Goal: Task Accomplishment & Management: Manage account settings

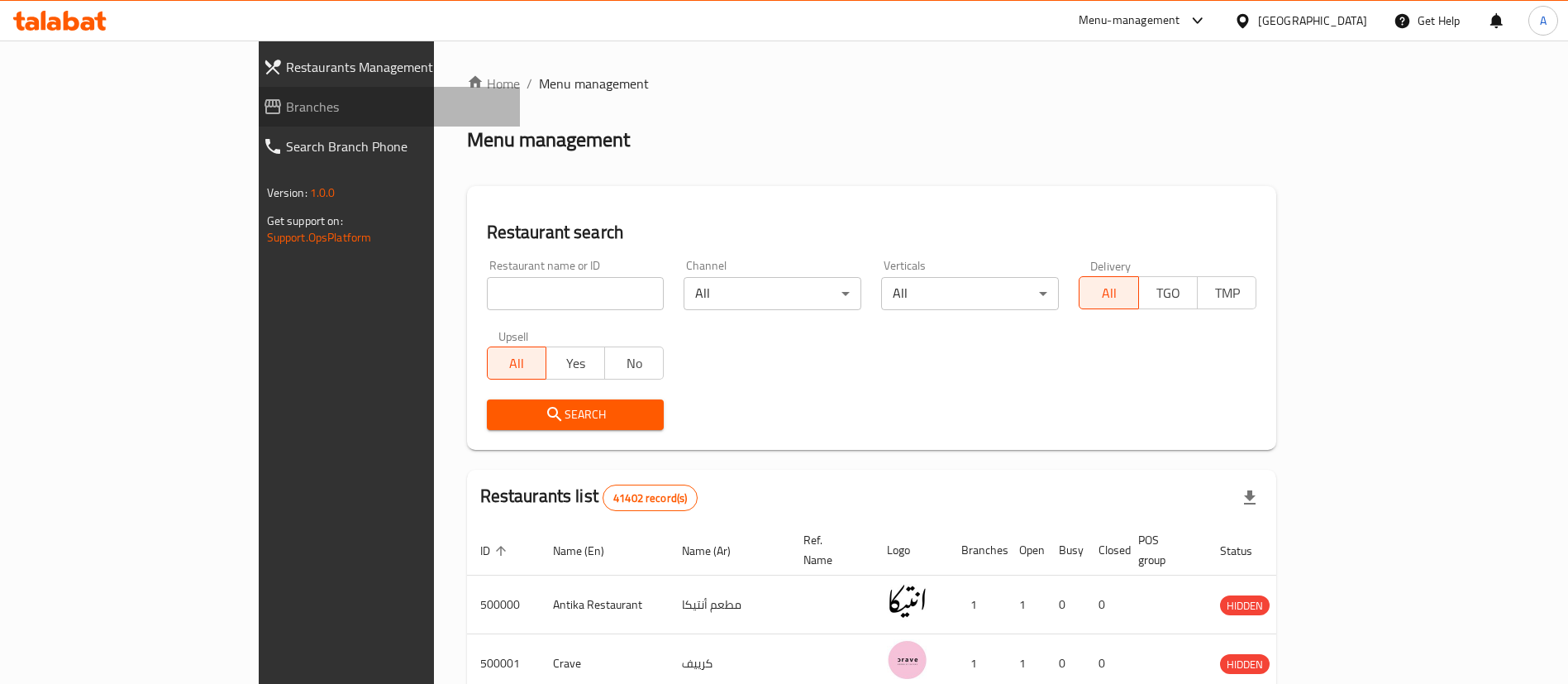
click at [286, 101] on span "Branches" at bounding box center [396, 107] width 222 height 20
click at [301, 108] on span "Branches" at bounding box center [404, 107] width 206 height 20
click at [301, 101] on span "Branches" at bounding box center [404, 107] width 206 height 20
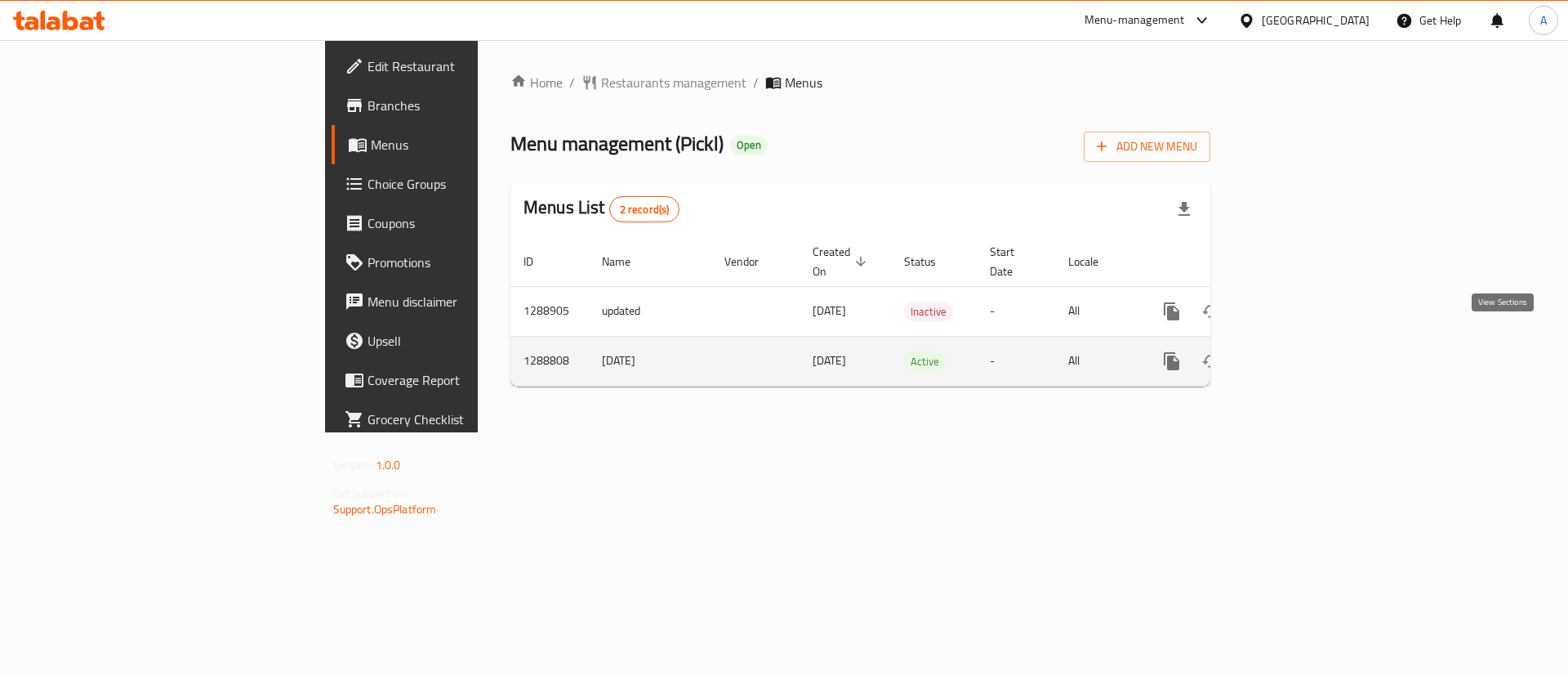
click at [1297, 354] on icon "enhanced table" at bounding box center [1290, 361] width 15 height 15
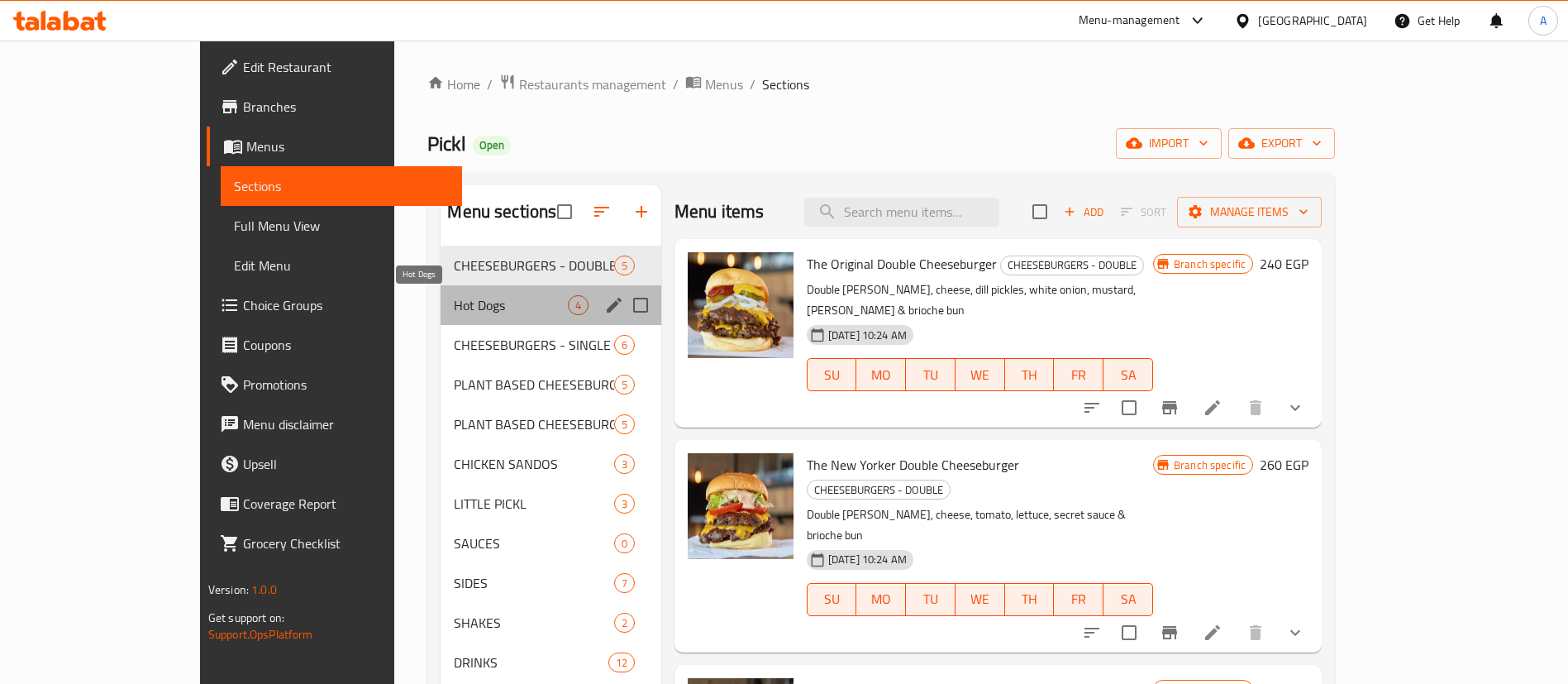
click at [453, 300] on span "Hot Dogs" at bounding box center [509, 305] width 113 height 20
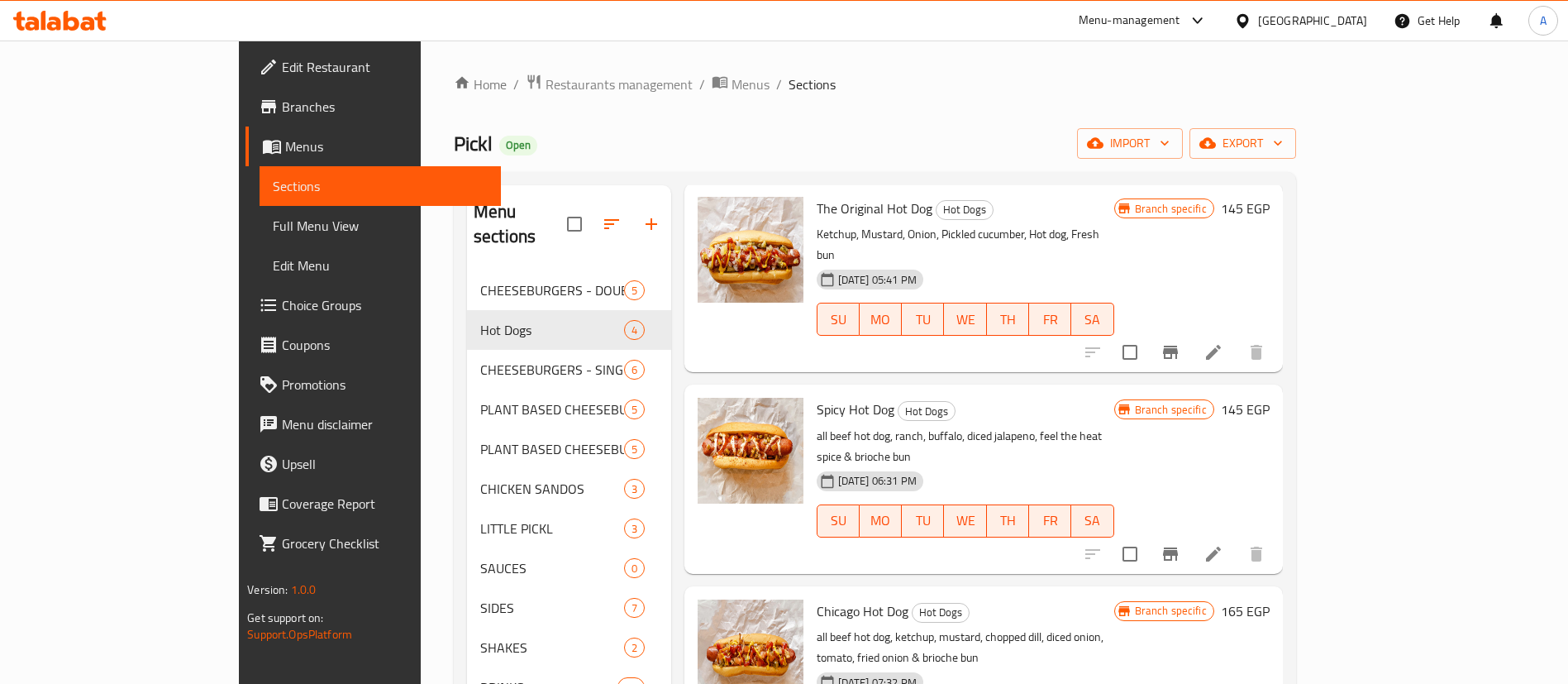
scroll to position [232, 0]
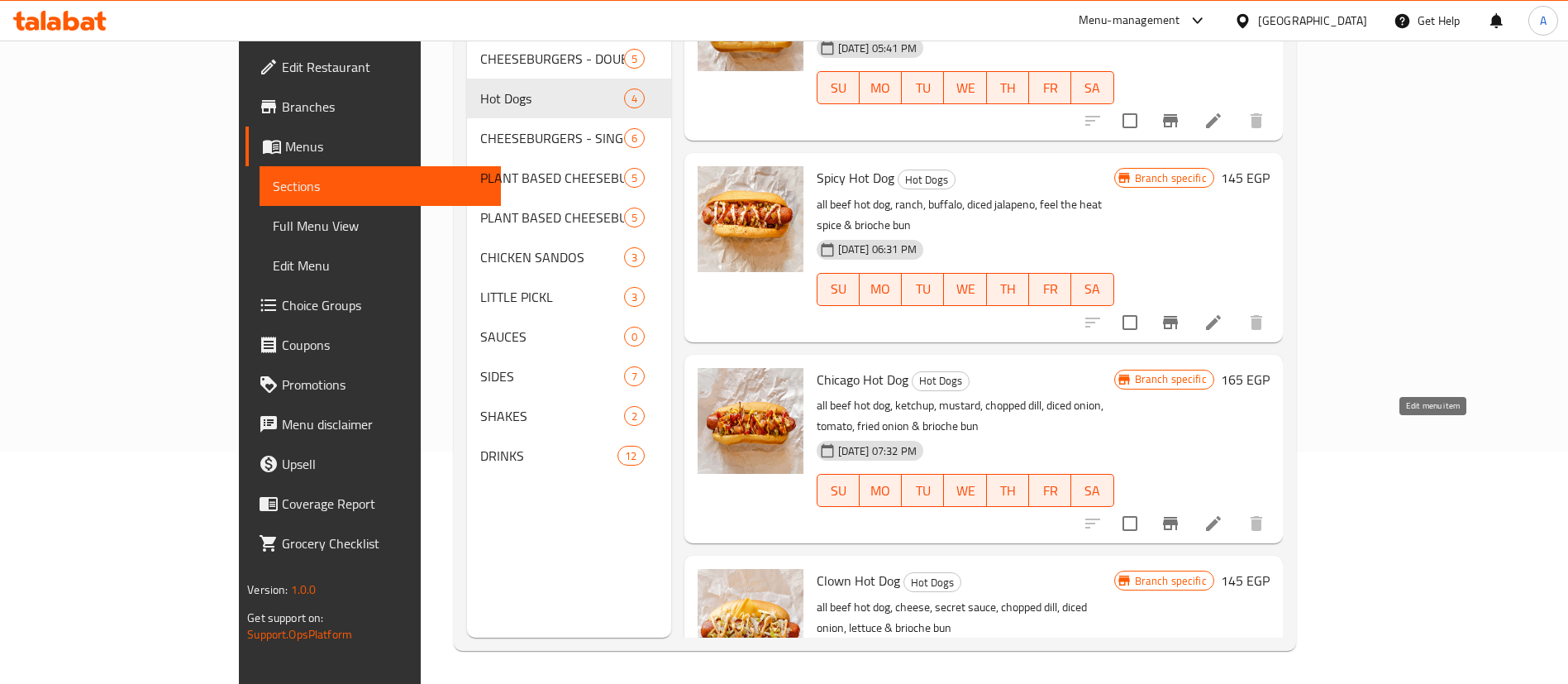
click at [1224, 513] on icon at bounding box center [1213, 523] width 20 height 20
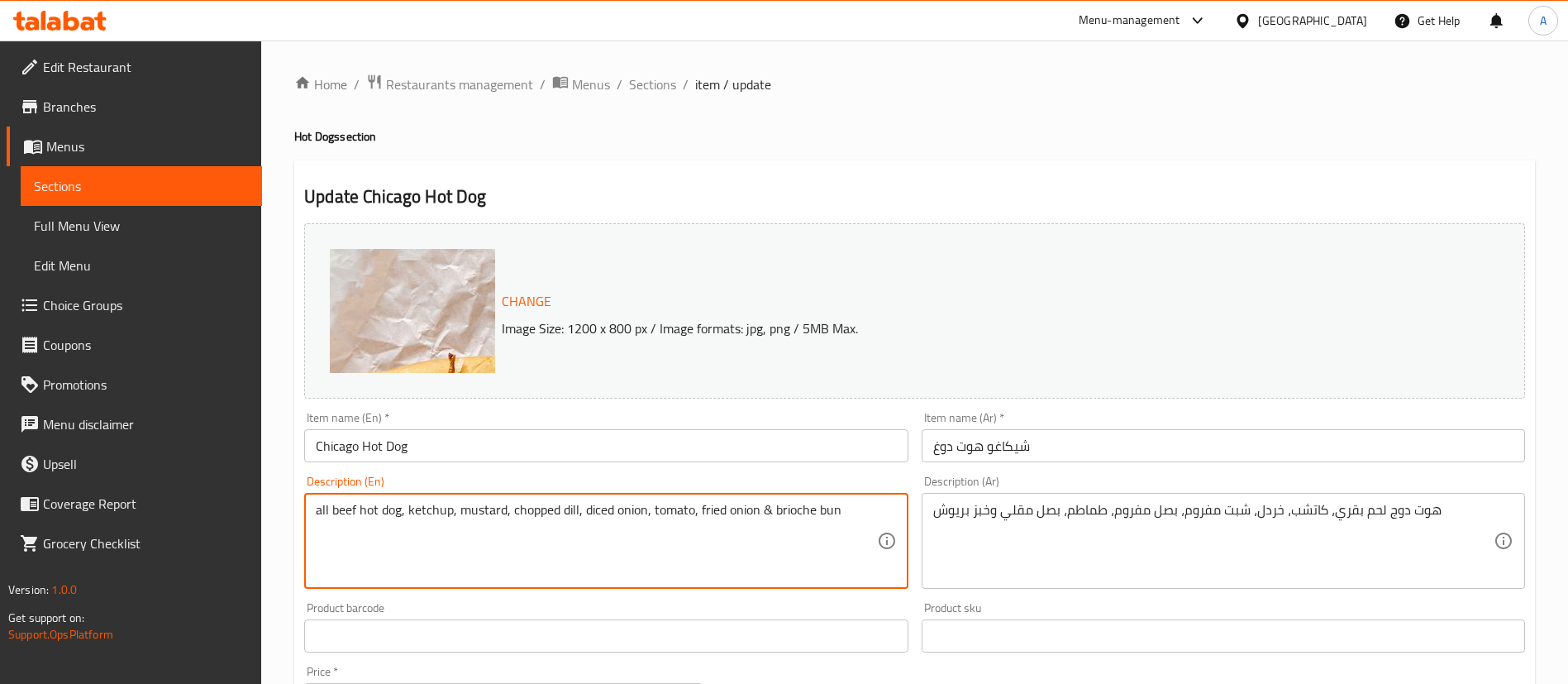
click at [586, 508] on textarea "all beef hot dog, ketchup, mustard, chopped dill, diced onion, tomato, fried on…" at bounding box center [596, 541] width 560 height 79
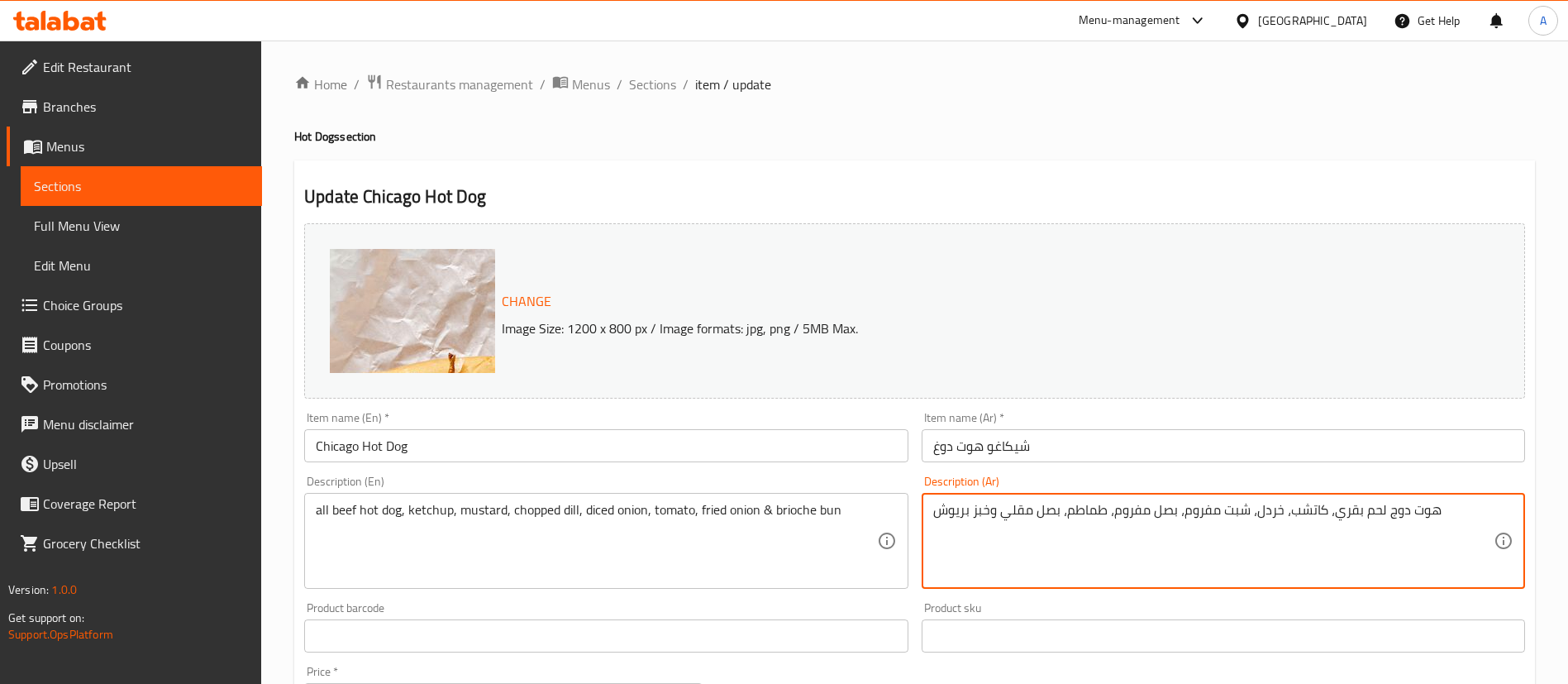
click at [975, 515] on textarea "هوت دوج لحم بقري، كاتشب، خردل، شبت مفروم، بصل مفروم، طماطم، بصل مقلي وخبز بريوش" at bounding box center [1213, 541] width 560 height 79
paste textarea "بيف هوت دوج , كاتشاب ,مستردة , خيار مخلل مفروم , بصل ابيض مفروم , طماطم , بصل م…"
type textarea "بيف هوت دوج , كاتشاب ,مستردة , خيار مخلل مفروم , بصل ابيض مفروم , طماطم , بصل م…"
click at [852, 595] on div "Product barcode Product barcode" at bounding box center [605, 626] width 616 height 64
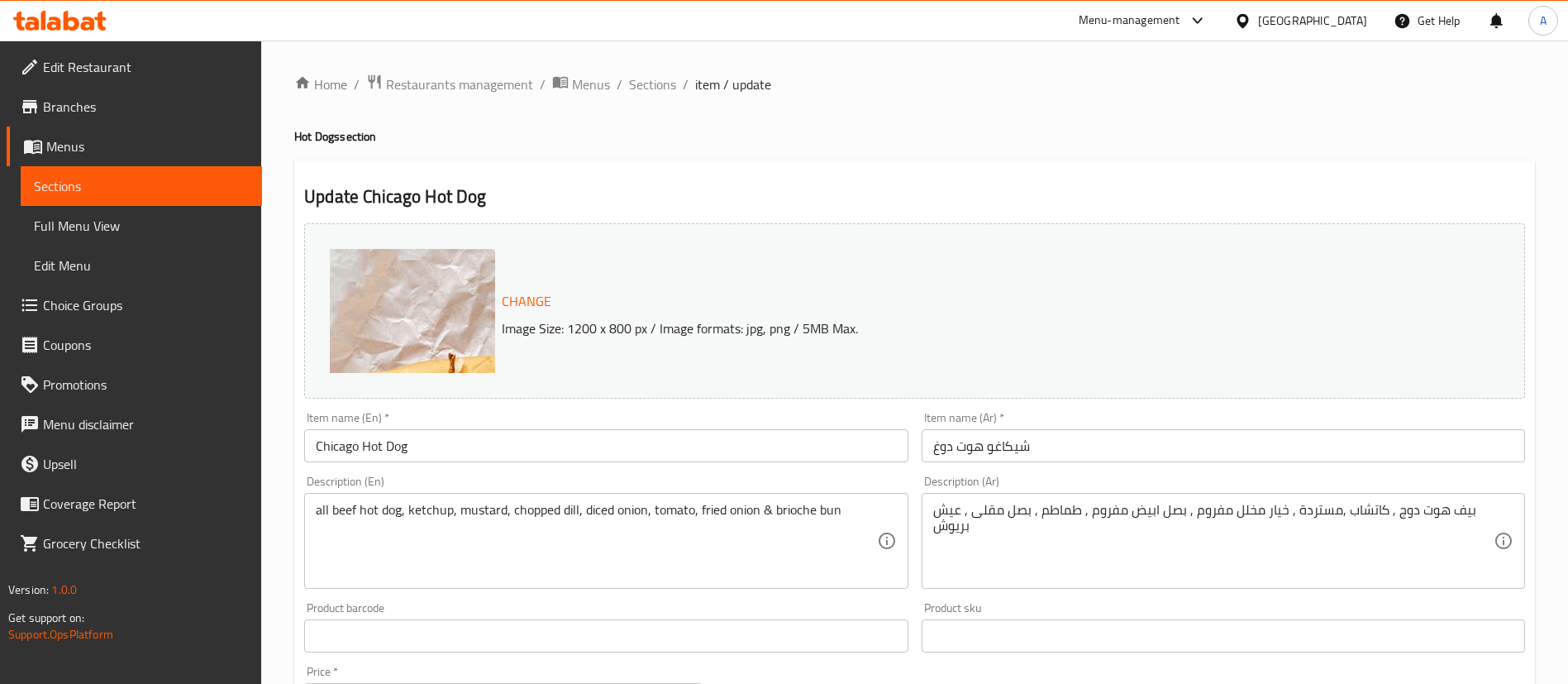
scroll to position [508, 0]
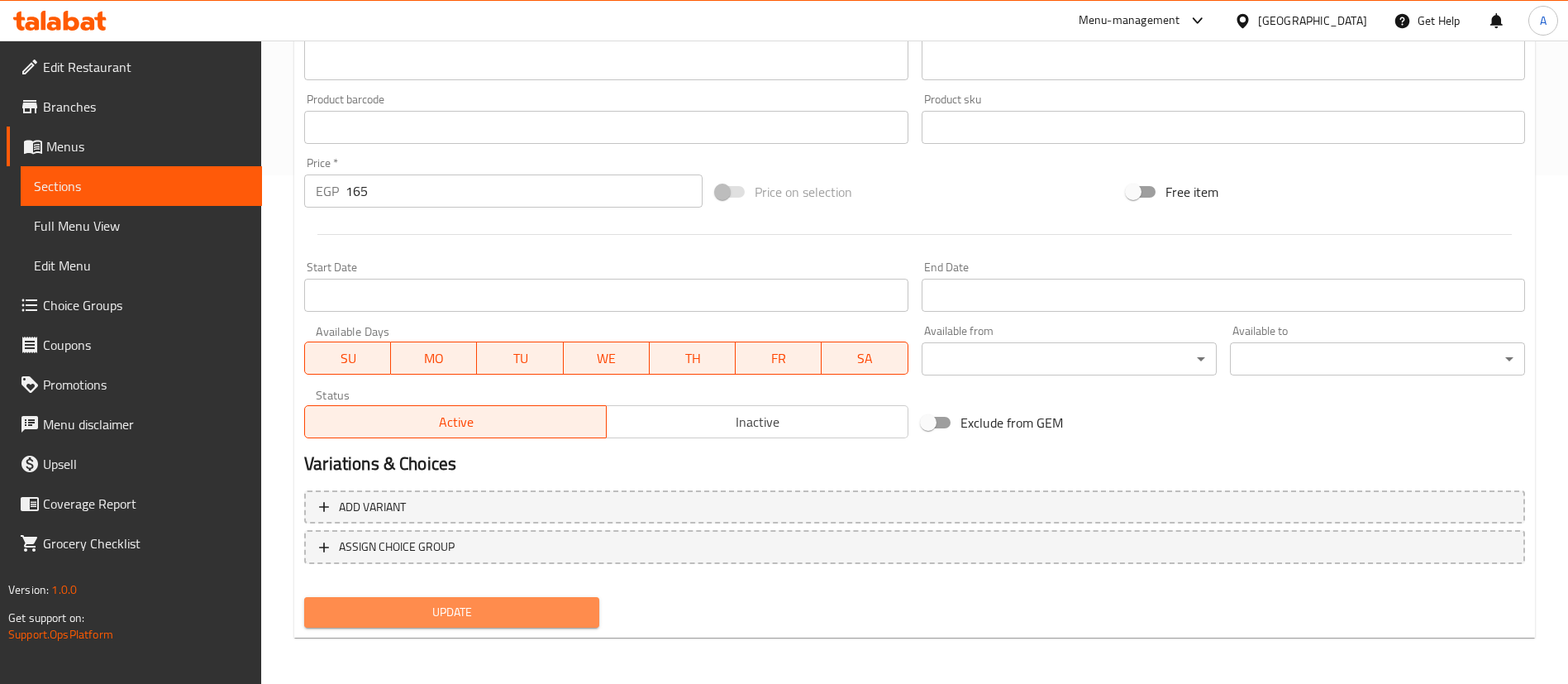
click at [492, 611] on span "Update" at bounding box center [451, 611] width 269 height 21
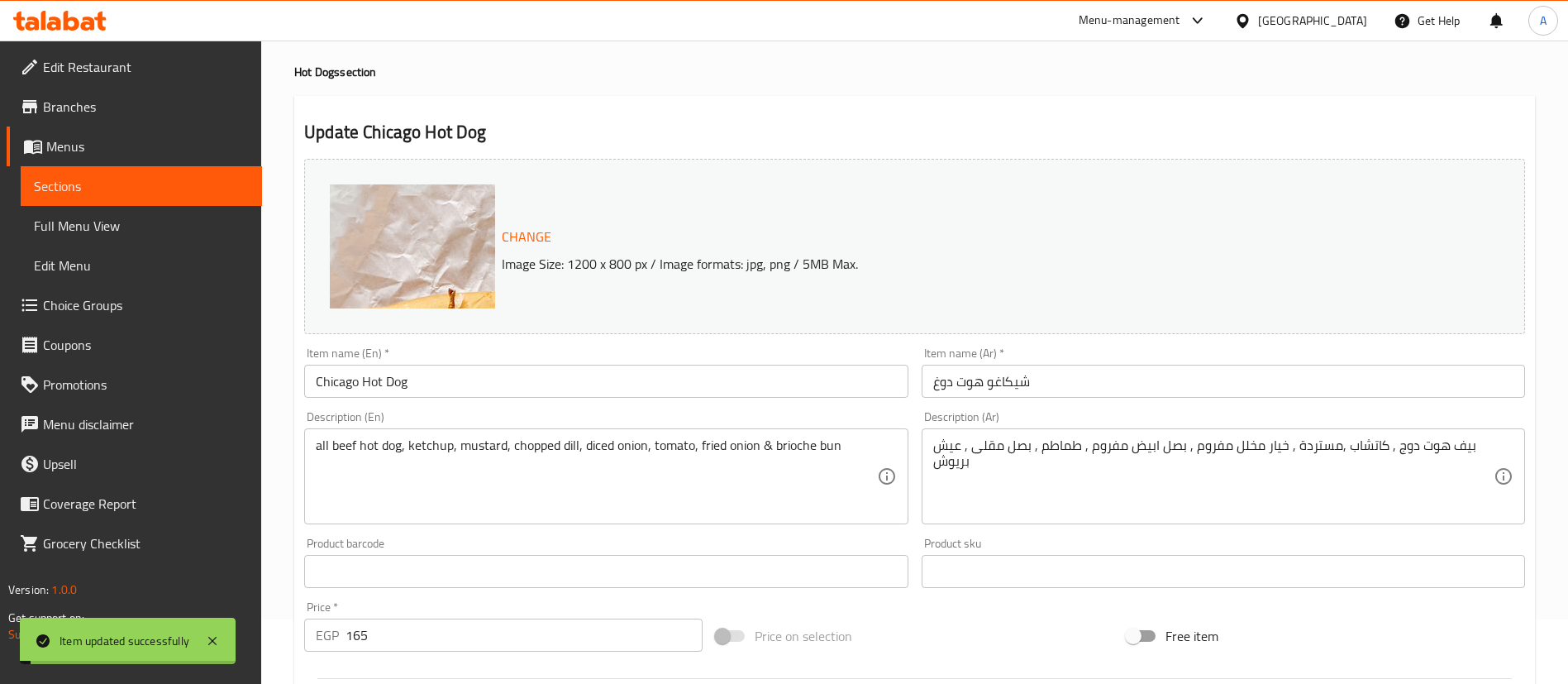
scroll to position [0, 0]
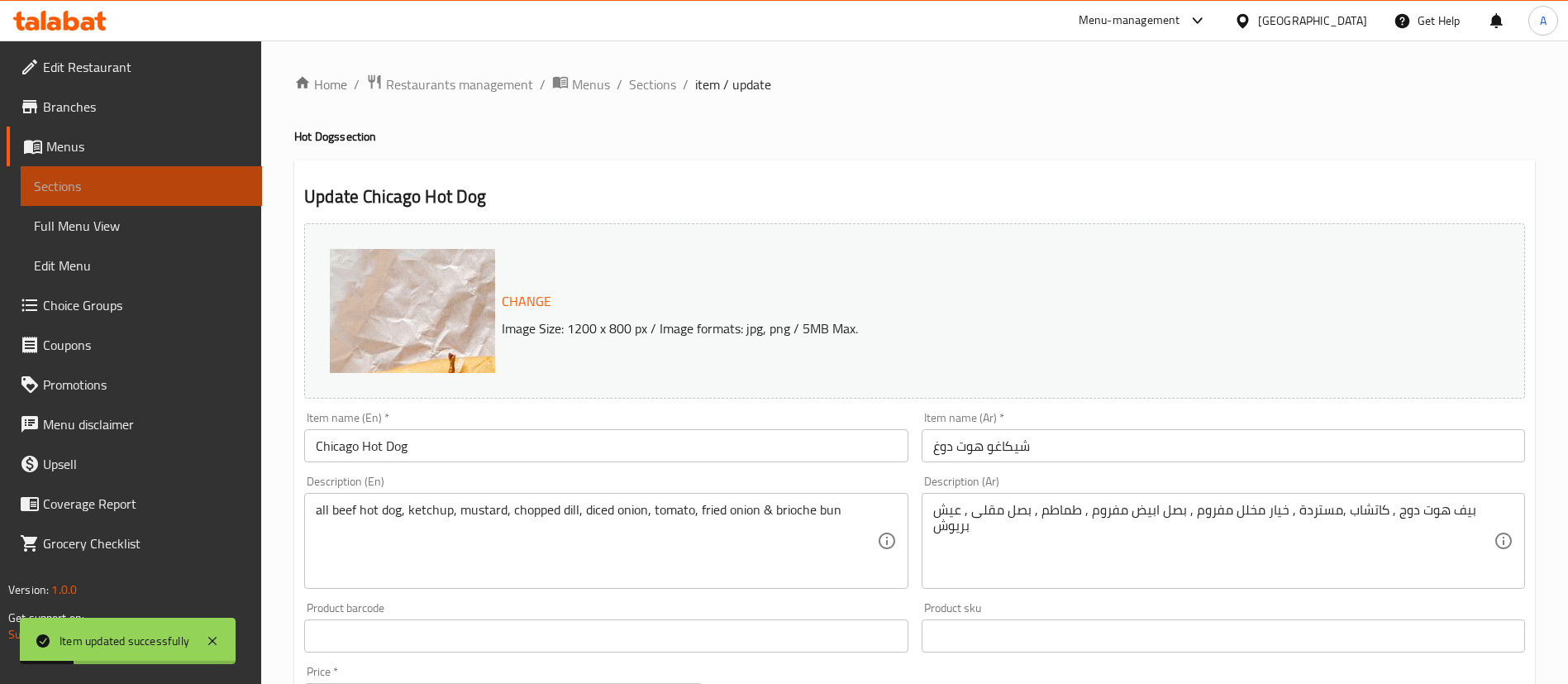
click at [70, 184] on span "Sections" at bounding box center [141, 185] width 215 height 20
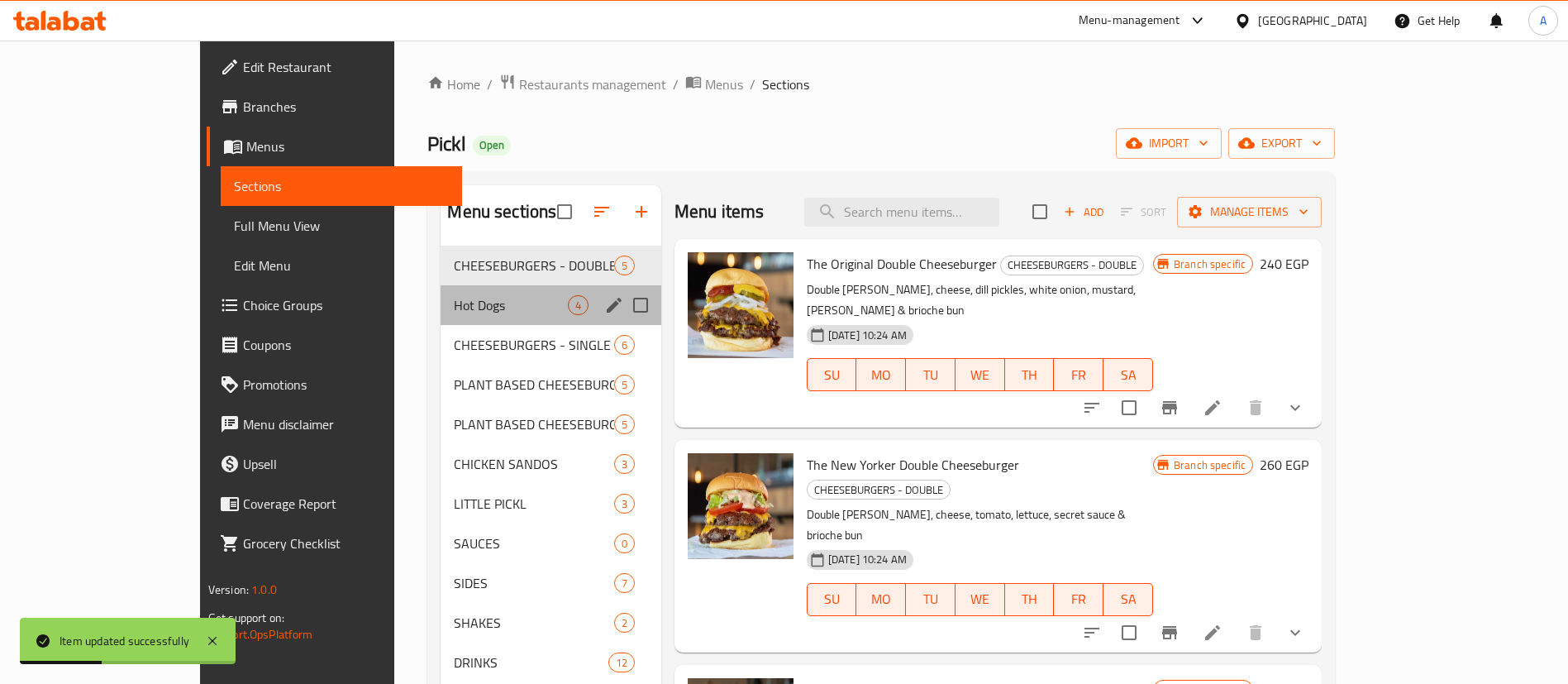
click at [441, 291] on div "Hot Dogs 4" at bounding box center [550, 305] width 220 height 39
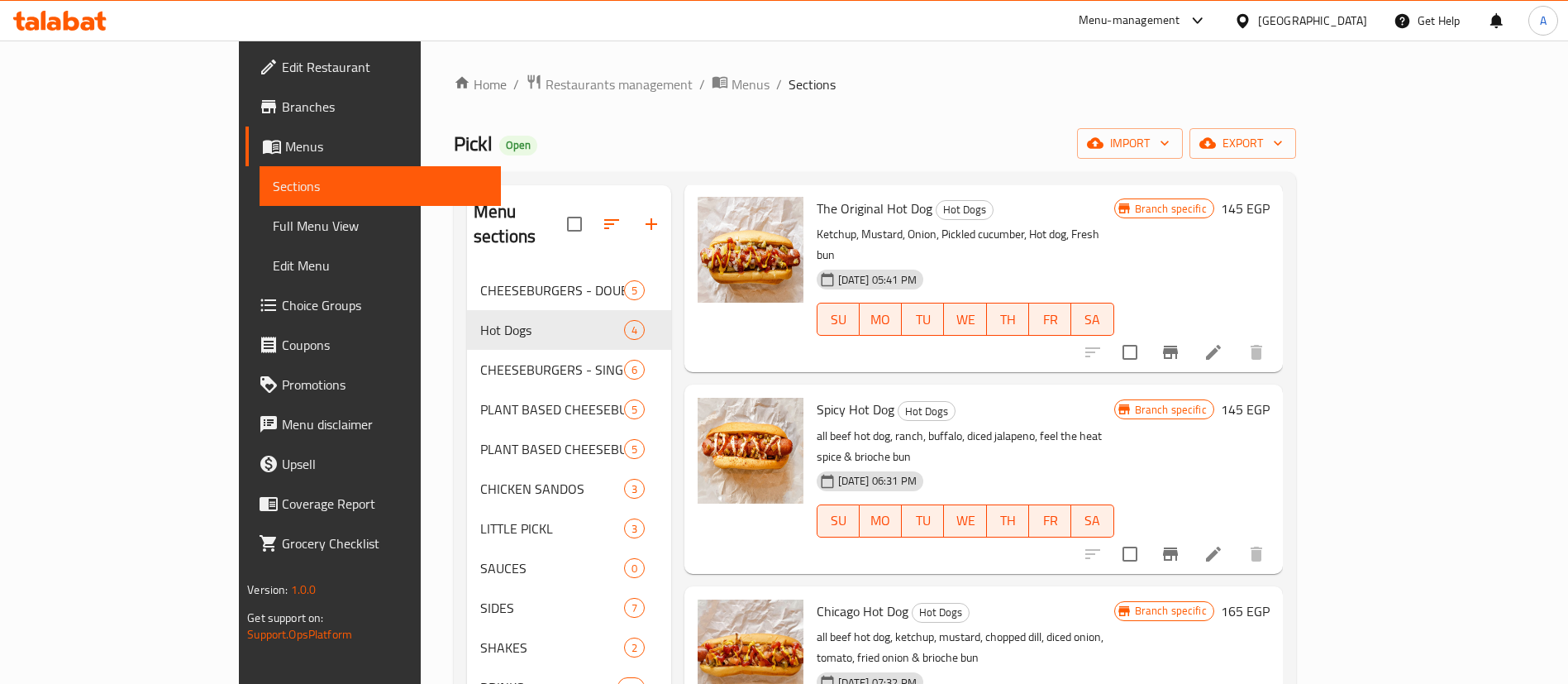
scroll to position [232, 0]
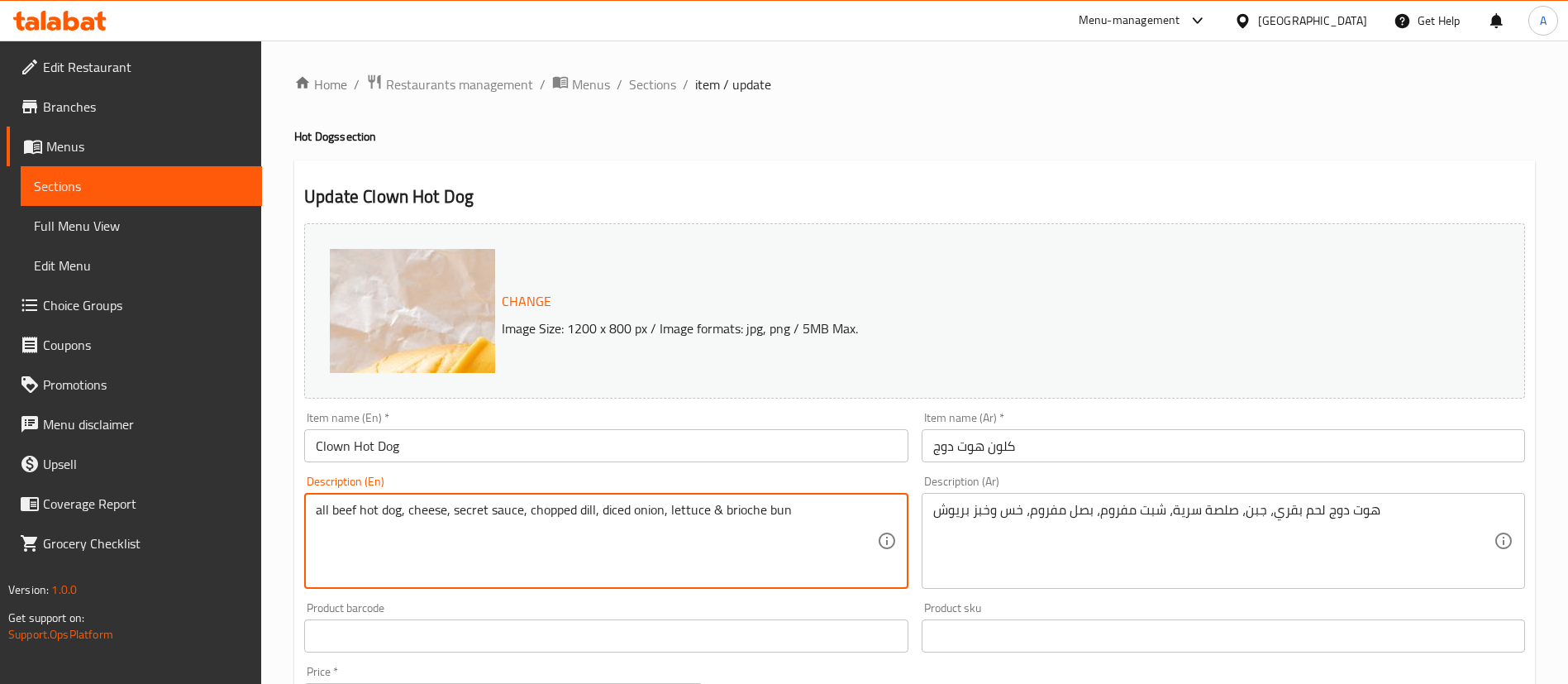
click at [522, 509] on textarea "all beef hot dog, cheese, secret sauce, chopped dill, diced onion, lettuce & br…" at bounding box center [596, 541] width 560 height 79
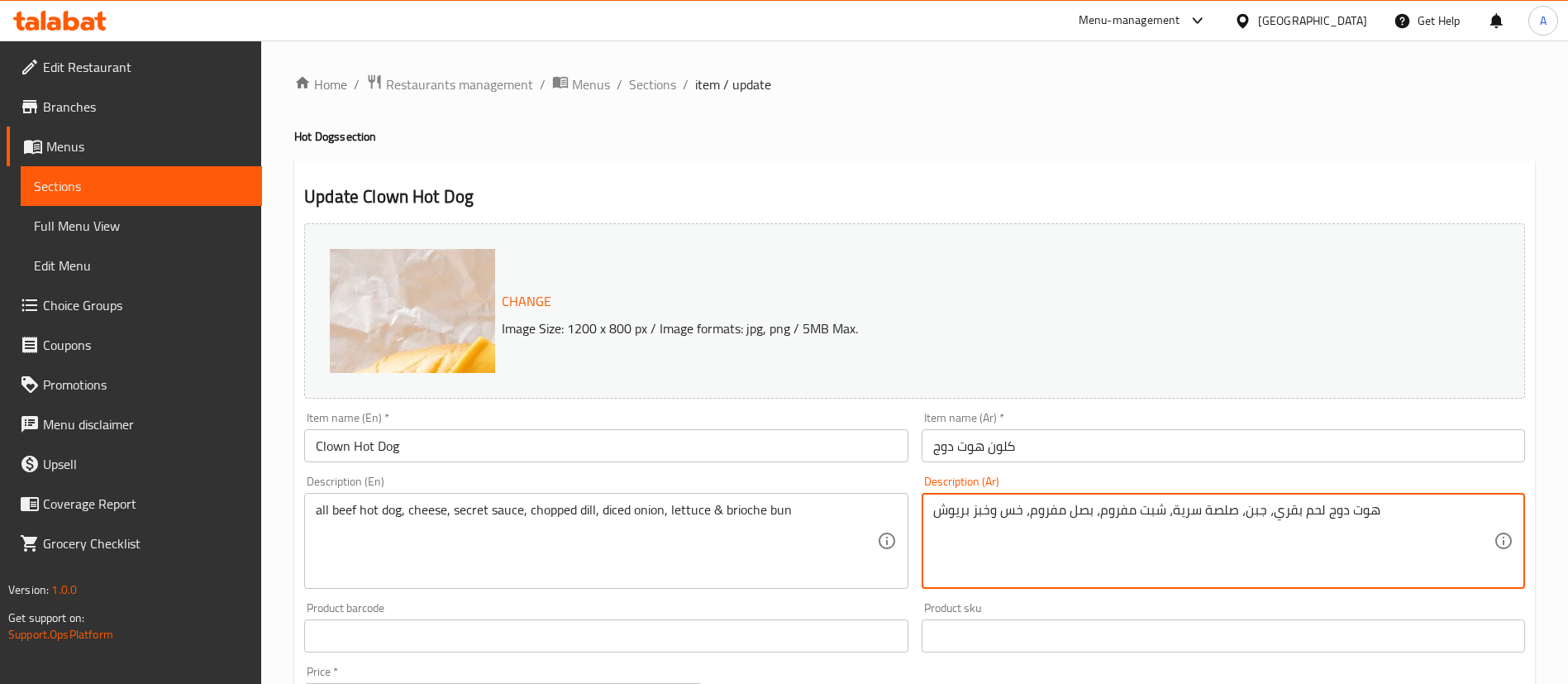
click at [1024, 501] on textarea "هوت دوج لحم بقري، جبن، صلصة سرية، شبت مفروم، بصل مفروم، خس وخبز بريوش" at bounding box center [1213, 541] width 560 height 79
paste textarea "بيف هوت دوج ,جبنة شيدر , صوص سيكريت , خيار مخلل مفروم , بصل ابيض مفروم , خس , ع…"
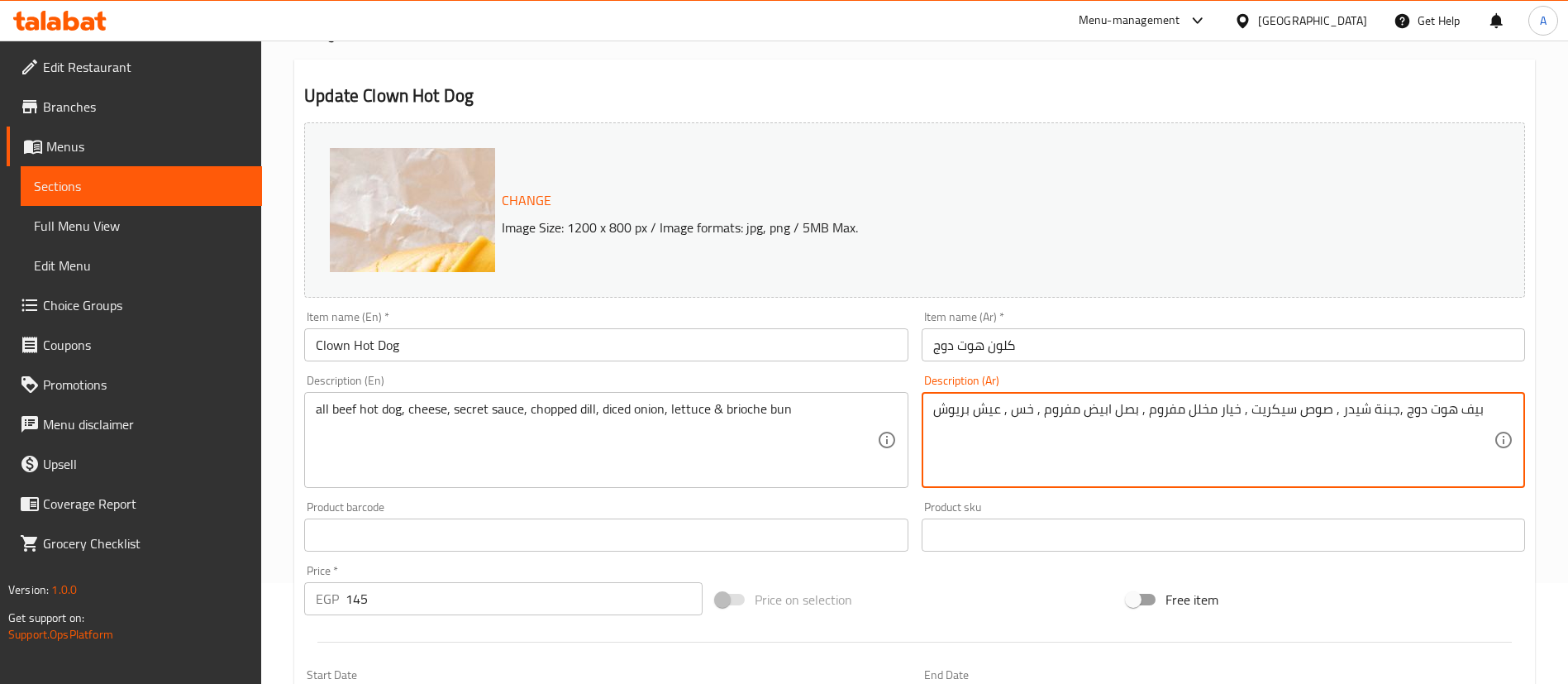
scroll to position [99, 0]
type textarea "بيف هوت دوج ,جبنة شيدر , صوص سيكريت , خيار مخلل مفروم , بصل ابيض مفروم , خس , ع…"
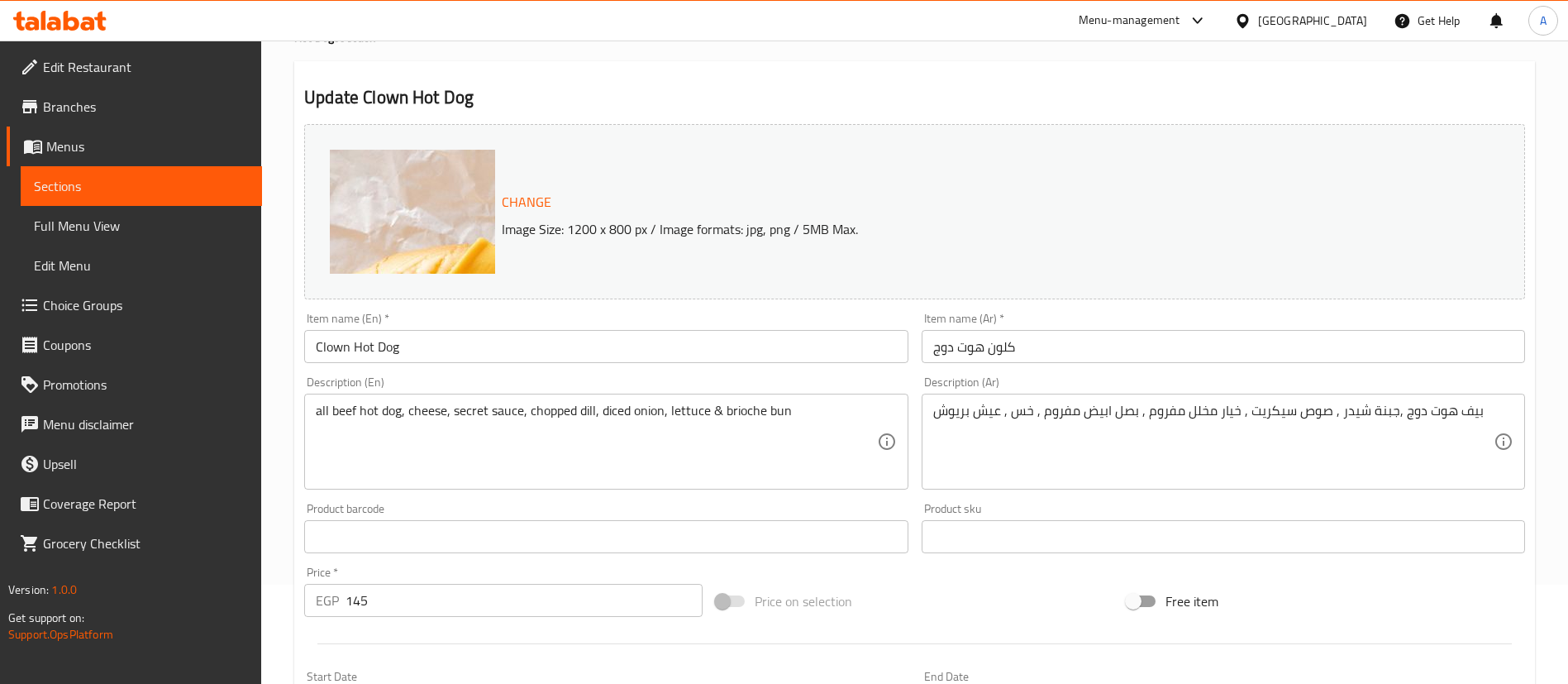
click at [952, 596] on div "Price on selection" at bounding box center [915, 601] width 411 height 44
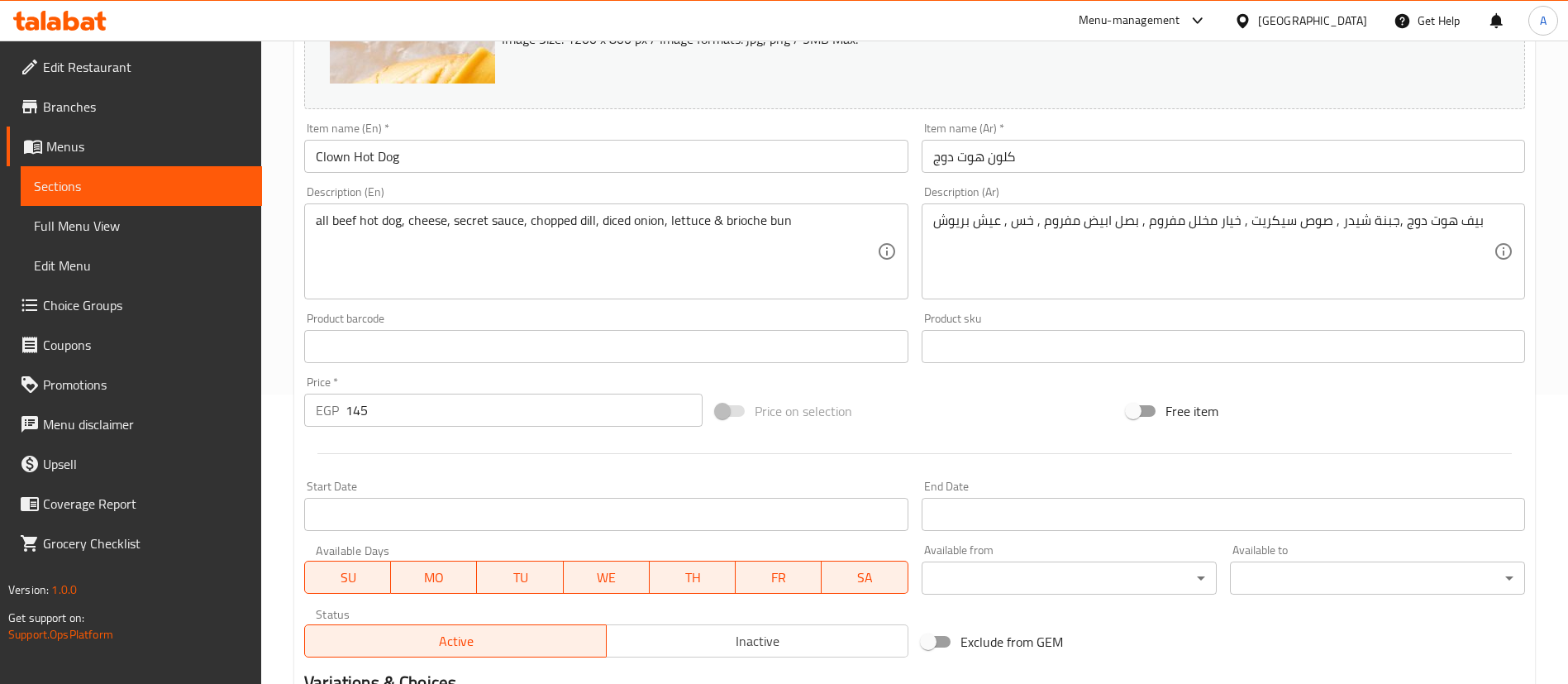
scroll to position [508, 0]
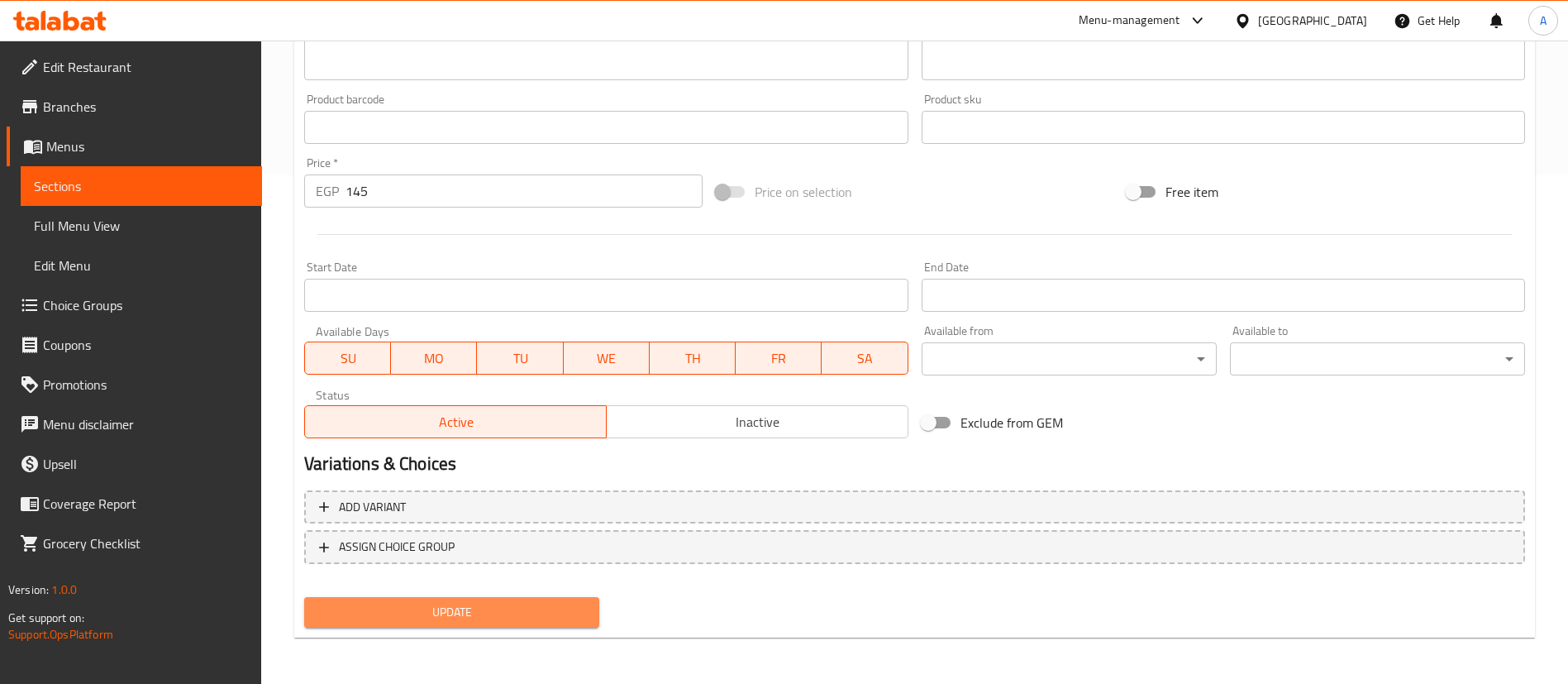
click at [518, 623] on button "Update" at bounding box center [451, 611] width 295 height 30
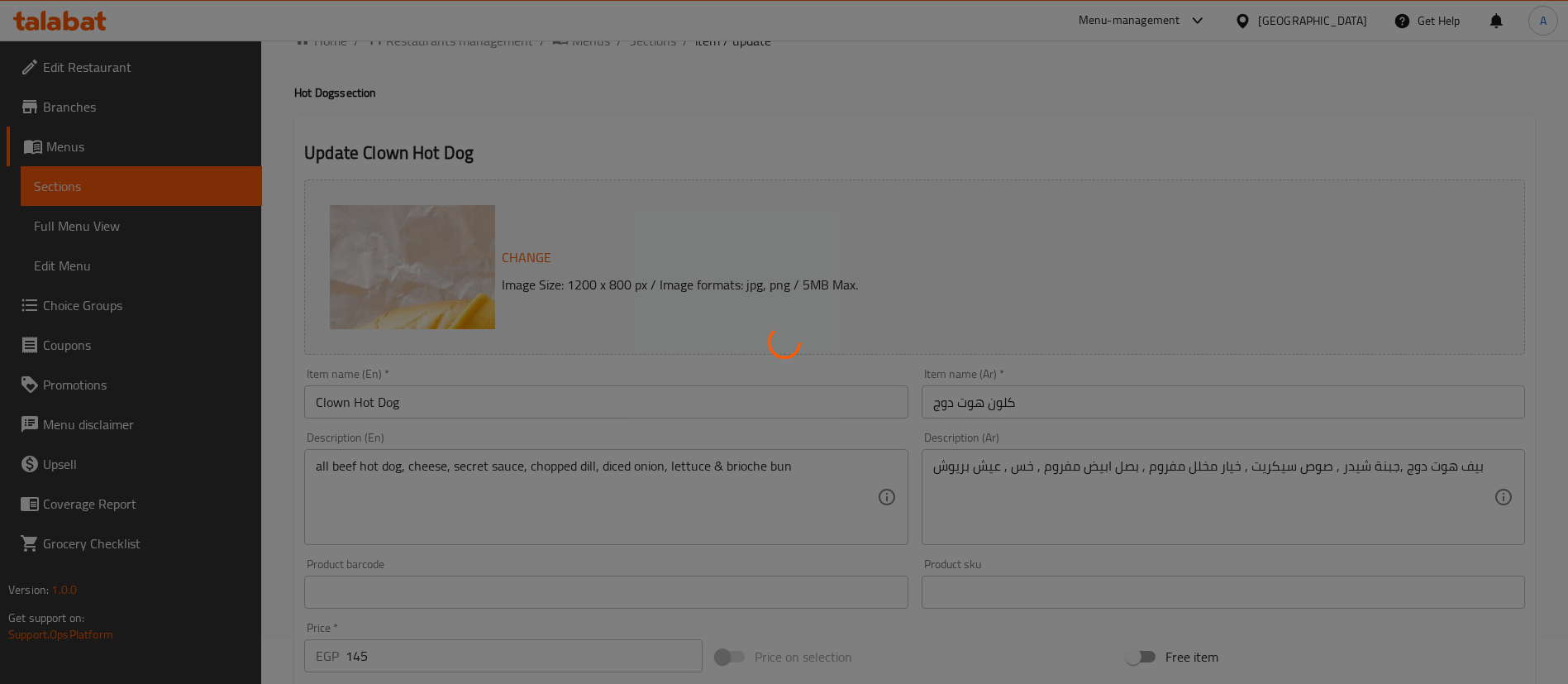
scroll to position [0, 0]
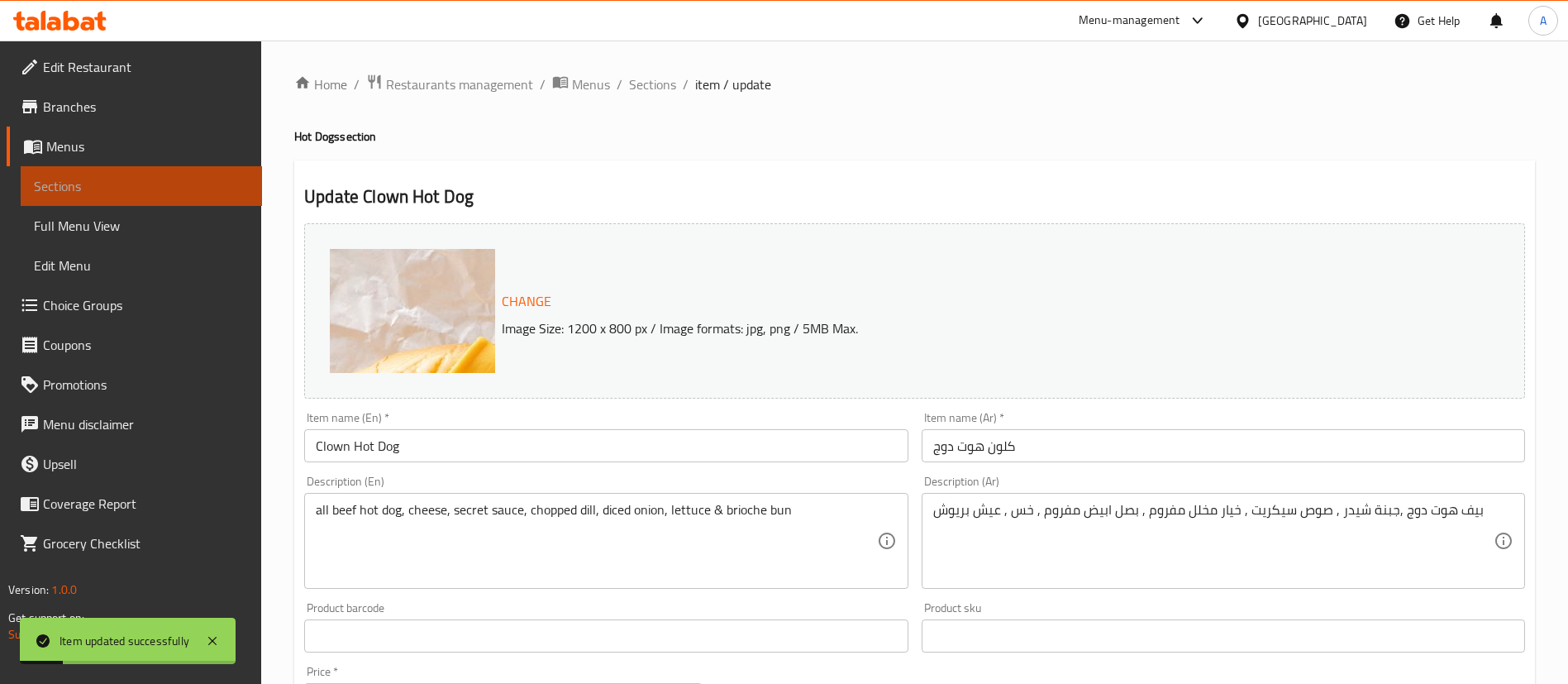
click at [124, 175] on link "Sections" at bounding box center [141, 185] width 241 height 39
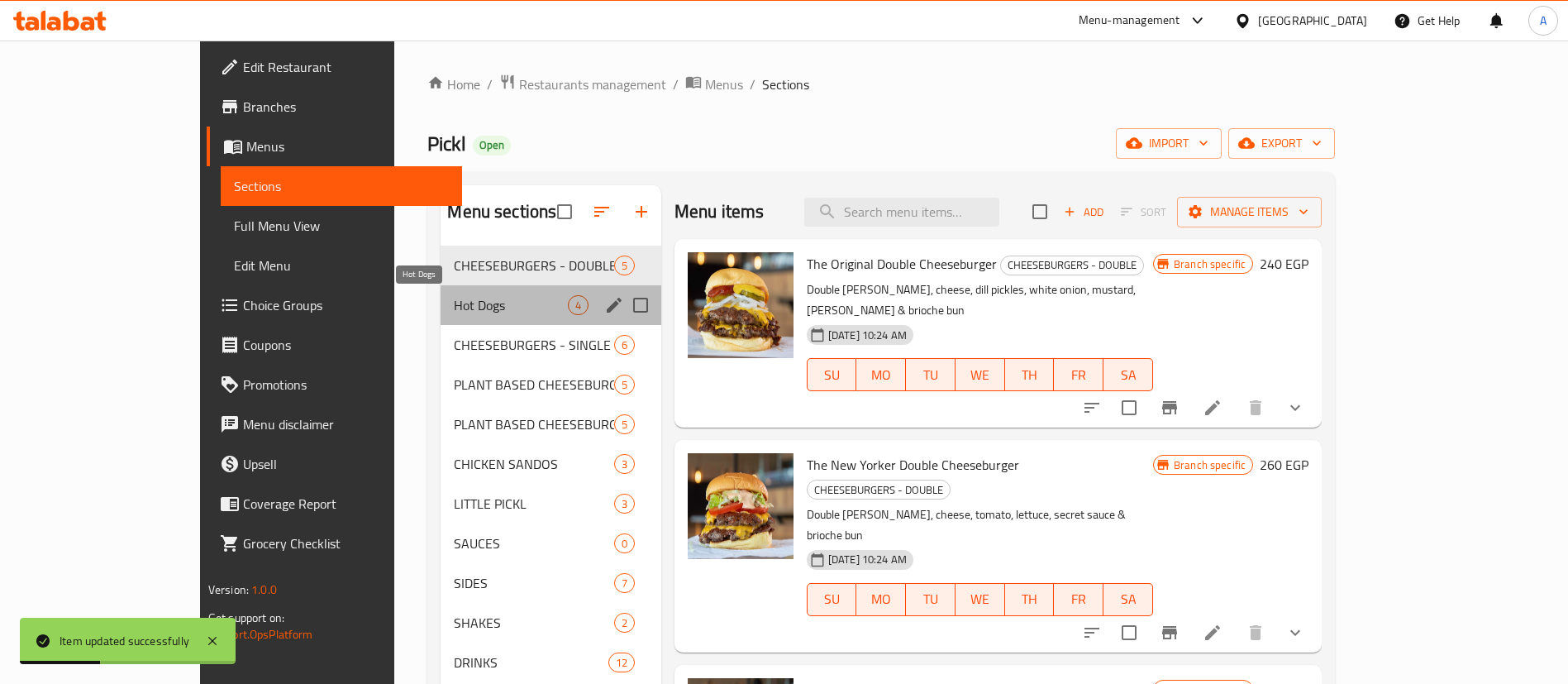
click at [453, 300] on span "Hot Dogs" at bounding box center [509, 305] width 113 height 20
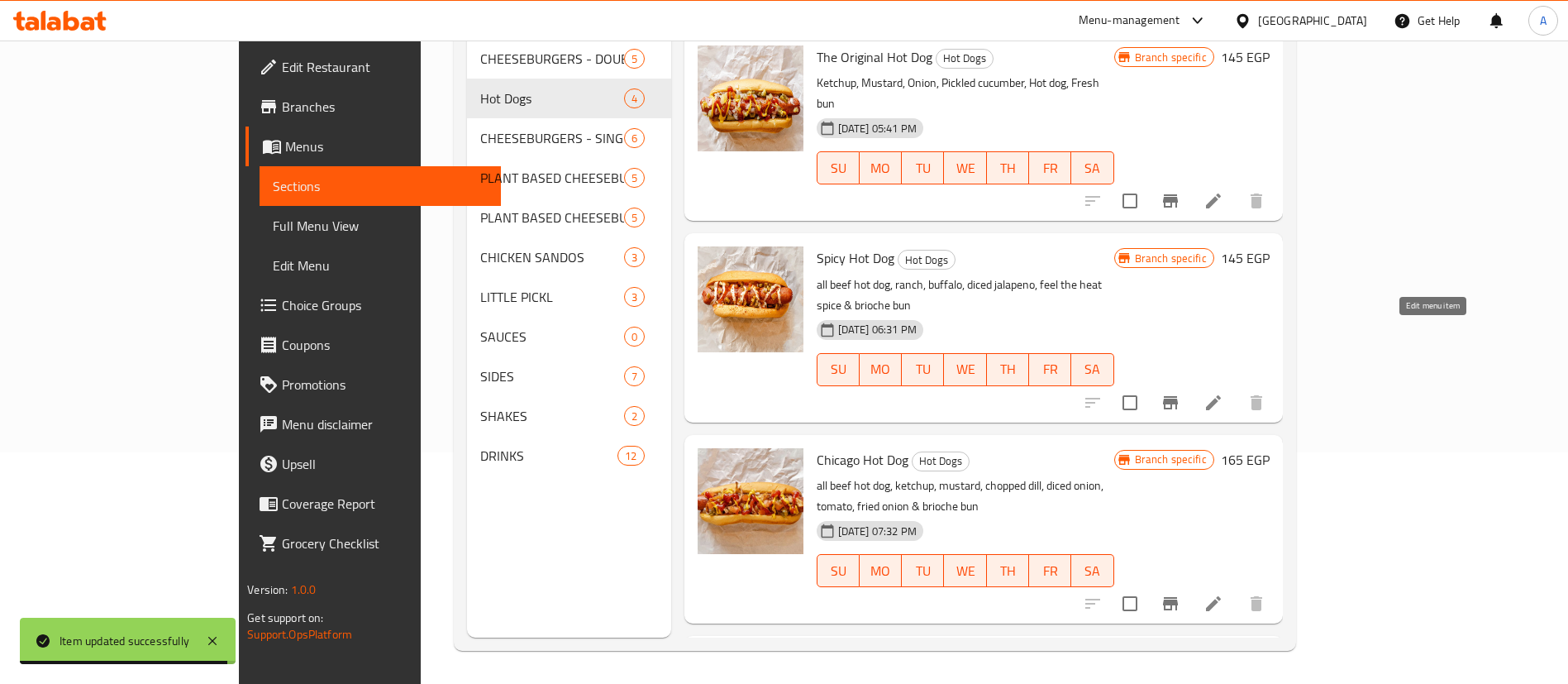
click at [1221, 395] on icon at bounding box center [1213, 402] width 15 height 15
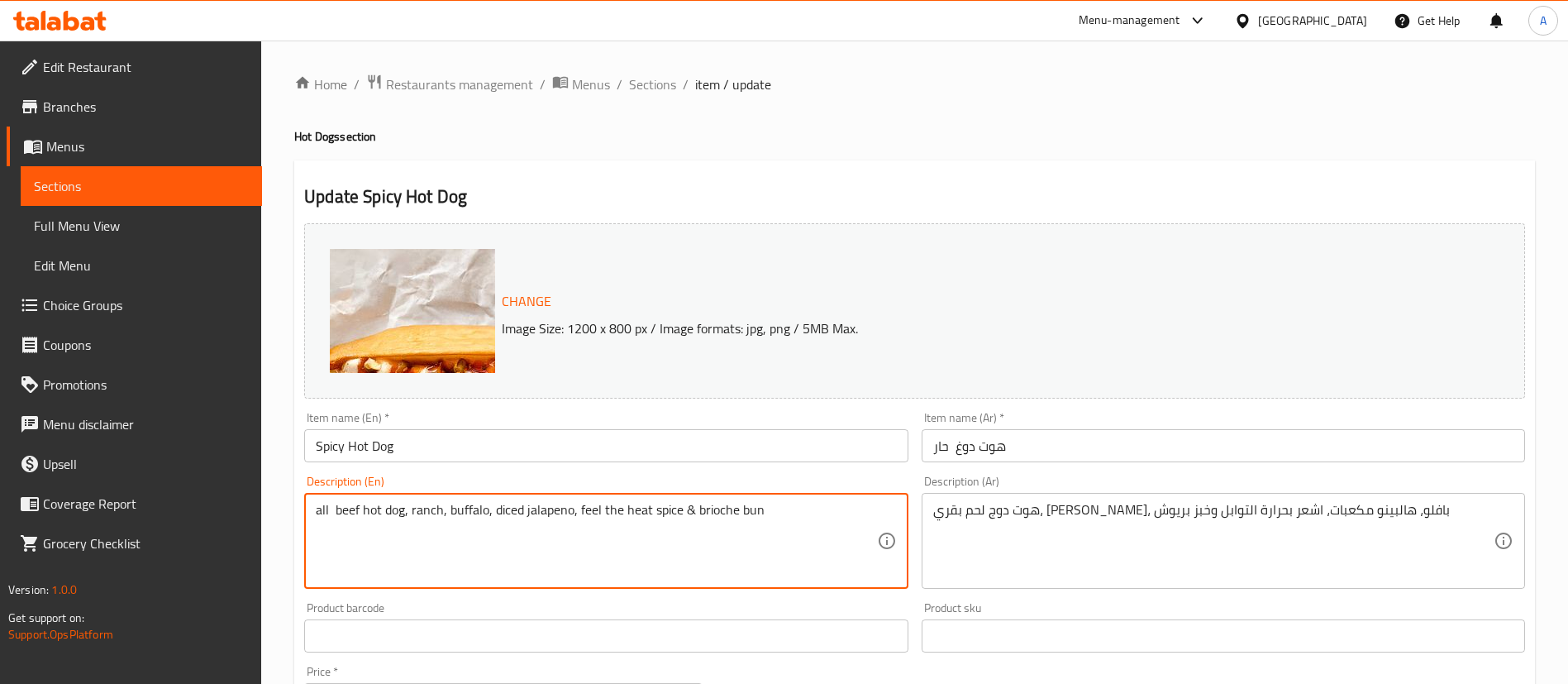
click at [368, 504] on textarea "all beef hot dog, ranch, buffalo, diced jalapeno, feel the heat spice & brioche…" at bounding box center [596, 541] width 560 height 79
click at [607, 596] on div "Product barcode Product barcode" at bounding box center [605, 626] width 616 height 64
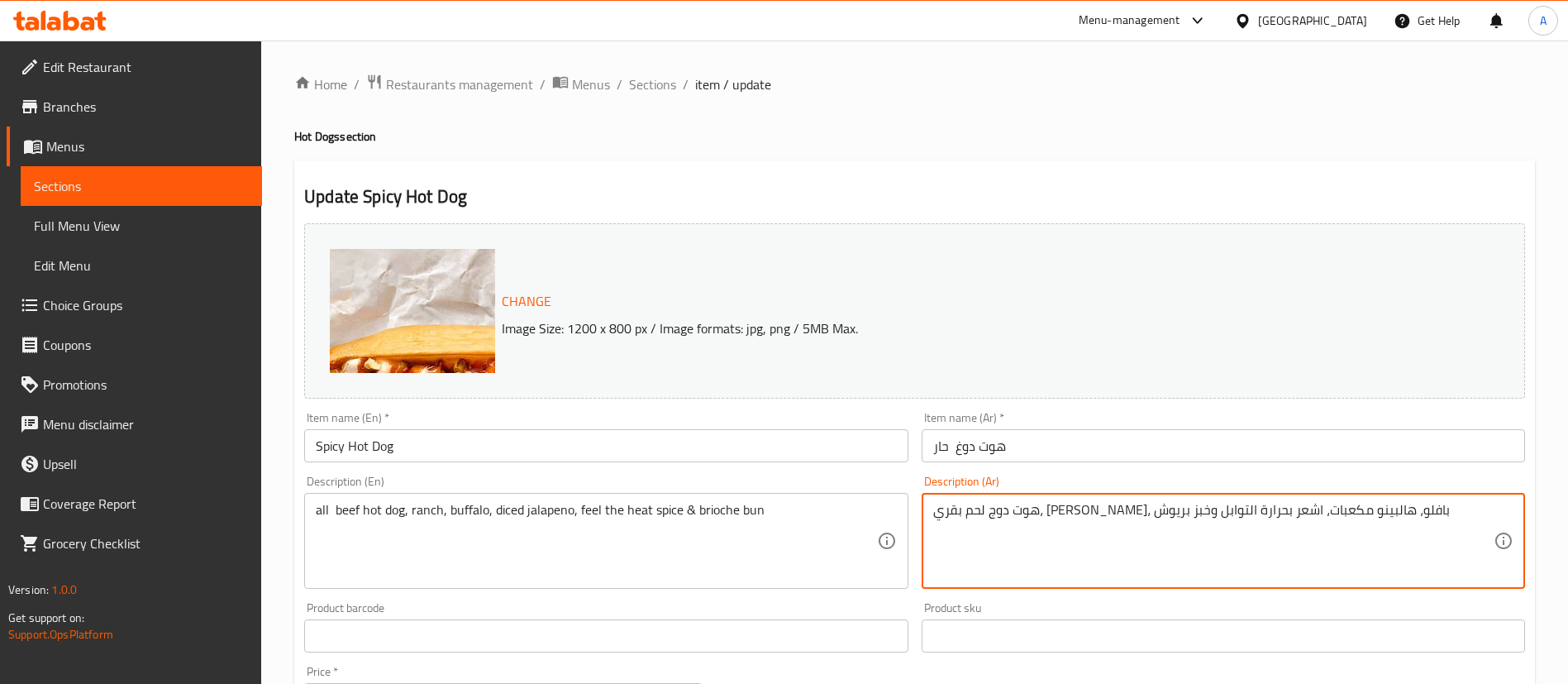
click at [999, 513] on textarea "هوت دوج لحم بقري، رانش، بافلو، هالبينو مكعبات، اشعر بحرارة التوابل وخبز بريوش" at bounding box center [1213, 541] width 560 height 79
paste textarea "بيف هوت دوج , رانش صوص , صوص بافلو , هالبينو , توابل حارة , عيش"
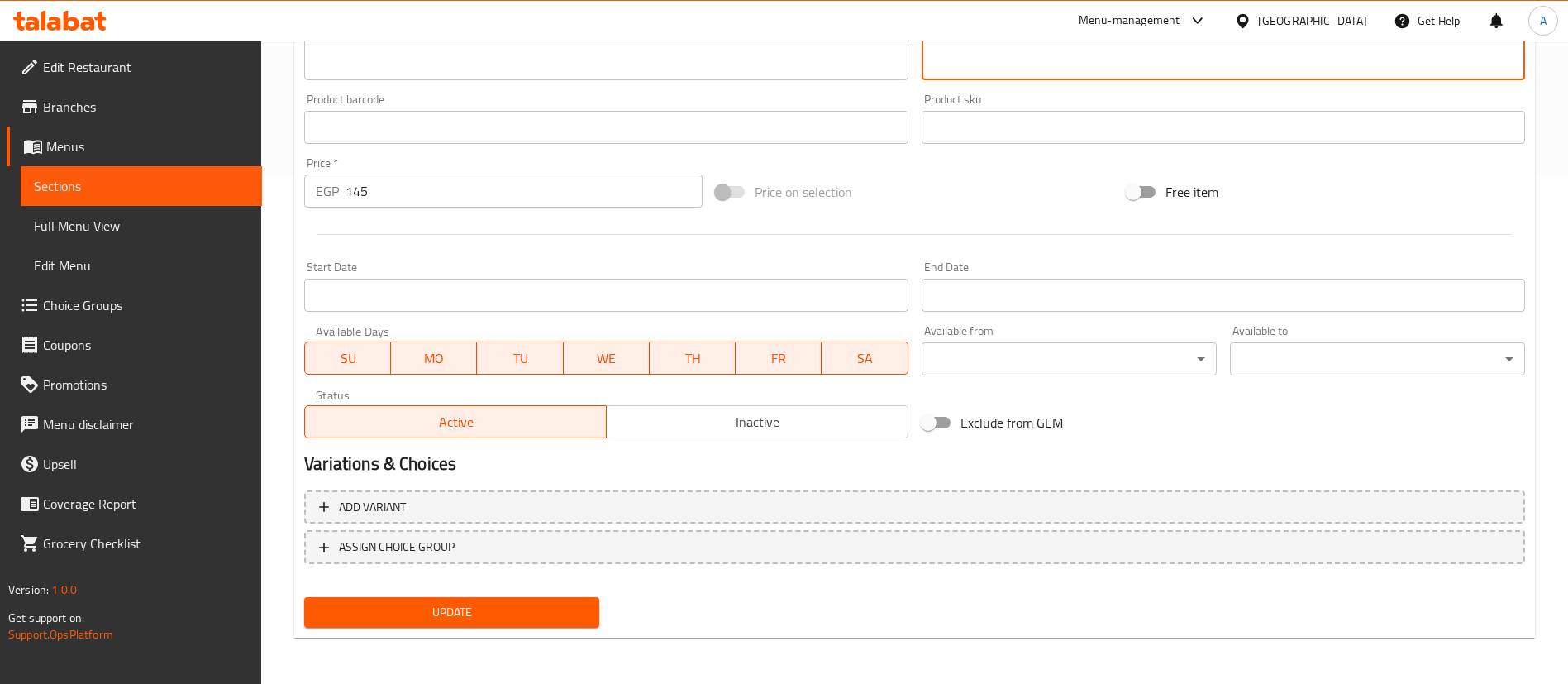
type textarea "بيف هوت دوج , رانش صوص , صوص بافلو , هالبينو , توابل حارة , عيش بريوش"
click at [444, 612] on span "Update" at bounding box center [451, 611] width 269 height 21
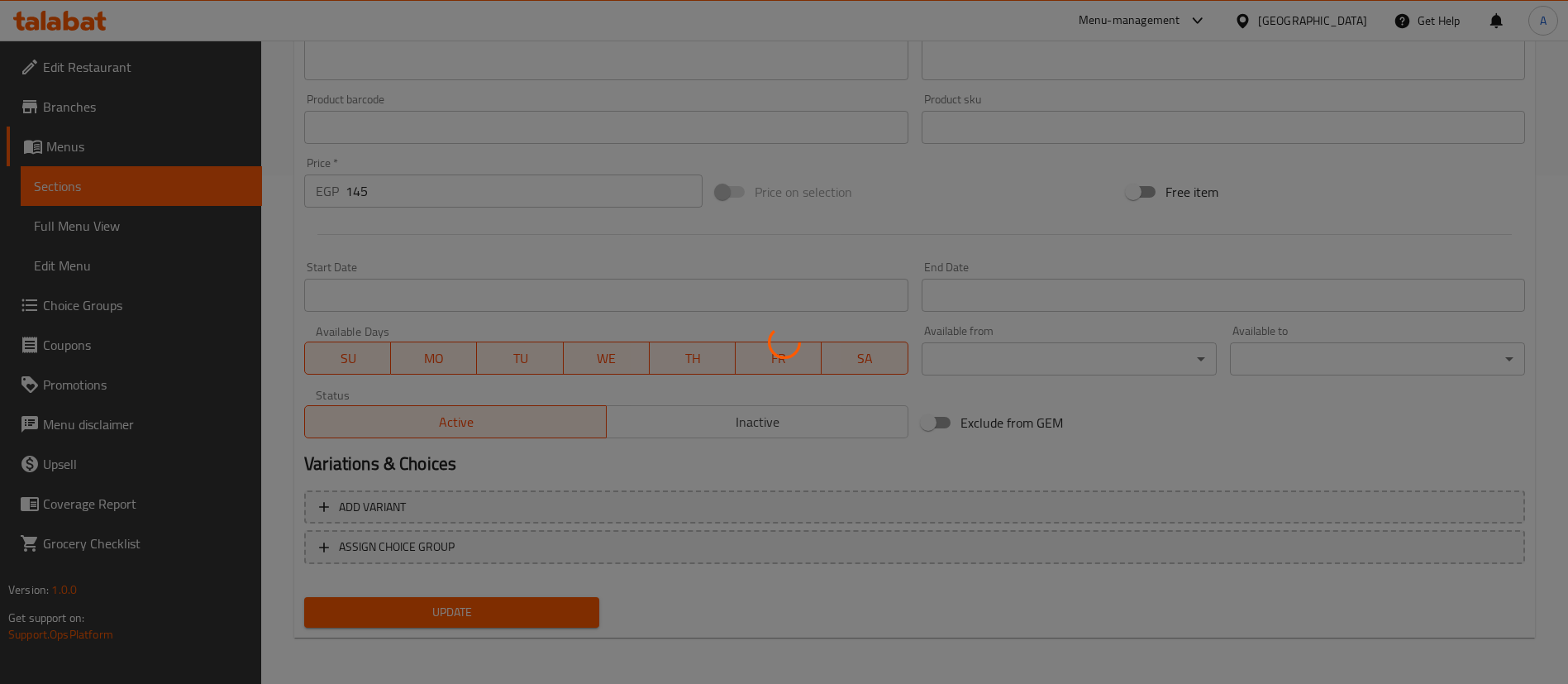
scroll to position [0, 0]
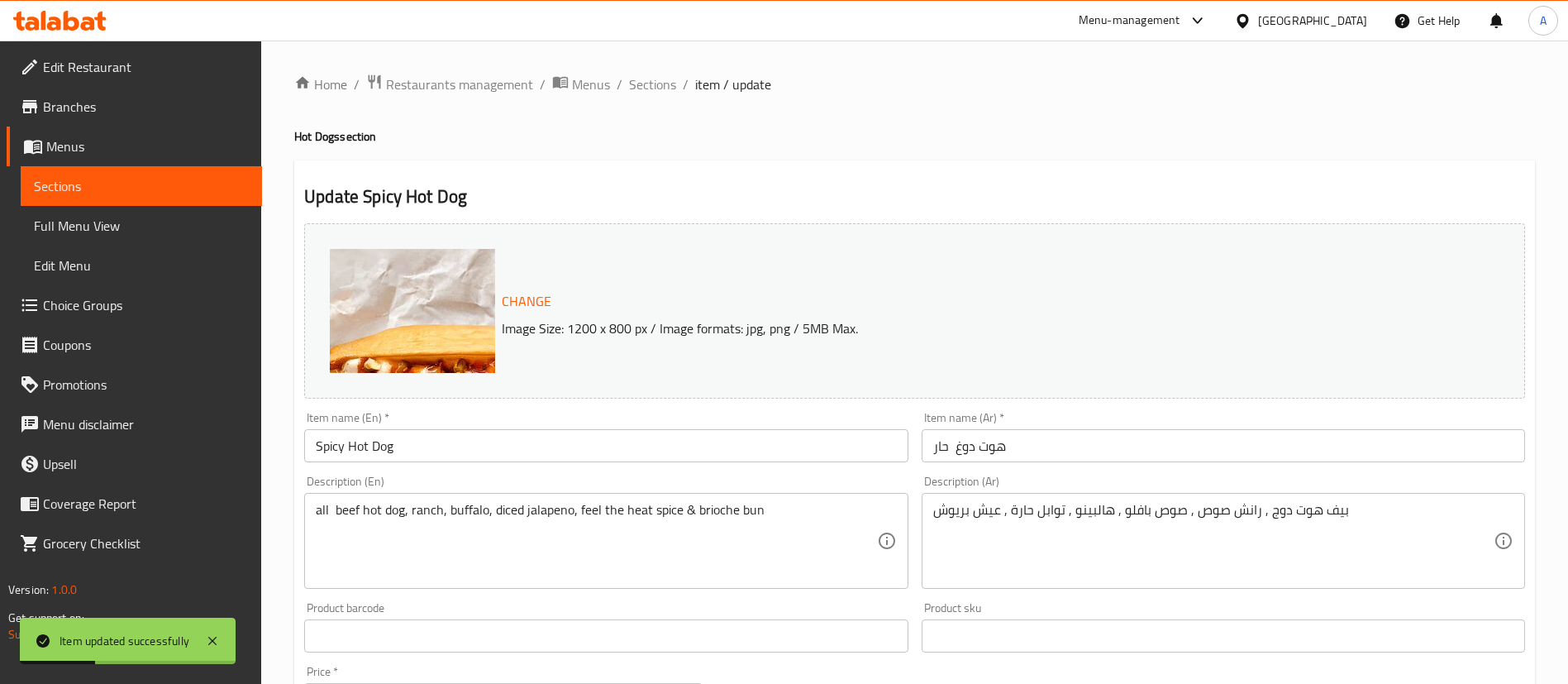
click at [120, 181] on span "Sections" at bounding box center [141, 185] width 215 height 20
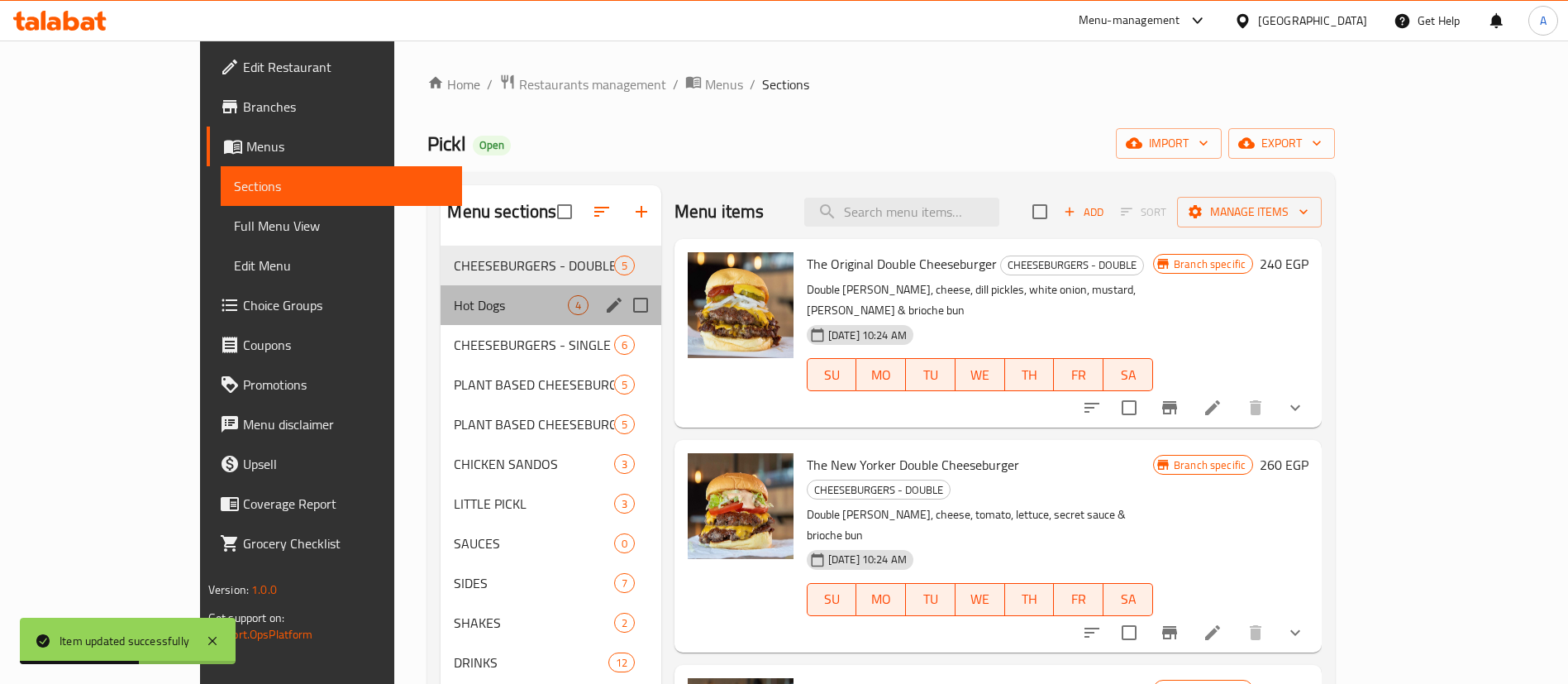
click at [441, 288] on div "Hot Dogs 4" at bounding box center [550, 305] width 220 height 39
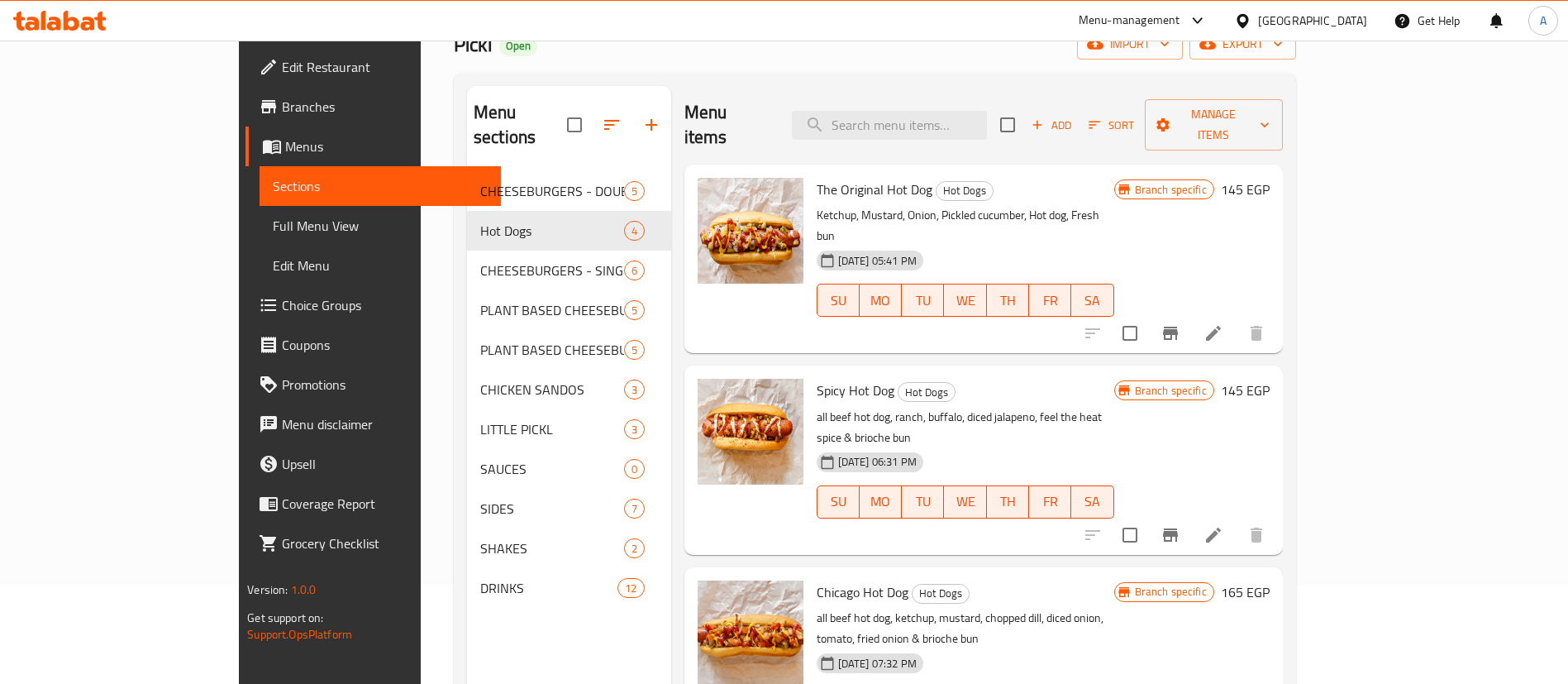
scroll to position [97, 0]
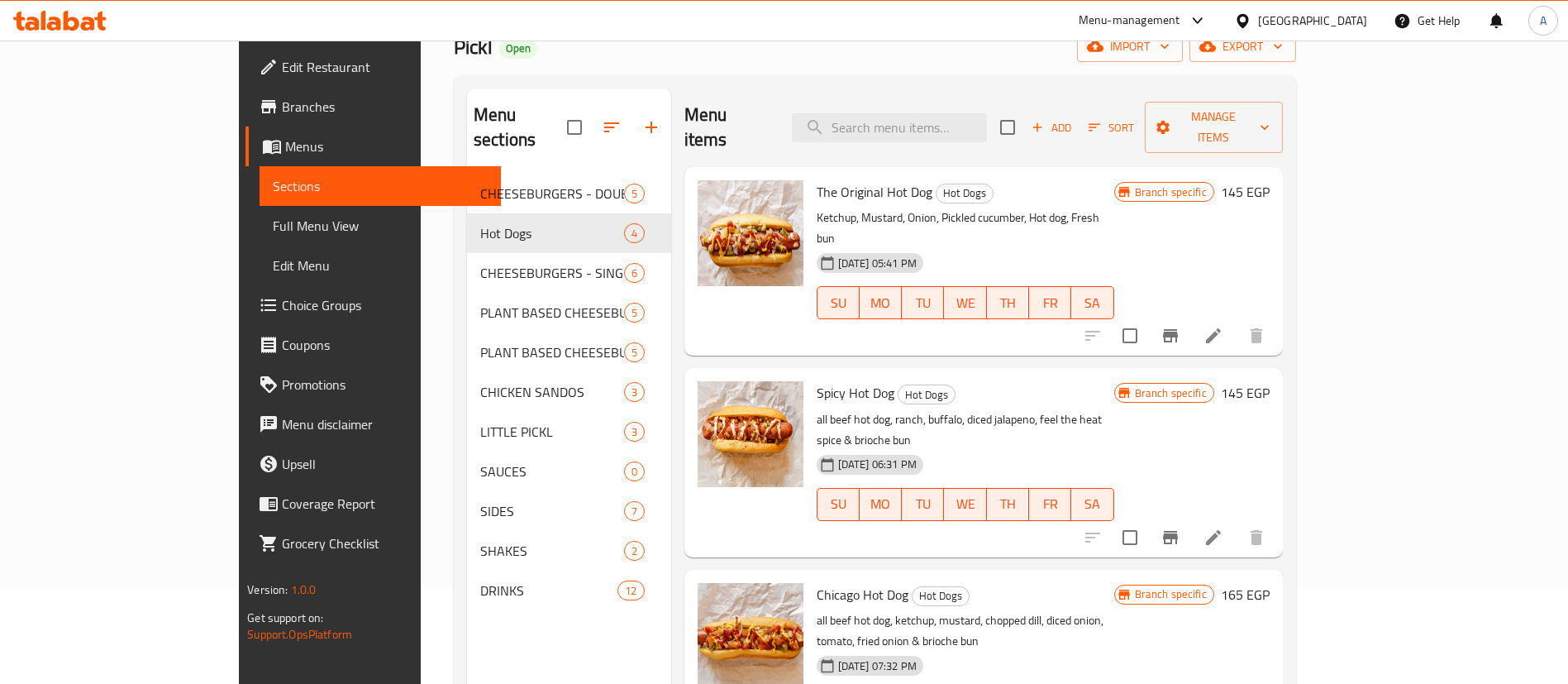
click at [1236, 321] on li at bounding box center [1213, 336] width 46 height 29
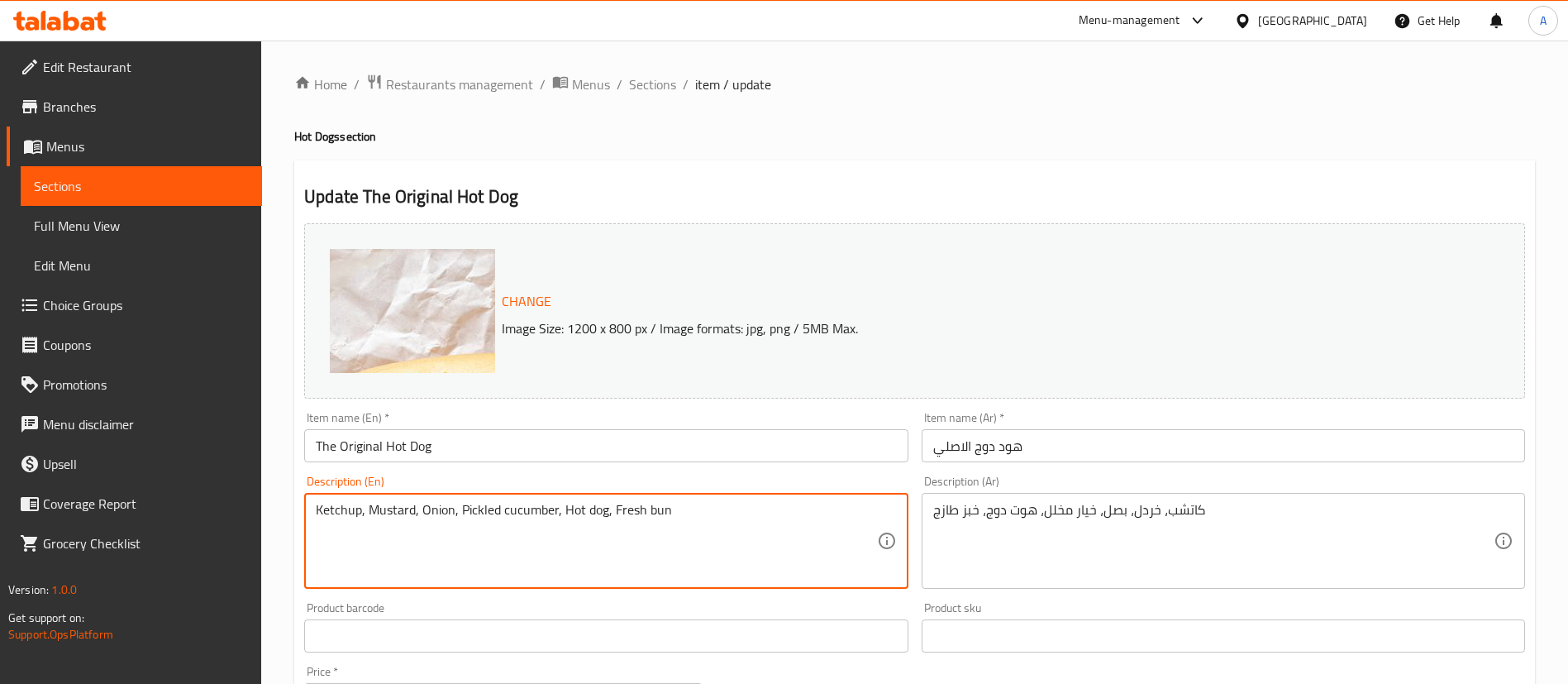
click at [386, 515] on textarea "Ketchup, Mustard, Onion, Pickled cucumber, Hot dog, Fresh bun" at bounding box center [596, 541] width 560 height 79
paste textarea "all beef hot dog, ketchup, mustard, chopped dill, diced onion & brioche bun"
type textarea "all beef hot dog, ketchup, mustard, chopped dill, diced onion & brioche bun"
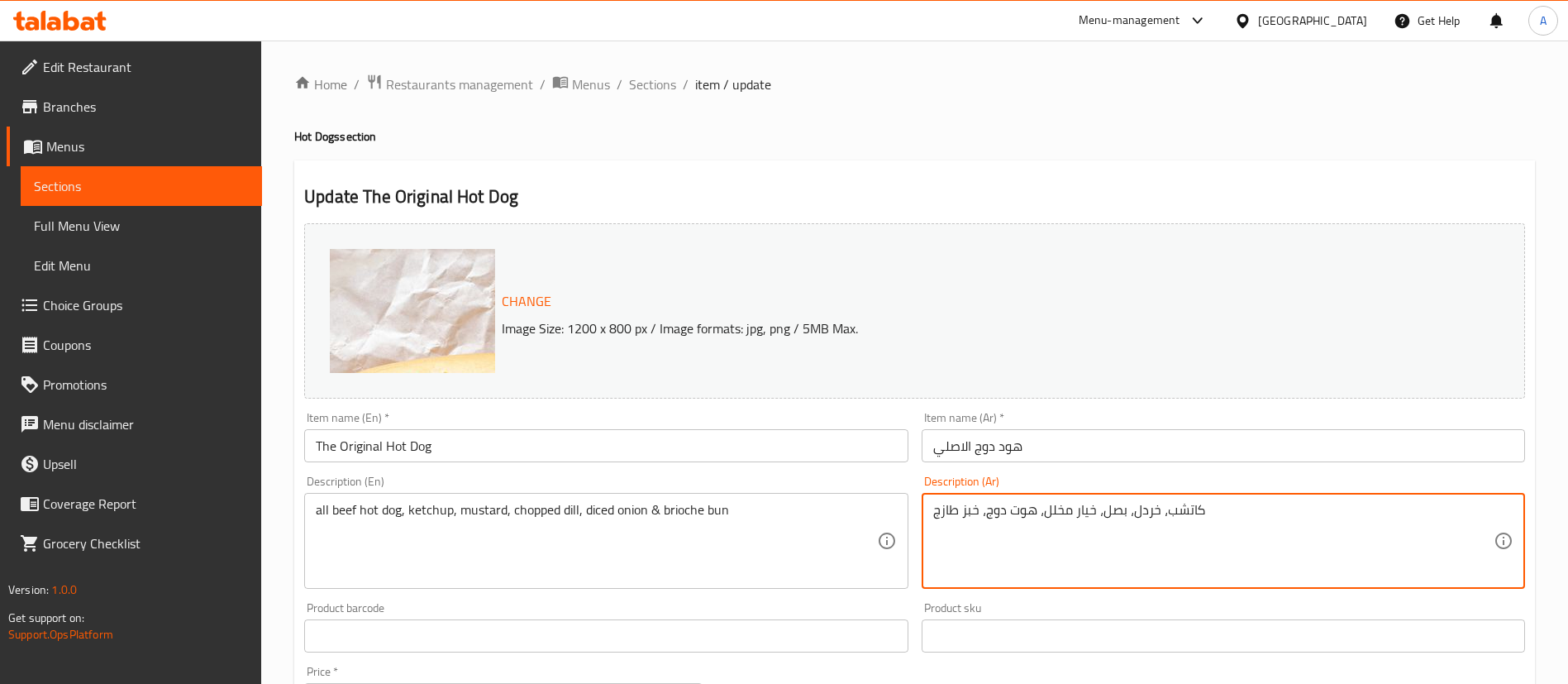
click at [1055, 507] on textarea "كاتشب، خردل، بصل، خيار مخلل، هوت دوج، خبز طازج" at bounding box center [1213, 541] width 560 height 79
paste textarea "بيف هوت دوج , كاتشاب ,مستردة ,خيار مخلل مفروم , بصل ابيض مفروم , عيش بريوش"
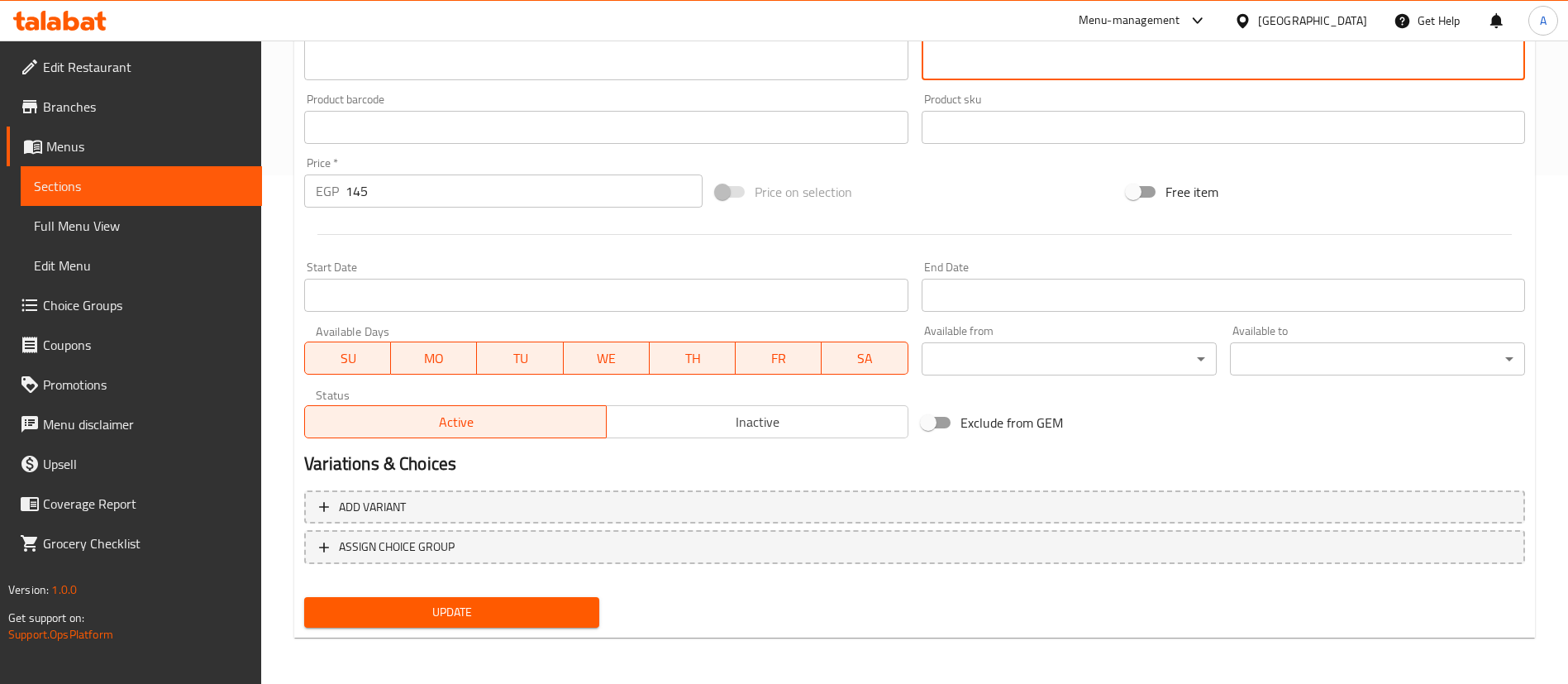
type textarea "بيف هوت دوج , كاتشاب ,مستردة ,خيار مخلل مفروم , بصل ابيض مفروم , عيش بريوش"
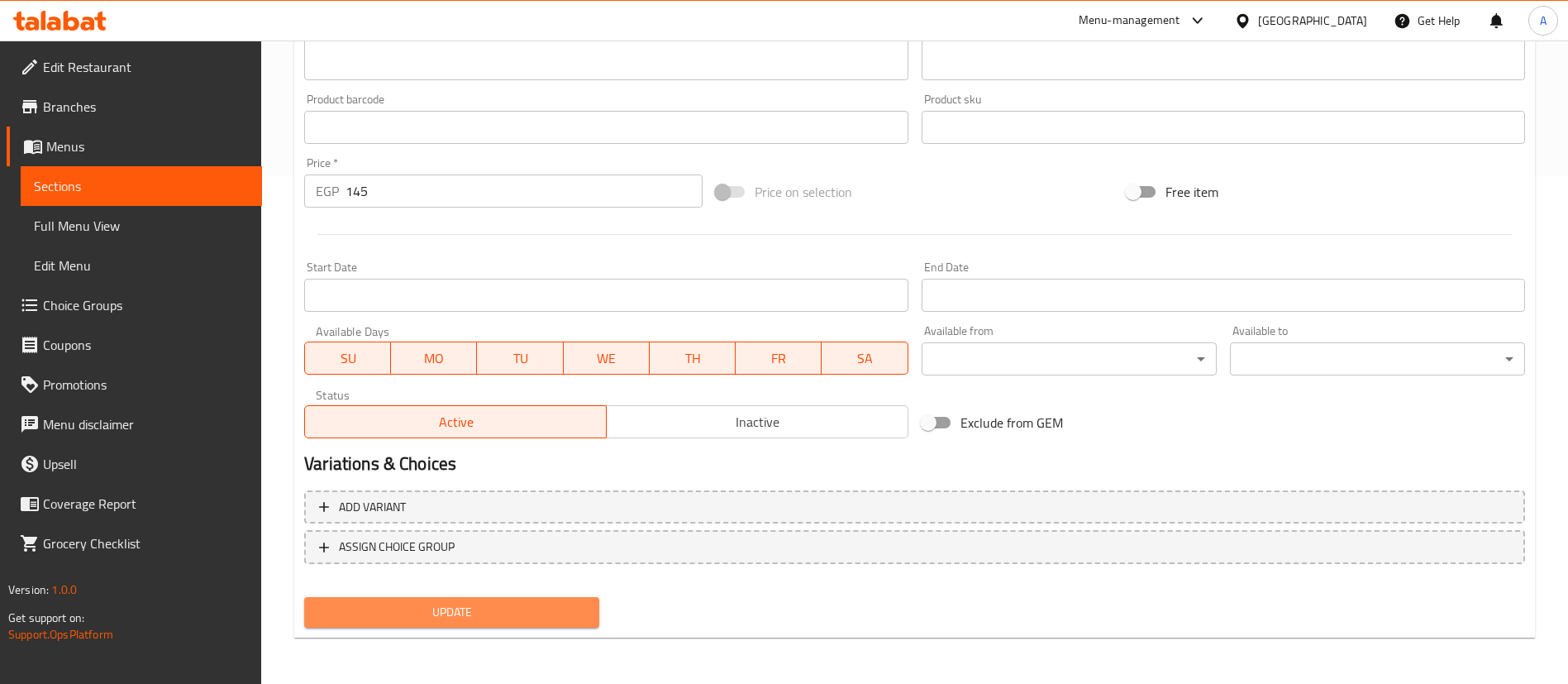
click at [480, 621] on span "Update" at bounding box center [451, 611] width 269 height 21
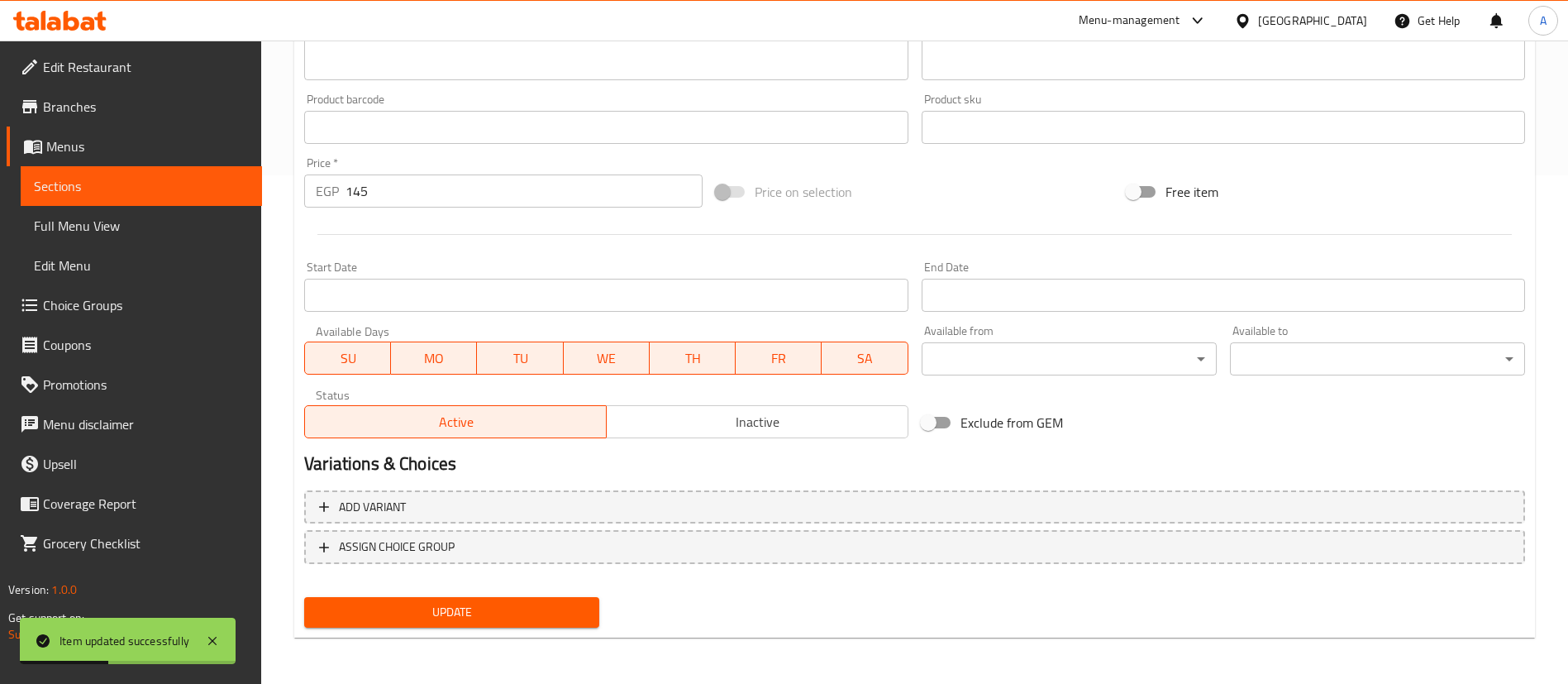
click at [108, 182] on span "Sections" at bounding box center [141, 185] width 215 height 20
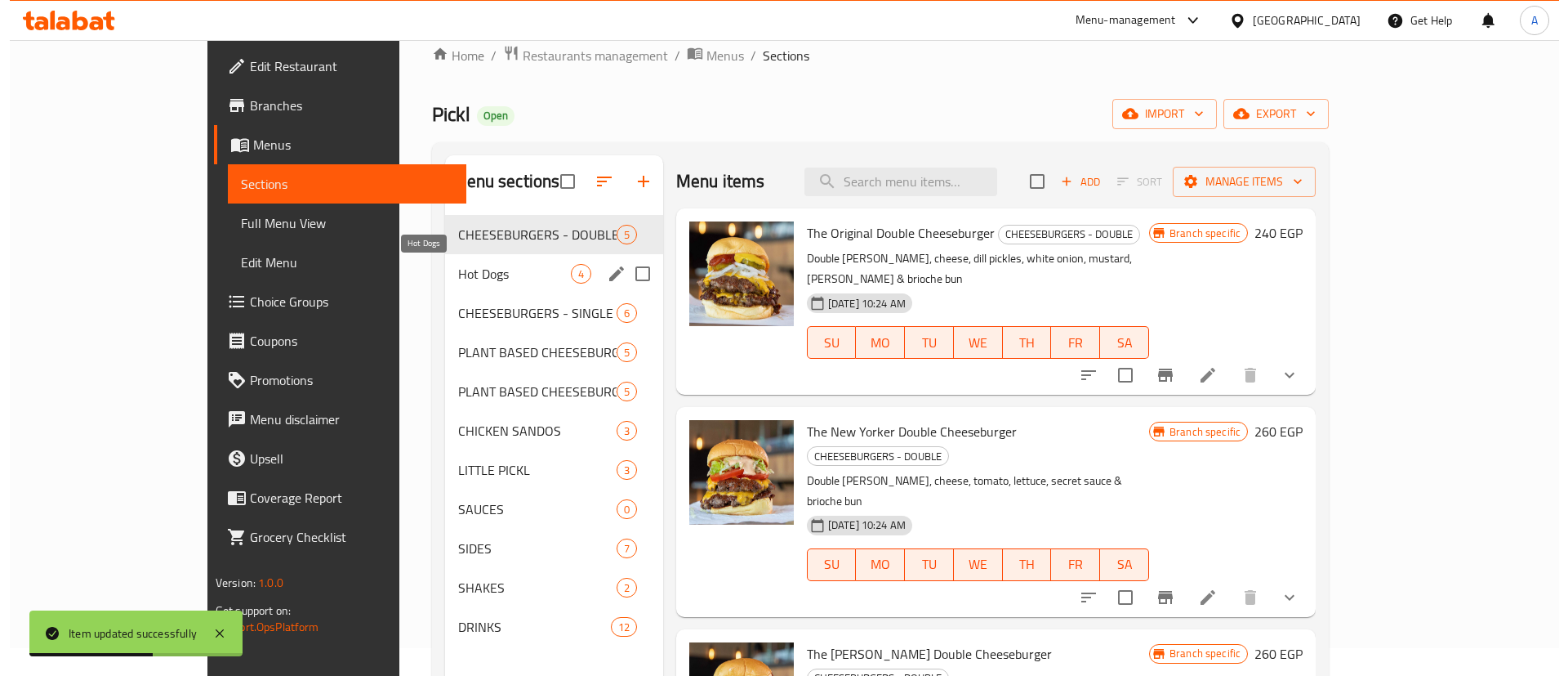
scroll to position [23, 0]
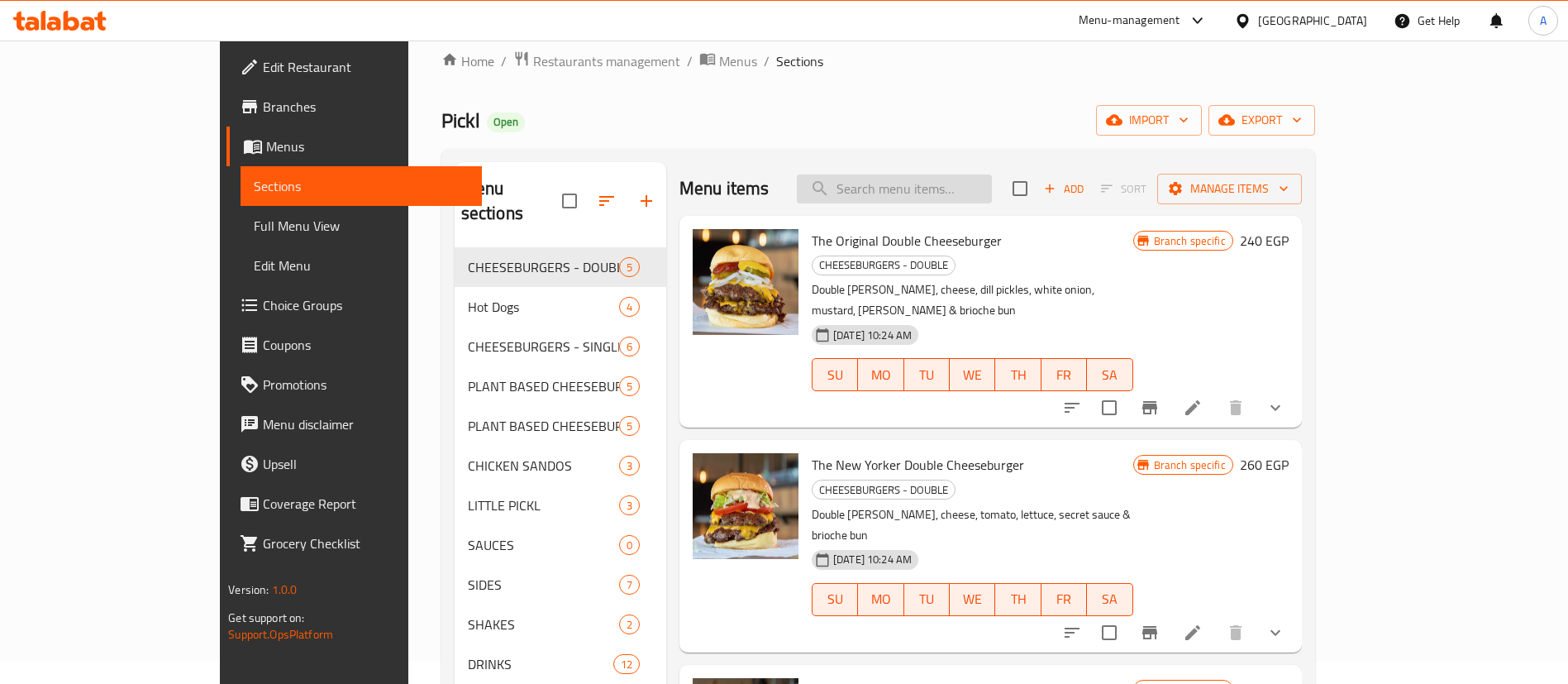
click at [925, 191] on input "search" at bounding box center [894, 188] width 195 height 28
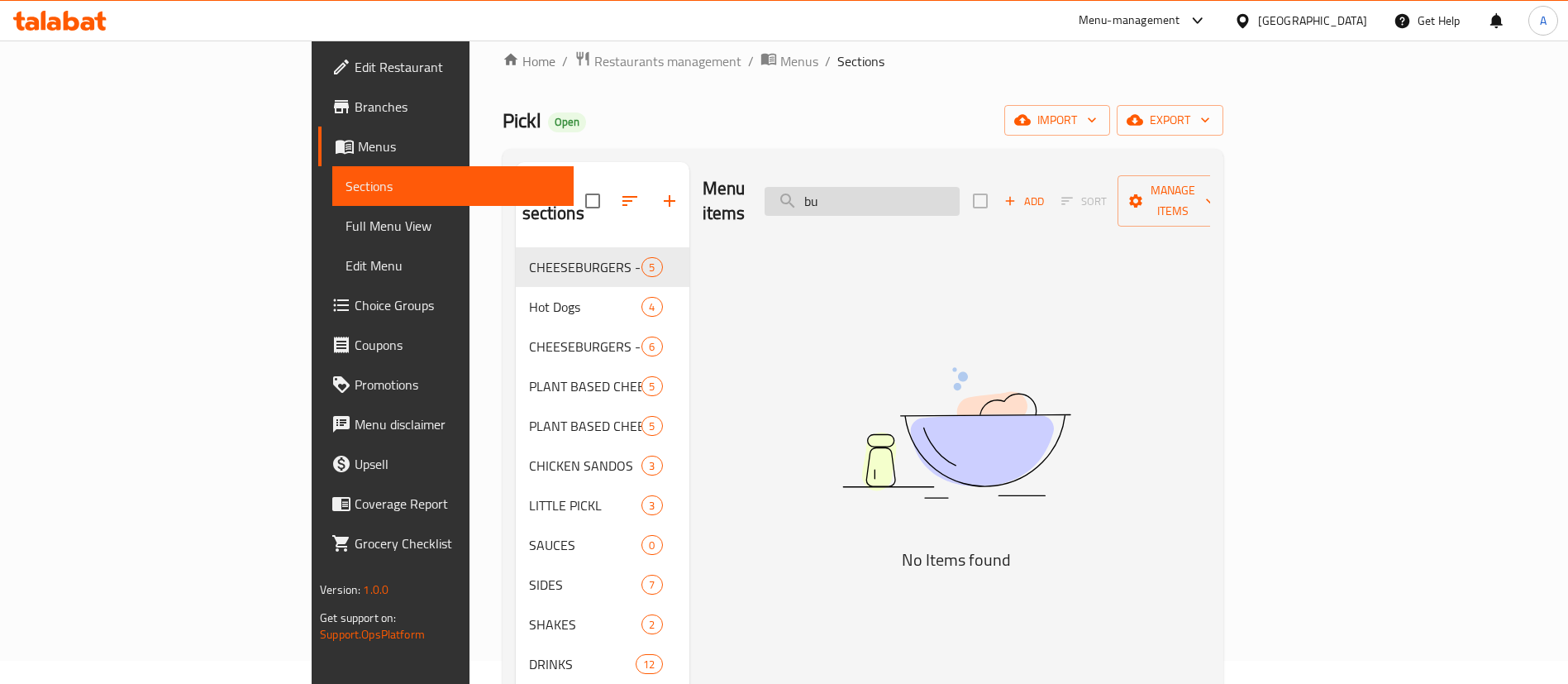
type input "b"
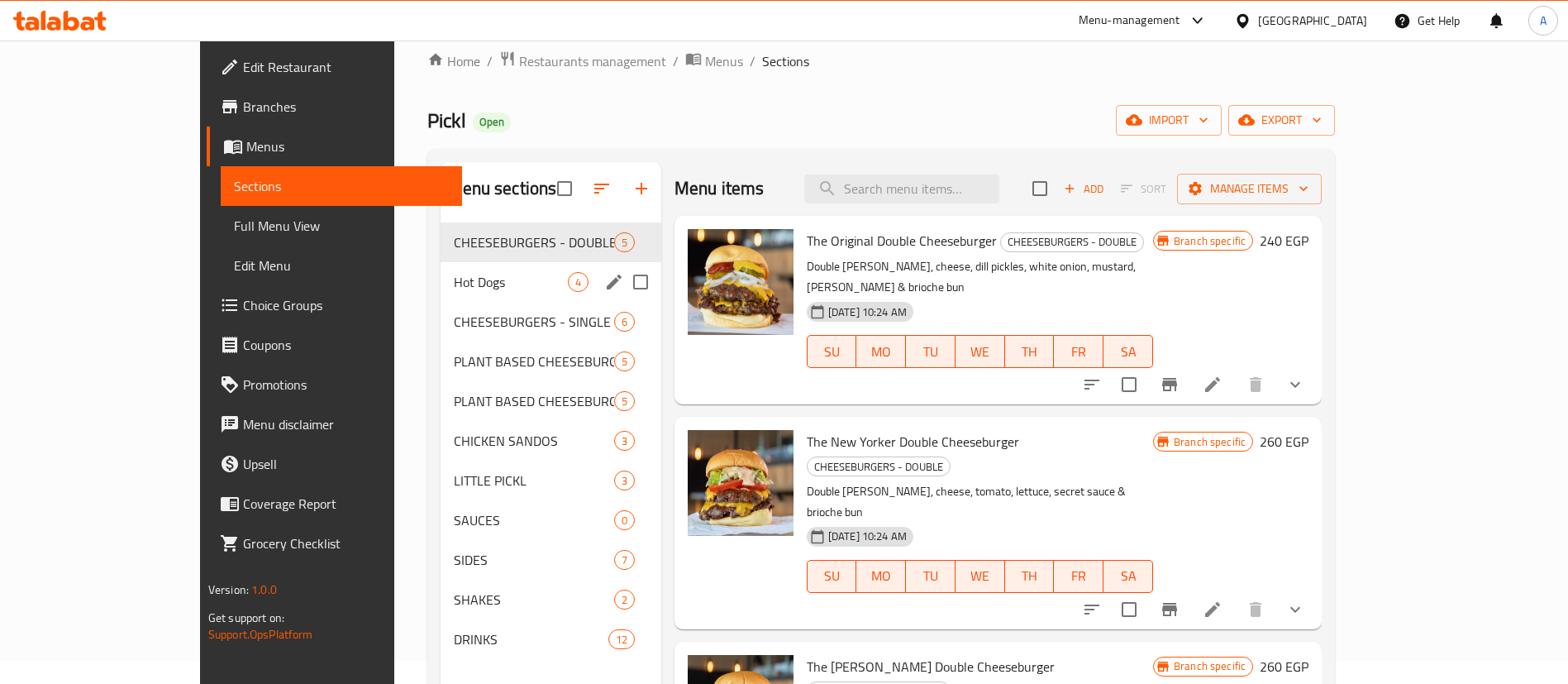
click at [453, 274] on span "Hot Dogs" at bounding box center [509, 282] width 113 height 20
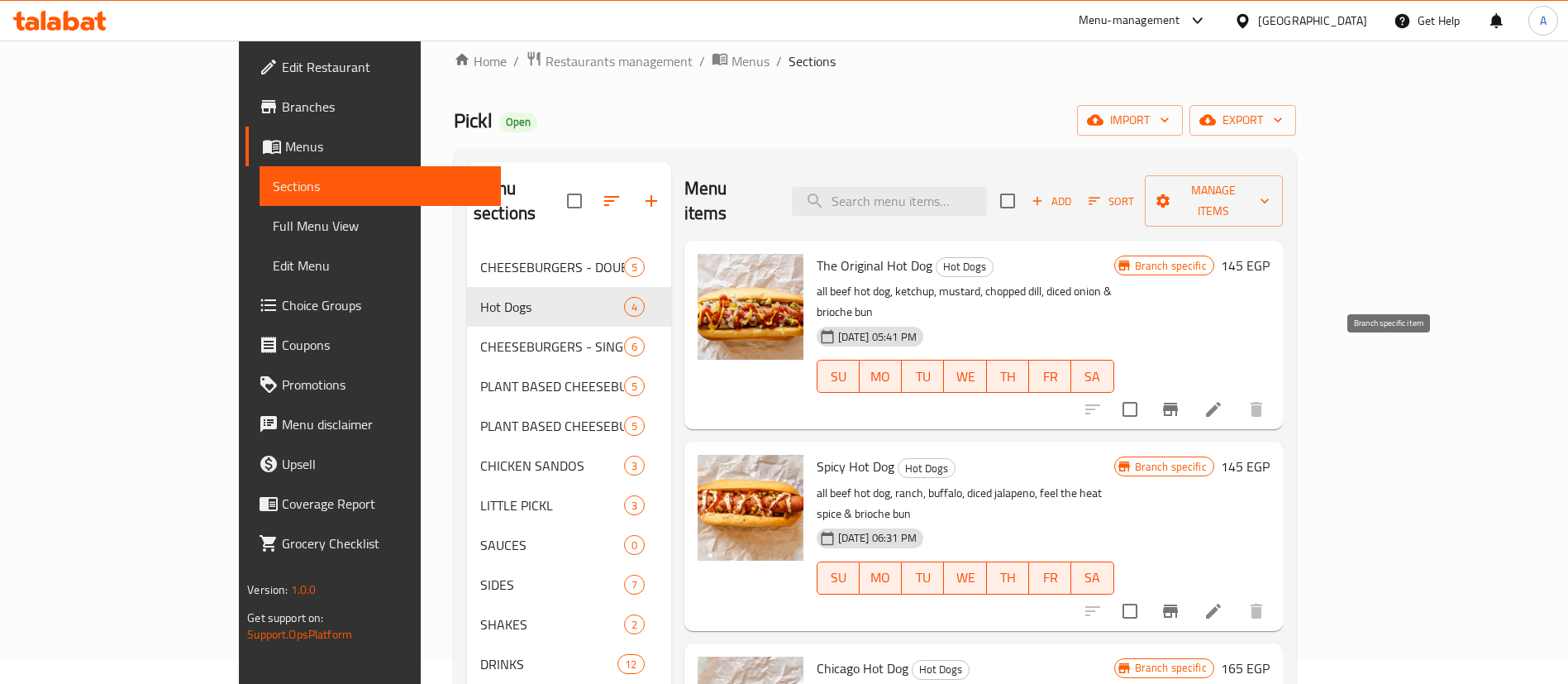
click at [1177, 402] on icon "Branch-specific-item" at bounding box center [1170, 408] width 15 height 13
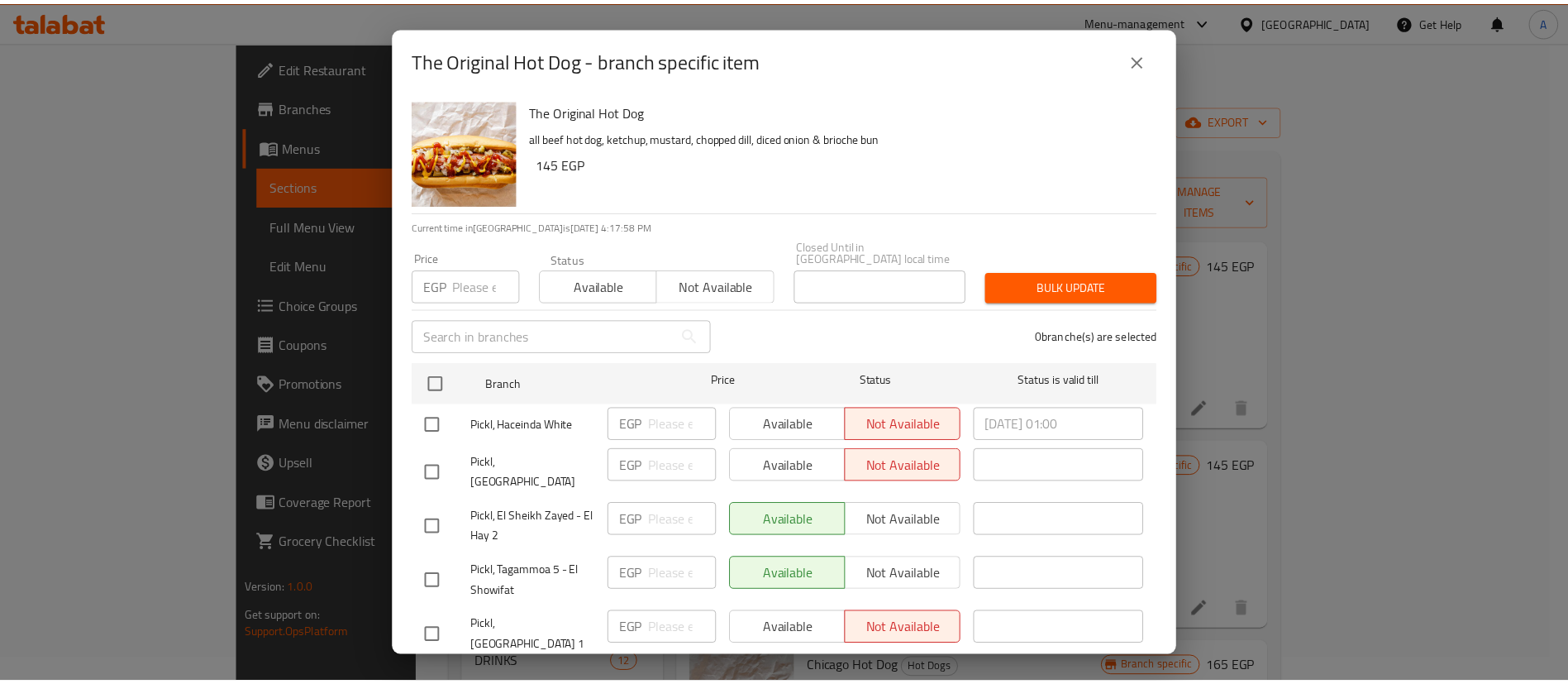
scroll to position [108, 0]
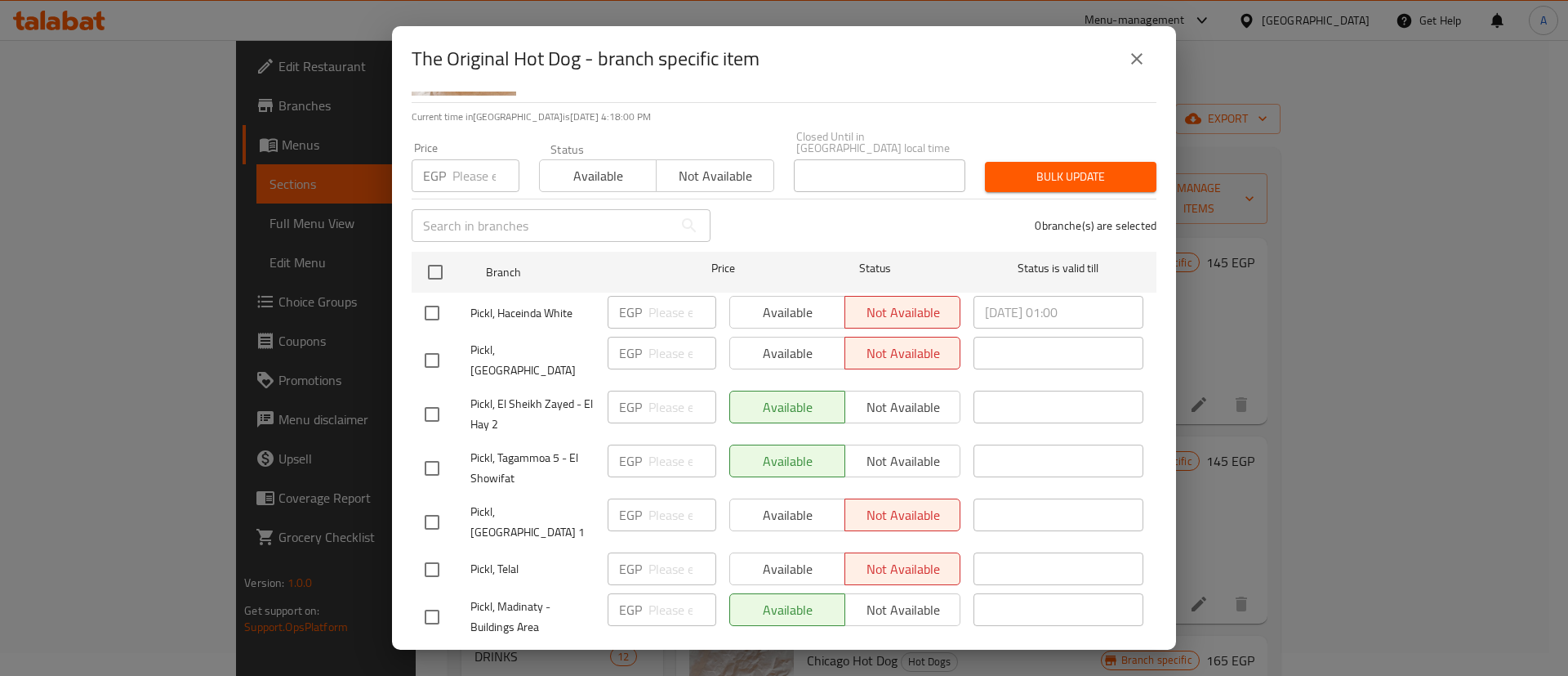
click at [1137, 41] on button "close" at bounding box center [1136, 58] width 39 height 39
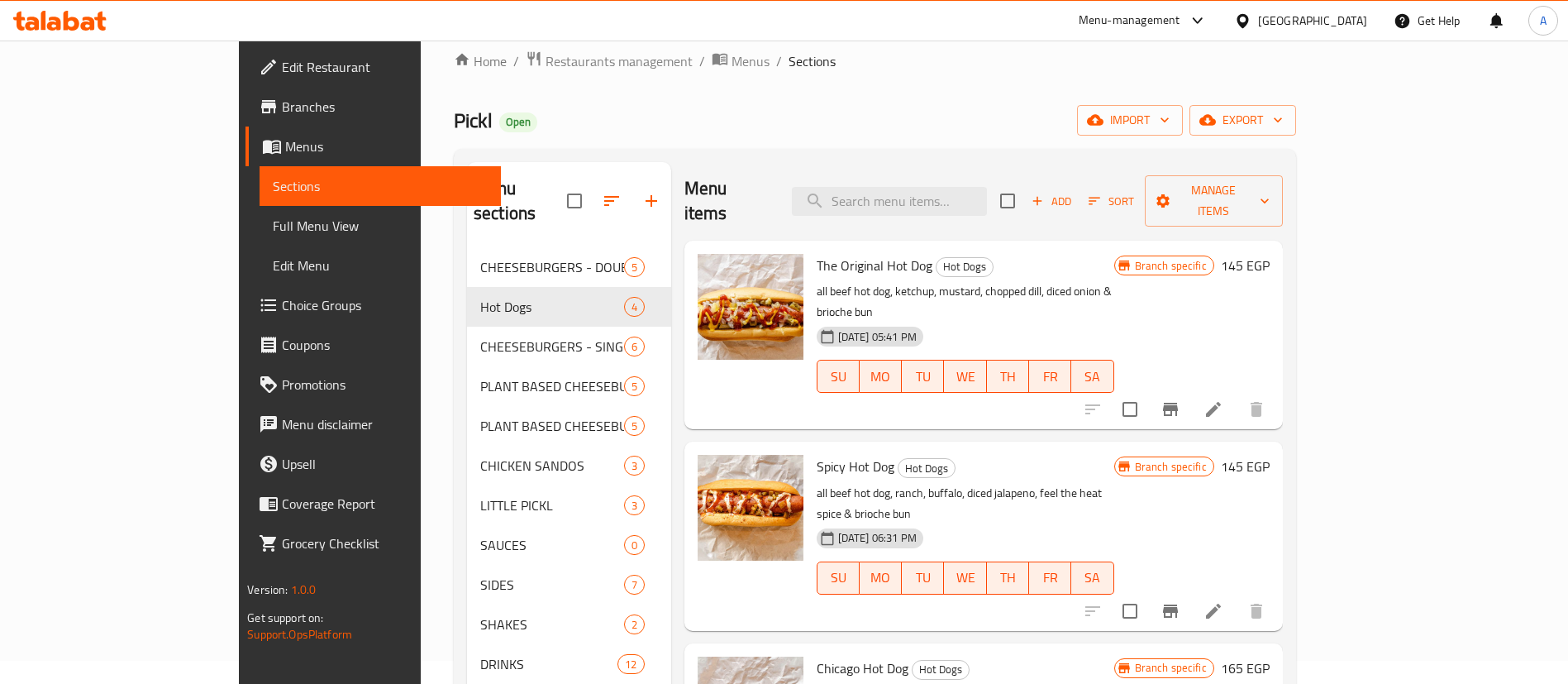
click at [1221, 4] on div "Menu-management" at bounding box center [1143, 21] width 155 height 39
click at [1180, 13] on div "Menu-management" at bounding box center [1129, 21] width 102 height 20
click at [282, 107] on span "Branches" at bounding box center [385, 107] width 206 height 20
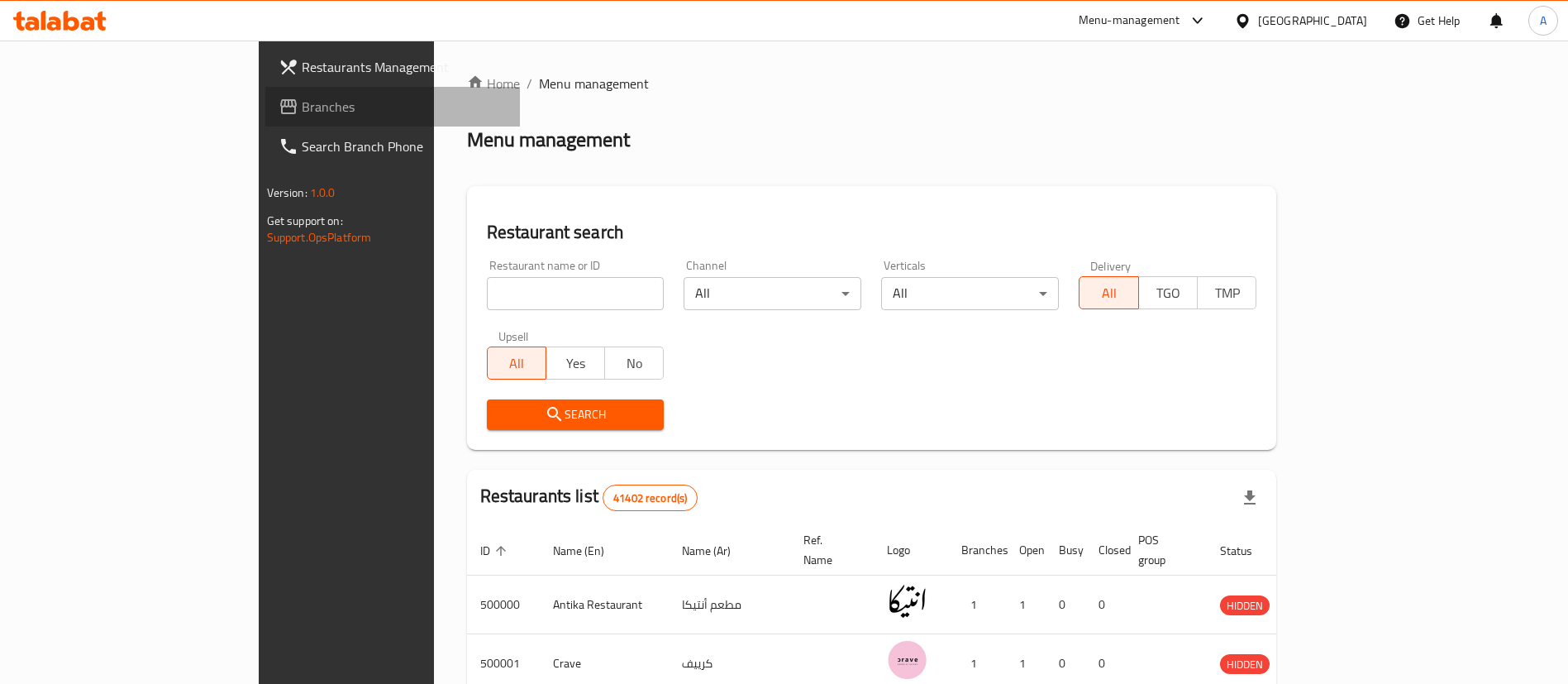
click at [281, 99] on icon at bounding box center [288, 106] width 17 height 15
click at [301, 110] on span "Branches" at bounding box center [404, 107] width 206 height 20
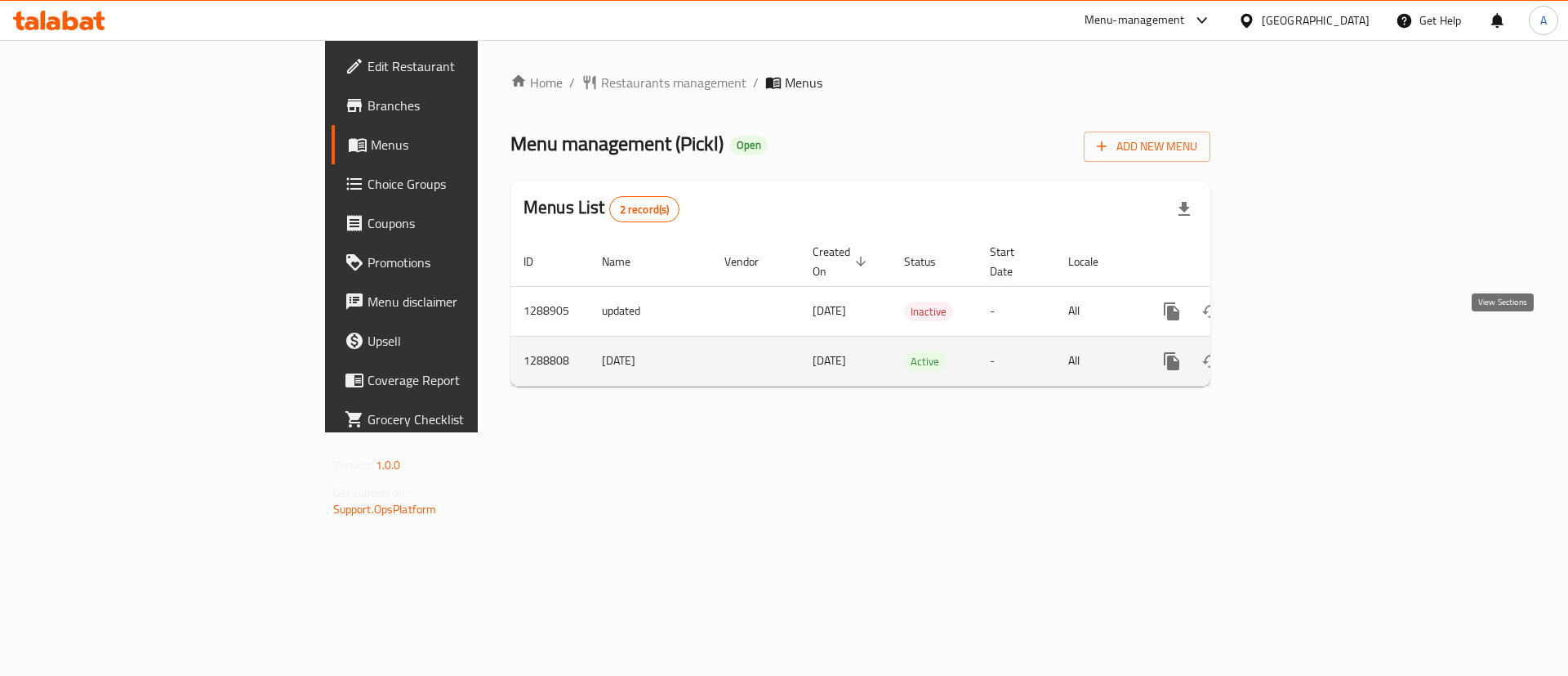
click at [1297, 354] on icon "enhanced table" at bounding box center [1290, 361] width 15 height 15
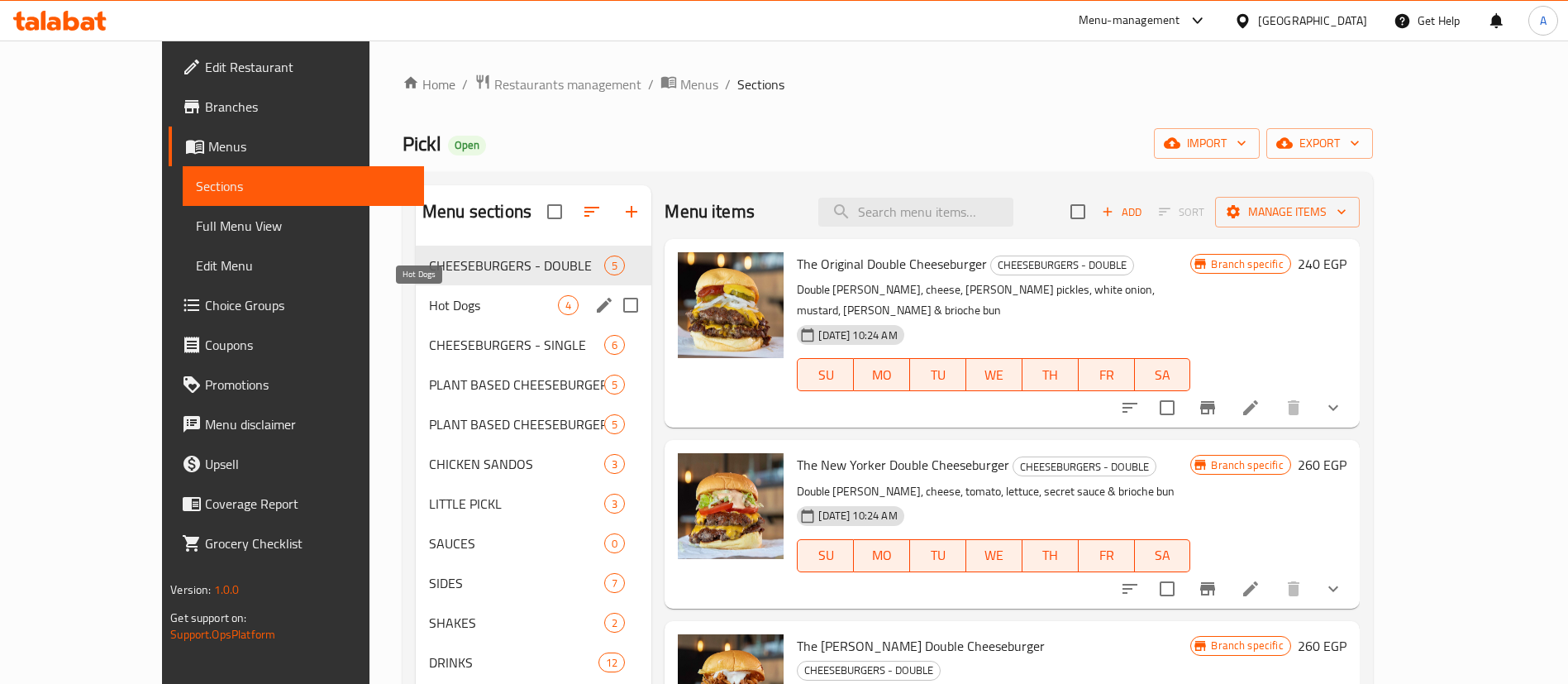
click at [480, 300] on span "Hot Dogs" at bounding box center [493, 305] width 129 height 20
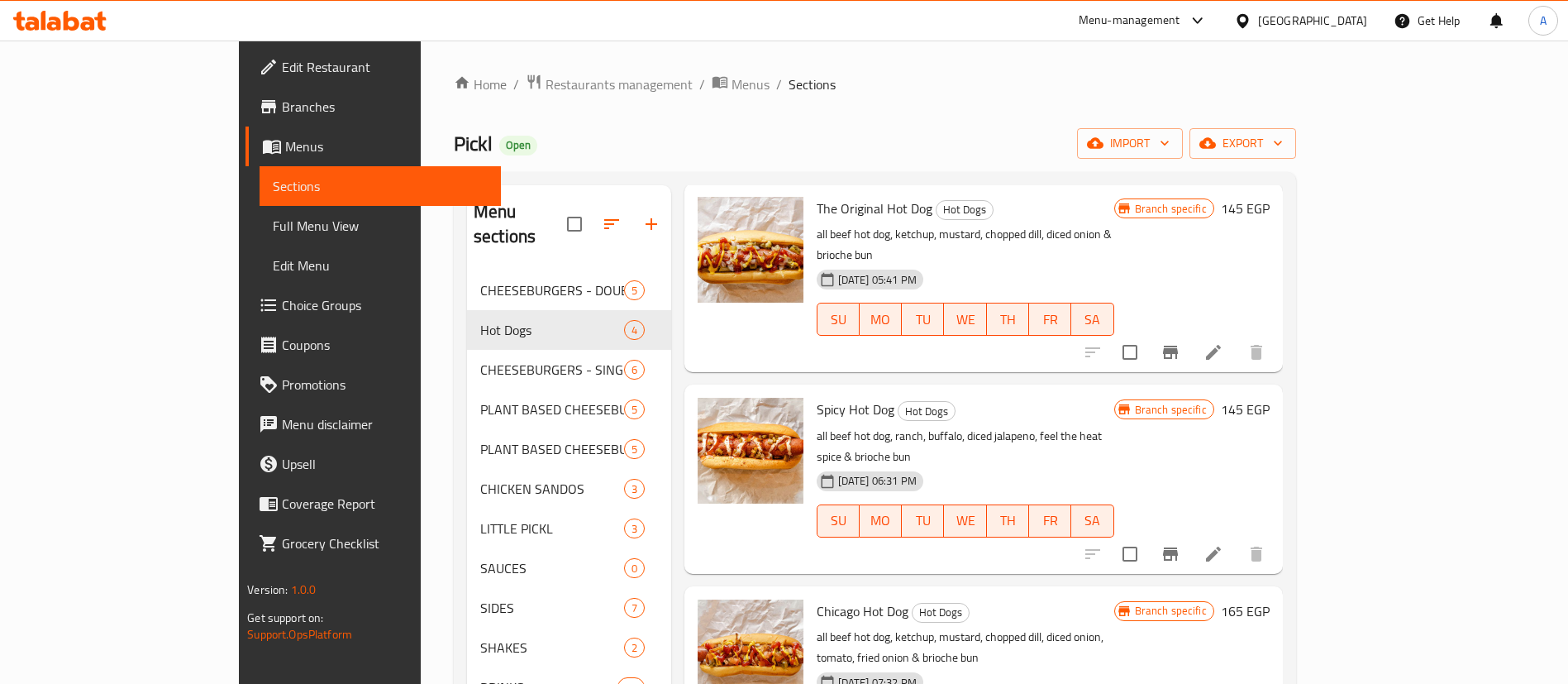
scroll to position [232, 0]
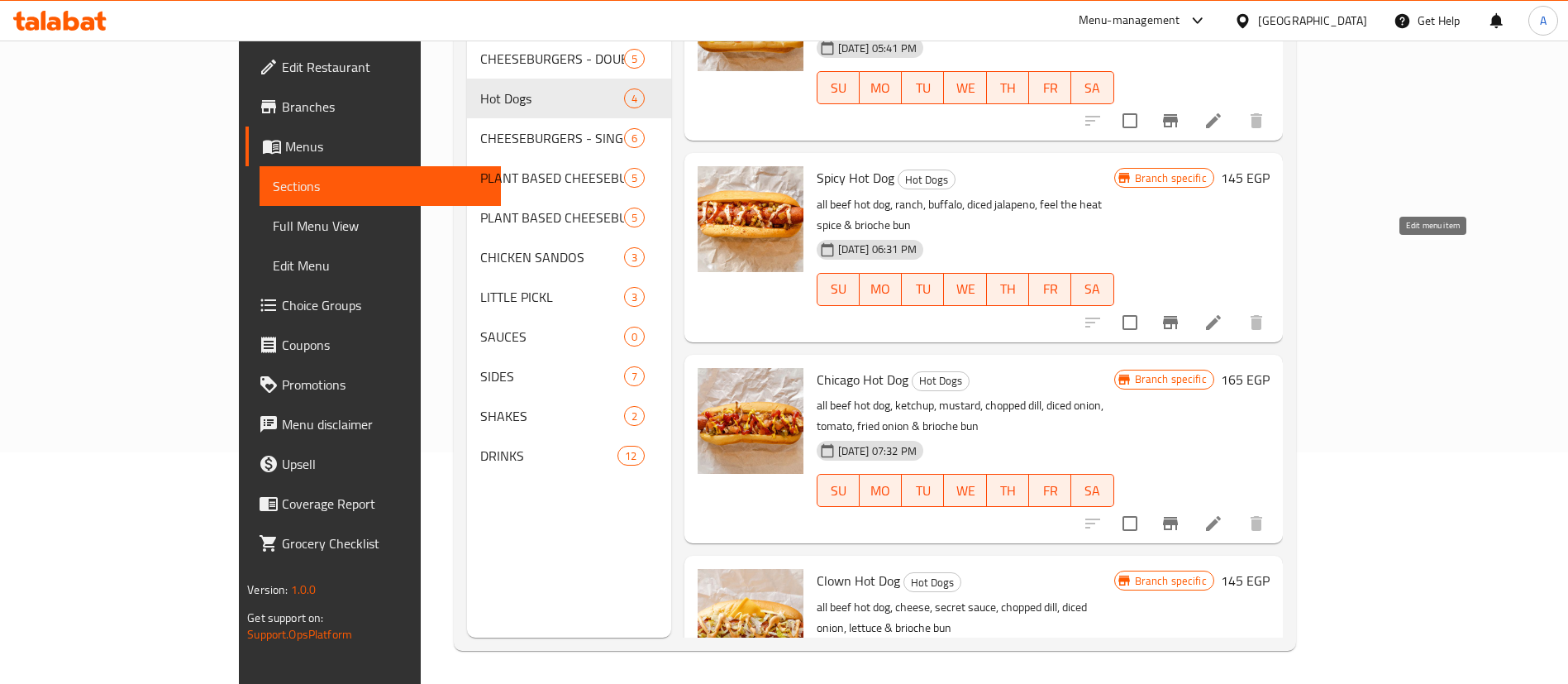
click at [1224, 312] on icon at bounding box center [1213, 322] width 20 height 20
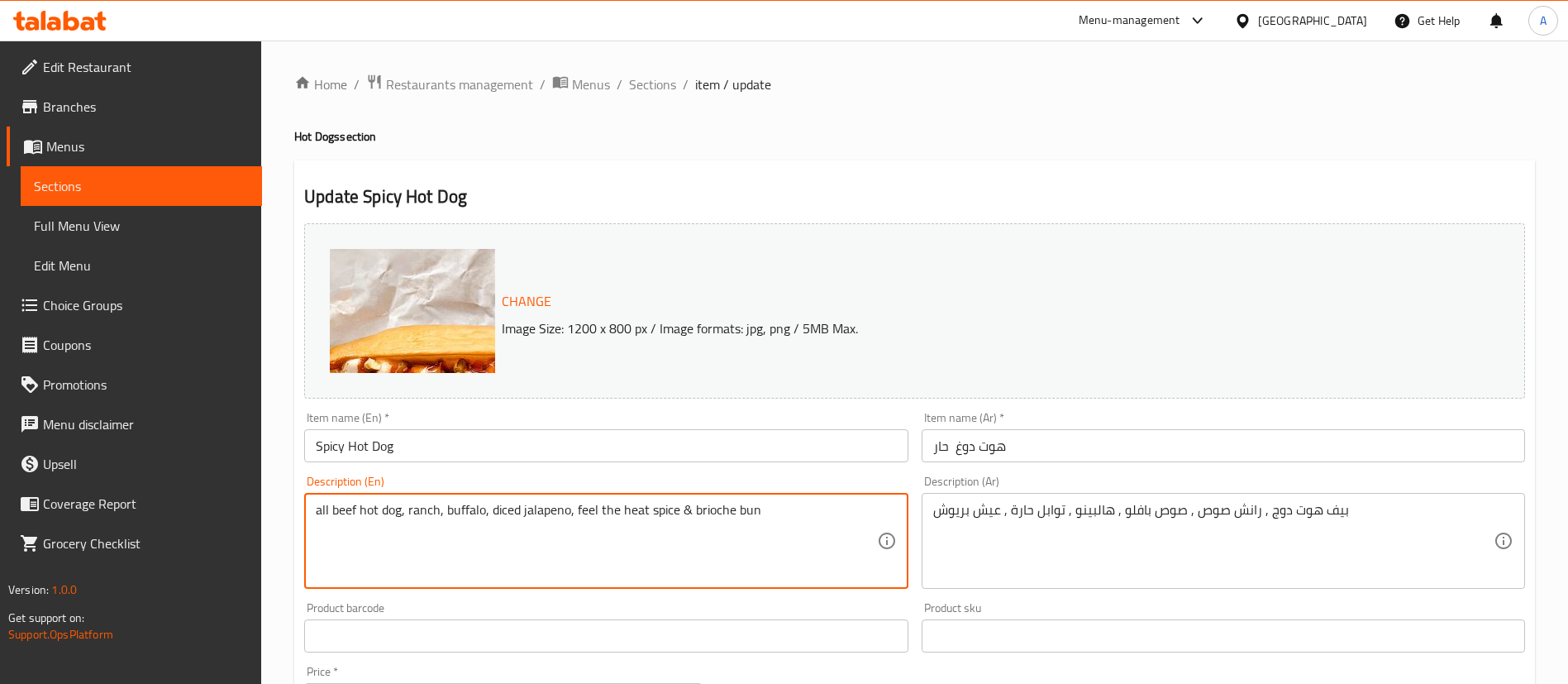
scroll to position [508, 0]
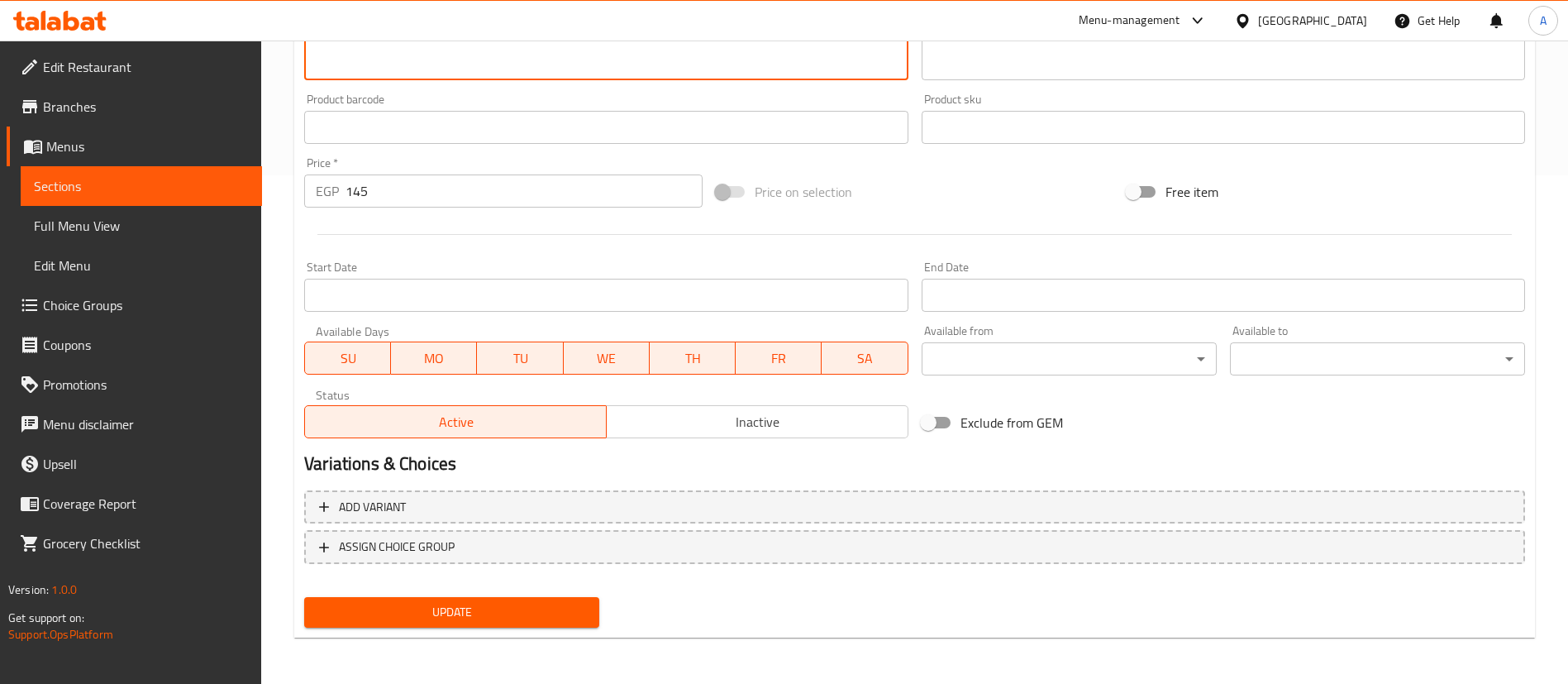
type textarea "all beef hot dog, ranch, buffalo, diced jalapeno, feel the heat spice & brioche…"
click at [359, 602] on span "Update" at bounding box center [451, 611] width 269 height 21
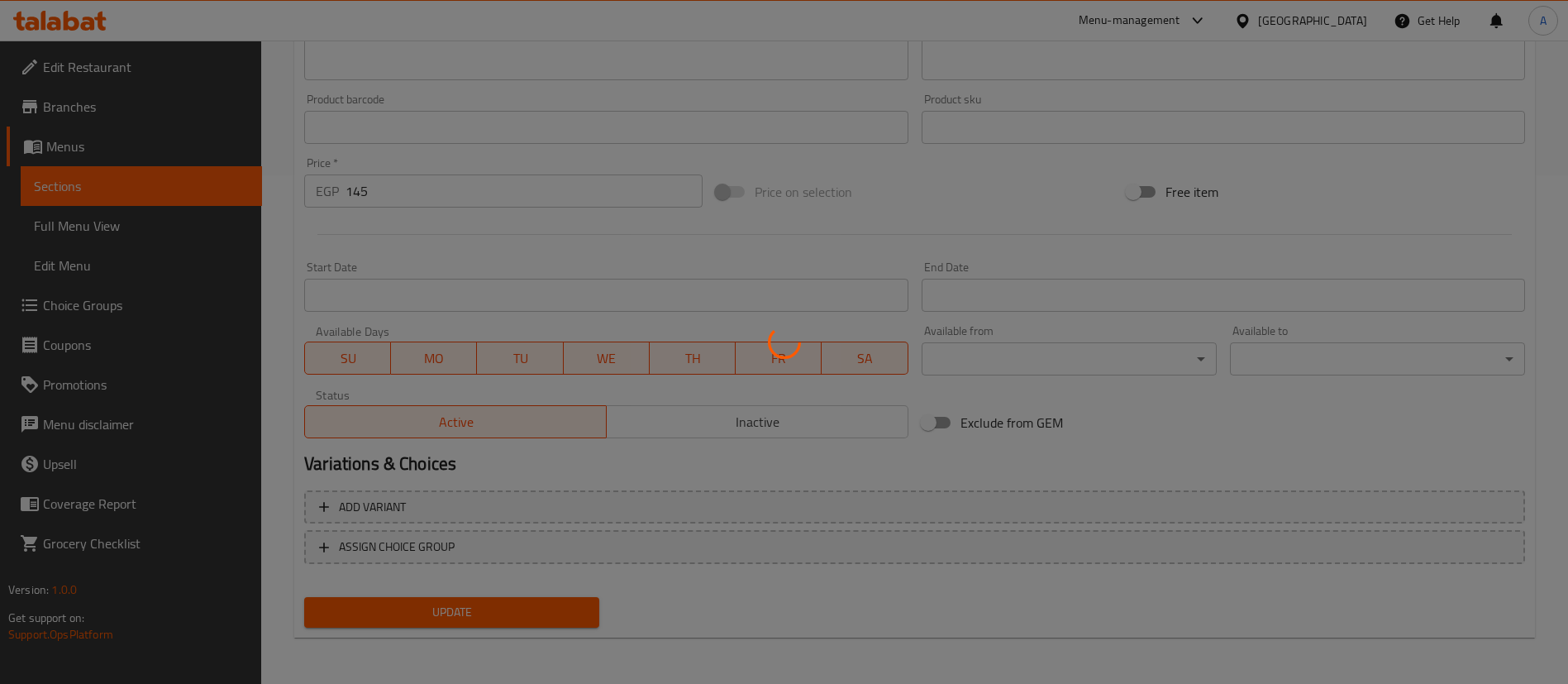
scroll to position [0, 0]
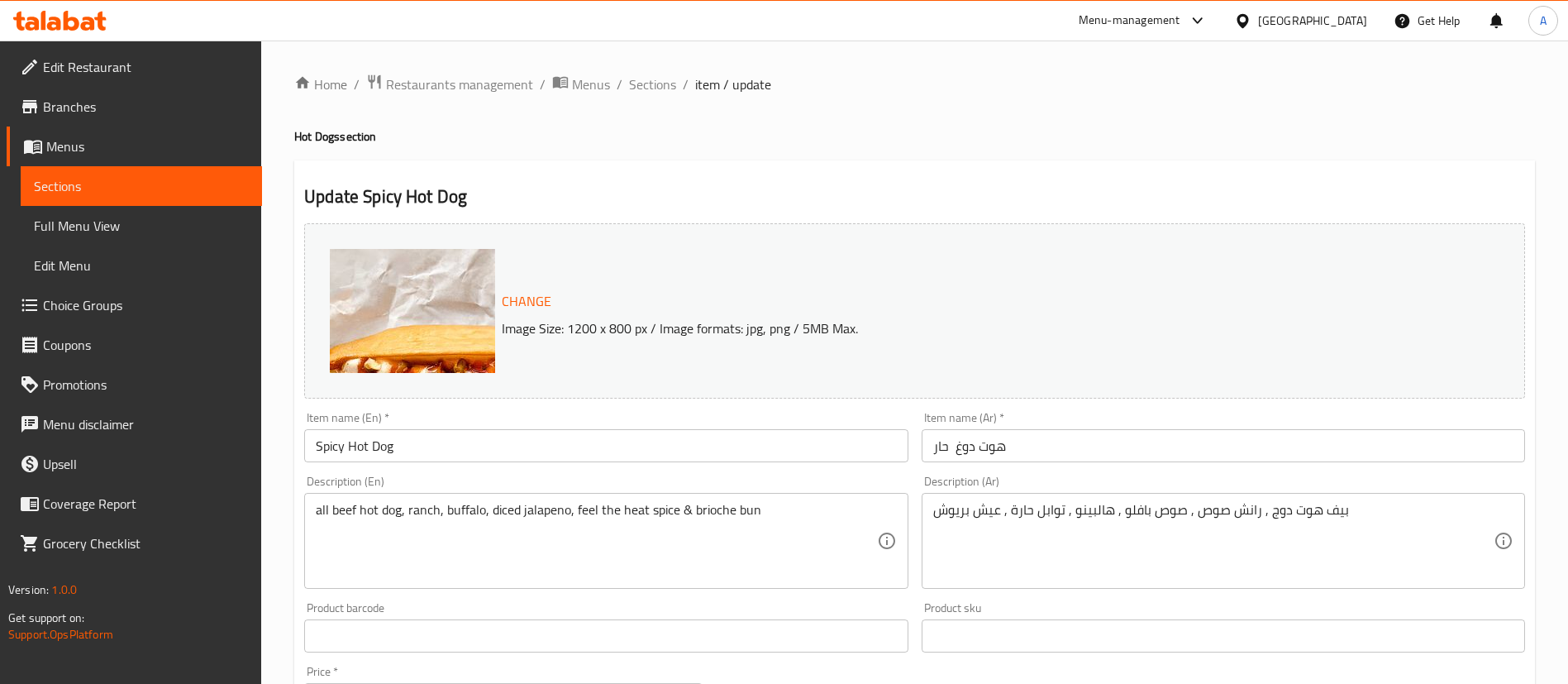
click at [52, 181] on span "Sections" at bounding box center [141, 185] width 215 height 20
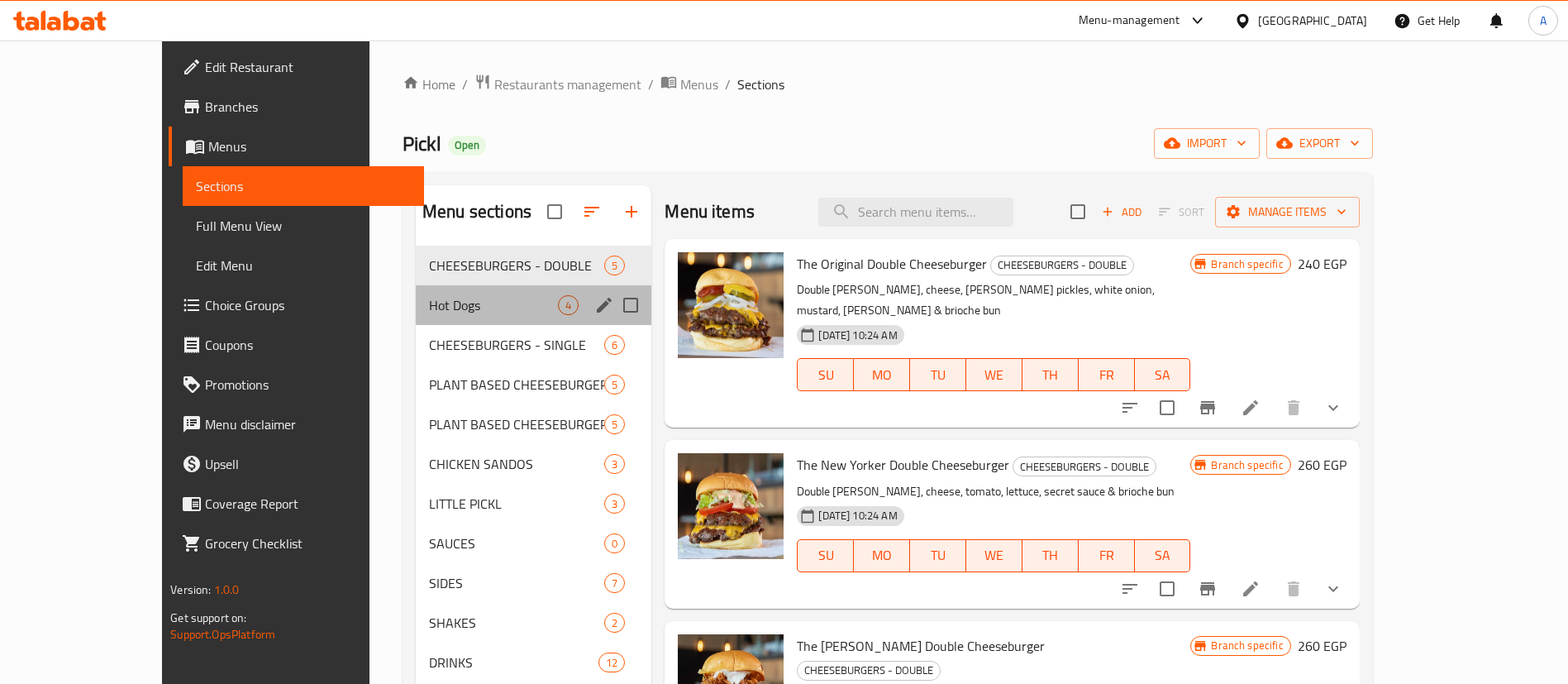
click at [416, 292] on div "Hot Dogs 4" at bounding box center [534, 305] width 235 height 39
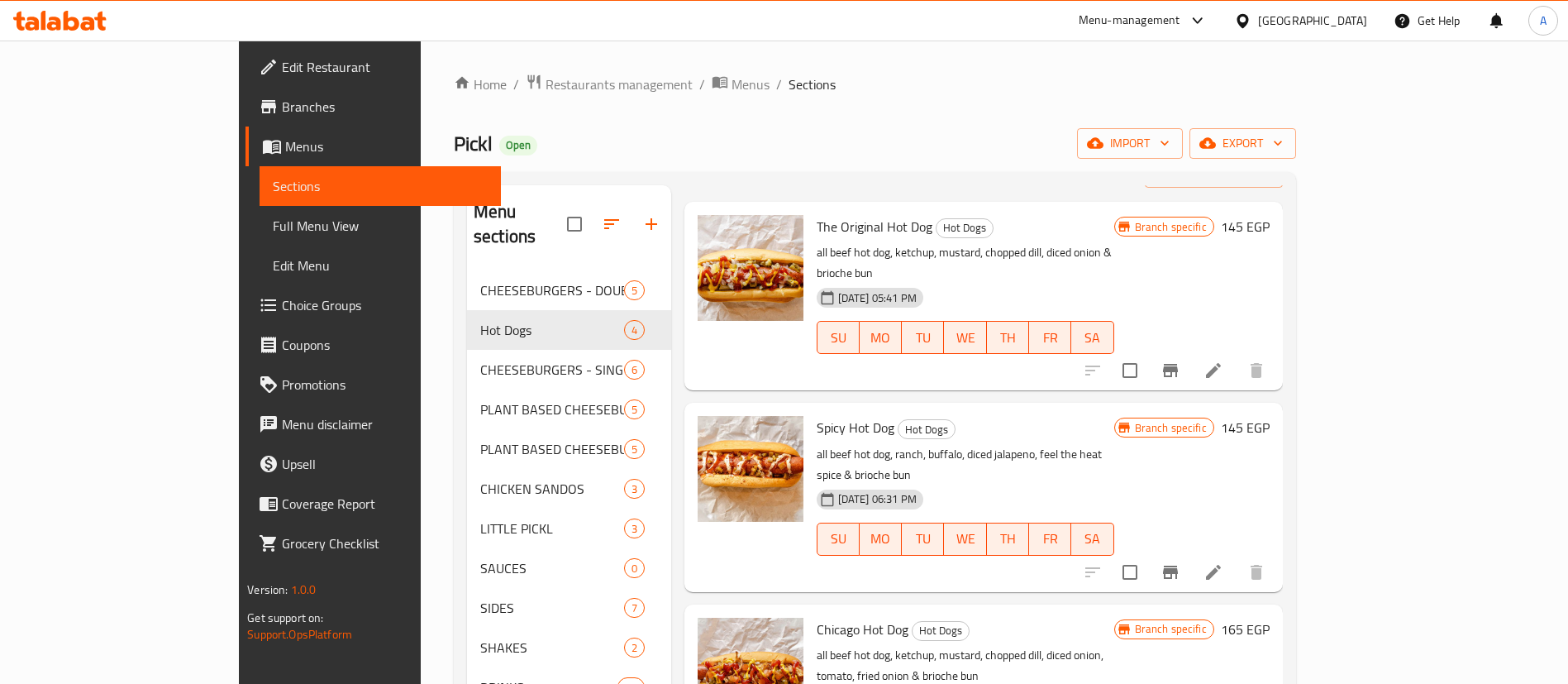
scroll to position [80, 0]
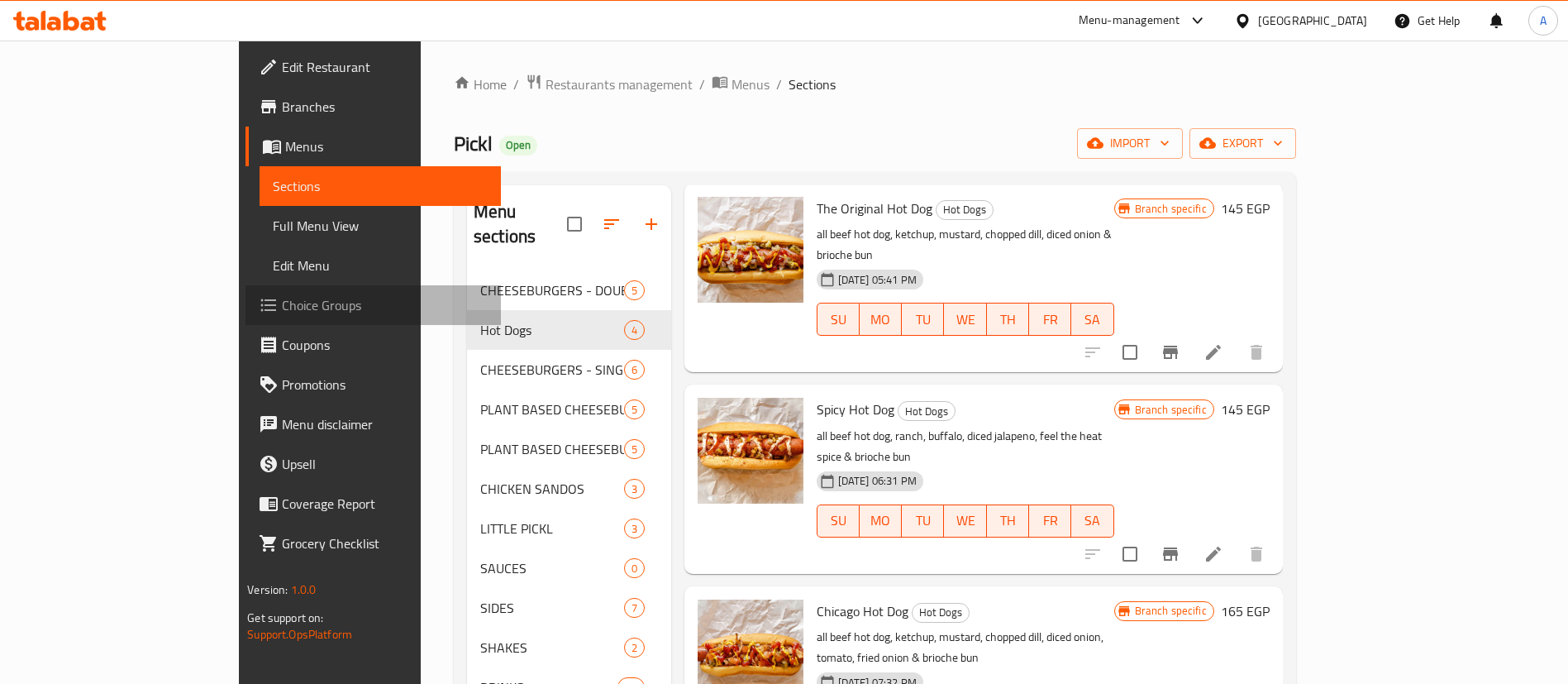
click at [282, 298] on span "Choice Groups" at bounding box center [385, 305] width 206 height 20
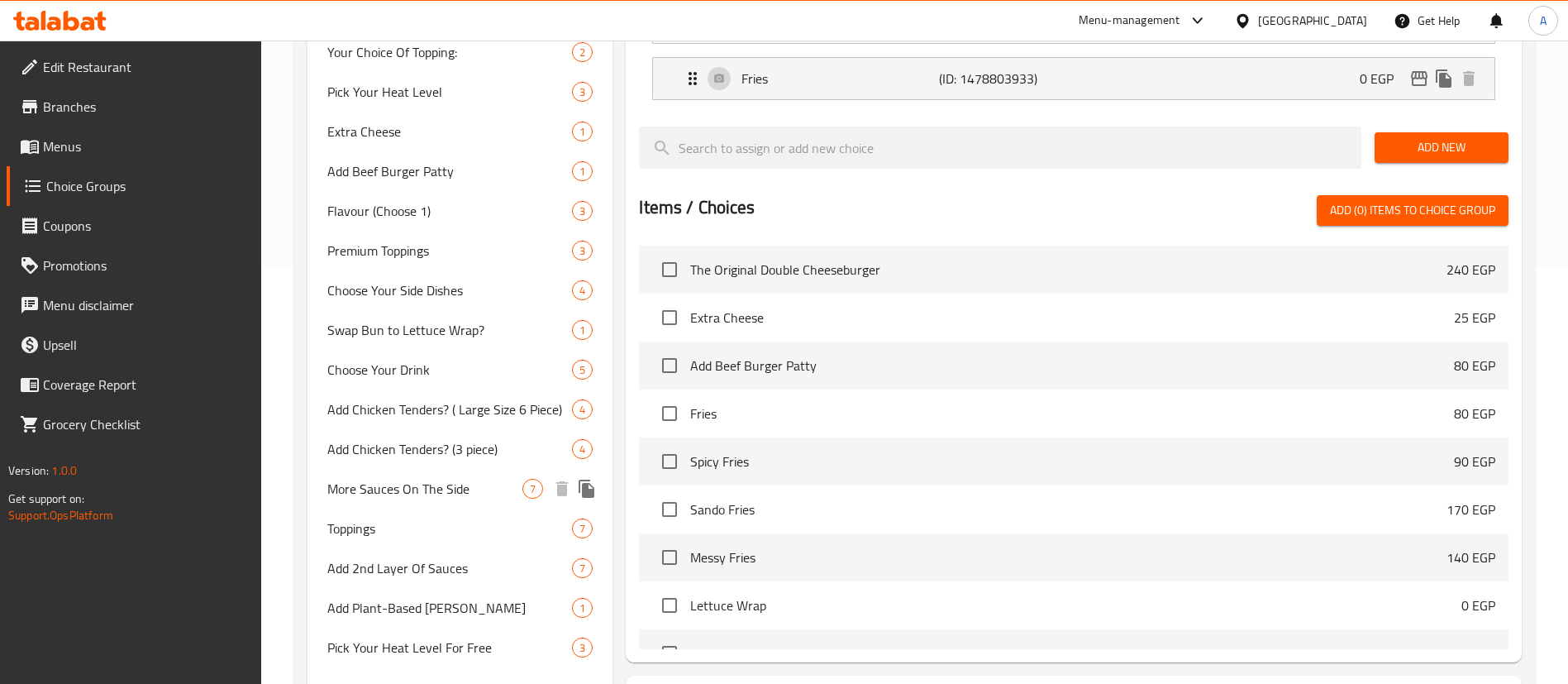
scroll to position [517, 0]
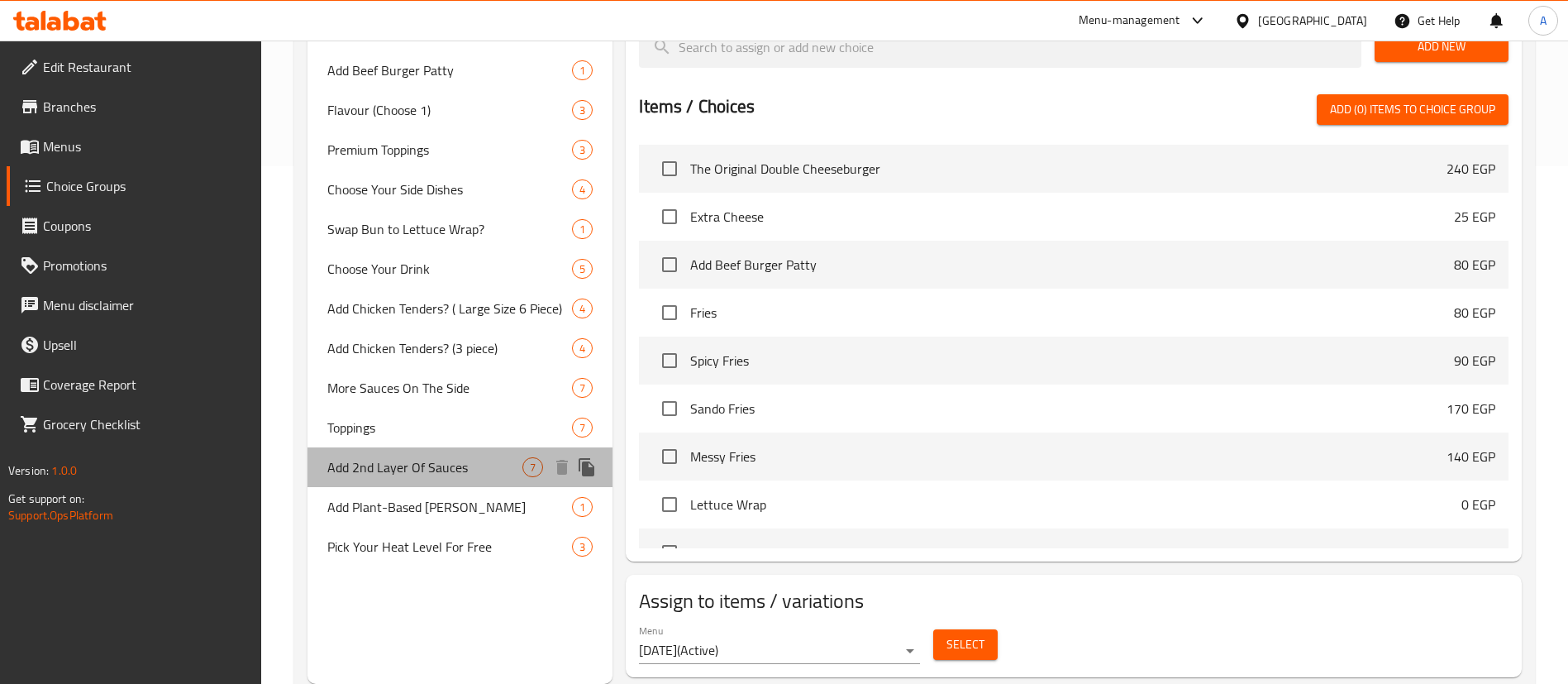
click at [448, 477] on span "Add 2nd Layer Of Sauces" at bounding box center [425, 467] width 195 height 20
type input "Add 2nd Layer Of Sauces"
type input "اضافة ثانية من الصوصات"
type input "0"
type input "2"
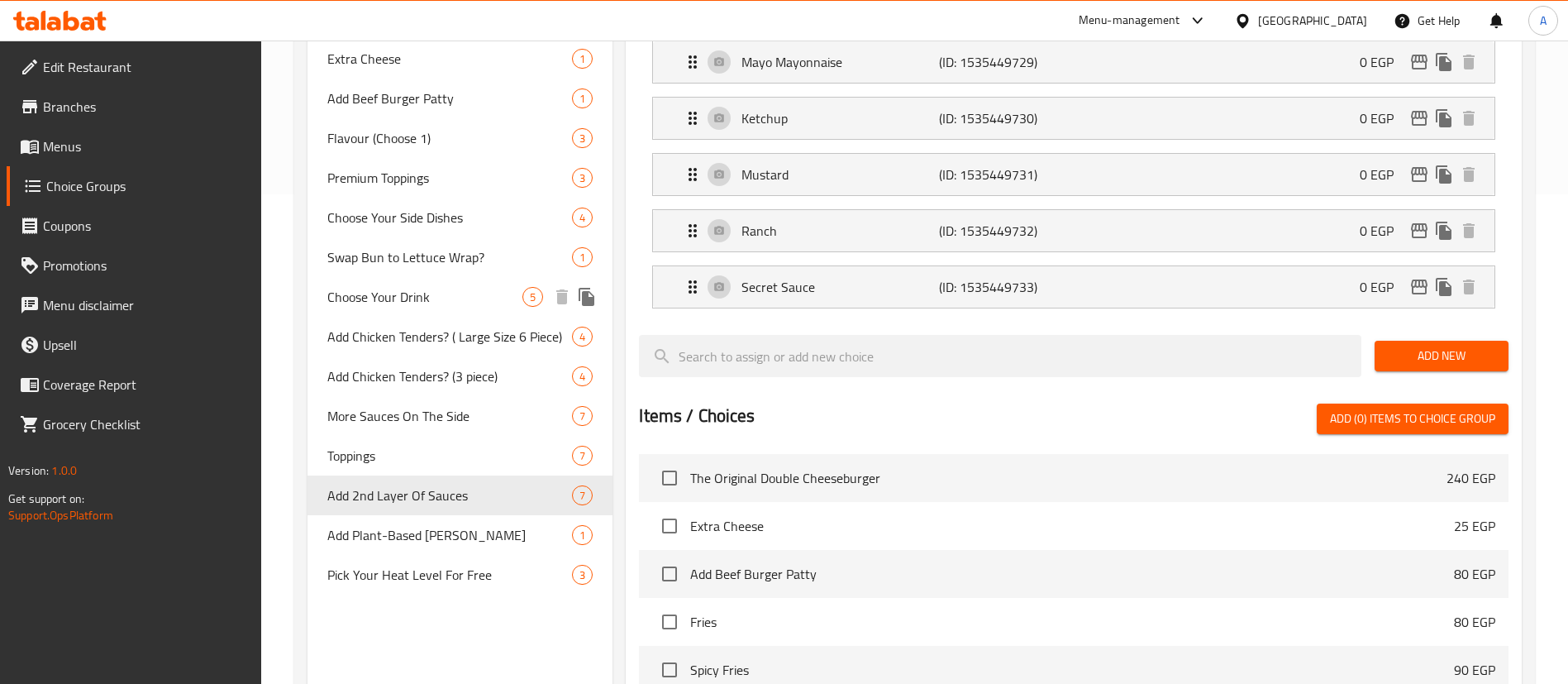
scroll to position [493, 0]
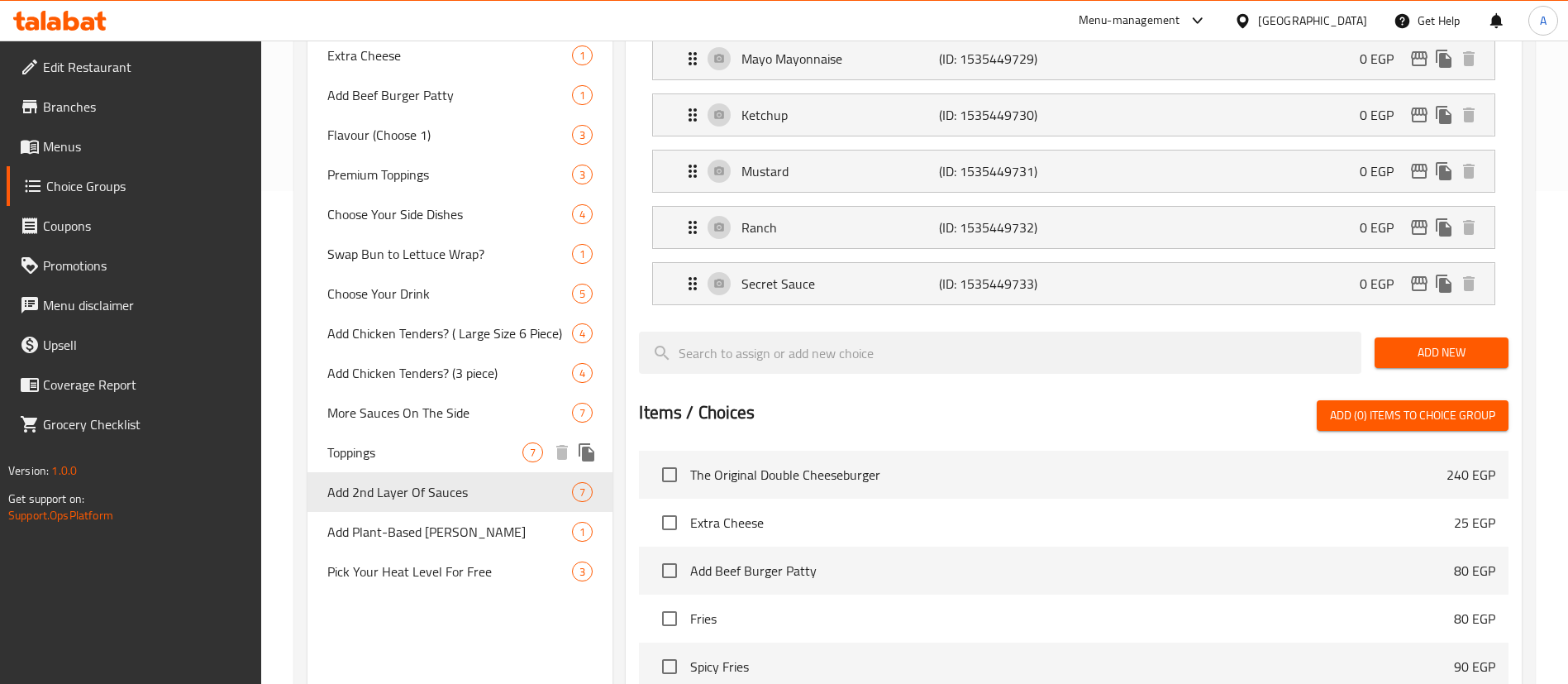
click at [392, 464] on div "Toppings 7" at bounding box center [459, 452] width 305 height 39
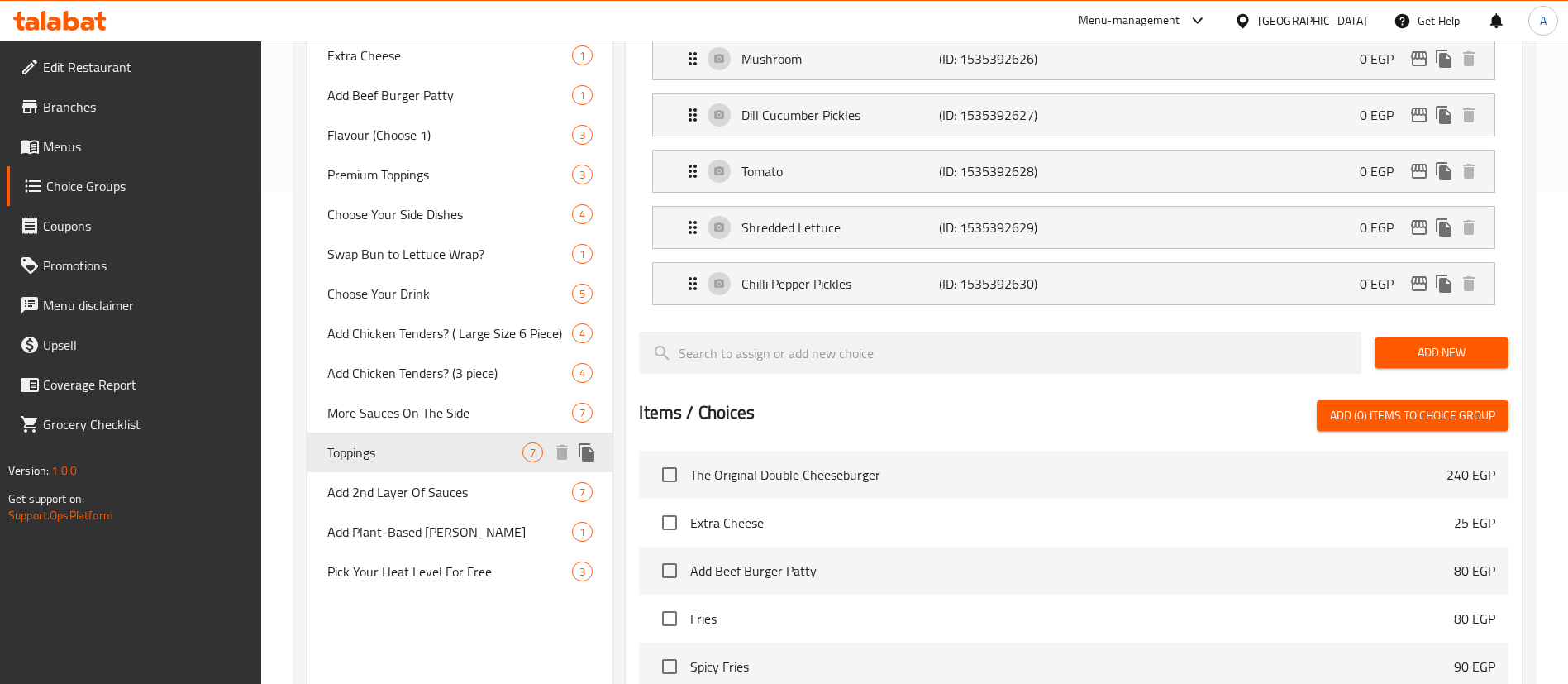
type input "Toppings"
type input "اضافة ثانية من التوبينج"
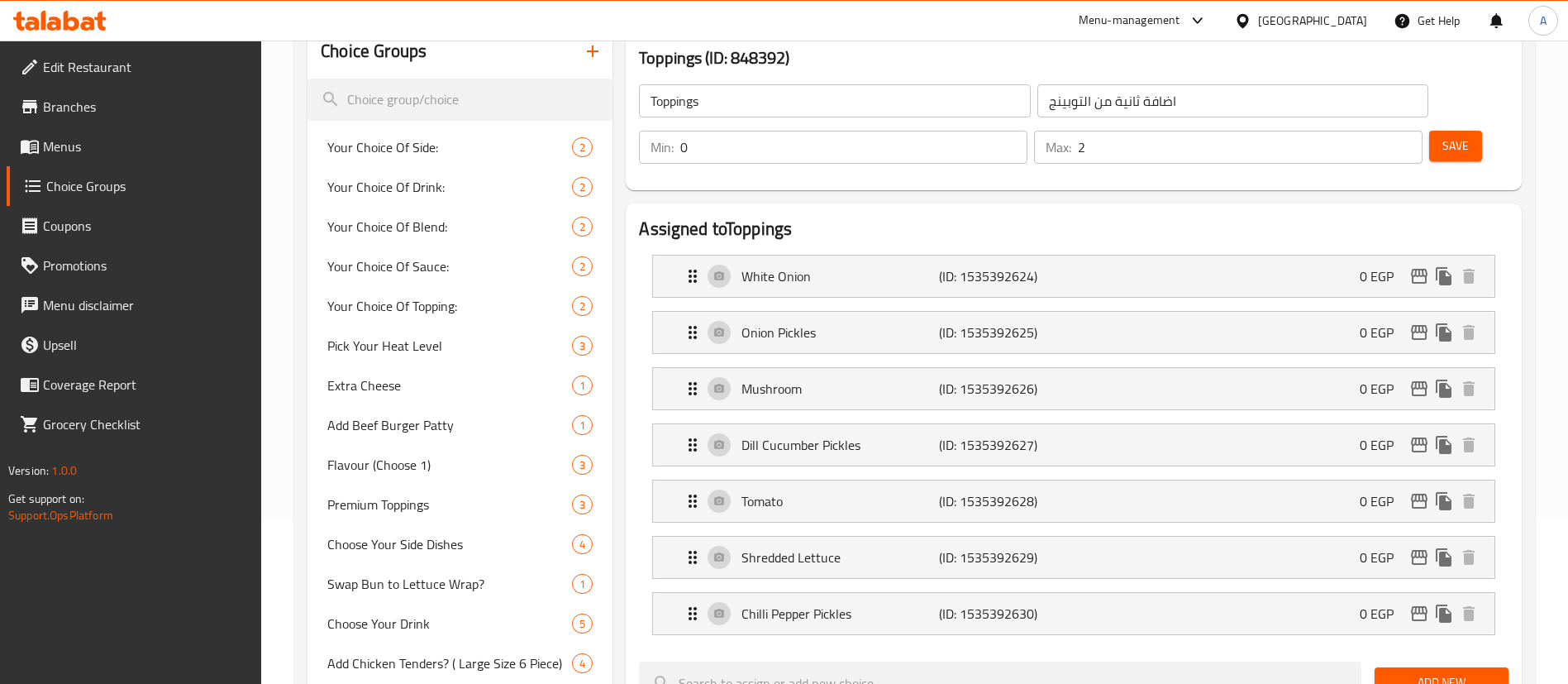
scroll to position [0, 0]
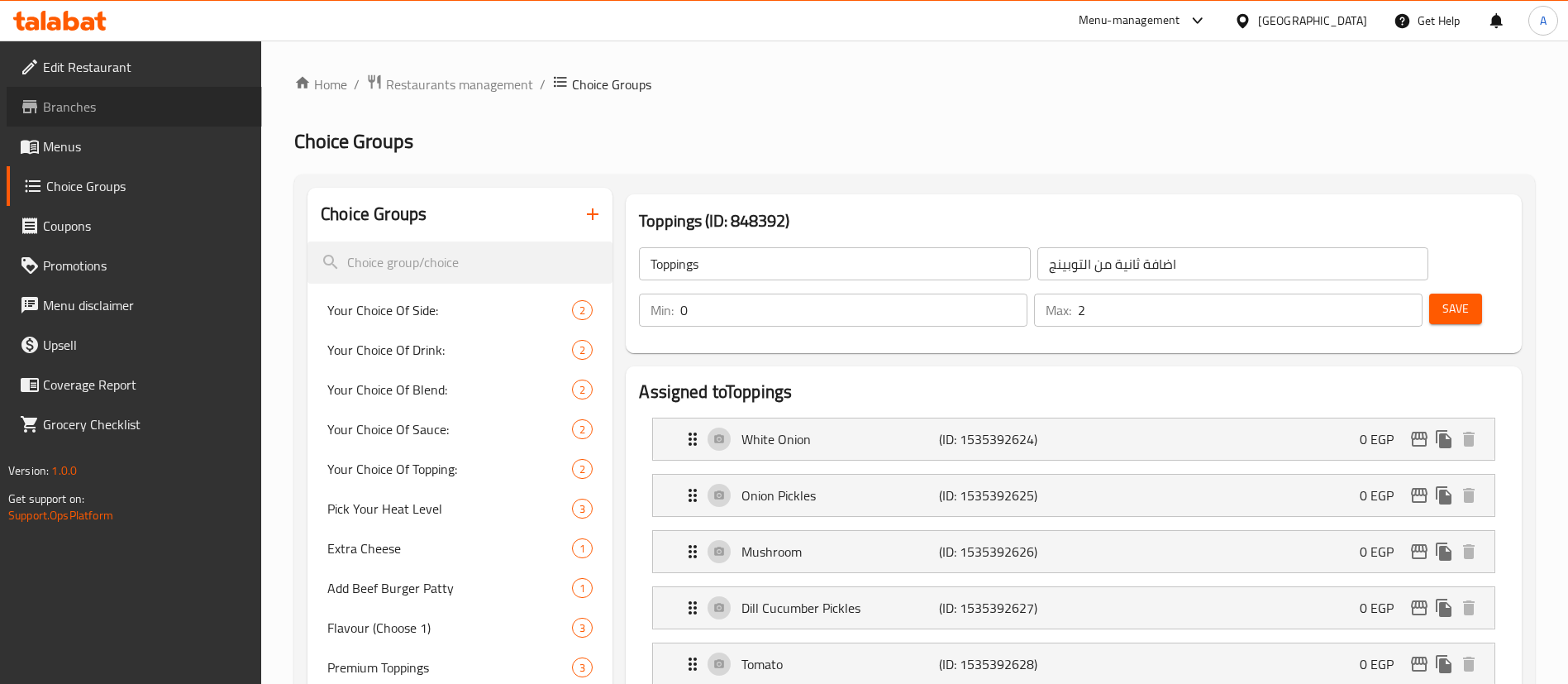
click at [108, 110] on span "Branches" at bounding box center [146, 107] width 206 height 20
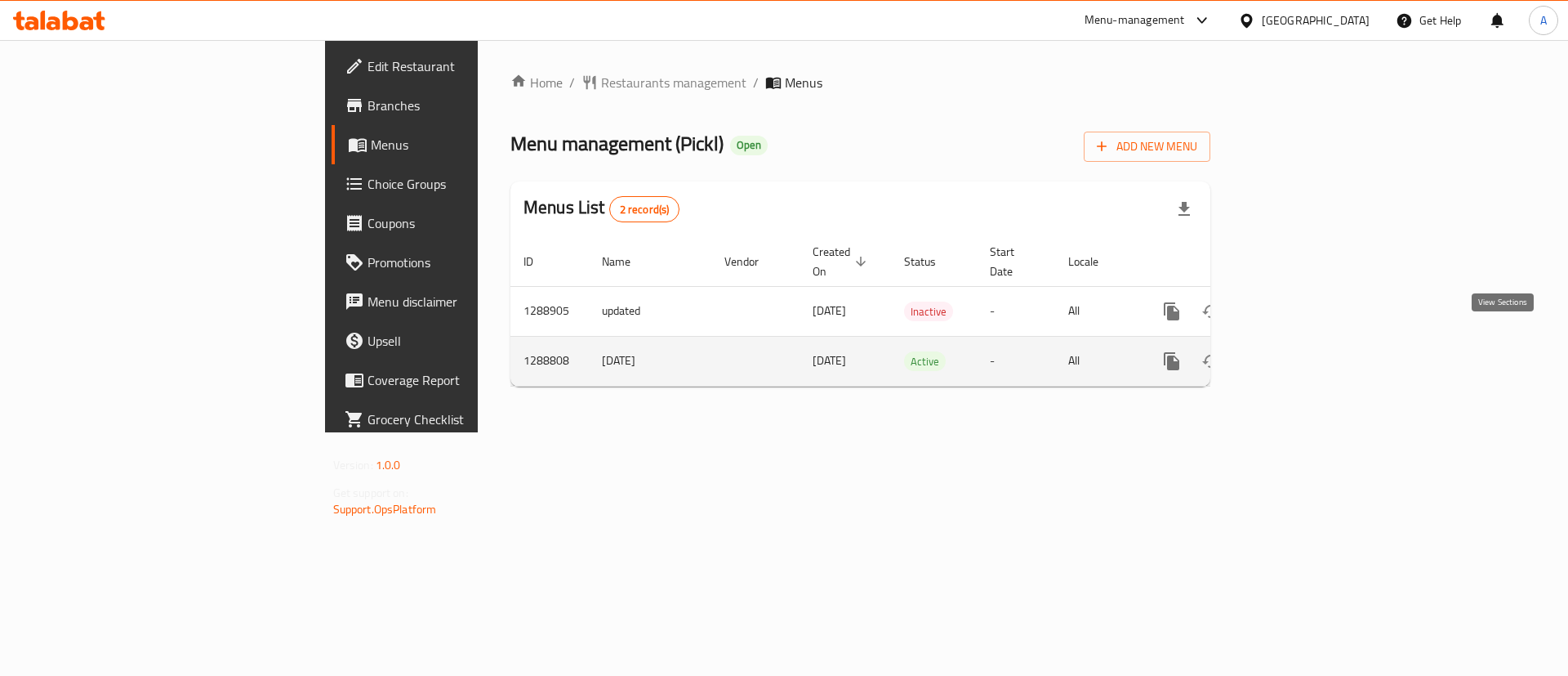
click at [1299, 351] on icon "enhanced table" at bounding box center [1290, 361] width 19 height 19
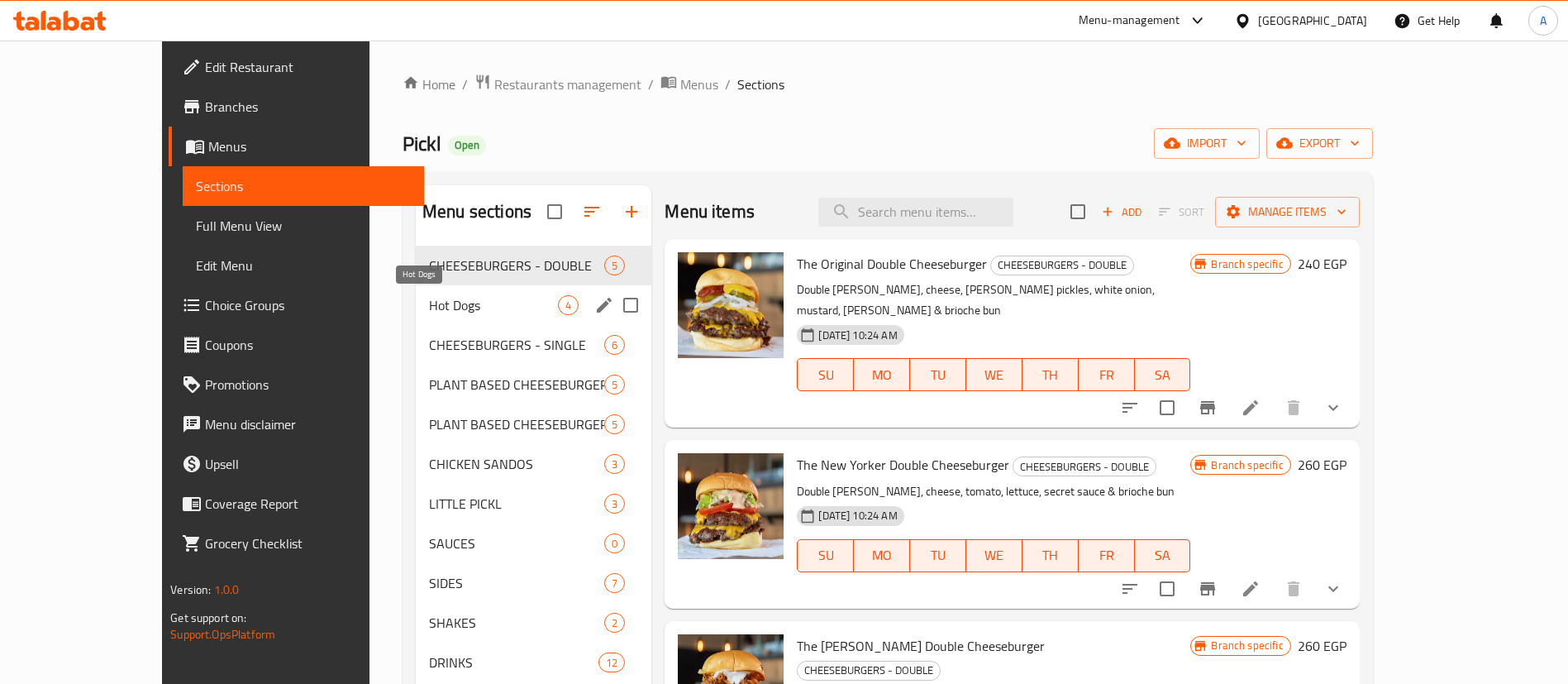
click at [429, 303] on span "Hot Dogs" at bounding box center [493, 305] width 129 height 20
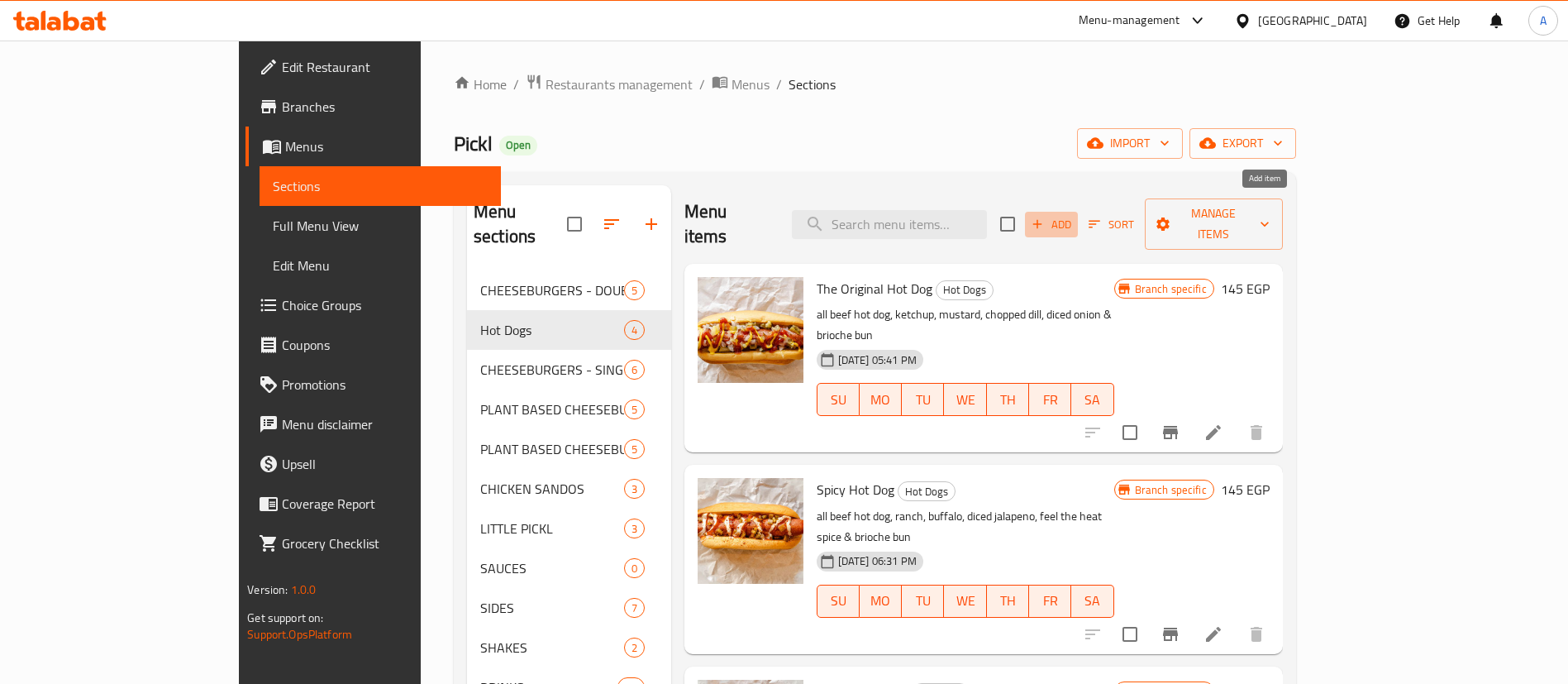
click at [1077, 212] on button "Add" at bounding box center [1052, 225] width 53 height 26
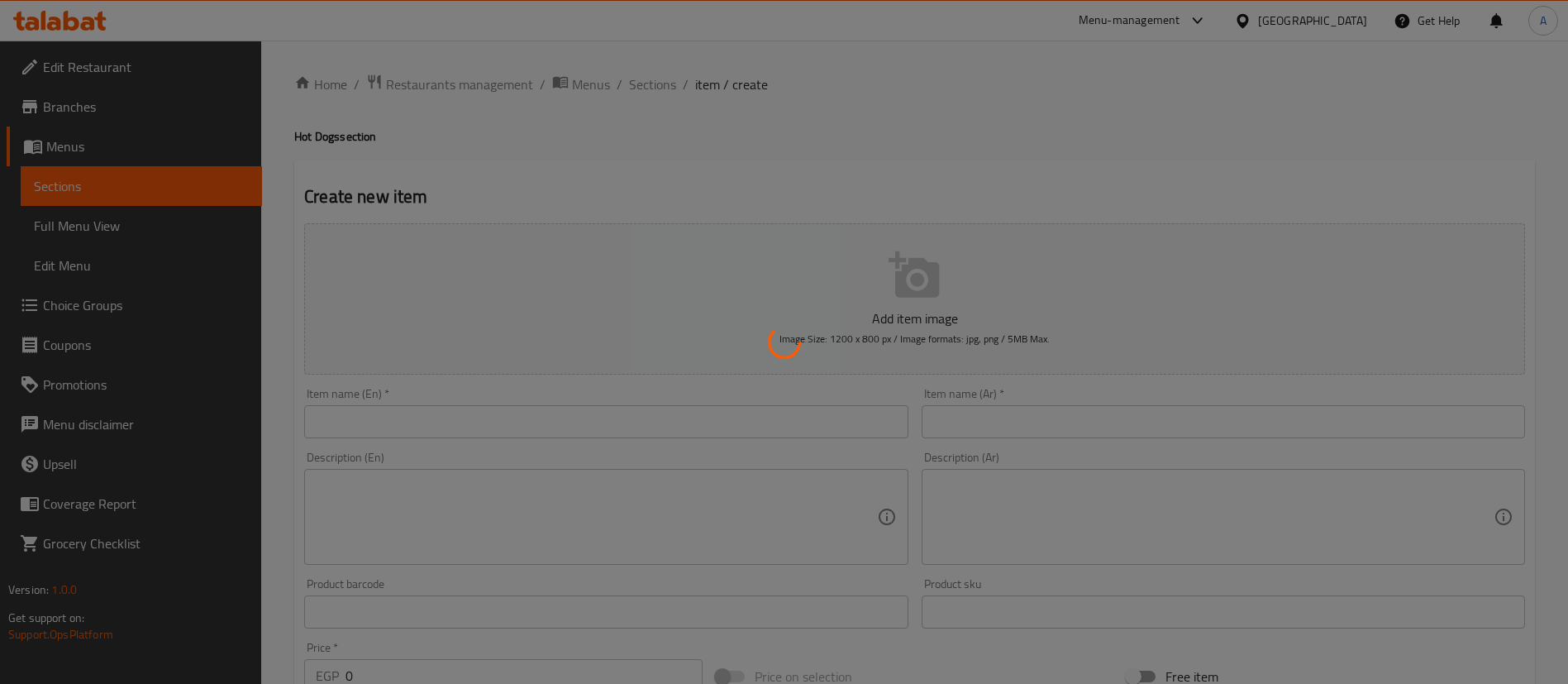
scroll to position [272, 0]
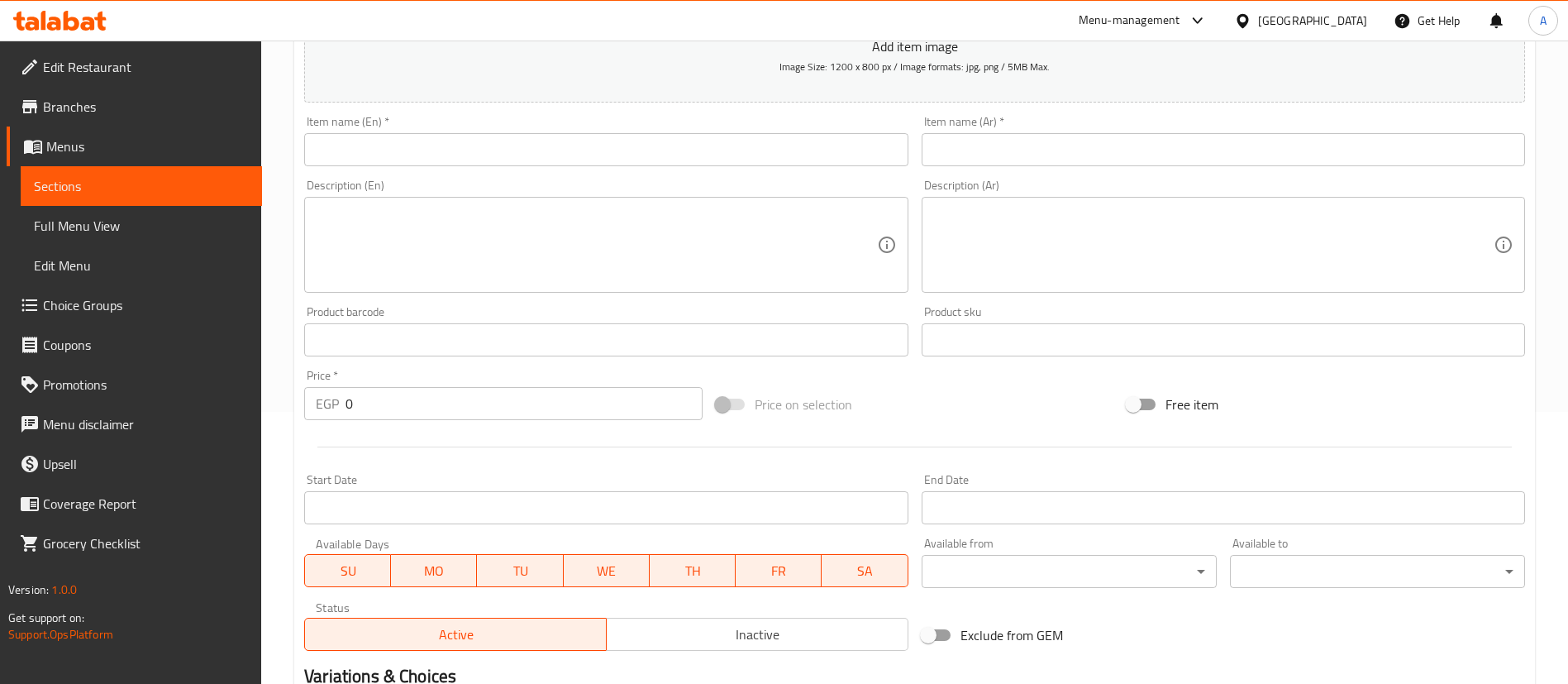
click at [417, 134] on input "text" at bounding box center [605, 150] width 603 height 33
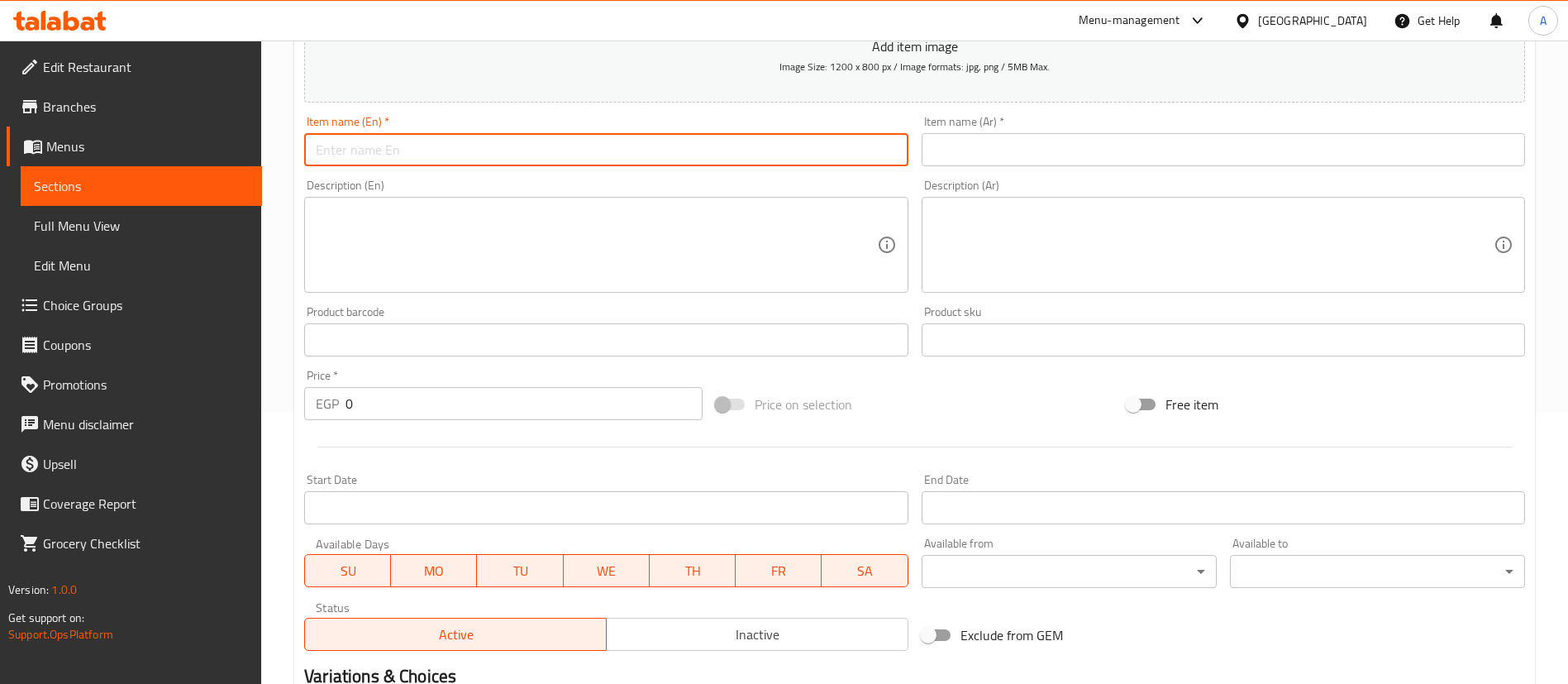
paste input "Build Your Own Dog"
type input "Build Your Own Dog"
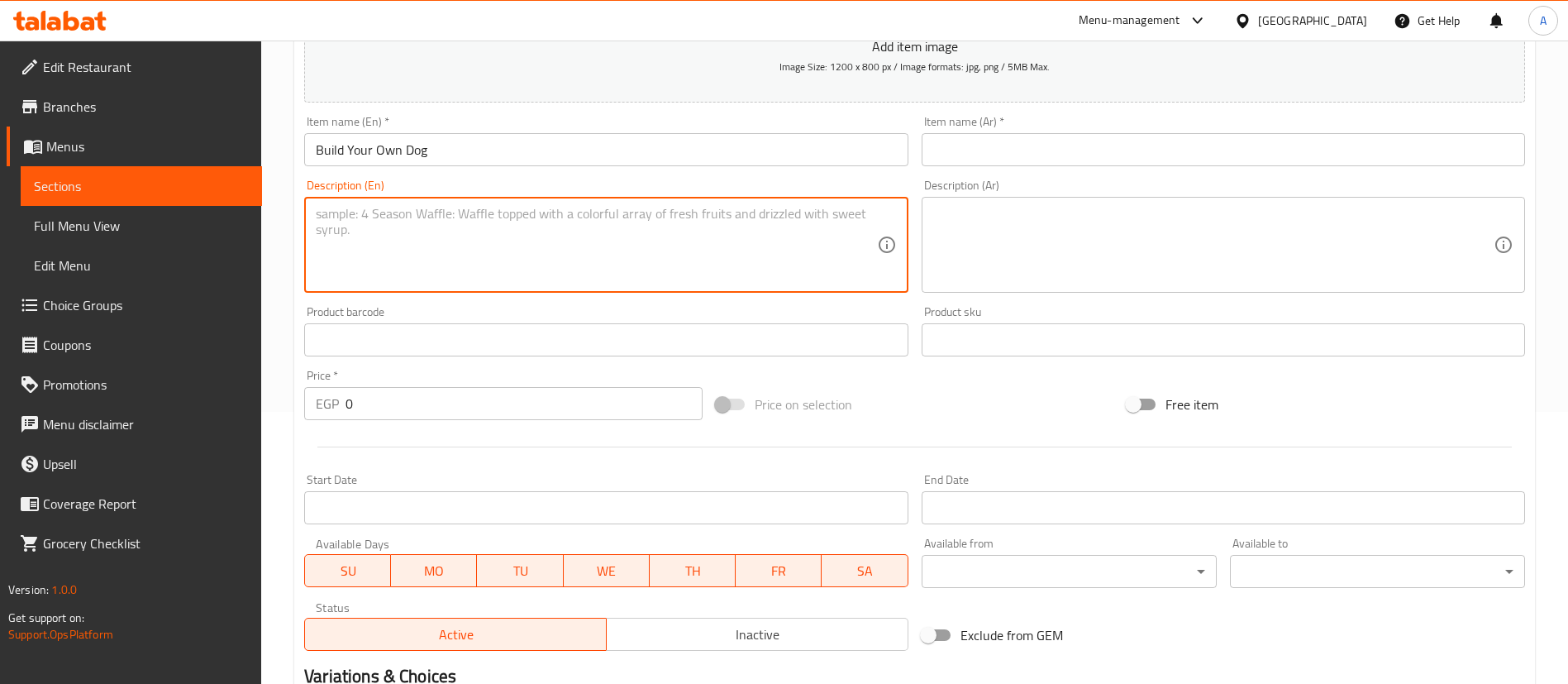
click at [386, 270] on textarea at bounding box center [596, 245] width 560 height 79
paste textarea "all beef hot dog, brioche bun & your choice of toppings and sauces"
type textarea "all beef hot dog, brioche bun & your choice of toppings and sauces"
click at [1012, 143] on input "text" at bounding box center [1223, 150] width 603 height 33
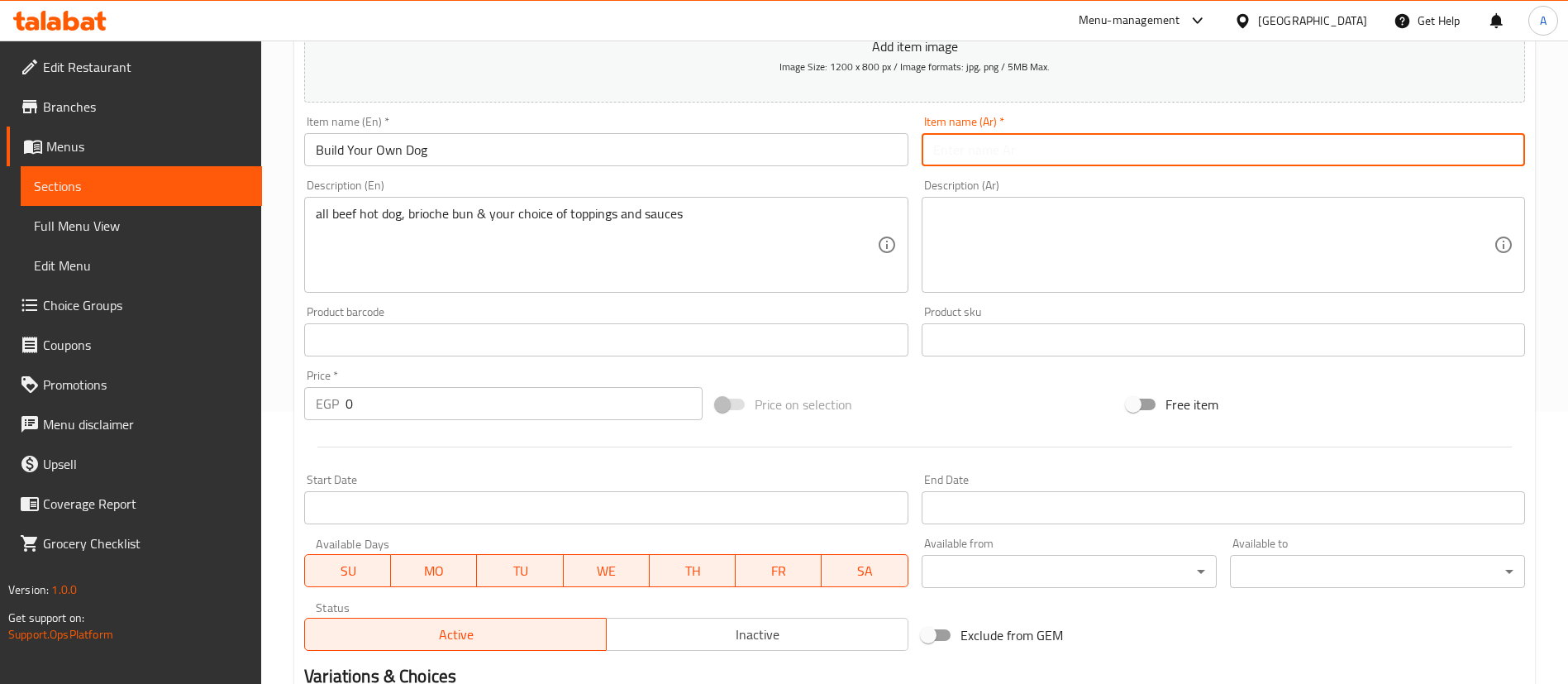
paste input "هوت دوج من اختيارك"
type input "هوت دوج من اختيارك"
click at [1077, 249] on textarea at bounding box center [1213, 245] width 560 height 79
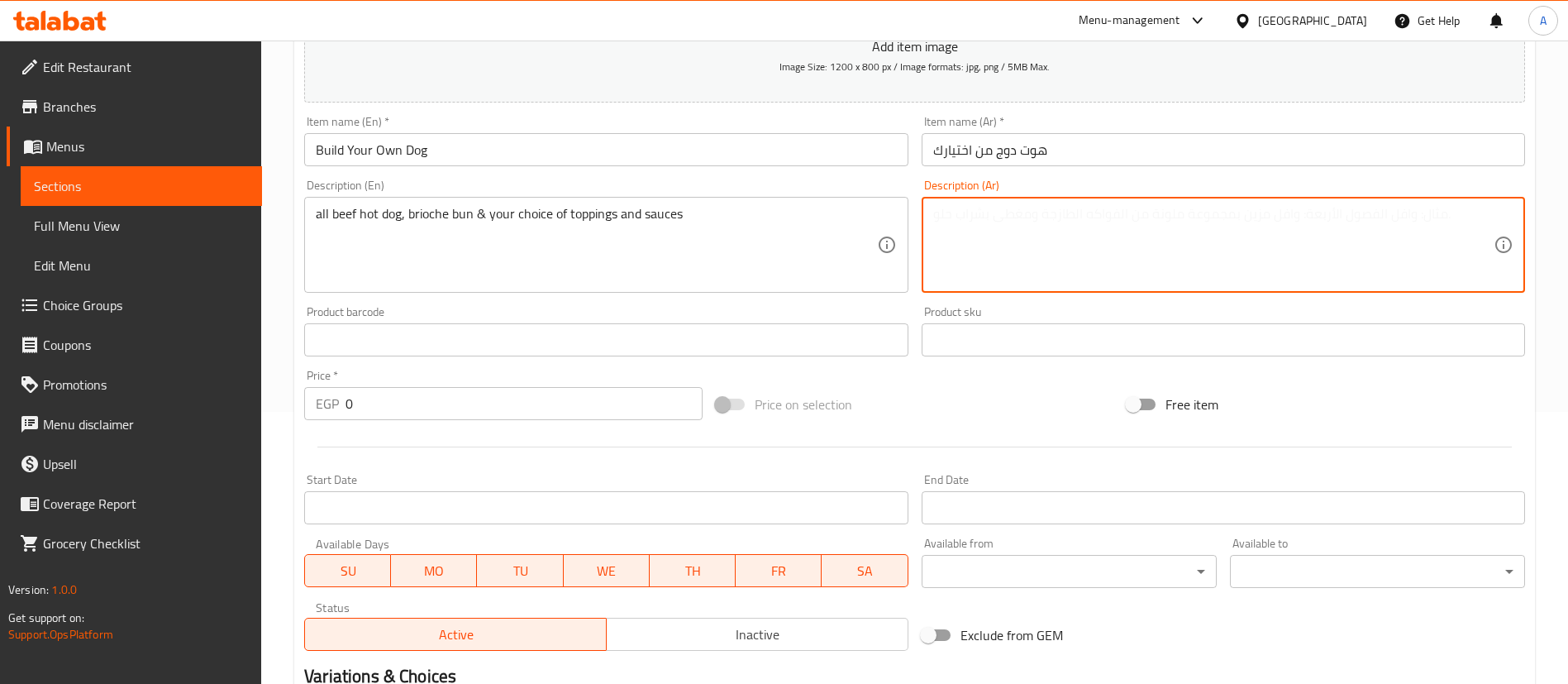
paste textarea "بيف هوت دوج , عيش بريوش , اختيارك من التوبينج , اختيارك من الصوصات"
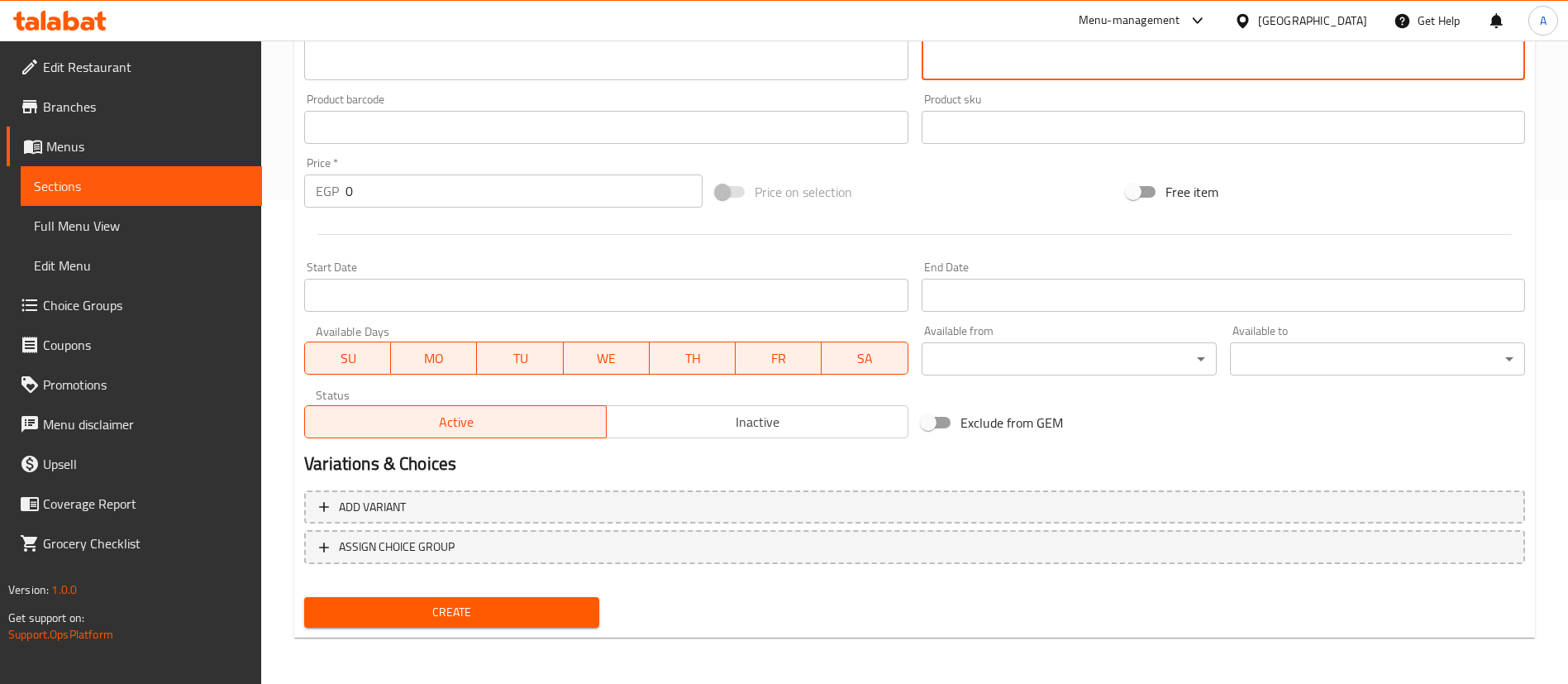
type textarea "بيف هوت دوج , عيش بريوش , اختيارك من التوبينج , اختيارك من الصوصات"
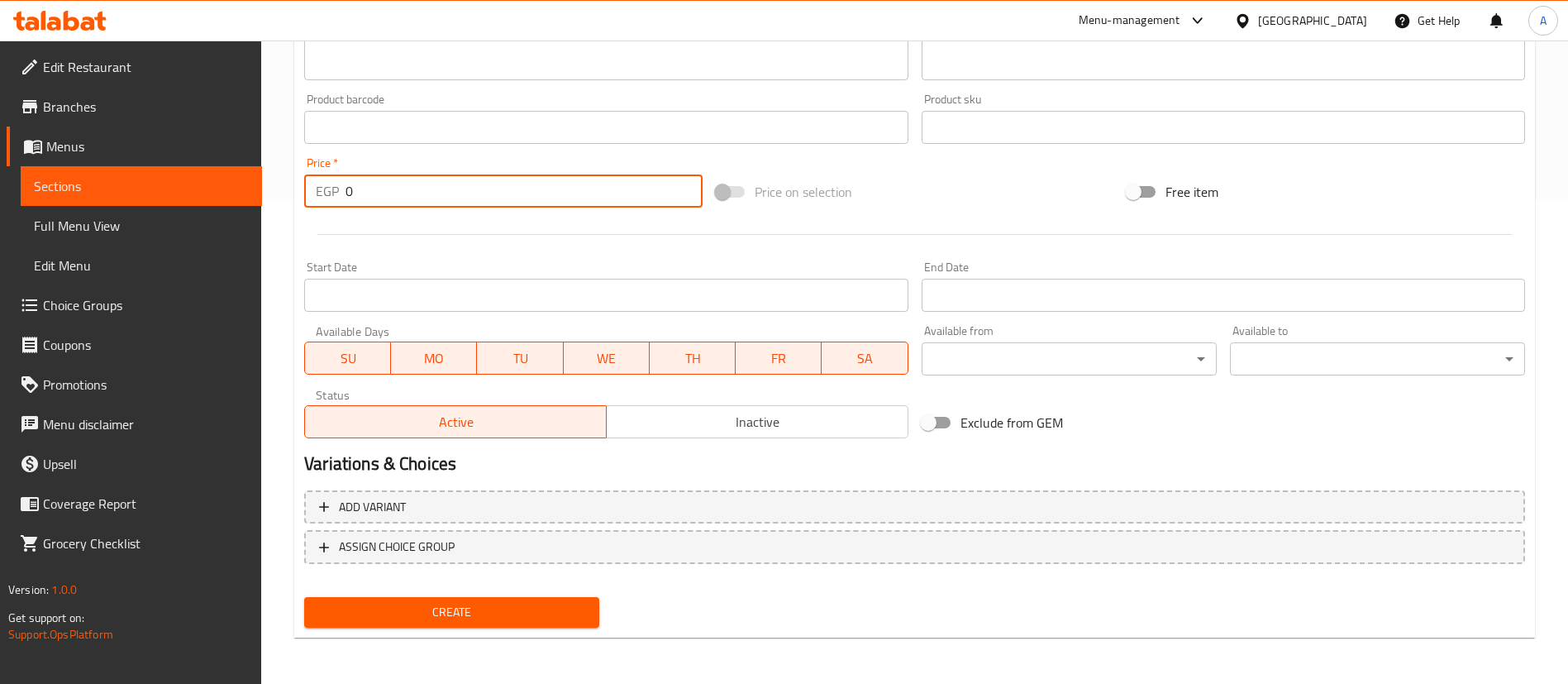
click at [414, 194] on input "0" at bounding box center [524, 191] width 357 height 33
type input "165"
click at [414, 241] on div at bounding box center [915, 234] width 1234 height 40
click at [686, 426] on span "Inactive" at bounding box center [758, 422] width 288 height 24
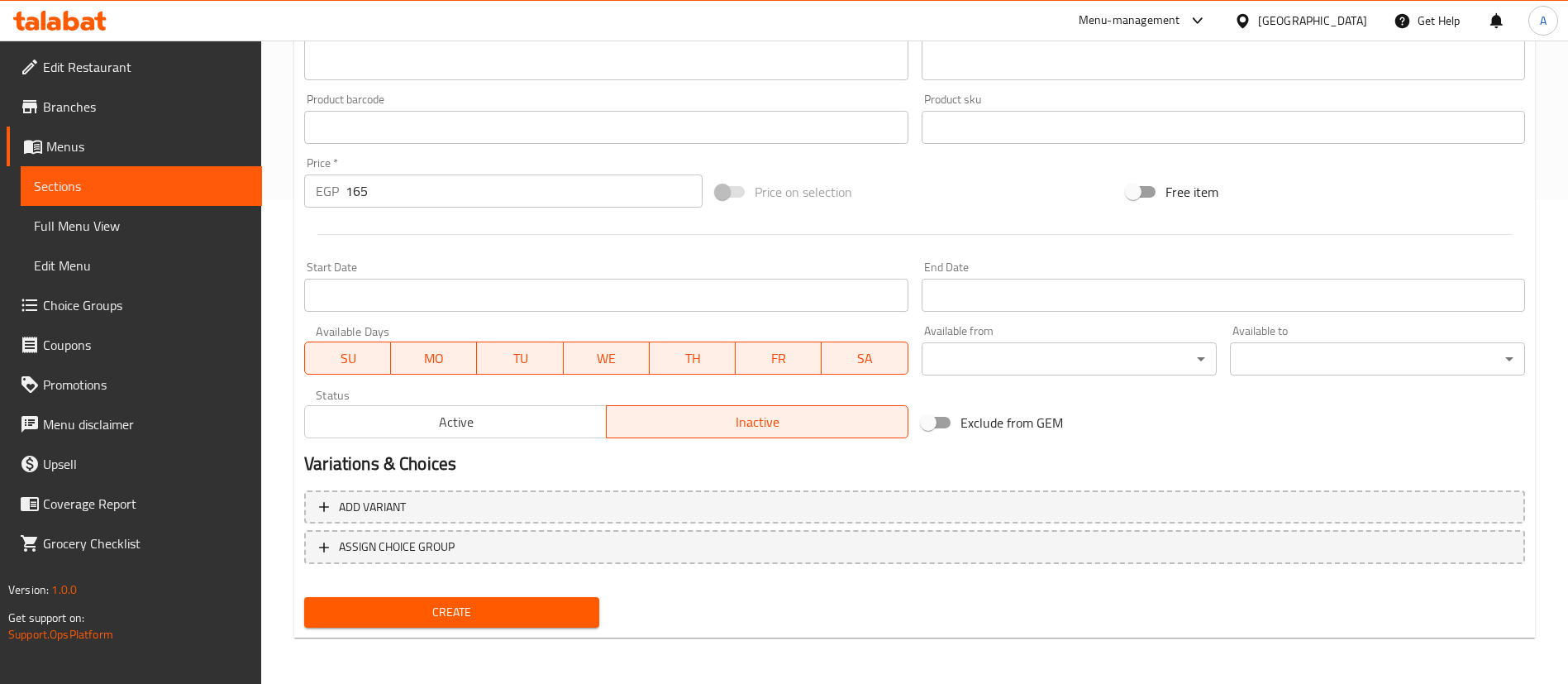
click at [492, 617] on span "Create" at bounding box center [451, 611] width 269 height 21
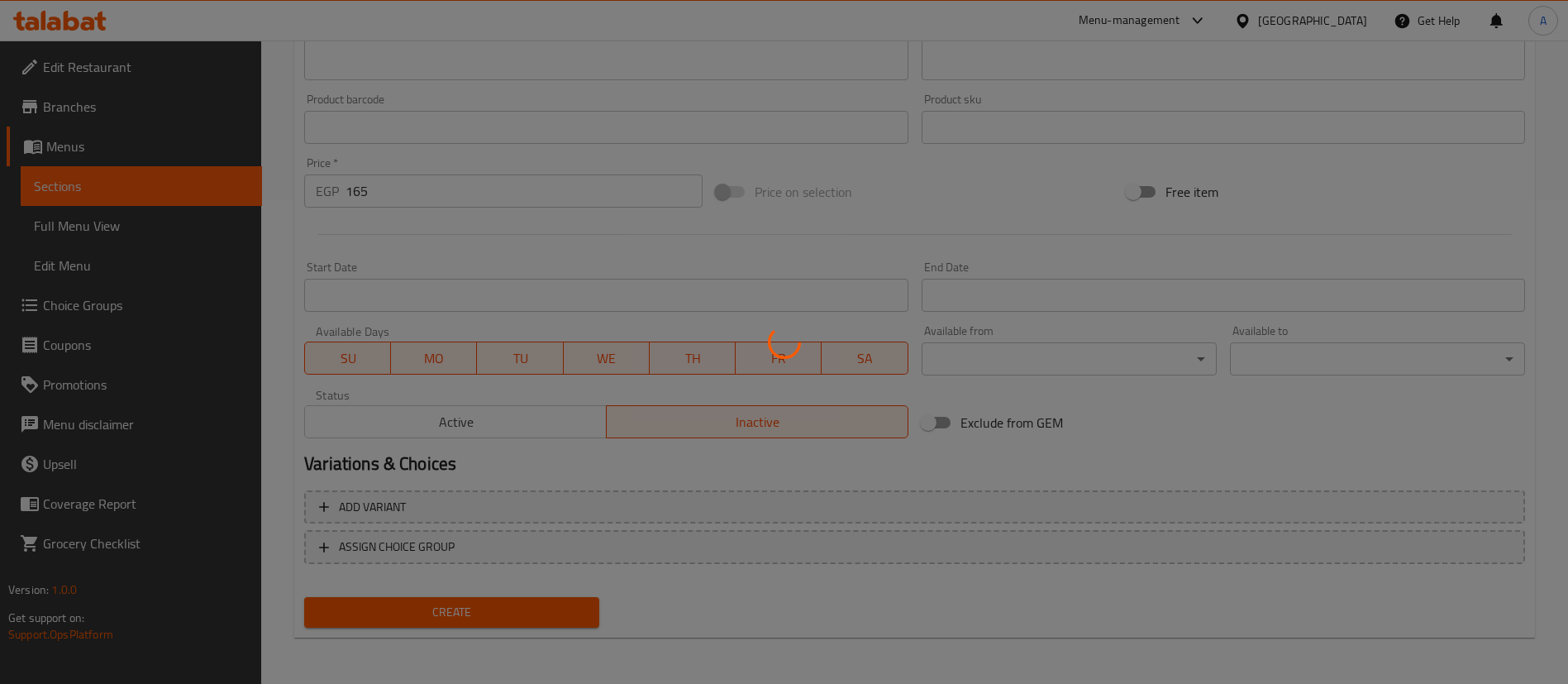
type input "0"
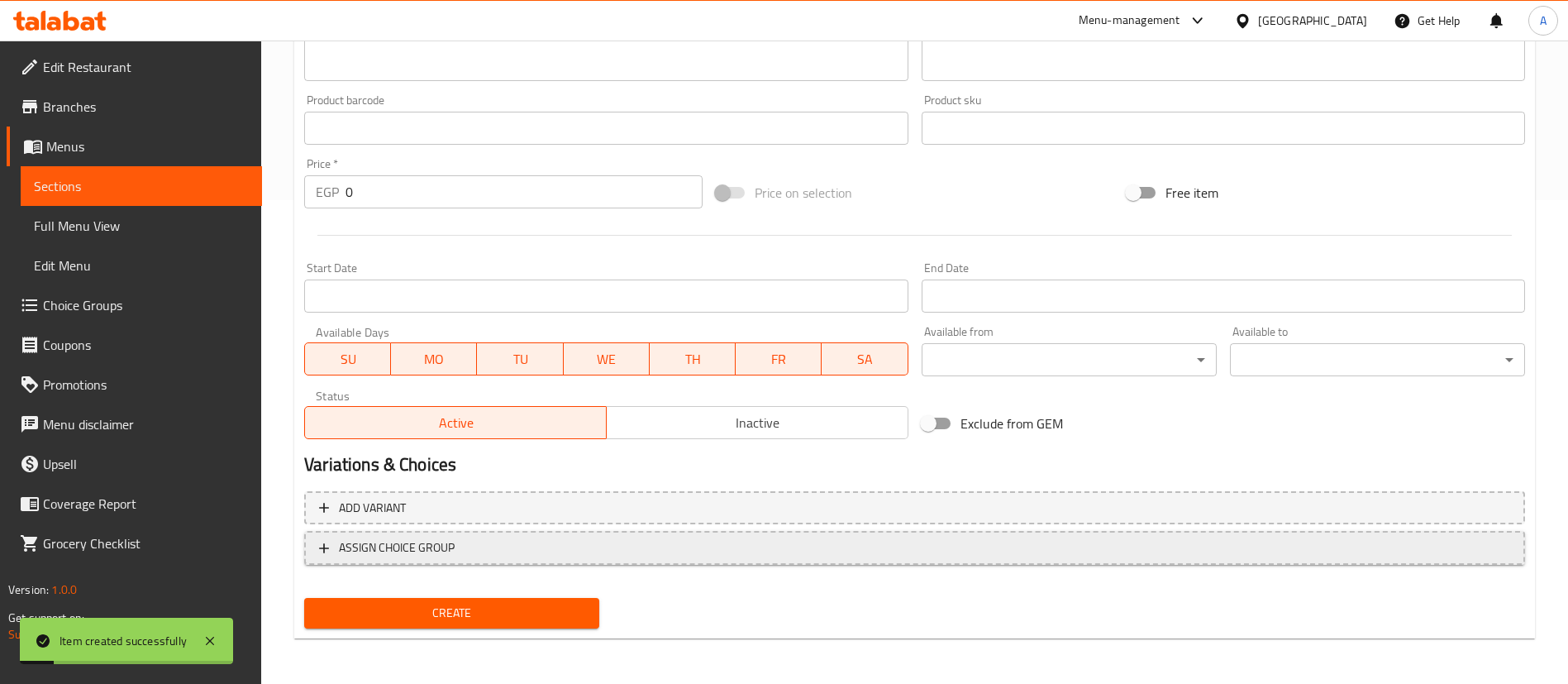
click at [570, 546] on span "ASSIGN CHOICE GROUP" at bounding box center [915, 548] width 1191 height 21
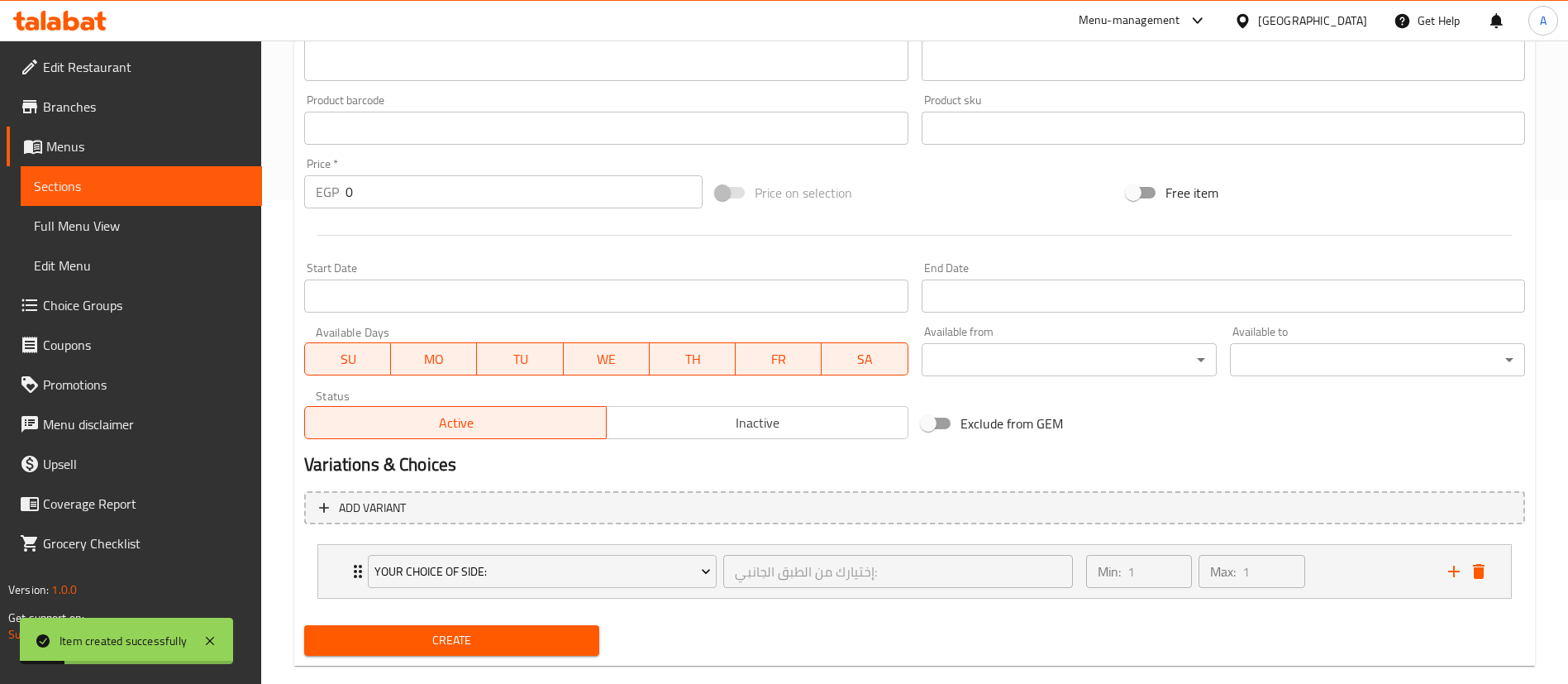
scroll to position [511, 0]
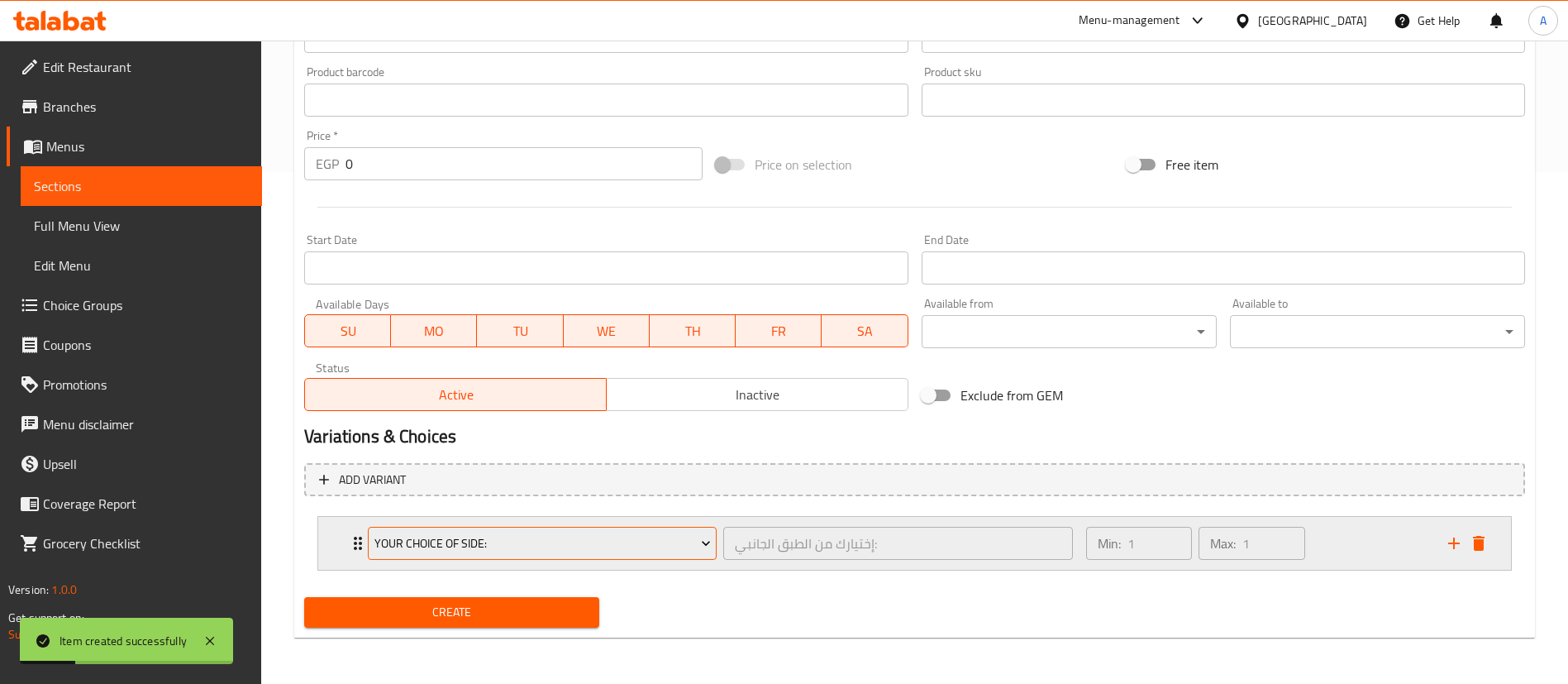
click at [568, 534] on span "Your Choice Of Side:" at bounding box center [543, 543] width 337 height 21
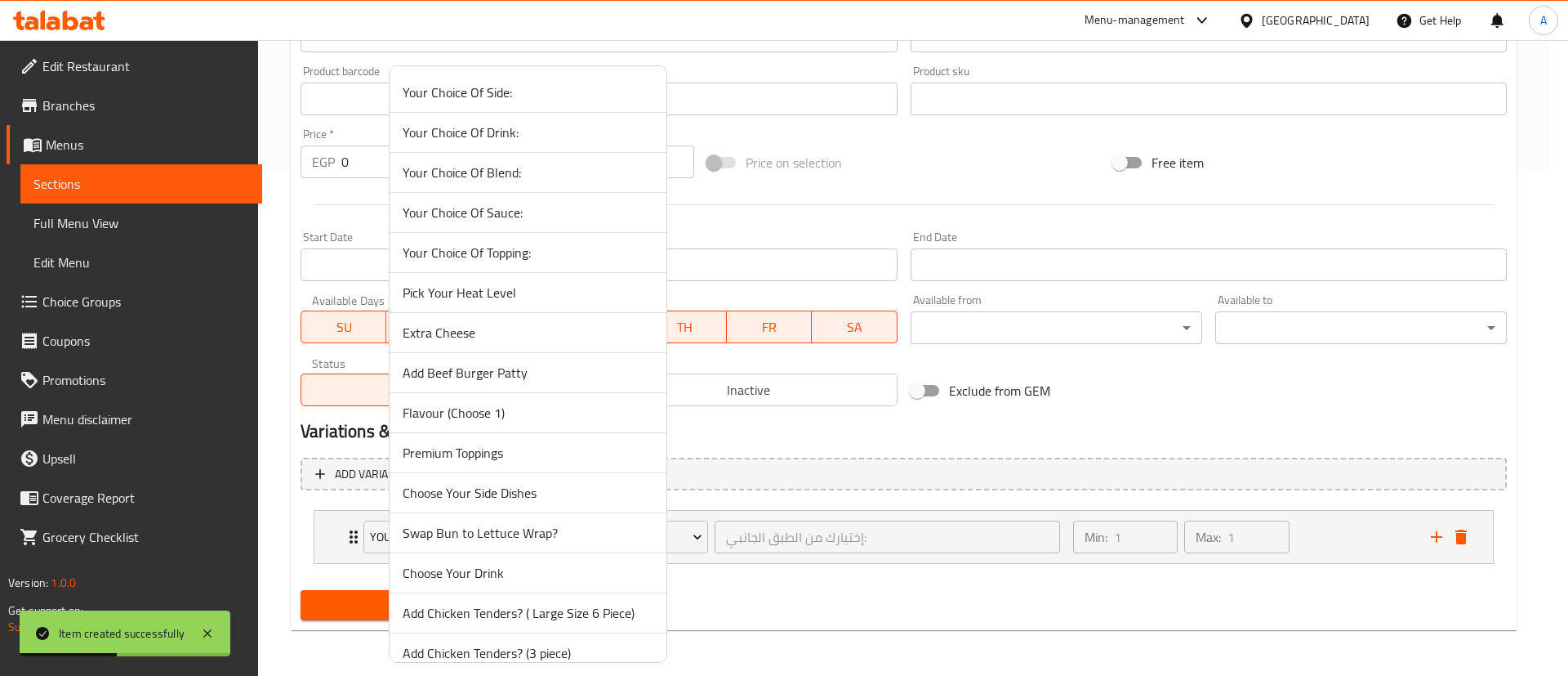
click at [518, 261] on span "Your Choice Of Topping:" at bounding box center [528, 252] width 251 height 19
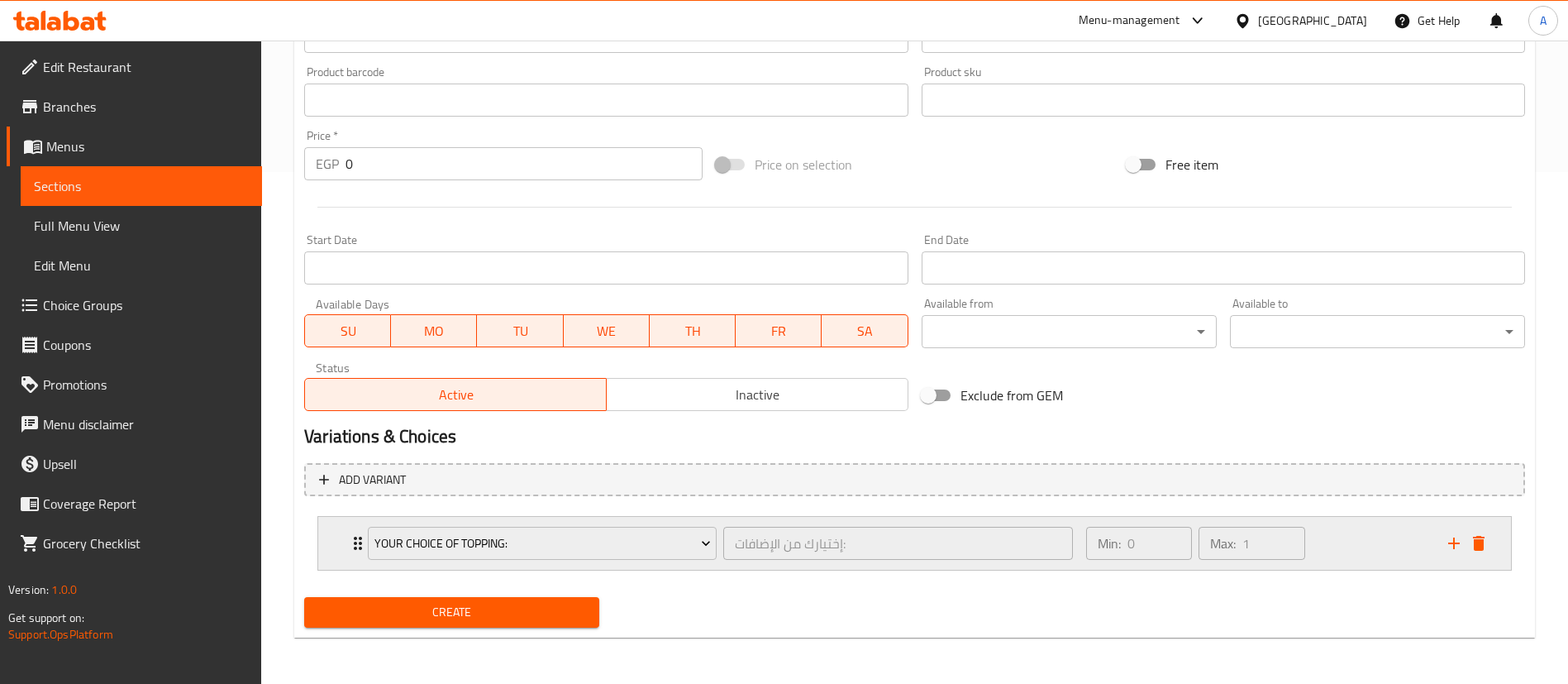
click at [1359, 543] on div "Min: 0 ​ Max: 1 ​" at bounding box center [1257, 543] width 362 height 53
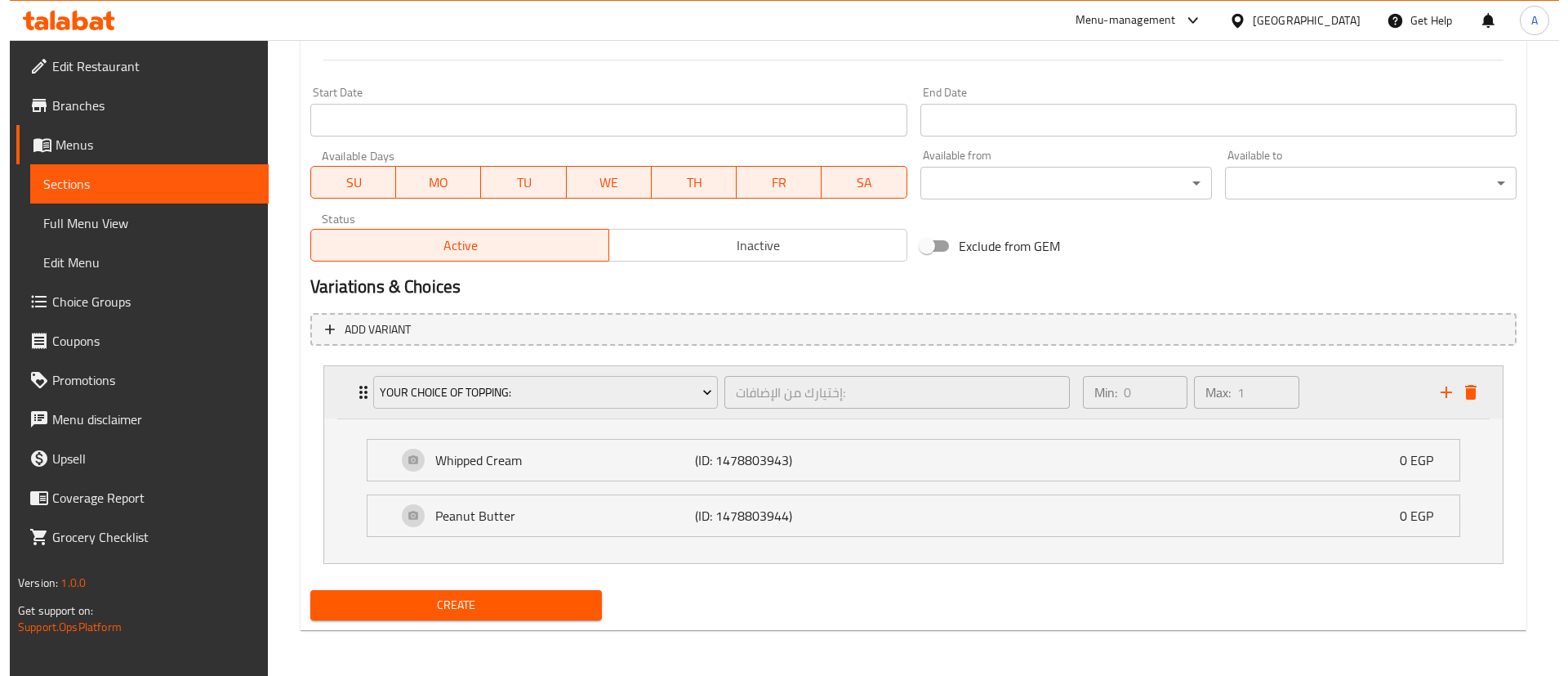
scroll to position [650, 0]
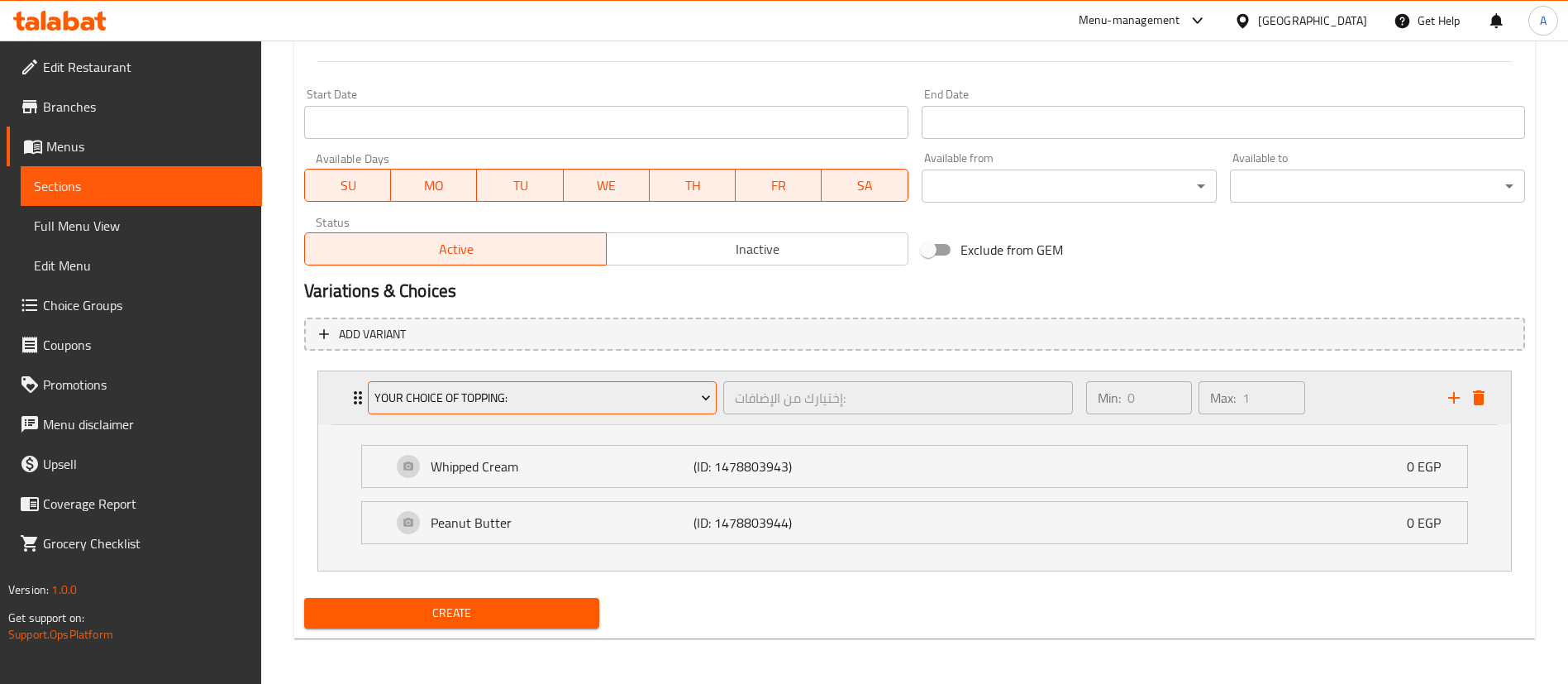
click at [521, 401] on span "Your Choice Of Topping:" at bounding box center [543, 397] width 337 height 21
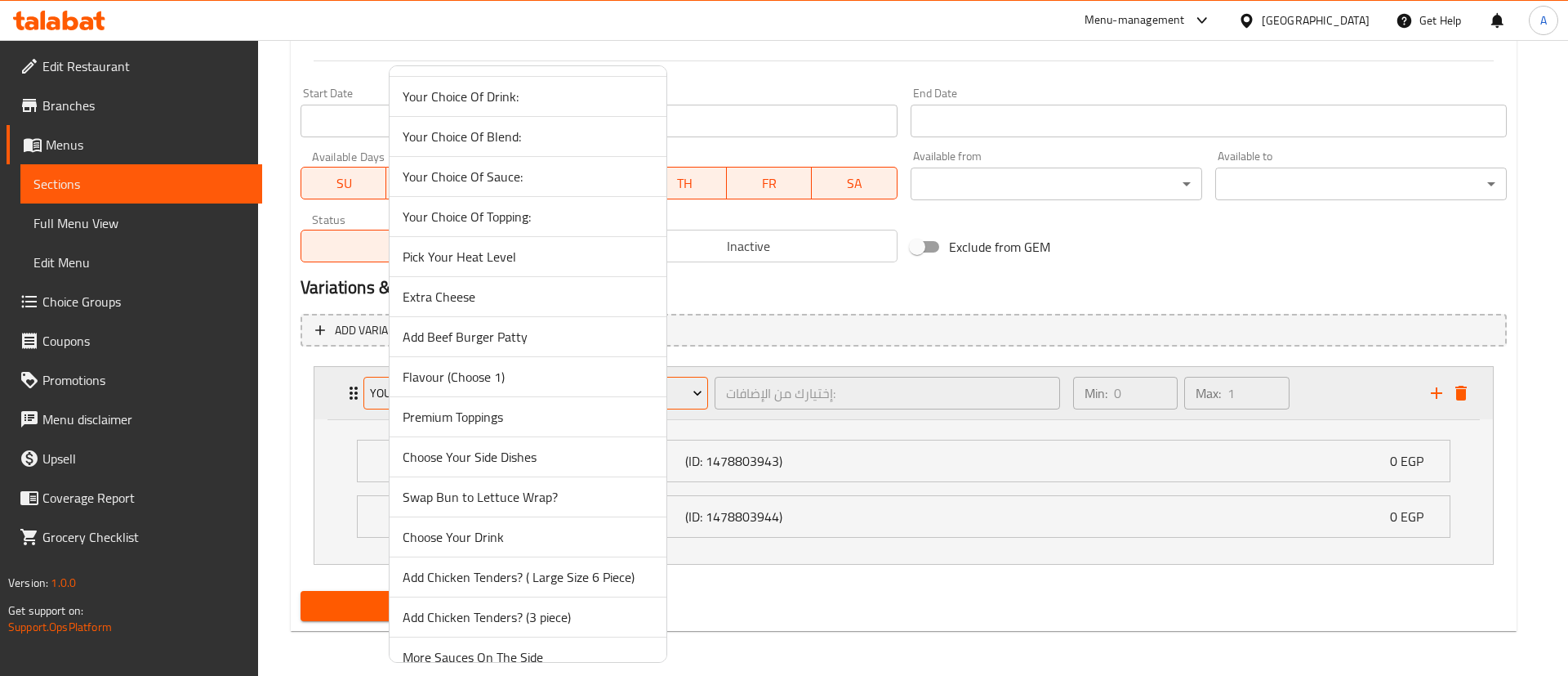
scroll to position [37, 0]
click at [510, 412] on span "Premium Toppings" at bounding box center [528, 416] width 251 height 19
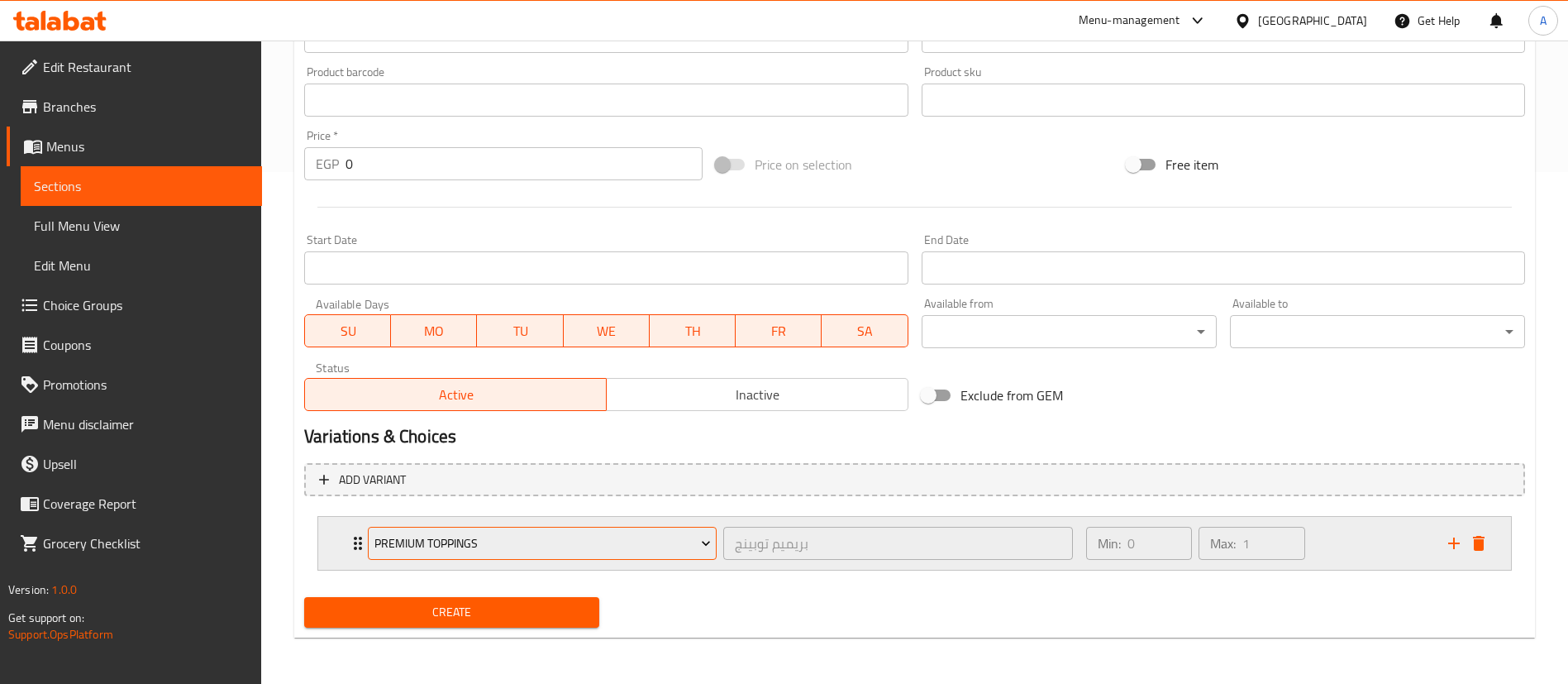
click at [501, 536] on span "Premium Toppings" at bounding box center [543, 543] width 337 height 21
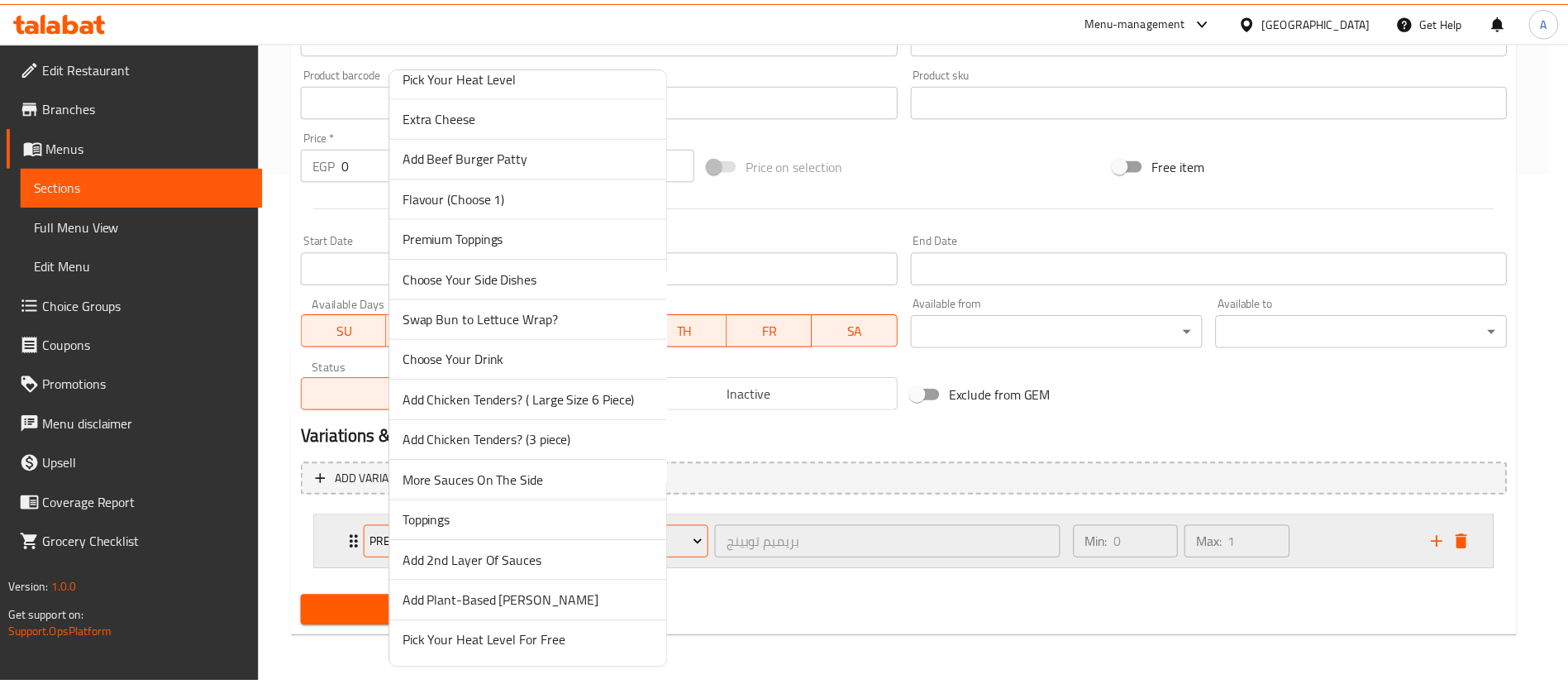
scroll to position [219, 0]
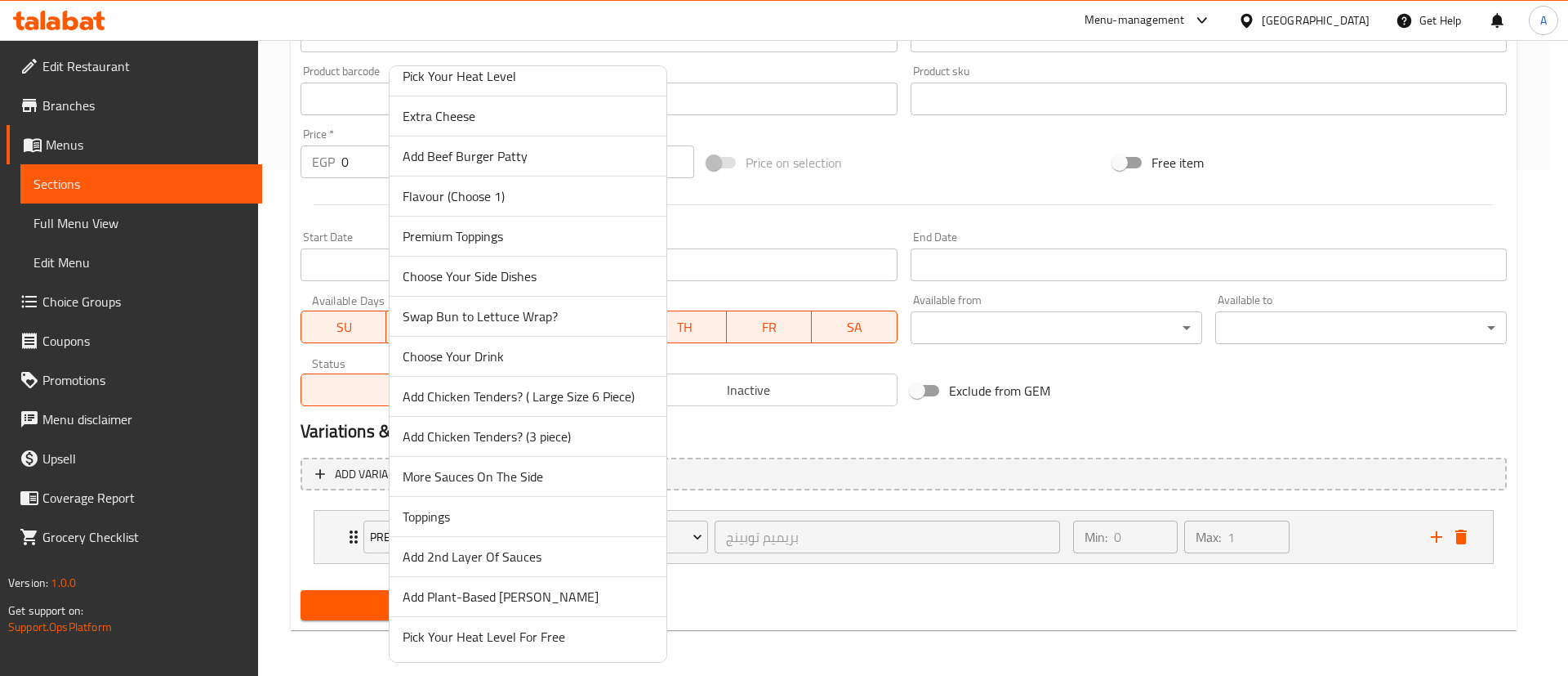
click at [485, 521] on span "Toppings" at bounding box center [528, 516] width 251 height 19
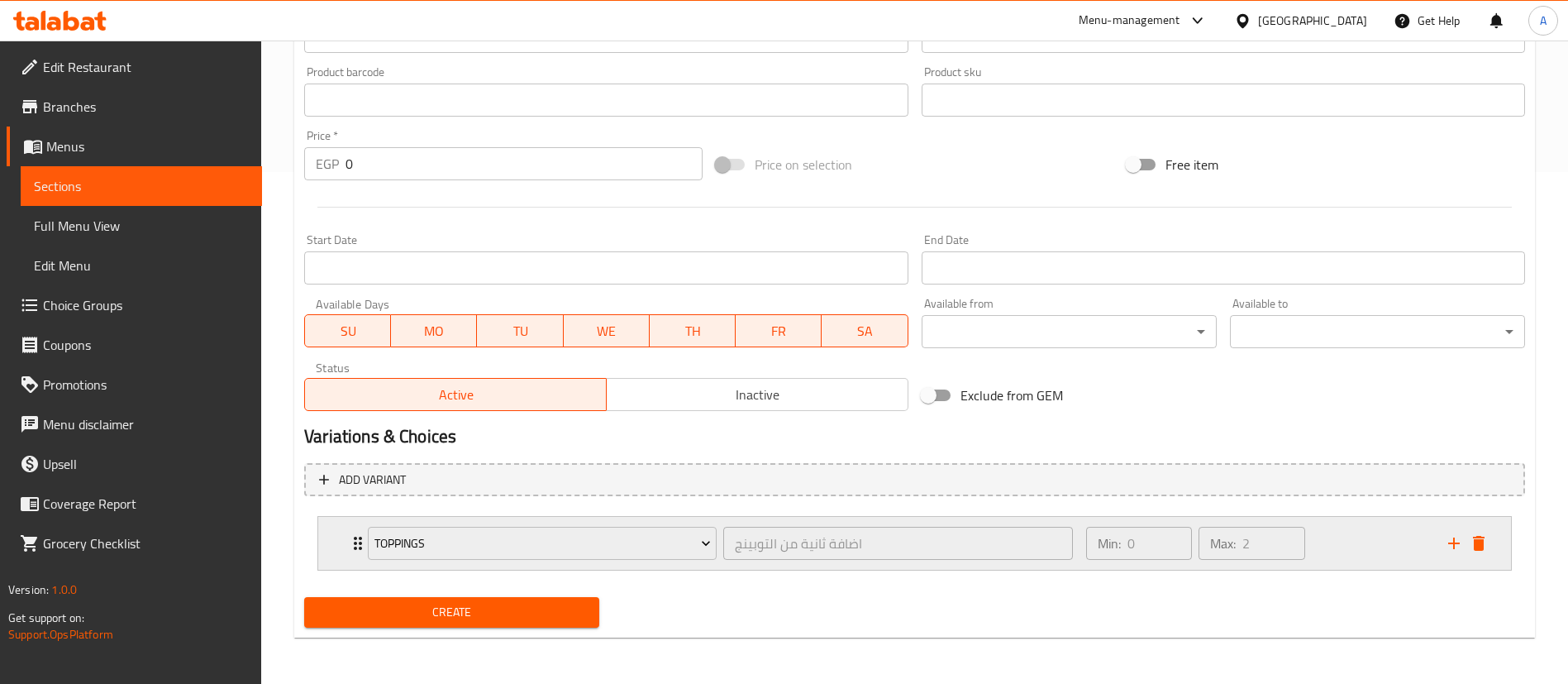
click at [1378, 546] on div "Min: 0 ​ Max: 2 ​" at bounding box center [1257, 543] width 362 height 53
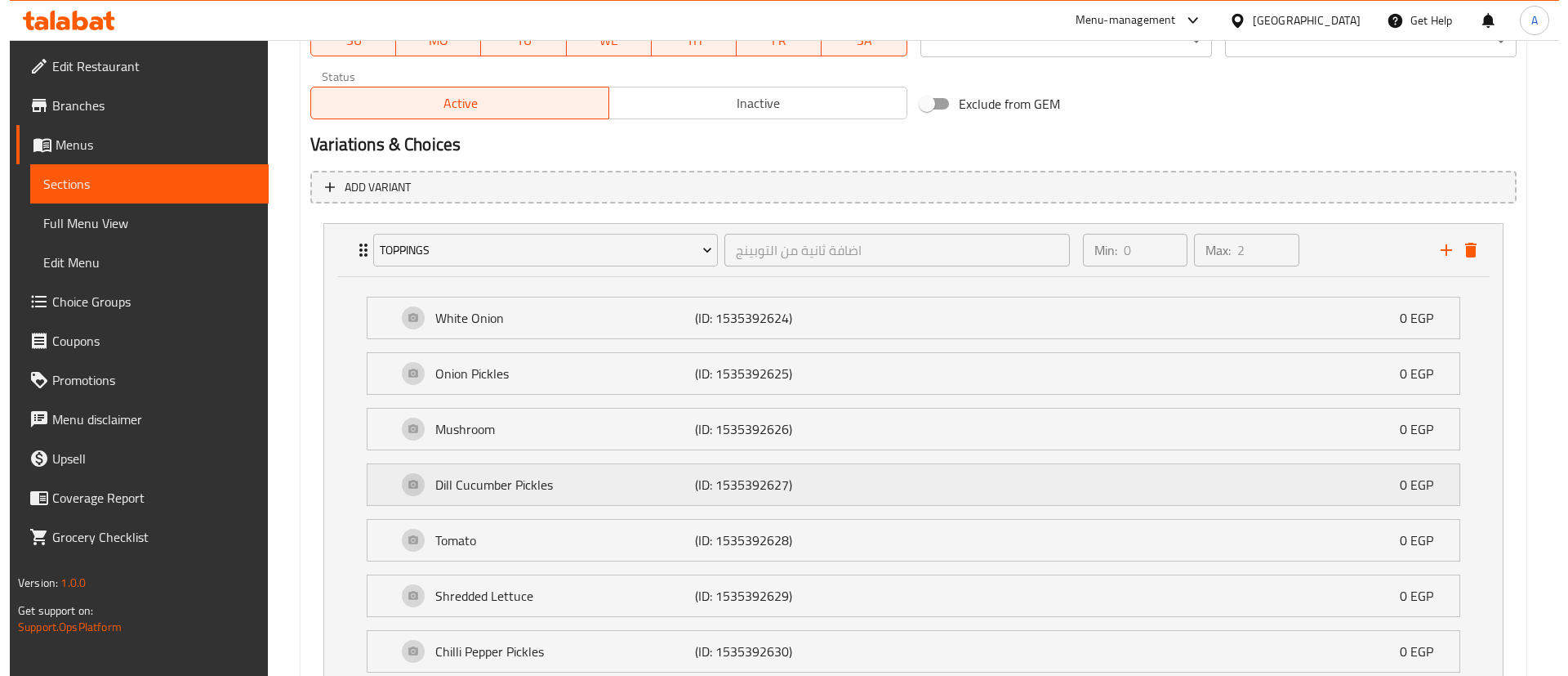
scroll to position [795, 0]
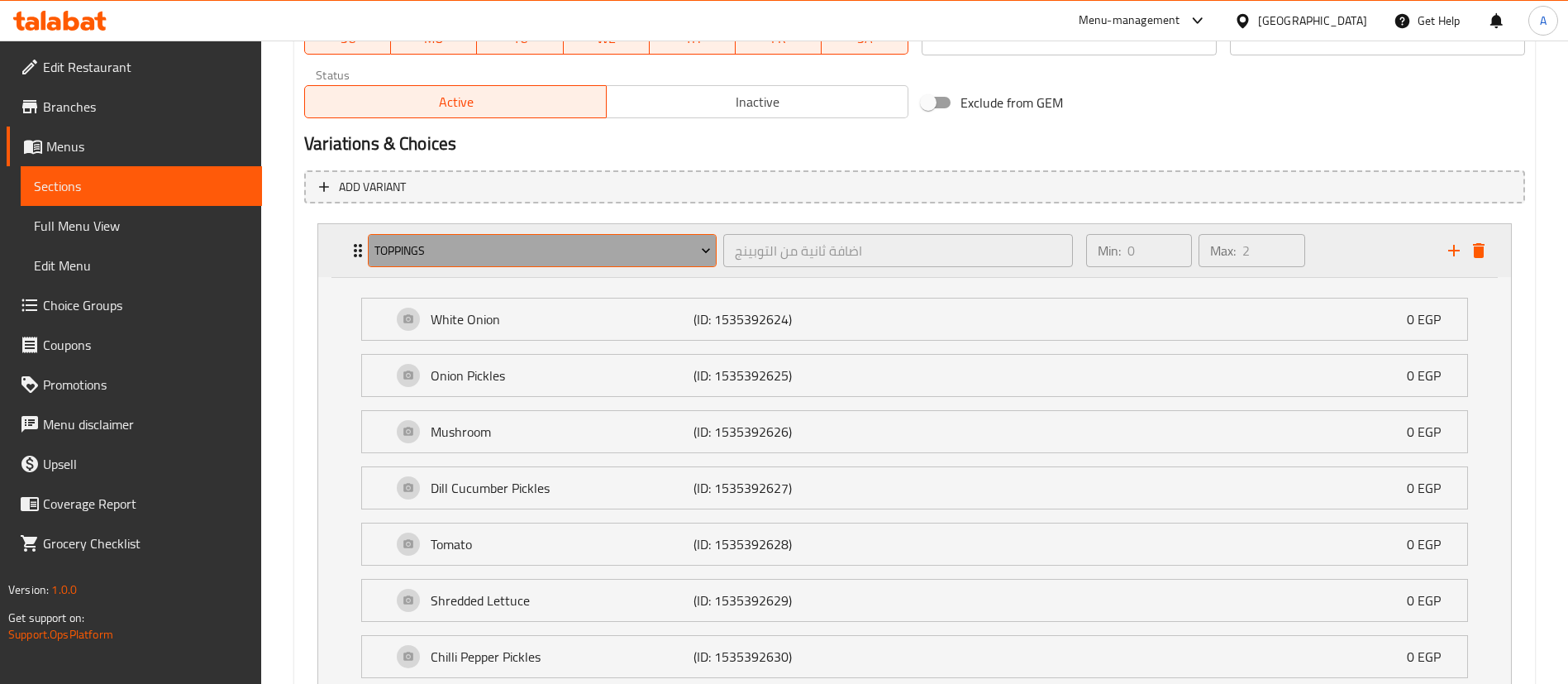
click at [494, 266] on button "Toppings" at bounding box center [542, 250] width 348 height 33
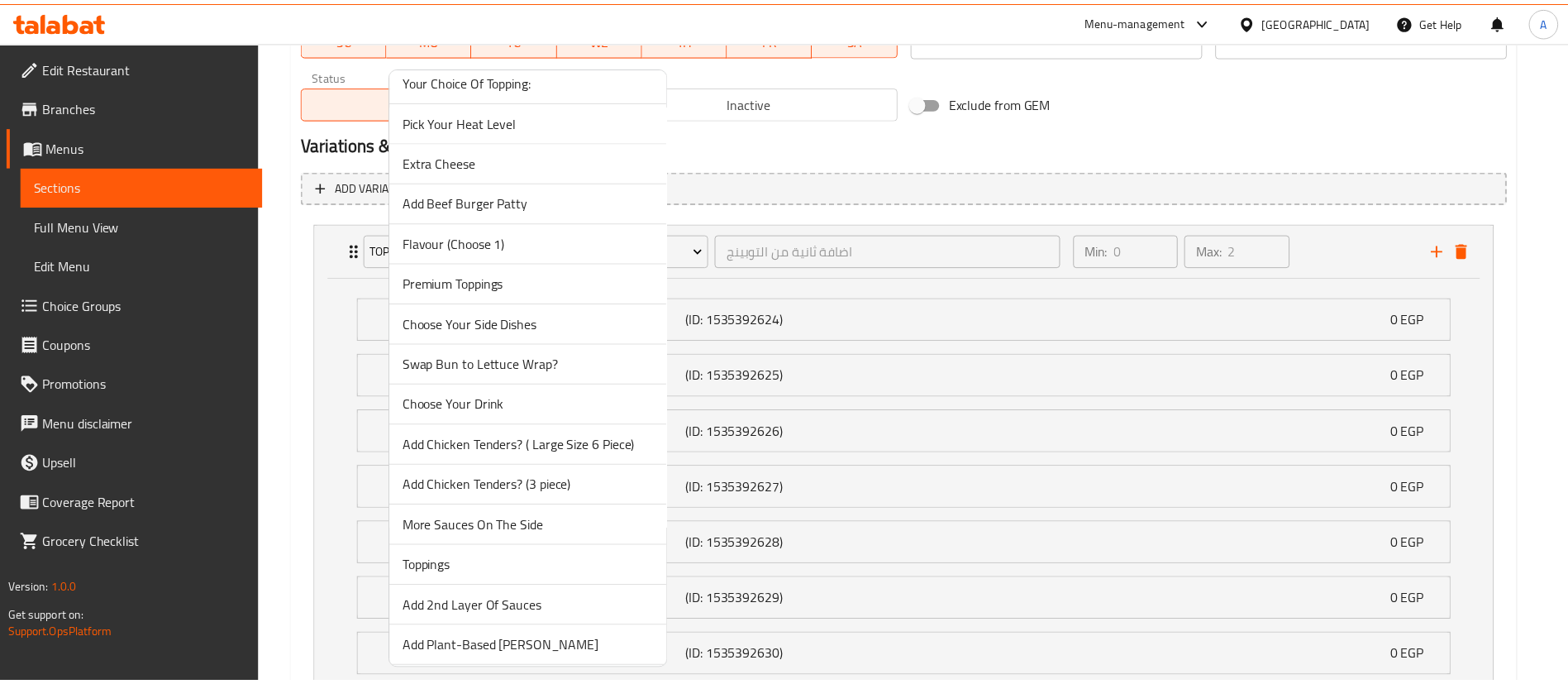
scroll to position [220, 0]
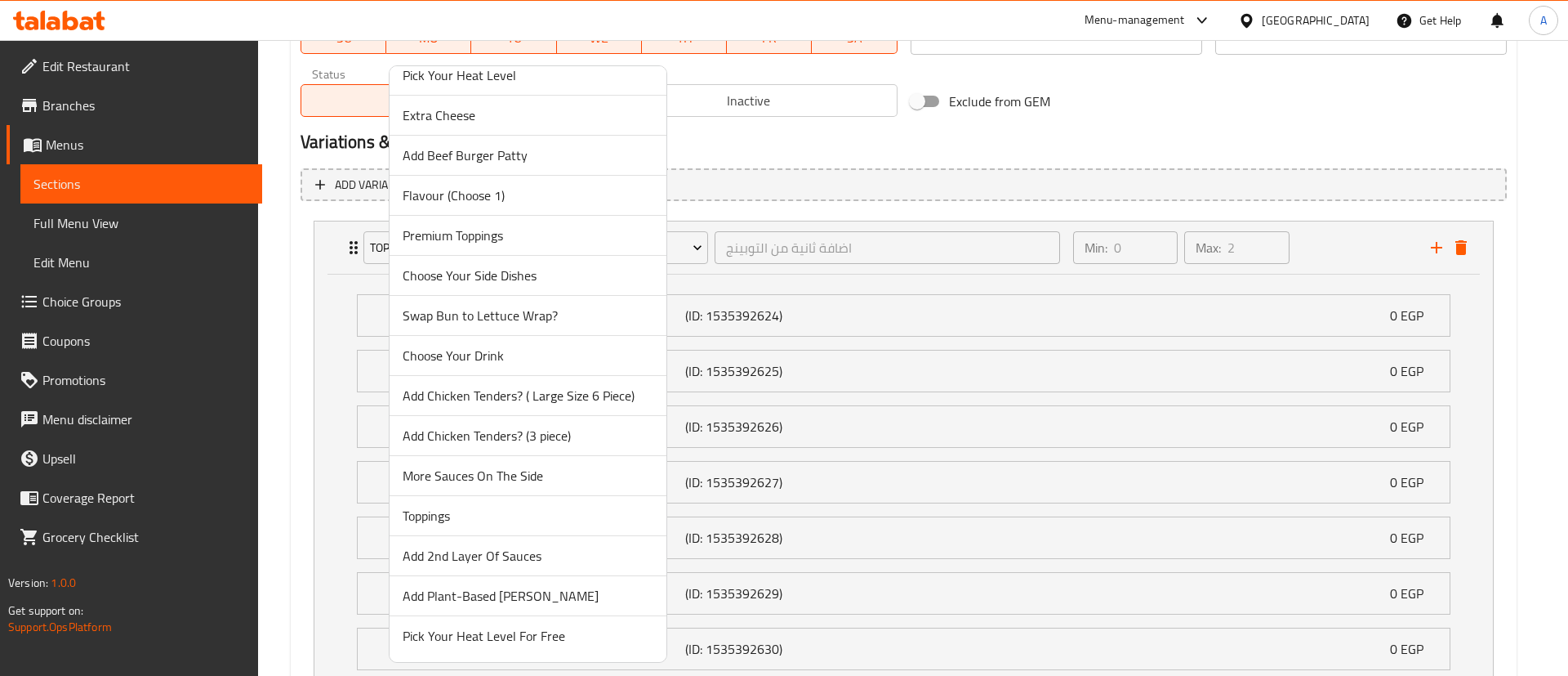
click at [495, 518] on span "Toppings" at bounding box center [528, 515] width 251 height 19
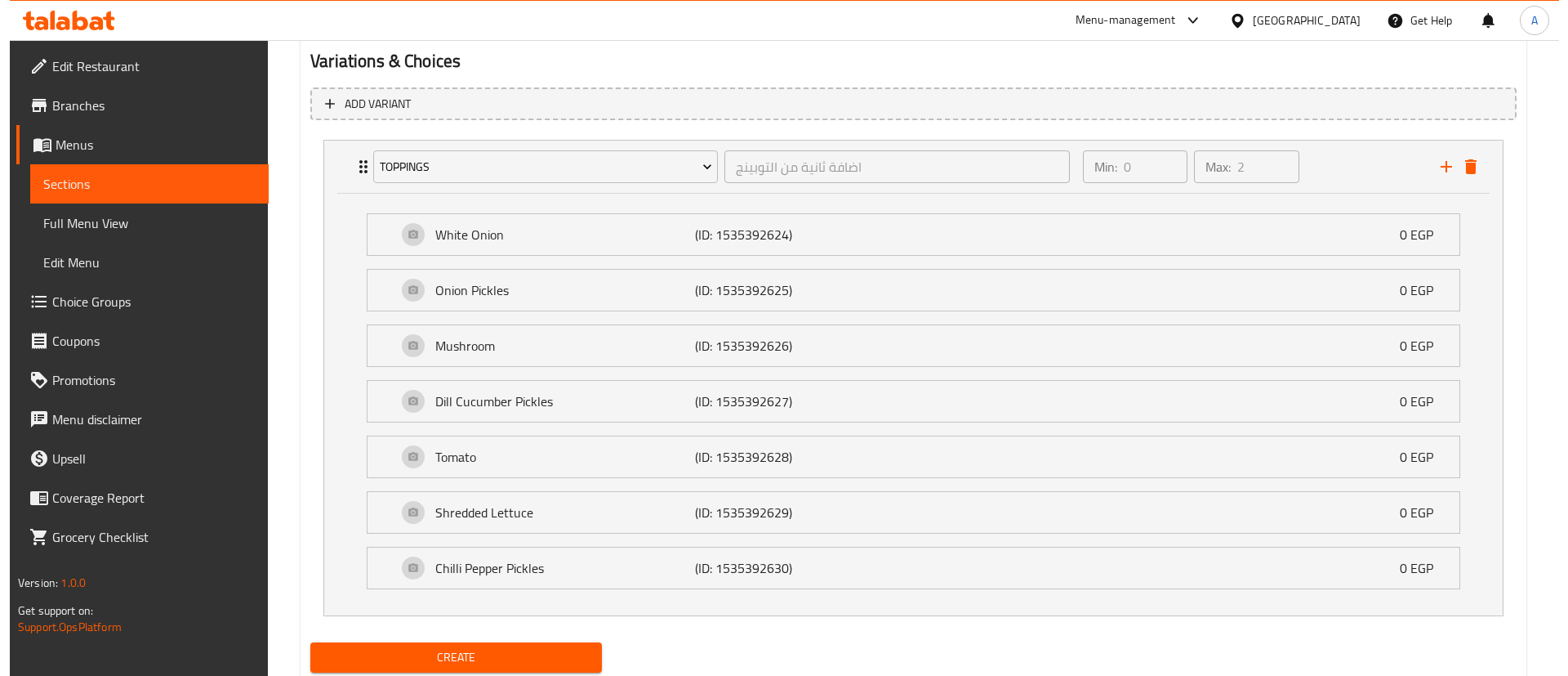
scroll to position [879, 0]
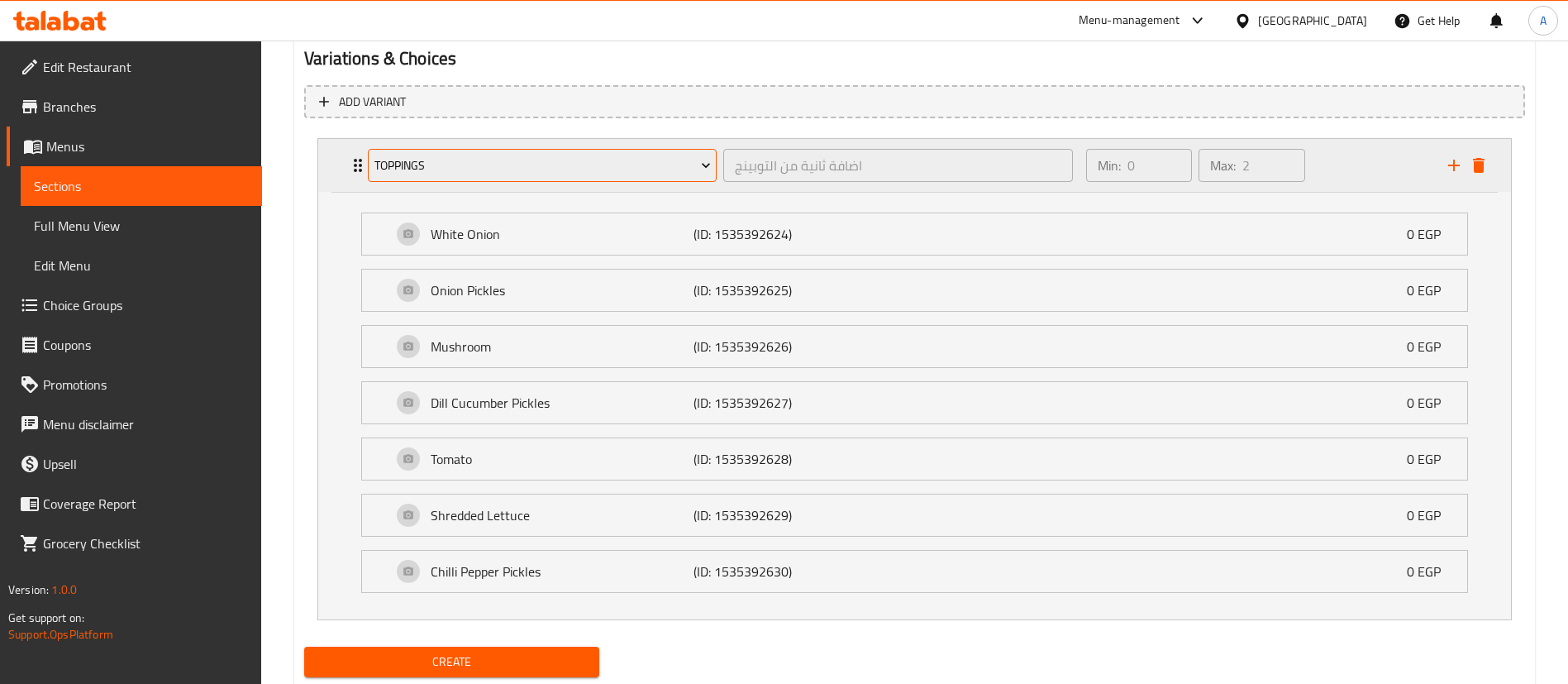
click at [442, 166] on span "Toppings" at bounding box center [543, 165] width 337 height 21
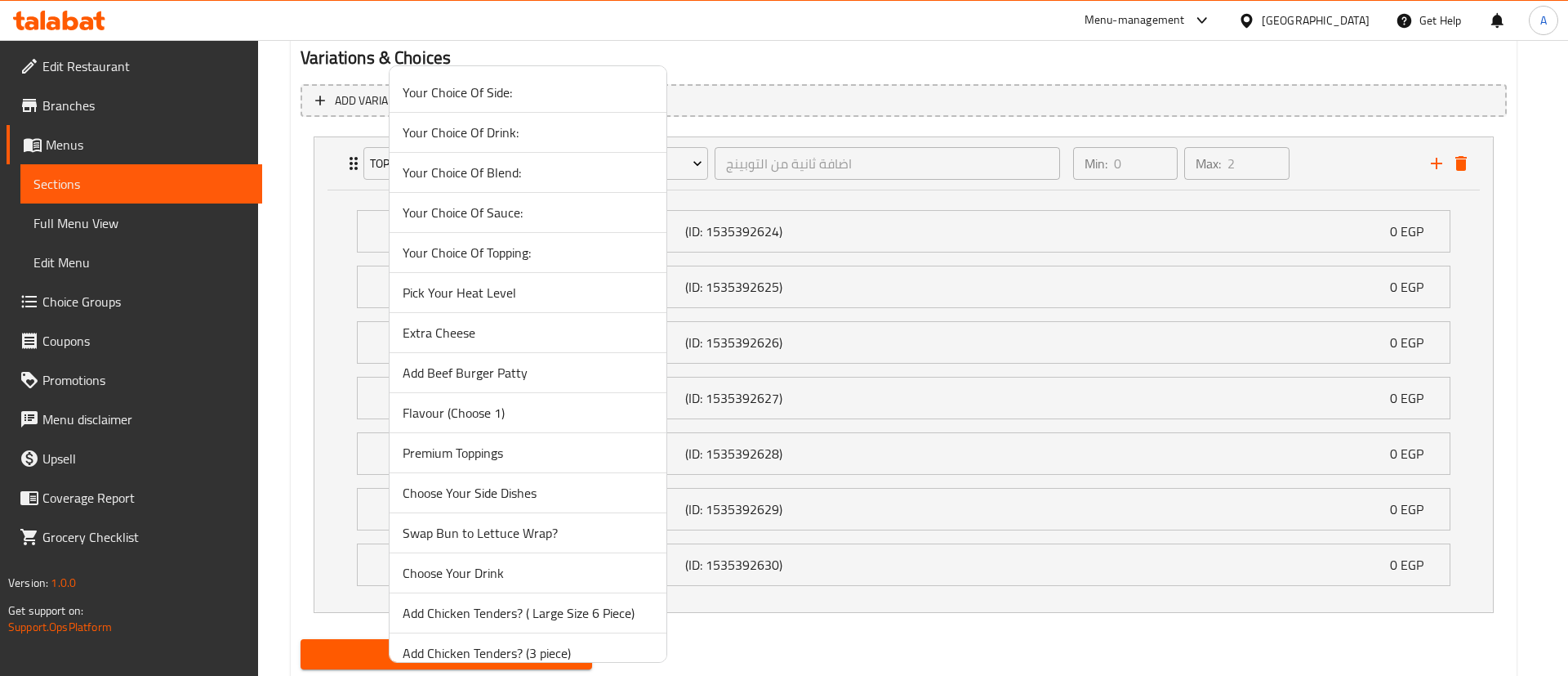
scroll to position [217, 0]
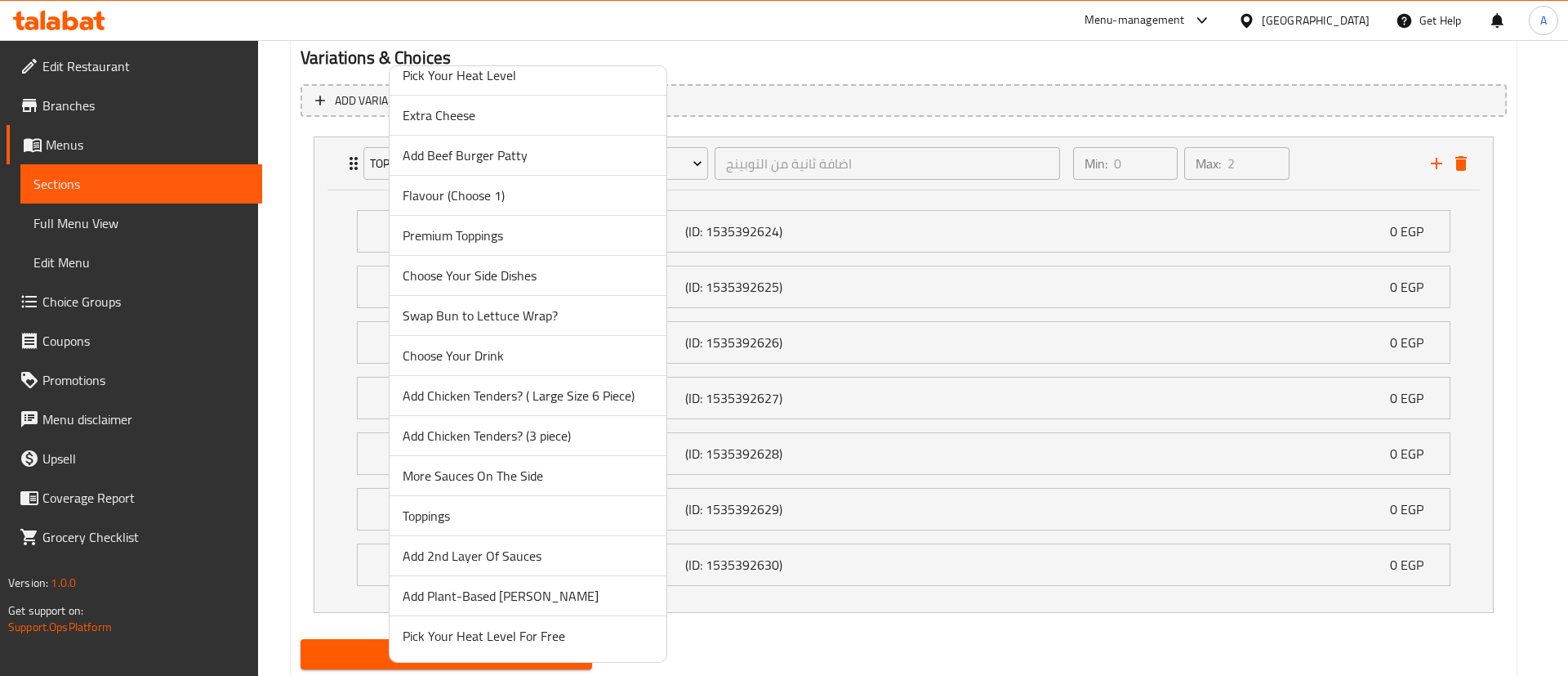
click at [512, 563] on span "Add 2nd Layer Of Sauces" at bounding box center [528, 556] width 251 height 19
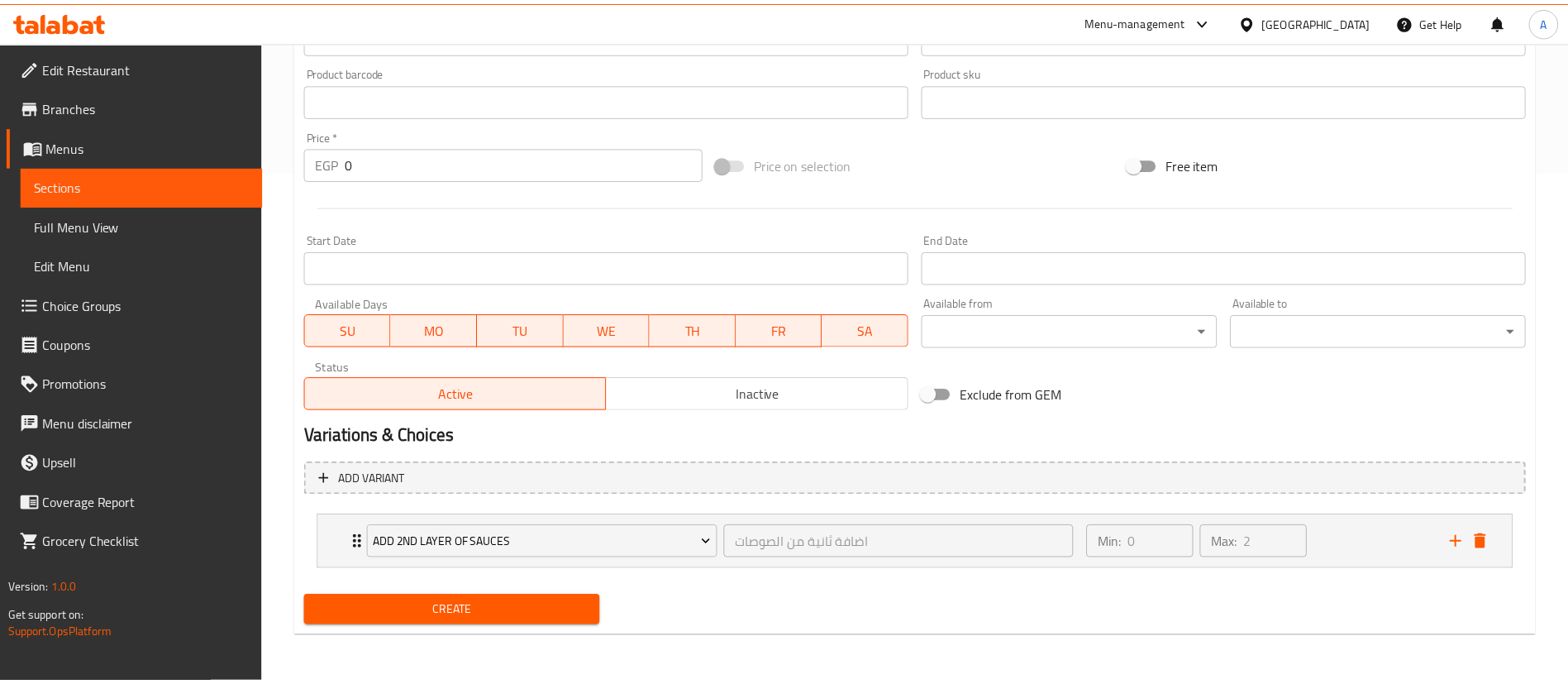
scroll to position [511, 0]
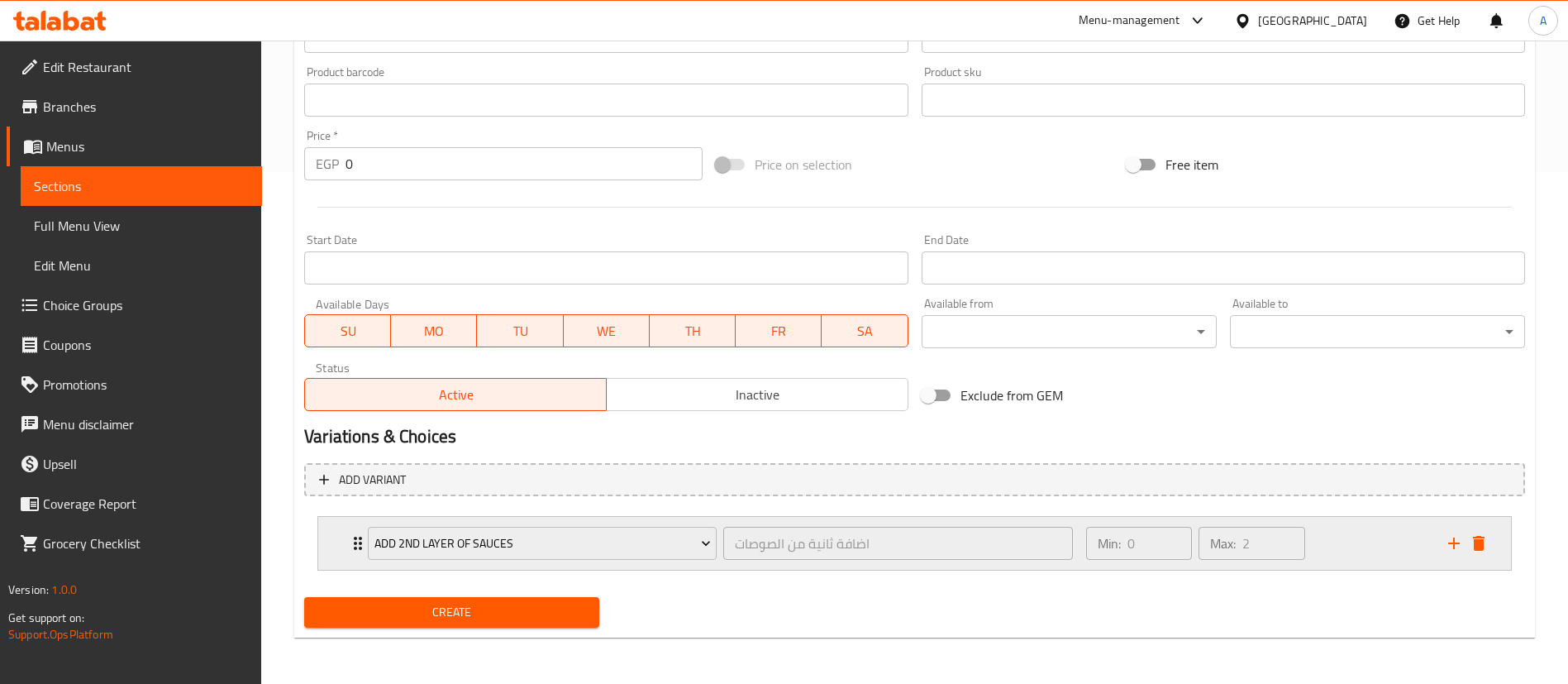
click at [1350, 548] on div "Min: 0 ​ Max: 2 ​" at bounding box center [1257, 543] width 362 height 53
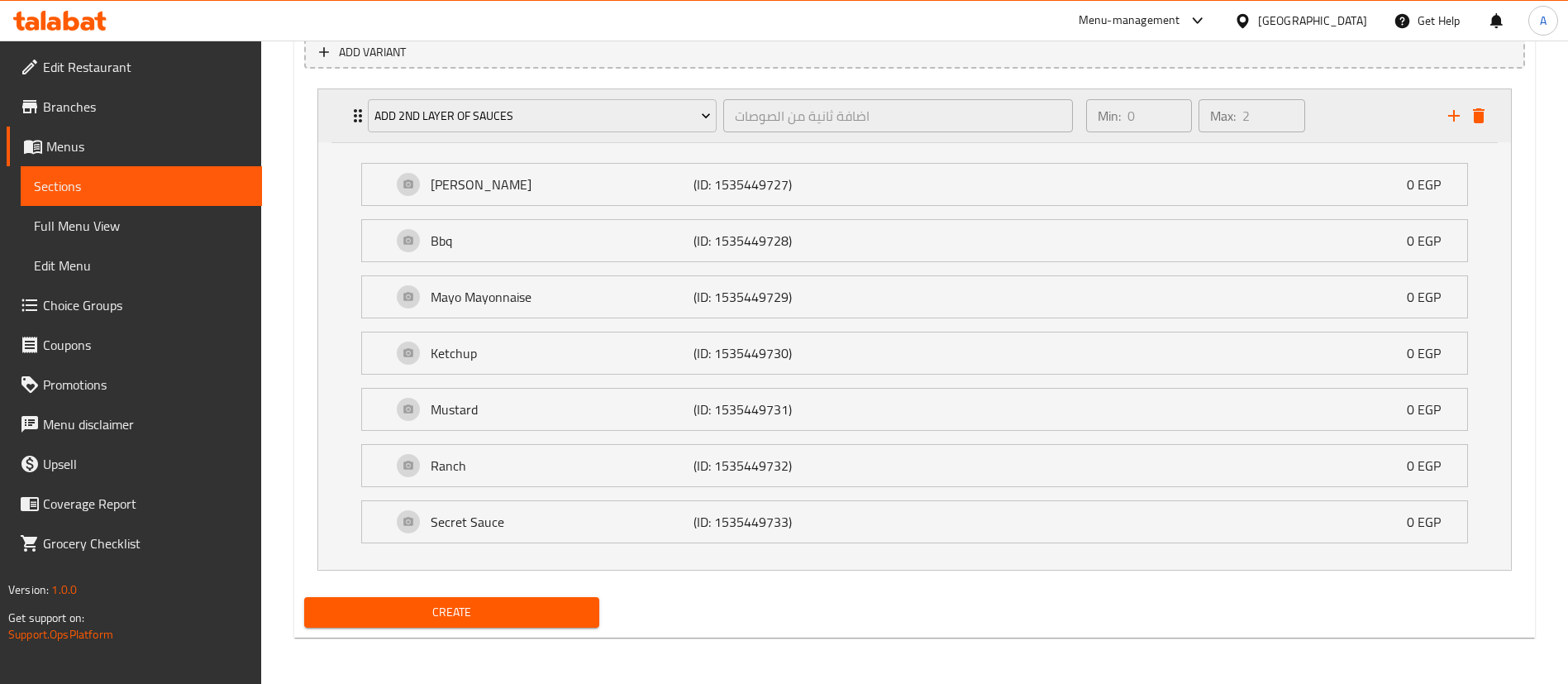
scroll to position [911, 0]
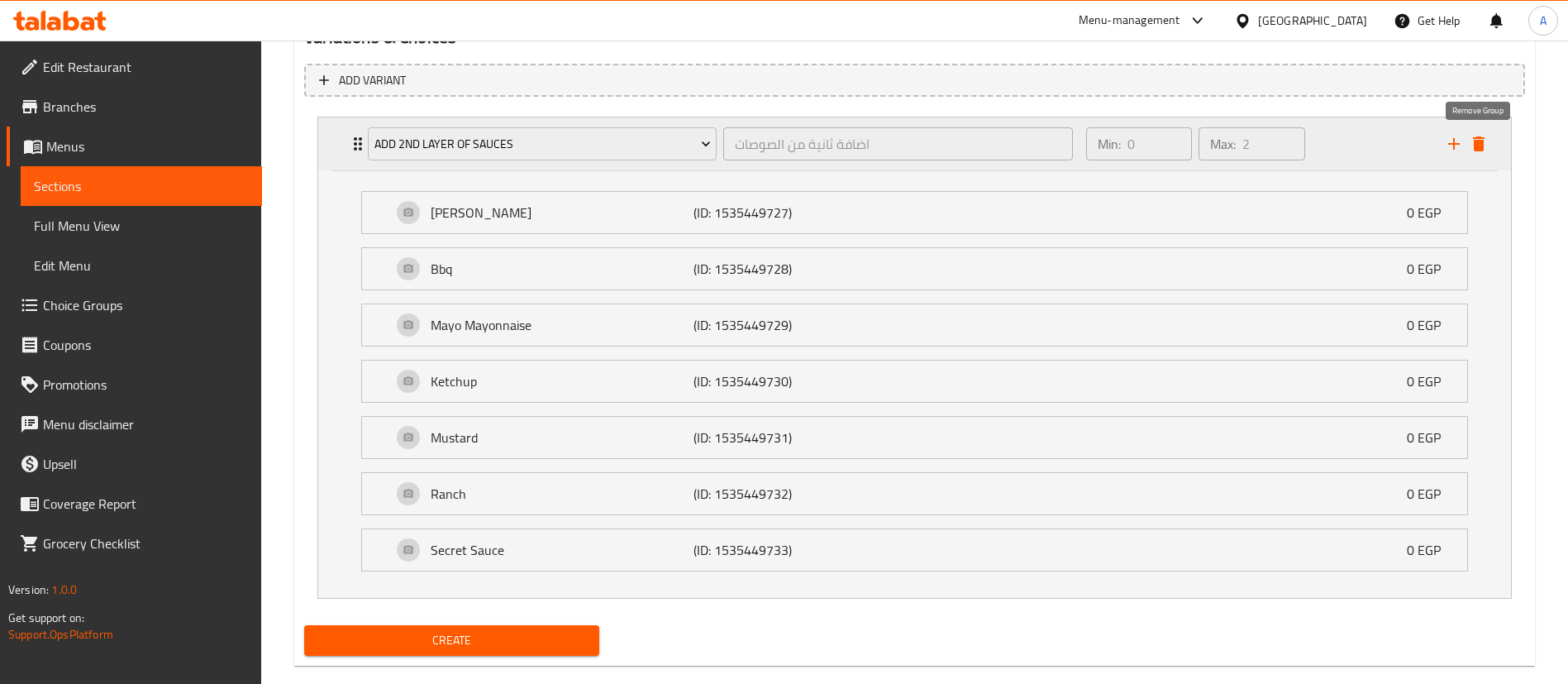
click at [1479, 149] on icon "delete" at bounding box center [1479, 143] width 12 height 15
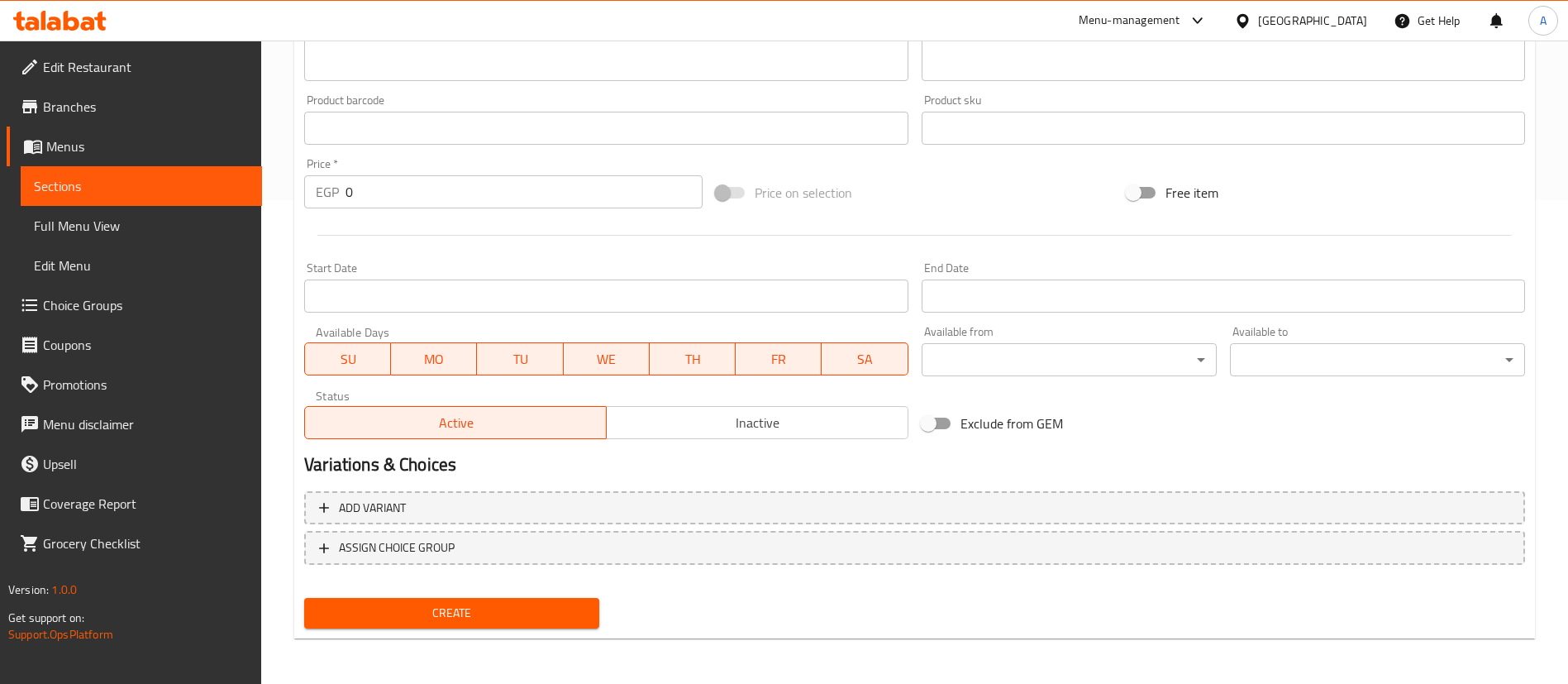
scroll to position [485, 0]
click at [161, 139] on span "Menus" at bounding box center [147, 146] width 202 height 20
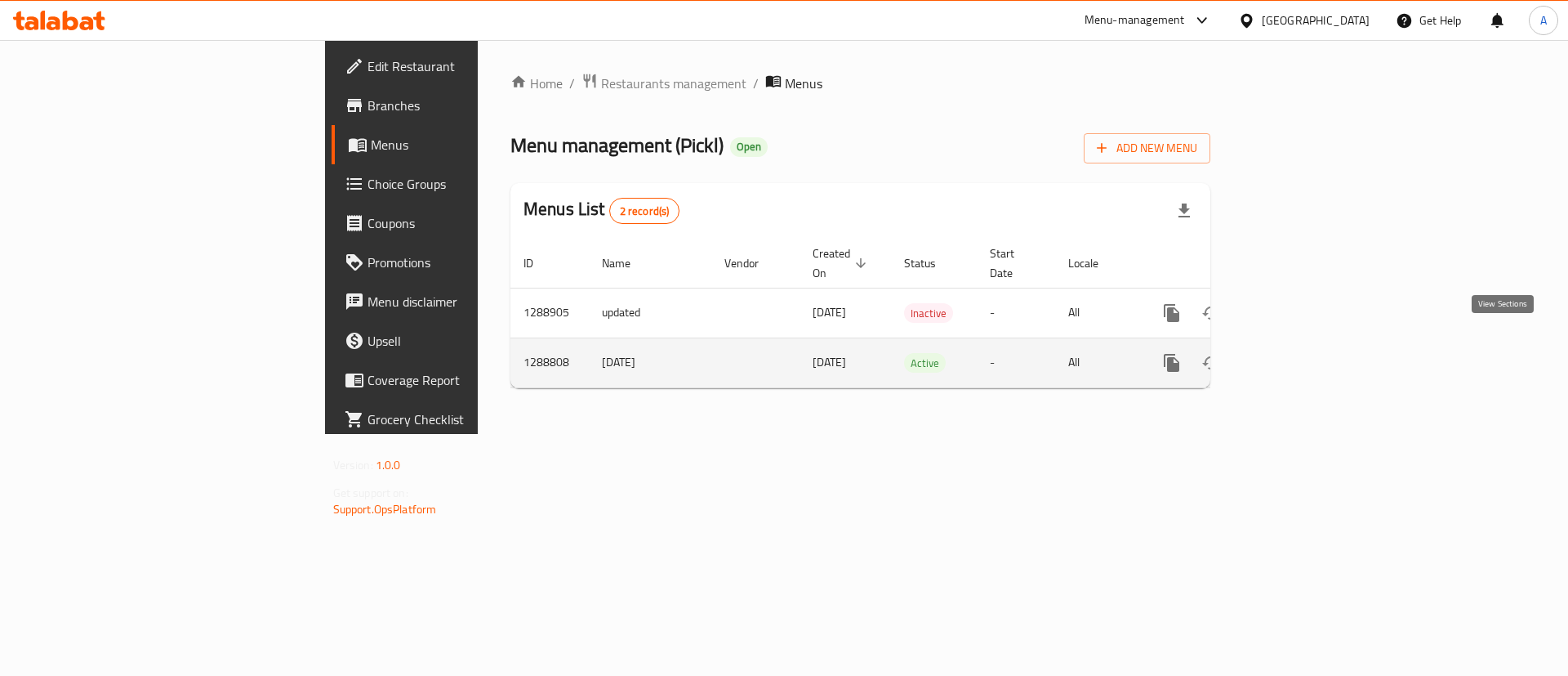
click at [1297, 355] on icon "enhanced table" at bounding box center [1290, 362] width 15 height 15
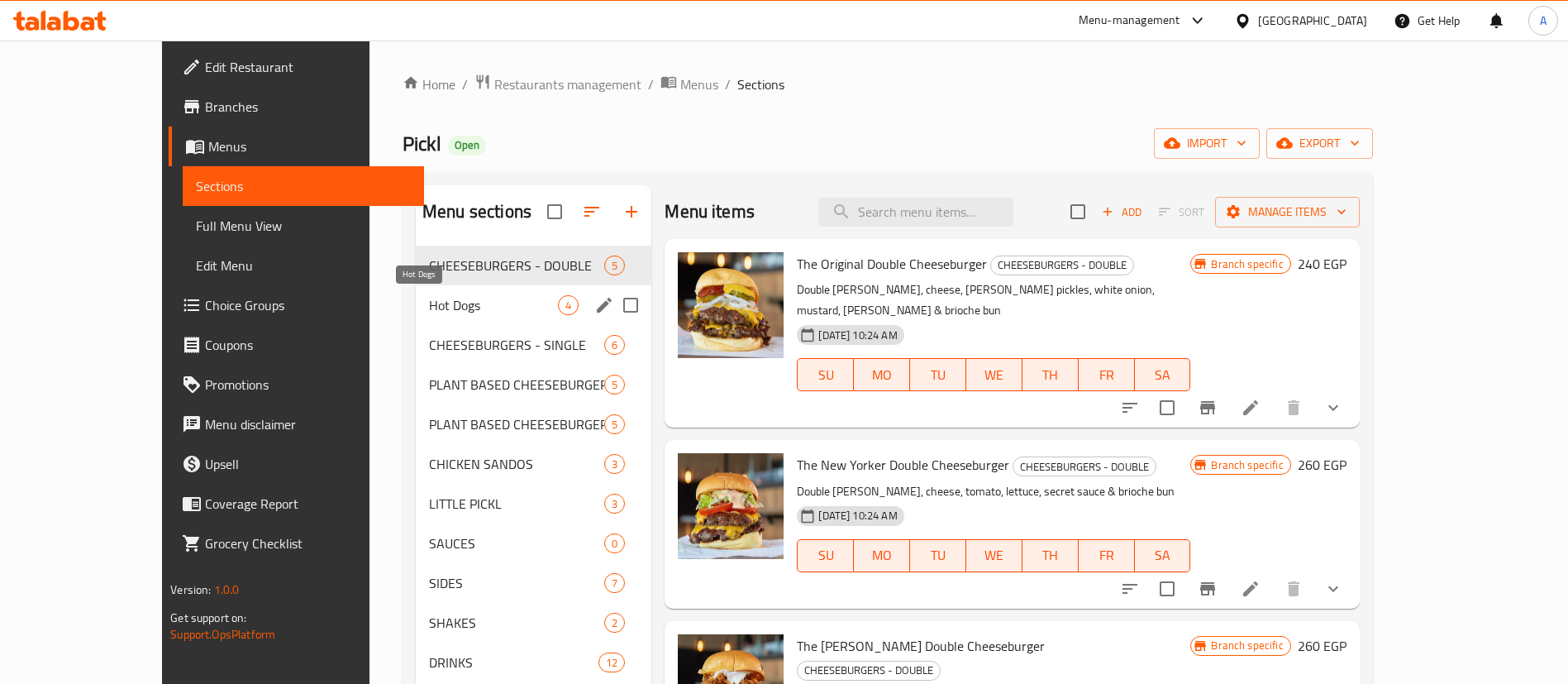
click at [429, 301] on span "Hot Dogs" at bounding box center [493, 305] width 129 height 20
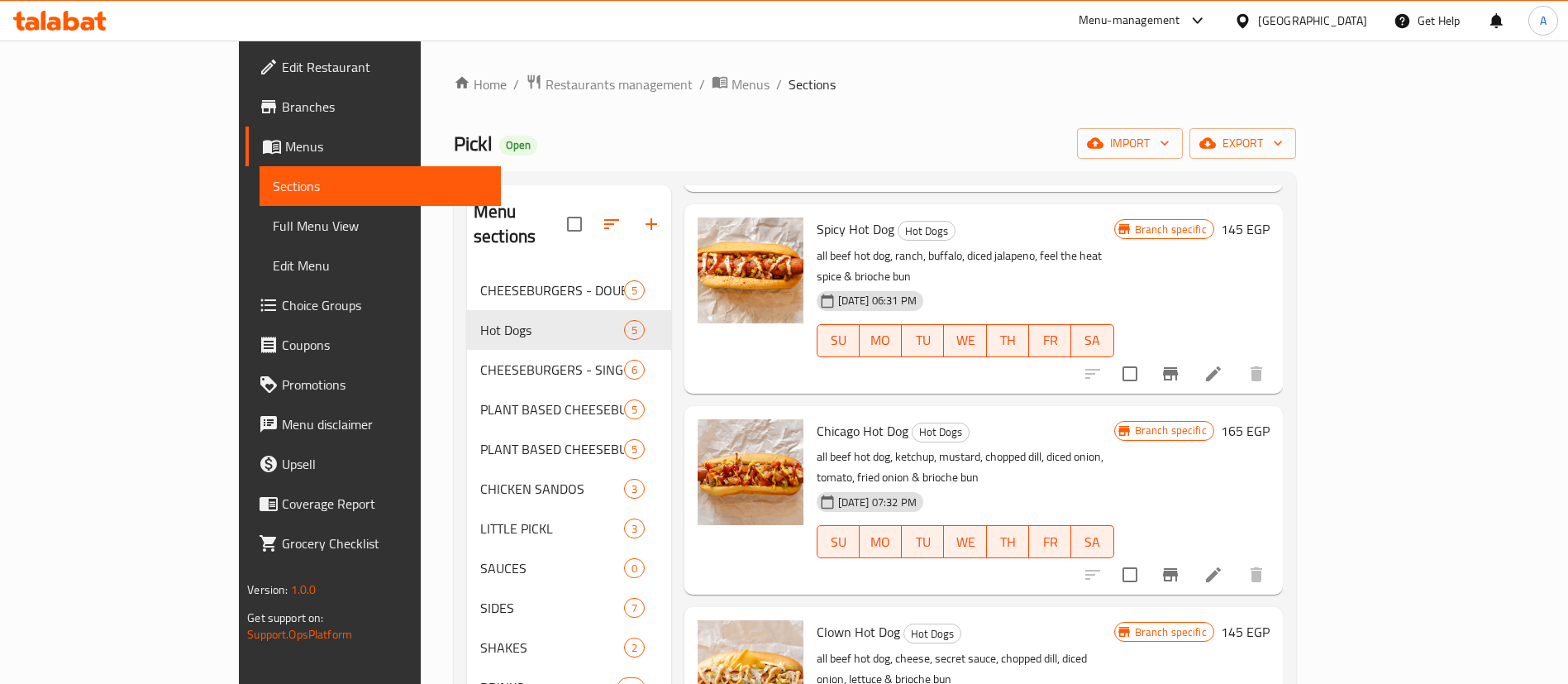
scroll to position [232, 0]
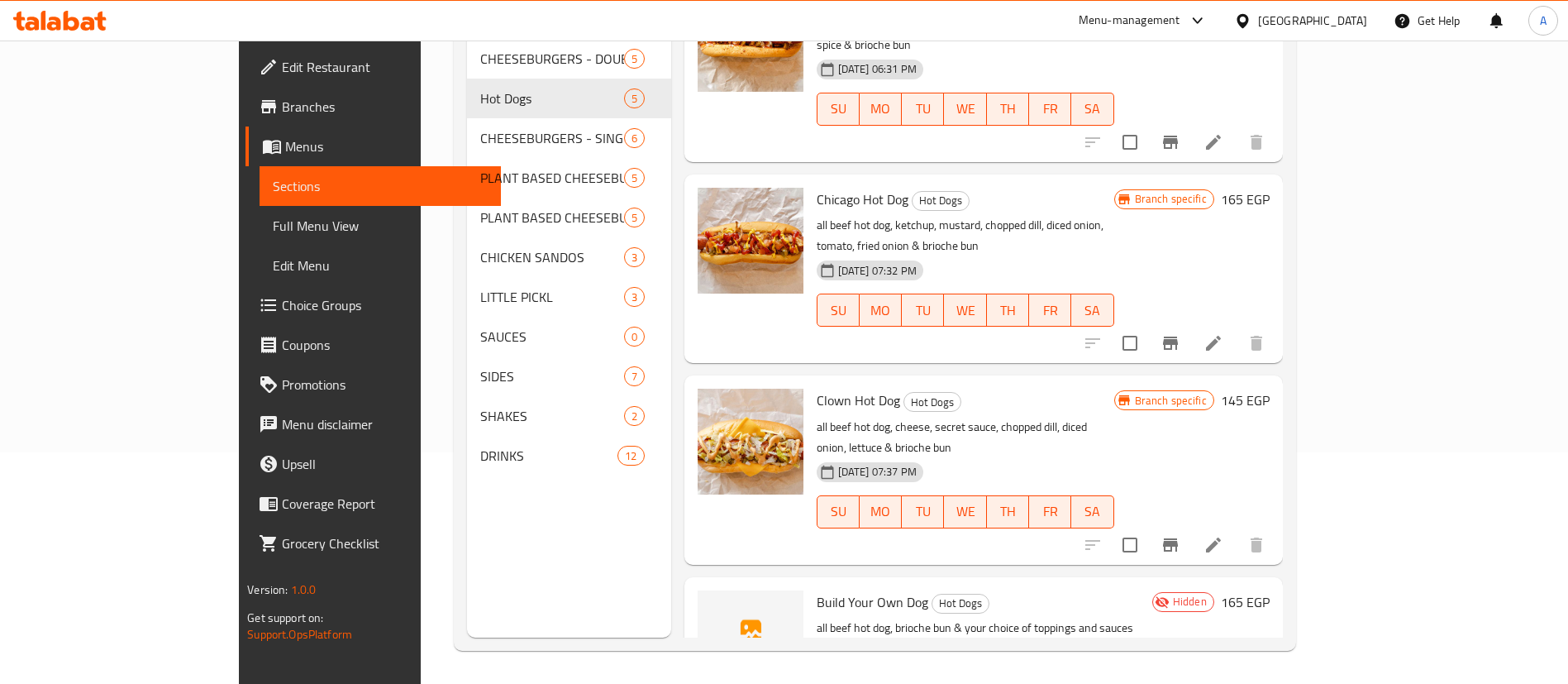
click at [282, 312] on span "Choice Groups" at bounding box center [385, 305] width 206 height 20
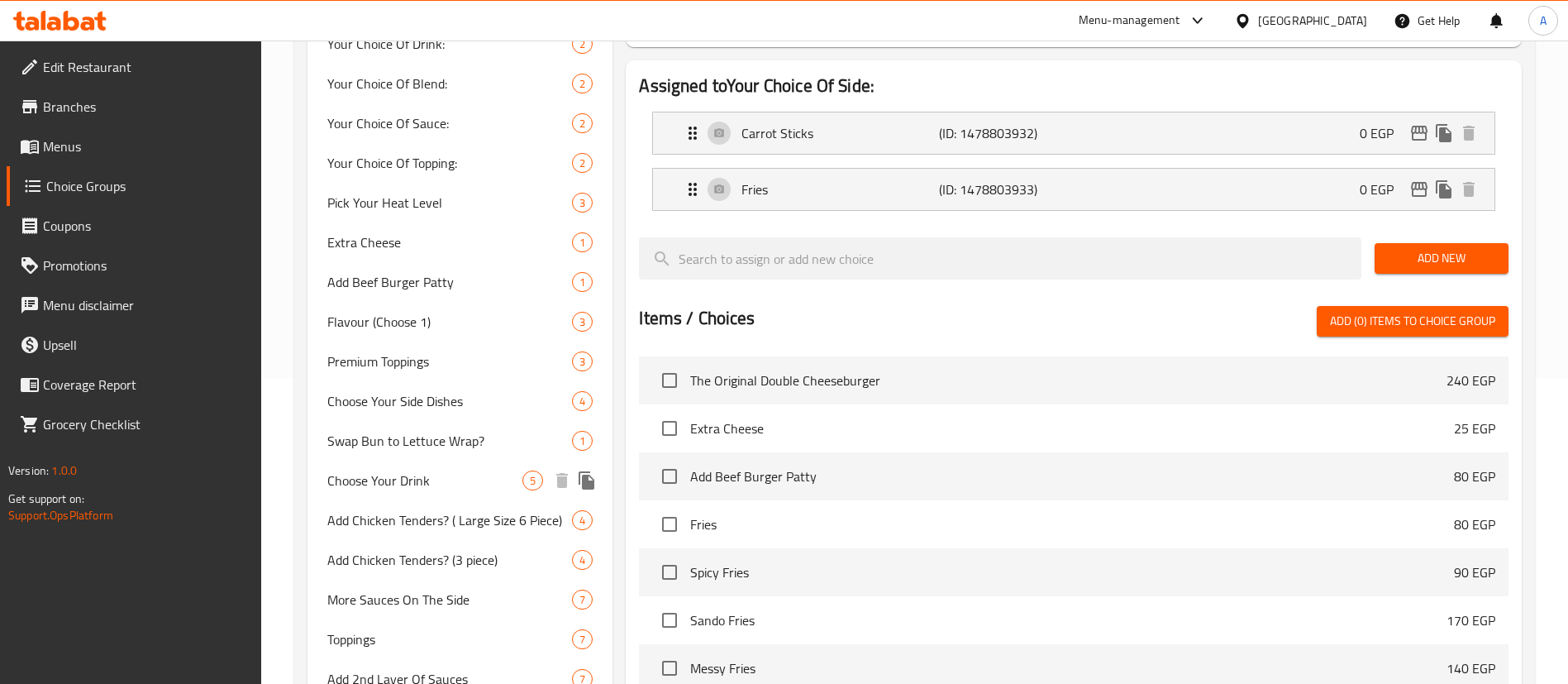
scroll to position [308, 0]
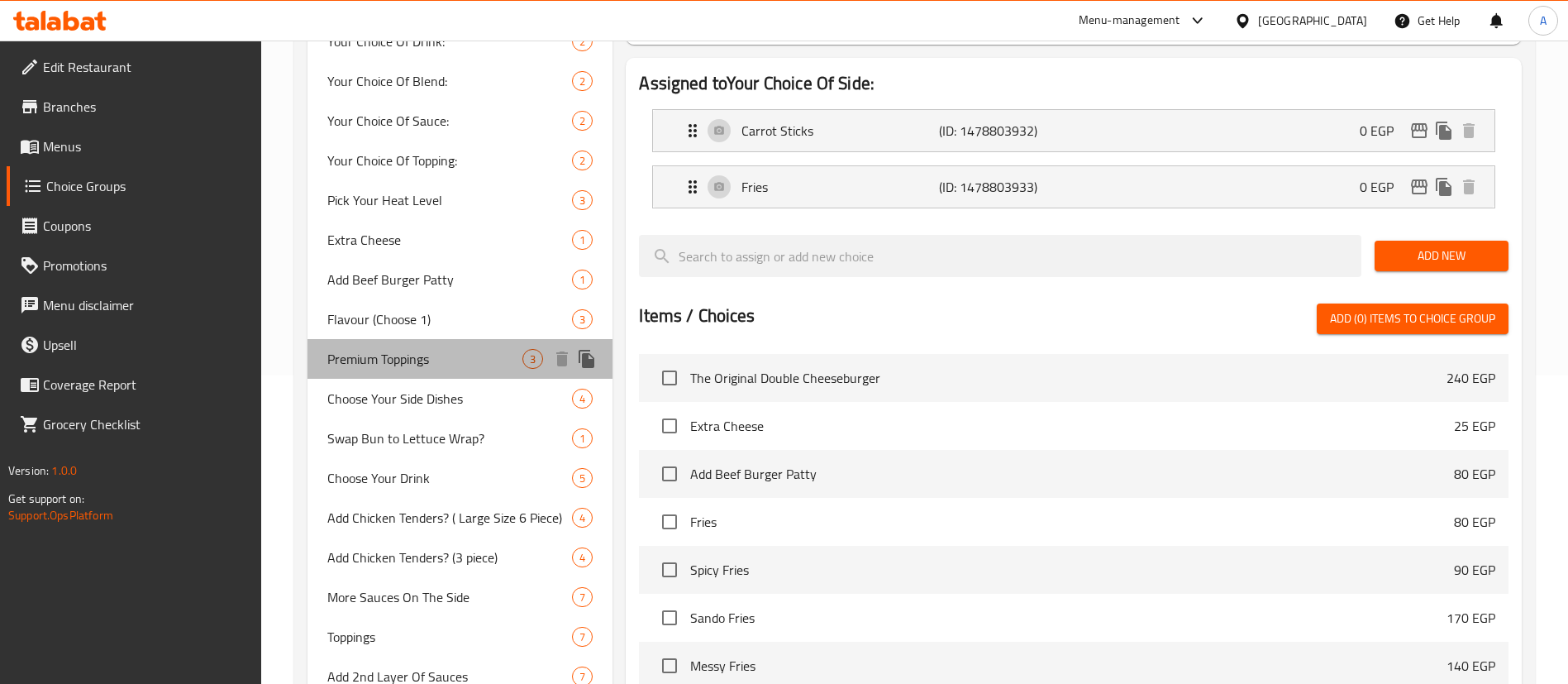
click at [431, 351] on span "Premium Toppings" at bounding box center [425, 358] width 195 height 20
type input "Premium Toppings"
type input "بريميم توبينج"
type input "0"
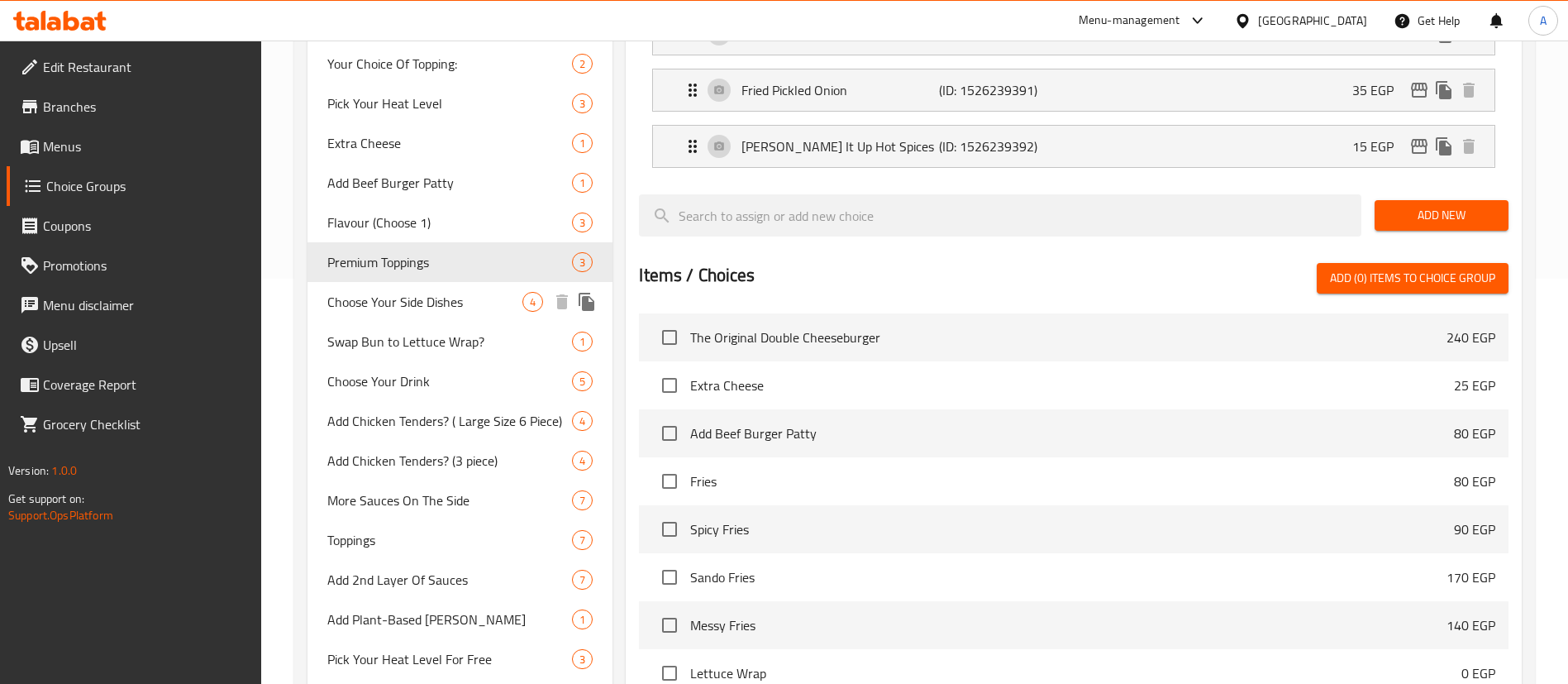
scroll to position [428, 0]
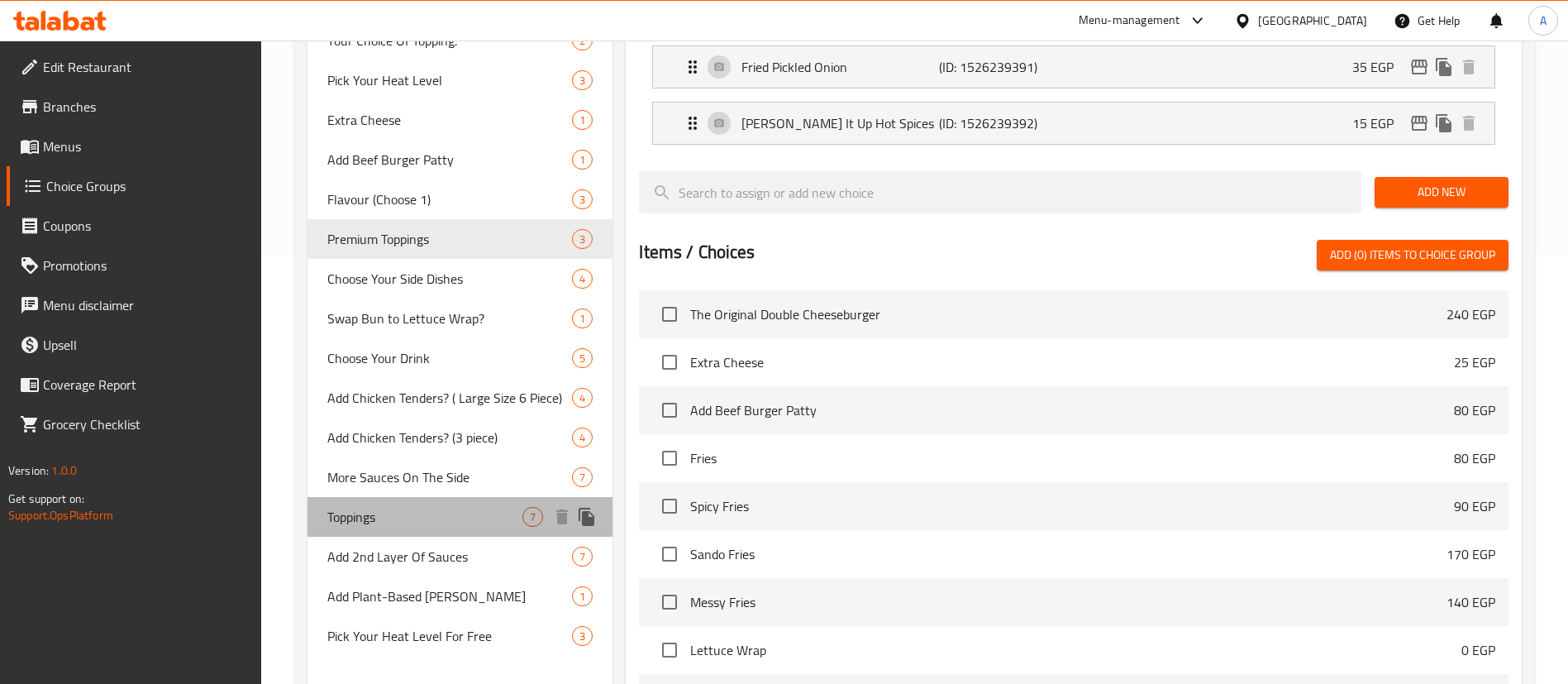
click at [459, 510] on span "Toppings" at bounding box center [425, 516] width 195 height 20
type input "Toppings"
type input "اضافة ثانية من التوبينج"
type input "2"
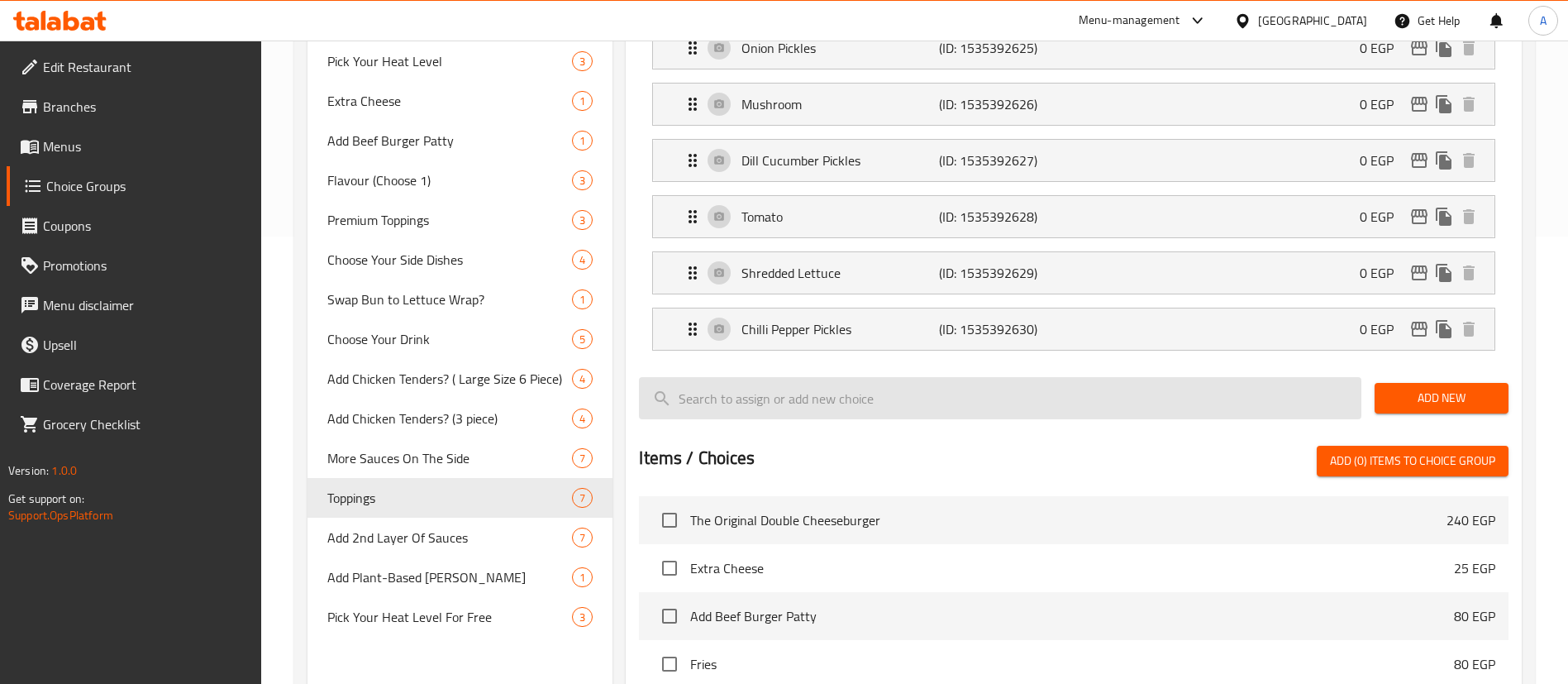
scroll to position [448, 0]
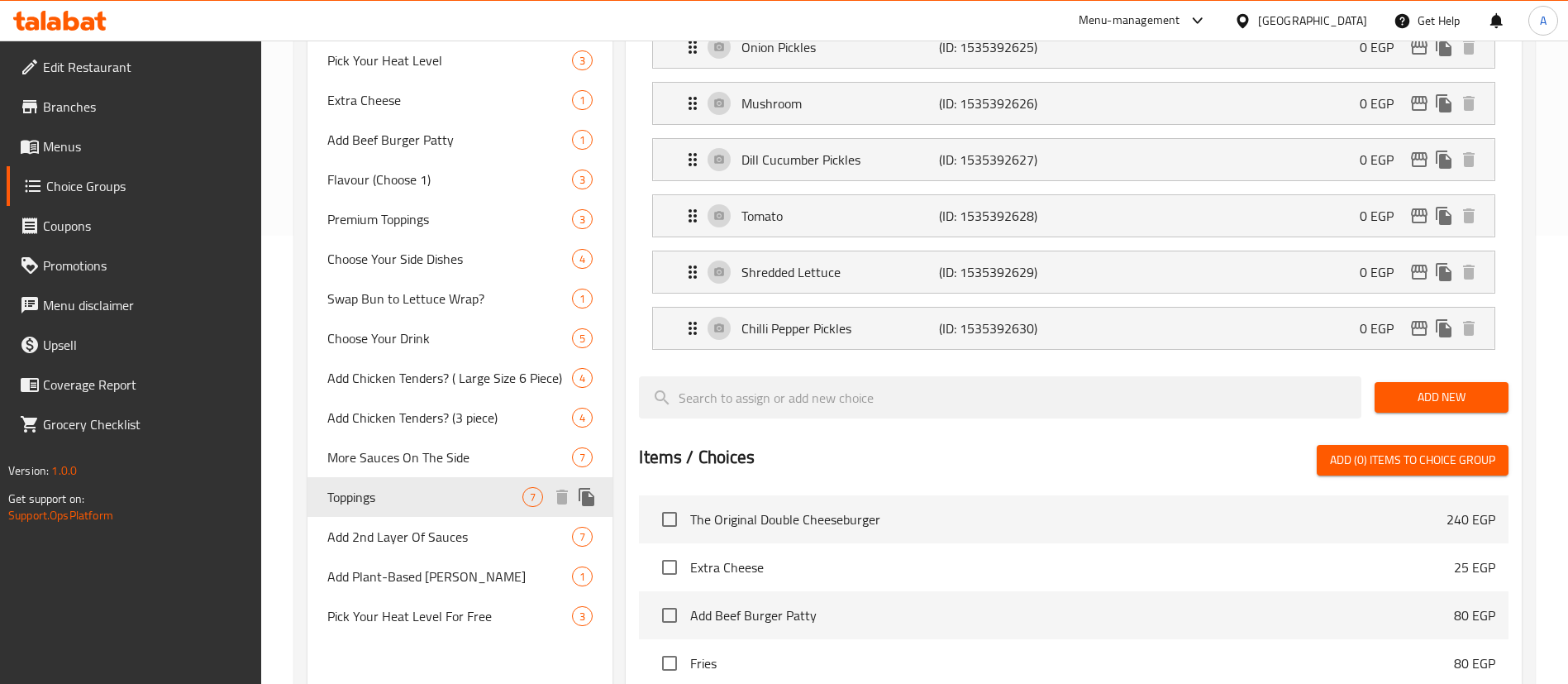
click at [591, 497] on icon "duplicate" at bounding box center [587, 497] width 16 height 19
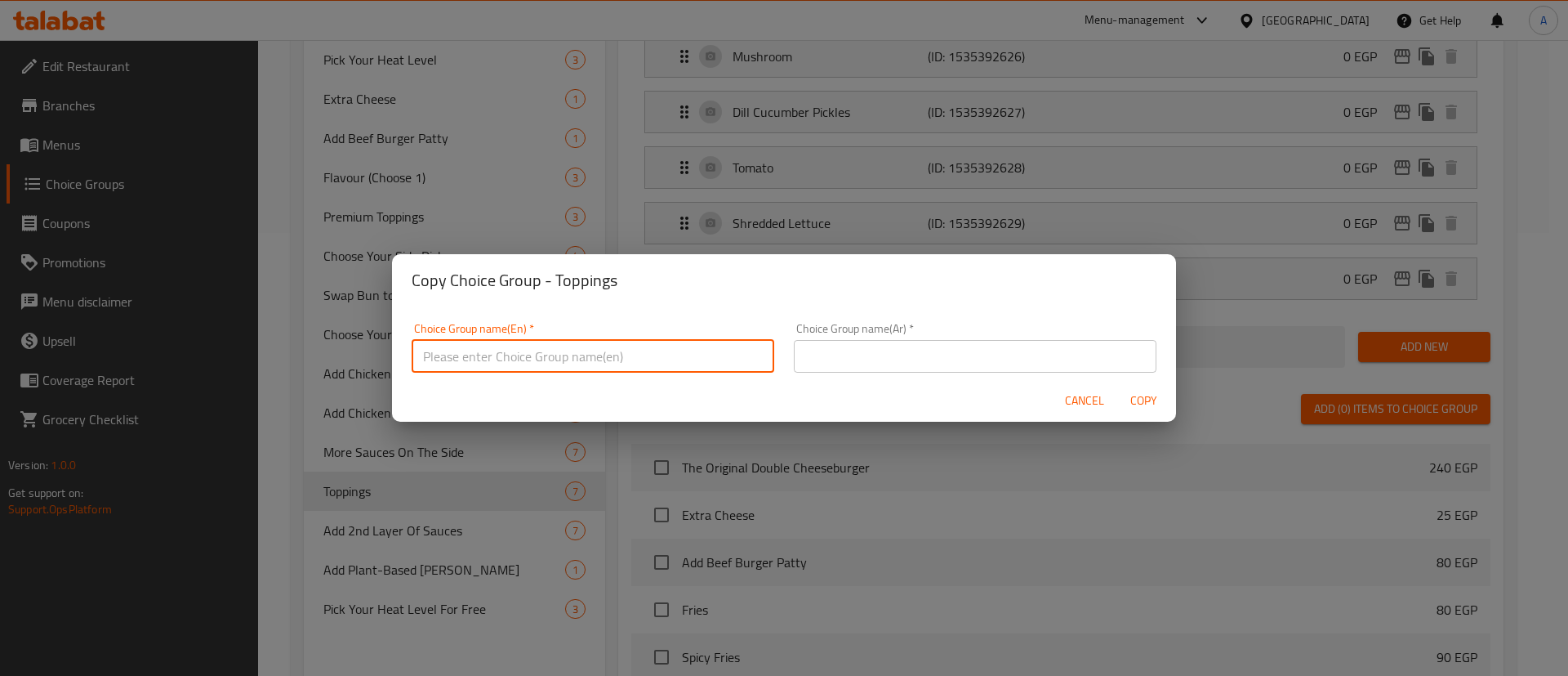
click at [674, 358] on input "text" at bounding box center [593, 356] width 363 height 33
type input "1"
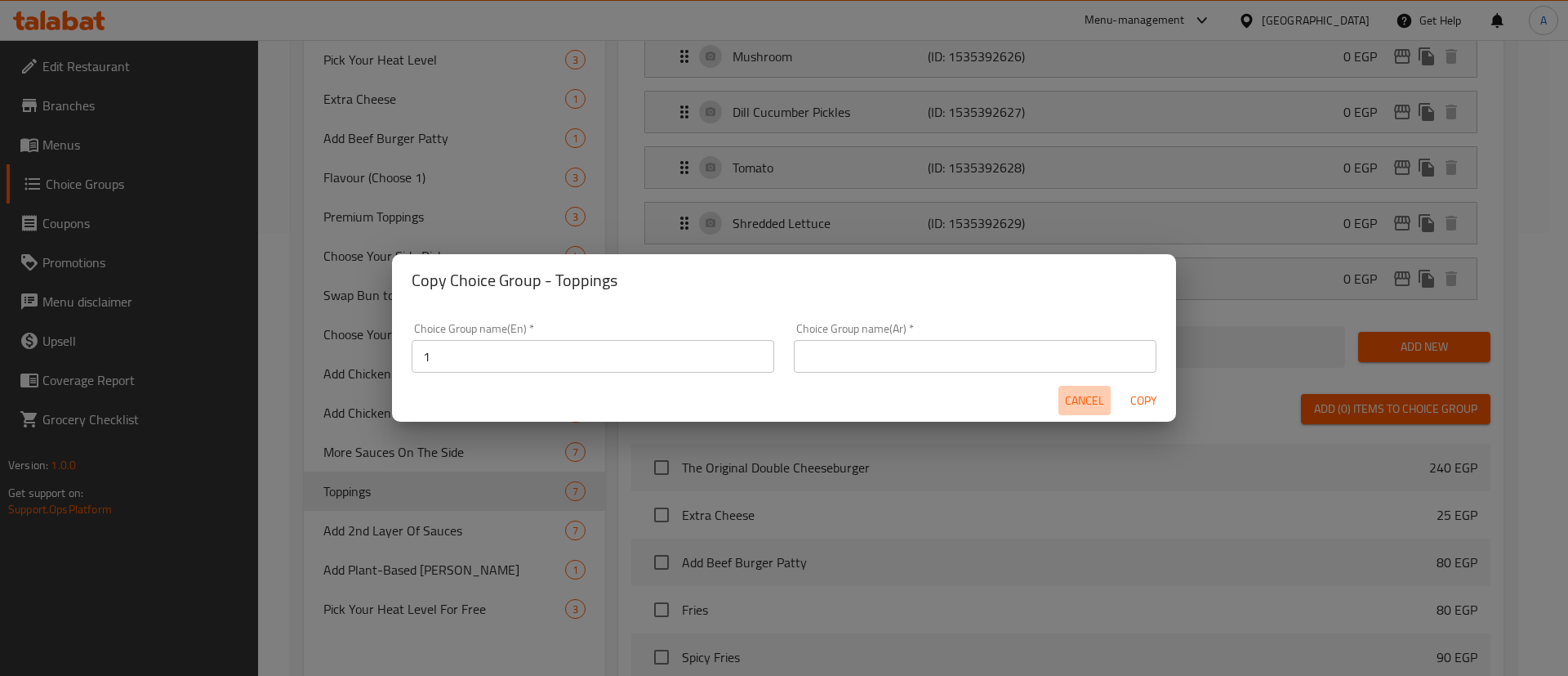
click at [1076, 405] on span "Cancel" at bounding box center [1084, 401] width 39 height 20
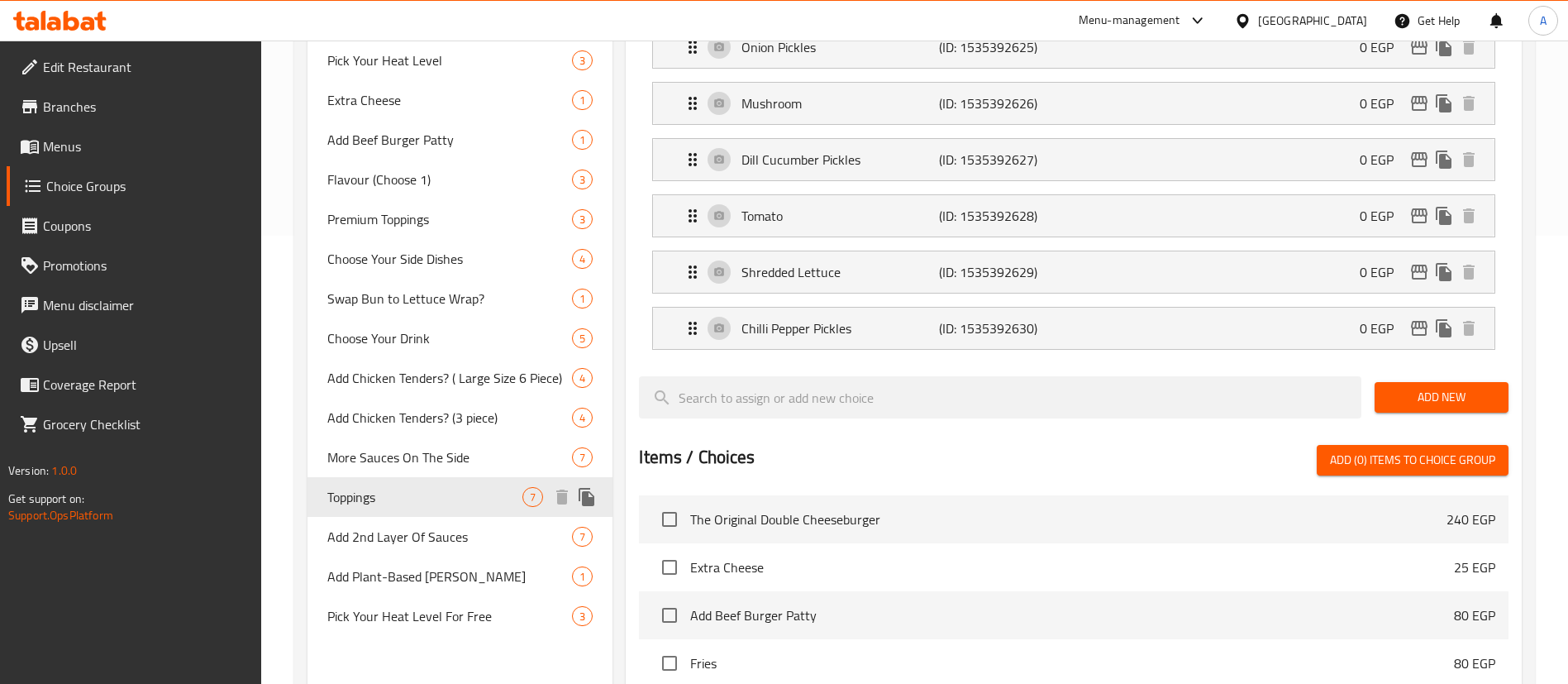
click at [491, 497] on span "Toppings" at bounding box center [425, 497] width 195 height 20
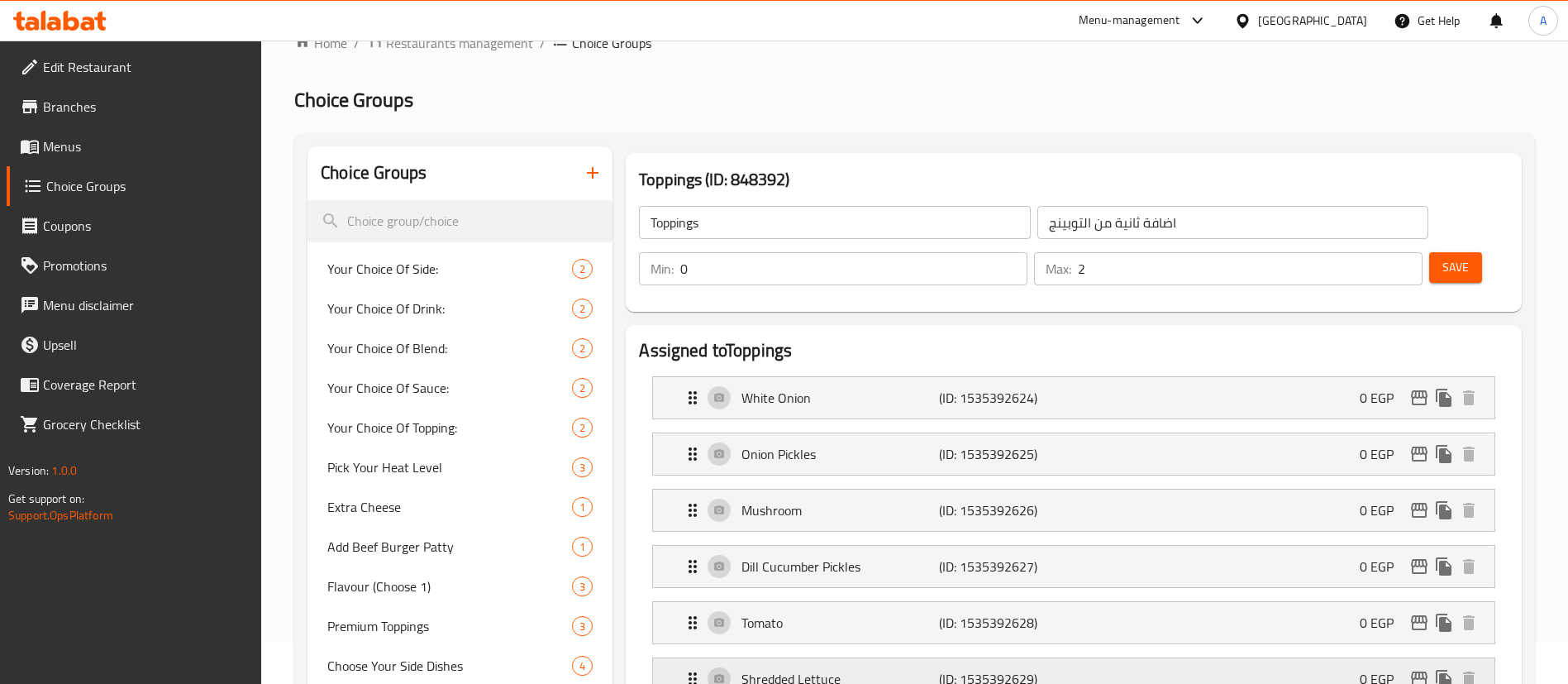
scroll to position [17, 0]
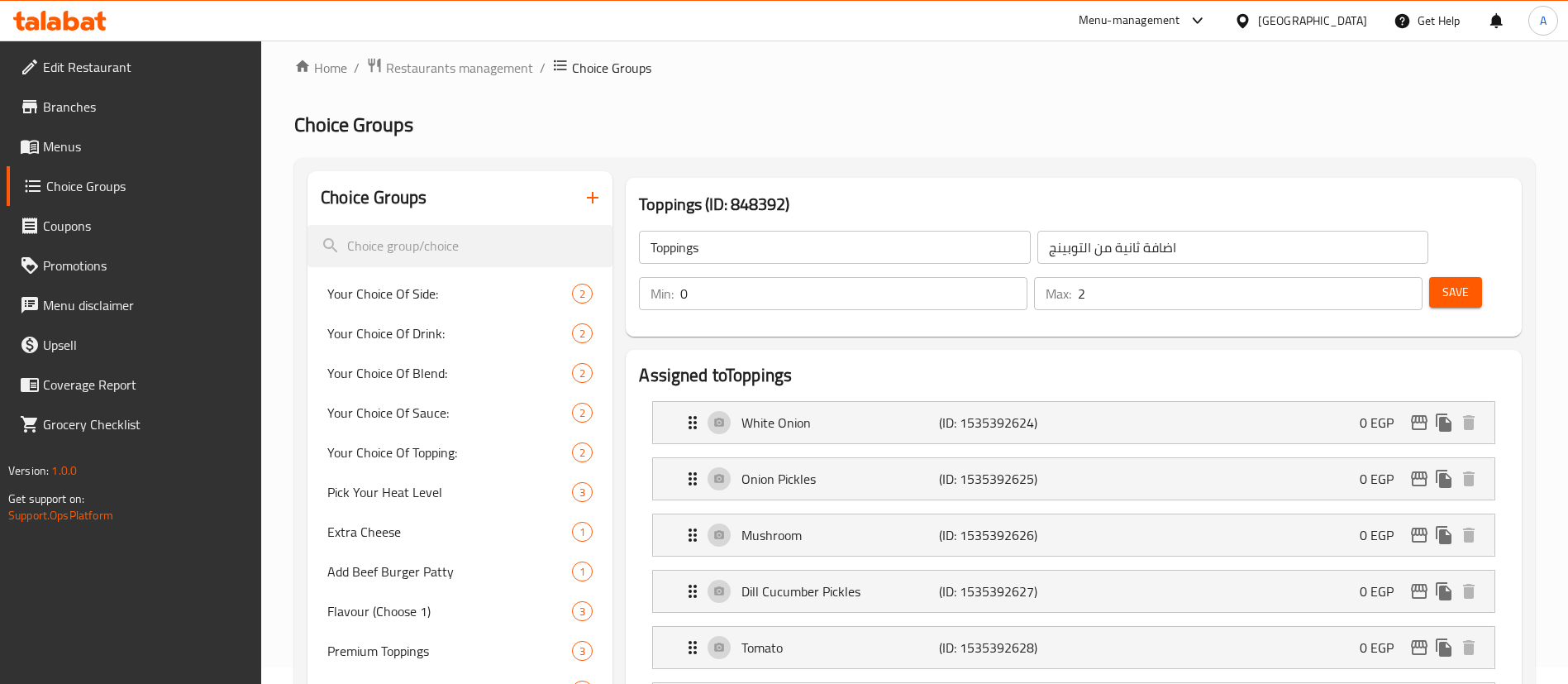
click at [72, 621] on div "Edit Restaurant Branches Menus Choice Groups Coupons Promotions Menu disclaimer…" at bounding box center [131, 382] width 262 height 684
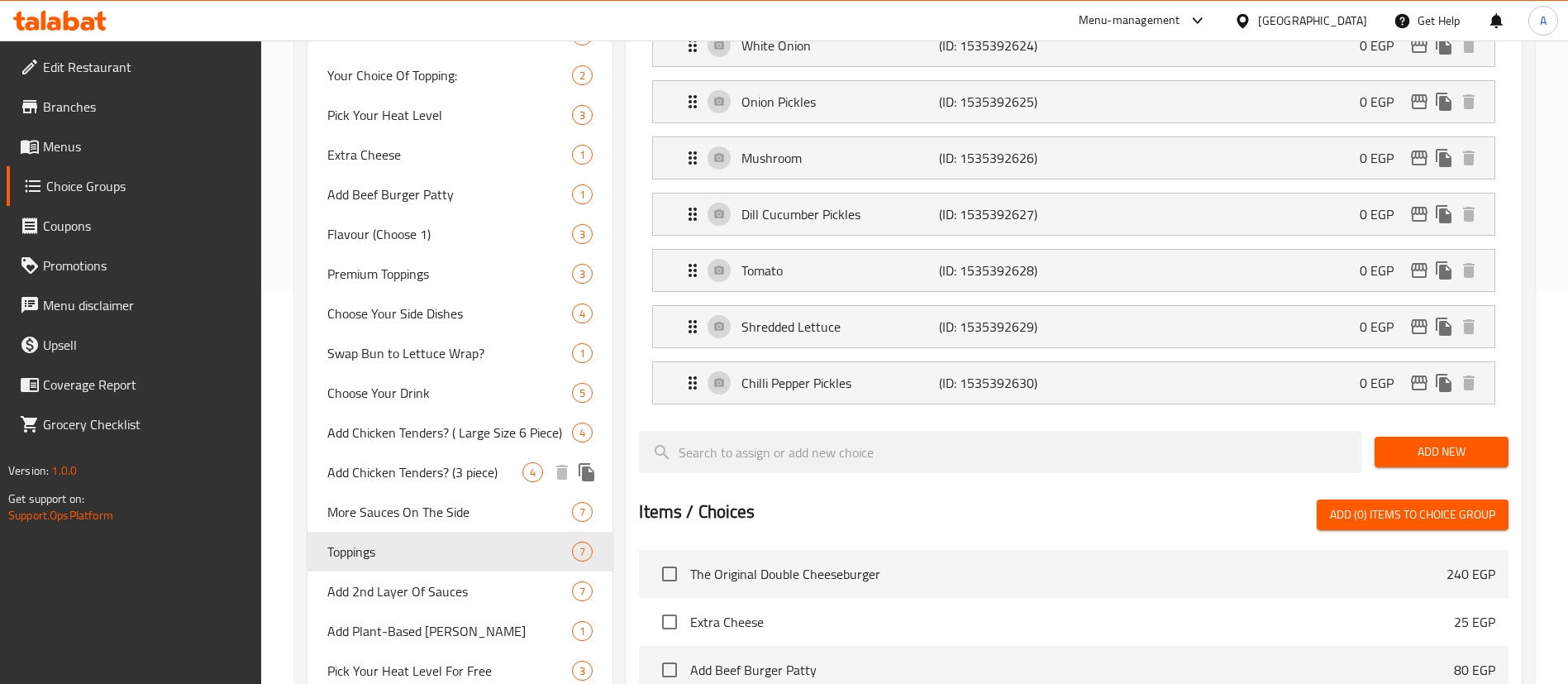
scroll to position [524, 0]
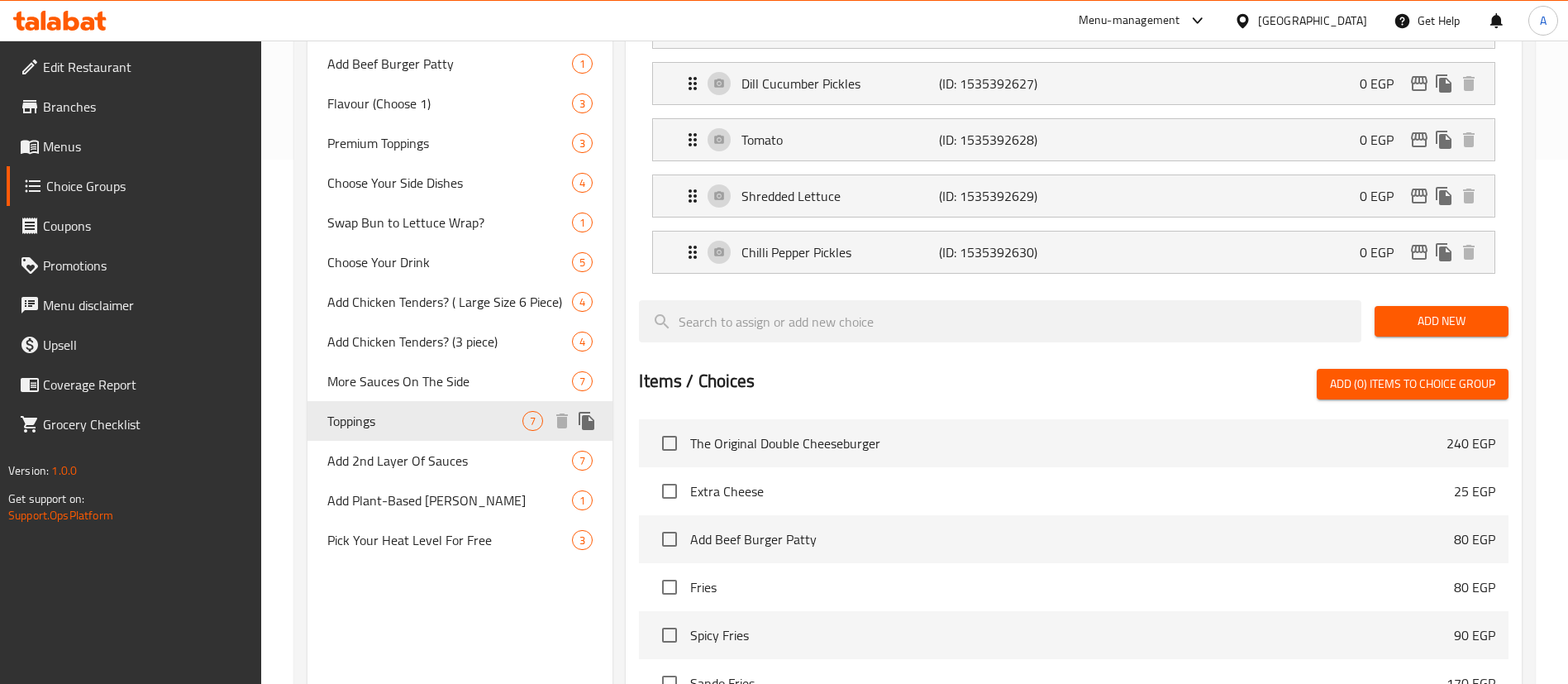
click at [596, 418] on icon "duplicate" at bounding box center [587, 421] width 20 height 20
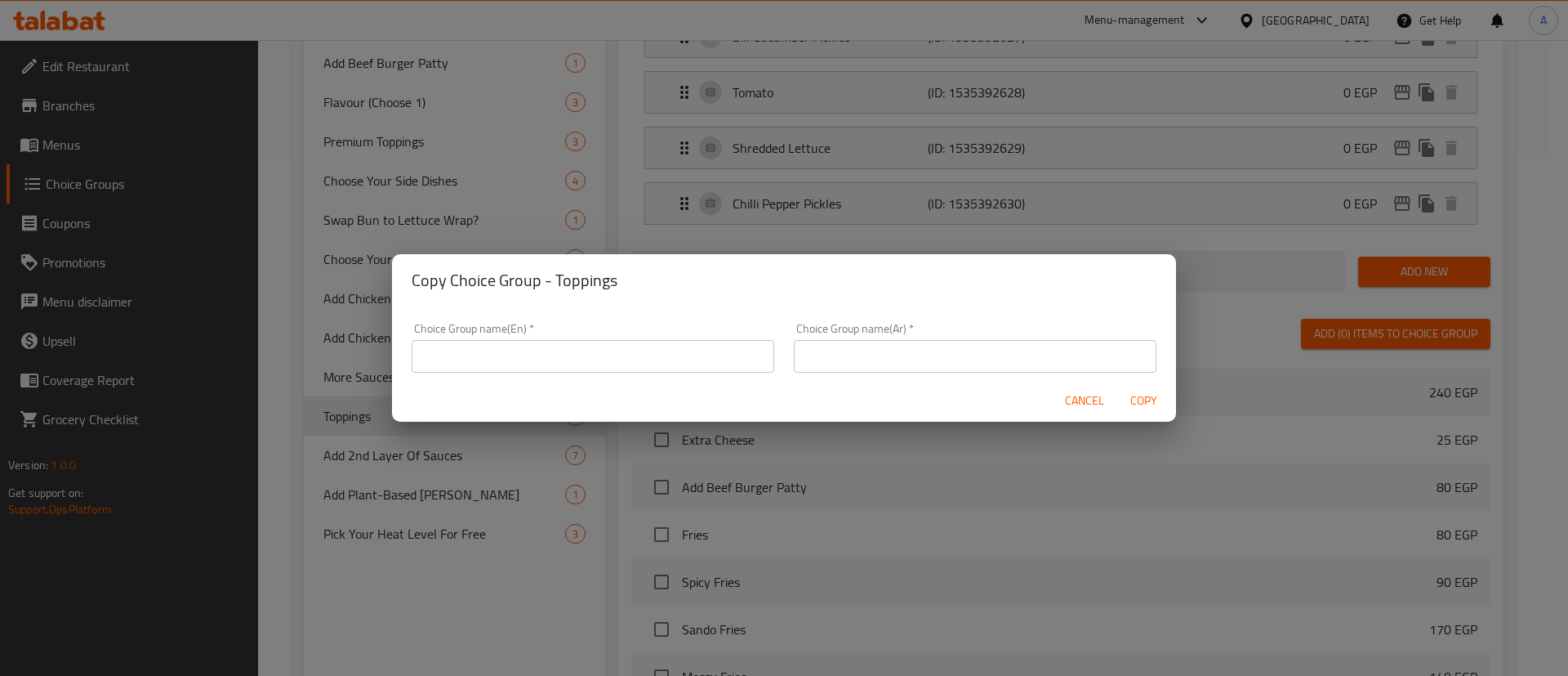
click at [858, 350] on input "text" at bounding box center [976, 356] width 363 height 33
paste input "أول إضافة"
type input "أول إضافة"
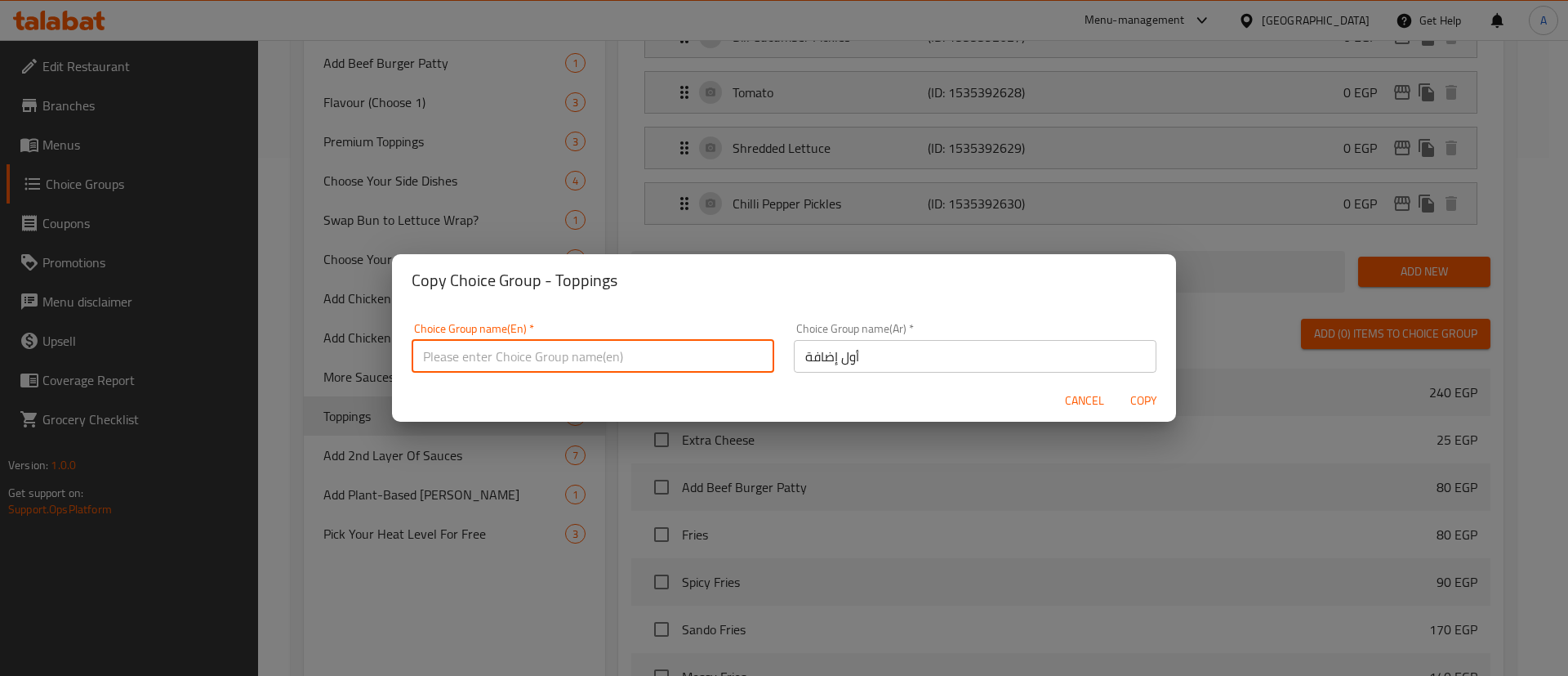
click at [518, 353] on input "text" at bounding box center [593, 356] width 363 height 33
paste input "1st Topping"
type input "1st Topping"
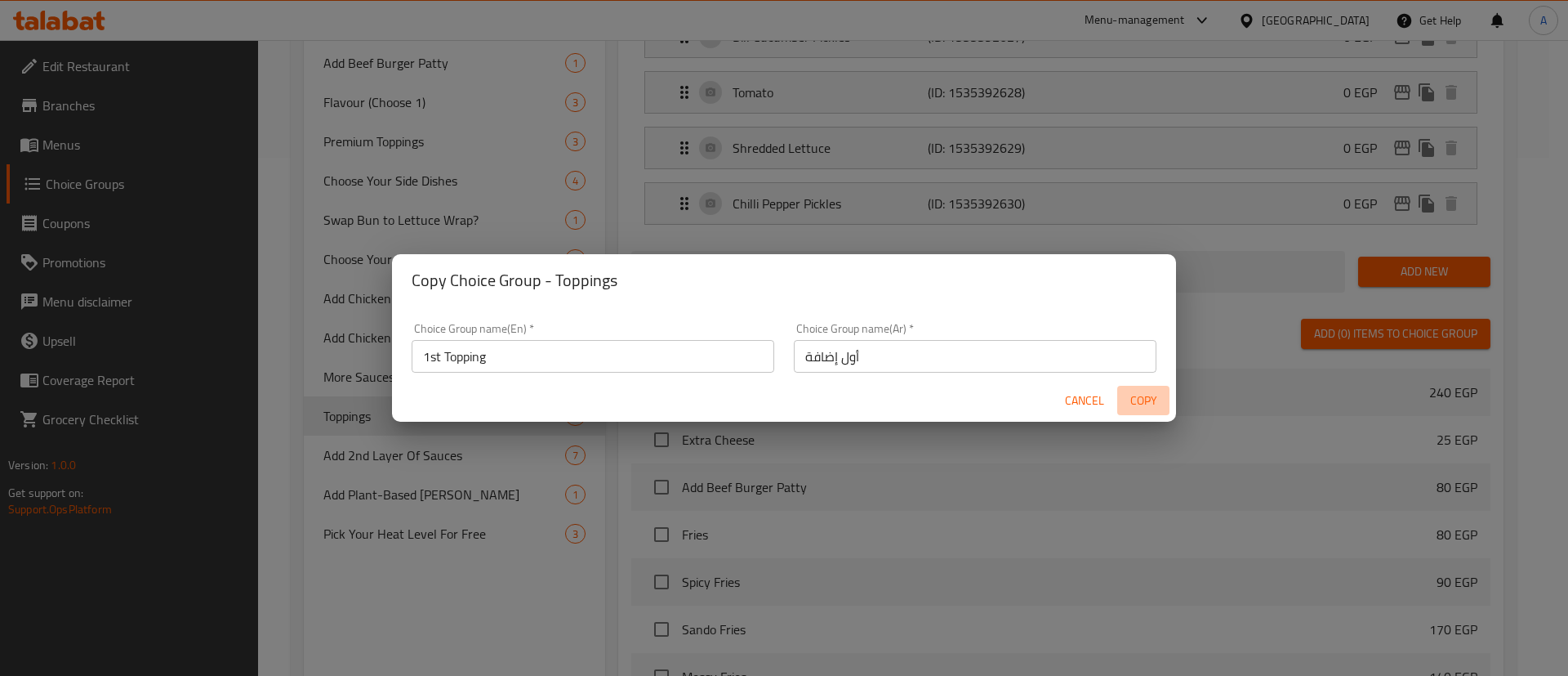
click at [1137, 399] on span "Copy" at bounding box center [1143, 401] width 39 height 20
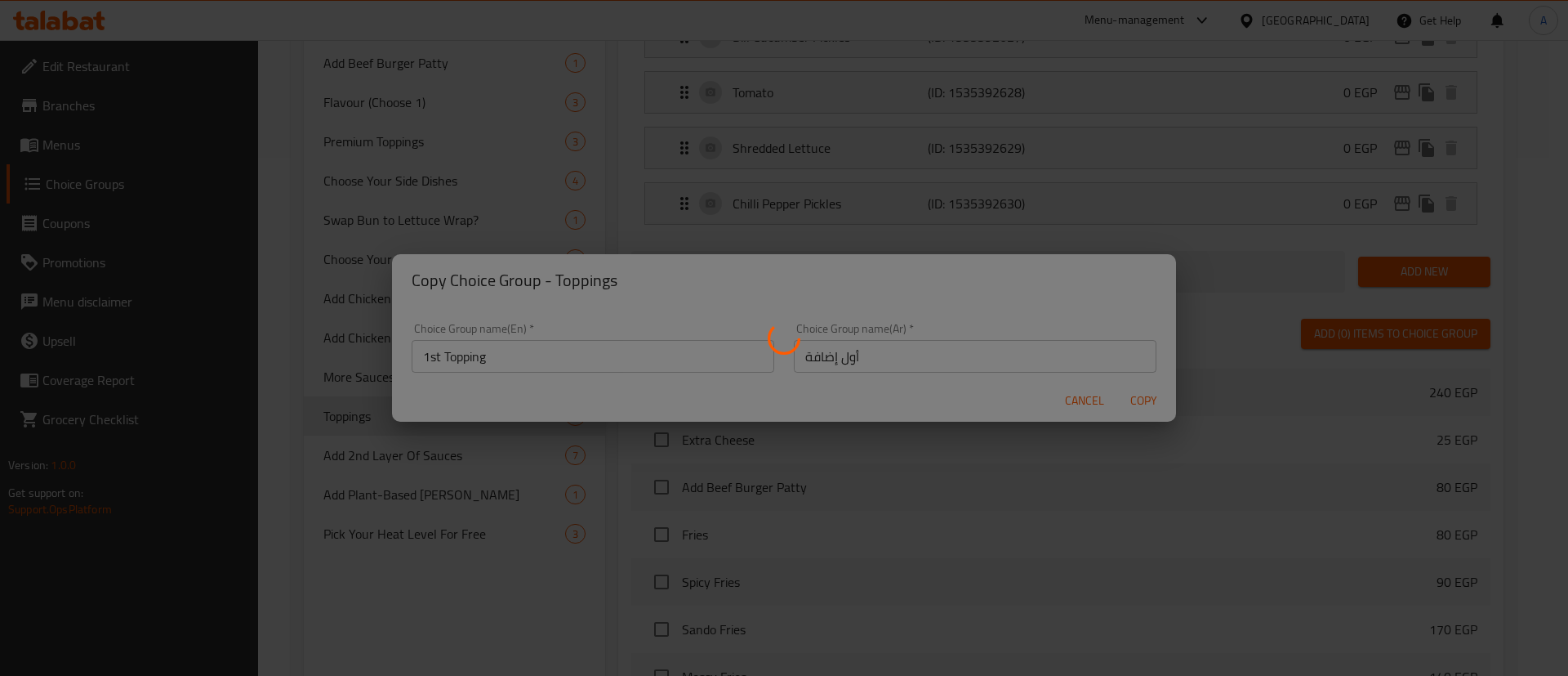
type input "1st Topping"
type input "أول إضافة"
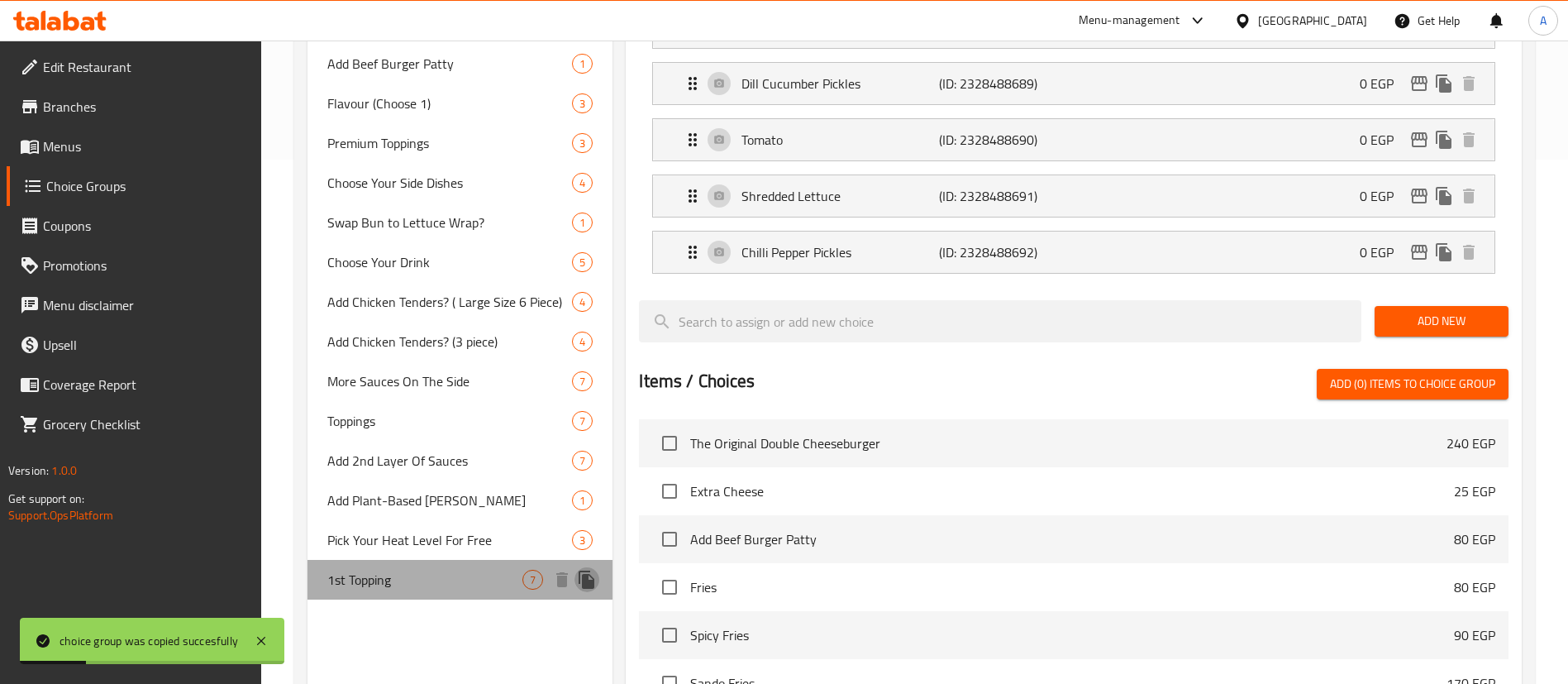
click at [585, 582] on icon "duplicate" at bounding box center [587, 579] width 16 height 19
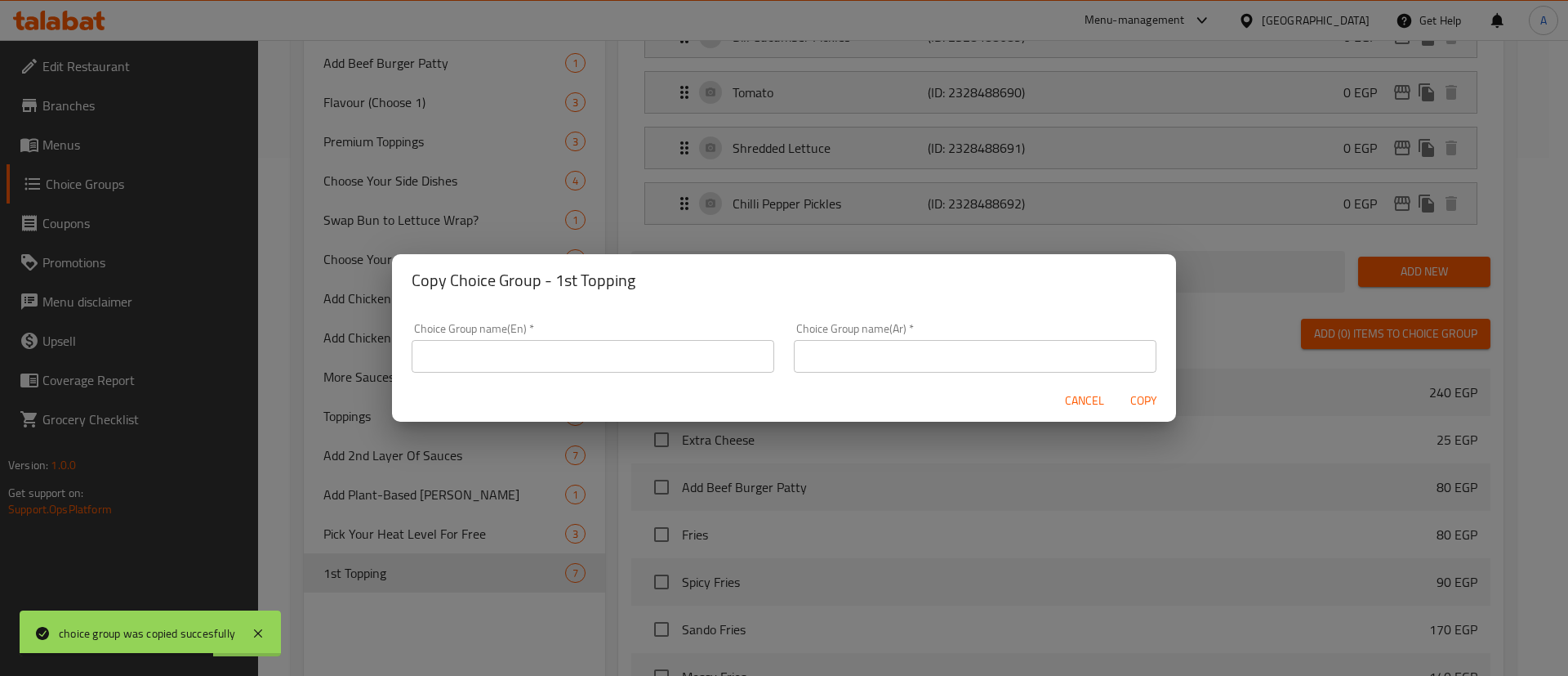
click at [858, 355] on input "text" at bounding box center [976, 356] width 363 height 33
paste input "ثاني إضافة"
type input "ثاني إضافة"
click at [629, 344] on input "text" at bounding box center [593, 356] width 363 height 33
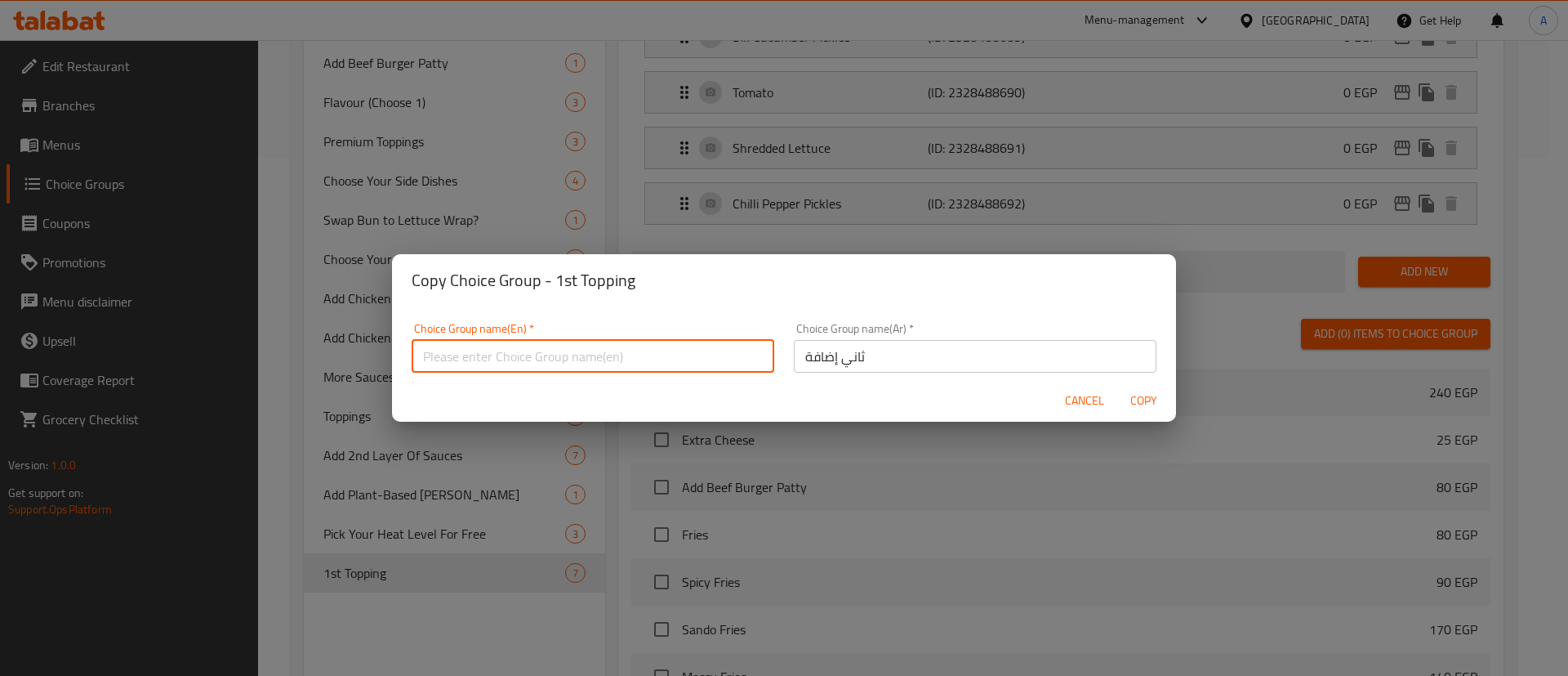
paste input "2nd Topping"
type input "2nd Topping"
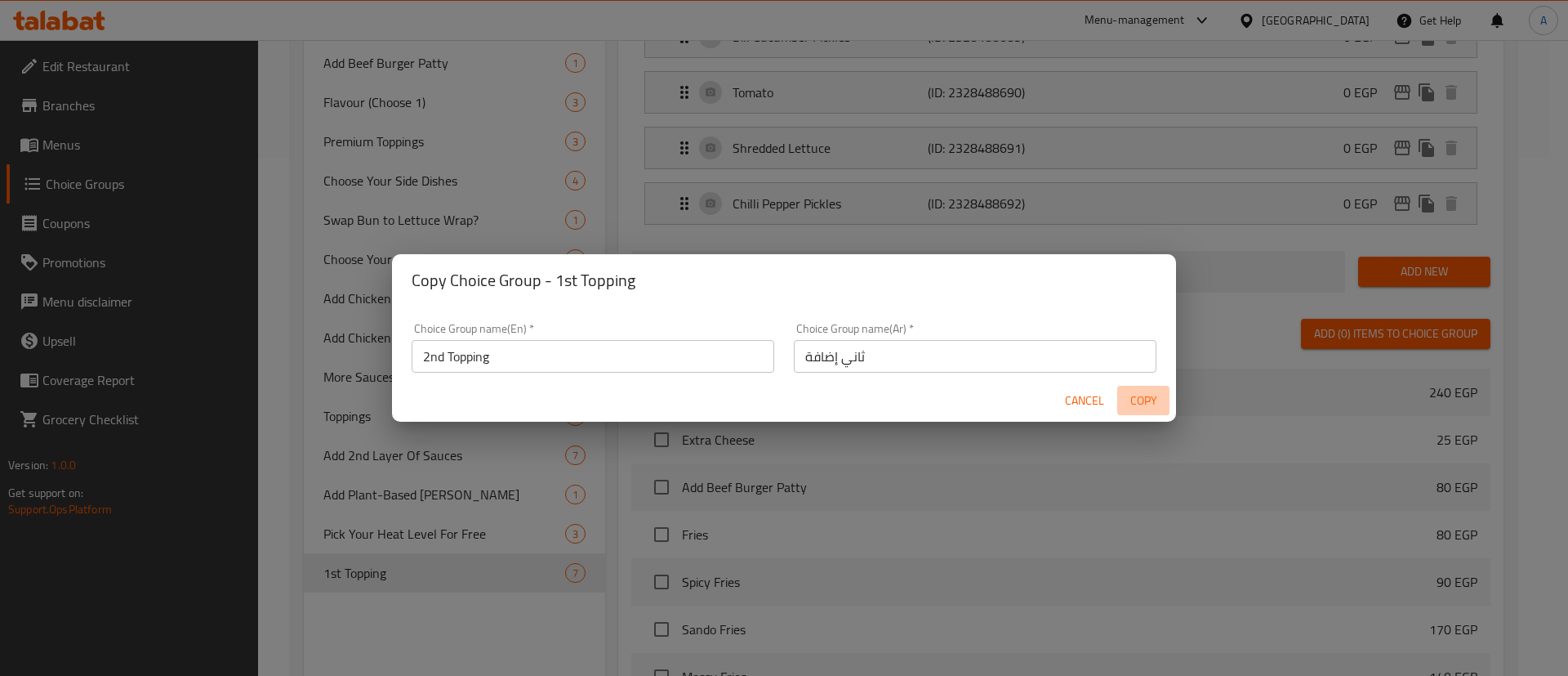
click at [1148, 401] on span "Copy" at bounding box center [1143, 401] width 39 height 20
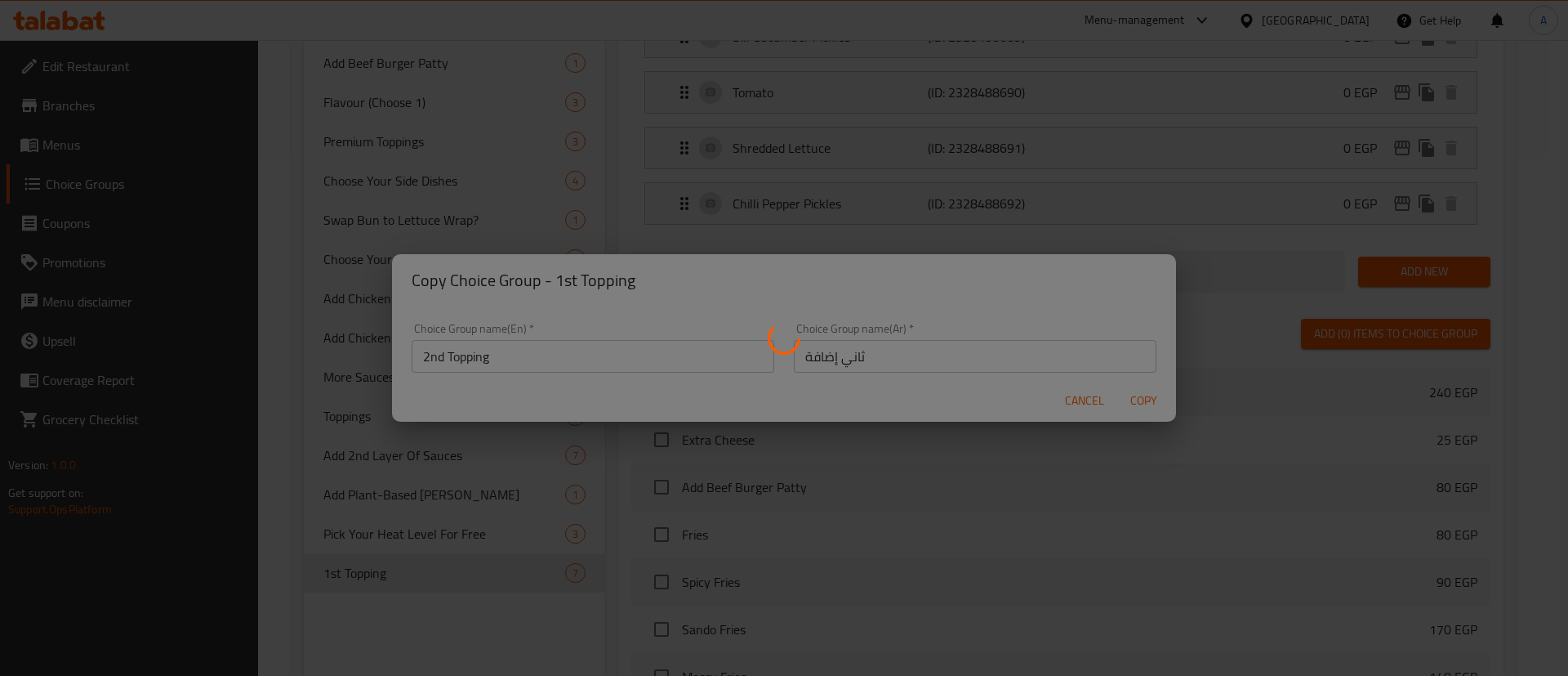
type input "2nd Topping"
type input "ثاني إضافة"
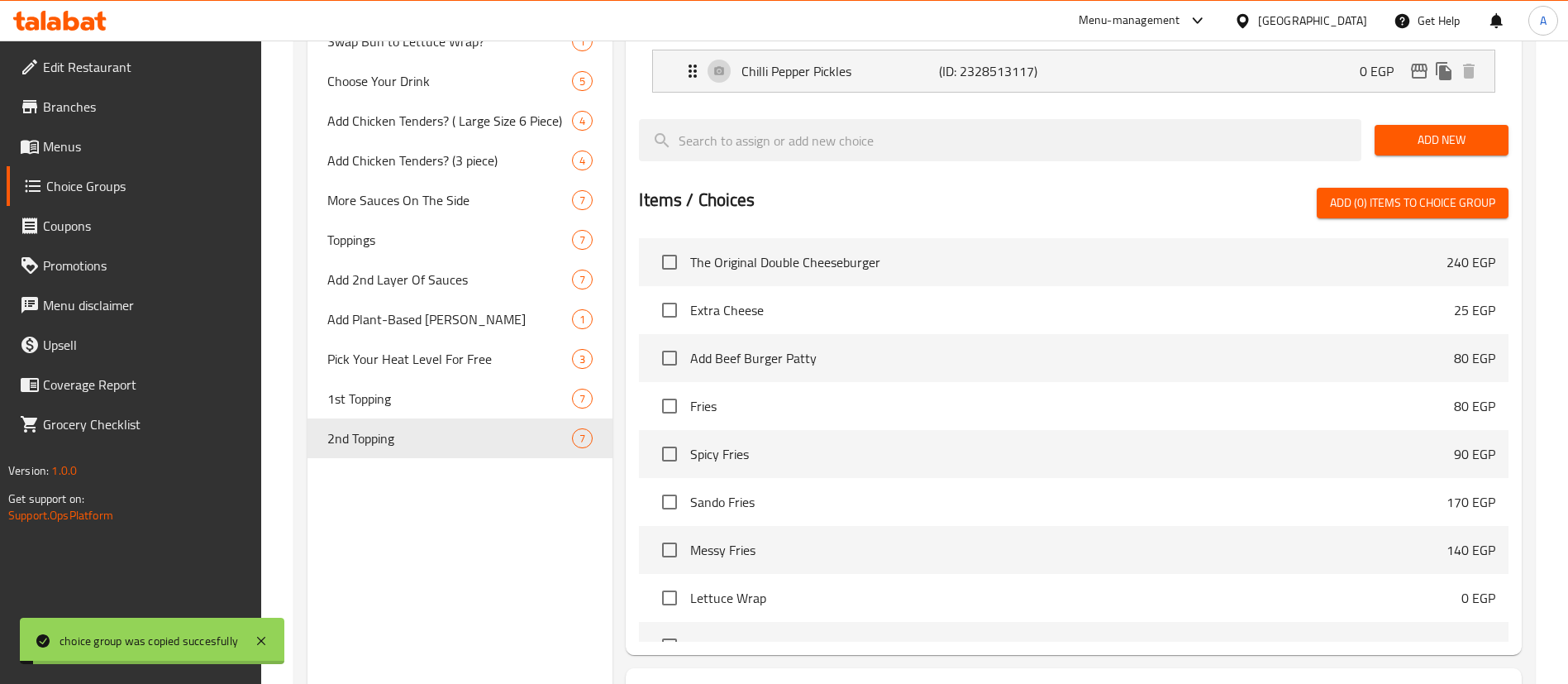
scroll to position [708, 0]
click at [429, 393] on span "1st Topping" at bounding box center [425, 395] width 195 height 20
type input "1st Topping"
type input "أول إضافة"
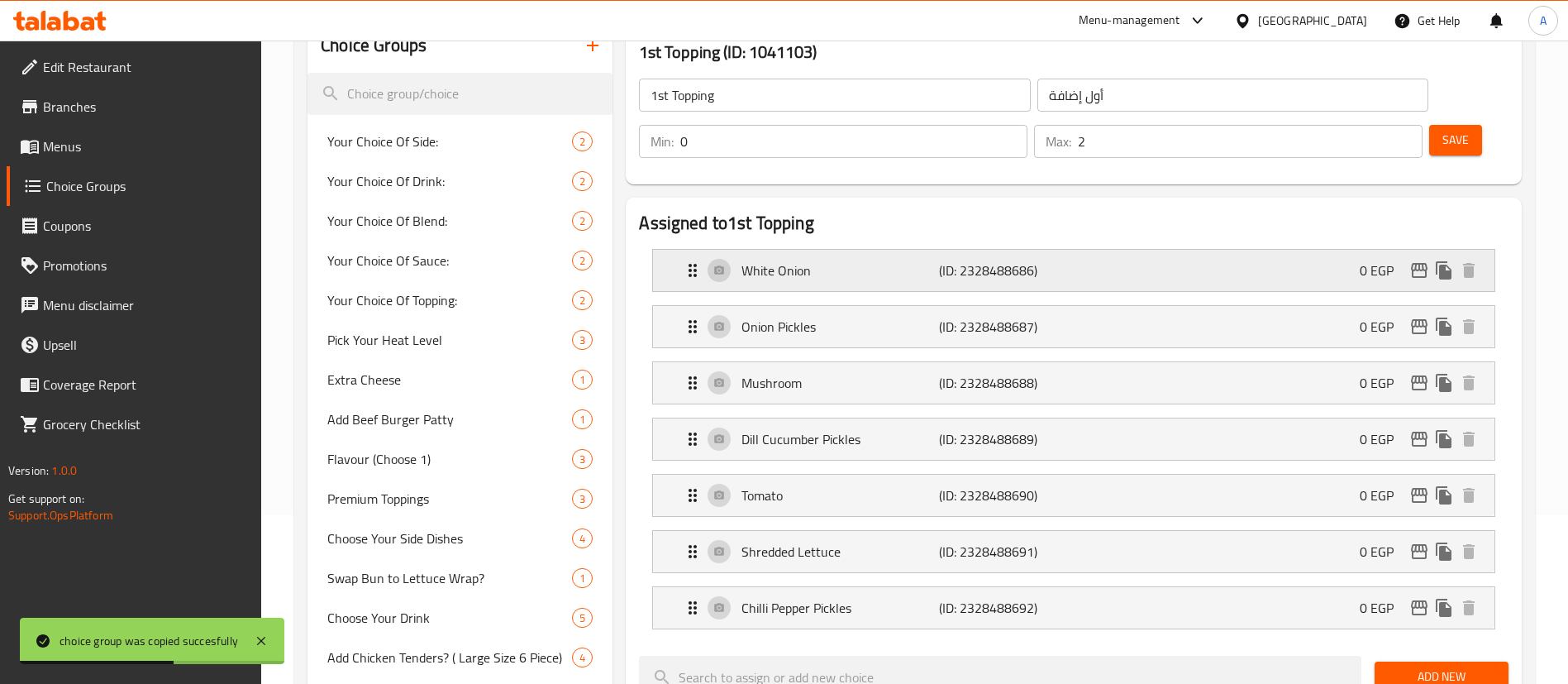
scroll to position [168, 0]
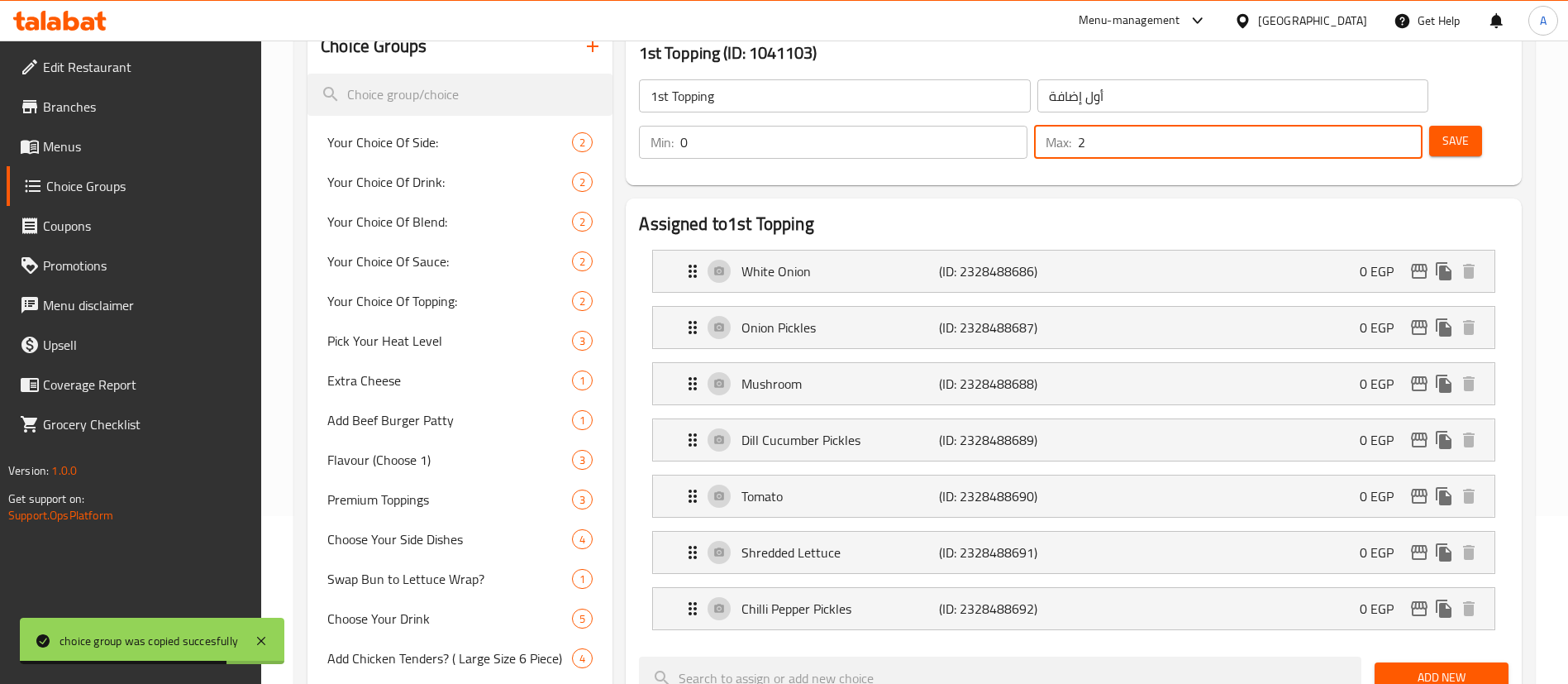
click at [1364, 126] on input "2" at bounding box center [1249, 142] width 344 height 33
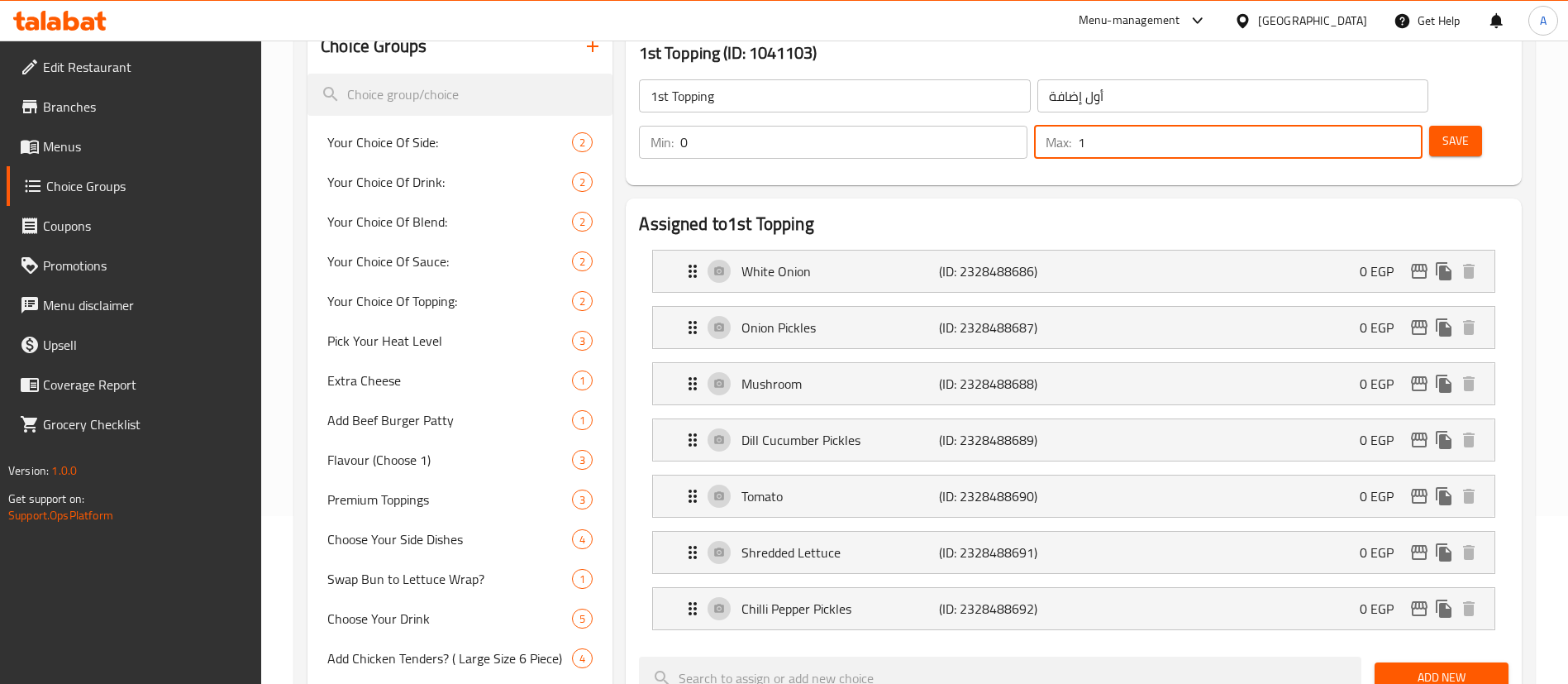
type input "1"
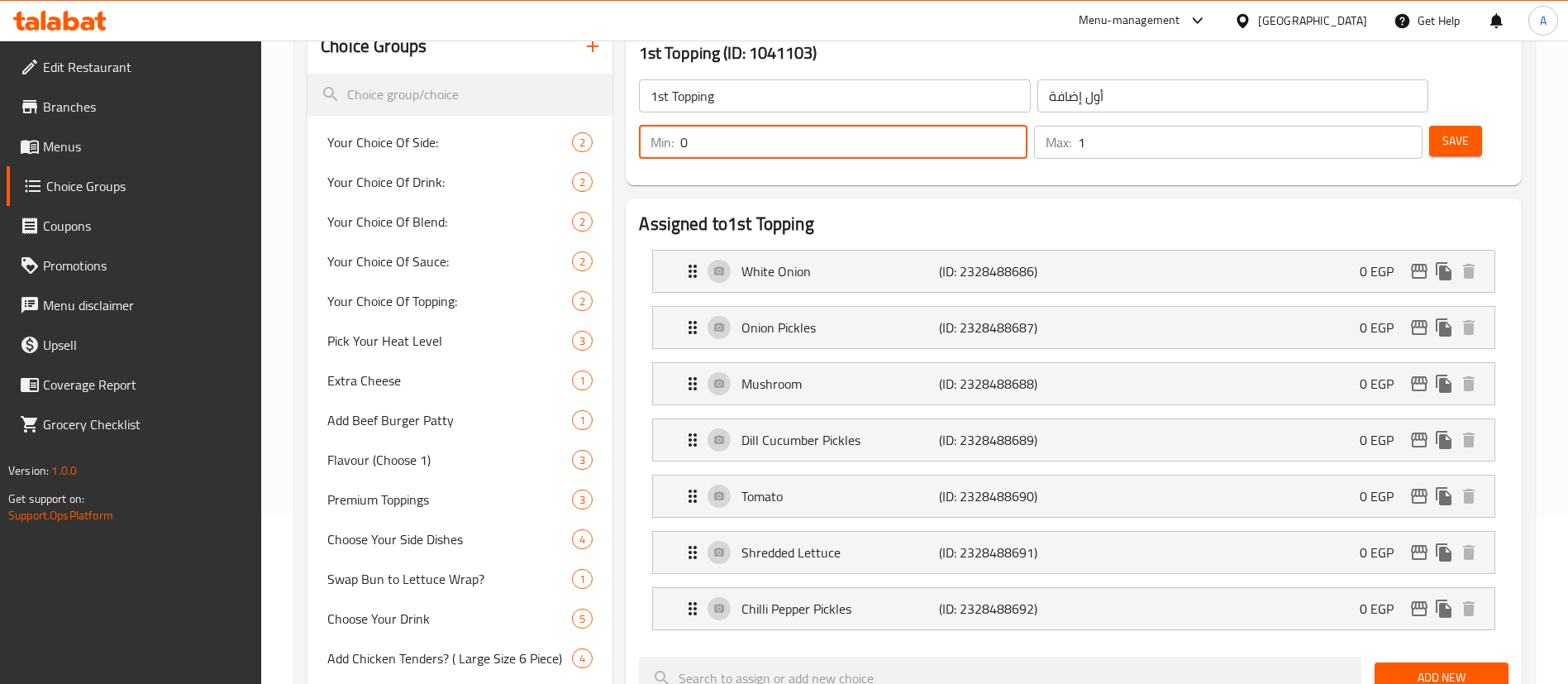
click at [1027, 126] on input "0" at bounding box center [854, 142] width 347 height 33
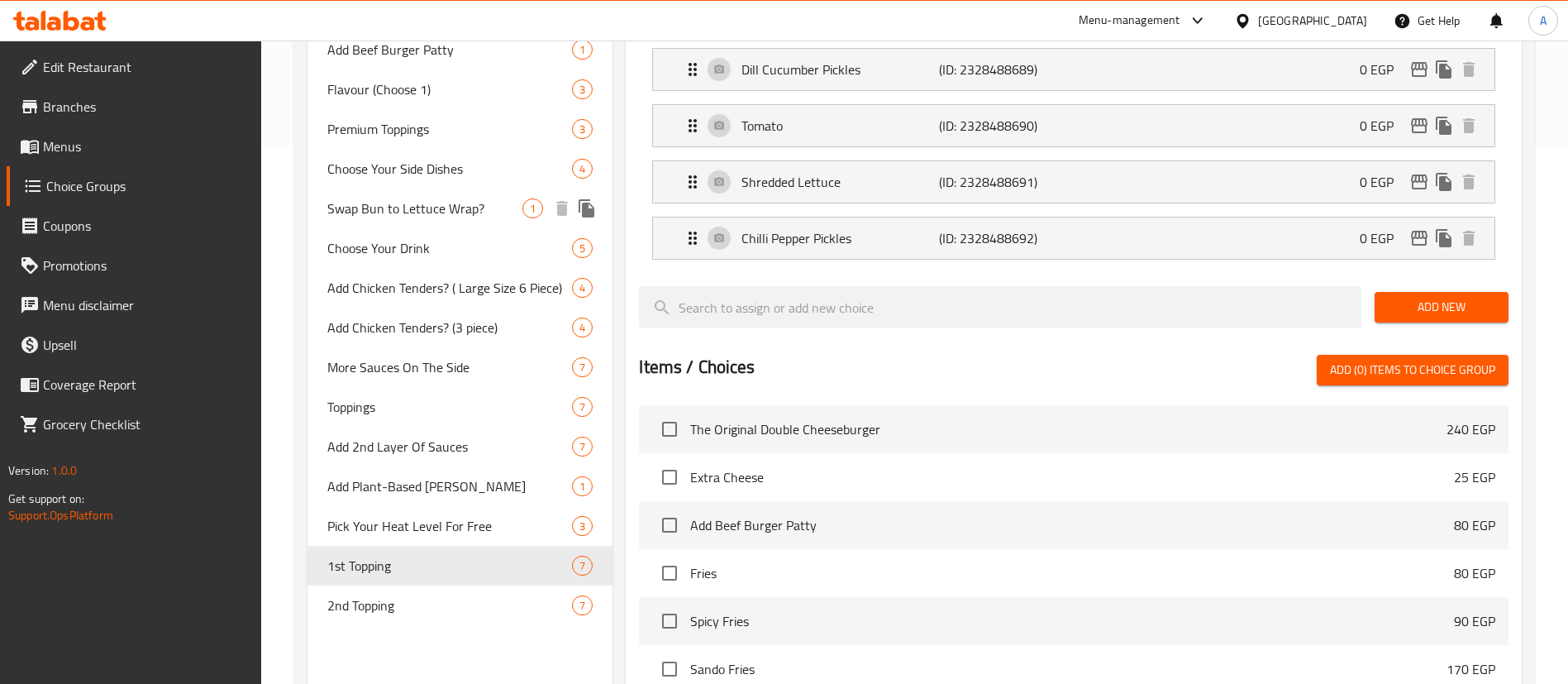
scroll to position [540, 0]
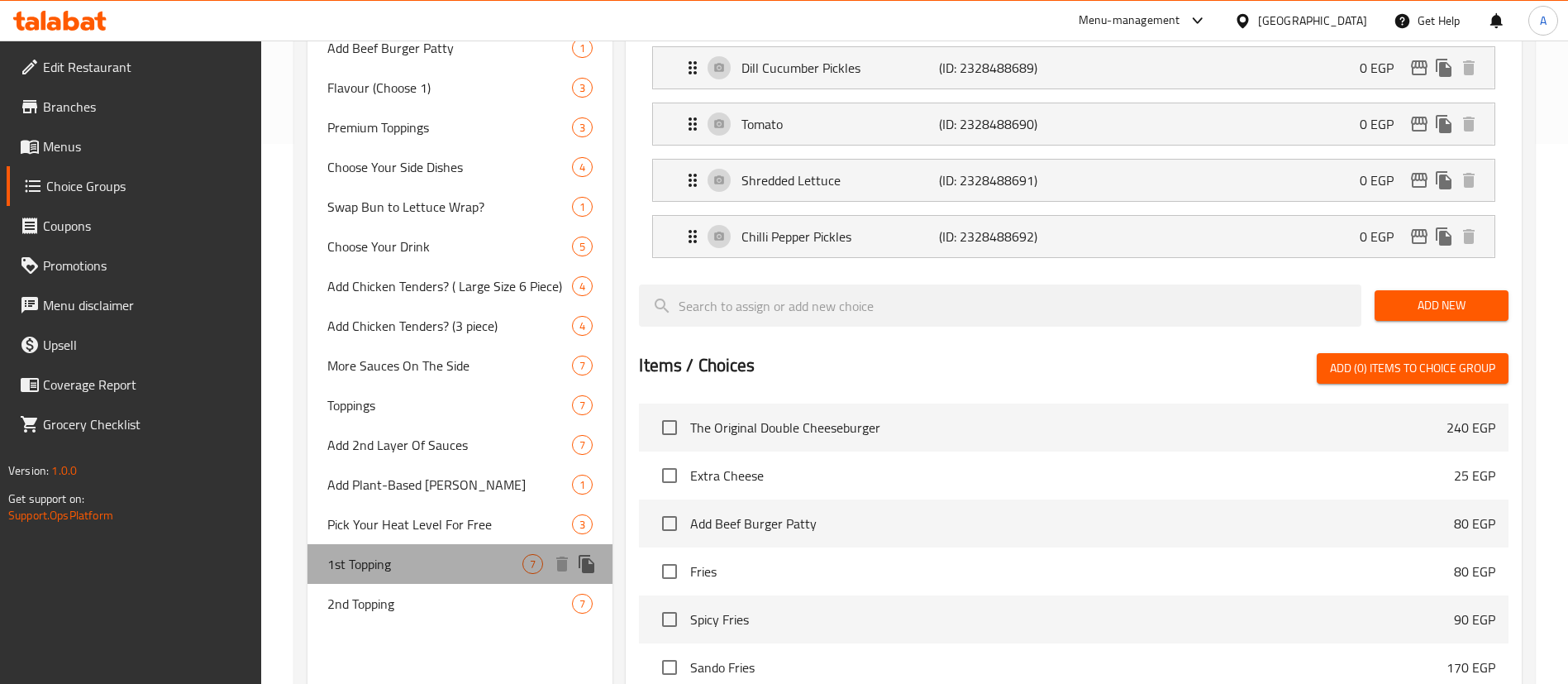
click at [494, 565] on span "1st Topping" at bounding box center [425, 563] width 195 height 20
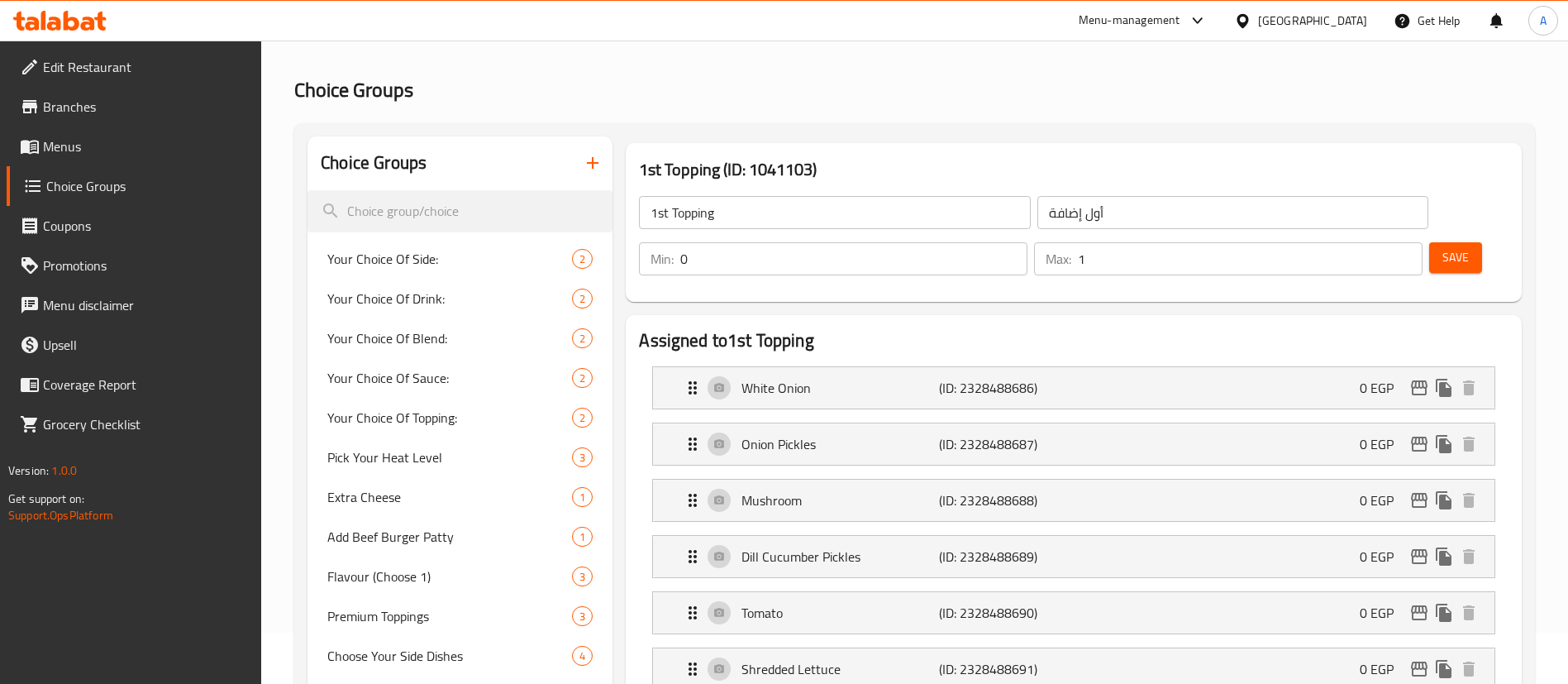
scroll to position [0, 0]
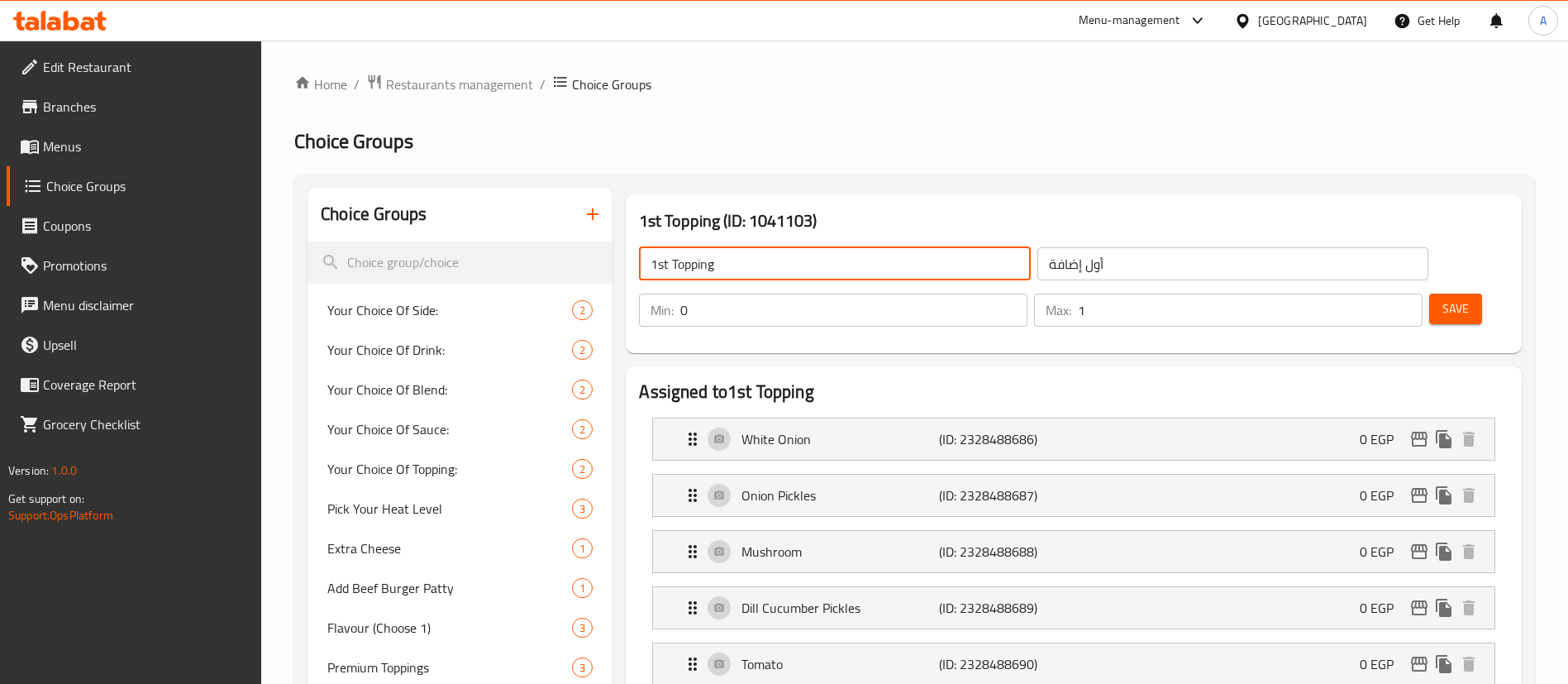
click at [762, 262] on input "1st Topping" at bounding box center [834, 264] width 391 height 33
type input "1st Toppings"
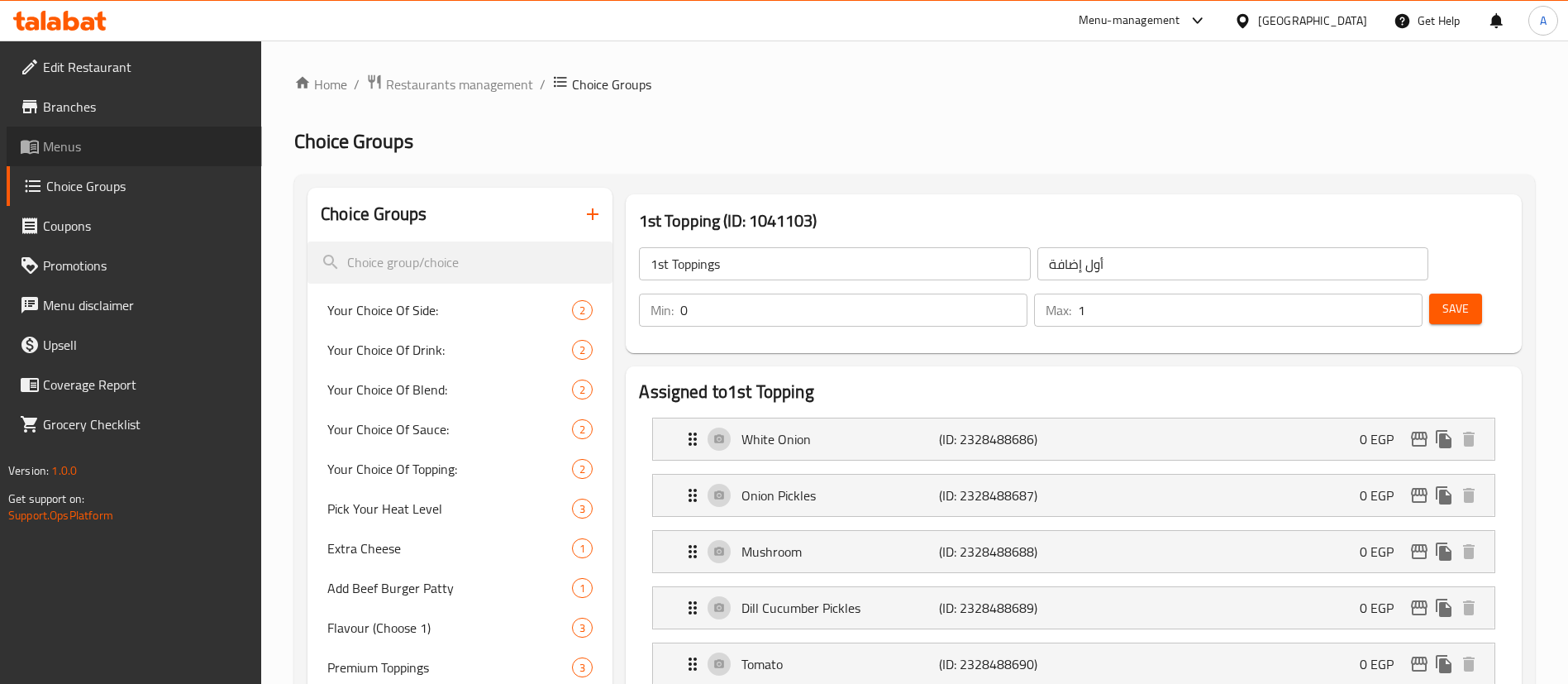
click at [108, 151] on span "Menus" at bounding box center [146, 146] width 206 height 20
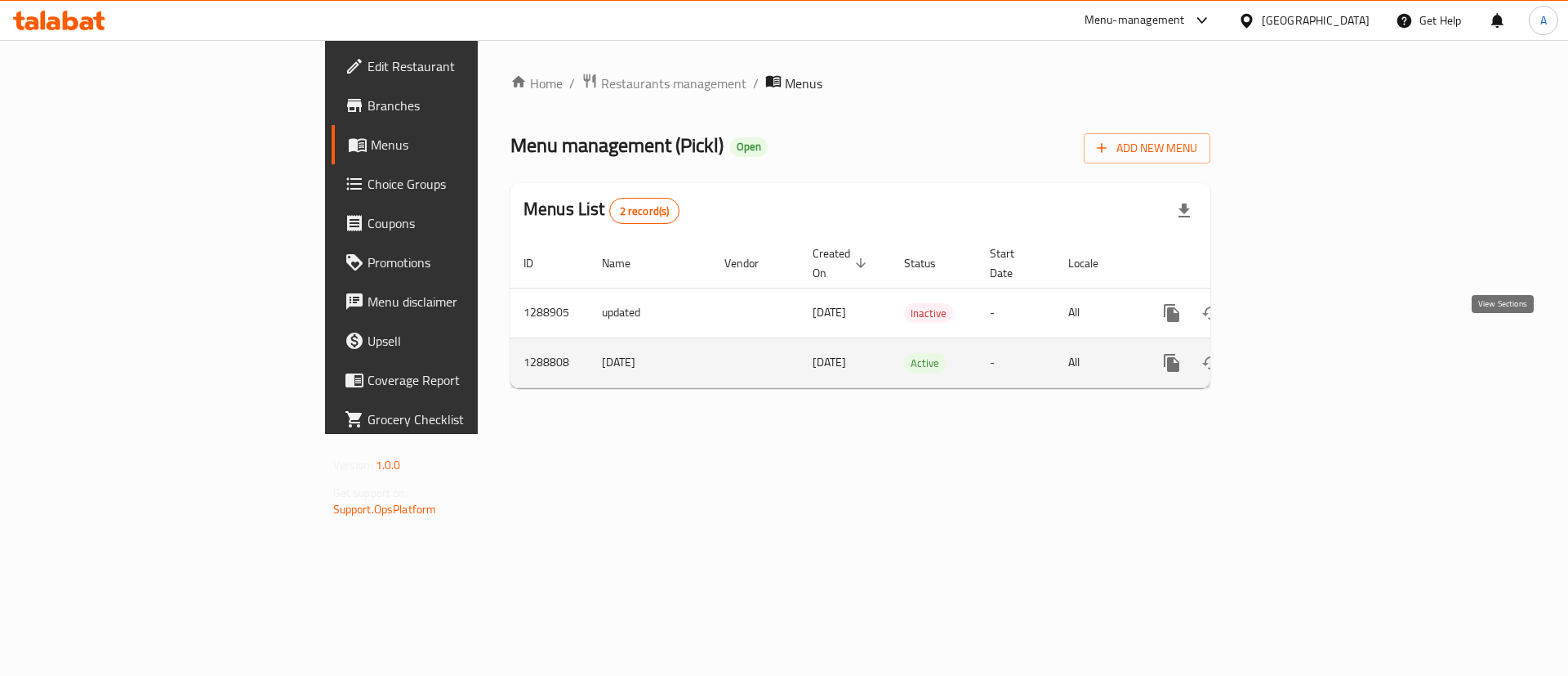
click at [1299, 353] on icon "enhanced table" at bounding box center [1290, 363] width 19 height 19
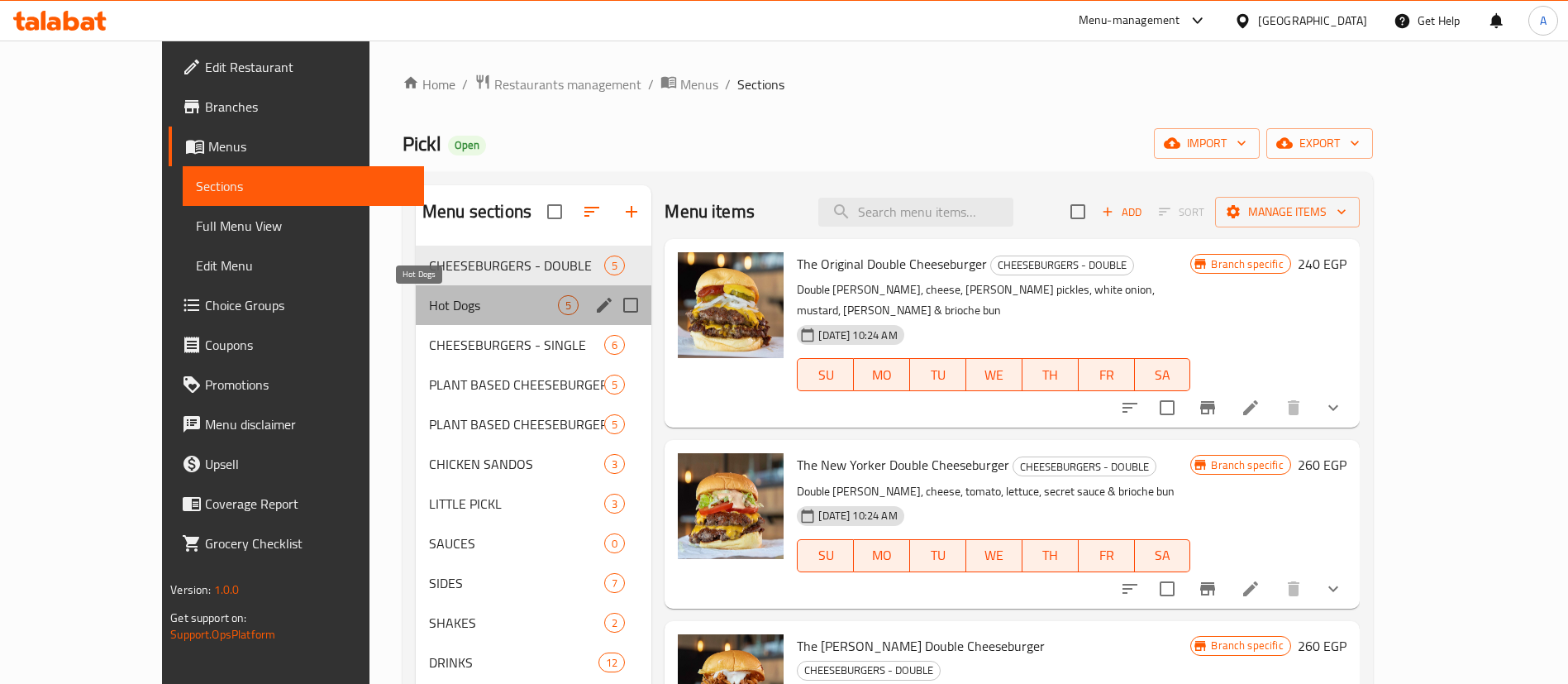
click at [429, 306] on span "Hot Dogs" at bounding box center [493, 305] width 129 height 20
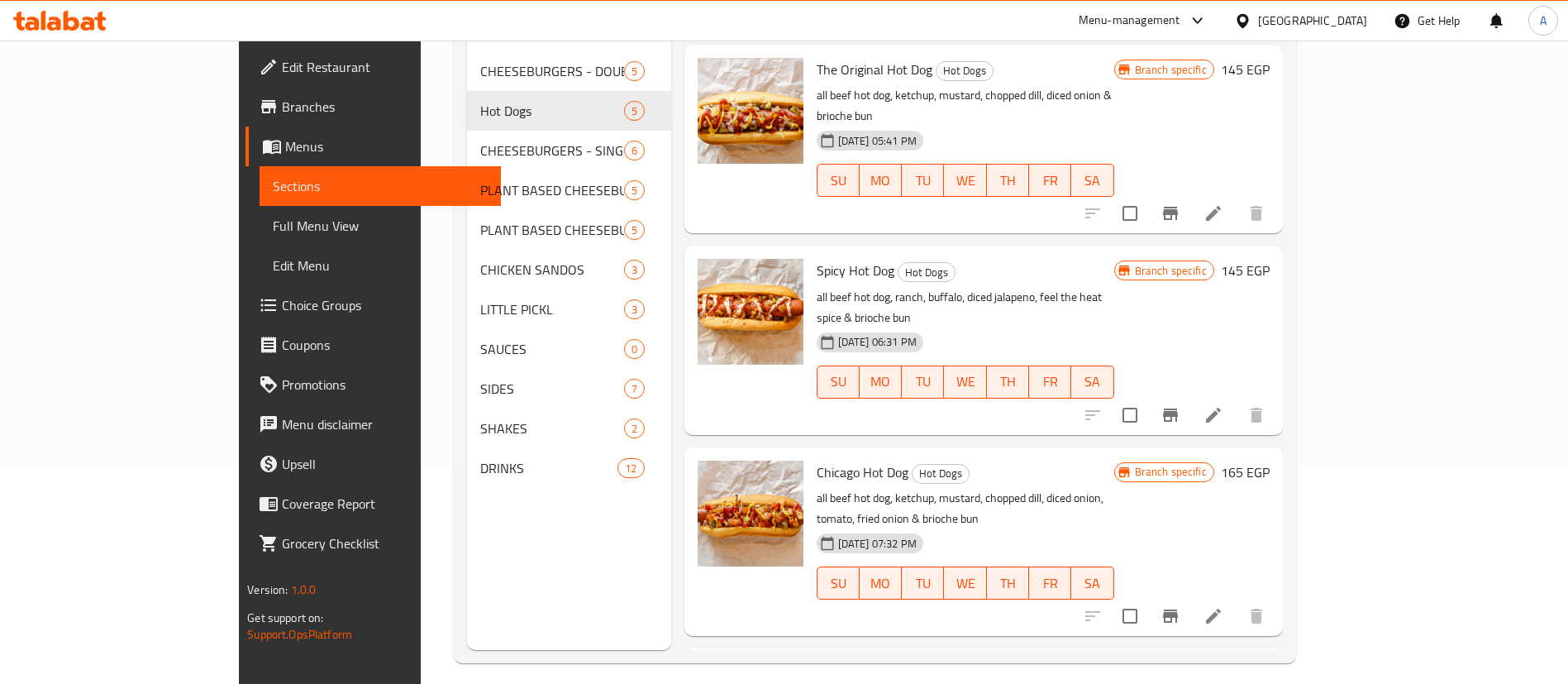
scroll to position [71, 0]
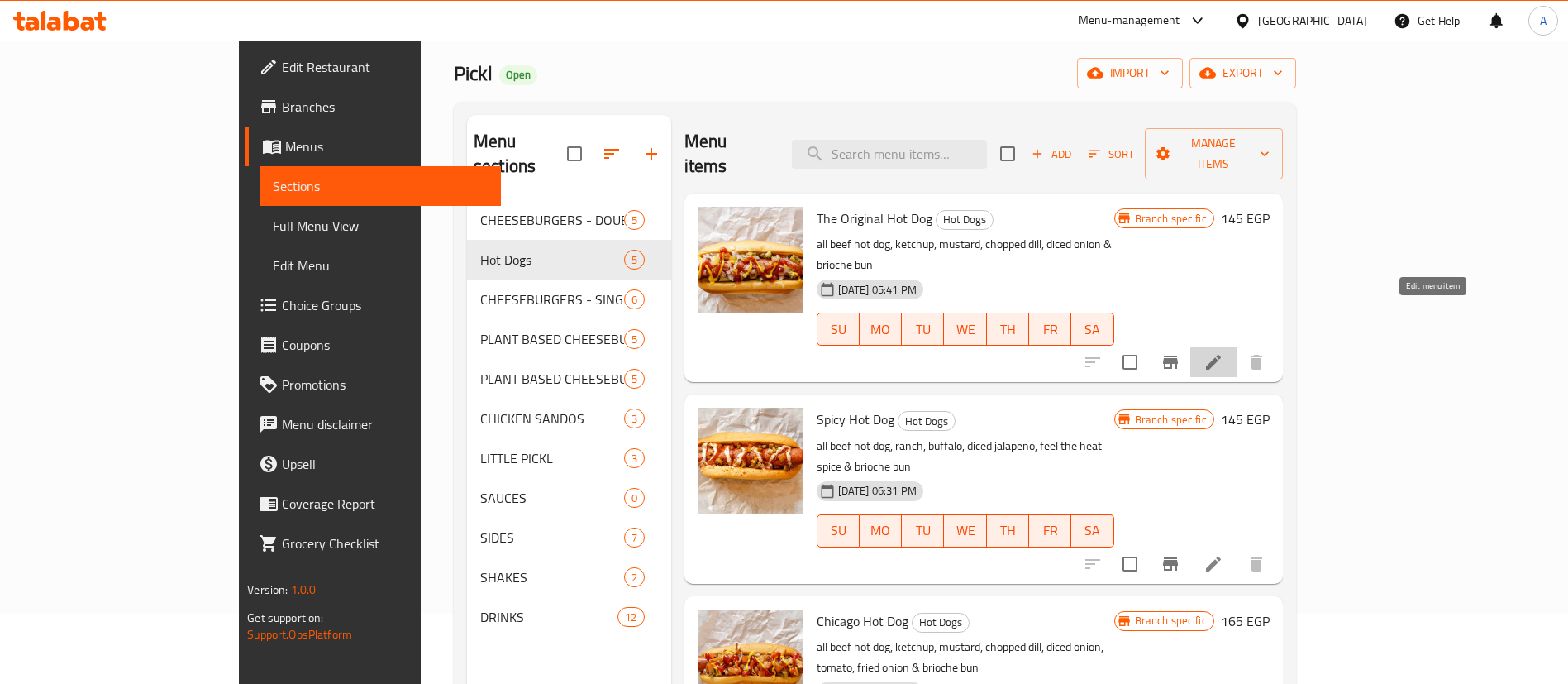
click at [1224, 352] on icon at bounding box center [1213, 362] width 20 height 20
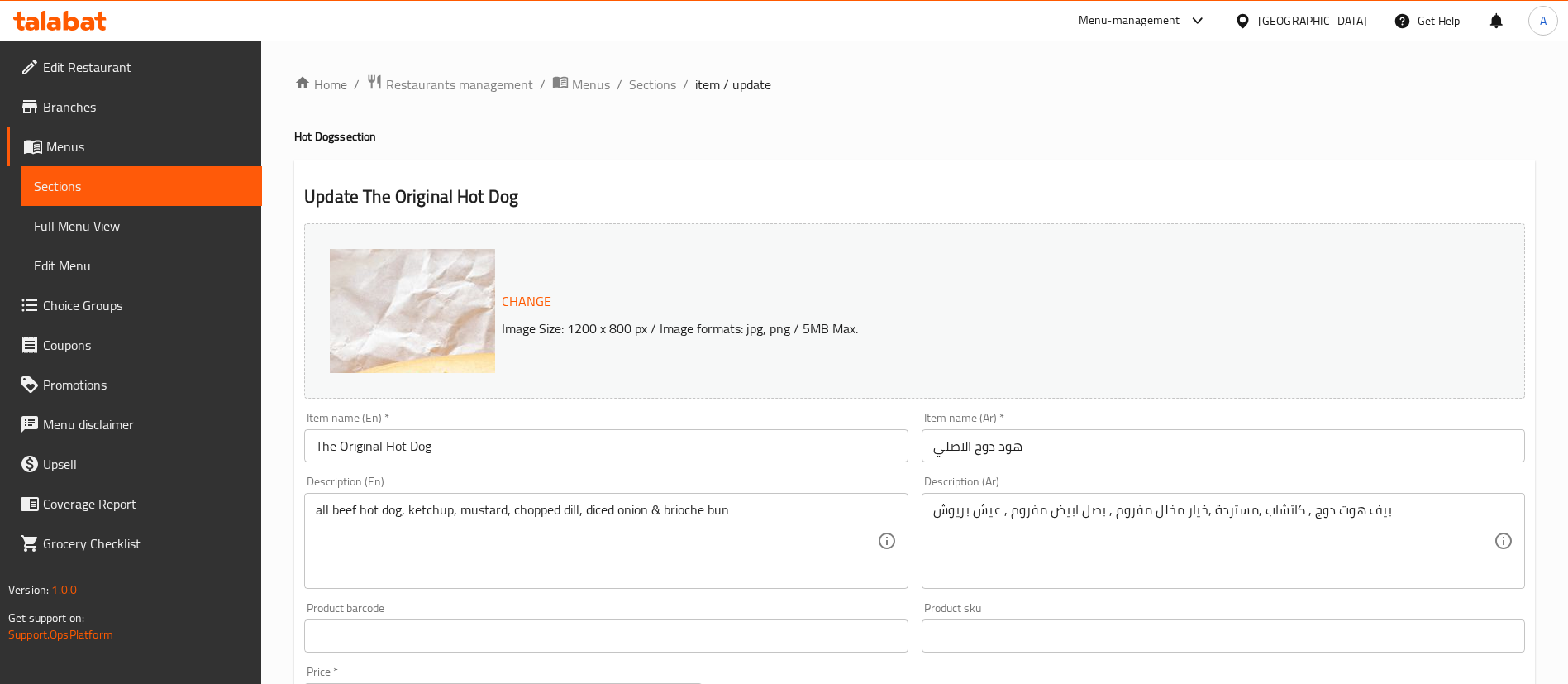
click at [400, 444] on input "The Original Hot Dog" at bounding box center [605, 446] width 603 height 33
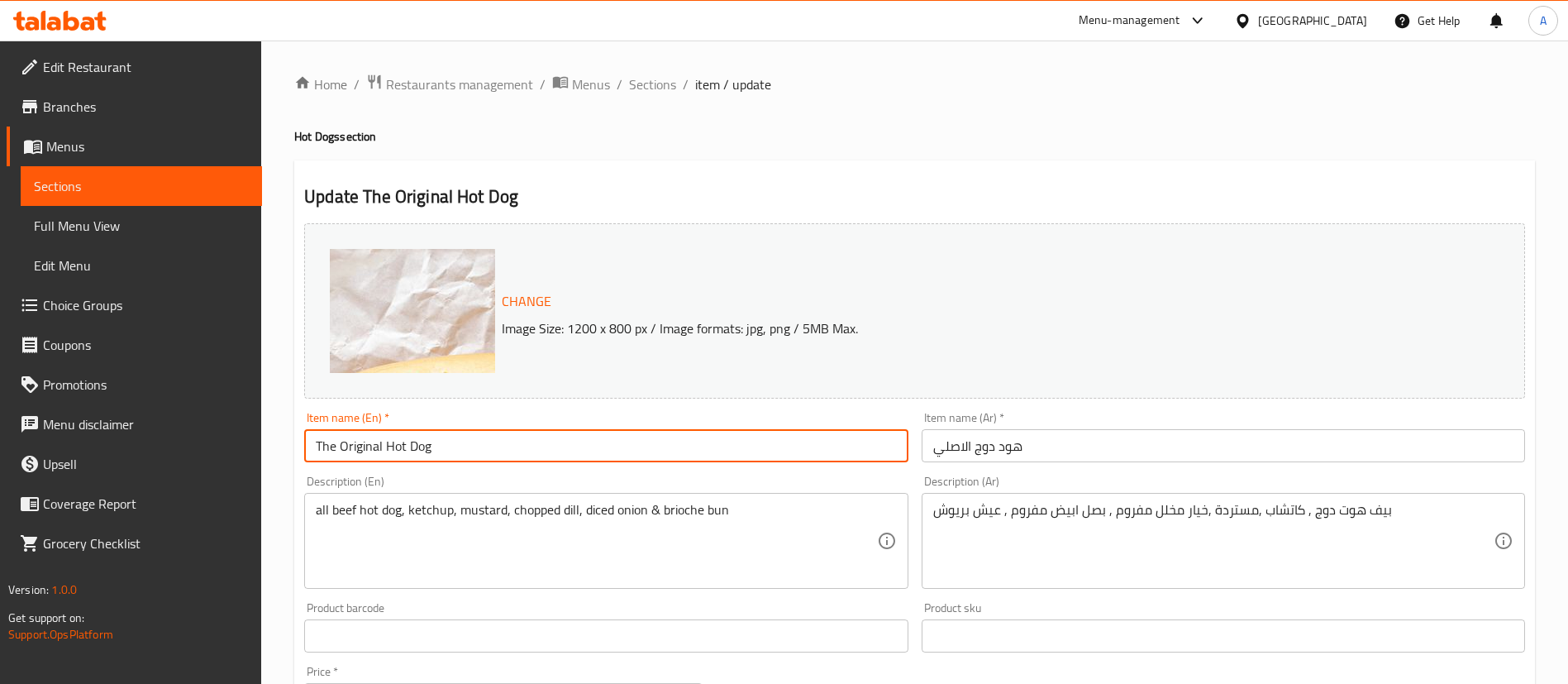
click at [400, 444] on input "The Original Hot Dog" at bounding box center [605, 446] width 603 height 33
paste input "OG"
type input "OG Dog"
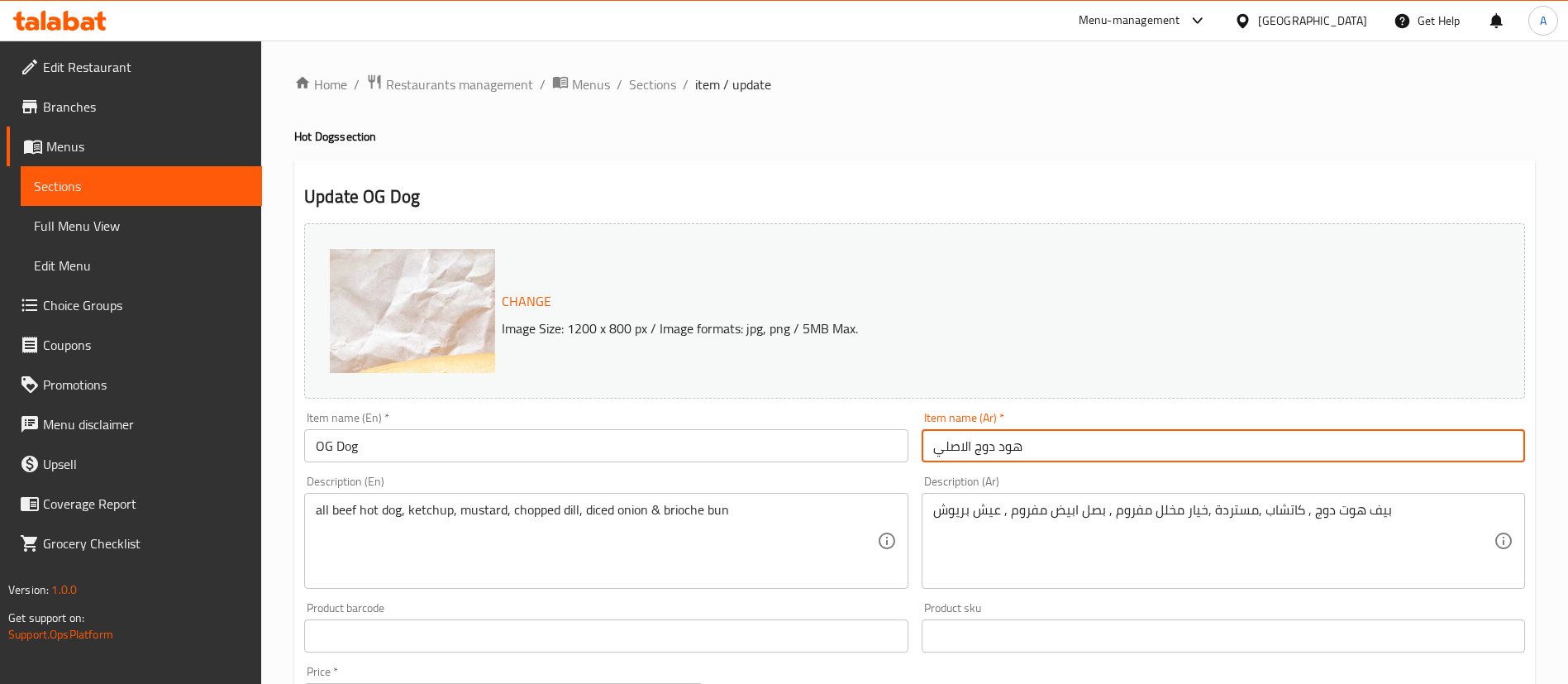
click at [959, 447] on input "هود دوج الاصلي" at bounding box center [1223, 446] width 603 height 33
paste input "دوج من اختيارك"
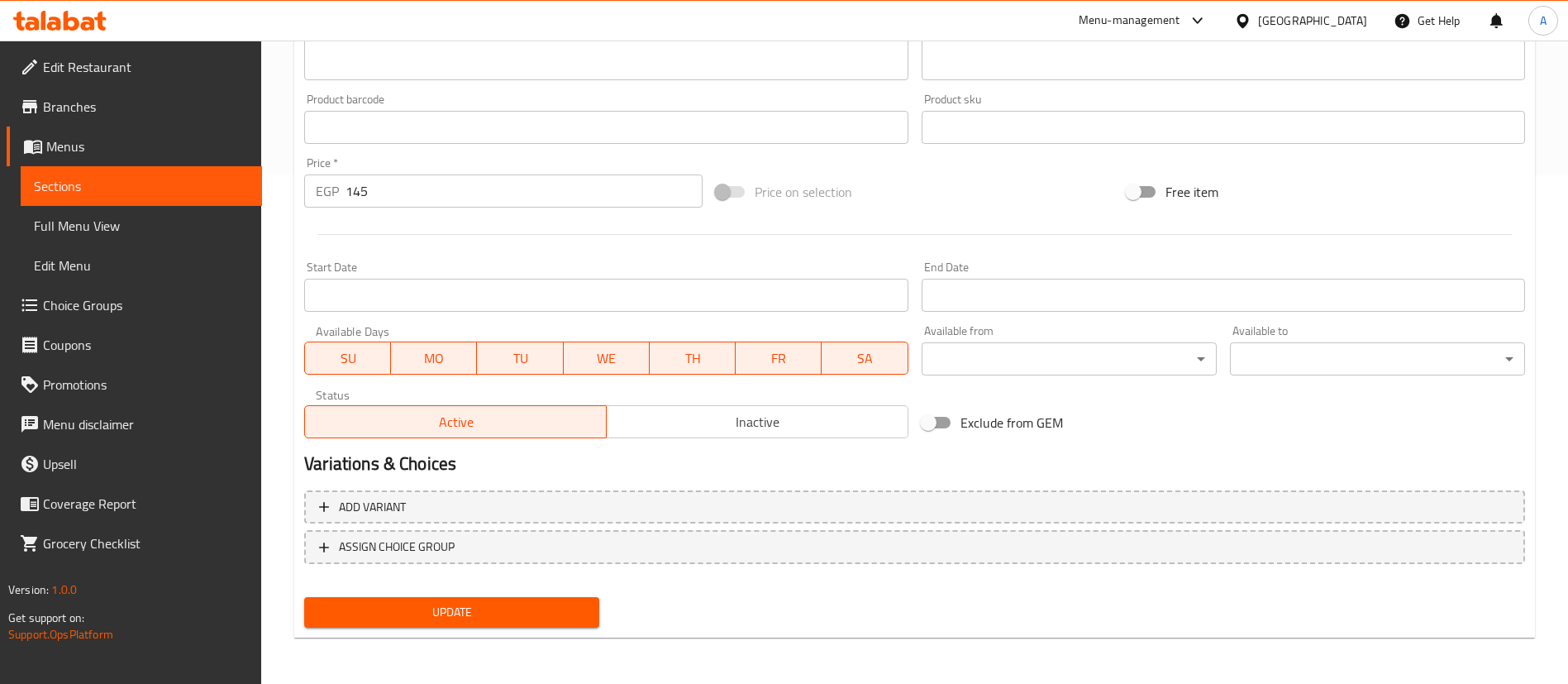
click at [486, 613] on span "Update" at bounding box center [451, 611] width 269 height 21
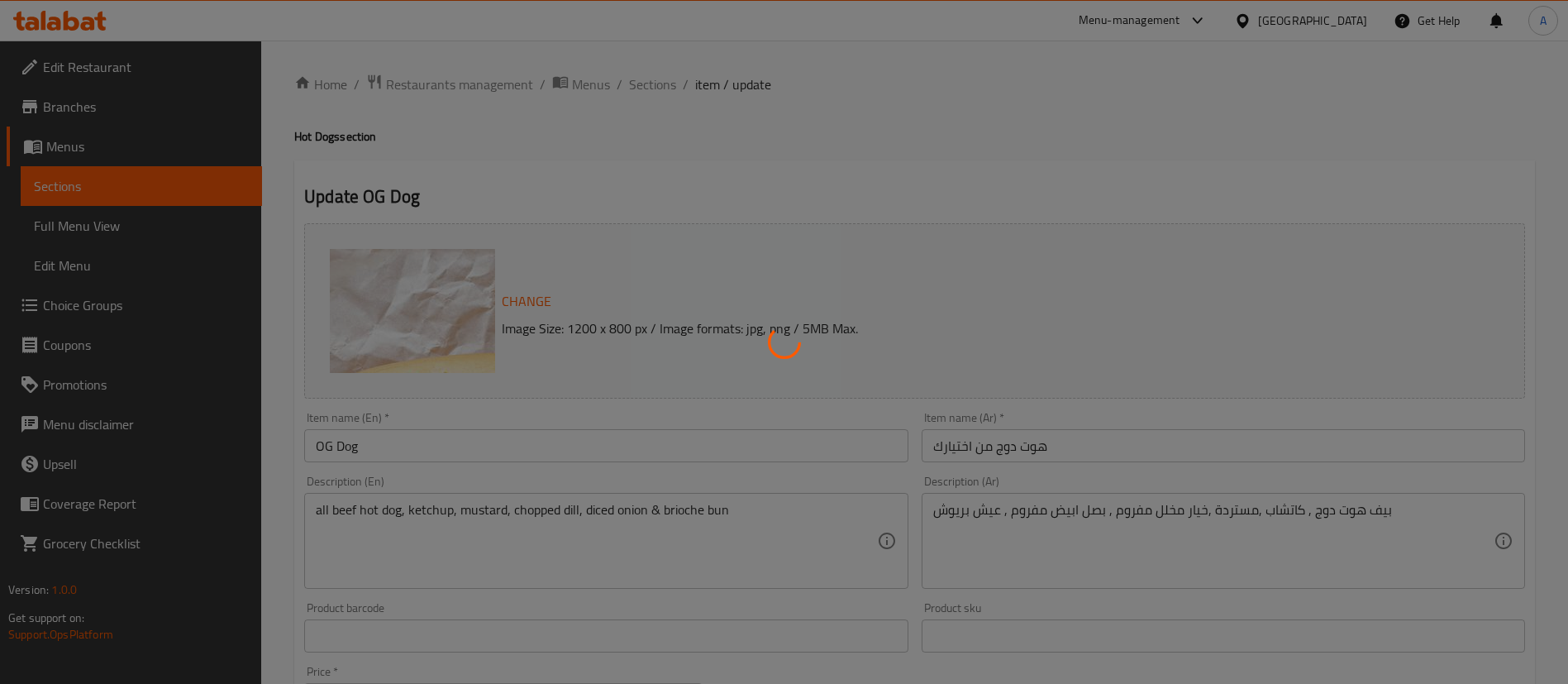
scroll to position [2, 0]
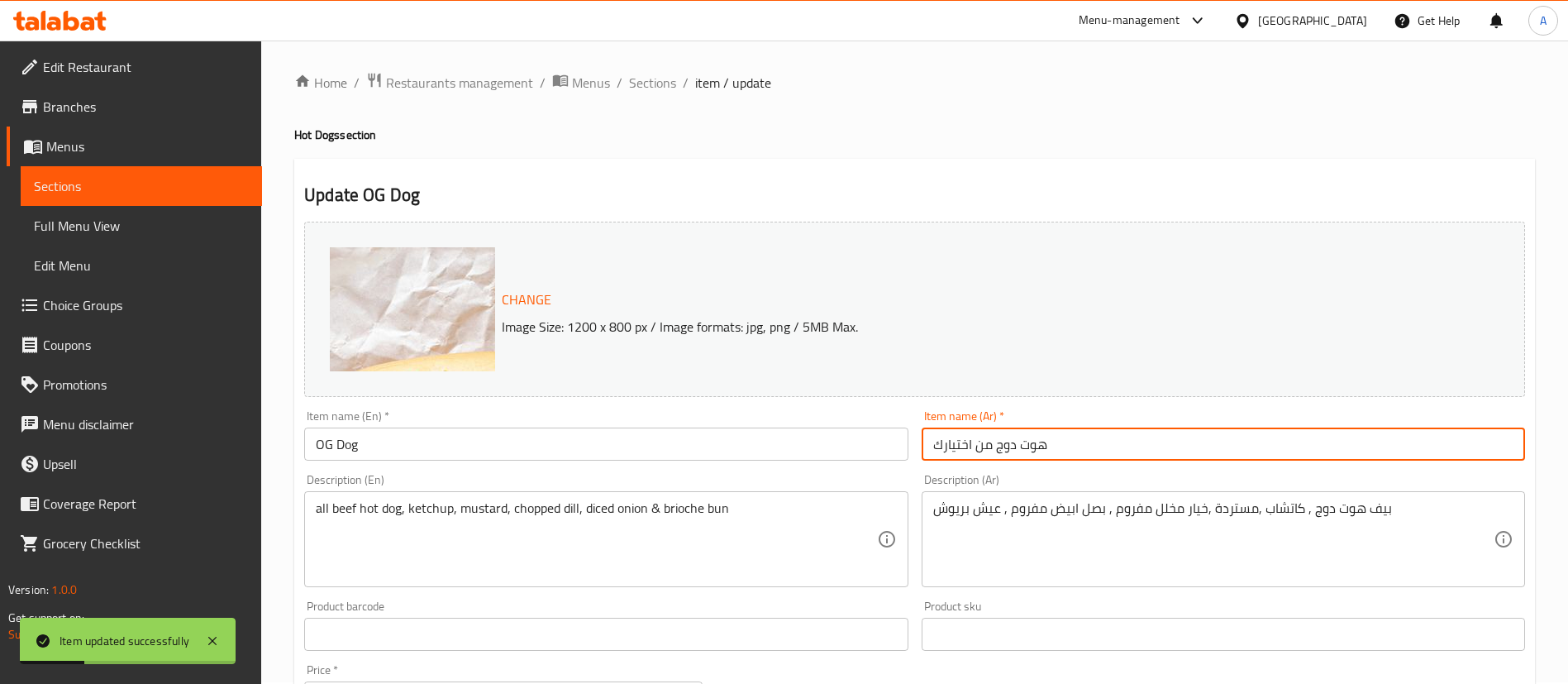
click at [1000, 452] on input "هوت دوج من اختيارك" at bounding box center [1223, 444] width 603 height 33
paste input "اوريجينال هوت دوج"
type input "اوريجينال هوت دوج"
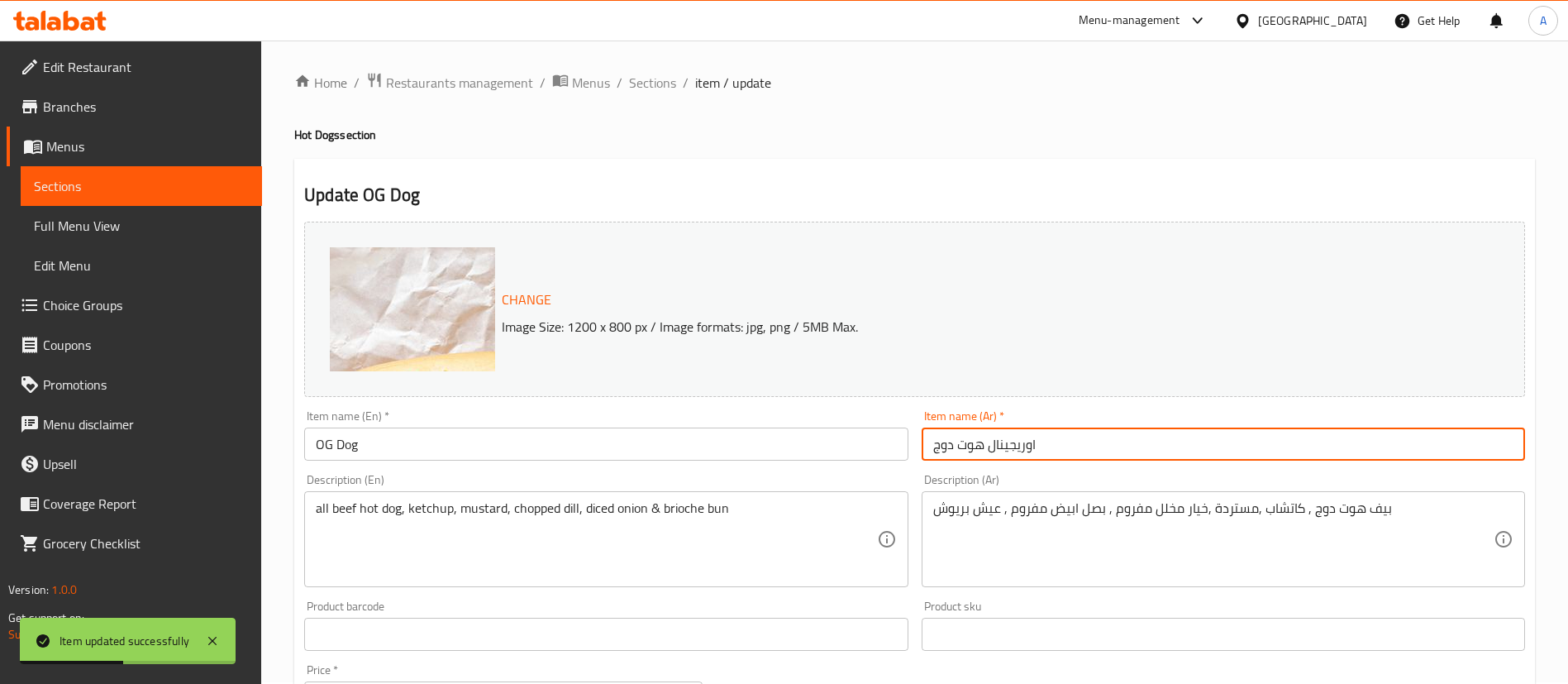
click at [1004, 471] on div "Description (Ar) بيف هوت دوج , كاتشاب ,مستردة ,خيار مخلل مفروم , بصل ابيض مفروم…" at bounding box center [1223, 530] width 616 height 127
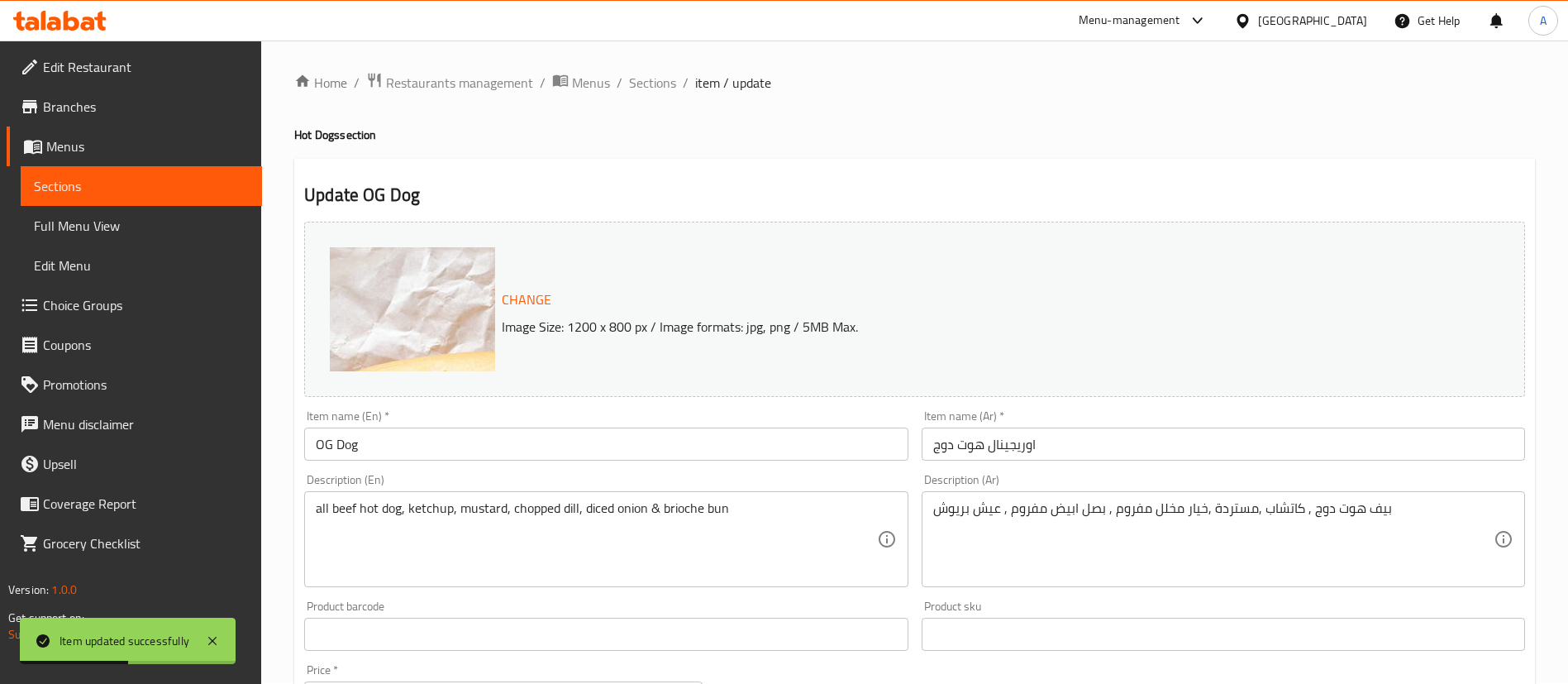
scroll to position [508, 0]
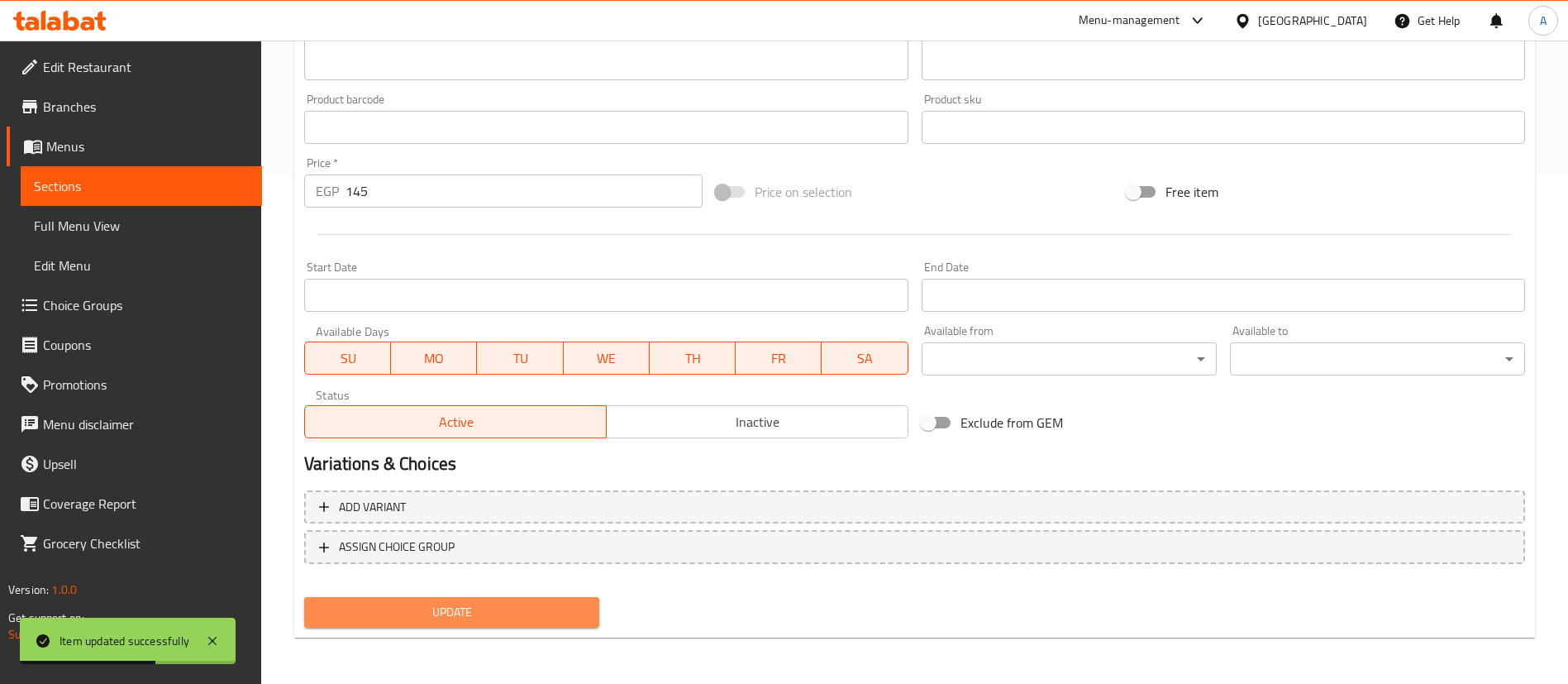
click at [370, 603] on span "Update" at bounding box center [451, 611] width 269 height 21
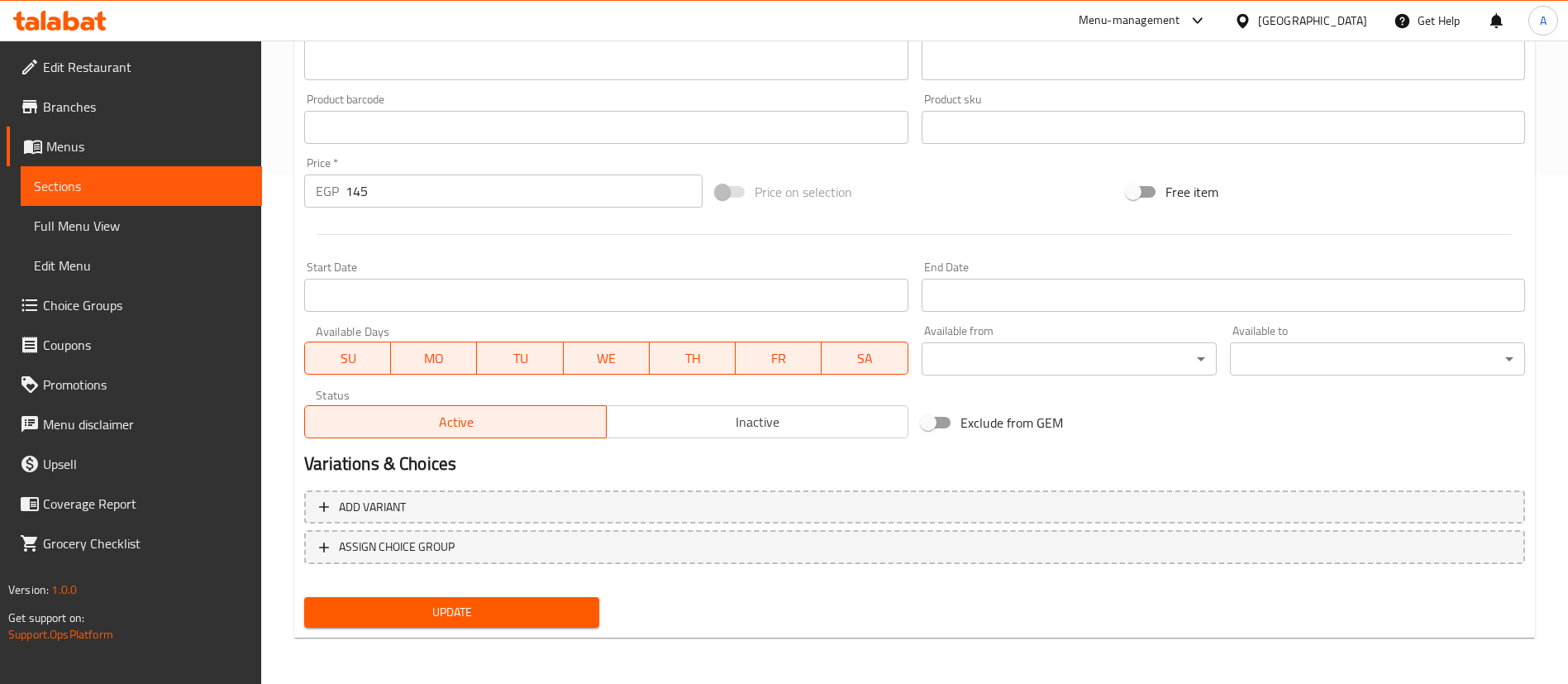
click at [433, 606] on span "Update" at bounding box center [451, 611] width 269 height 21
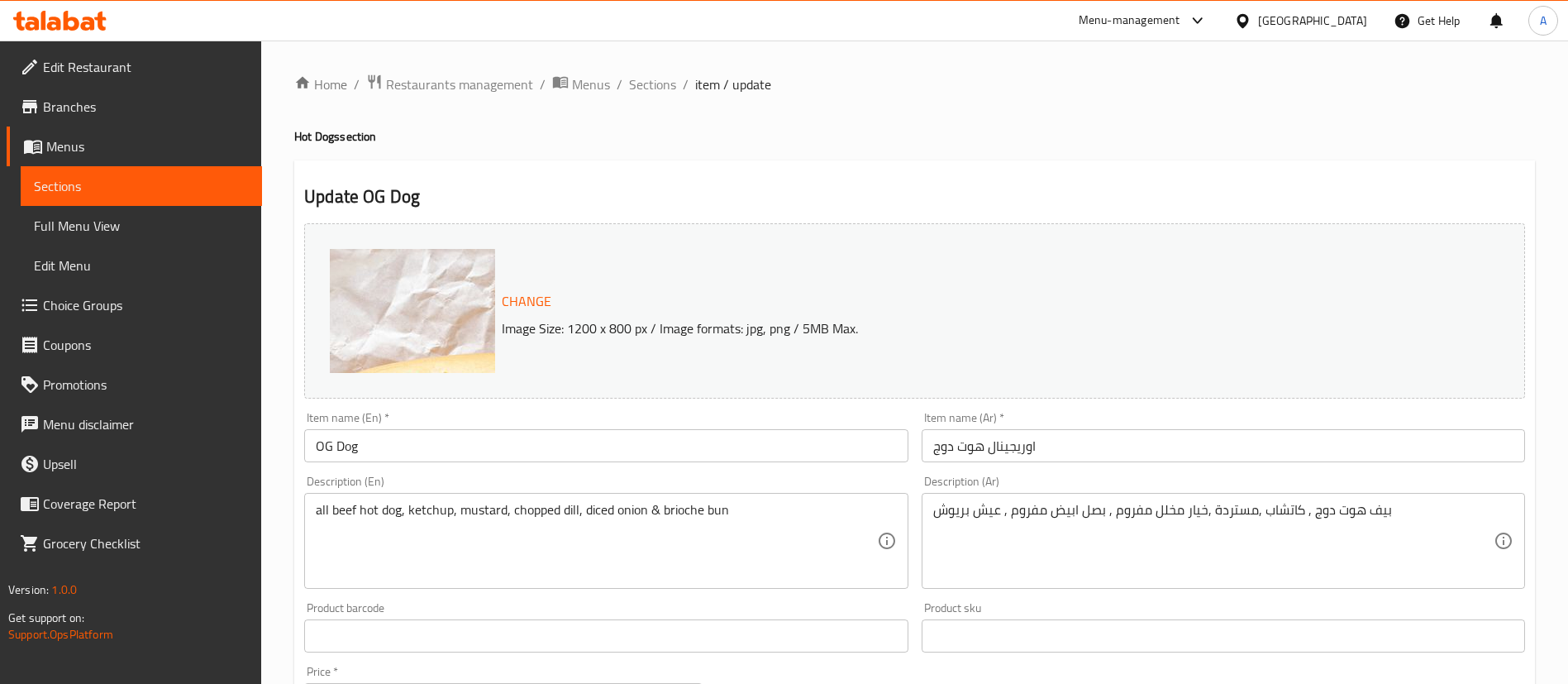
scroll to position [99, 0]
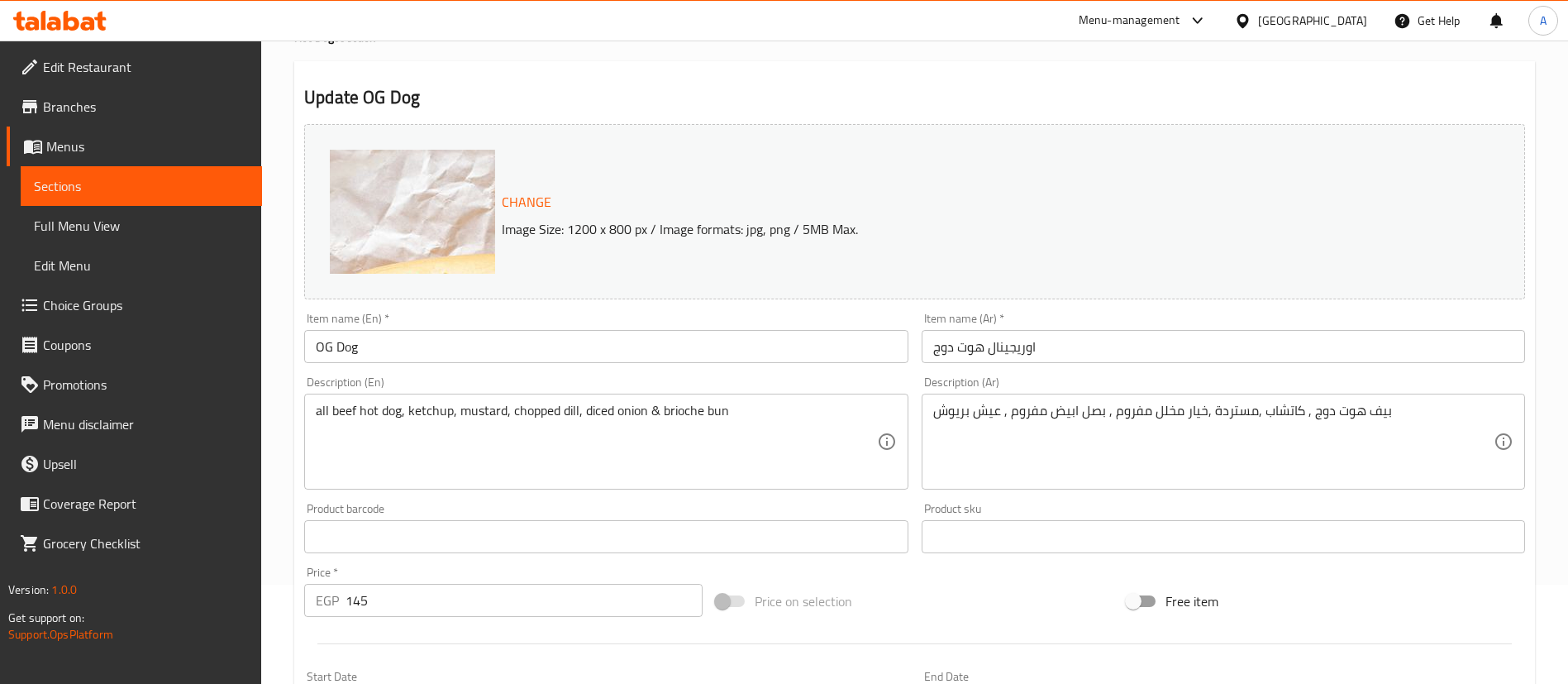
click at [139, 154] on span "Menus" at bounding box center [147, 146] width 202 height 20
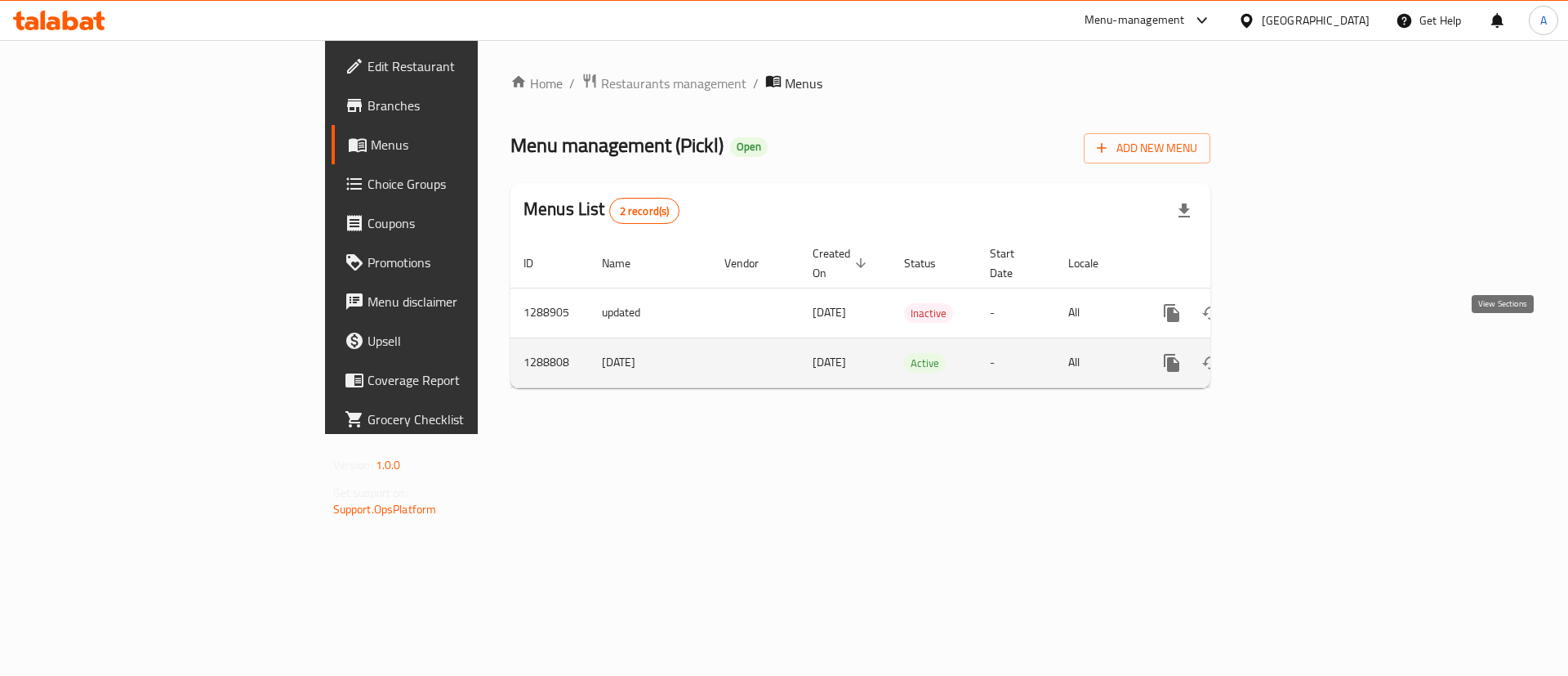
click at [1309, 343] on link "enhanced table" at bounding box center [1290, 363] width 39 height 39
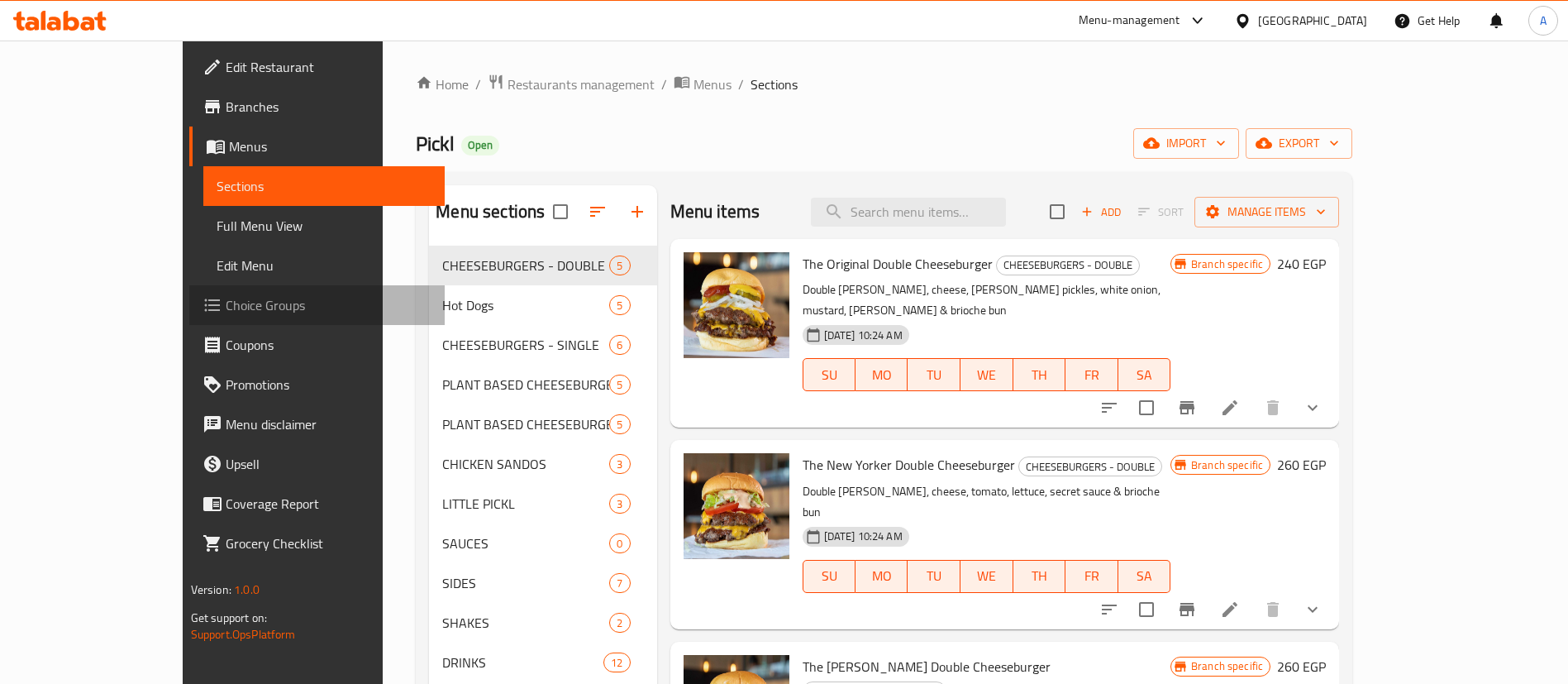
click at [226, 311] on span "Choice Groups" at bounding box center [329, 305] width 206 height 20
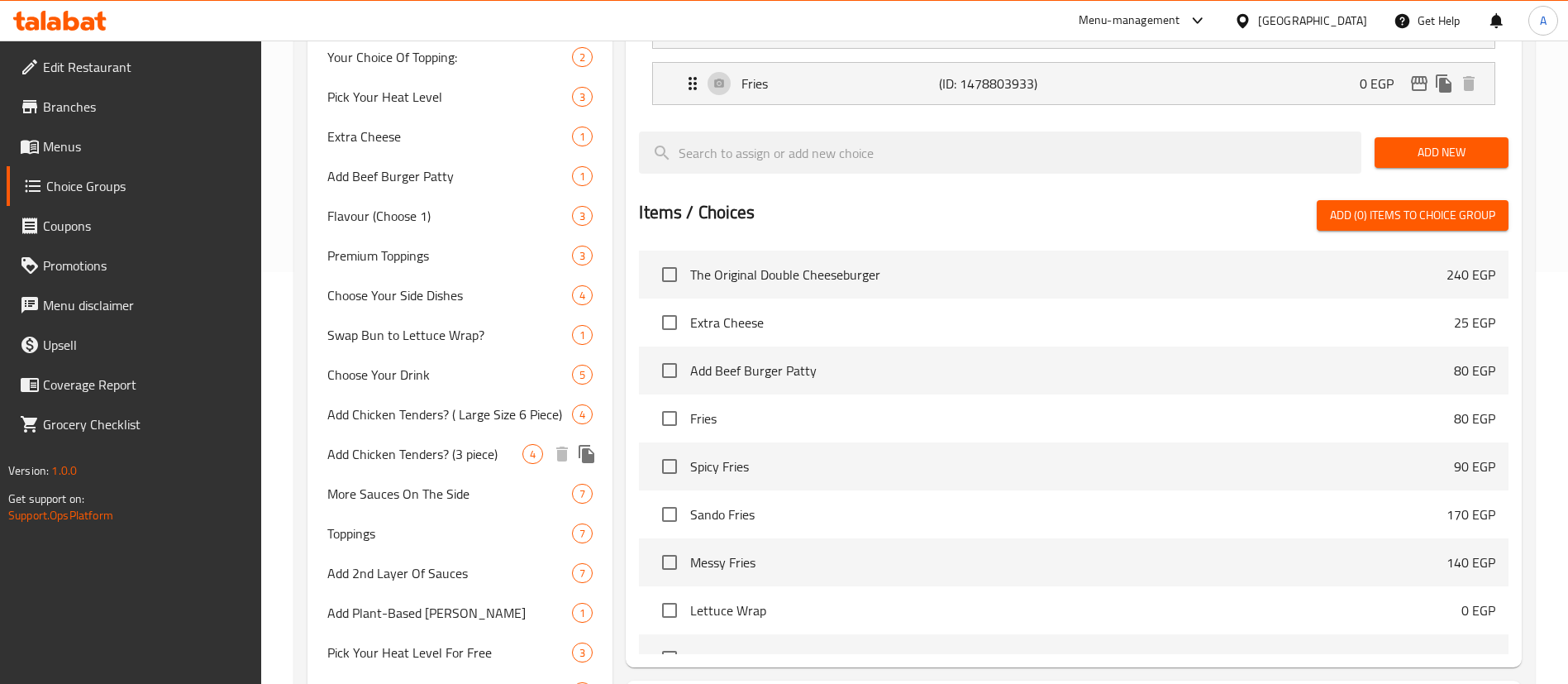
scroll to position [532, 0]
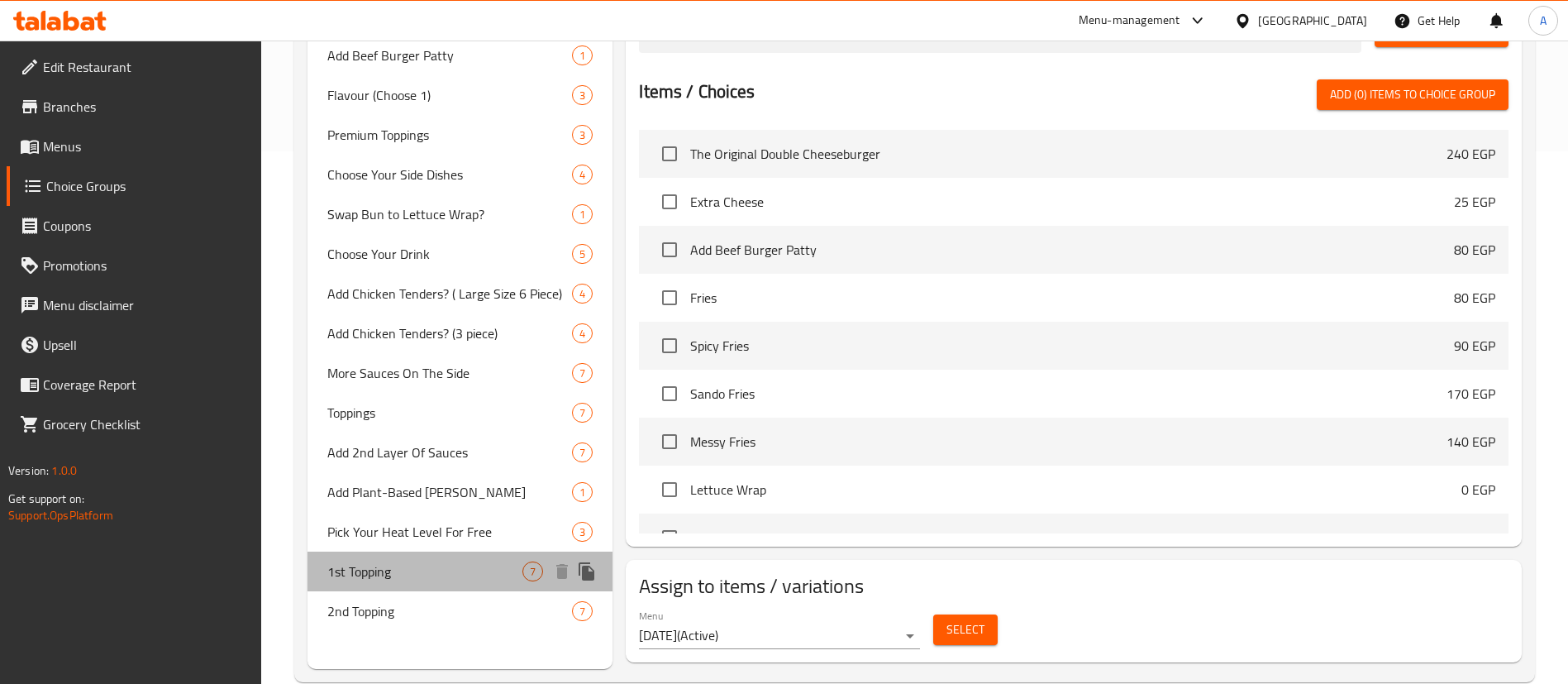
click at [424, 579] on span "1st Topping" at bounding box center [425, 571] width 195 height 20
type input "1st Topping"
type input "أول إضافة"
type input "0"
type input "2"
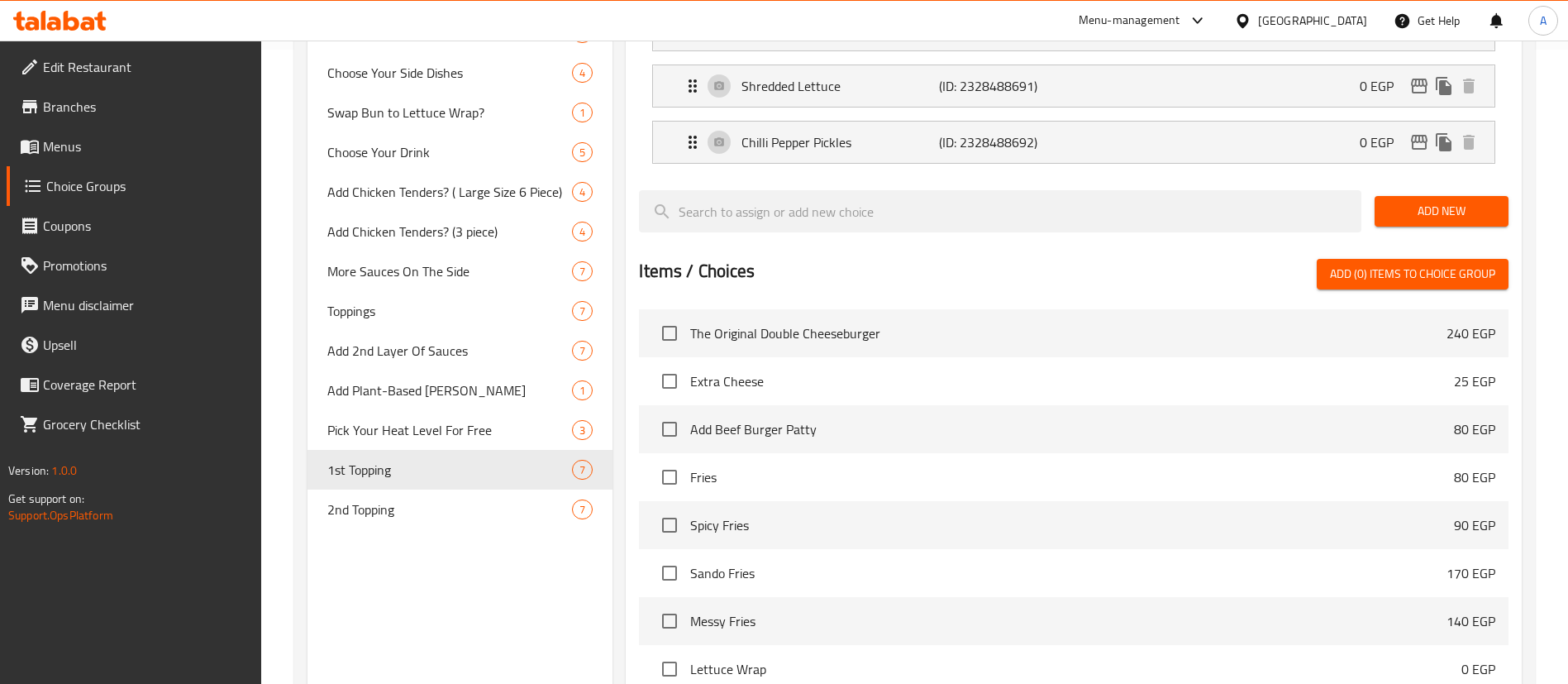
scroll to position [0, 0]
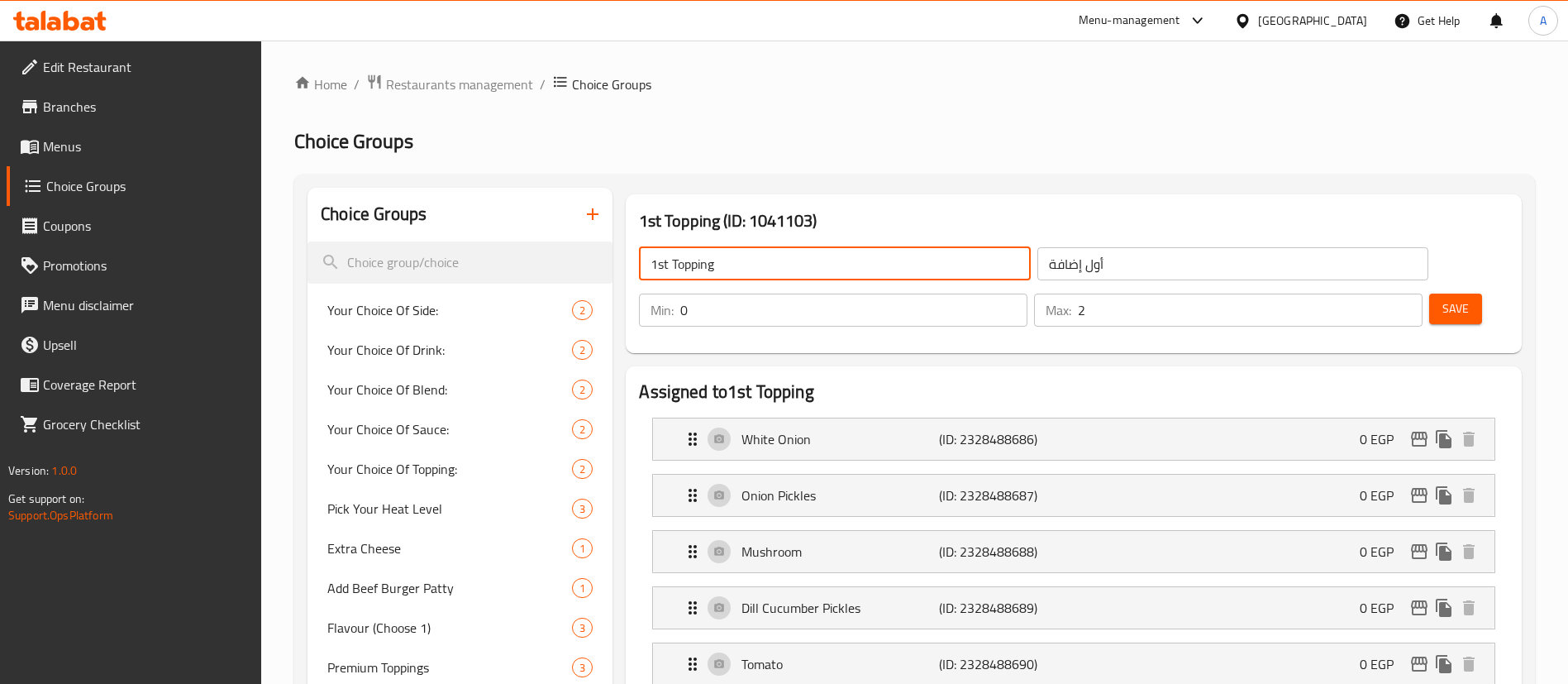
click at [737, 257] on input "1st Topping" at bounding box center [834, 264] width 391 height 33
type input "Toppings"
click at [1037, 260] on input "أول إضافة" at bounding box center [1232, 264] width 391 height 33
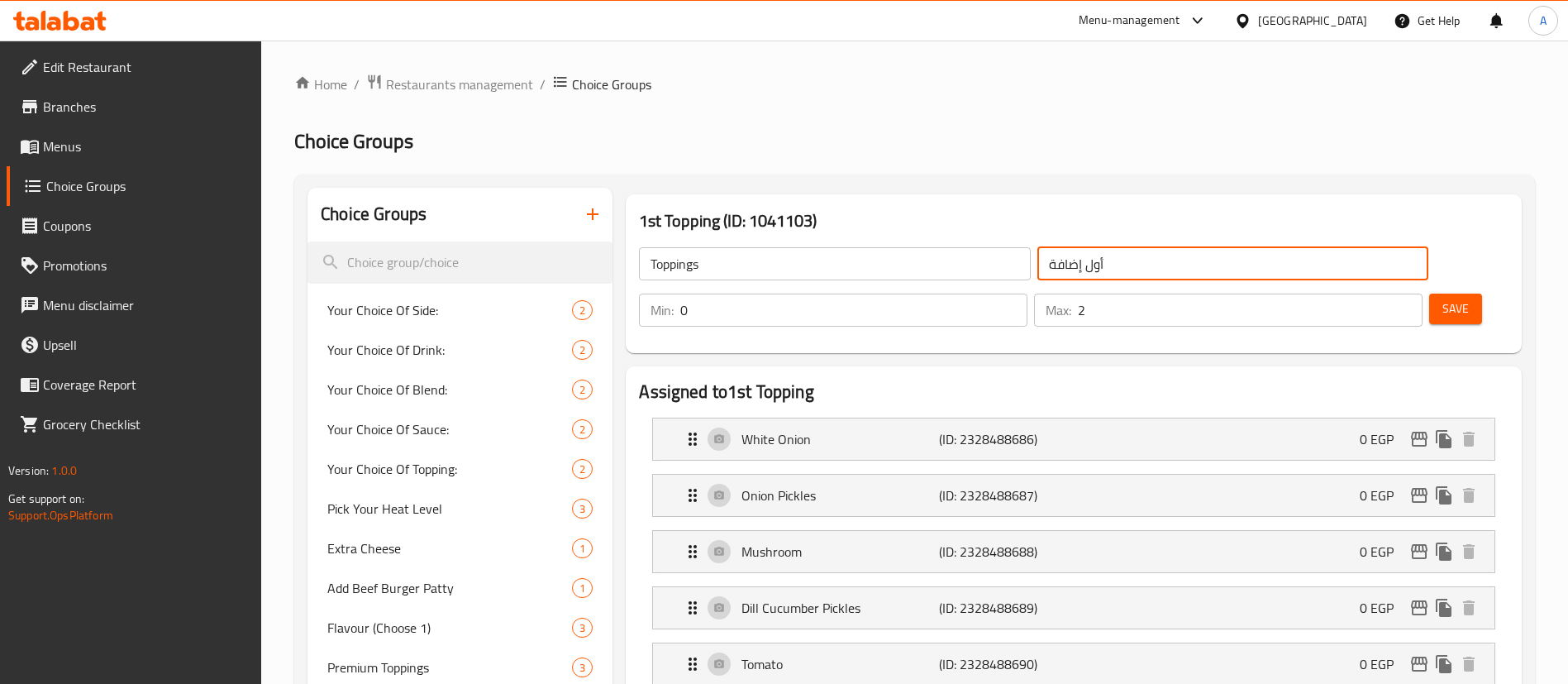
click at [1037, 260] on input "أول إضافة" at bounding box center [1232, 264] width 391 height 33
paste input "ضافات"
type input "إضافات"
click at [1069, 215] on h3 "1st Topping (ID: 1041103)" at bounding box center [1073, 220] width 869 height 26
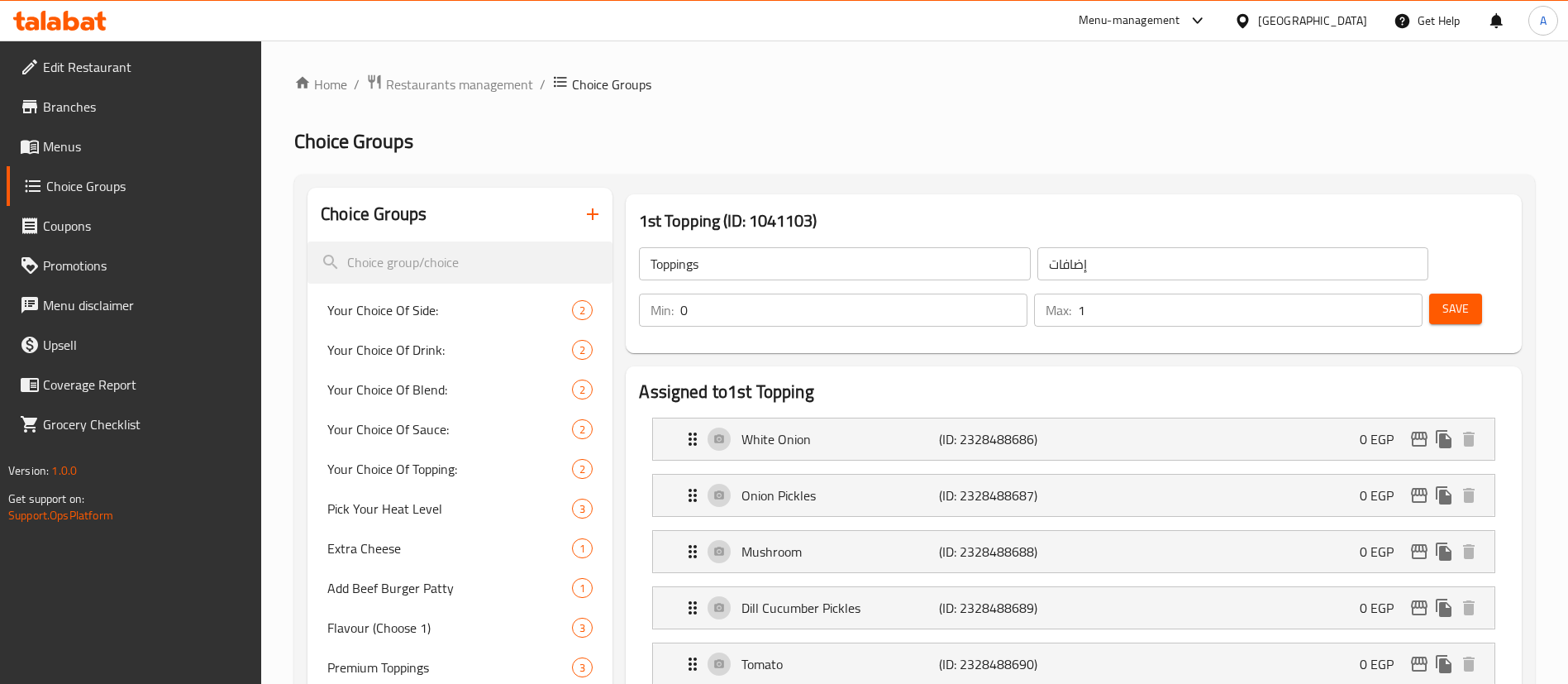
click at [1377, 293] on input "1" at bounding box center [1249, 310] width 344 height 33
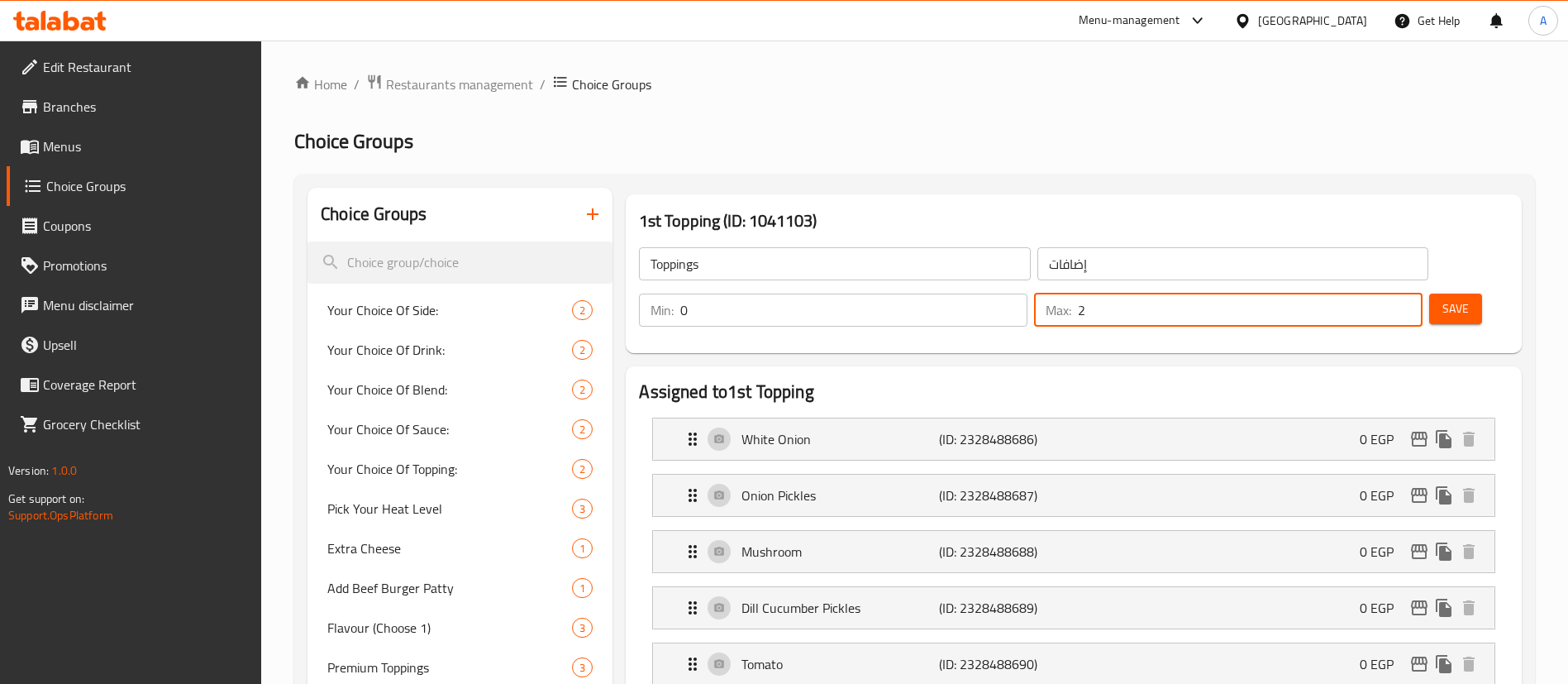
click at [1375, 293] on input "2" at bounding box center [1249, 310] width 344 height 33
click at [1375, 293] on input "3" at bounding box center [1249, 310] width 344 height 33
type input "4"
click at [1375, 293] on input "4" at bounding box center [1249, 310] width 344 height 33
type input "1"
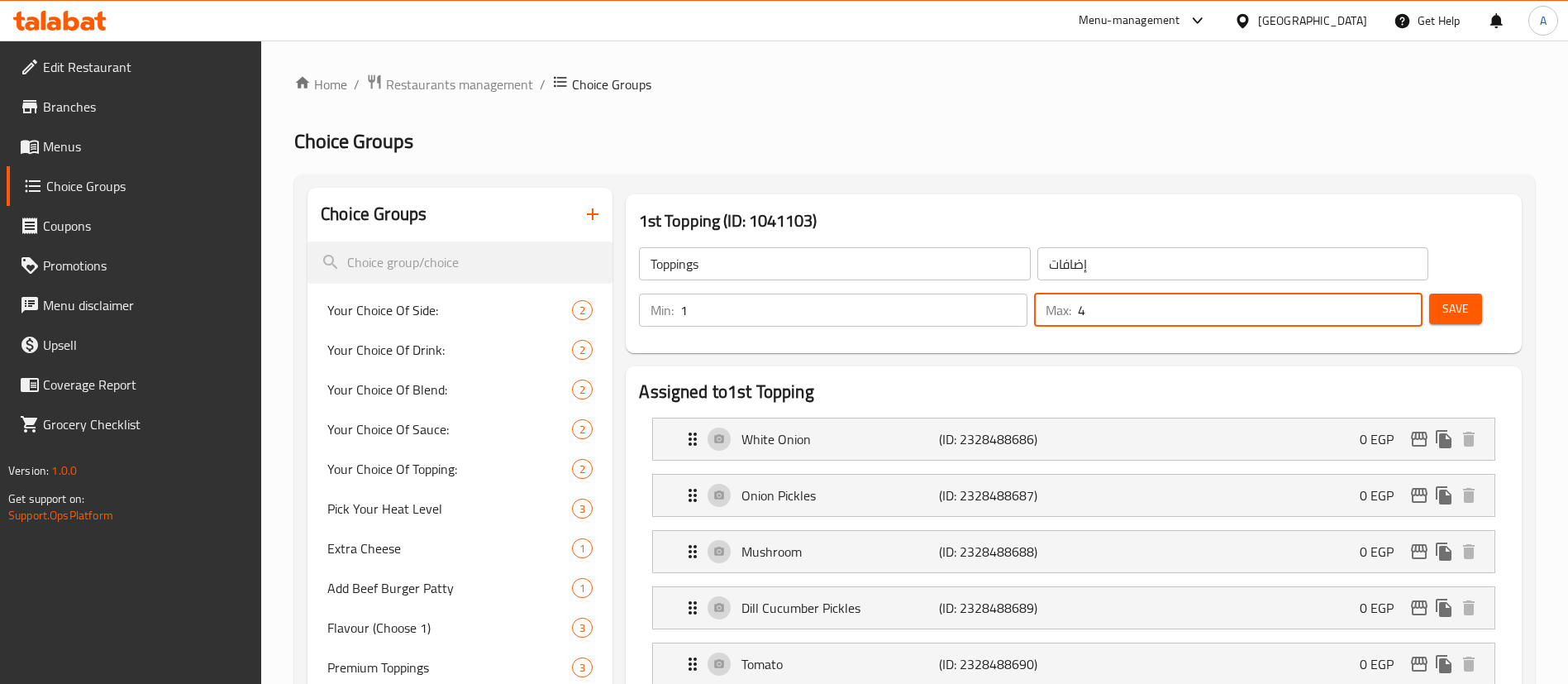
click at [1027, 293] on input "1" at bounding box center [854, 310] width 347 height 33
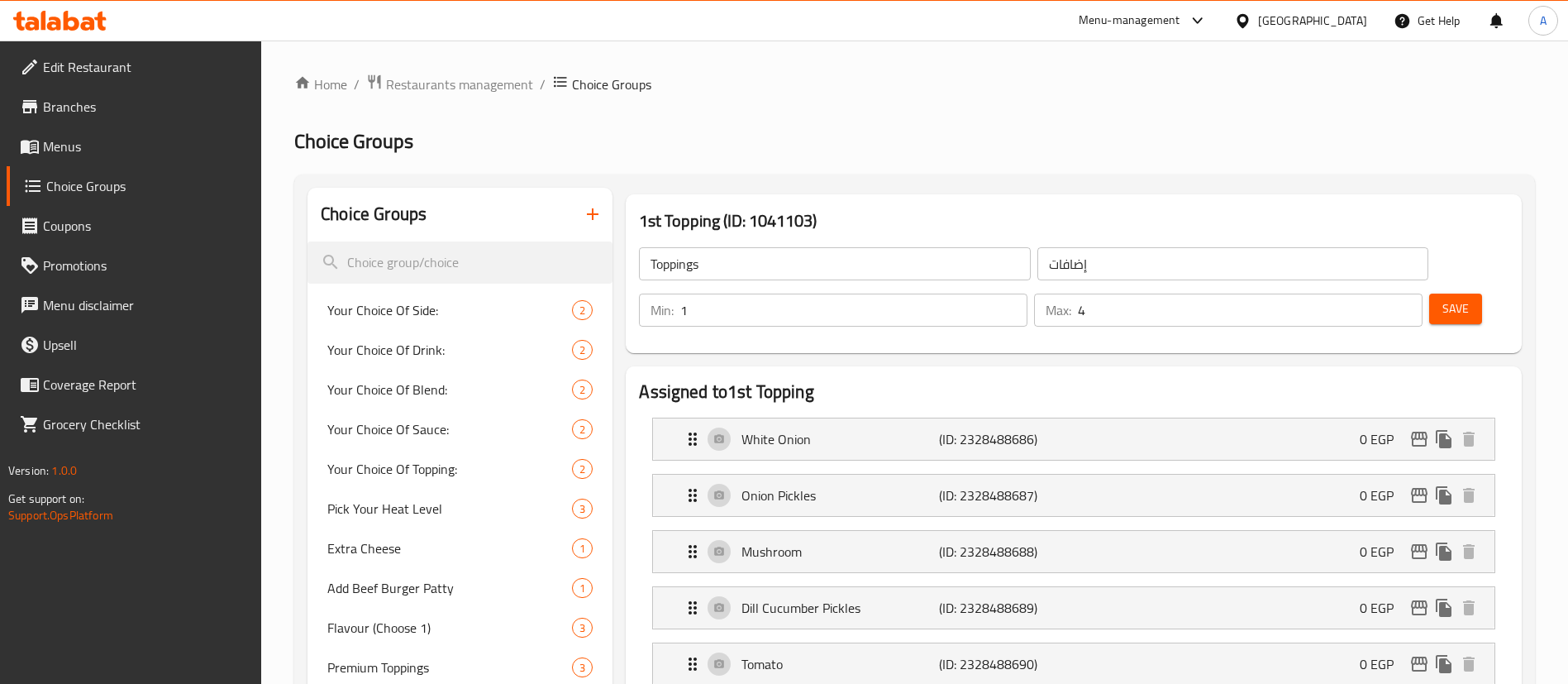
click at [1292, 222] on h3 "1st Topping (ID: 1041103)" at bounding box center [1073, 220] width 869 height 26
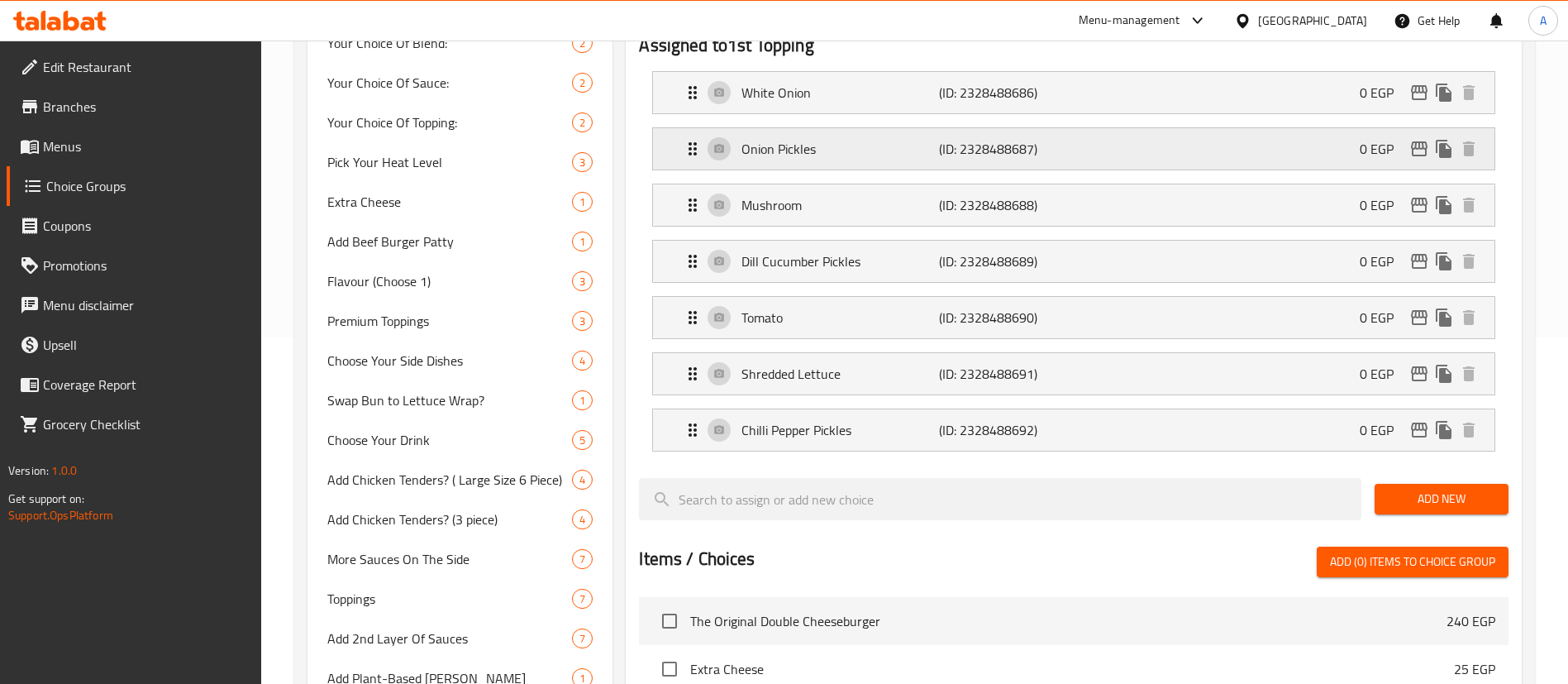
scroll to position [335, 0]
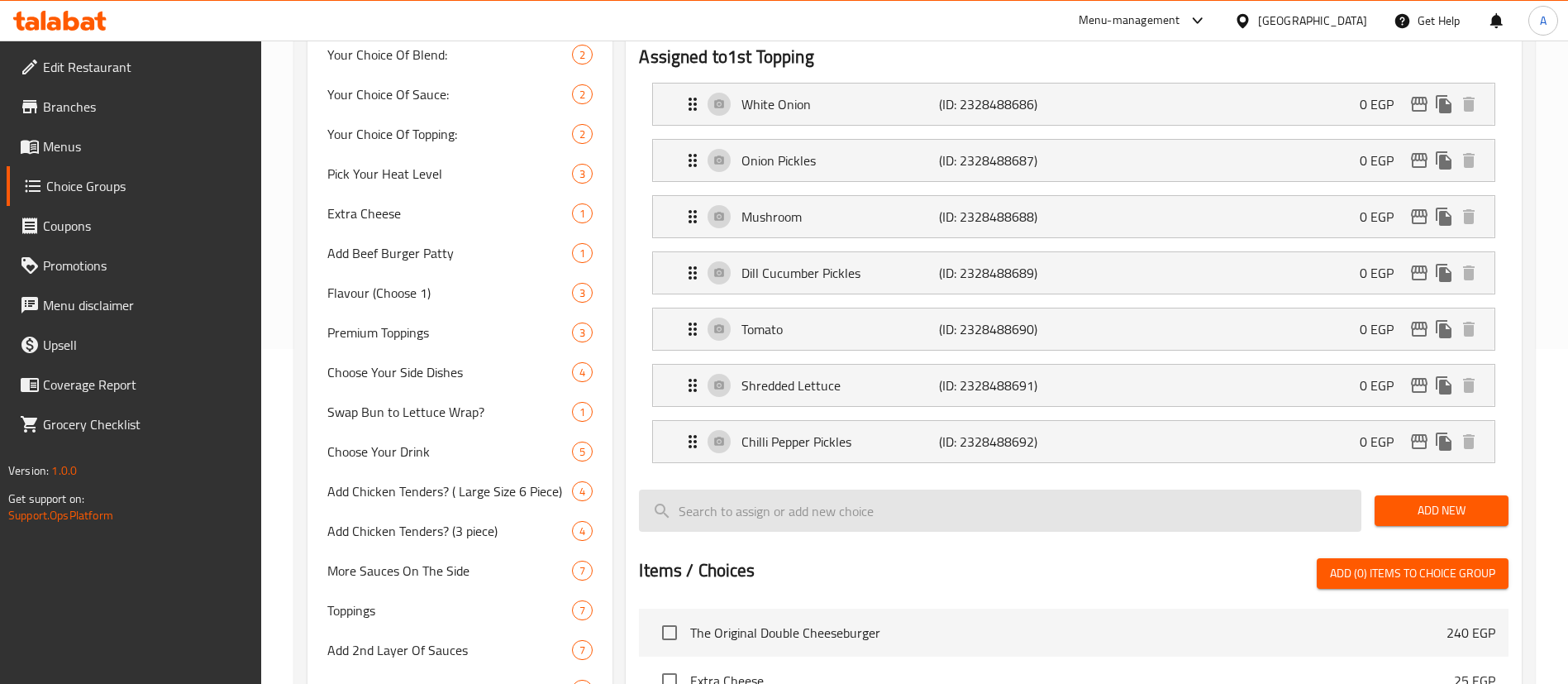
click at [733, 490] on input "search" at bounding box center [1000, 510] width 722 height 42
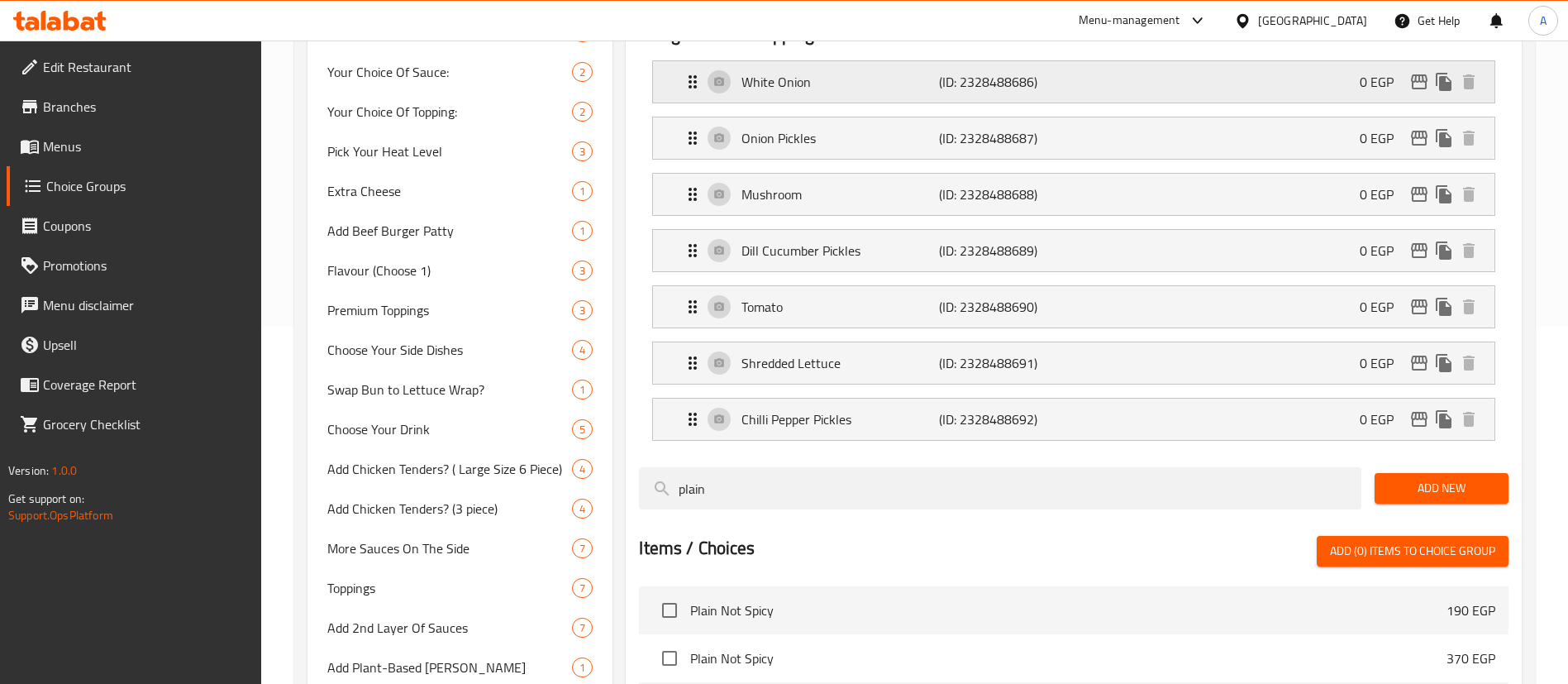
scroll to position [364, 0]
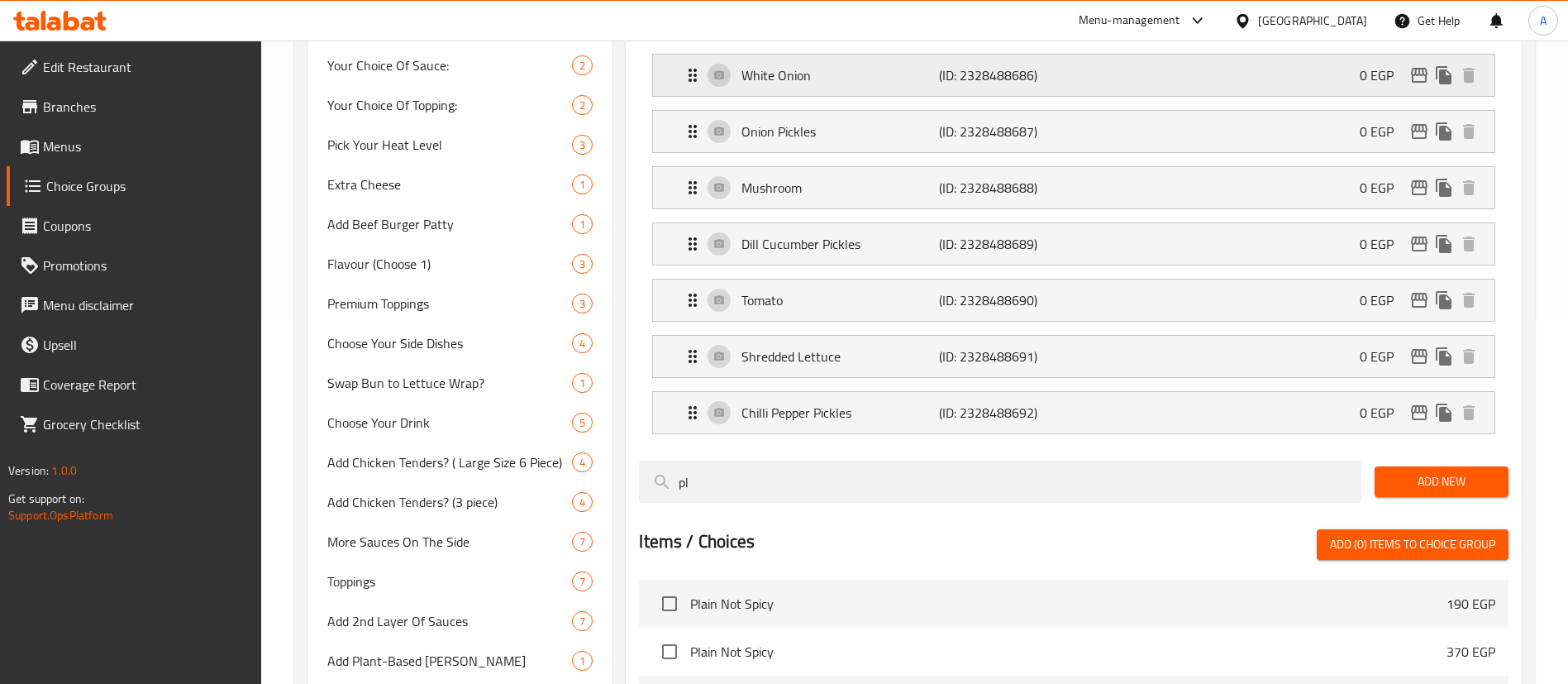
type input "p"
click at [1457, 466] on button "Add New" at bounding box center [1441, 481] width 133 height 30
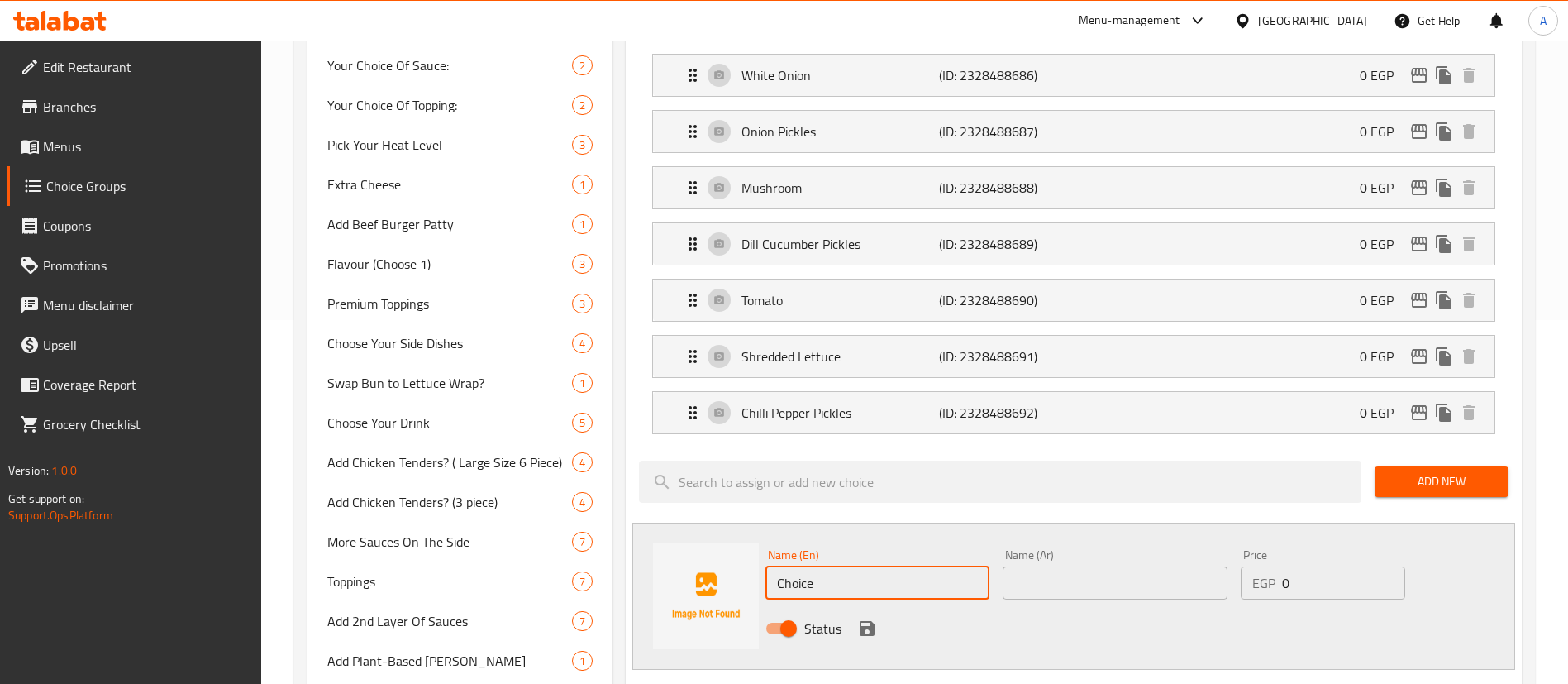
click at [789, 566] on input "Choice" at bounding box center [877, 583] width 224 height 33
paste input "“No topping” w “No sau"
click at [866, 566] on input "“No topping” w “No sauce" at bounding box center [877, 583] width 224 height 33
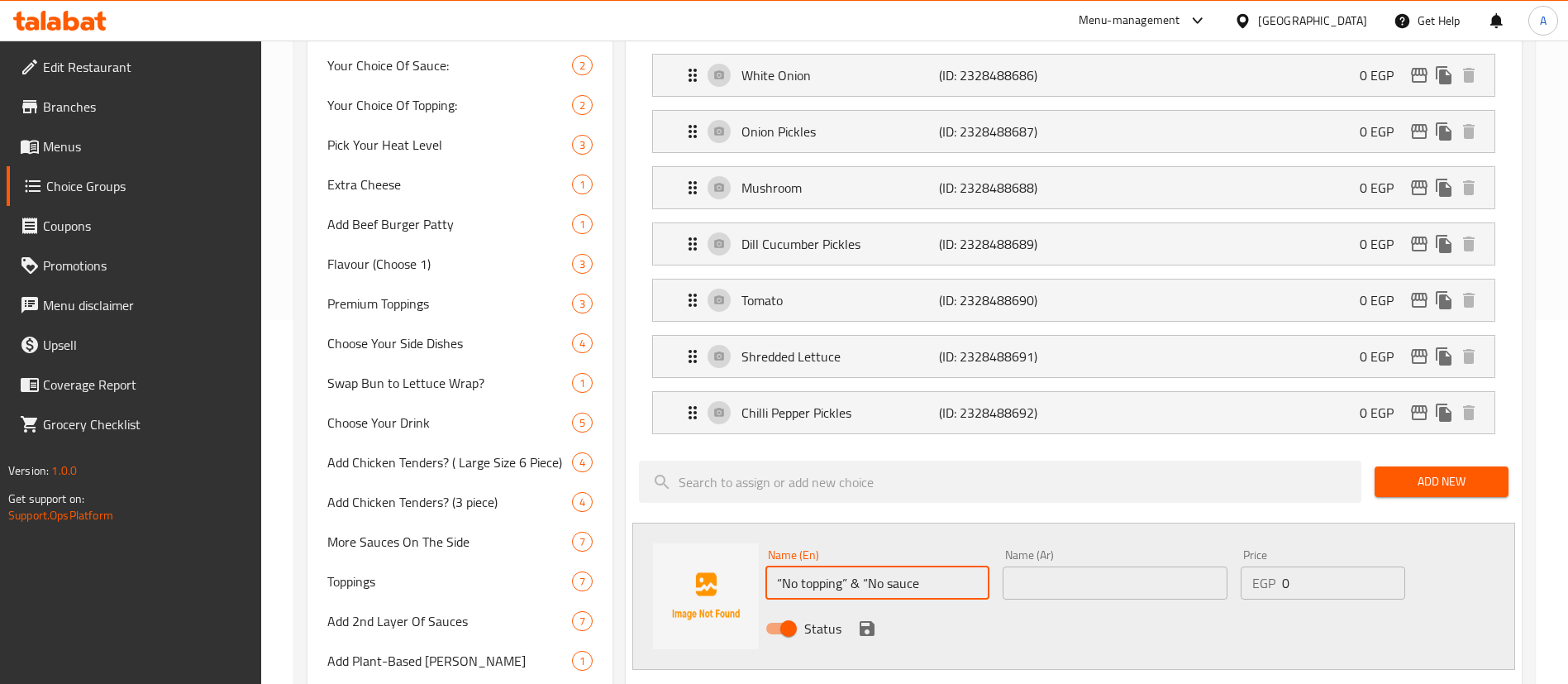
click at [817, 566] on input "“No topping” & “No sauce" at bounding box center [877, 583] width 224 height 33
click at [817, 566] on input "No toppings & No sauce" at bounding box center [877, 583] width 224 height 33
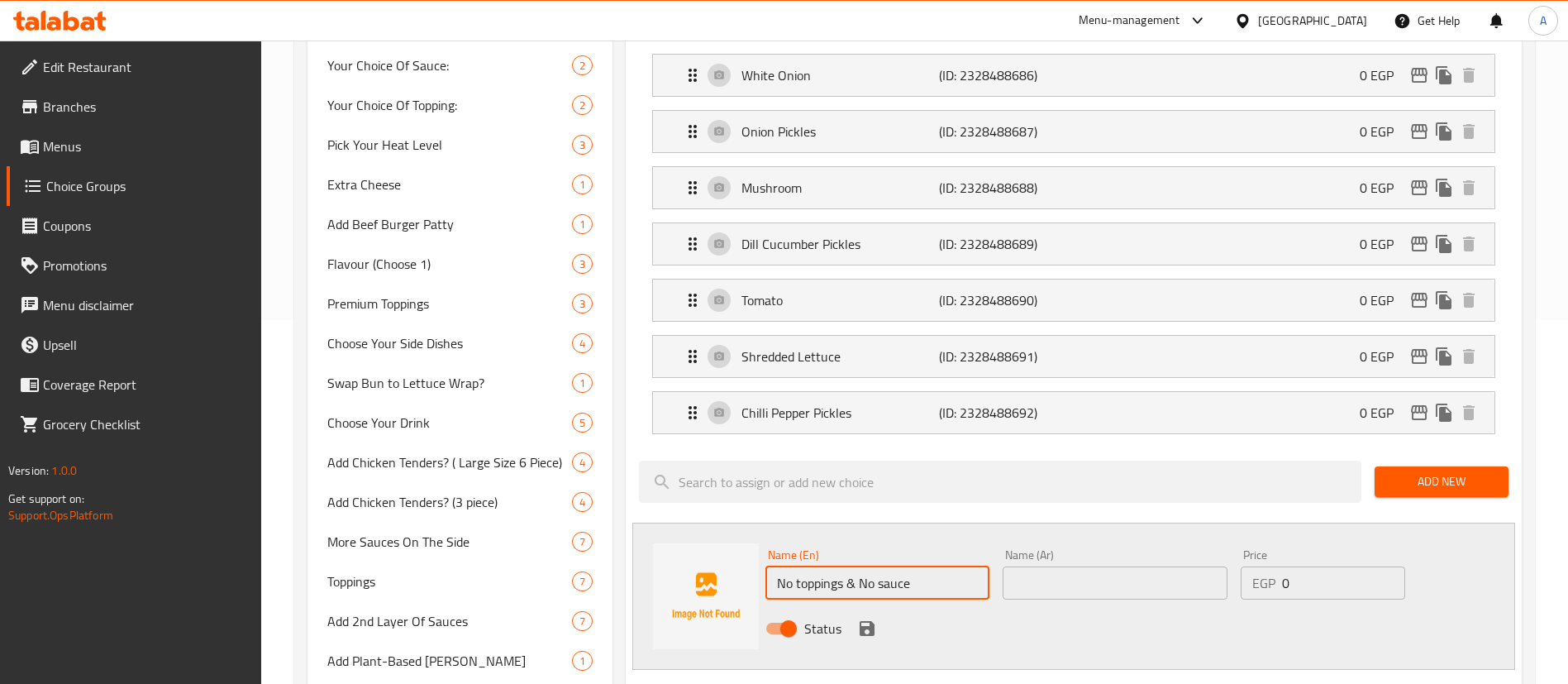
click at [817, 566] on input "No toppings & No sauce" at bounding box center [877, 583] width 224 height 33
type input "No toppings & No sauce"
click at [1067, 566] on input "text" at bounding box center [1115, 583] width 224 height 33
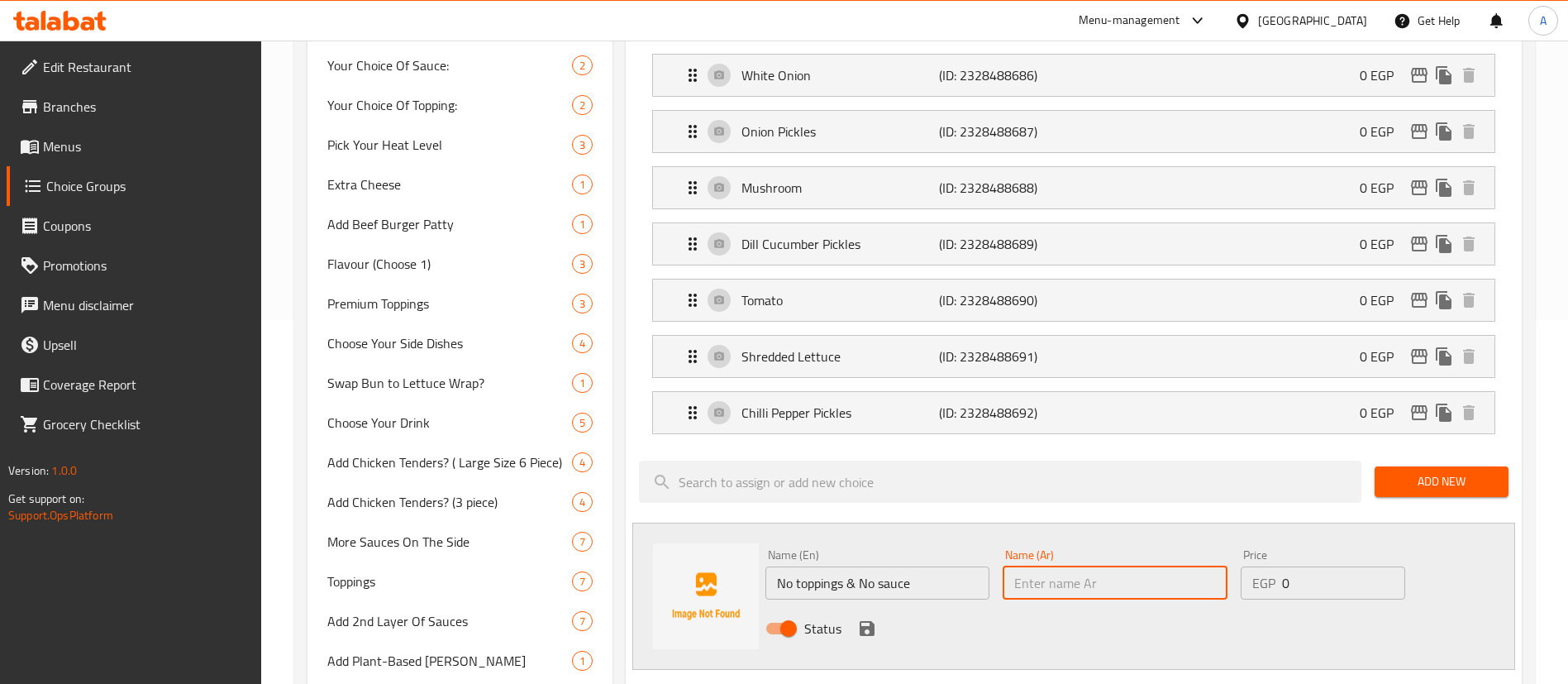
paste input "بدون إضافات وبدون صلصة"
type input "بدون إضافات وبدون صلصة"
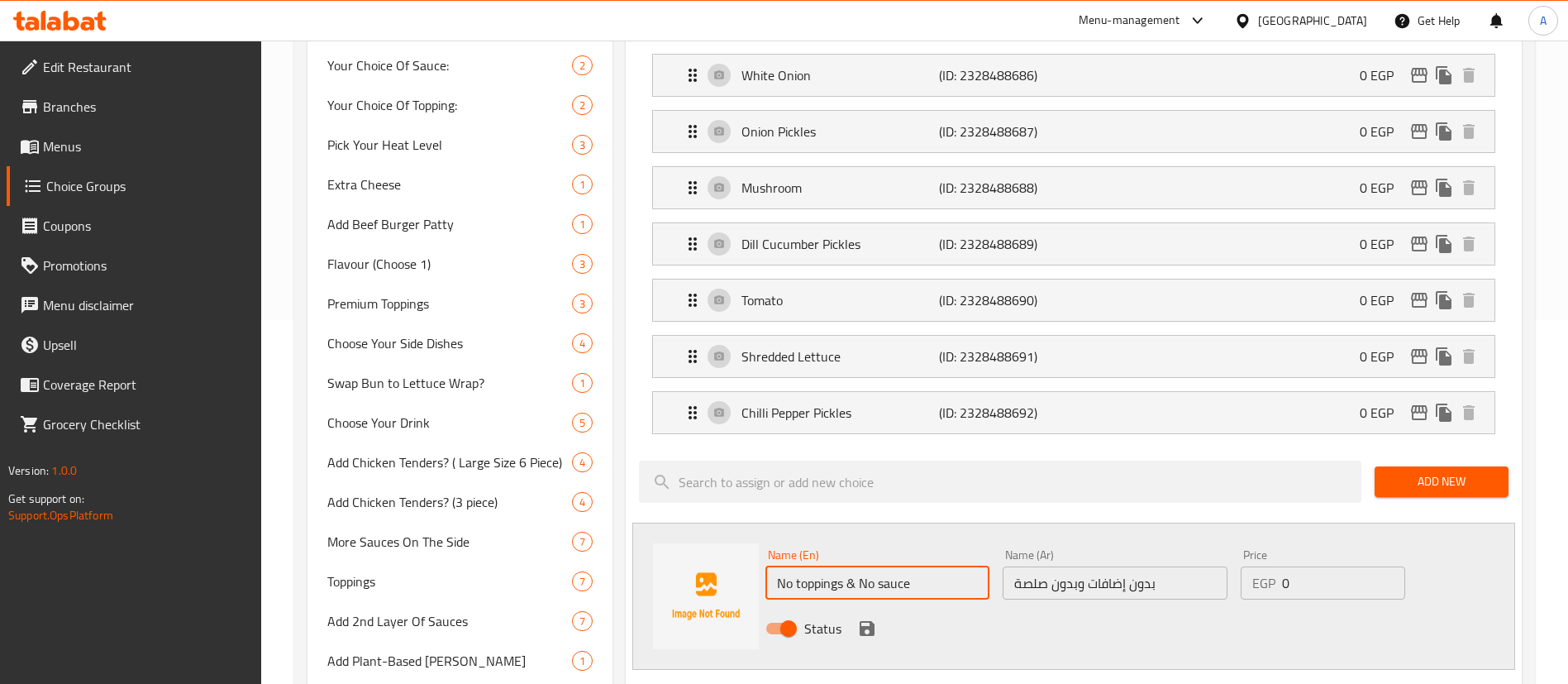
drag, startPoint x: 846, startPoint y: 534, endPoint x: 957, endPoint y: 532, distance: 111.0
click at [957, 566] on input "No toppings & No sauce" at bounding box center [877, 583] width 224 height 33
type input "No toppings"
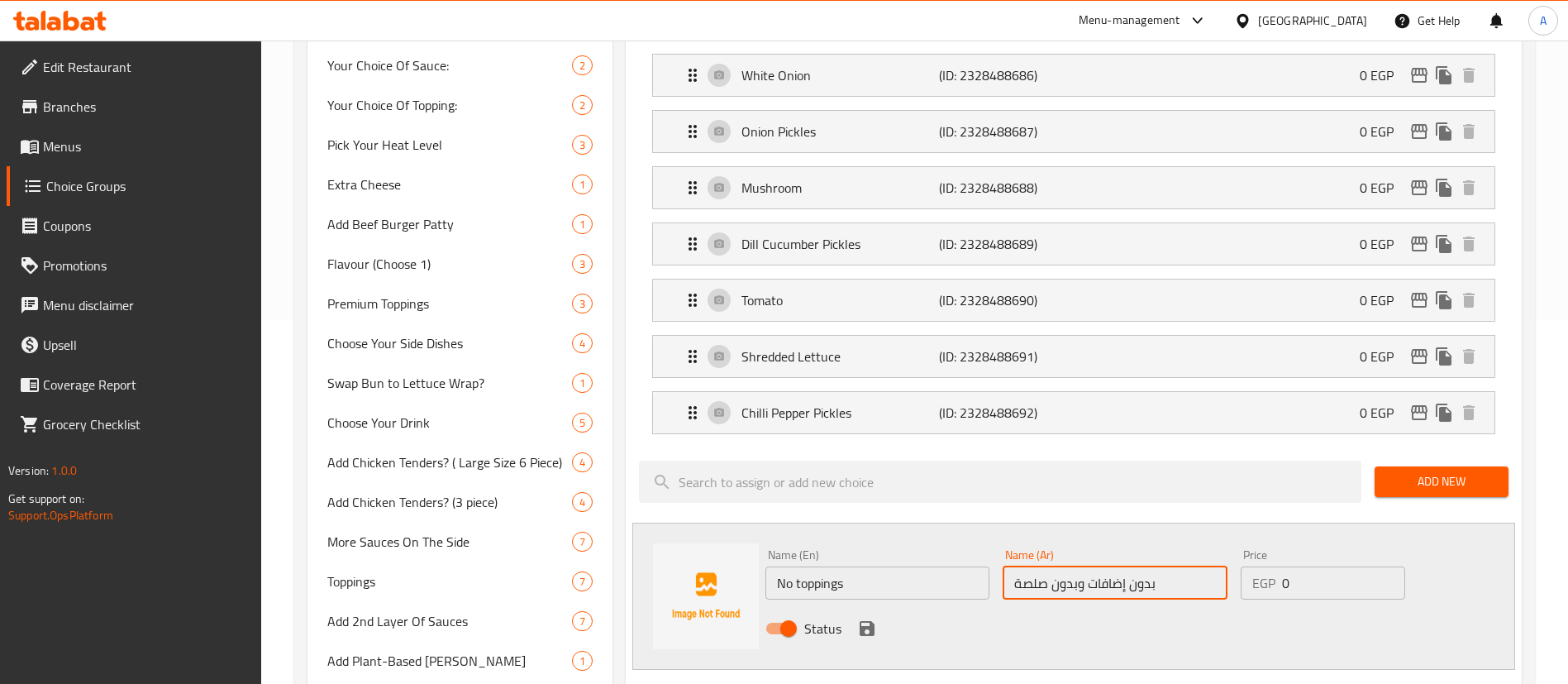
drag, startPoint x: 1087, startPoint y: 534, endPoint x: 865, endPoint y: 507, distance: 223.6
click at [865, 543] on div "Name (En) No toppings Name (En) Name (Ar) بدون إضافات وبدون صلصة Name (Ar) Pric…" at bounding box center [1114, 597] width 711 height 108
type input "بدون إضافات"
click at [866, 621] on icon "save" at bounding box center [866, 628] width 15 height 15
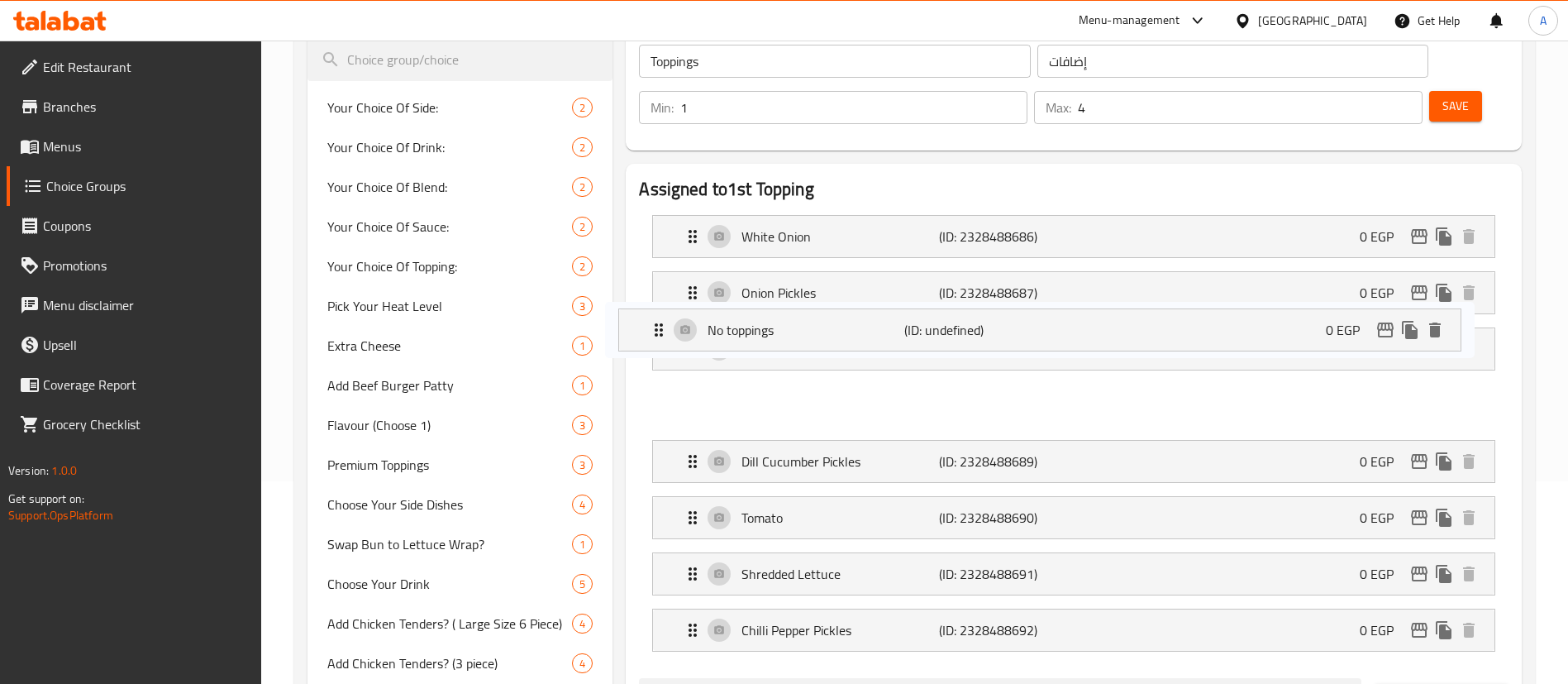
scroll to position [203, 0]
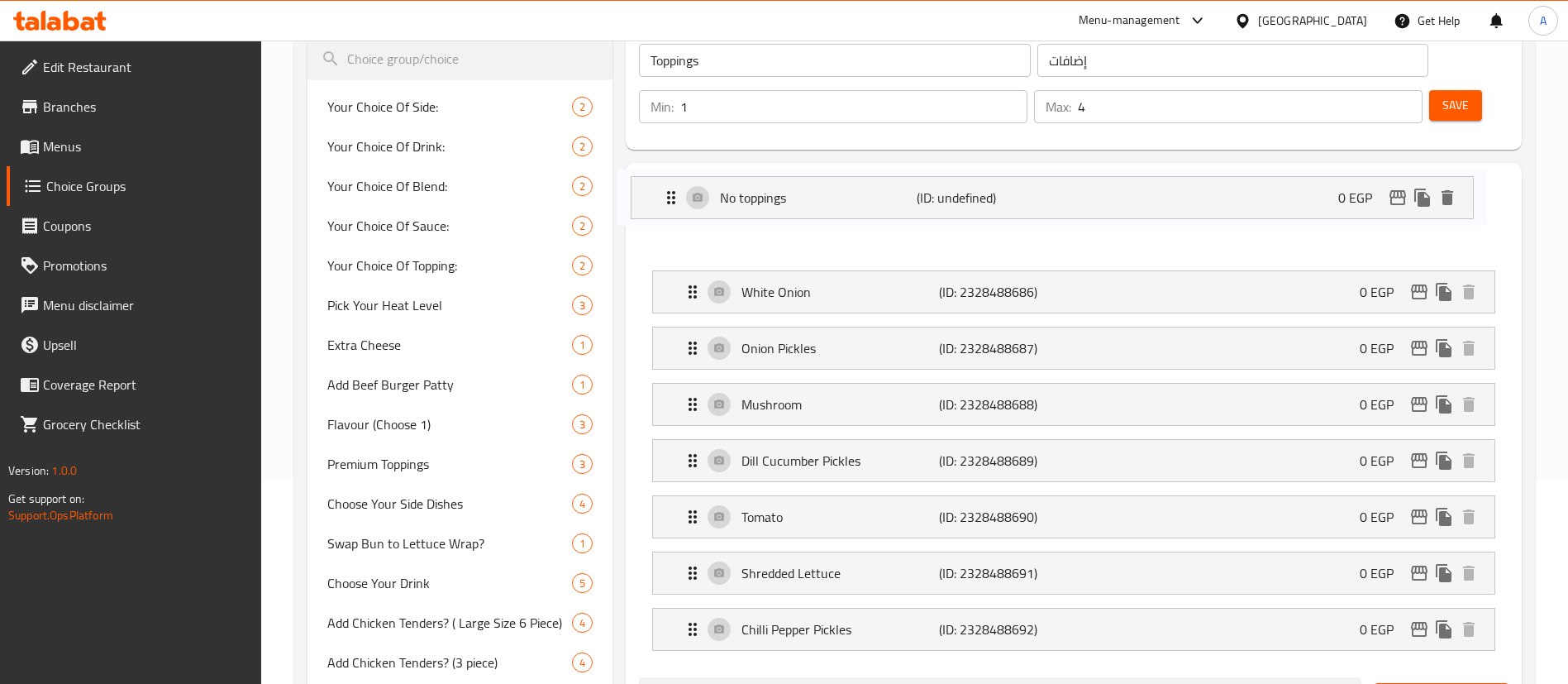
drag, startPoint x: 693, startPoint y: 578, endPoint x: 671, endPoint y: 181, distance: 397.6
click at [671, 201] on nav "White Onion (ID: 2328488686) 0 EGP Name (En) White Onion Name (En) Name (Ar) بص…" at bounding box center [1073, 433] width 869 height 463
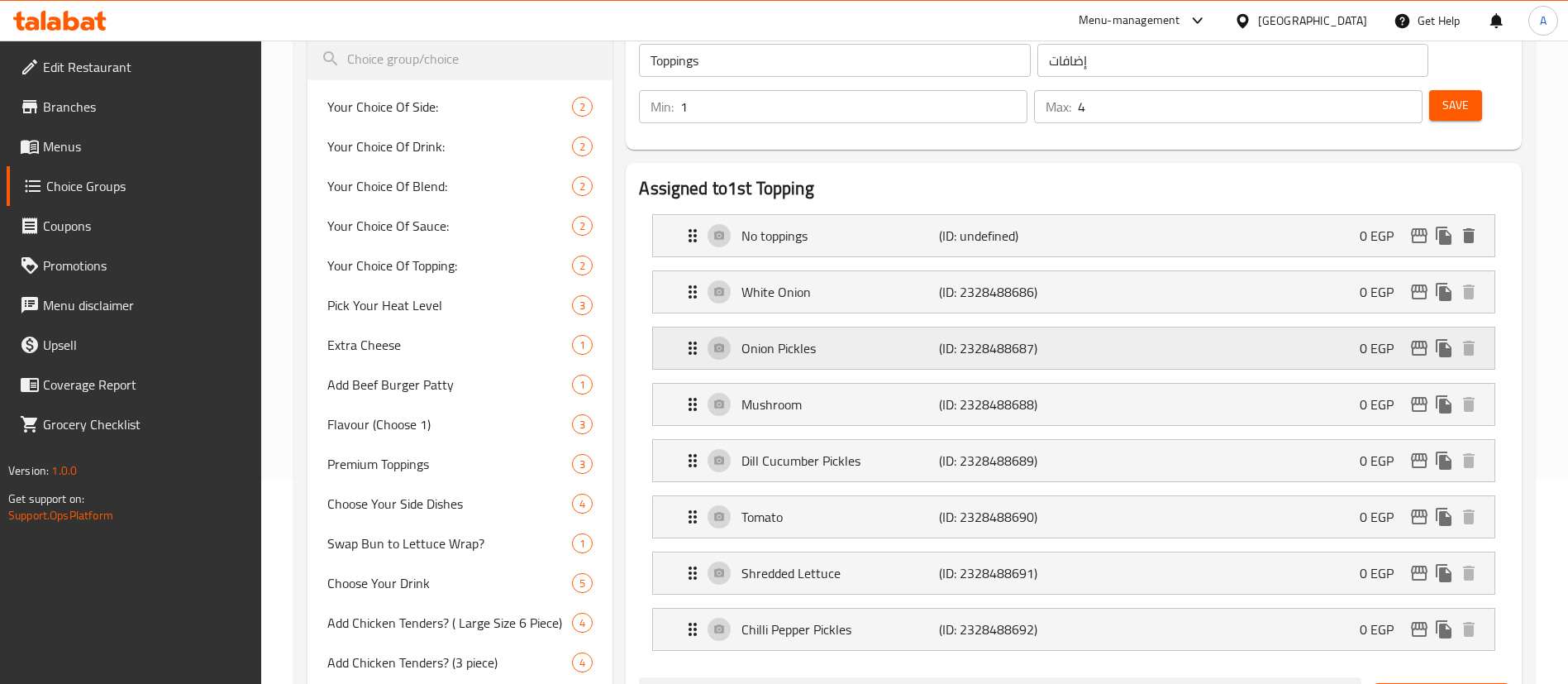
scroll to position [0, 0]
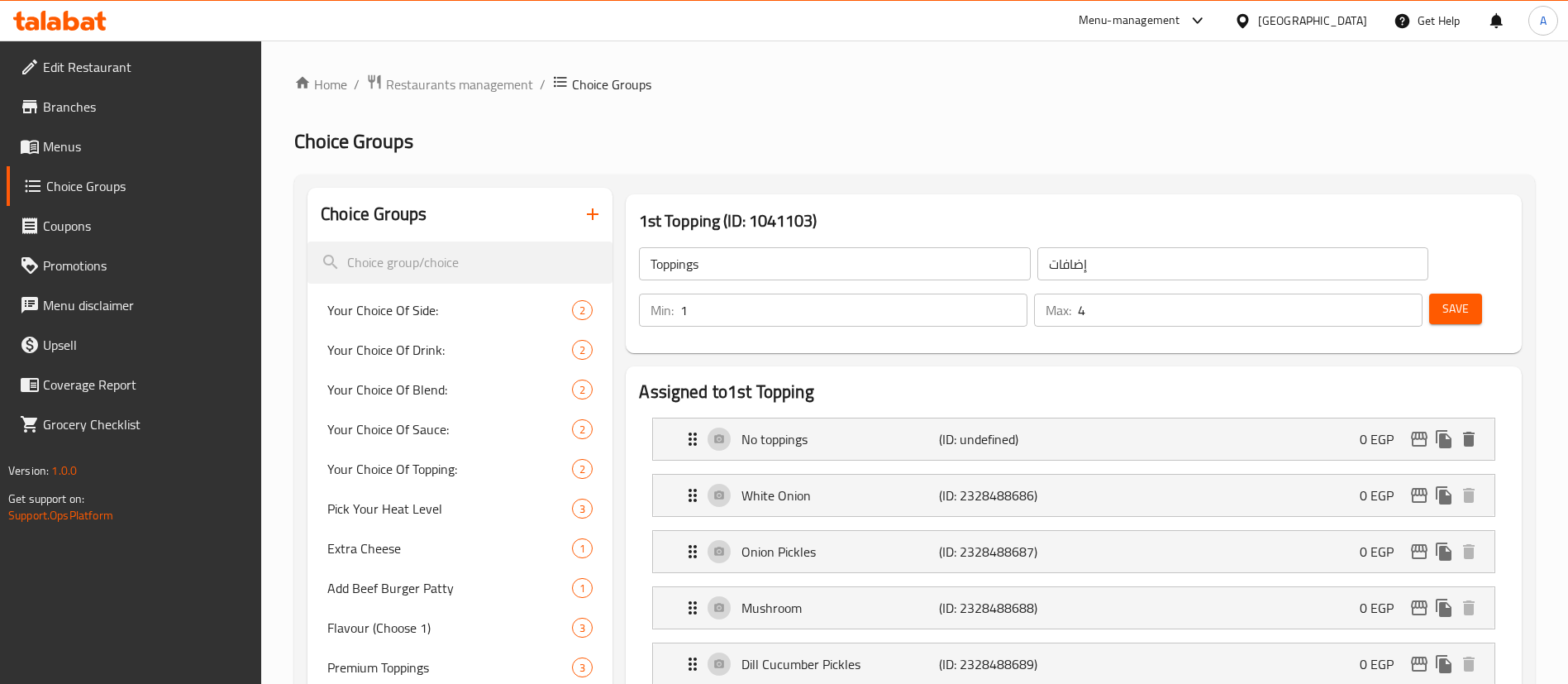
click at [1442, 298] on span "Save" at bounding box center [1455, 308] width 26 height 21
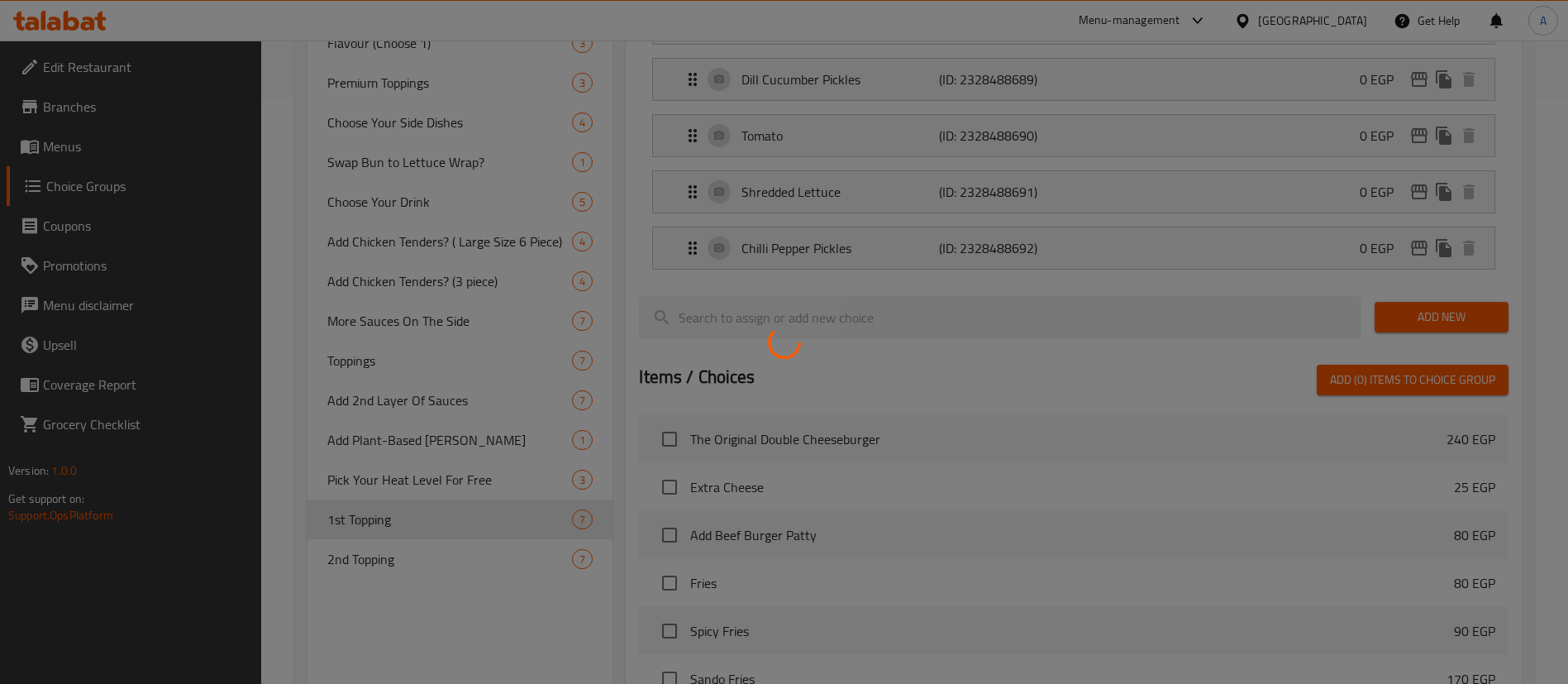
scroll to position [587, 0]
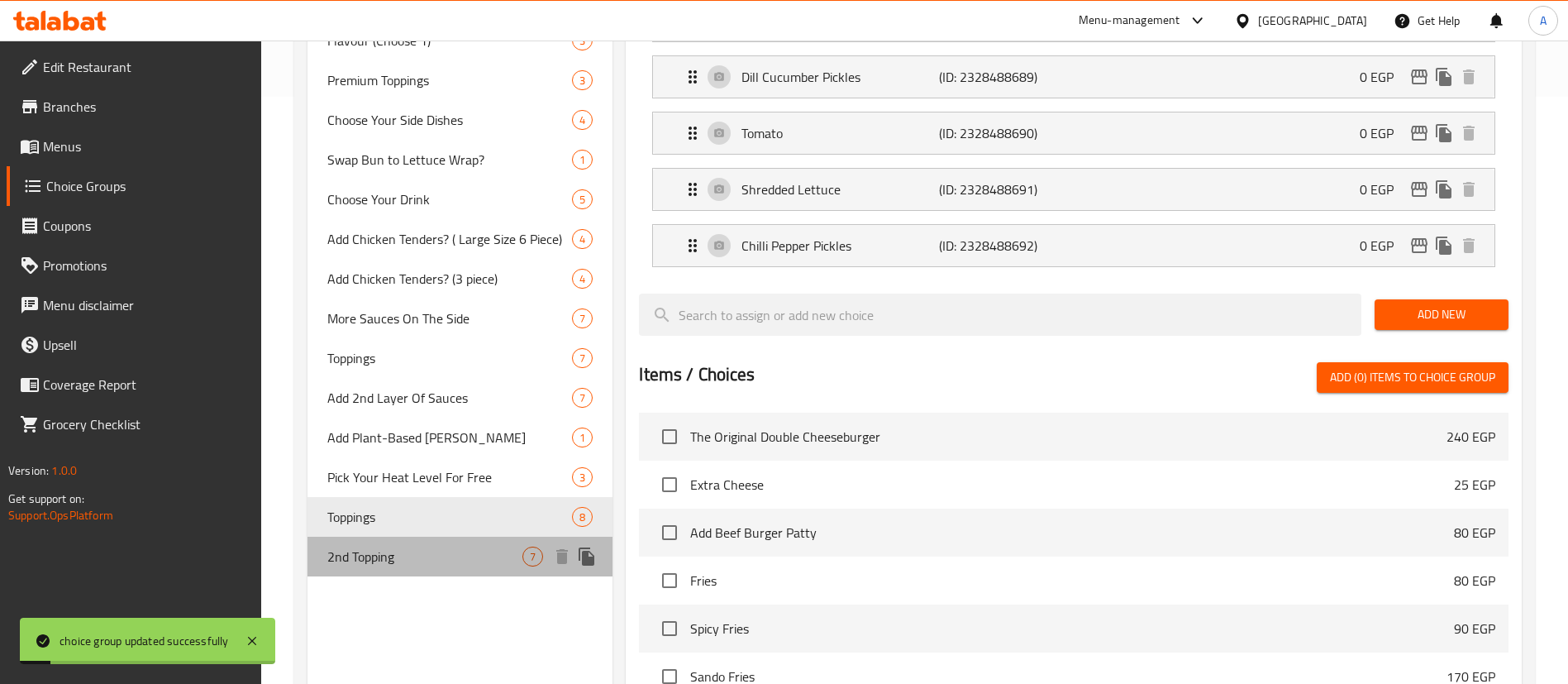
click at [380, 557] on span "2nd Topping" at bounding box center [425, 556] width 195 height 20
type input "2nd Topping"
type input "ثاني إضافة"
type input "0"
type input "2"
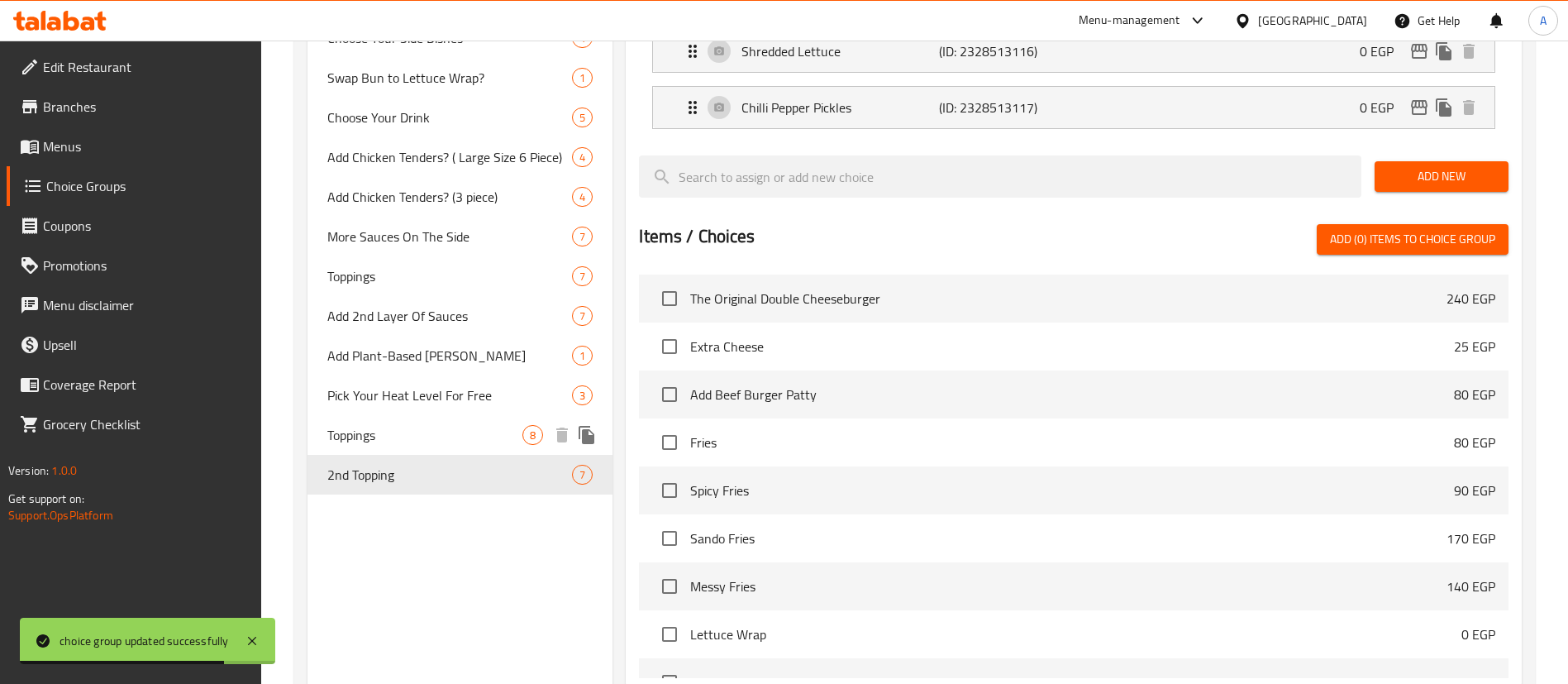
scroll to position [666, 0]
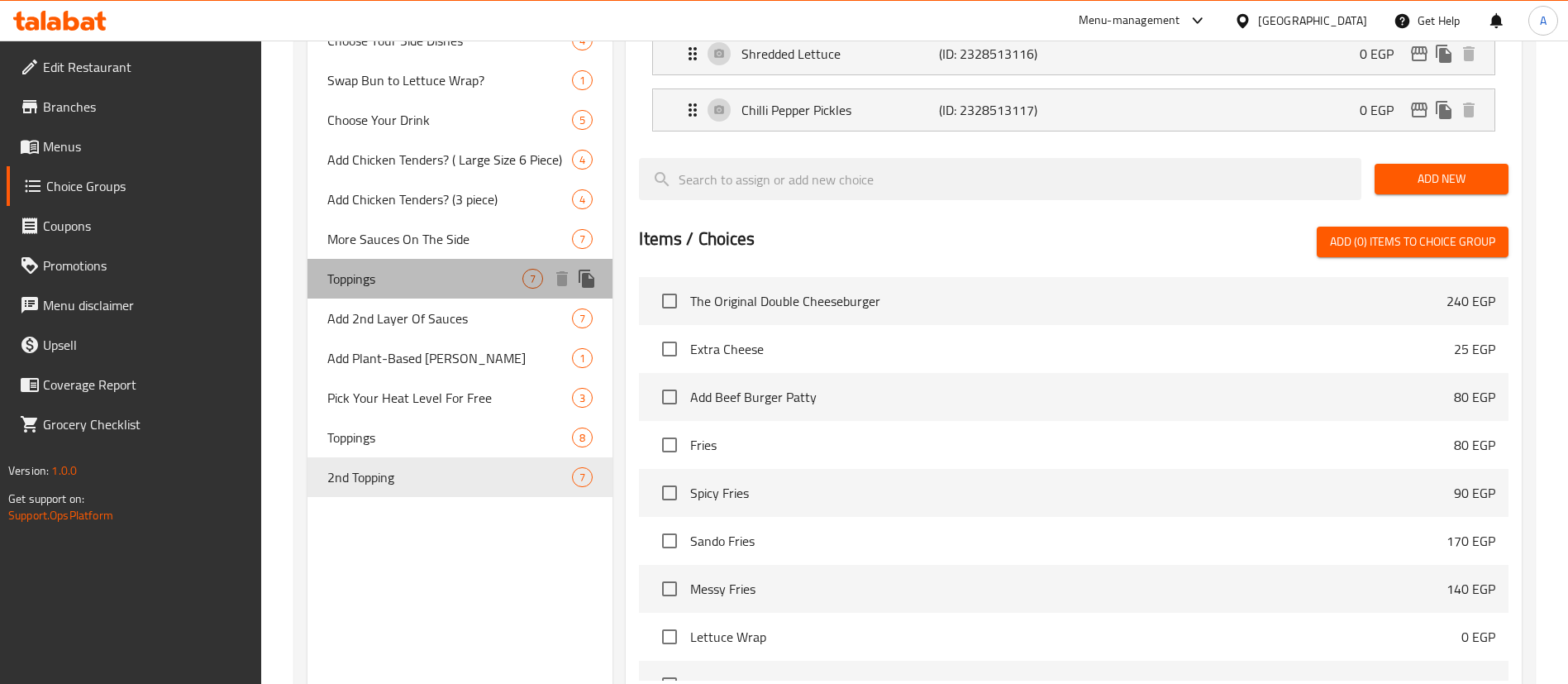
click at [438, 276] on span "Toppings" at bounding box center [425, 279] width 195 height 20
type input "Toppings"
type input "اضافة ثانية من التوبينج"
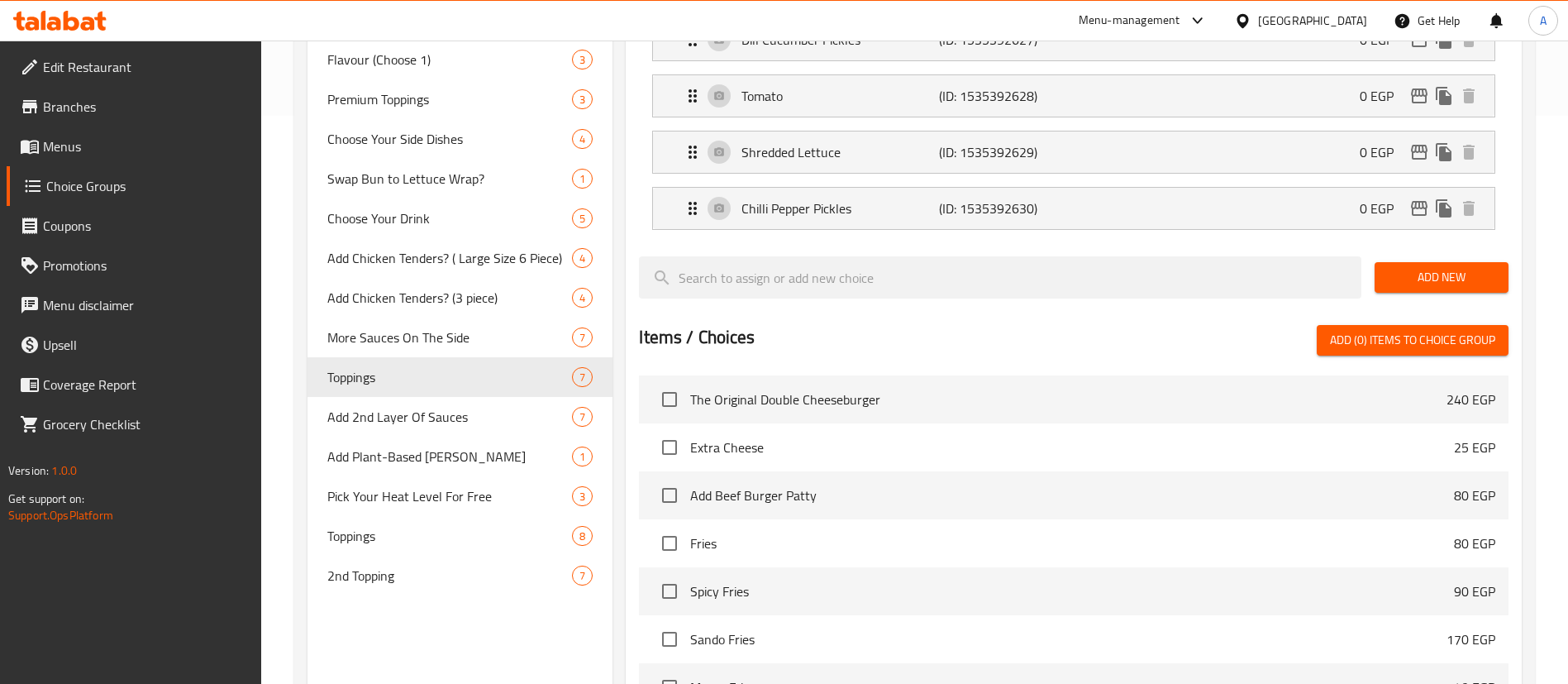
scroll to position [570, 0]
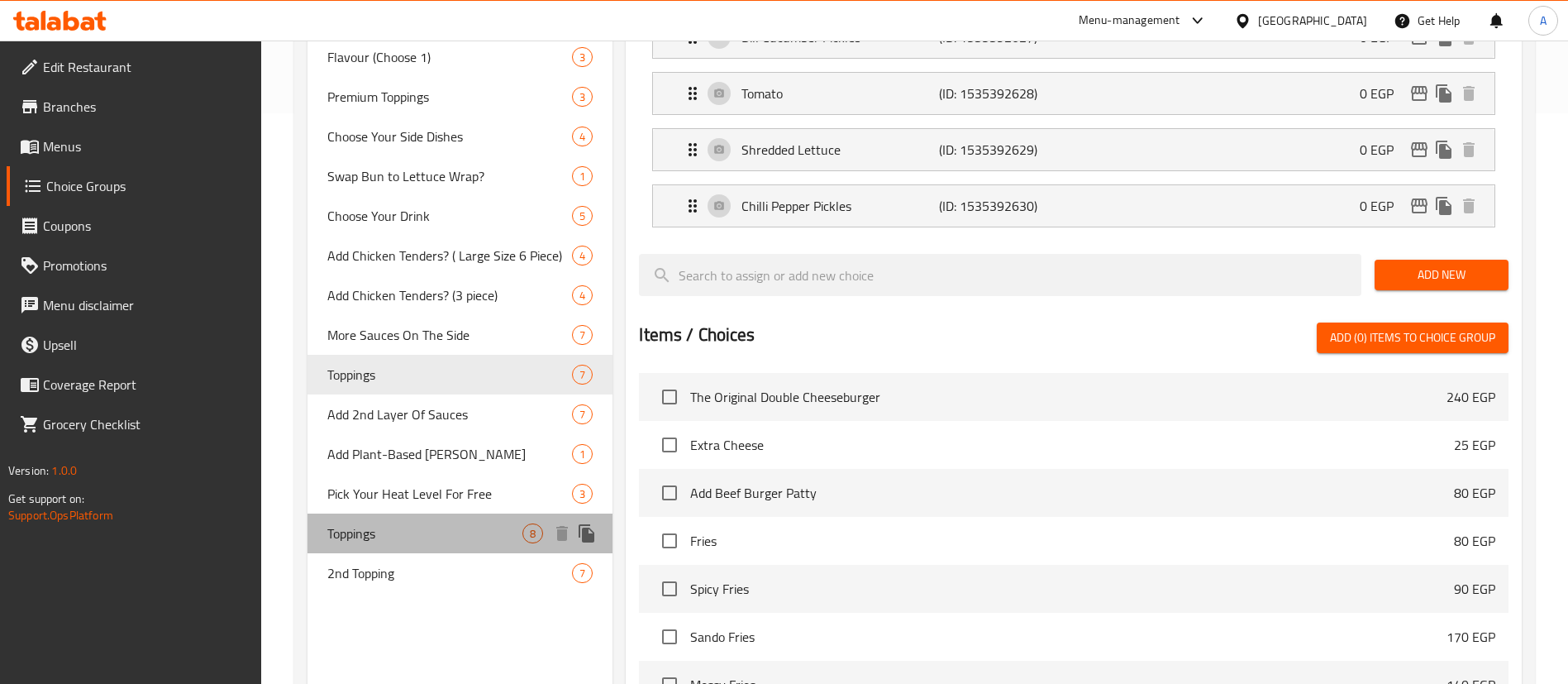
click at [347, 513] on div "Toppings 8" at bounding box center [459, 533] width 305 height 39
type input "Toppings"
type input "إضافات"
type input "1"
type input "4"
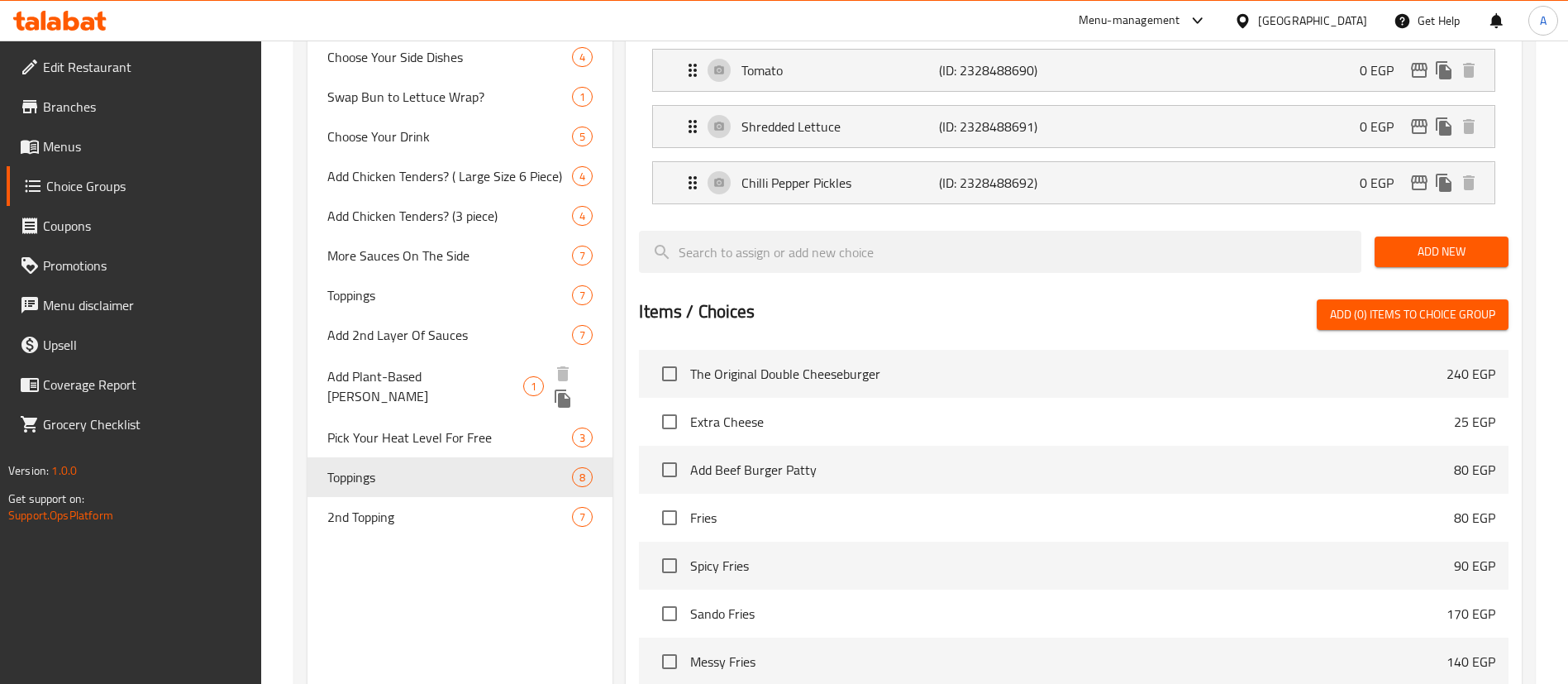
scroll to position [649, 0]
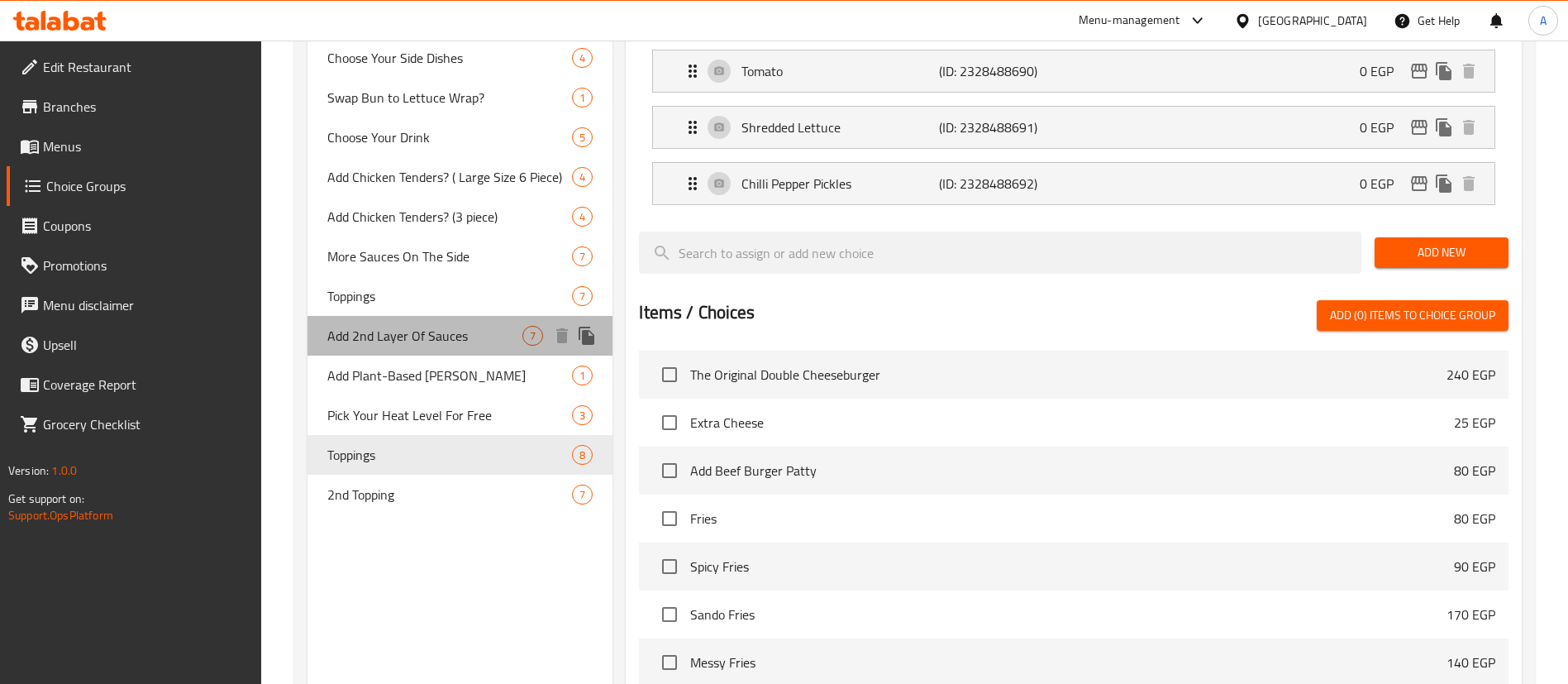
drag, startPoint x: 436, startPoint y: 334, endPoint x: 427, endPoint y: 325, distance: 12.7
click at [427, 326] on span "Add 2nd Layer Of Sauces" at bounding box center [425, 336] width 195 height 20
type input "Add 2nd Layer Of Sauces"
type input "اضافة ثانية من الصوصات"
type input "0"
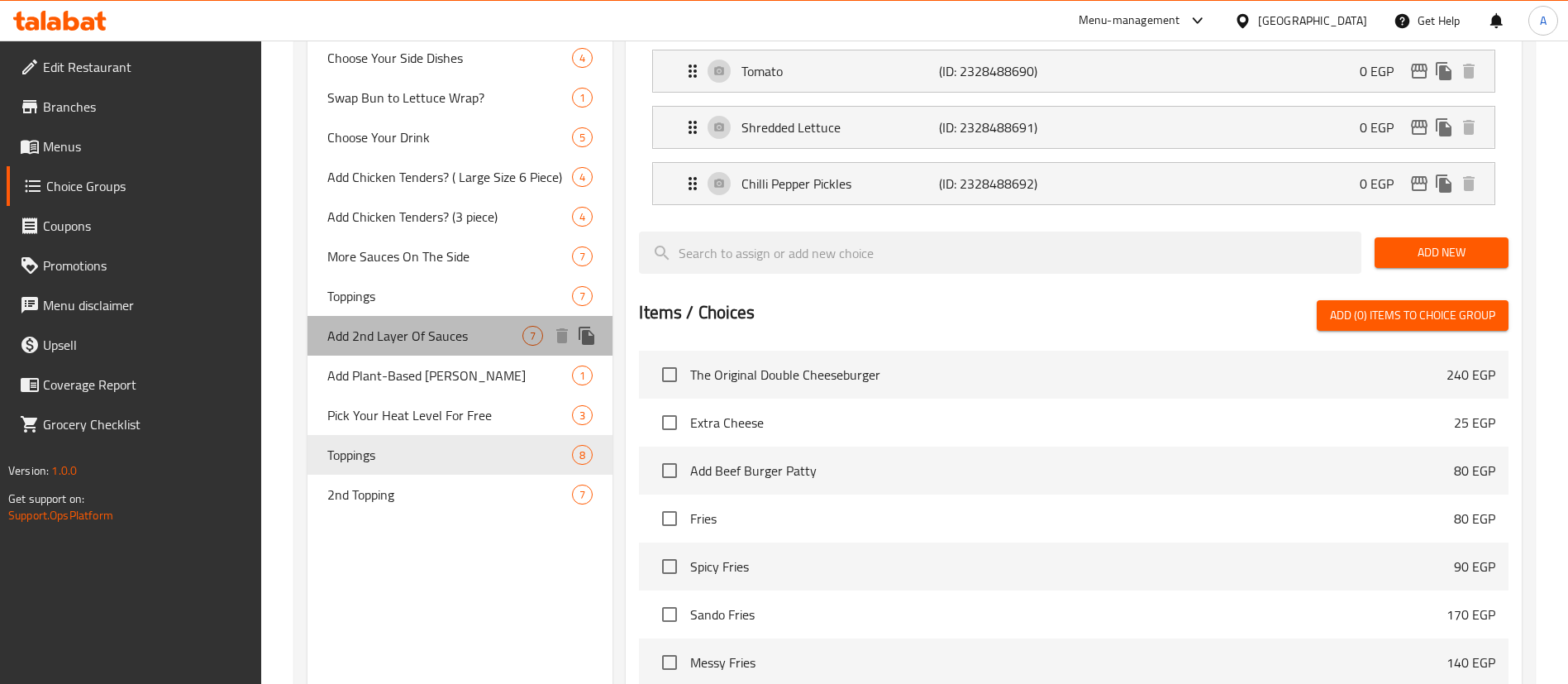
type input "2"
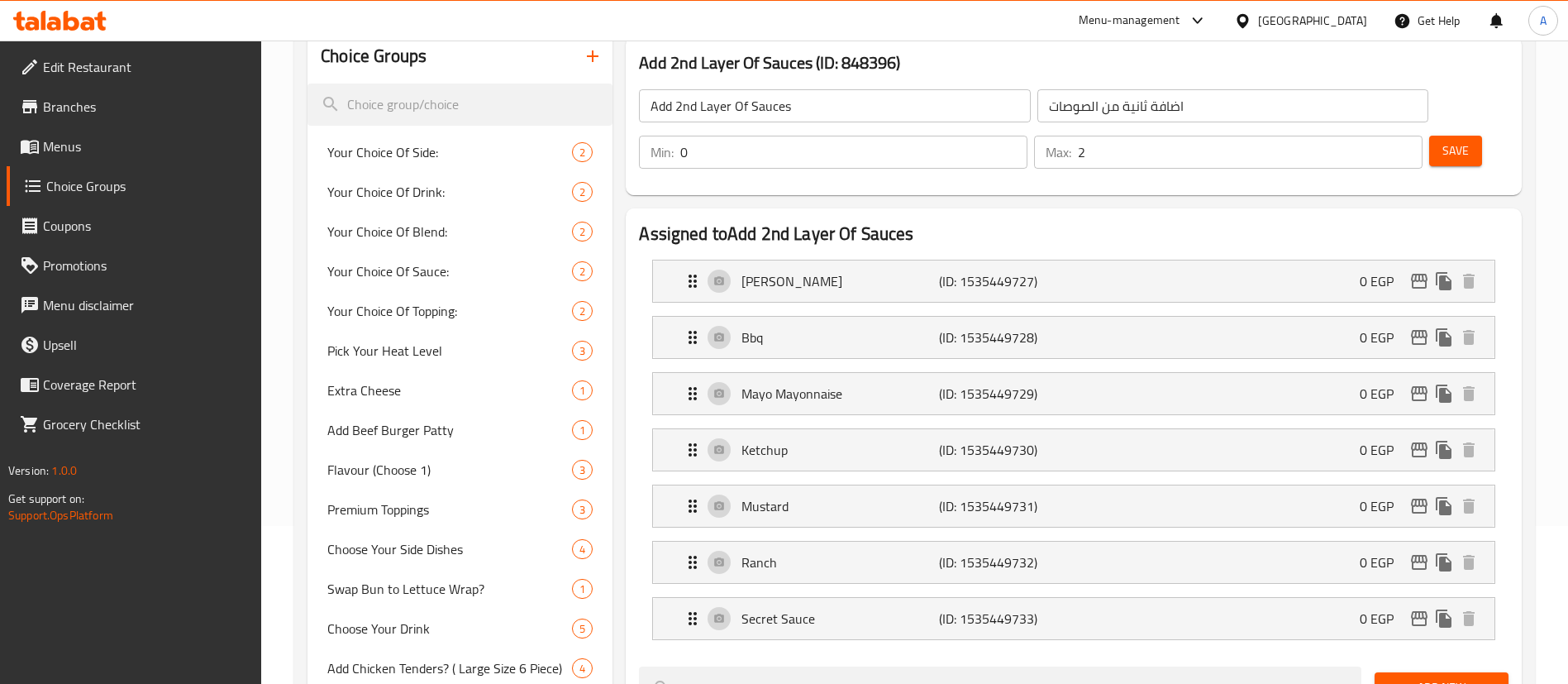
scroll to position [0, 0]
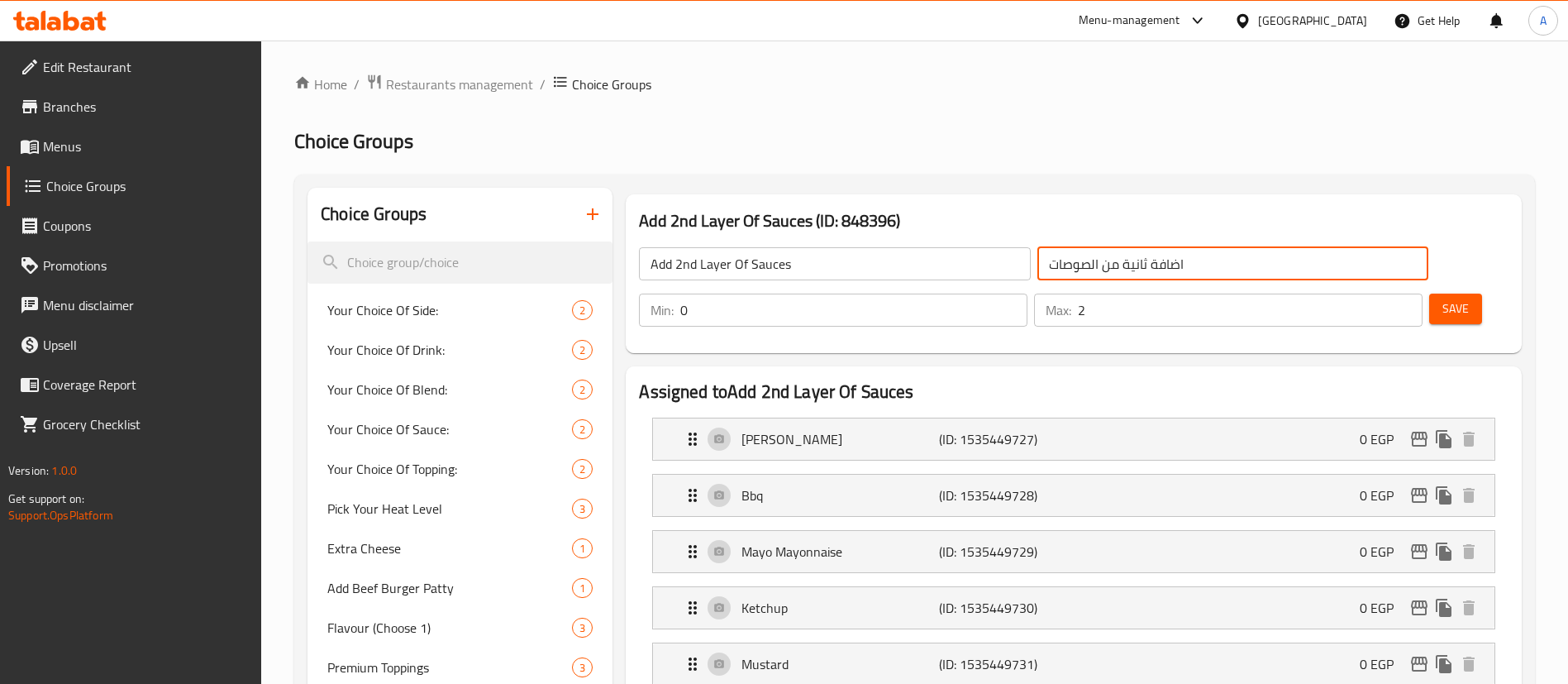
drag, startPoint x: 986, startPoint y: 261, endPoint x: 867, endPoint y: 270, distance: 119.3
click at [867, 270] on div "Add 2nd Layer Of Sauces ​ اضافة ثانية من الصوصات ​" at bounding box center [1033, 264] width 810 height 53
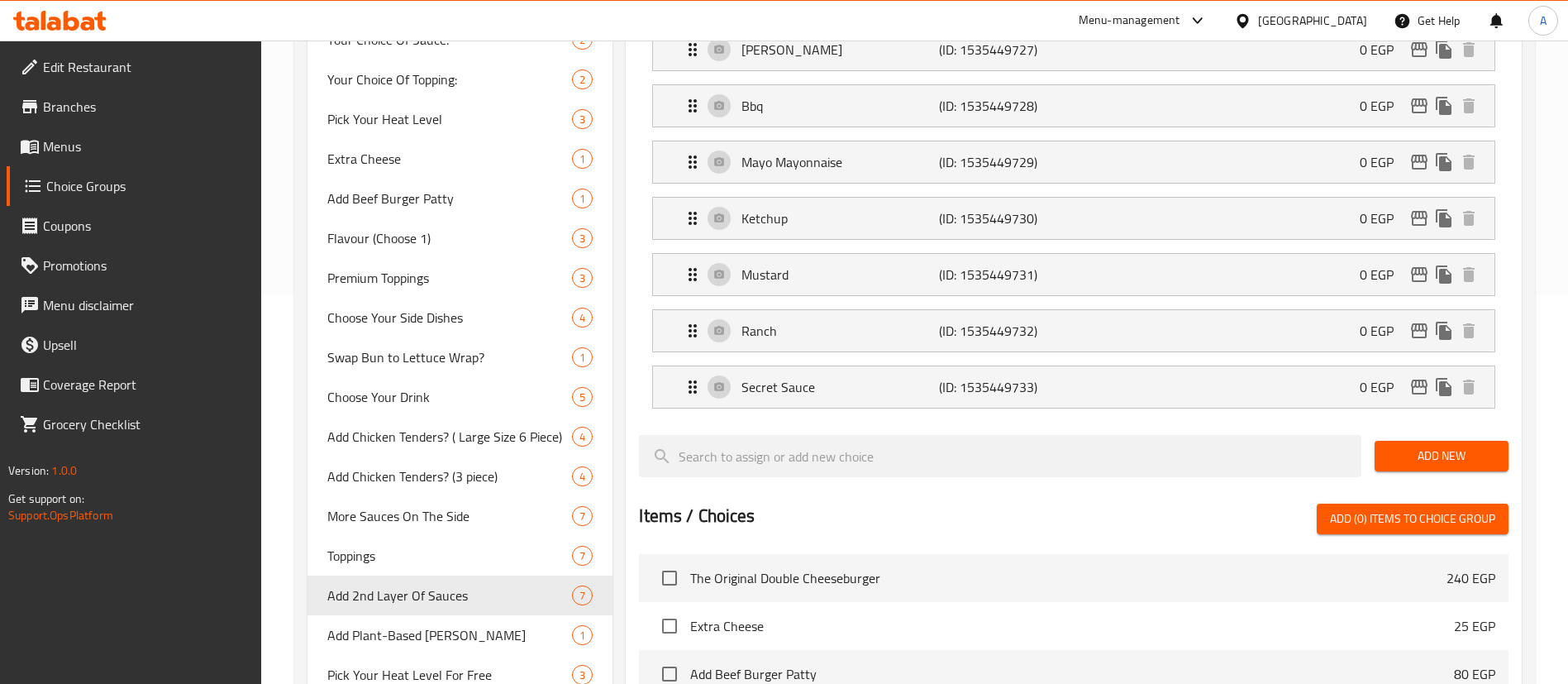
scroll to position [401, 0]
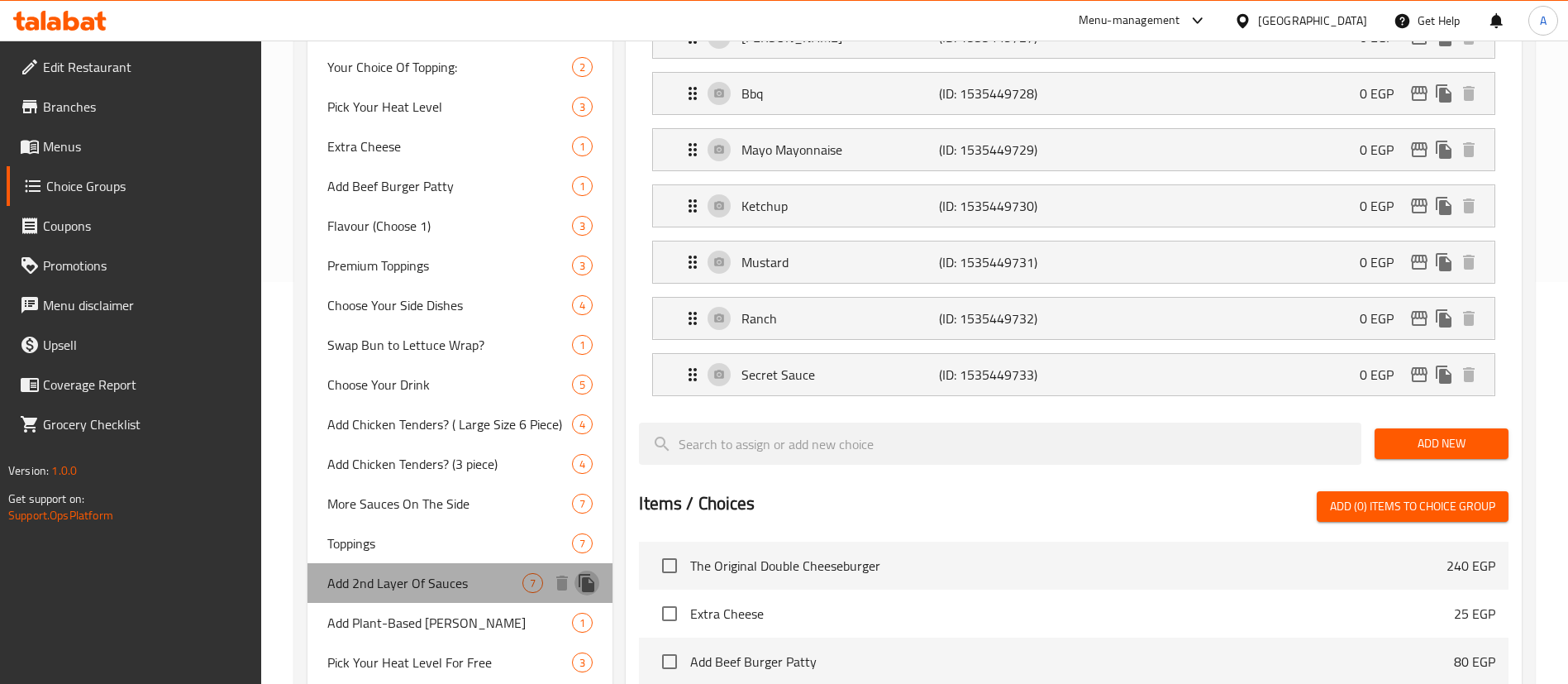
click at [594, 580] on icon "duplicate" at bounding box center [587, 583] width 16 height 19
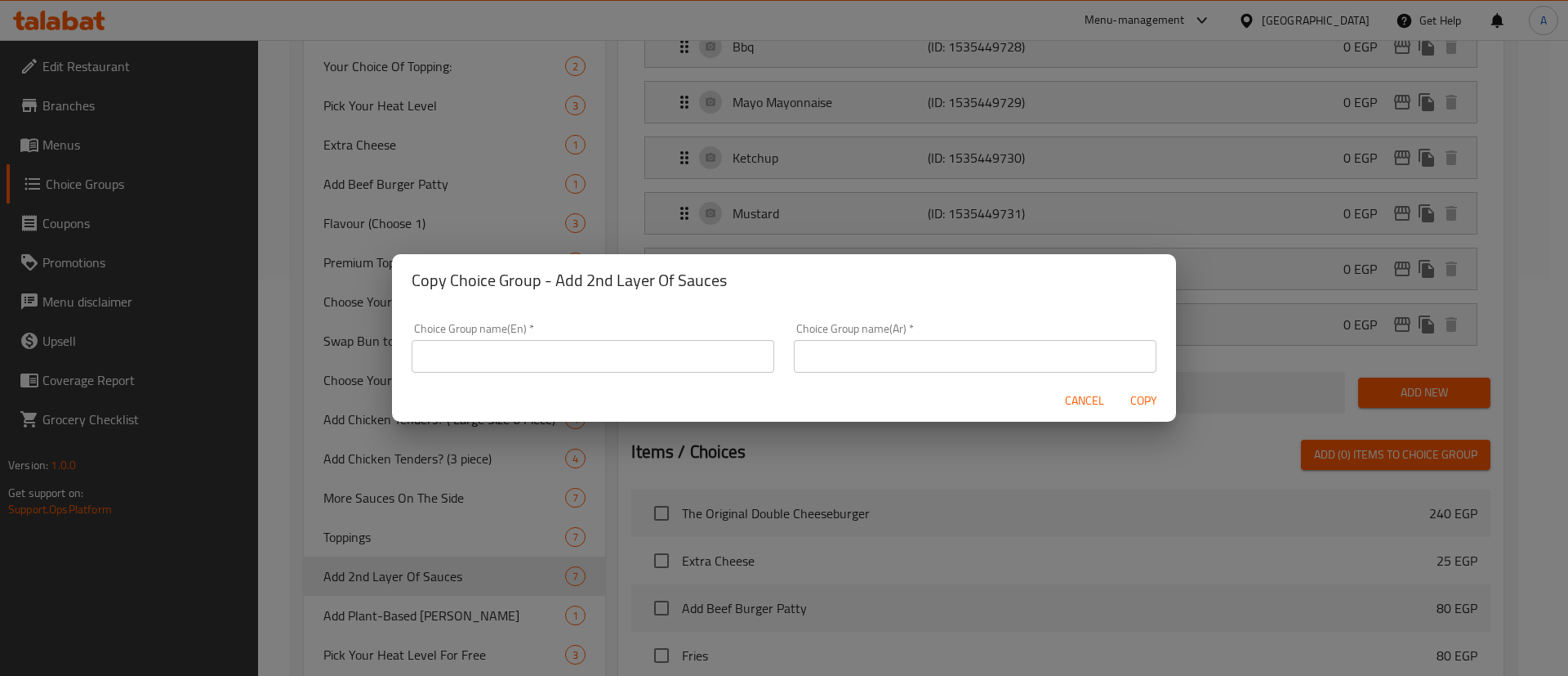
click at [825, 374] on div "Choice Group name(Ar)   * Choice Group name(Ar) *" at bounding box center [976, 348] width 382 height 70
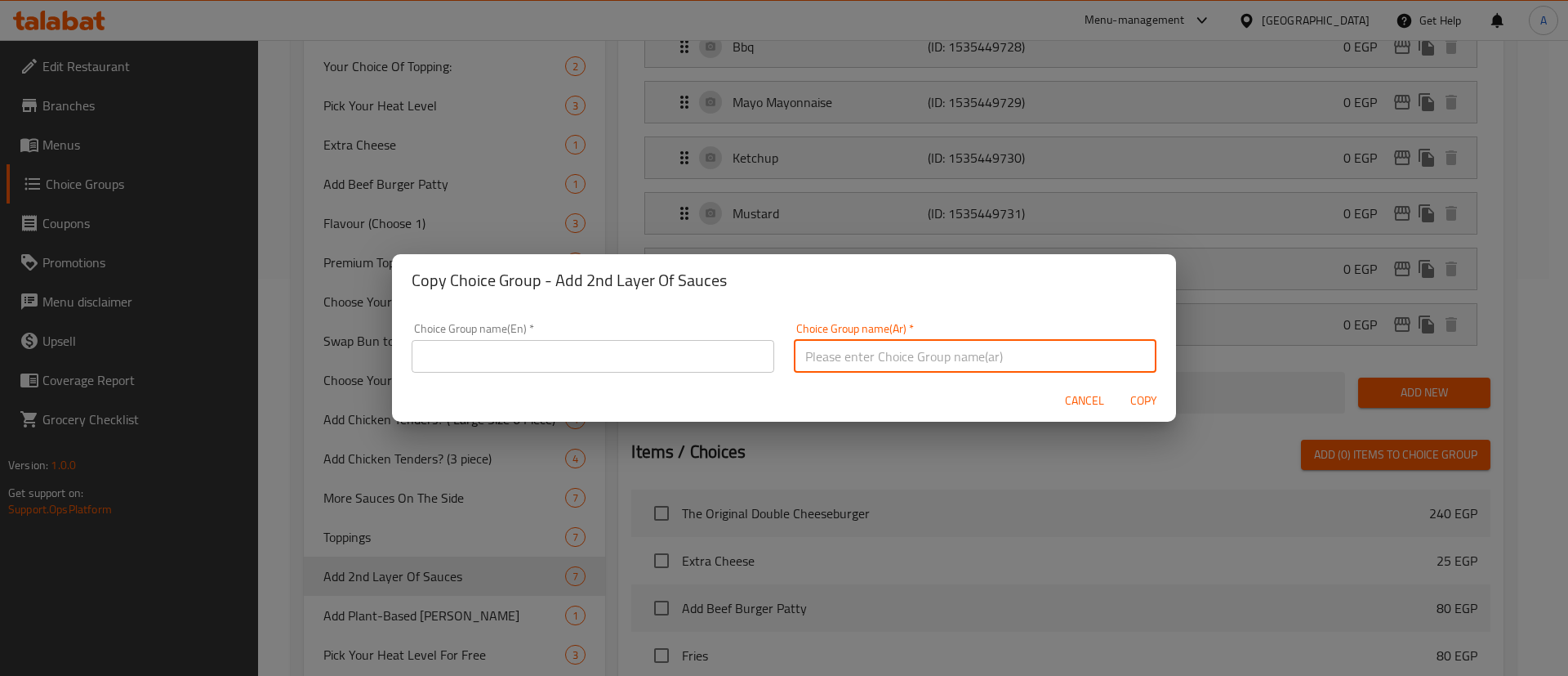
click at [821, 360] on input "text" at bounding box center [976, 356] width 363 height 33
paste input "الصوصات"
type input "الصوصات"
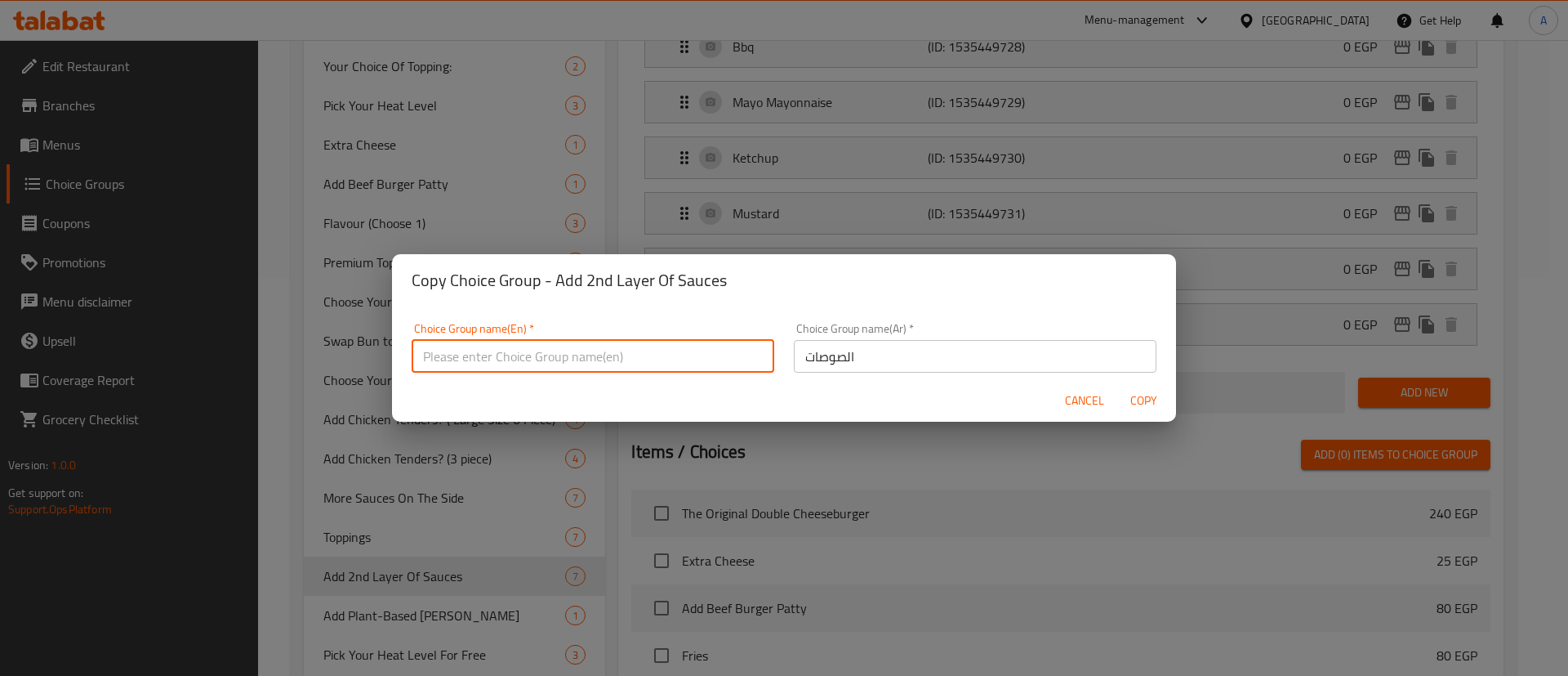
click at [688, 360] on input "text" at bounding box center [593, 356] width 363 height 33
type input "Sauces"
click at [1152, 397] on span "Copy" at bounding box center [1143, 401] width 39 height 20
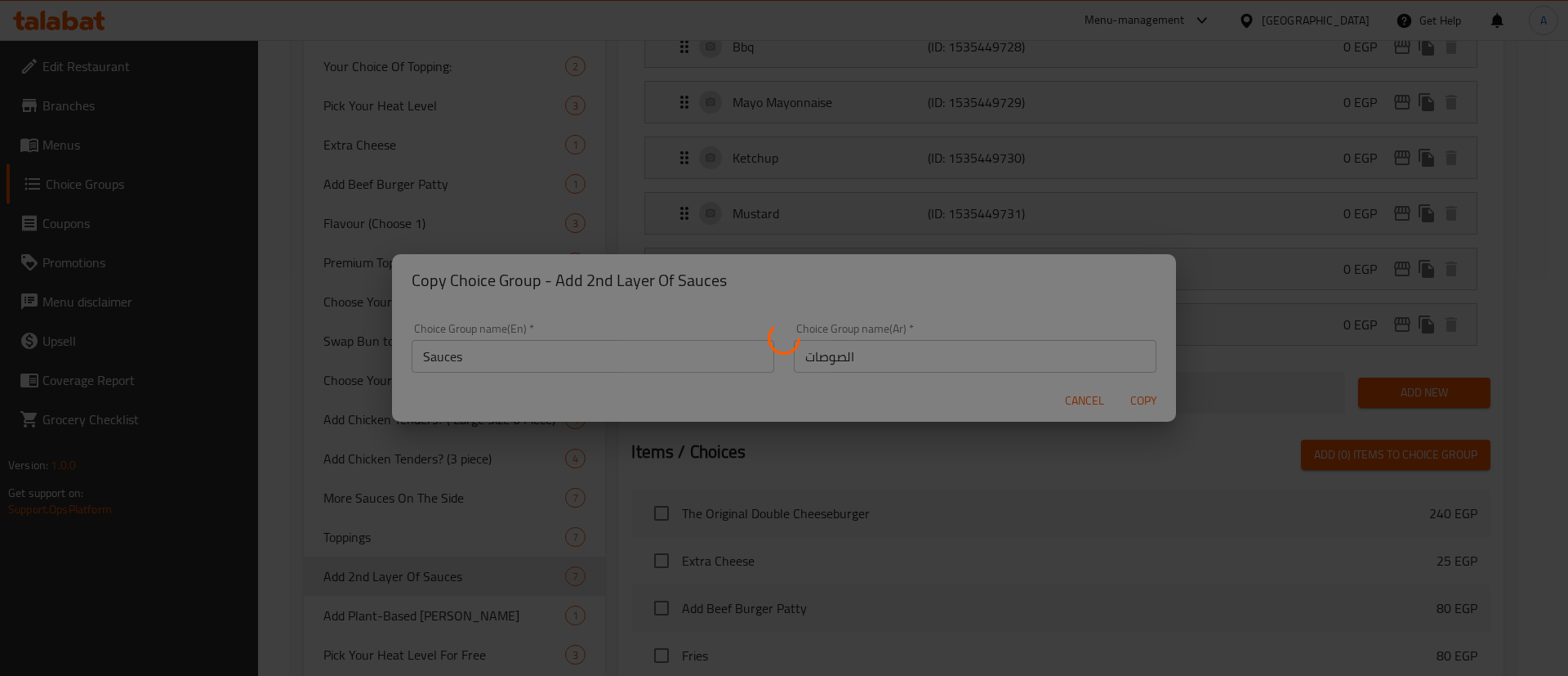
type input "Sauces"
type input "الصوصات"
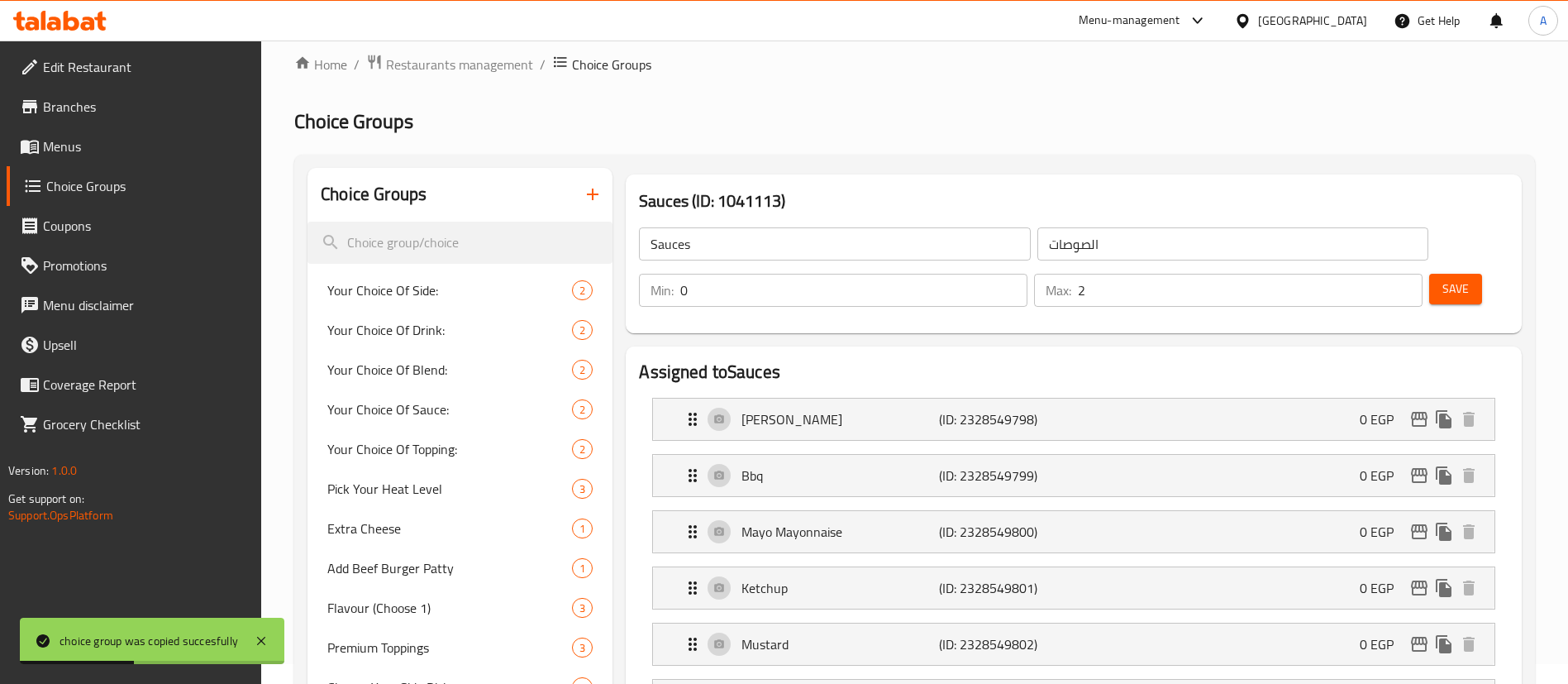
scroll to position [27, 0]
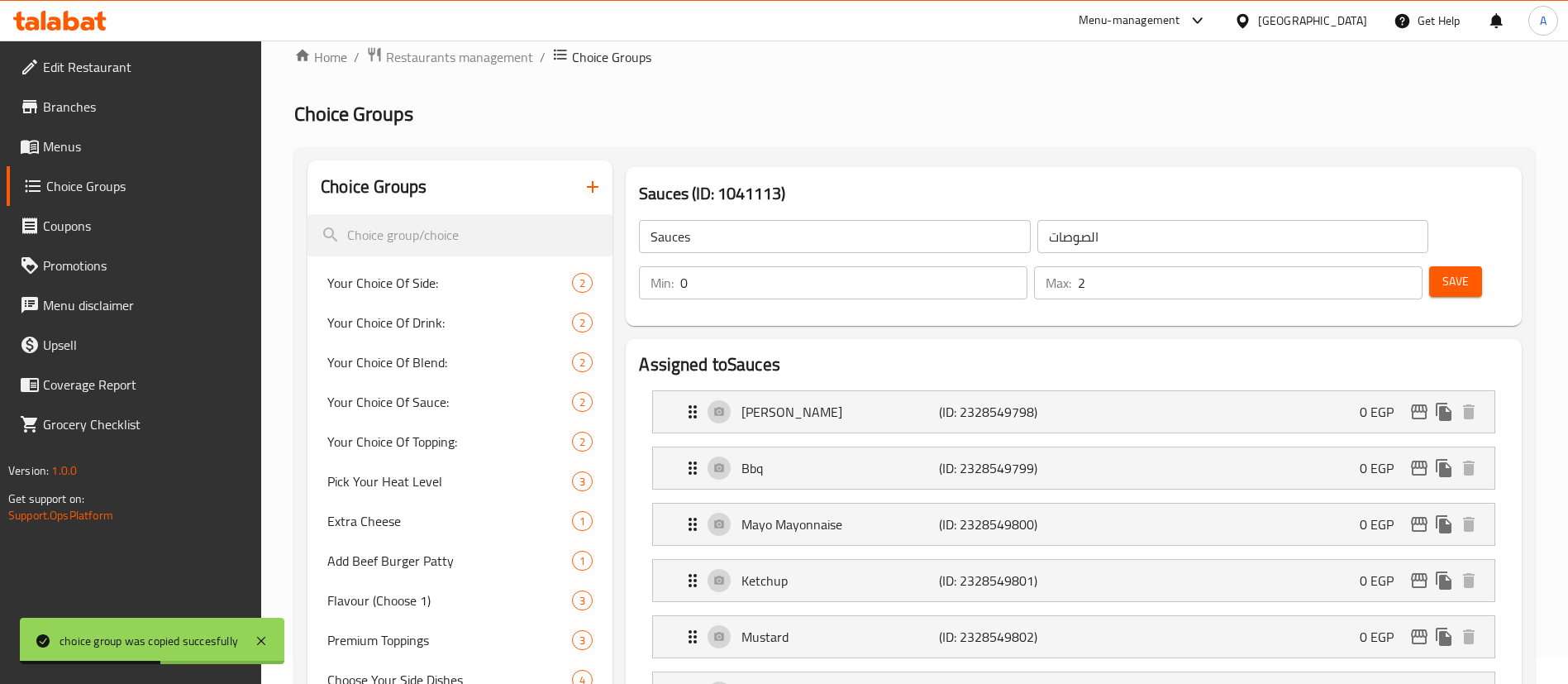
click at [1027, 266] on input "0" at bounding box center [854, 283] width 347 height 33
type input "1"
click at [1027, 266] on input "1" at bounding box center [854, 283] width 347 height 33
click at [1187, 280] on div "Sauces (ID: 1041113) Sauces ​ الصوصات ​ Min: 1 ​ Max: 2 ​ Save" at bounding box center [1073, 245] width 910 height 172
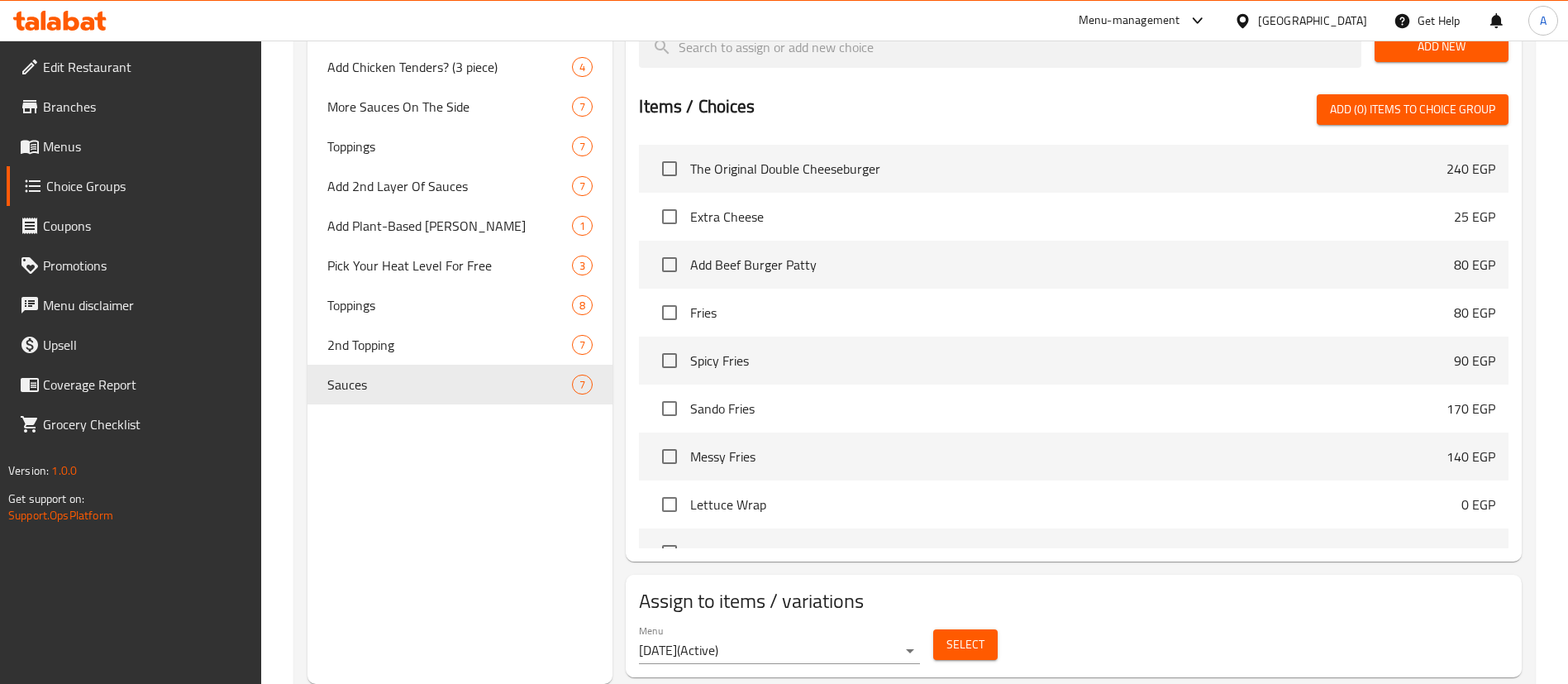
scroll to position [349, 0]
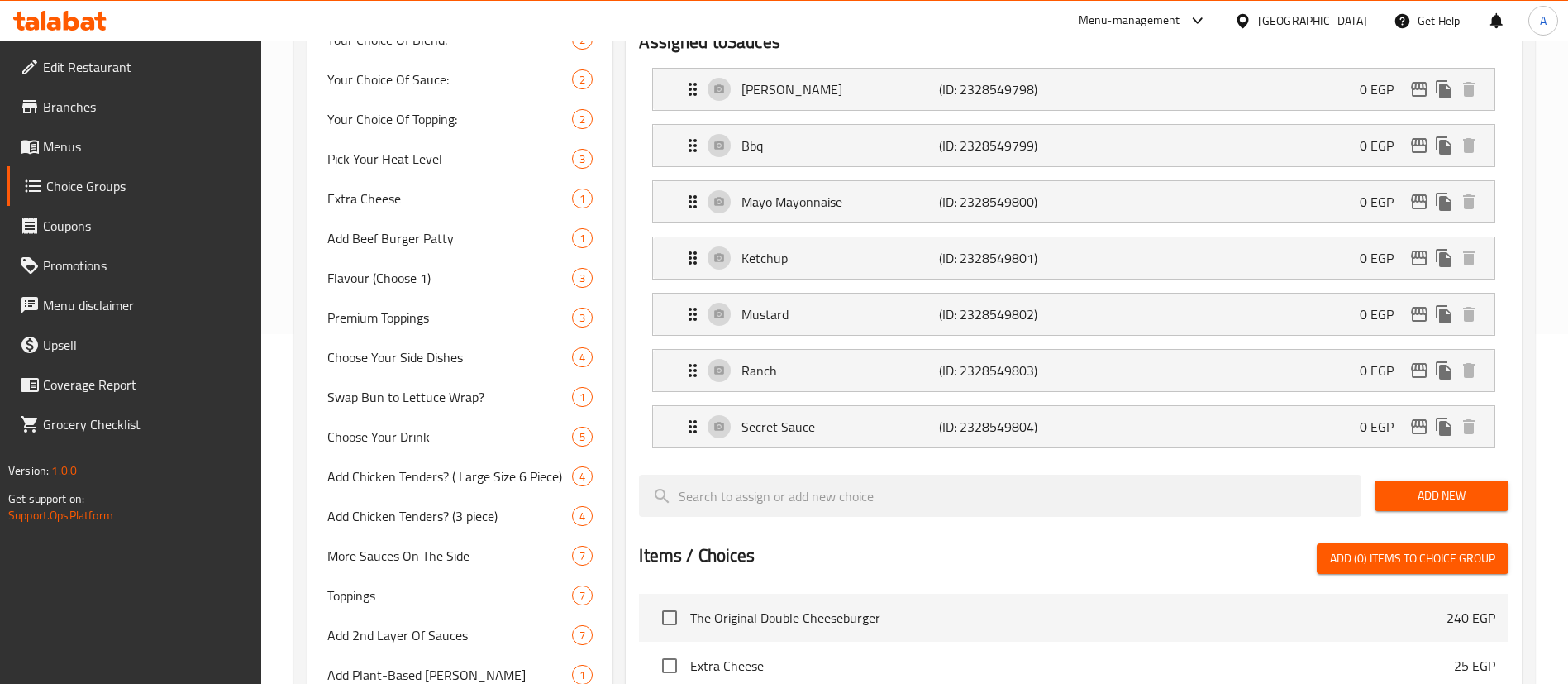
click at [1429, 485] on span "Add New" at bounding box center [1441, 495] width 108 height 21
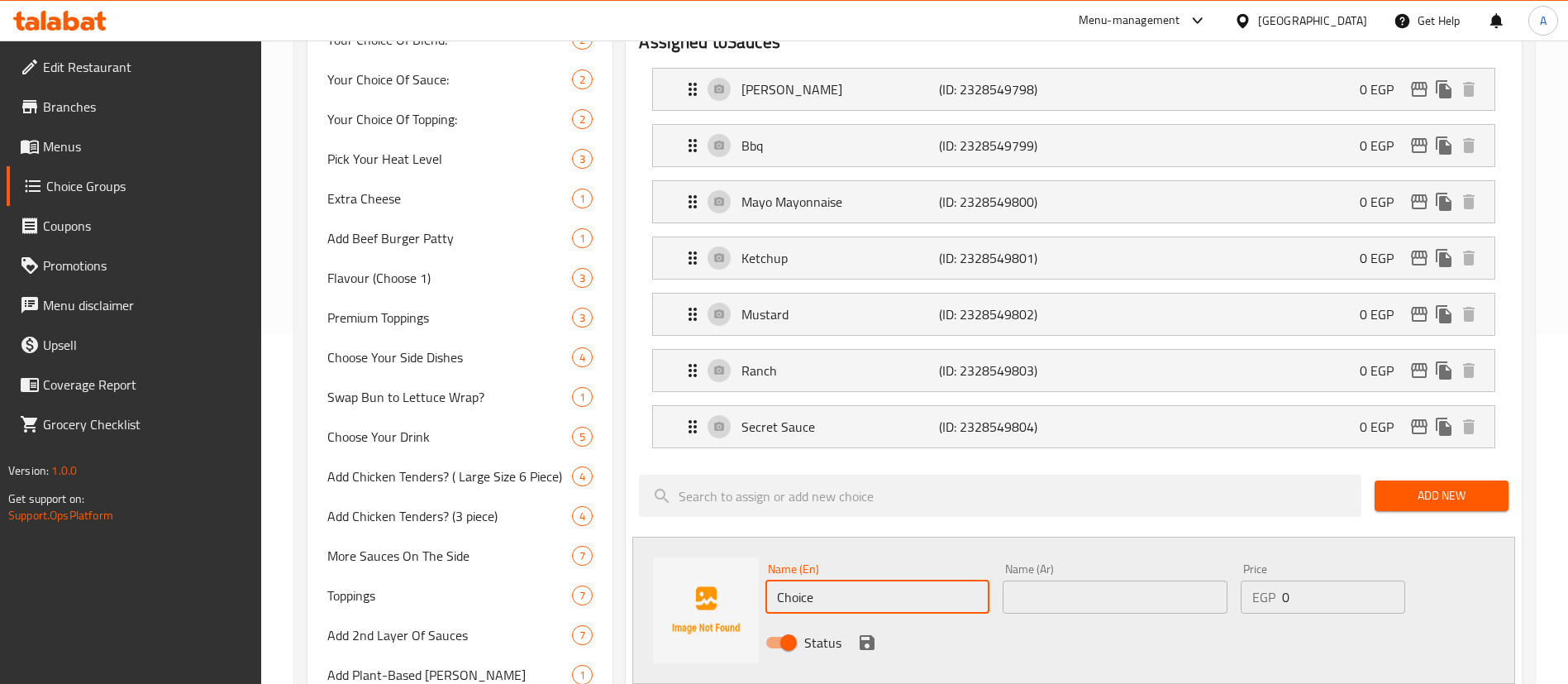
click at [859, 580] on input "Choice" at bounding box center [877, 597] width 224 height 33
type input "No Sauce"
click at [1072, 620] on div "Status" at bounding box center [1114, 642] width 711 height 44
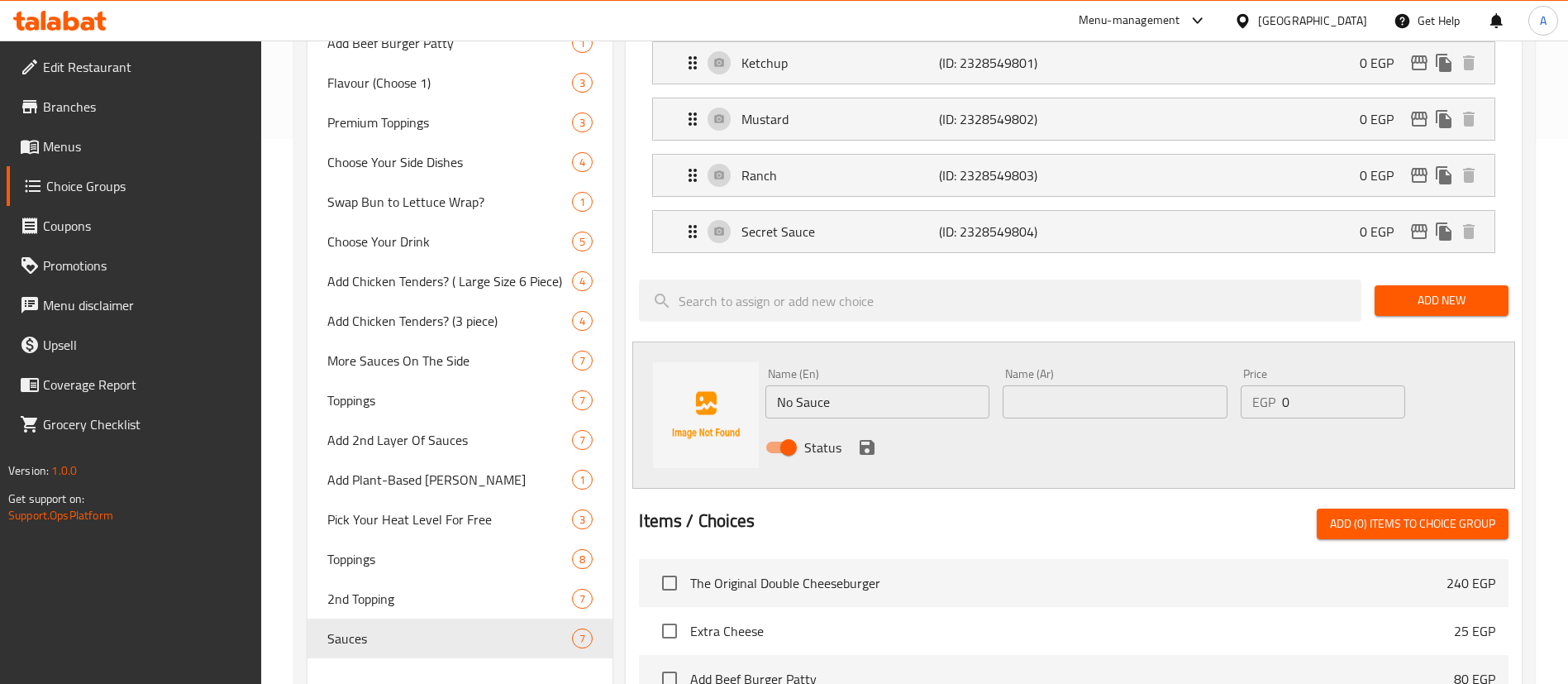
scroll to position [548, 0]
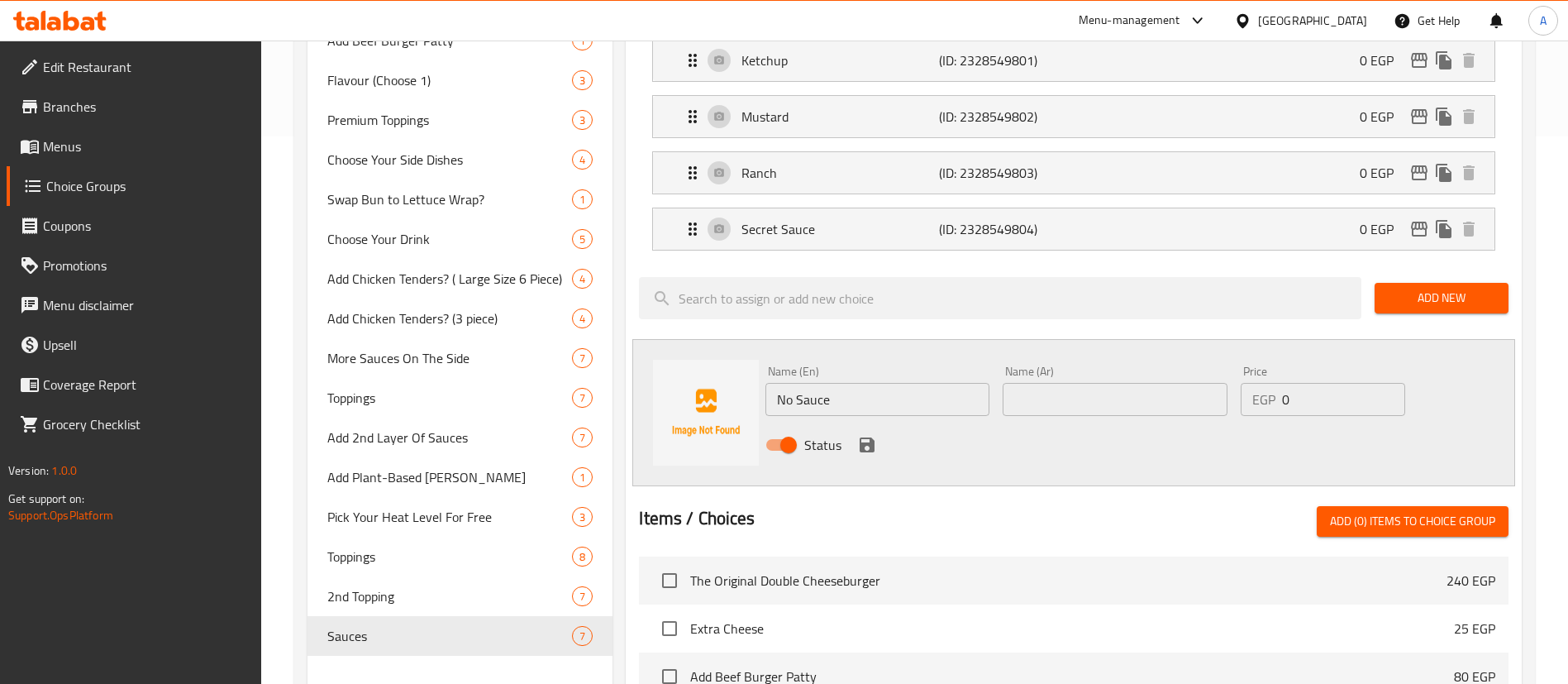
click at [1110, 383] on input "text" at bounding box center [1115, 399] width 224 height 33
paste input "بدون"
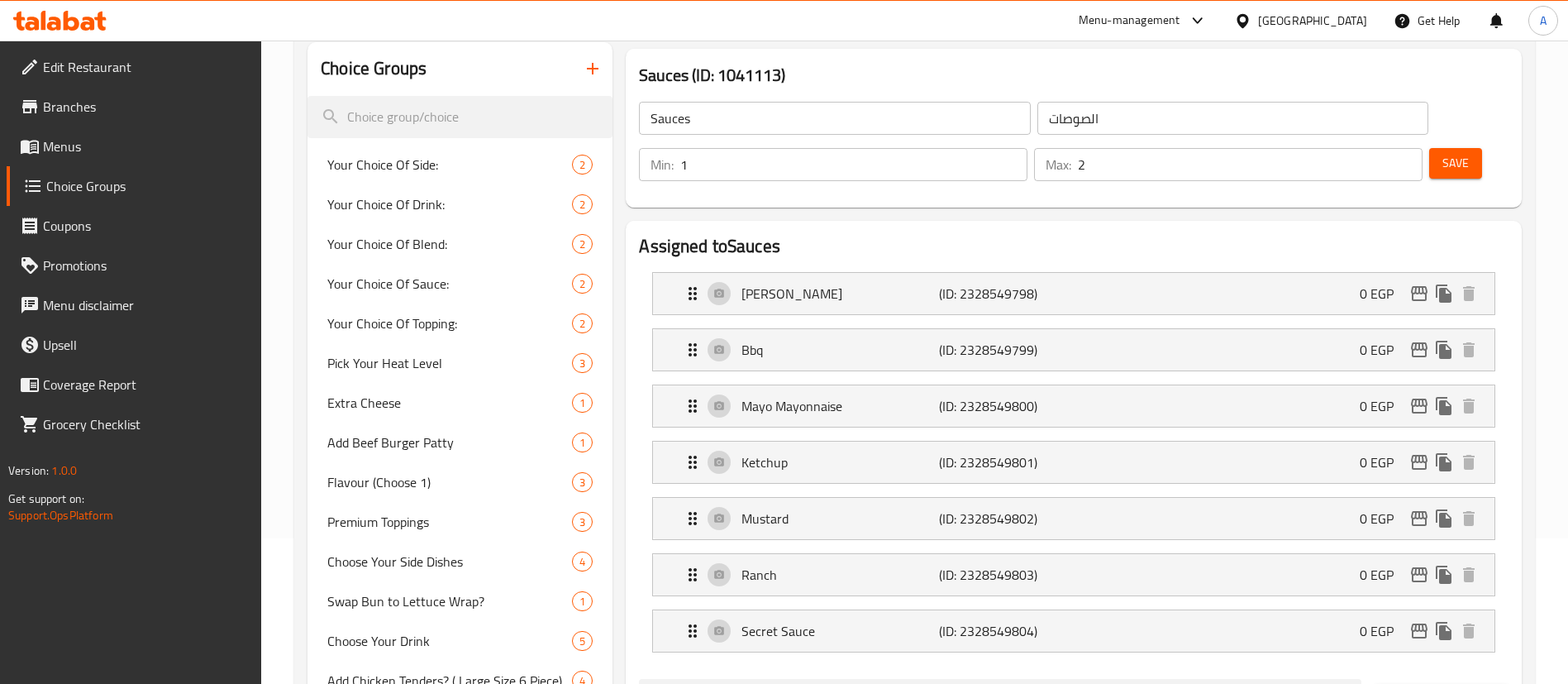
scroll to position [0, 0]
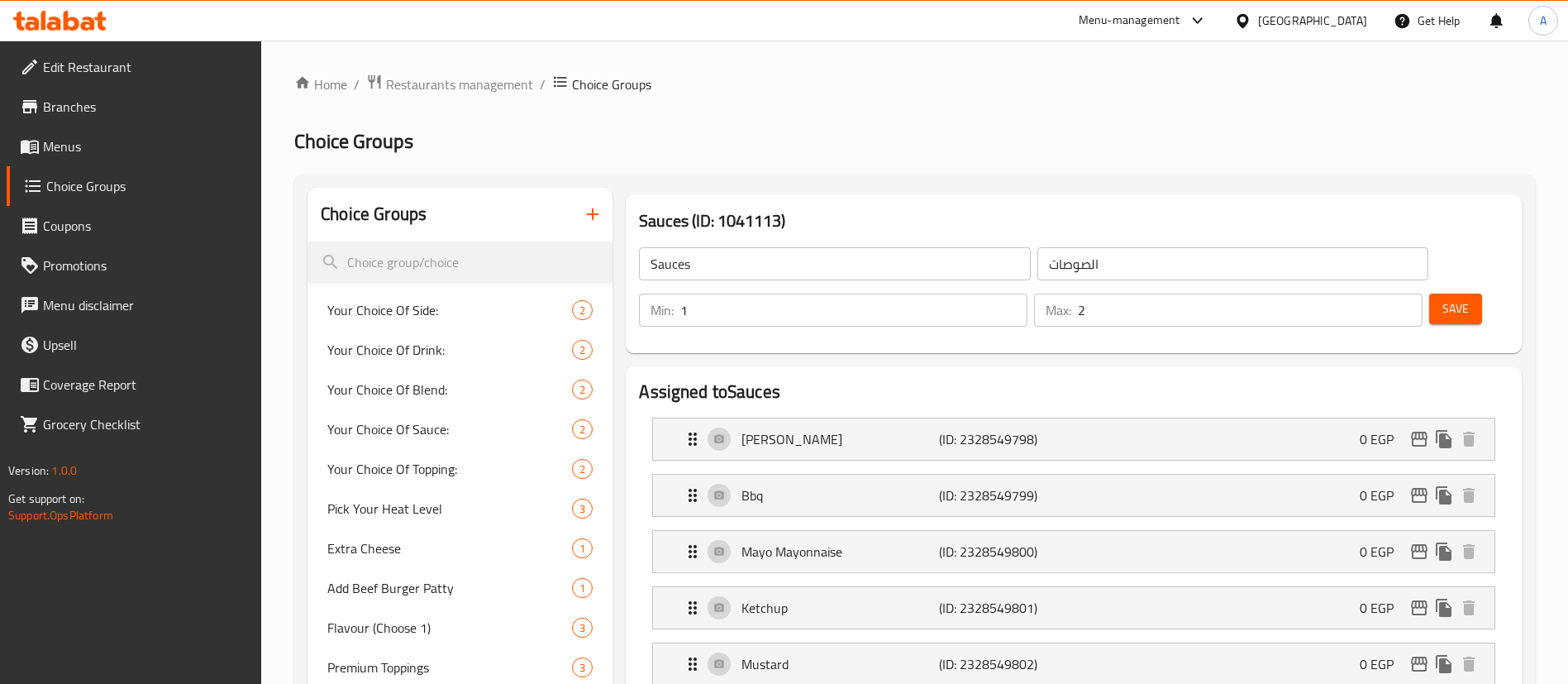
click at [1037, 260] on input "الصوصات" at bounding box center [1232, 264] width 391 height 33
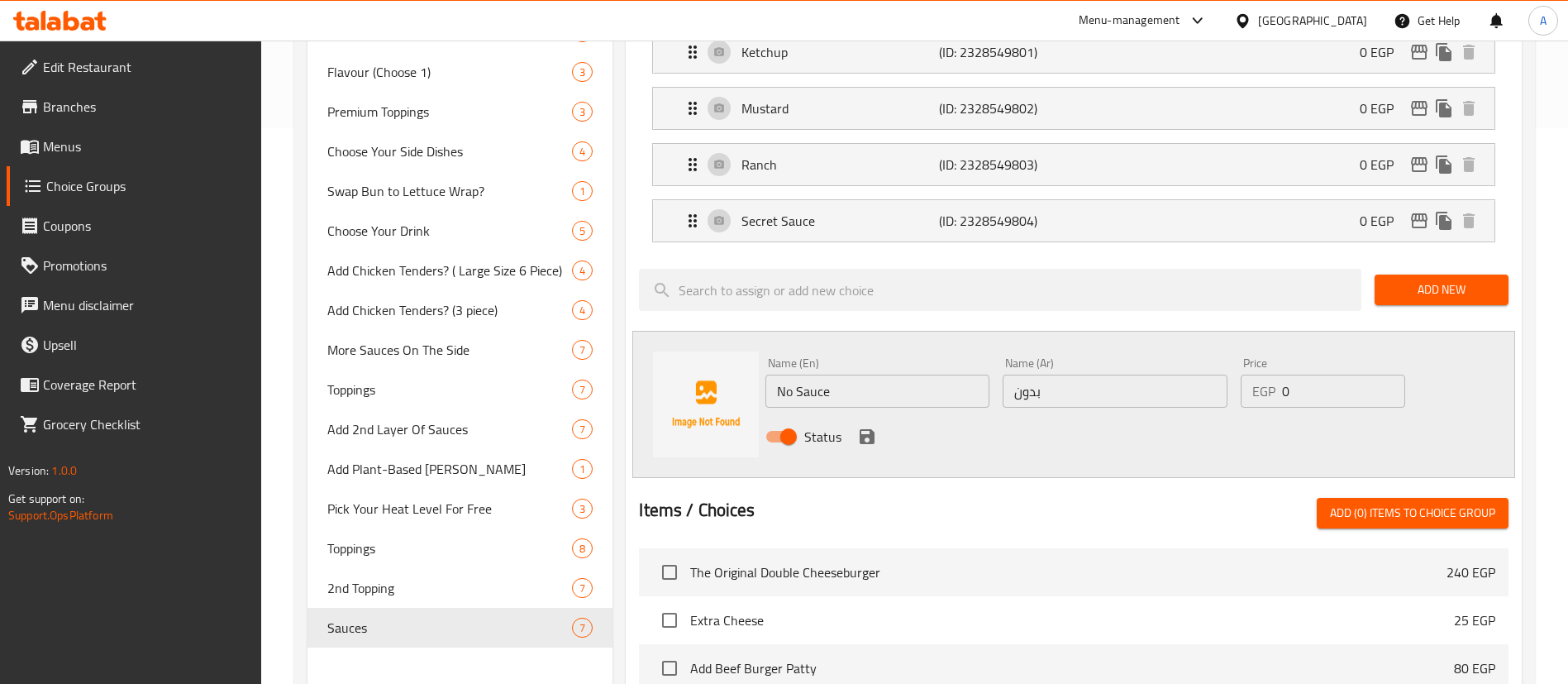
scroll to position [598, 0]
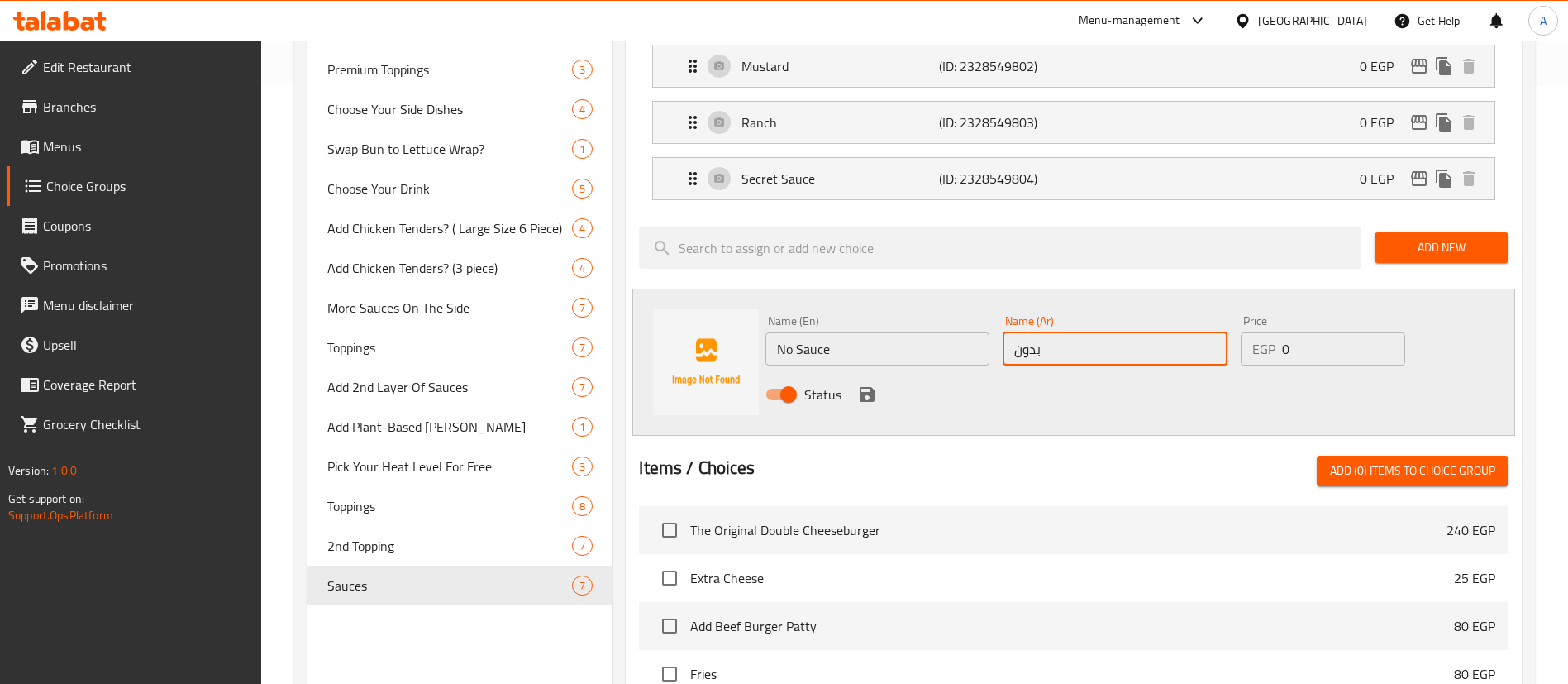
click at [1095, 333] on input "بدون" at bounding box center [1115, 349] width 224 height 33
paste input "صوصات"
type input "بدون صوصات"
click at [1092, 455] on div "Items / Choices Add (0) items to choice group" at bounding box center [1073, 470] width 869 height 30
click at [867, 385] on icon "save" at bounding box center [867, 395] width 20 height 20
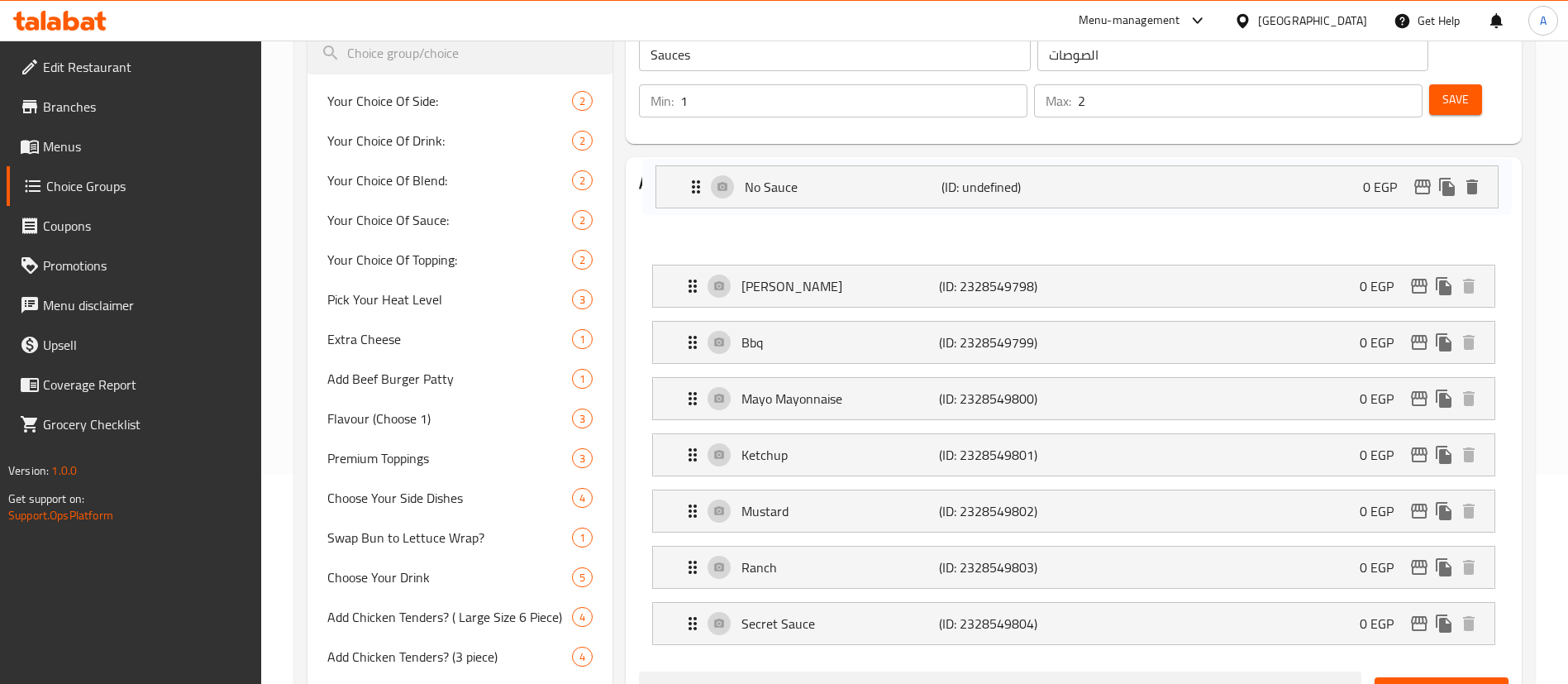
drag, startPoint x: 694, startPoint y: 553, endPoint x: 693, endPoint y: 169, distance: 384.0
click at [693, 195] on nav "Aioli Caesar (ID: 2328549798) 0 EGP Name (En) Aioli Caesar Name (En) Name (Ar) …" at bounding box center [1073, 427] width 869 height 463
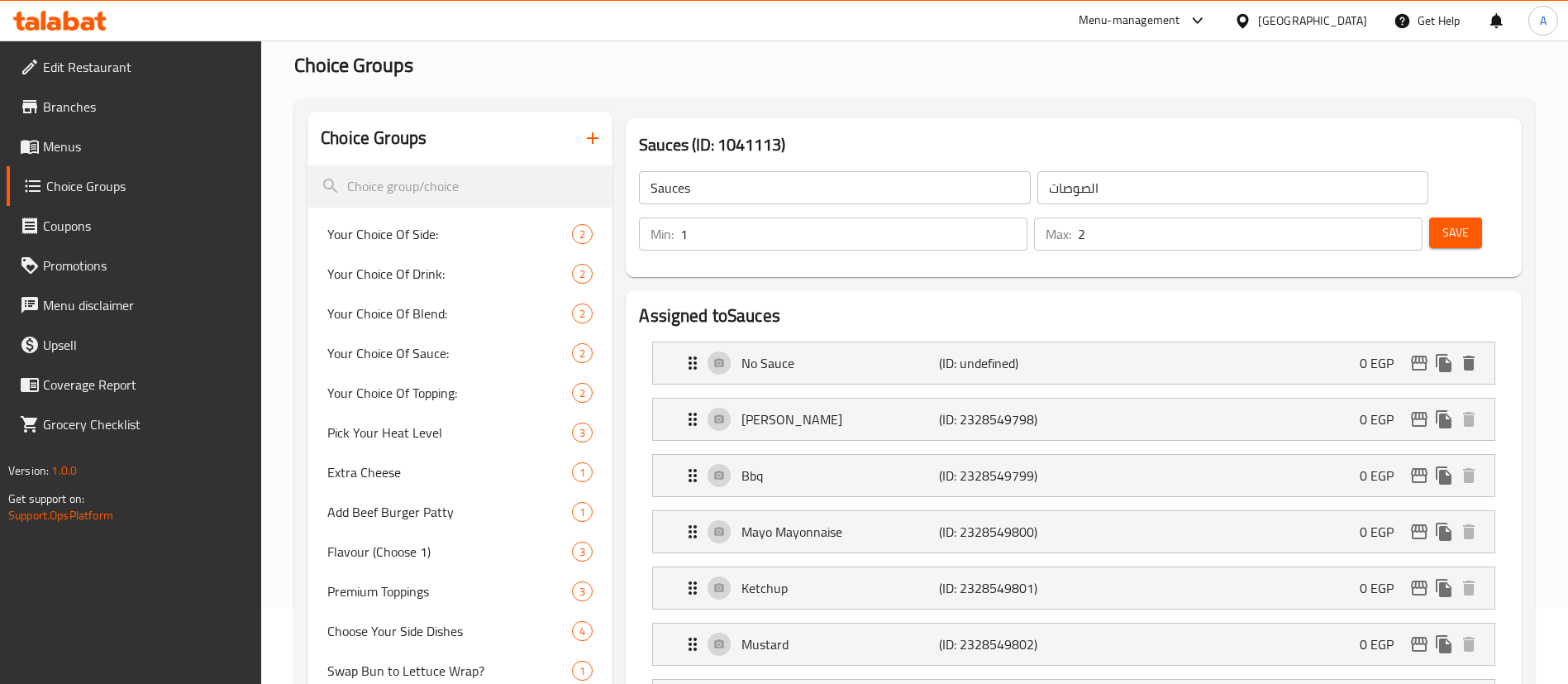
scroll to position [68, 0]
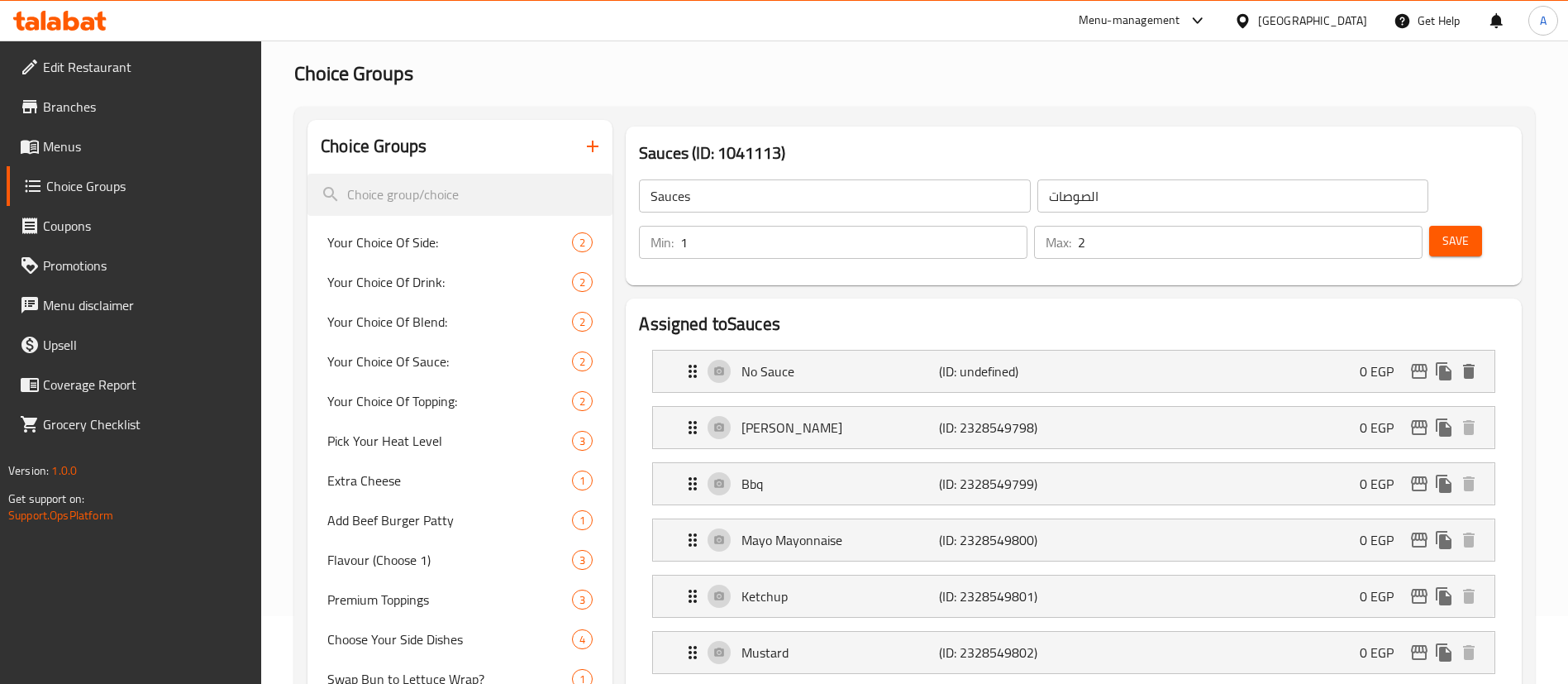
click at [1442, 231] on span "Save" at bounding box center [1455, 240] width 26 height 21
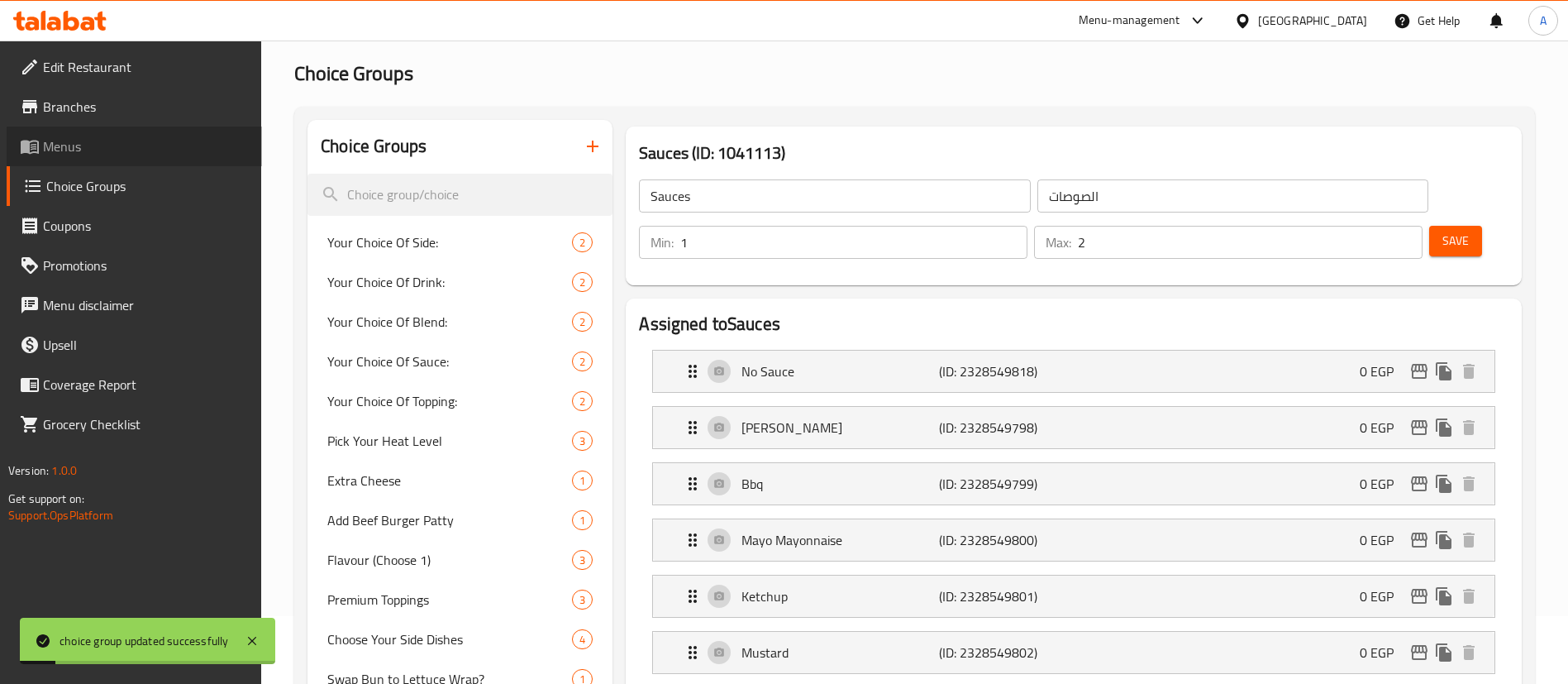
click at [77, 141] on span "Menus" at bounding box center [146, 146] width 206 height 20
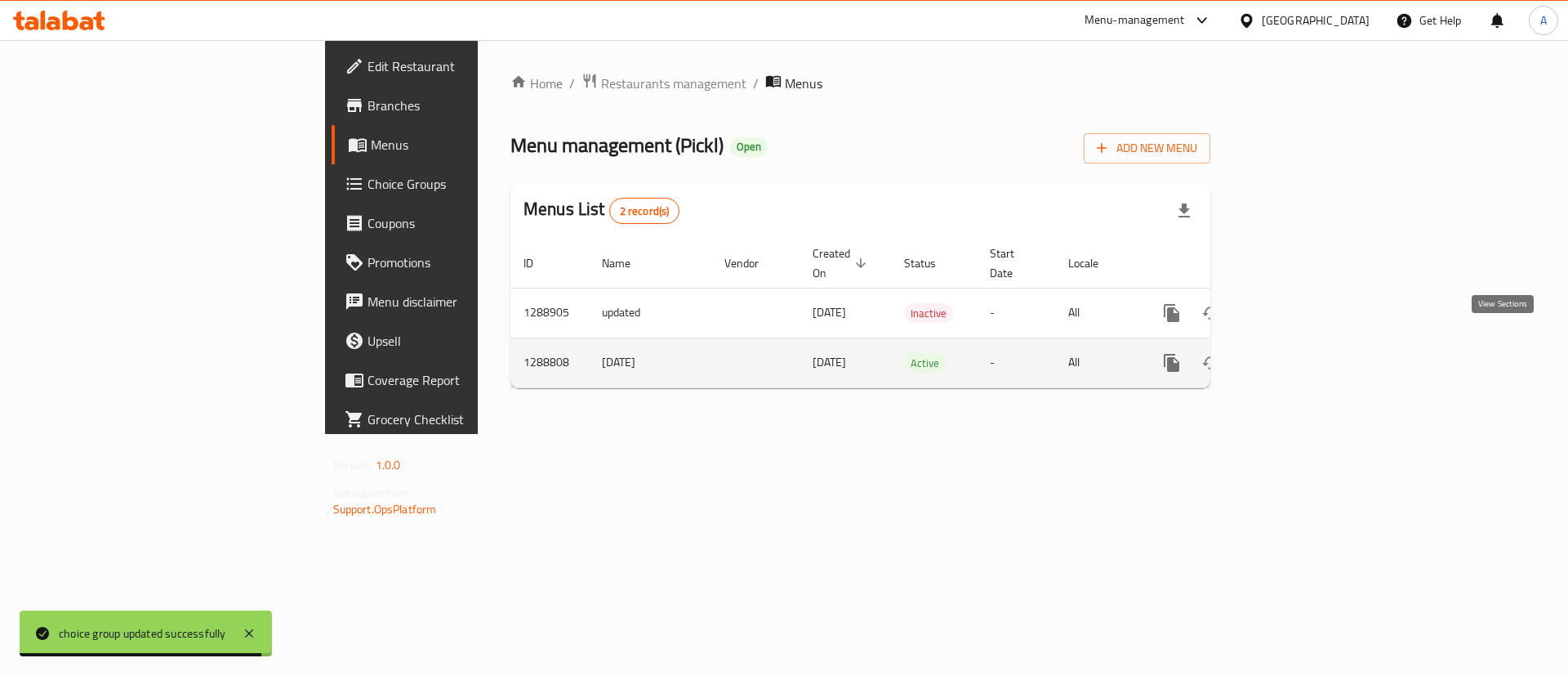
click at [1299, 353] on icon "enhanced table" at bounding box center [1290, 363] width 19 height 19
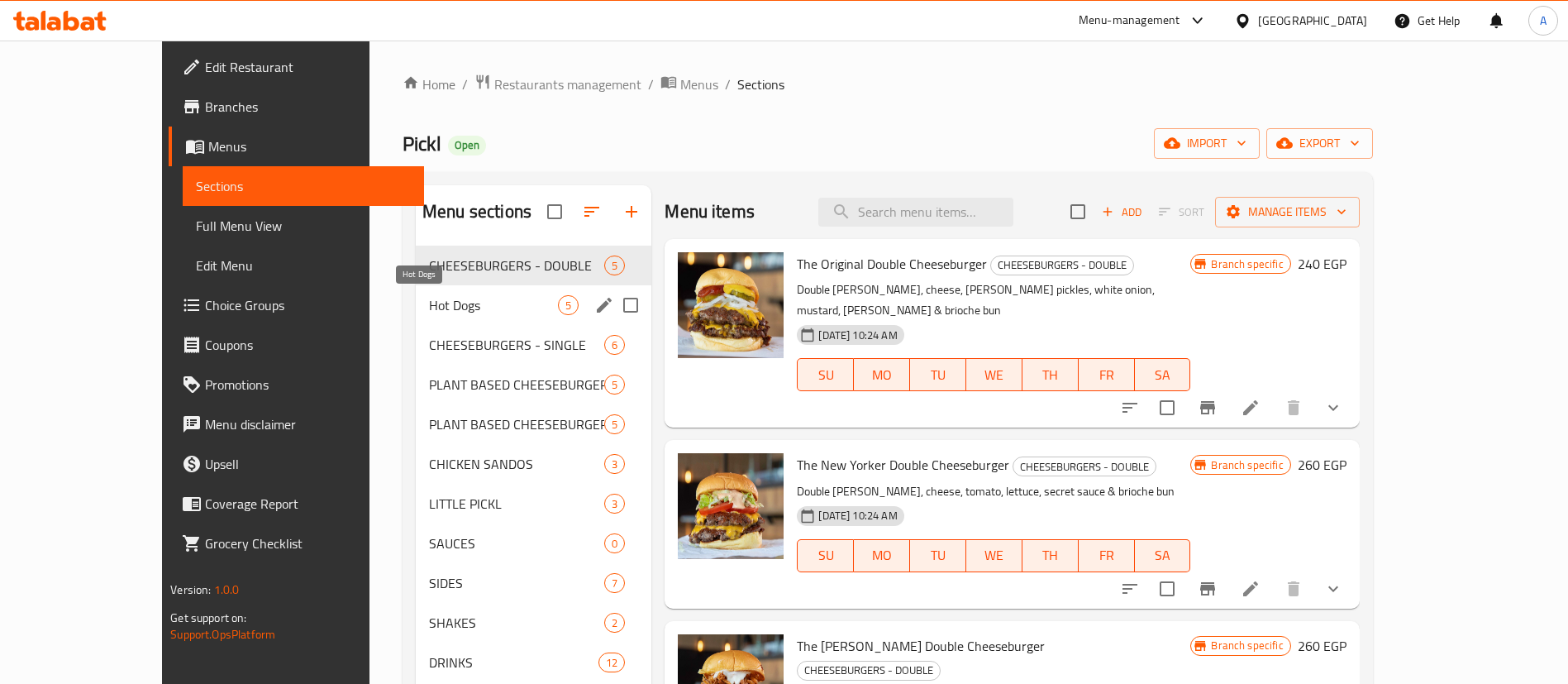
click at [429, 299] on span "Hot Dogs" at bounding box center [493, 305] width 129 height 20
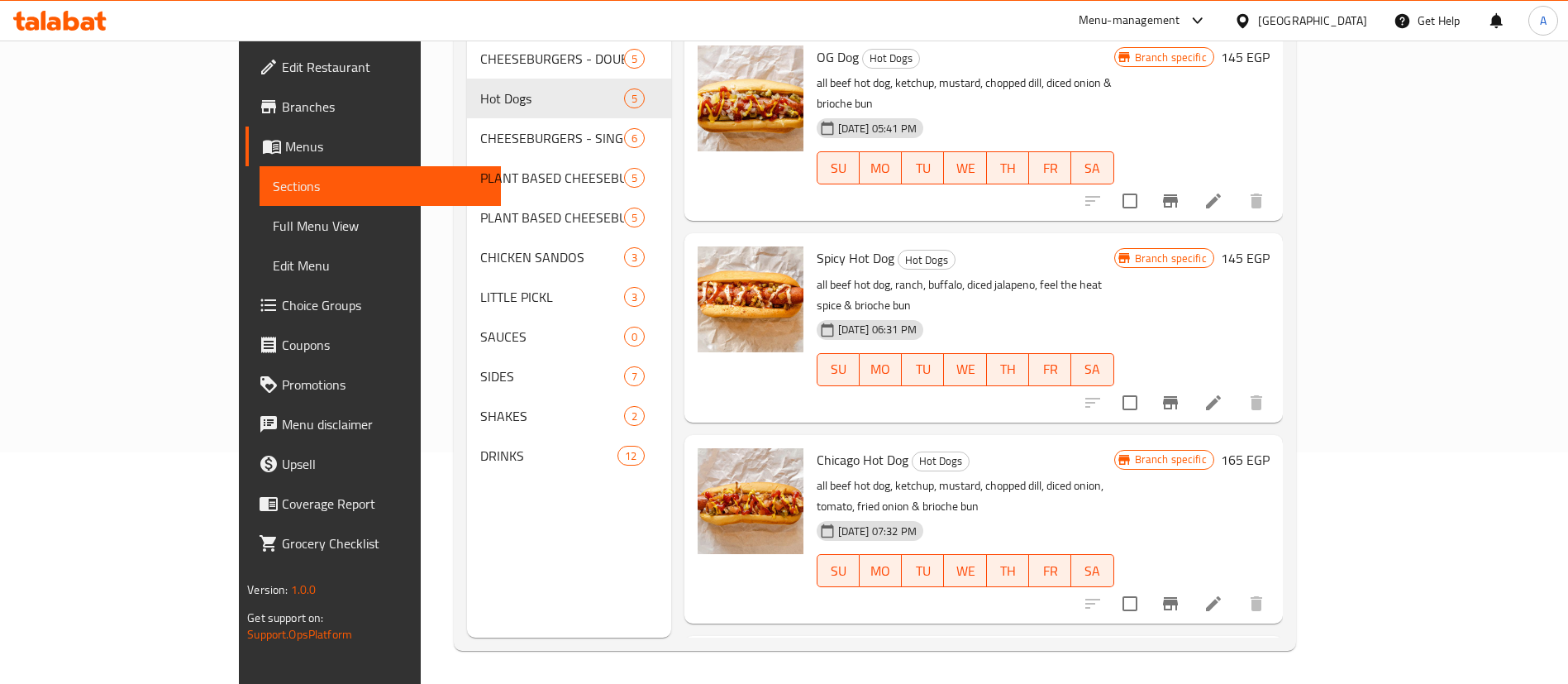
scroll to position [260, 0]
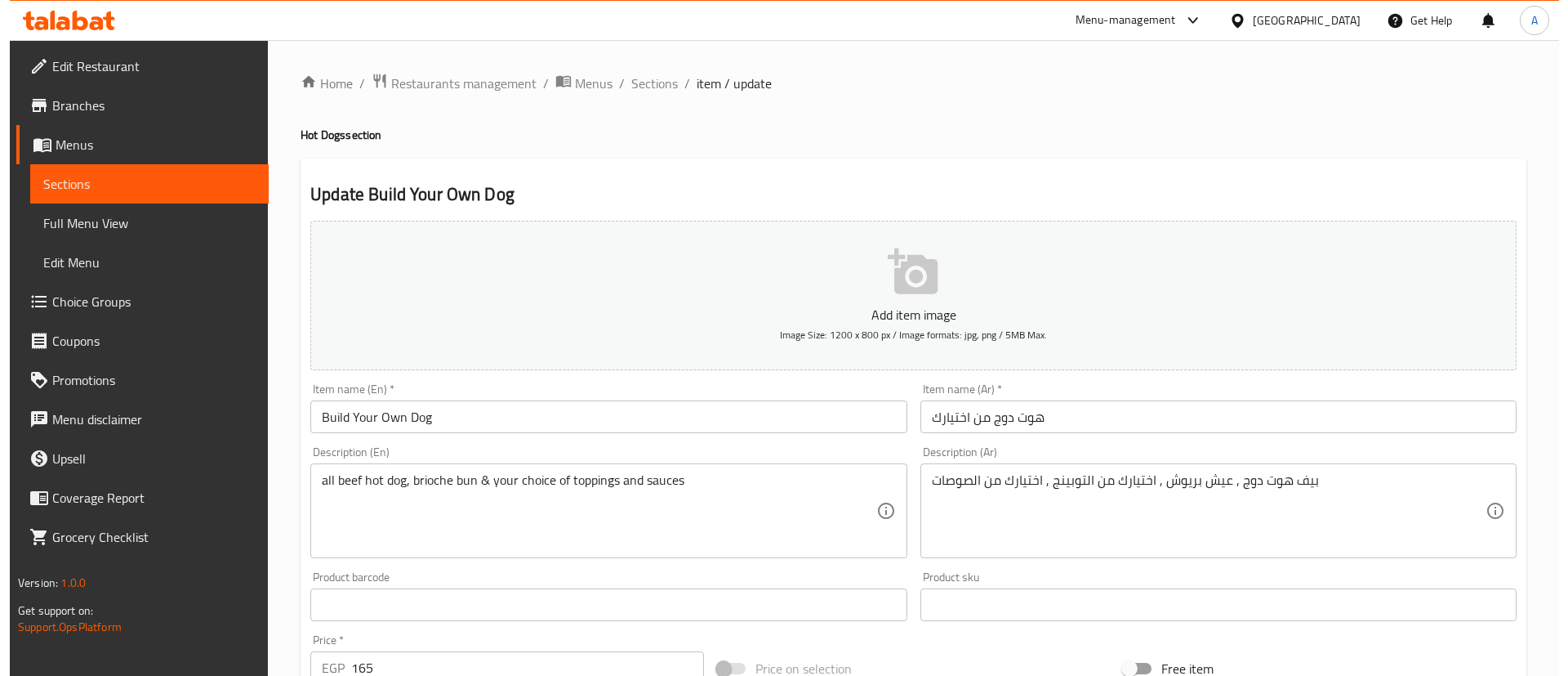
scroll to position [479, 0]
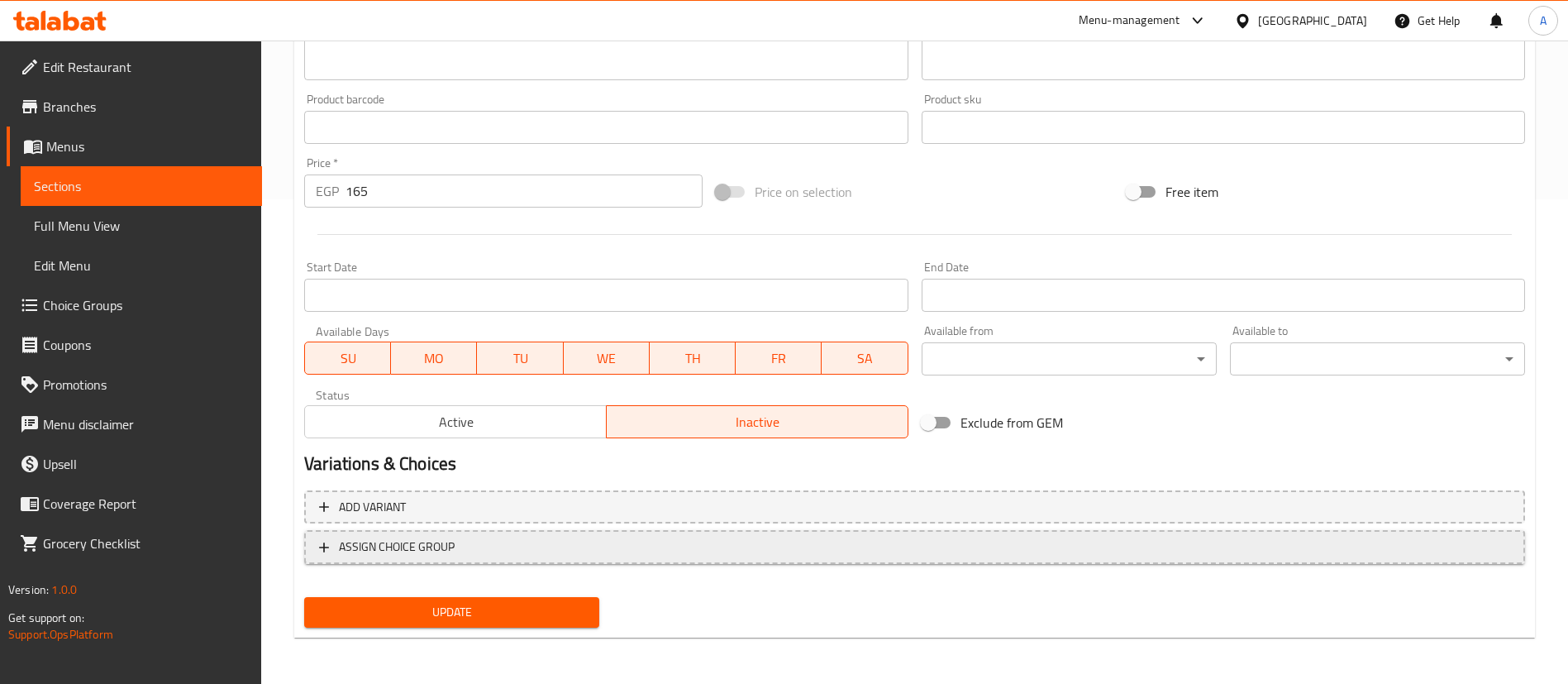
click at [566, 545] on span "ASSIGN CHOICE GROUP" at bounding box center [915, 547] width 1191 height 21
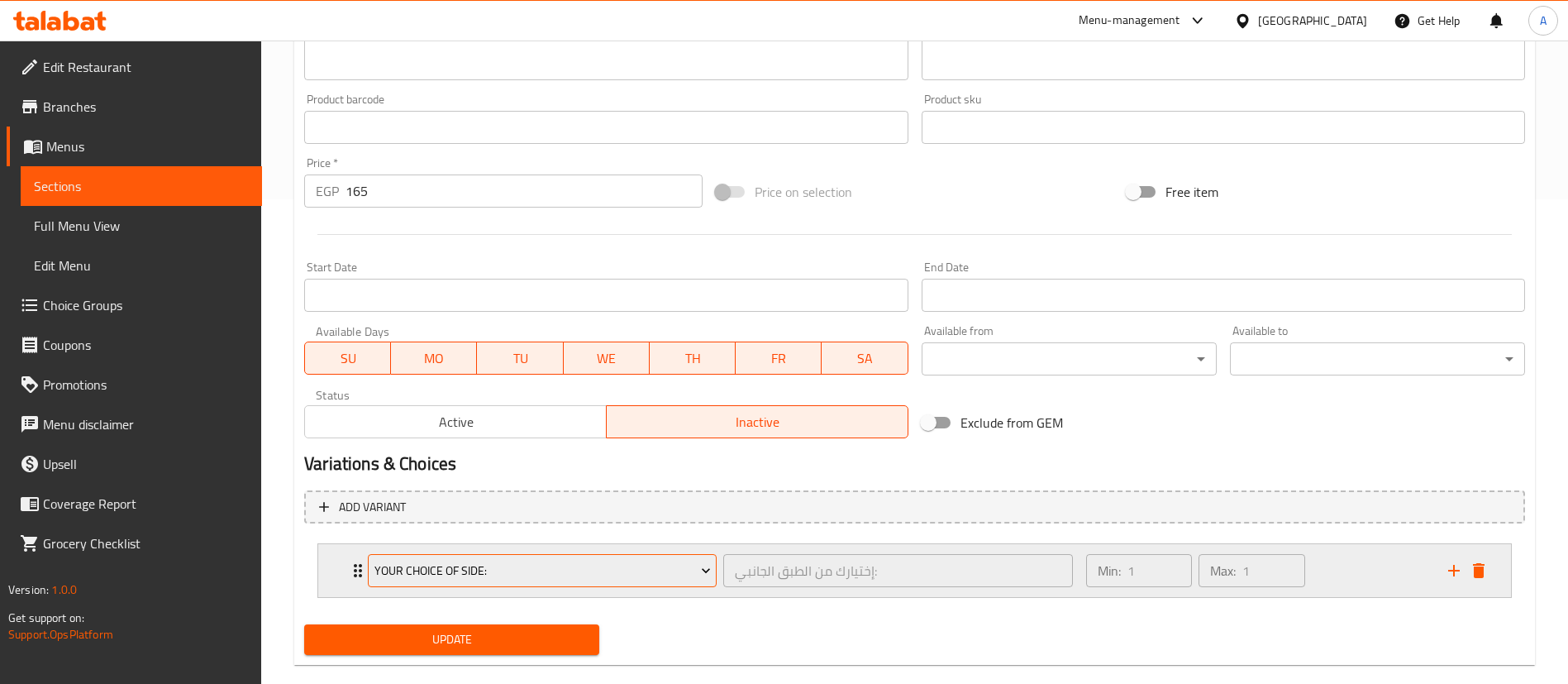
click at [557, 565] on span "Your Choice Of Side:" at bounding box center [543, 570] width 337 height 21
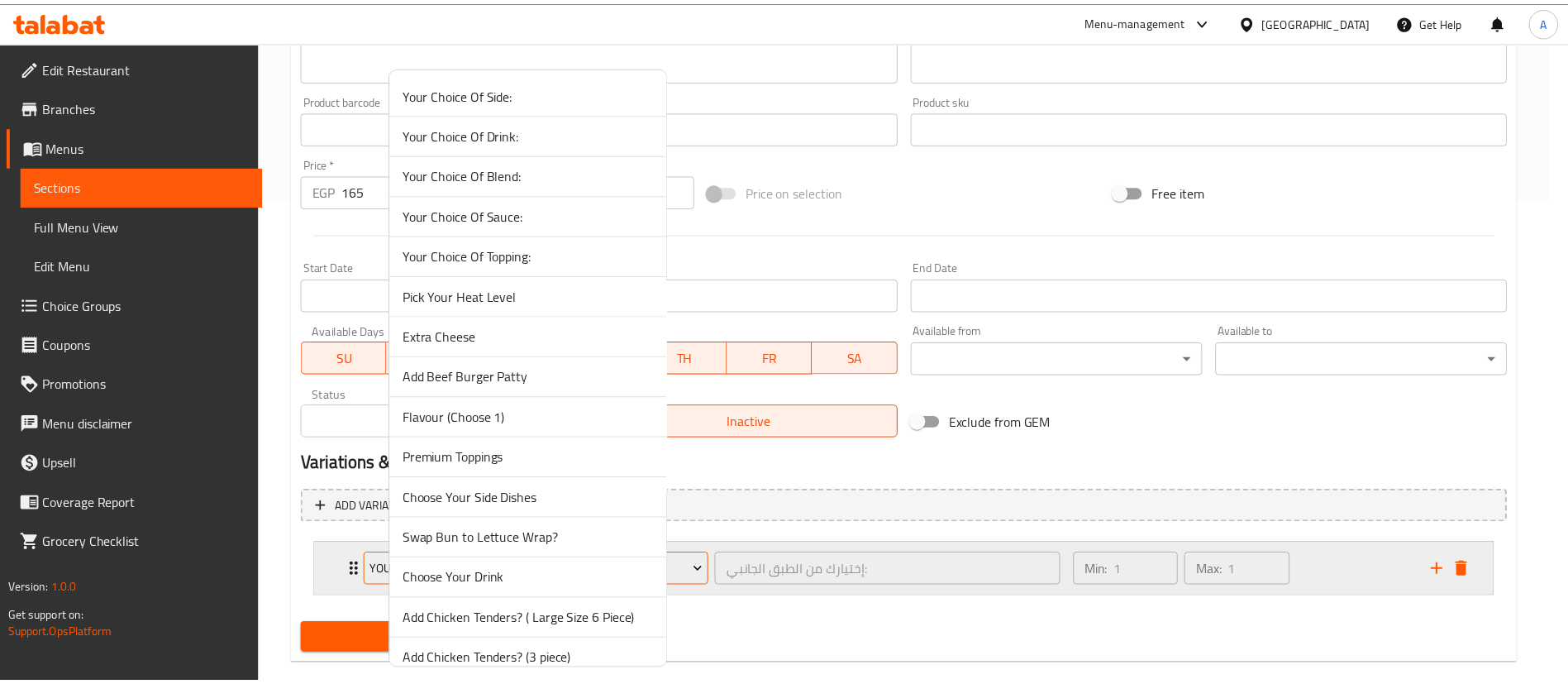
scroll to position [342, 0]
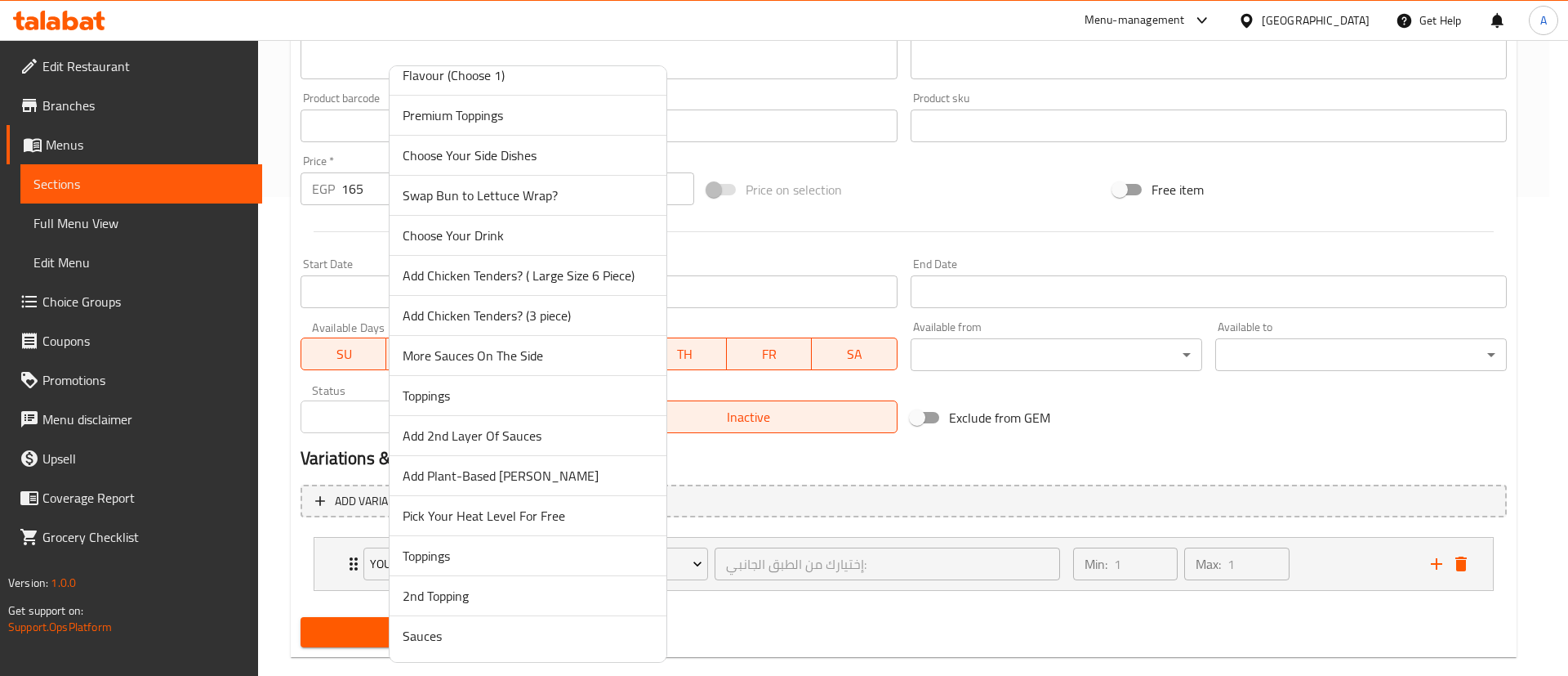
click at [514, 558] on span "Toppings" at bounding box center [528, 556] width 251 height 19
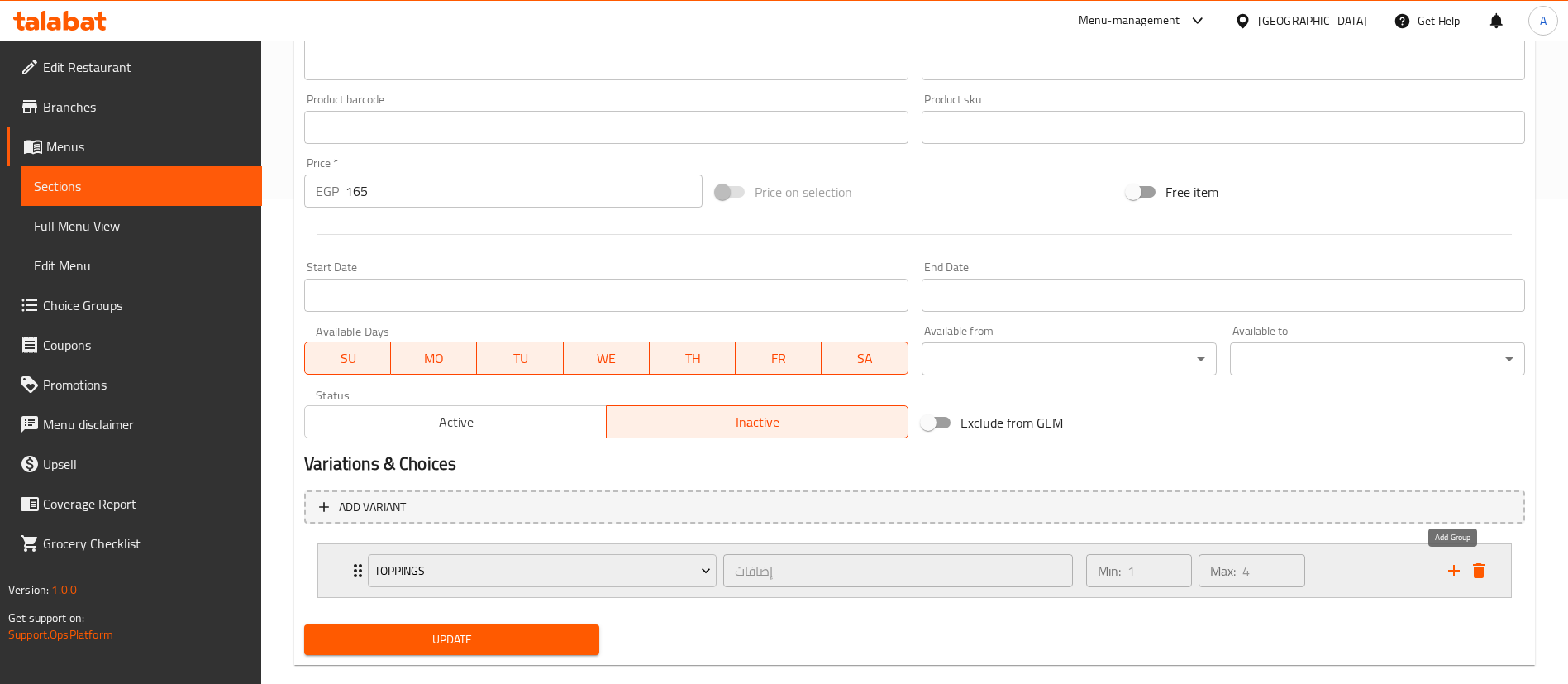
click at [1449, 579] on icon "add" at bounding box center [1454, 570] width 20 height 20
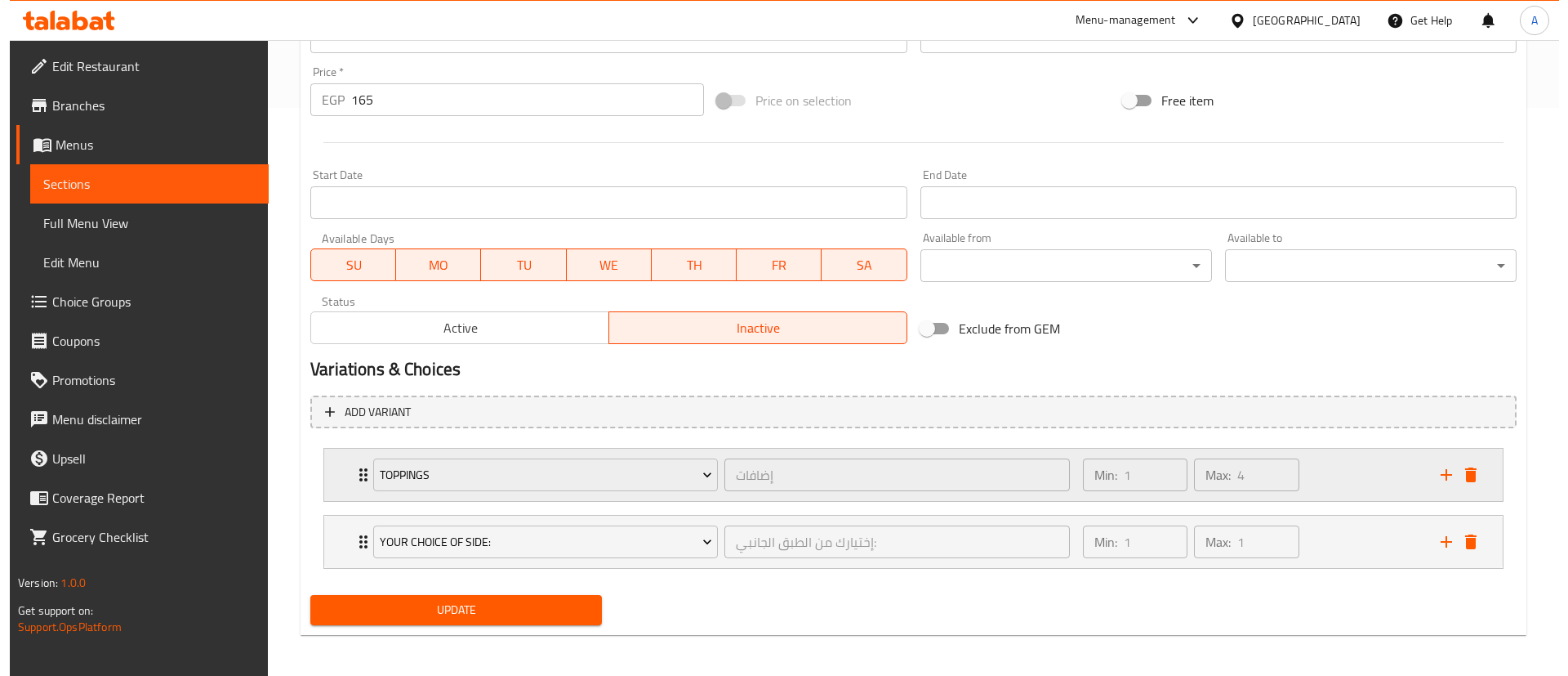
scroll to position [570, 0]
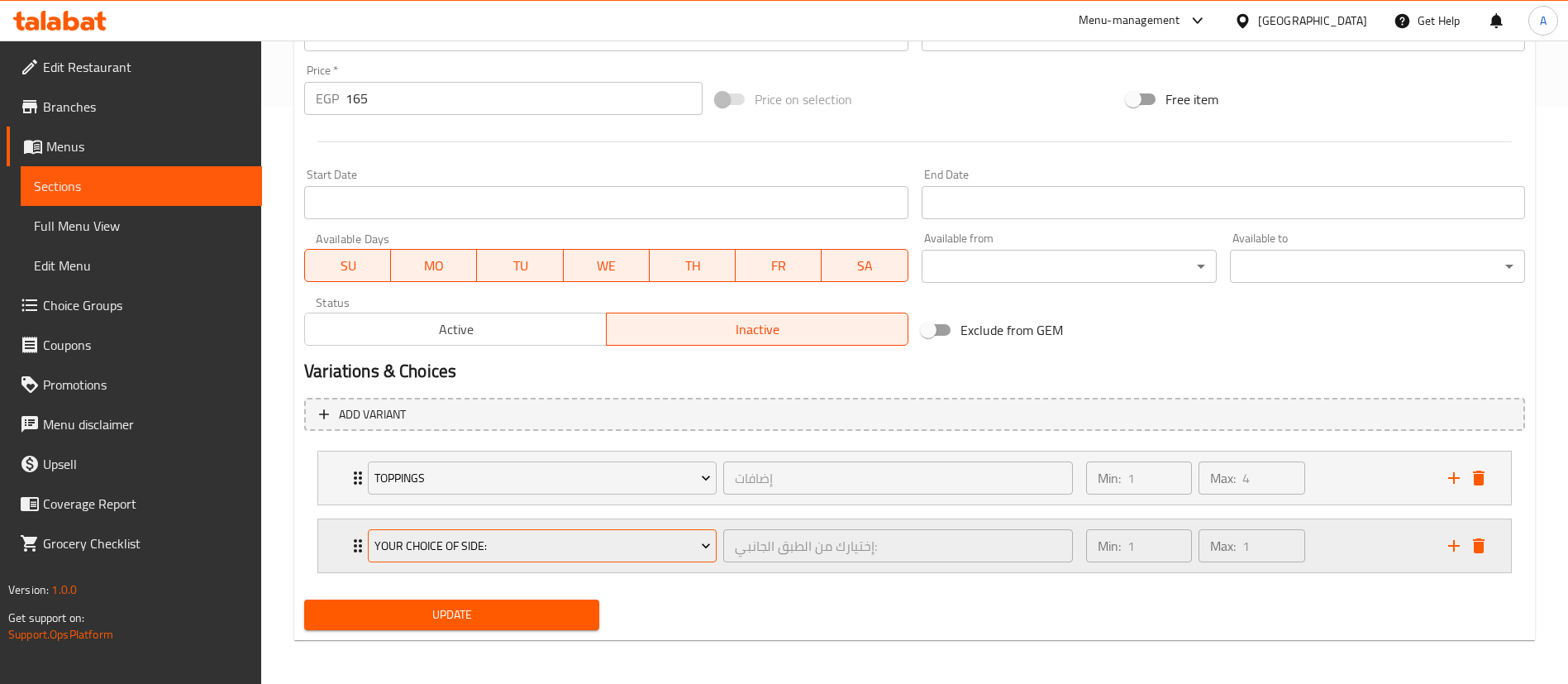
click at [592, 544] on span "Your Choice Of Side:" at bounding box center [543, 546] width 337 height 21
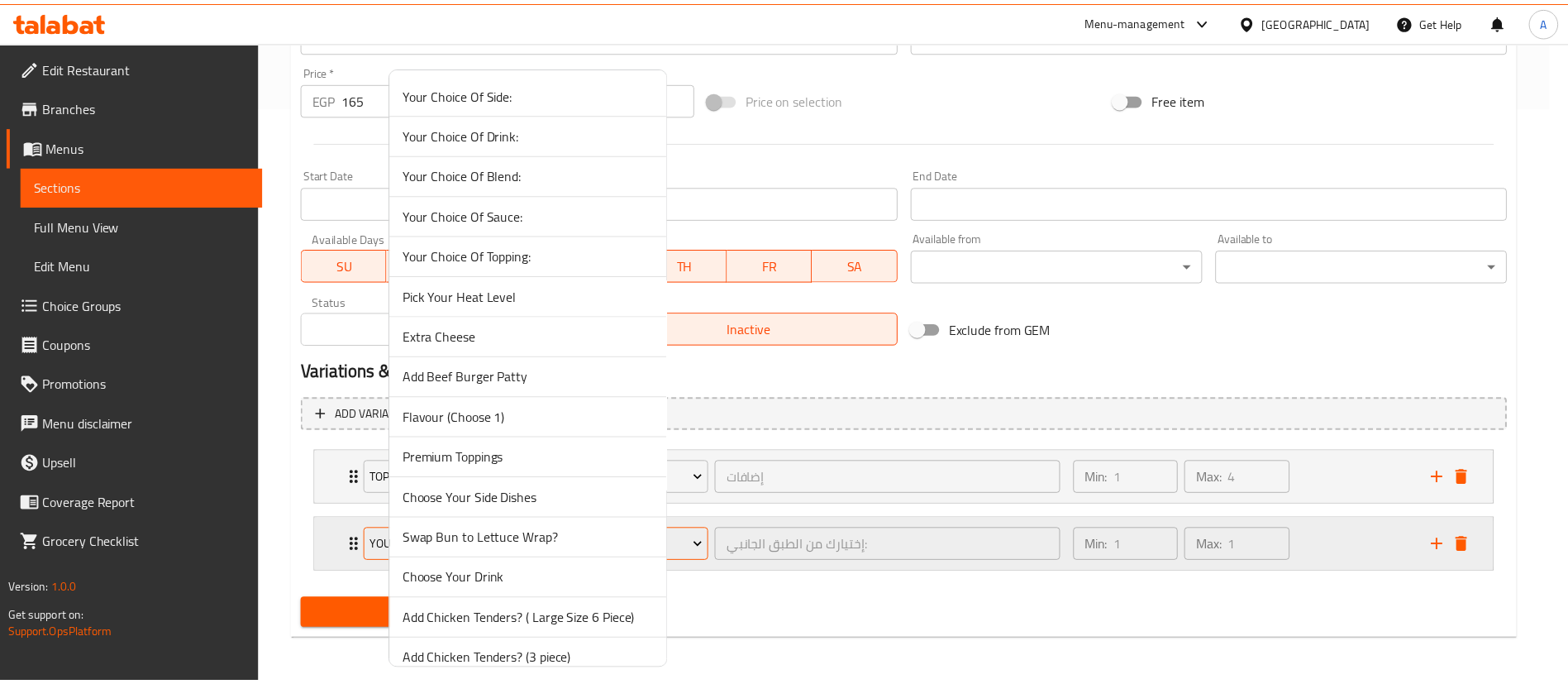
scroll to position [342, 0]
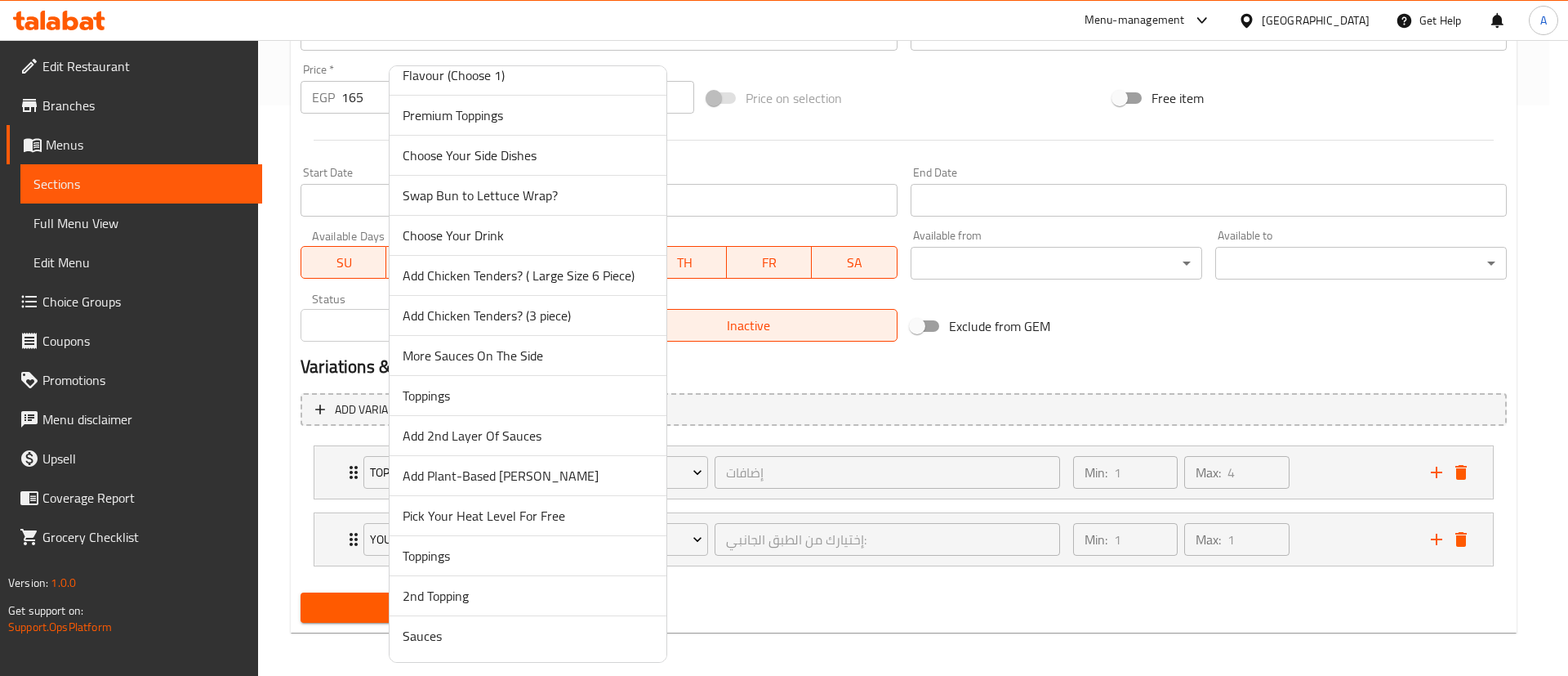
click at [535, 643] on span "Sauces" at bounding box center [528, 635] width 251 height 19
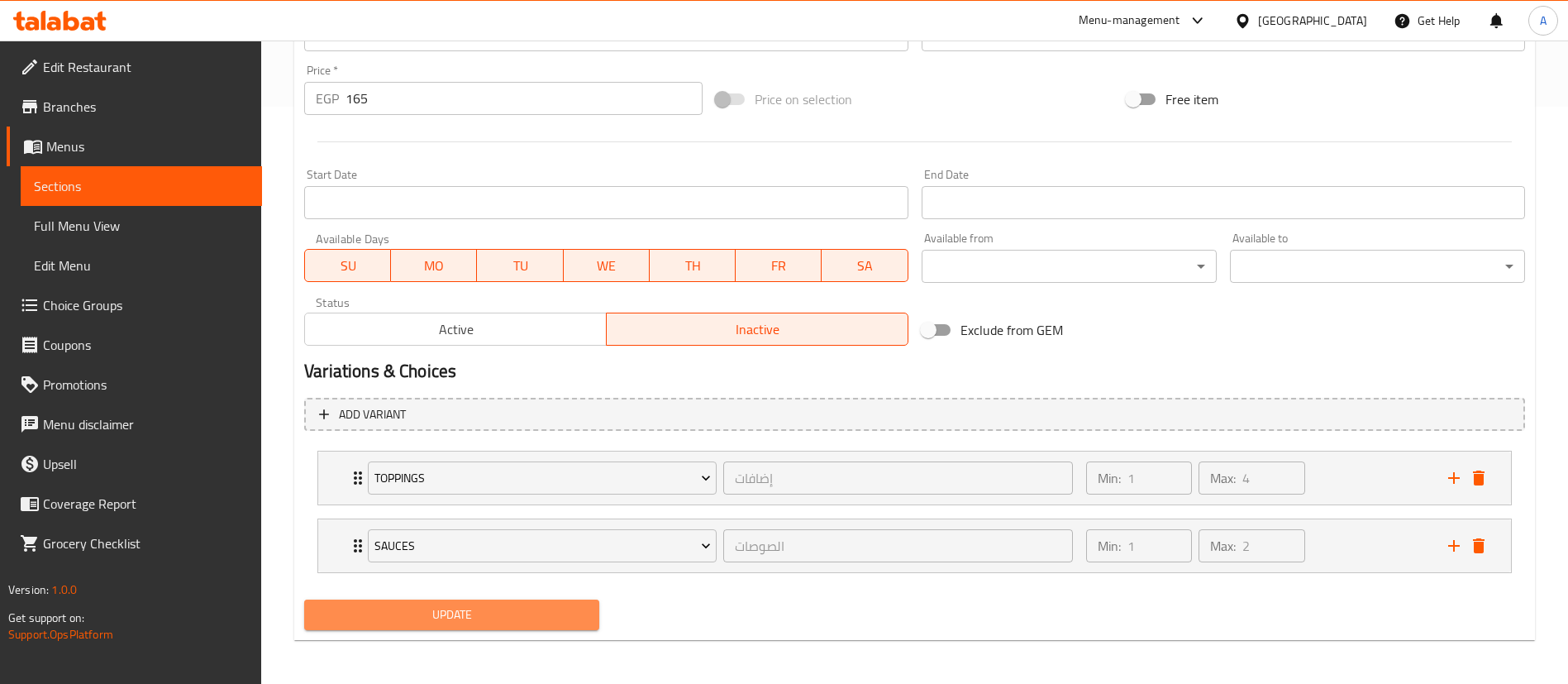
click at [540, 627] on button "Update" at bounding box center [451, 614] width 295 height 30
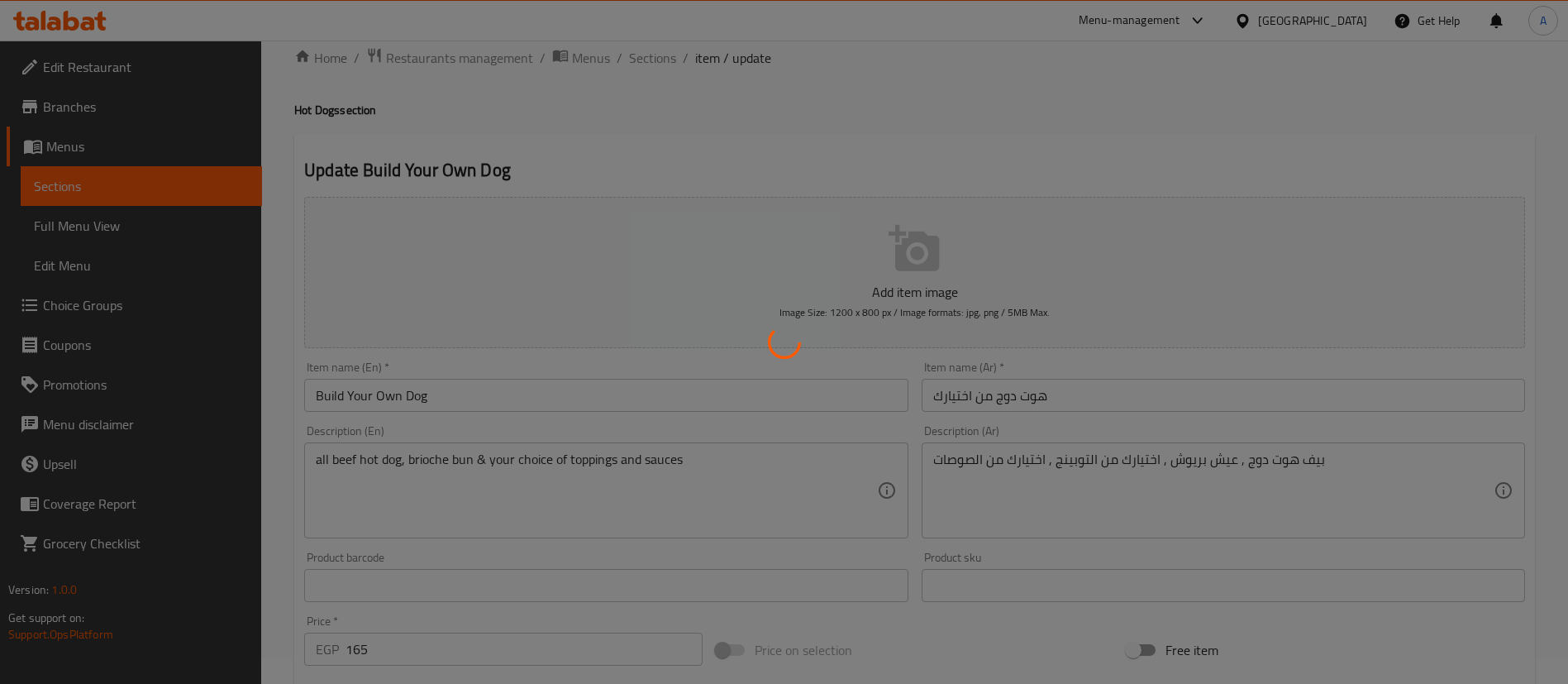
scroll to position [0, 0]
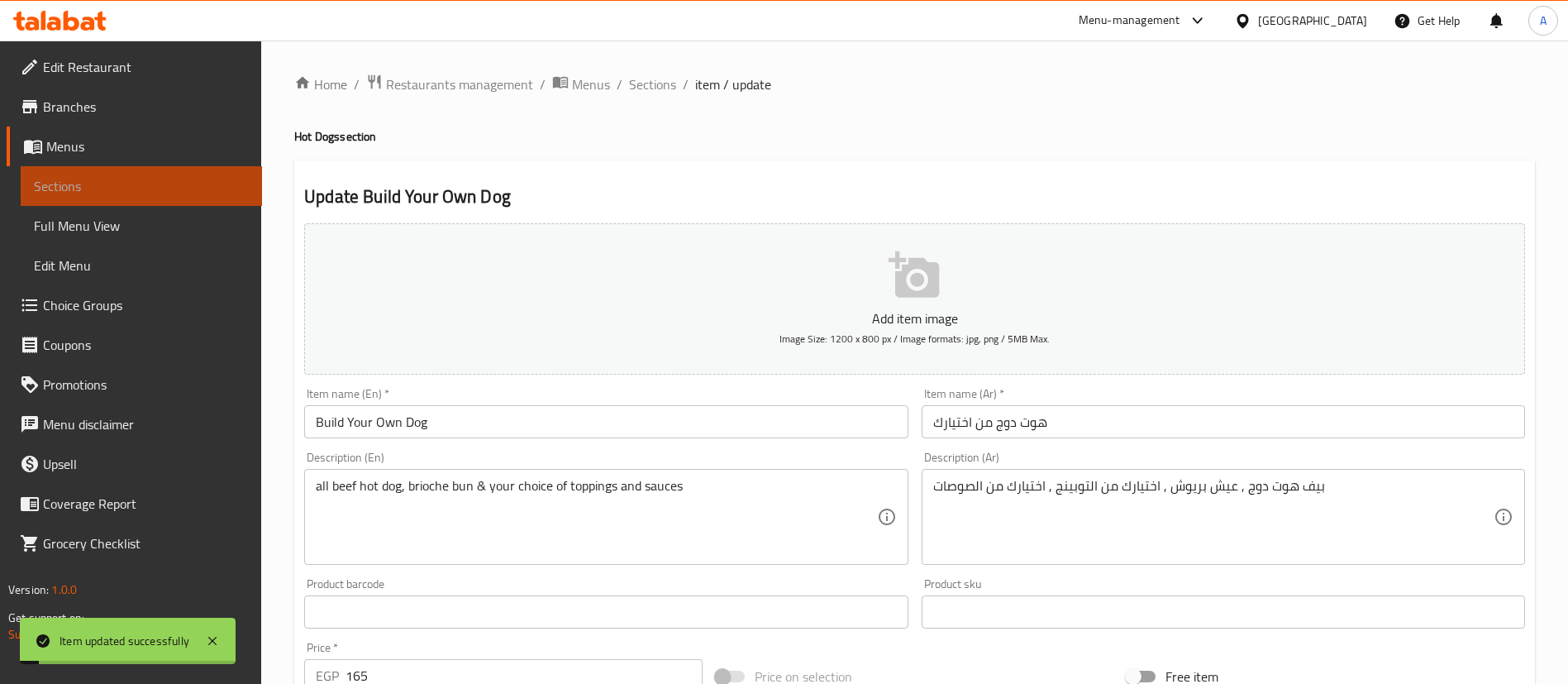
click at [117, 178] on span "Sections" at bounding box center [141, 185] width 215 height 20
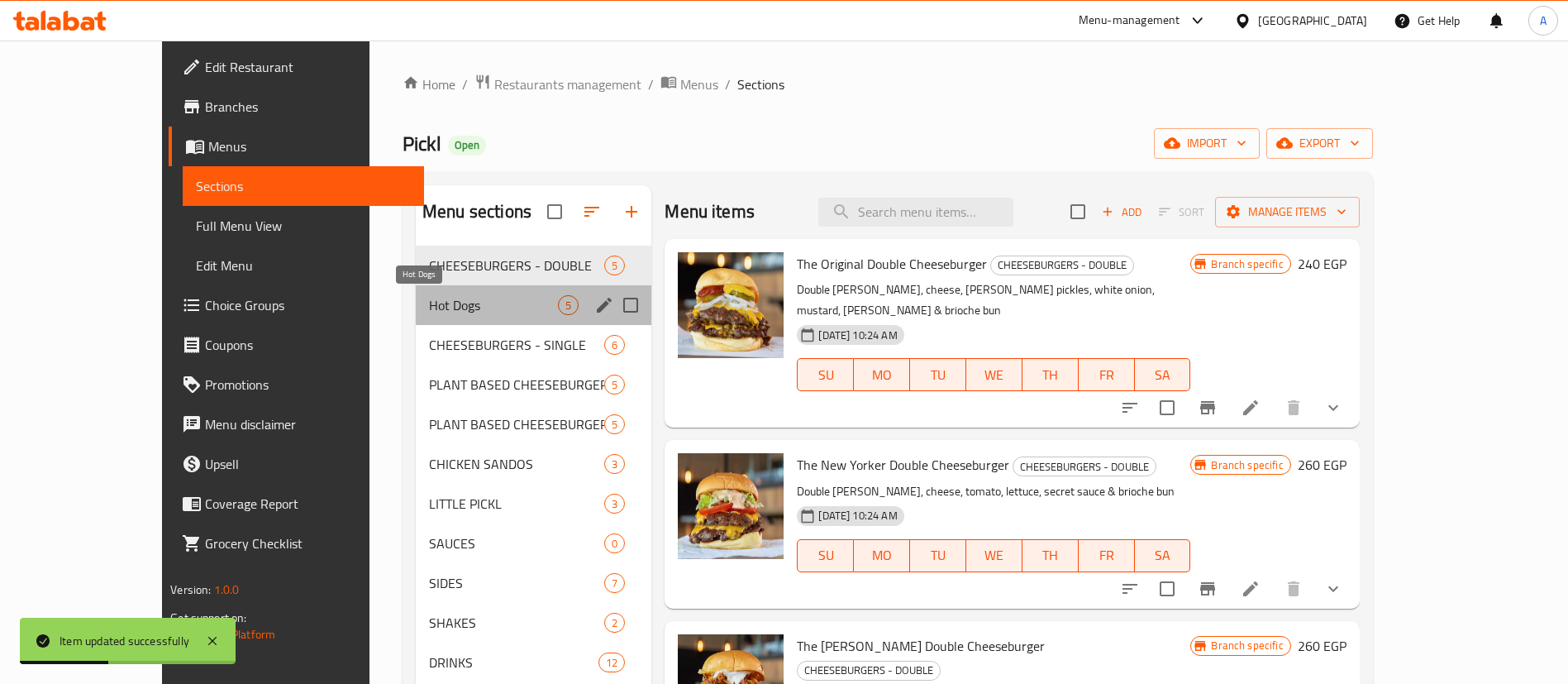
click at [429, 303] on span "Hot Dogs" at bounding box center [493, 305] width 129 height 20
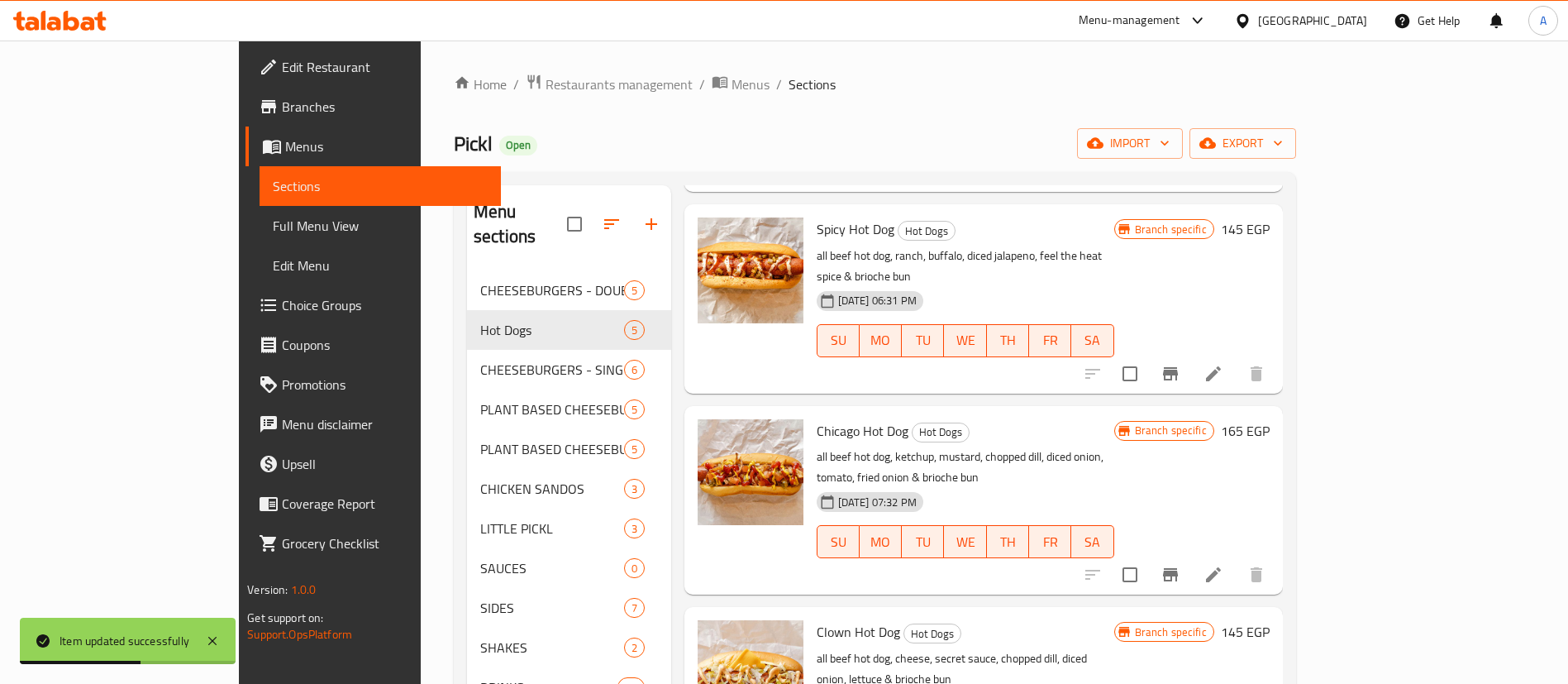
scroll to position [232, 0]
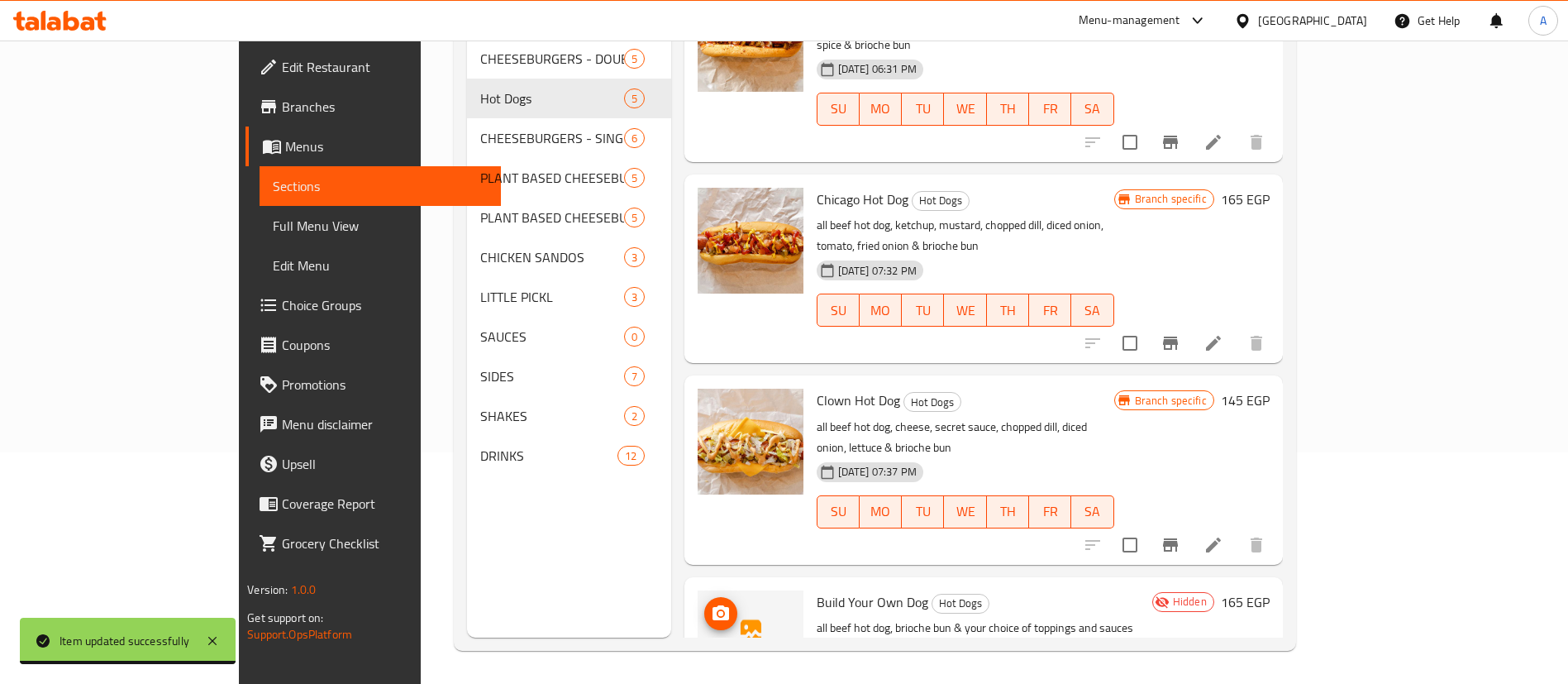
click at [717, 610] on circle "upload picture" at bounding box center [719, 612] width 5 height 5
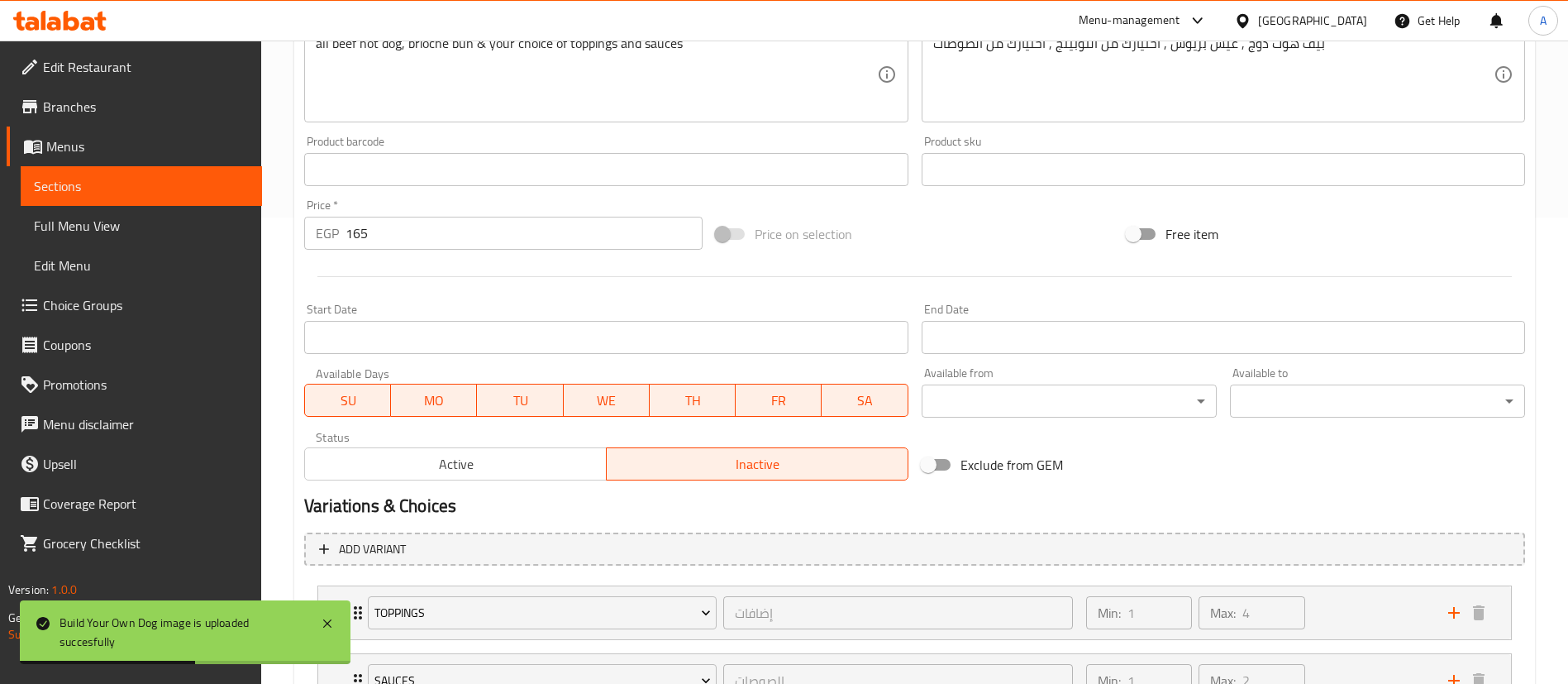
scroll to position [604, 0]
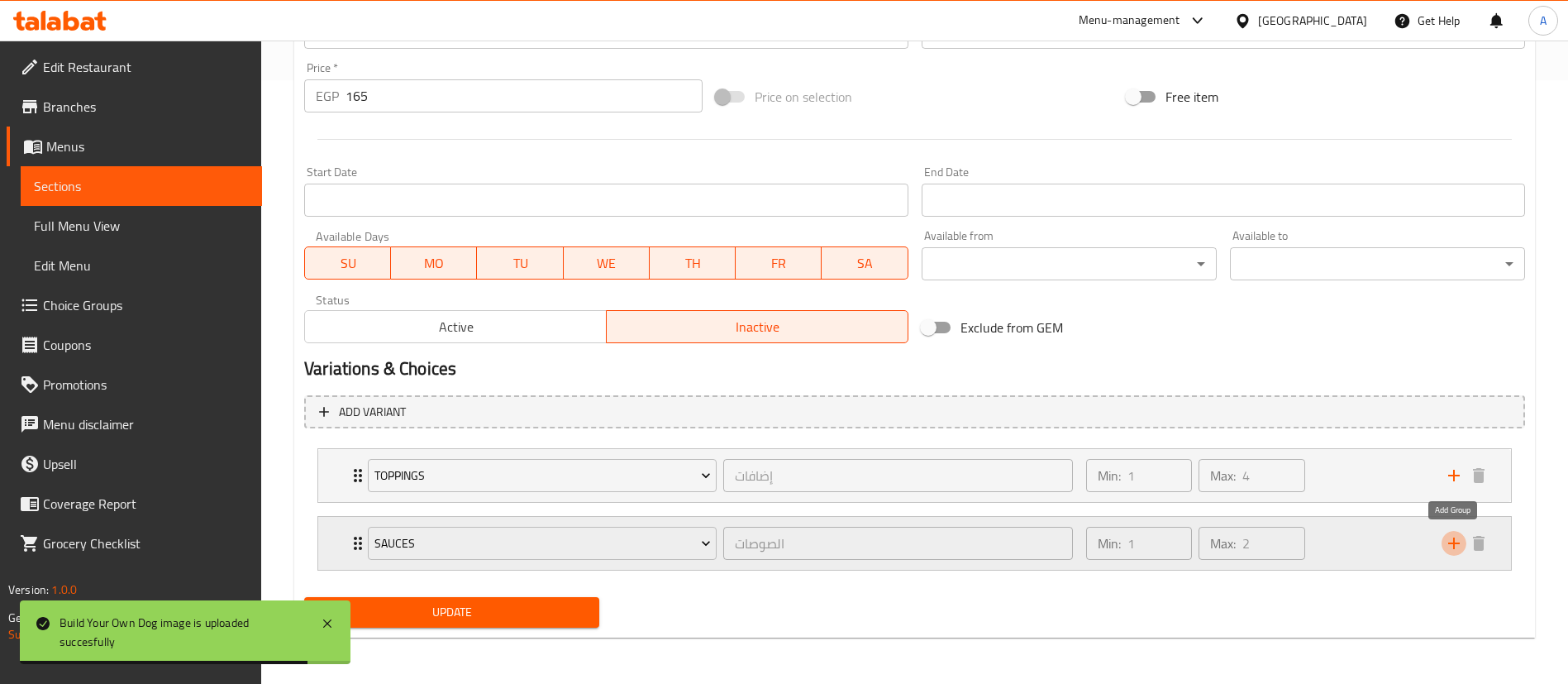
click at [1453, 550] on icon "add" at bounding box center [1454, 543] width 20 height 20
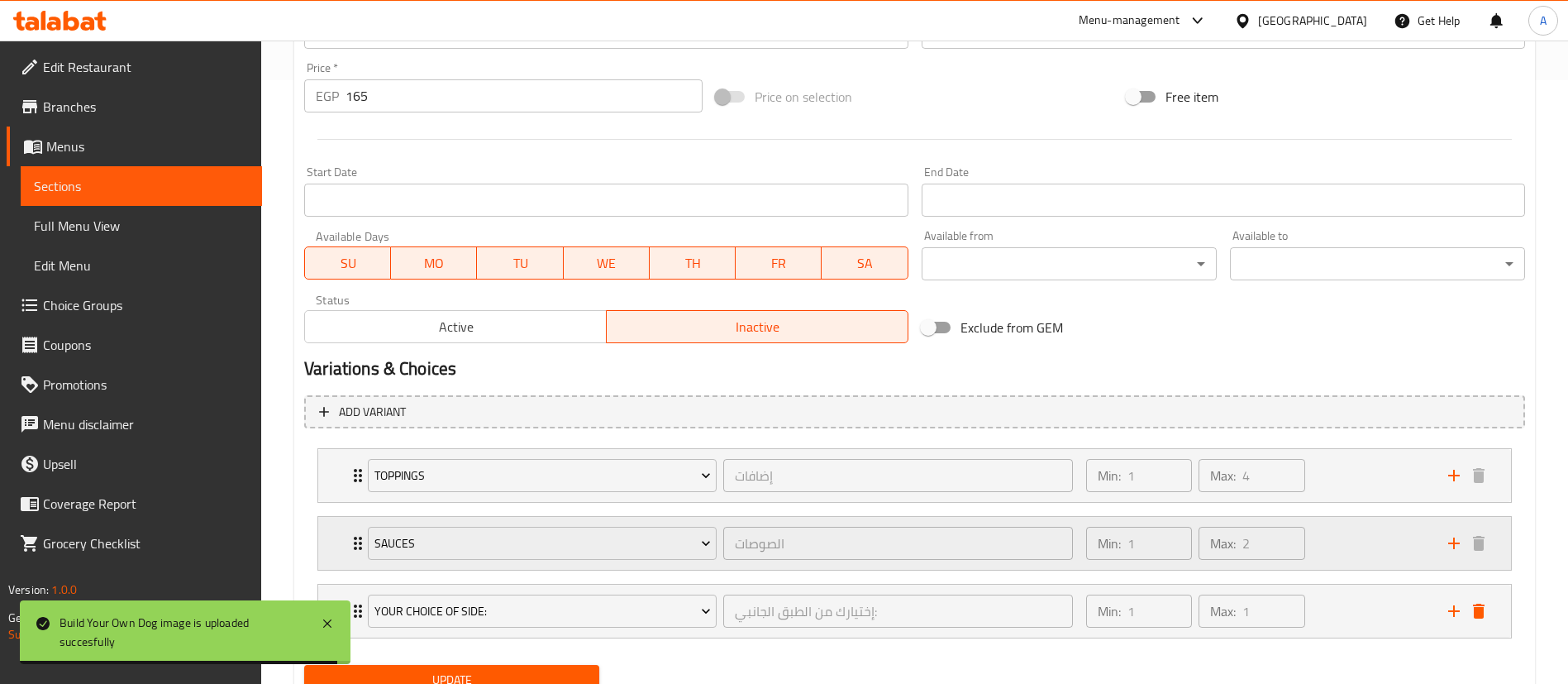
scroll to position [671, 0]
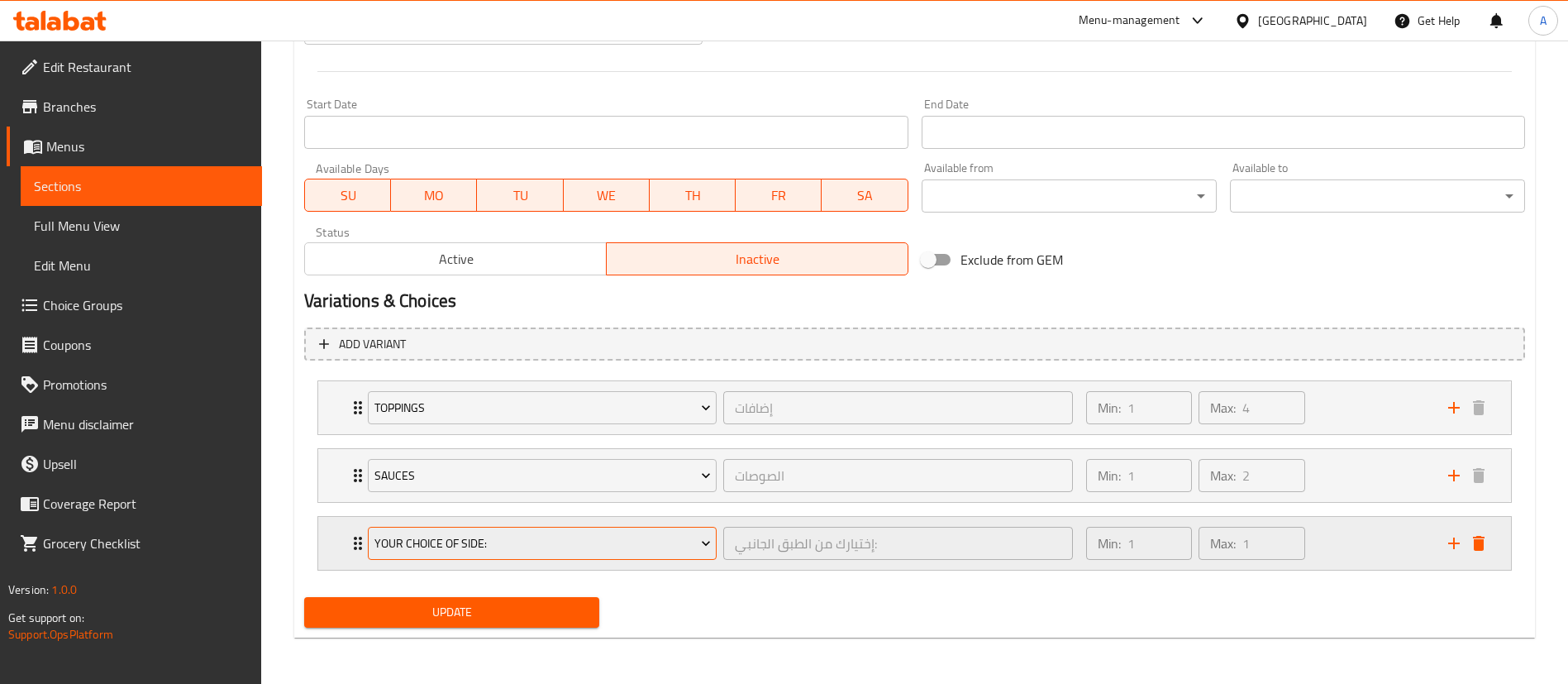
click at [616, 549] on span "Your Choice Of Side:" at bounding box center [543, 543] width 337 height 21
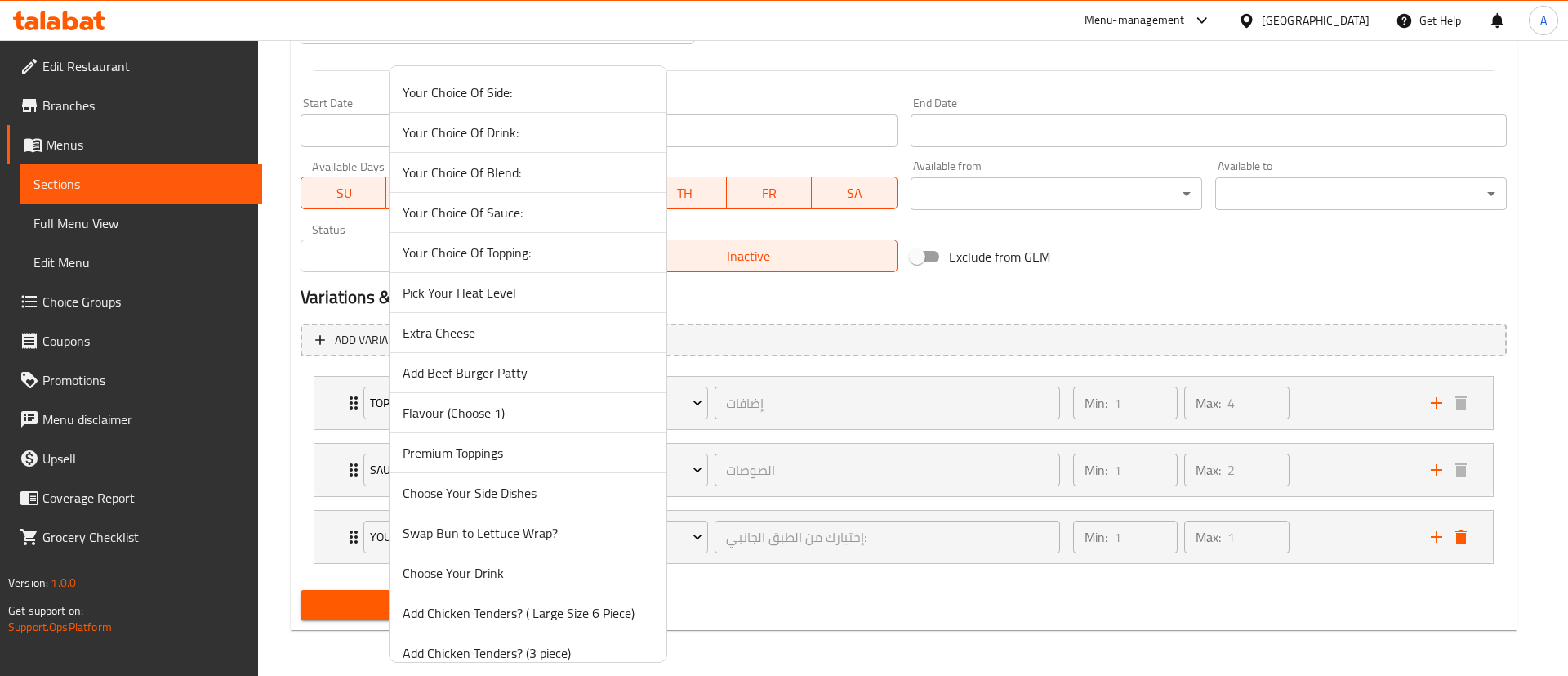
click at [497, 244] on span "Your Choice Of Topping:" at bounding box center [528, 252] width 251 height 19
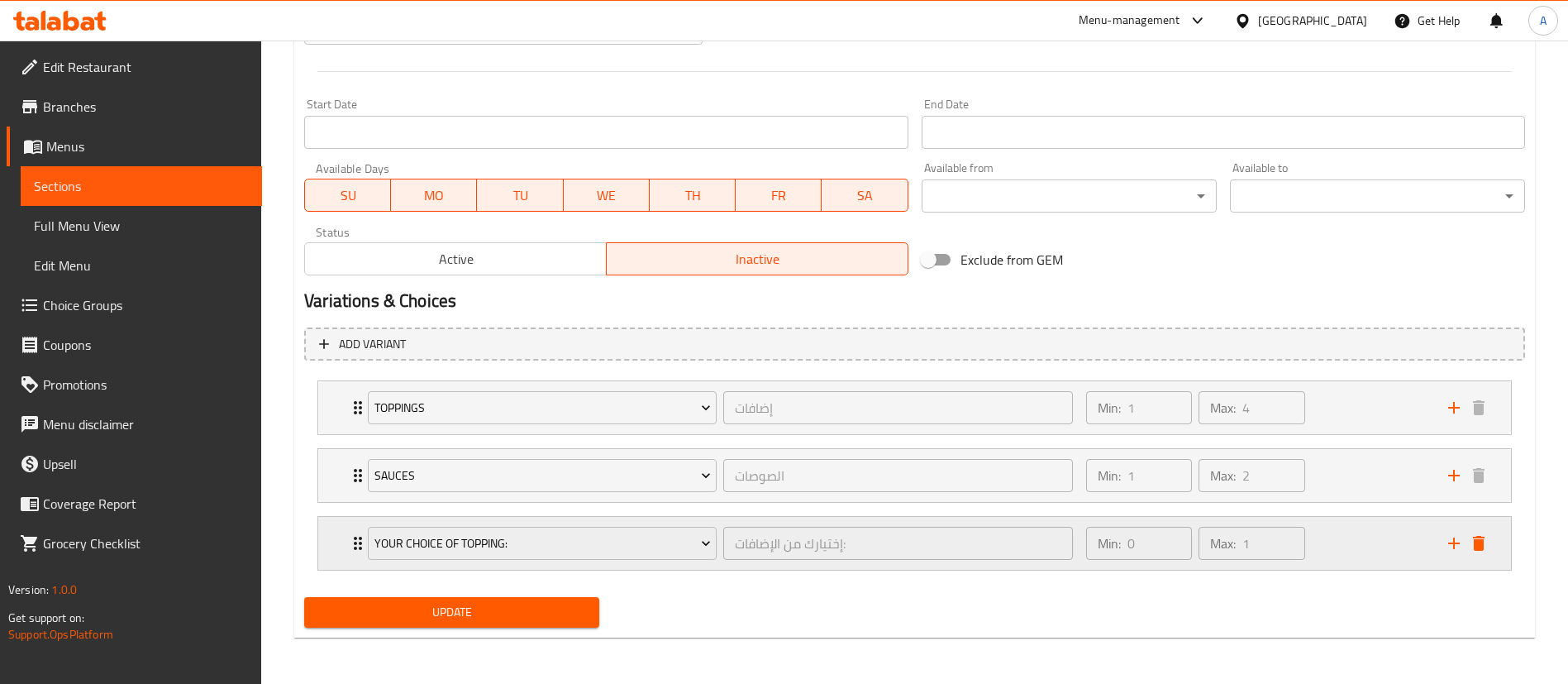
click at [1329, 553] on div "Min: 0 ​ Max: 1 ​" at bounding box center [1257, 543] width 362 height 53
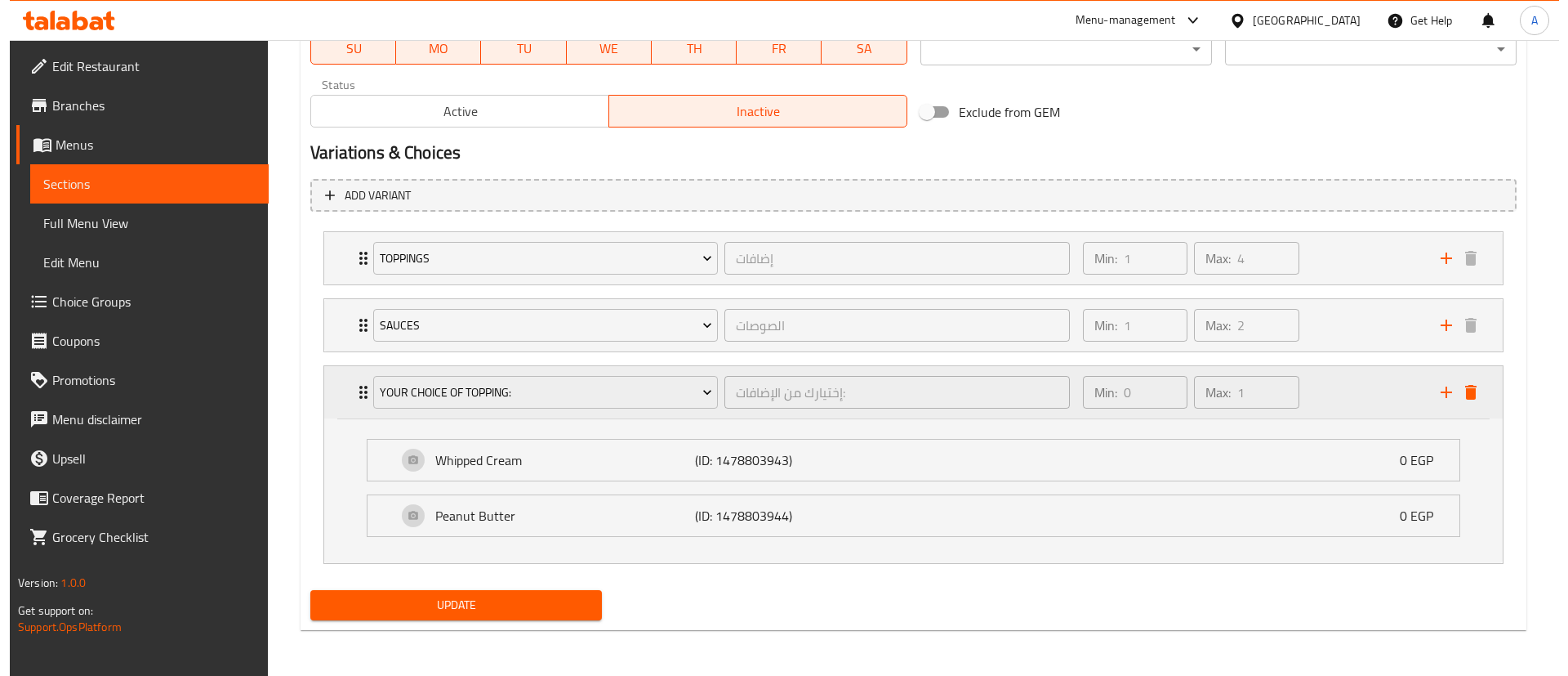
scroll to position [807, 0]
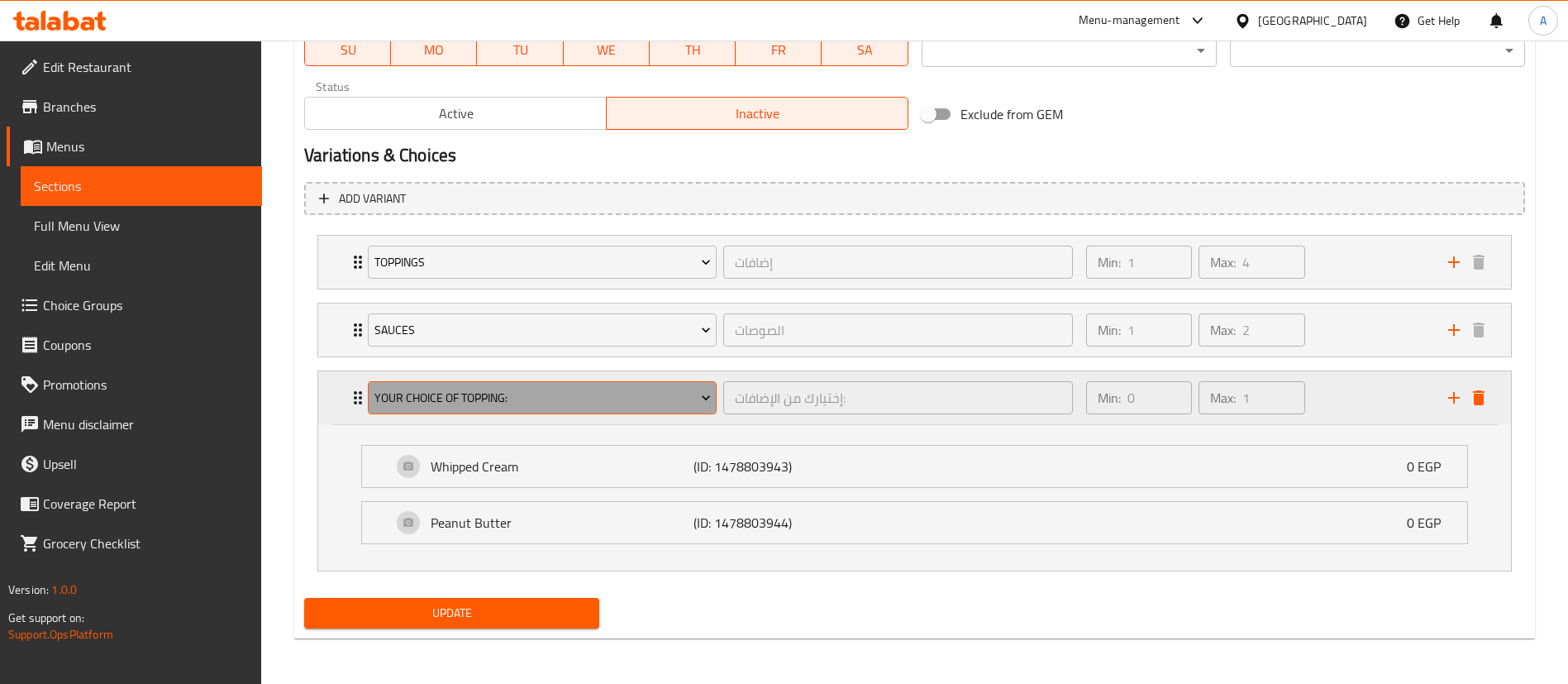
click at [547, 402] on span "Your Choice Of Topping:" at bounding box center [543, 397] width 337 height 21
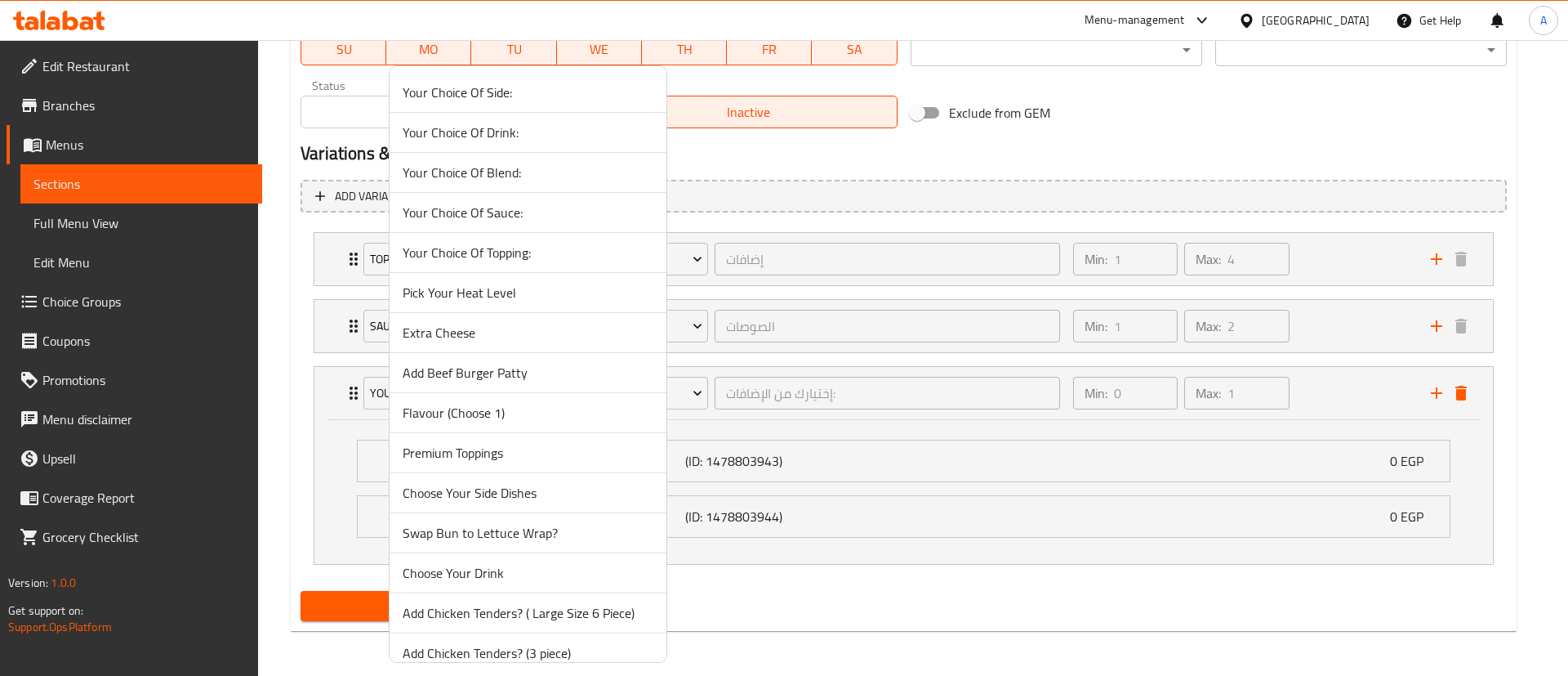
click at [506, 211] on span "Your Choice Of Sauce:" at bounding box center [528, 212] width 251 height 19
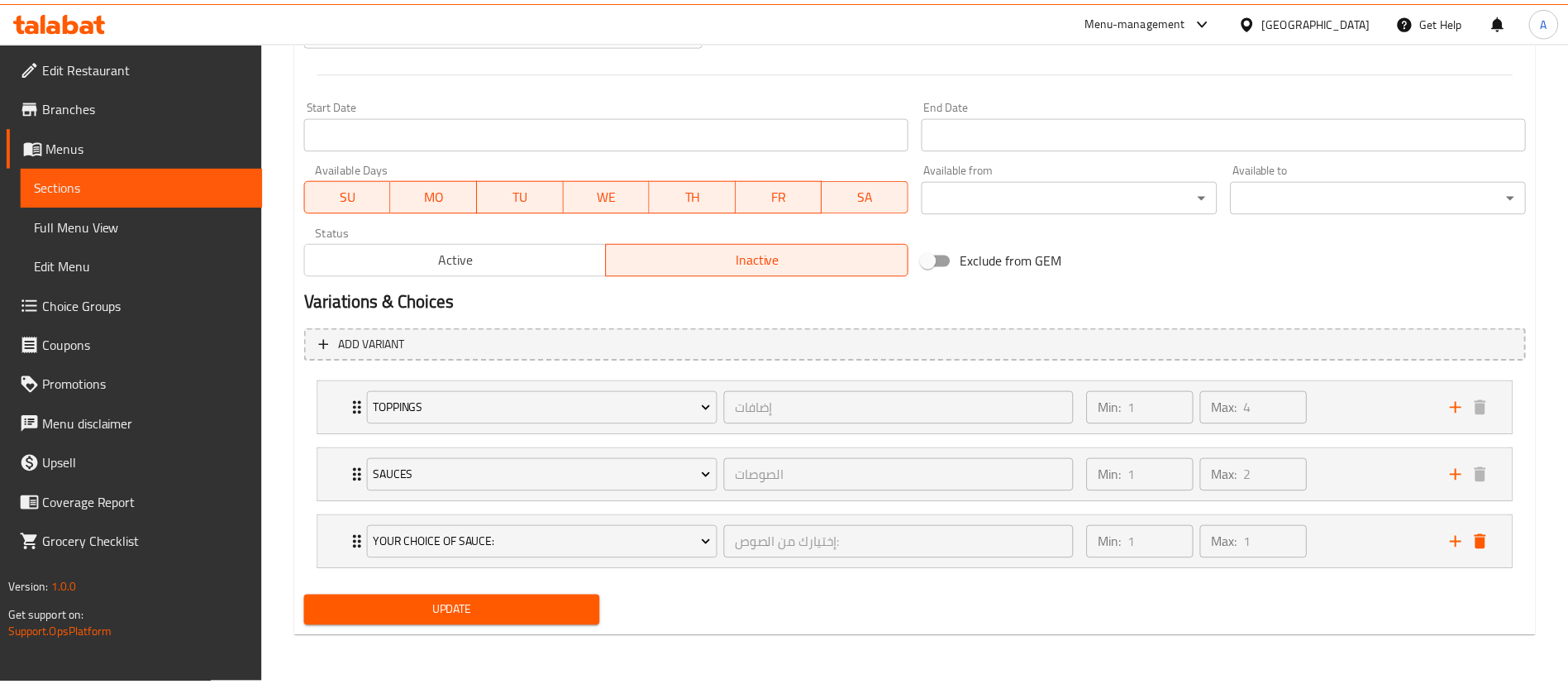
scroll to position [671, 0]
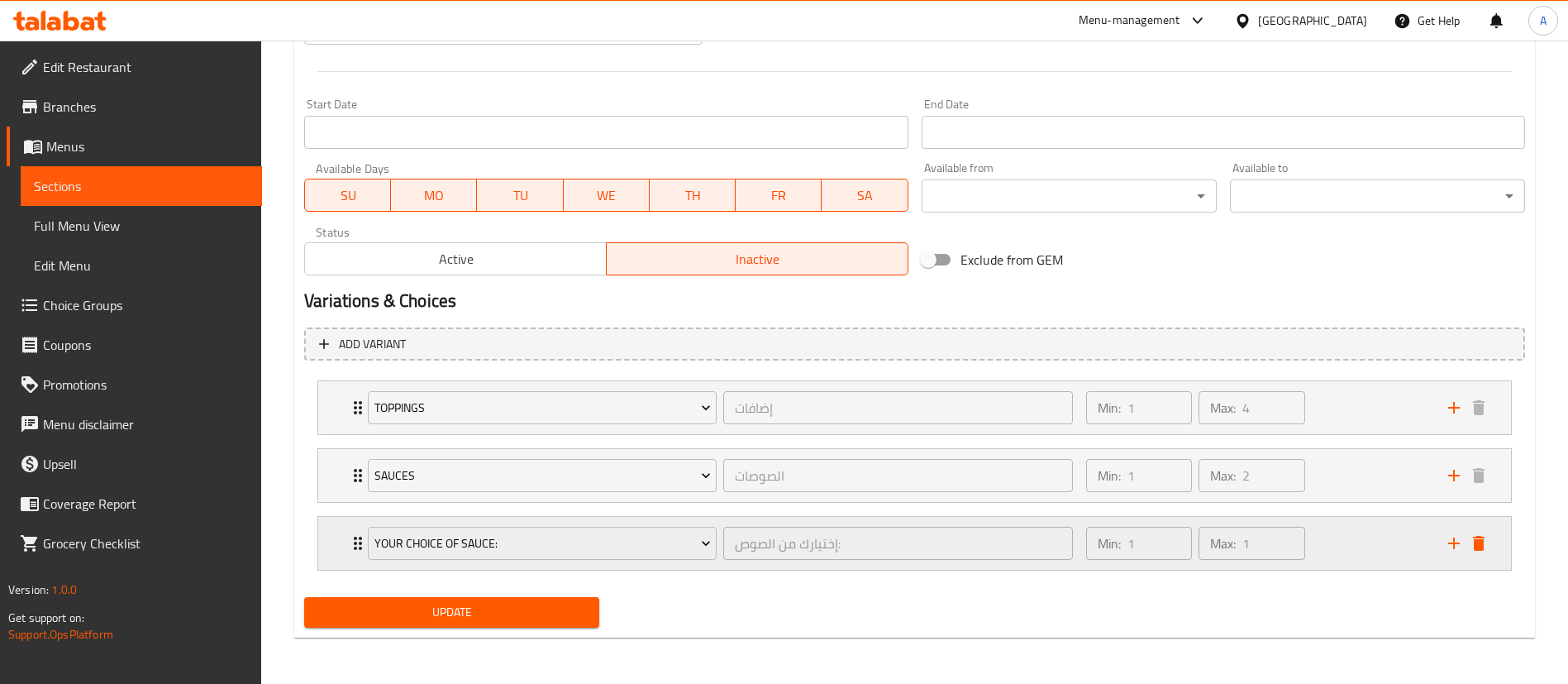
click at [1348, 561] on div "Min: 1 ​ Max: 1 ​" at bounding box center [1257, 543] width 362 height 53
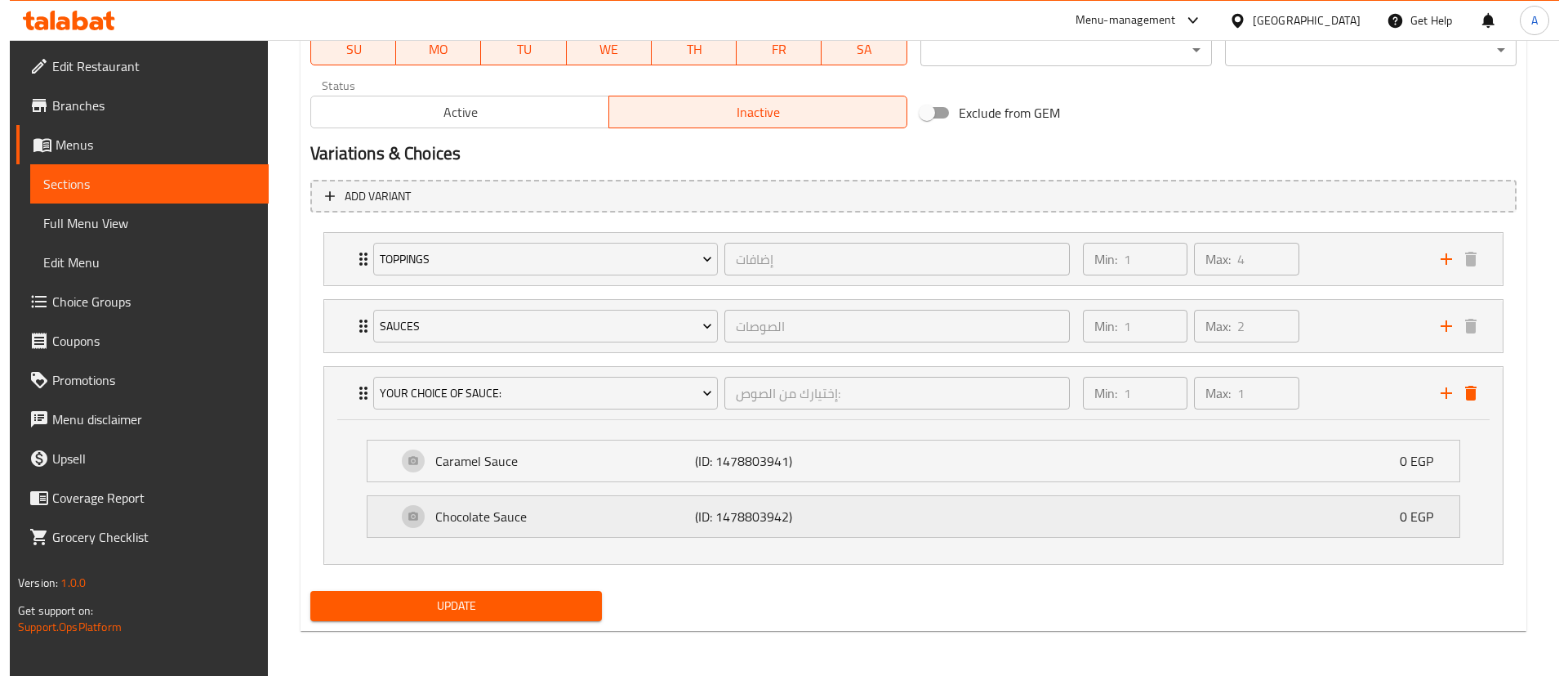
scroll to position [808, 0]
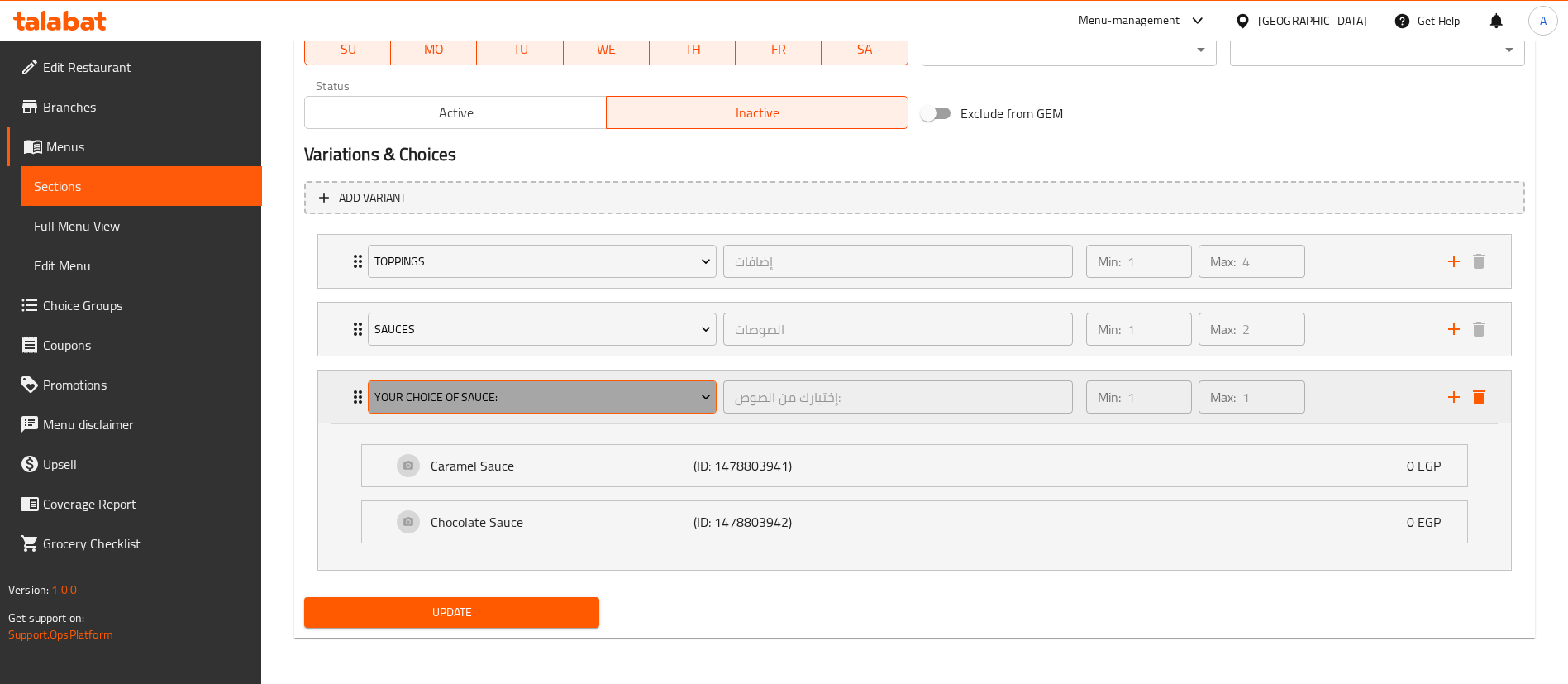
click at [512, 396] on span "Your Choice Of Sauce:" at bounding box center [543, 396] width 337 height 21
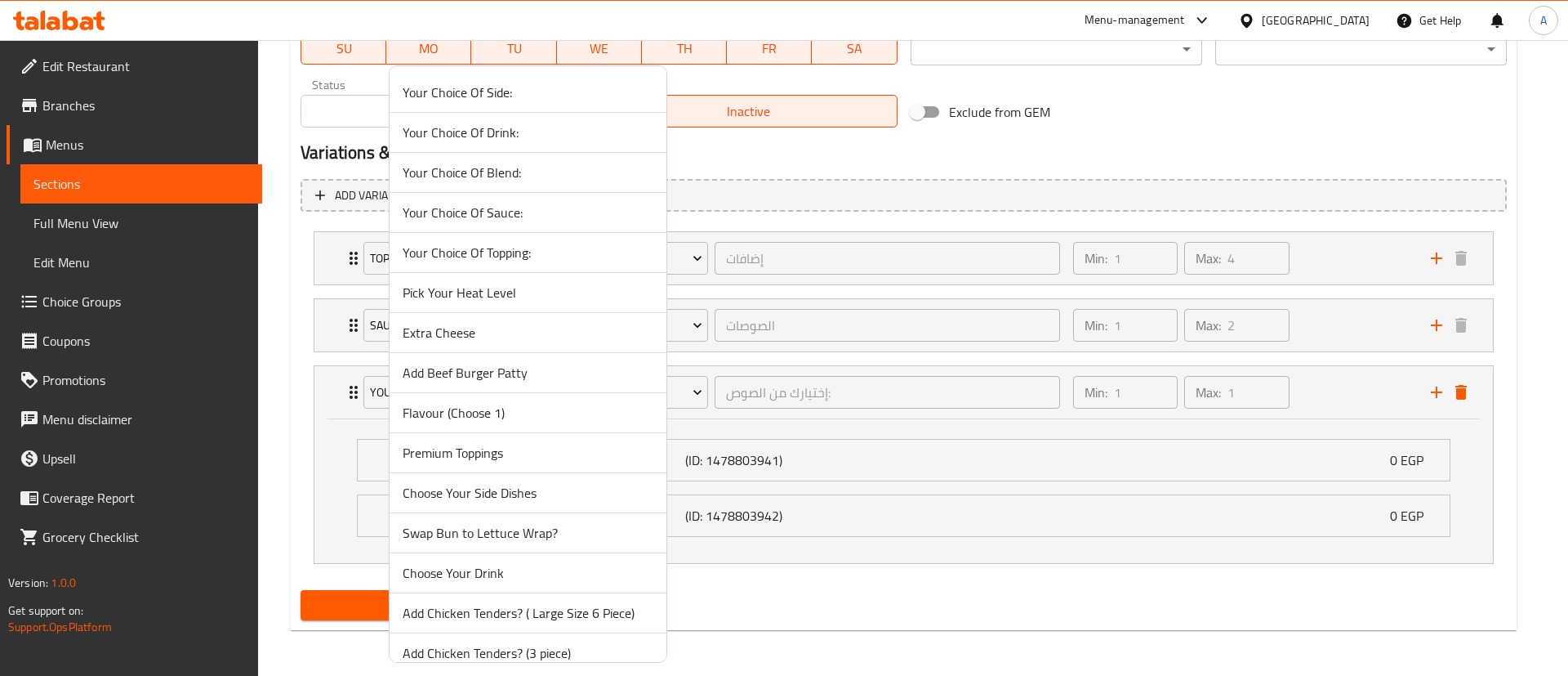
click at [519, 453] on span "Premium Toppings" at bounding box center [528, 453] width 251 height 19
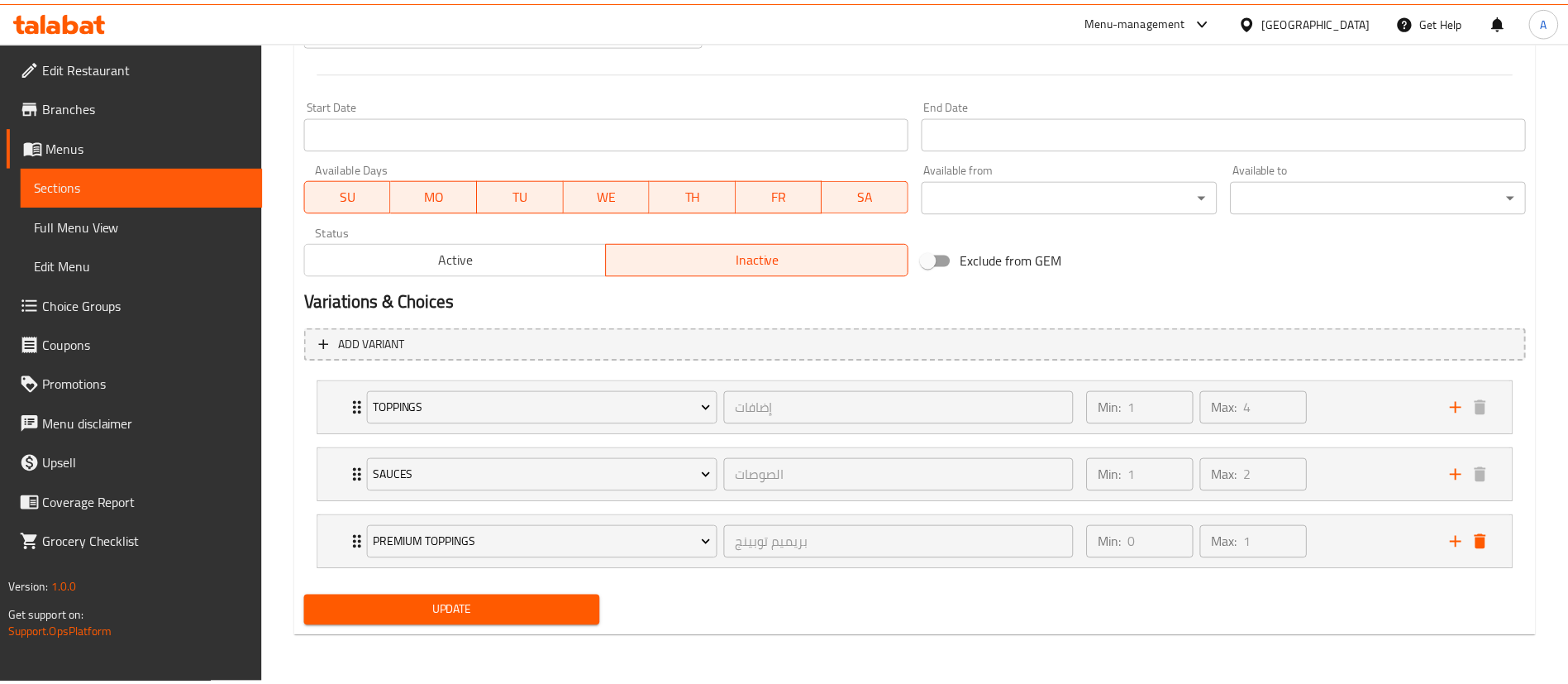
scroll to position [671, 0]
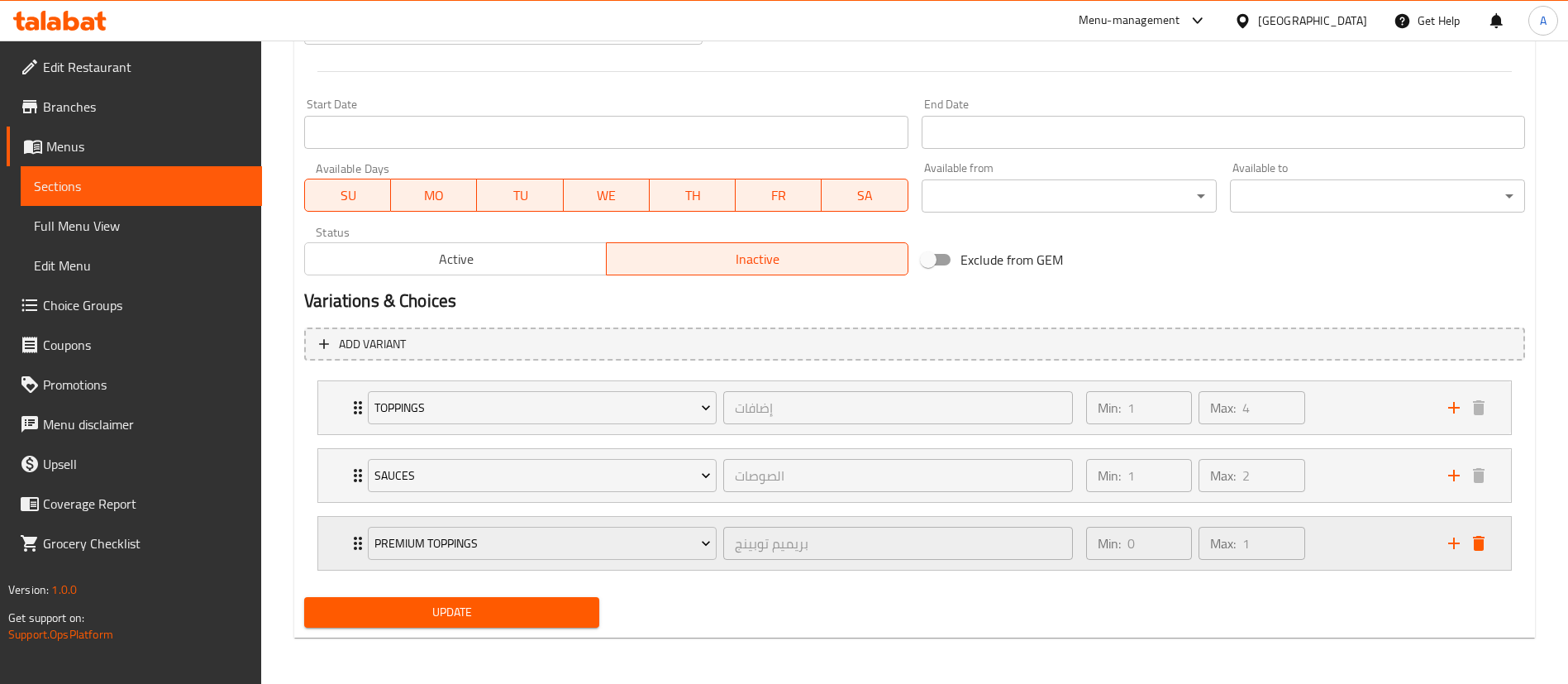
click at [1358, 548] on div "Min: 0 ​ Max: 1 ​" at bounding box center [1257, 543] width 362 height 53
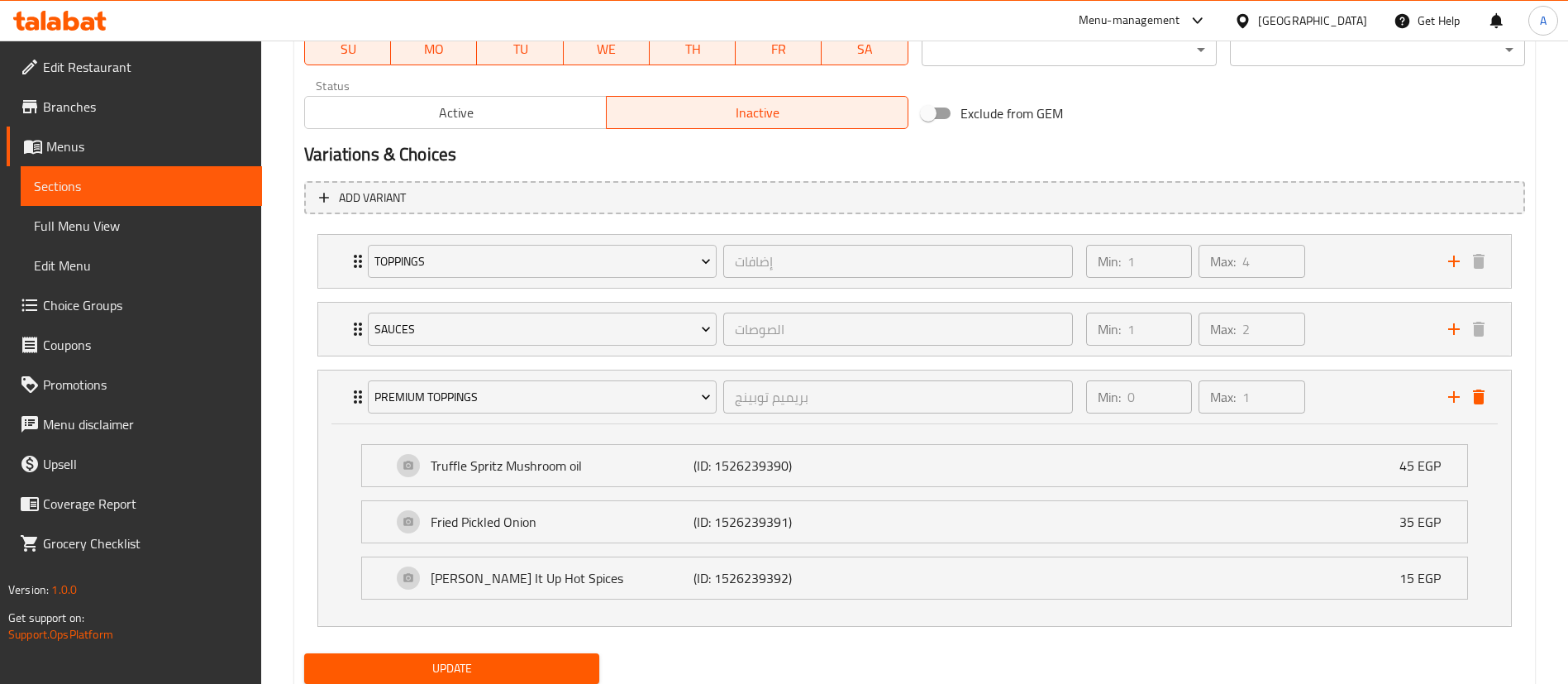
scroll to position [873, 0]
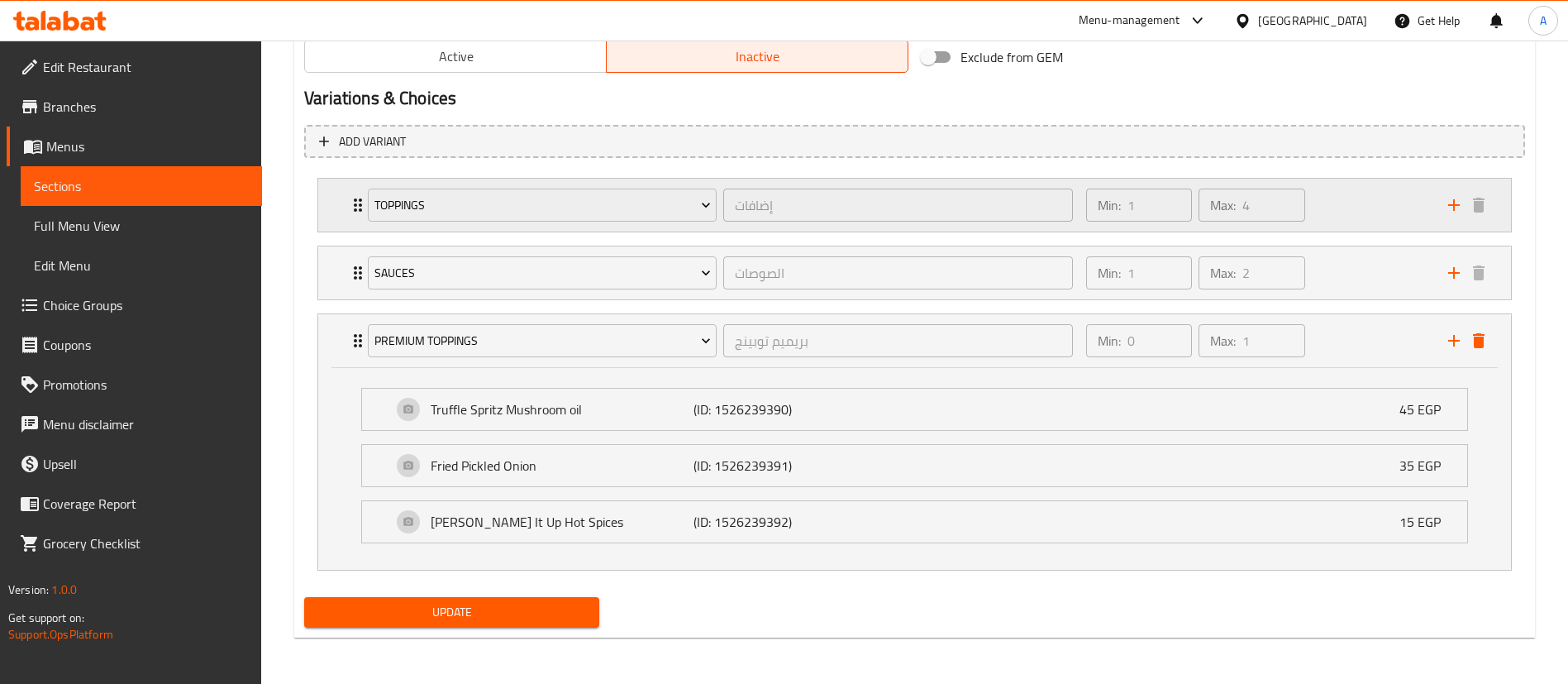
click at [1377, 209] on div "Min: 1 ​ Max: 4 ​" at bounding box center [1257, 205] width 362 height 53
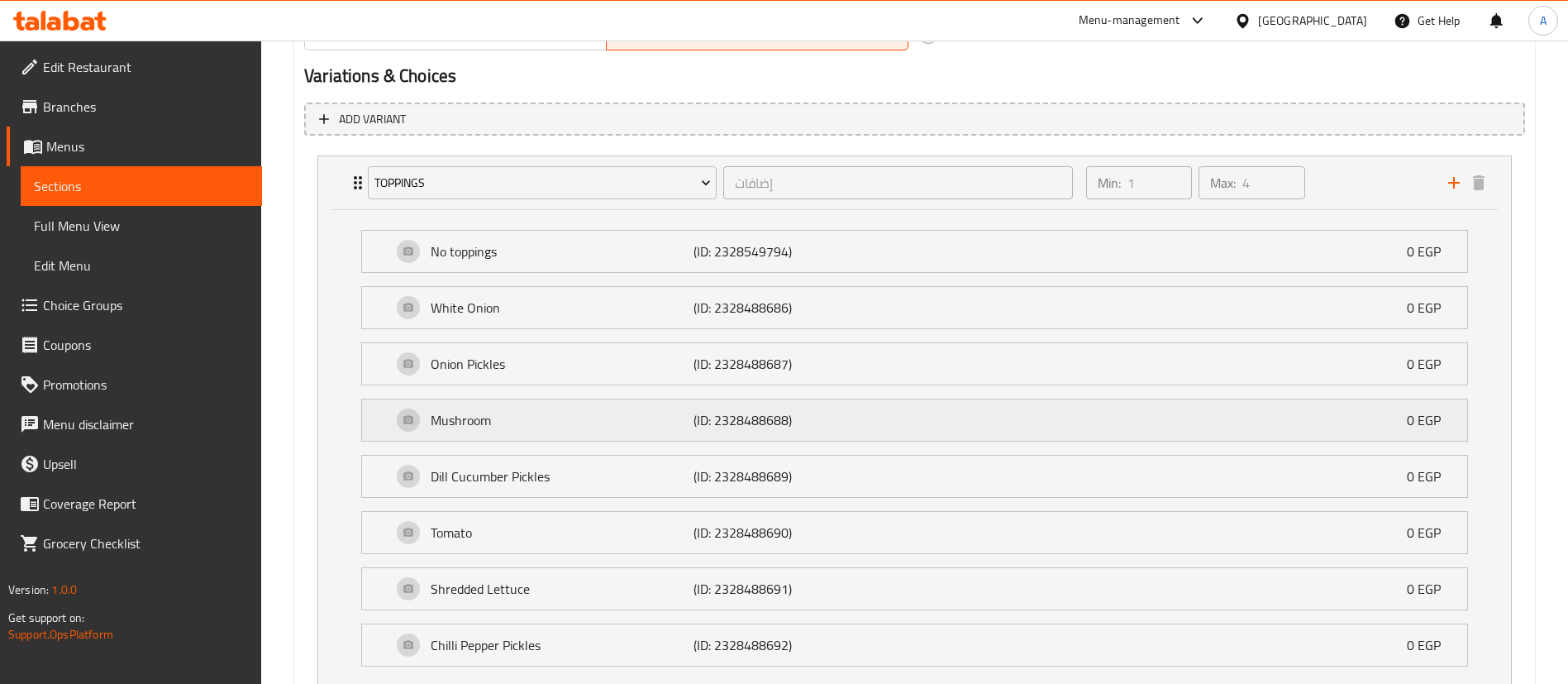
scroll to position [898, 0]
click at [1397, 173] on div "Min: 1 ​ Max: 4 ​" at bounding box center [1257, 182] width 362 height 53
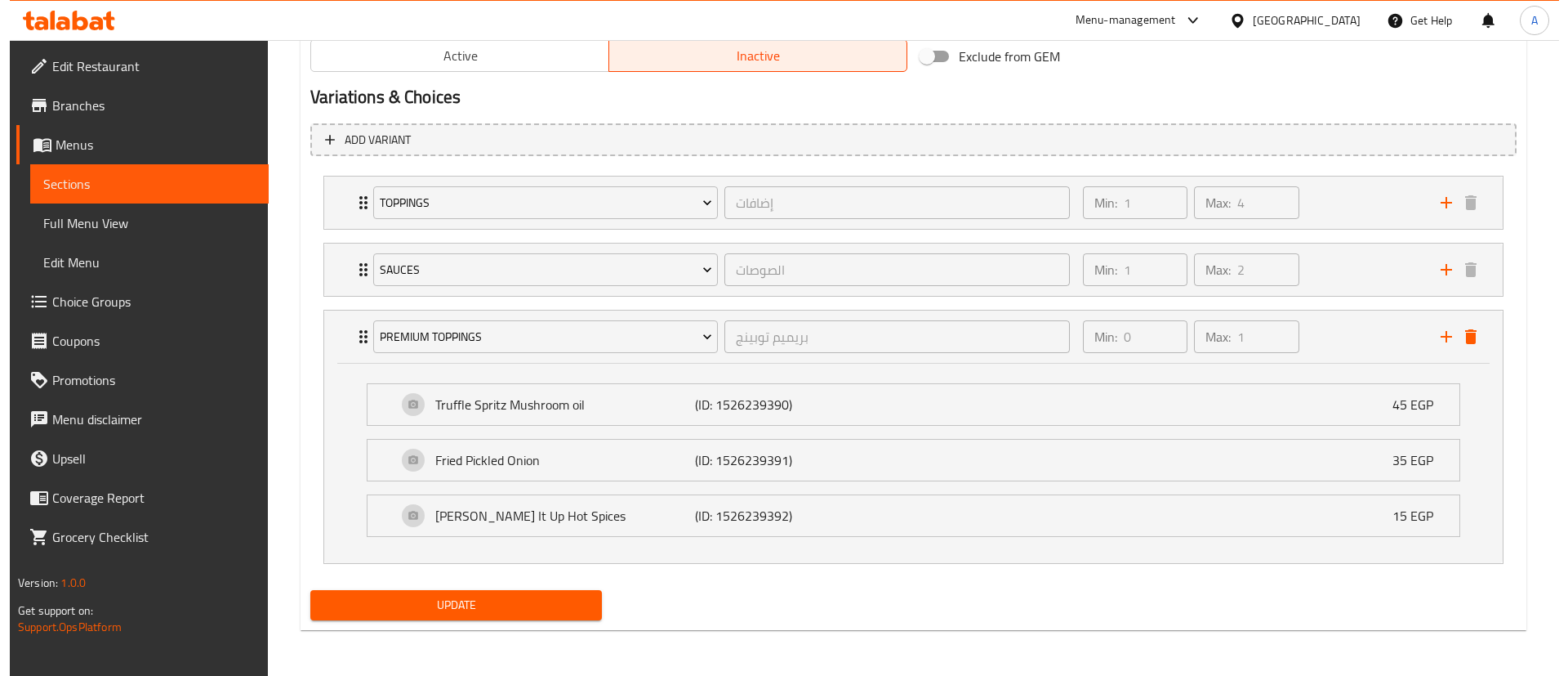
scroll to position [863, 0]
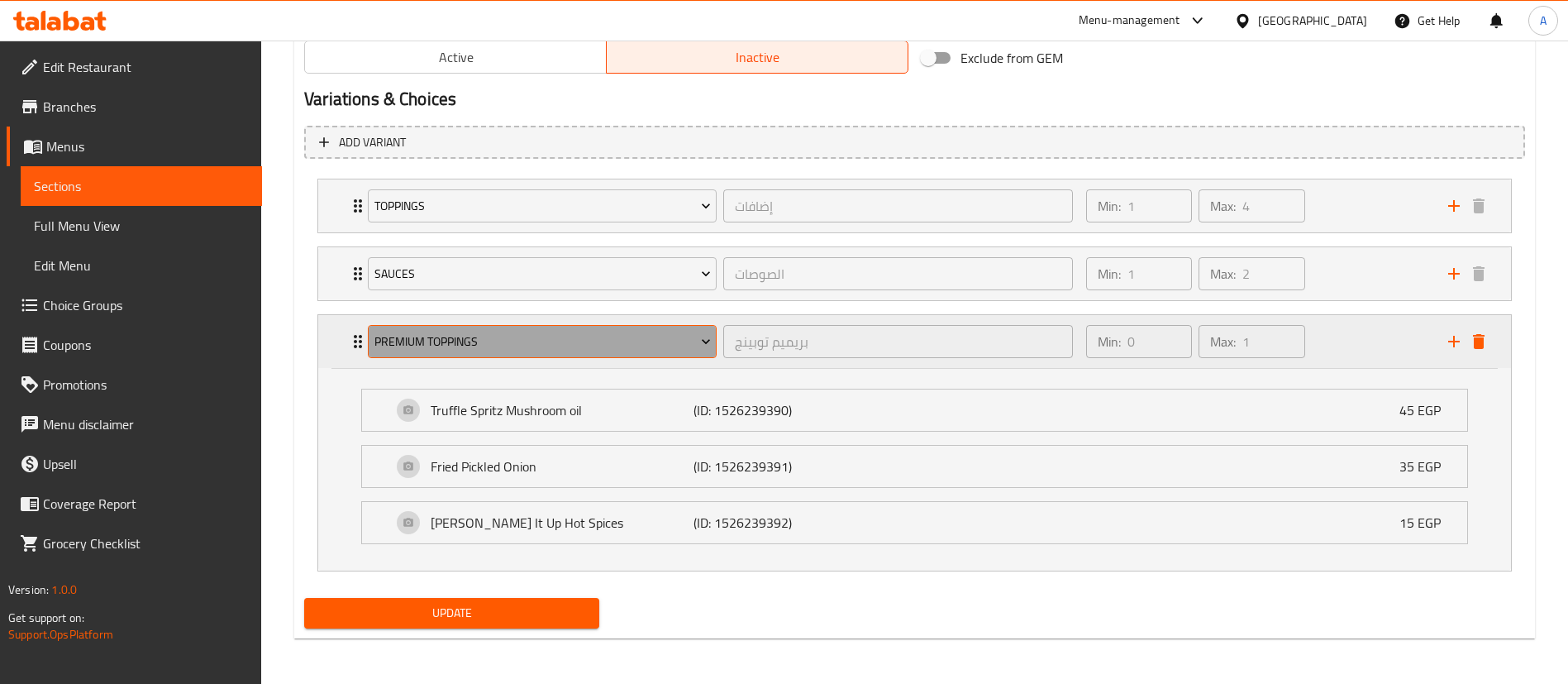
click at [489, 344] on span "Premium Toppings" at bounding box center [543, 342] width 337 height 21
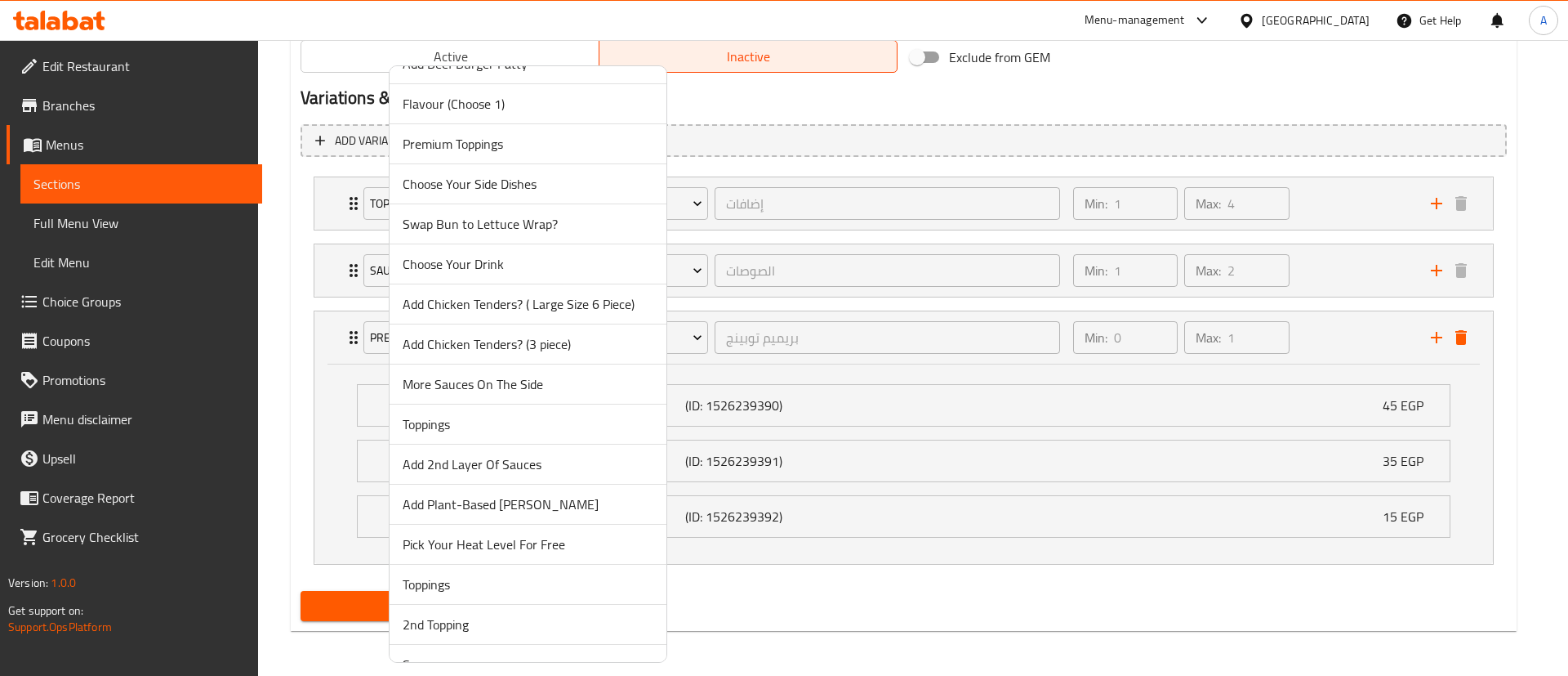
scroll to position [308, 0]
click at [523, 391] on span "More Sauces On The Side" at bounding box center [528, 385] width 251 height 19
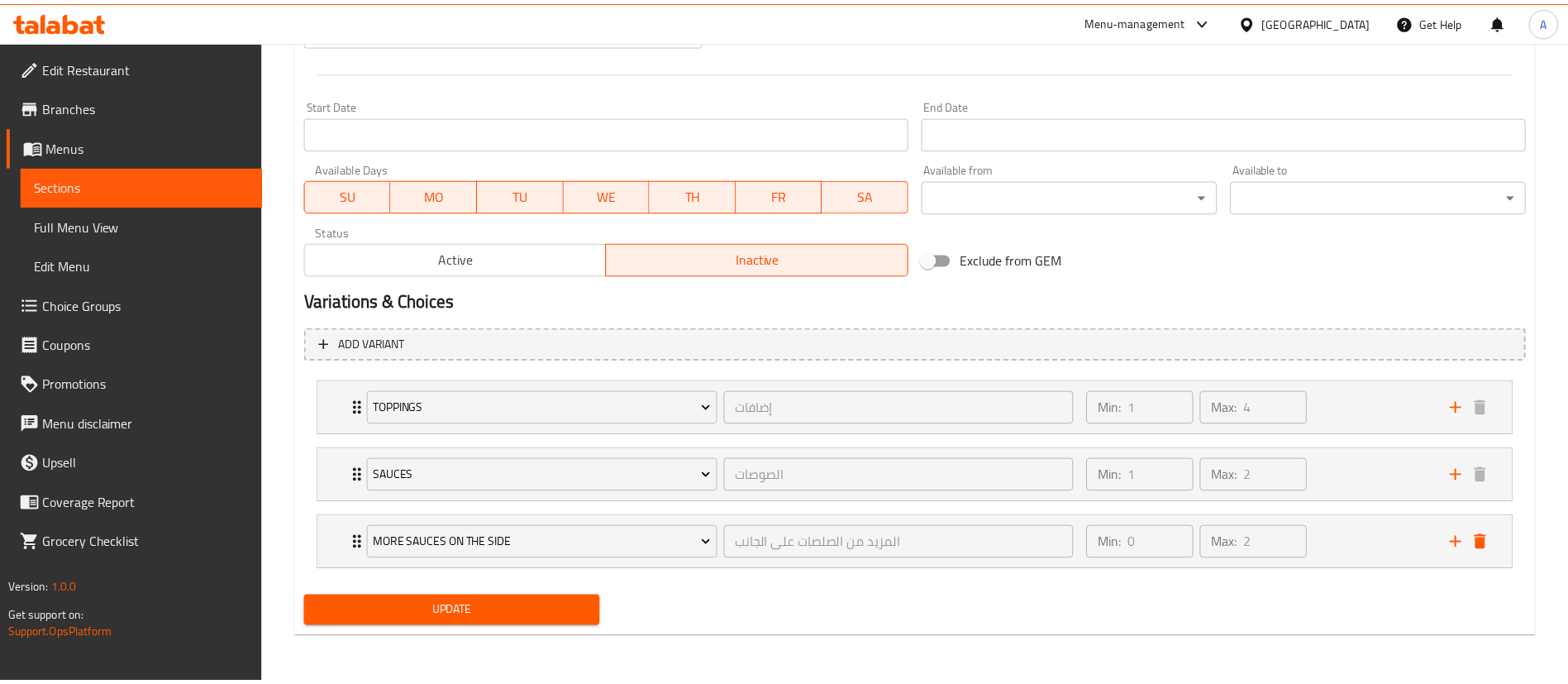
scroll to position [671, 0]
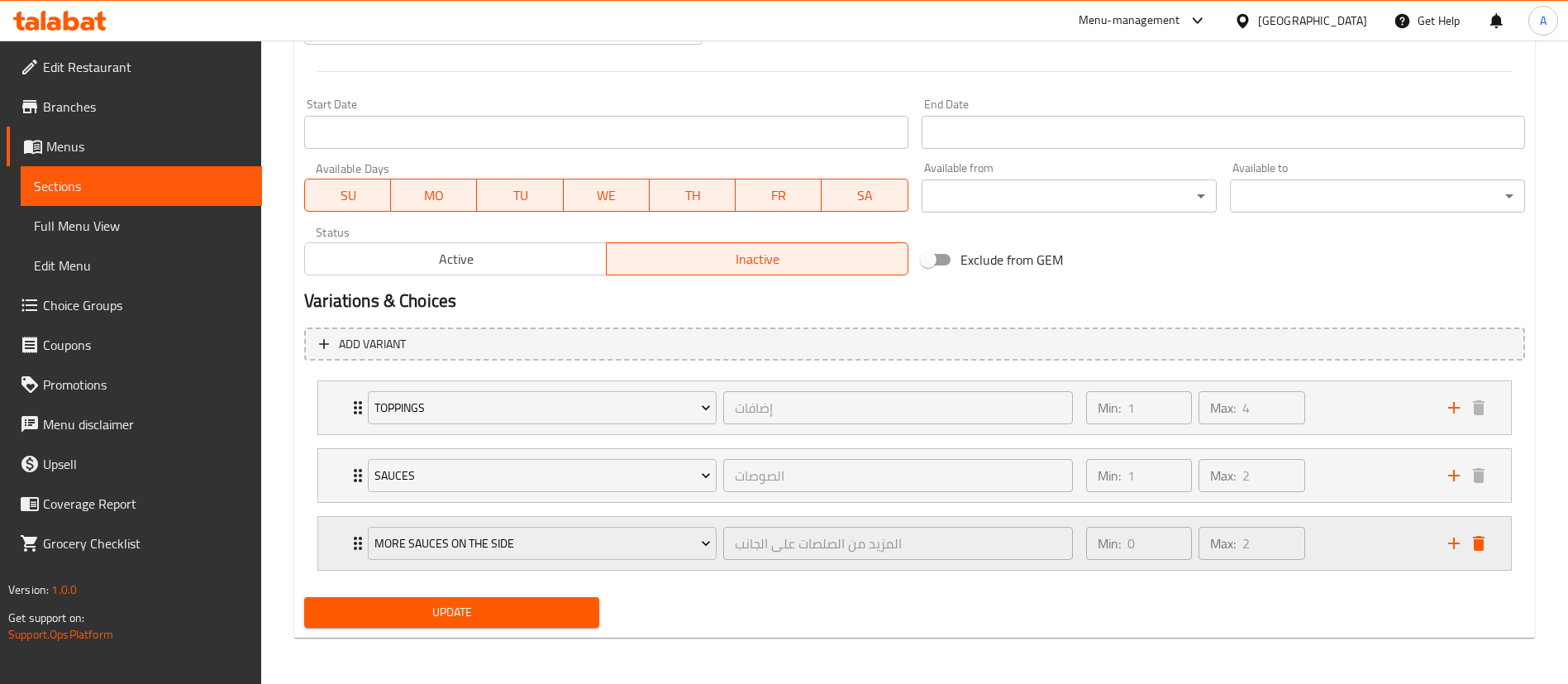
click at [1374, 550] on div "Min: 0 ​ Max: 2 ​" at bounding box center [1257, 543] width 362 height 53
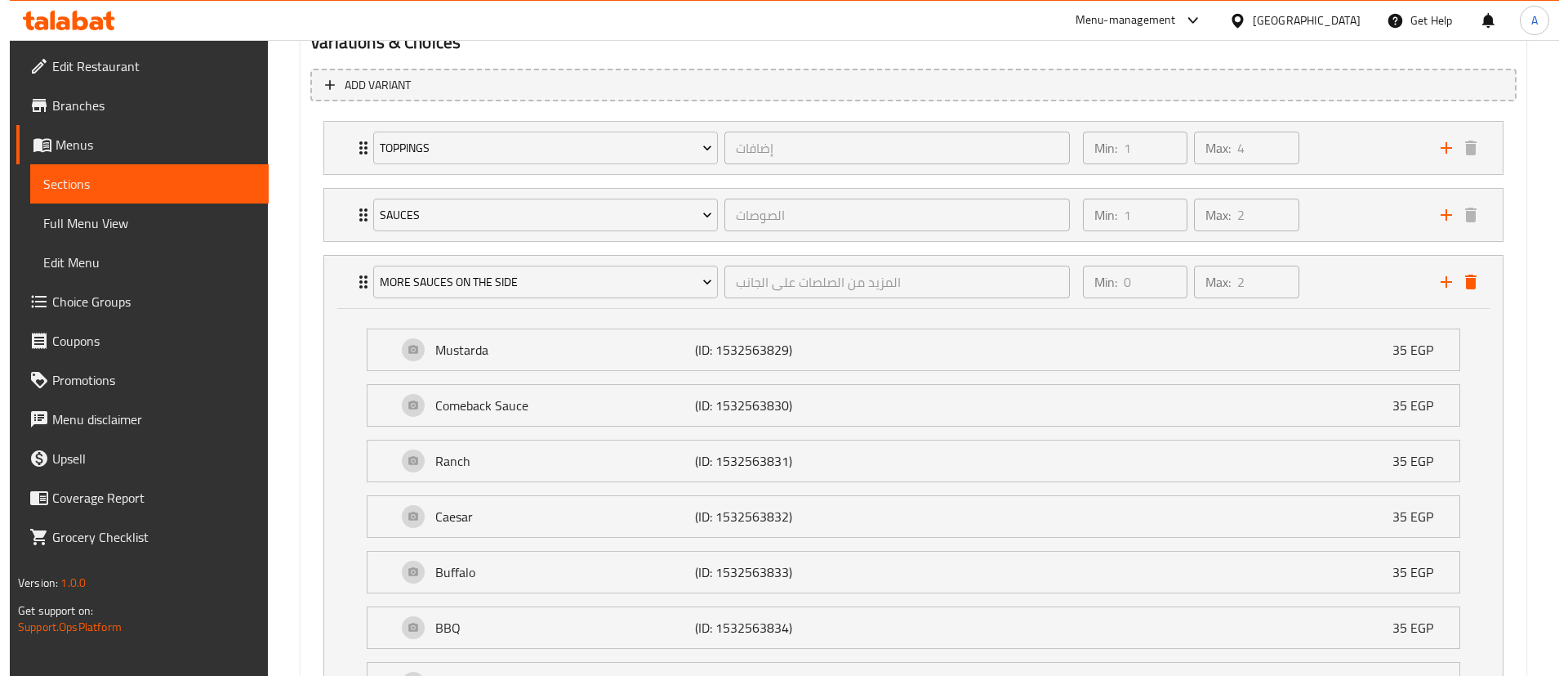
scroll to position [915, 0]
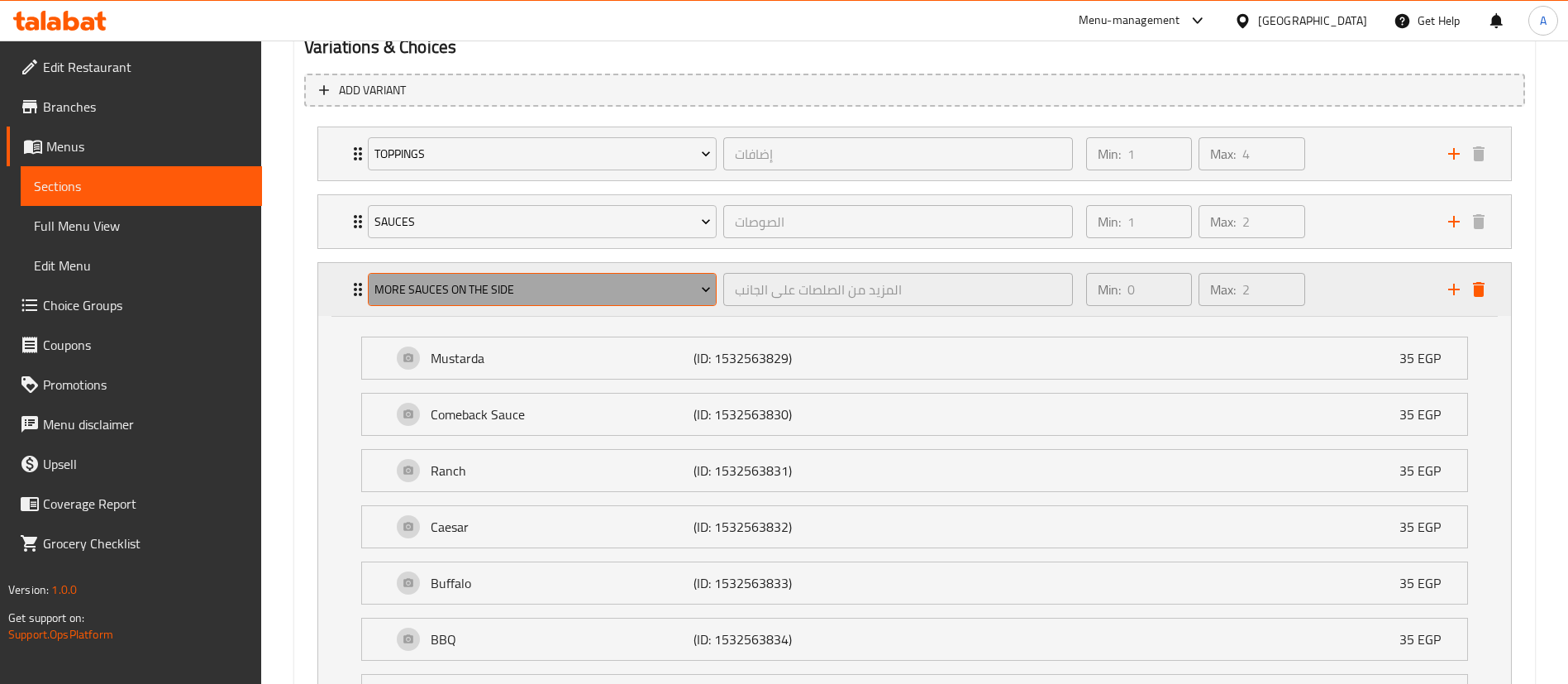
click at [617, 296] on span "More Sauces On The Side" at bounding box center [543, 289] width 337 height 21
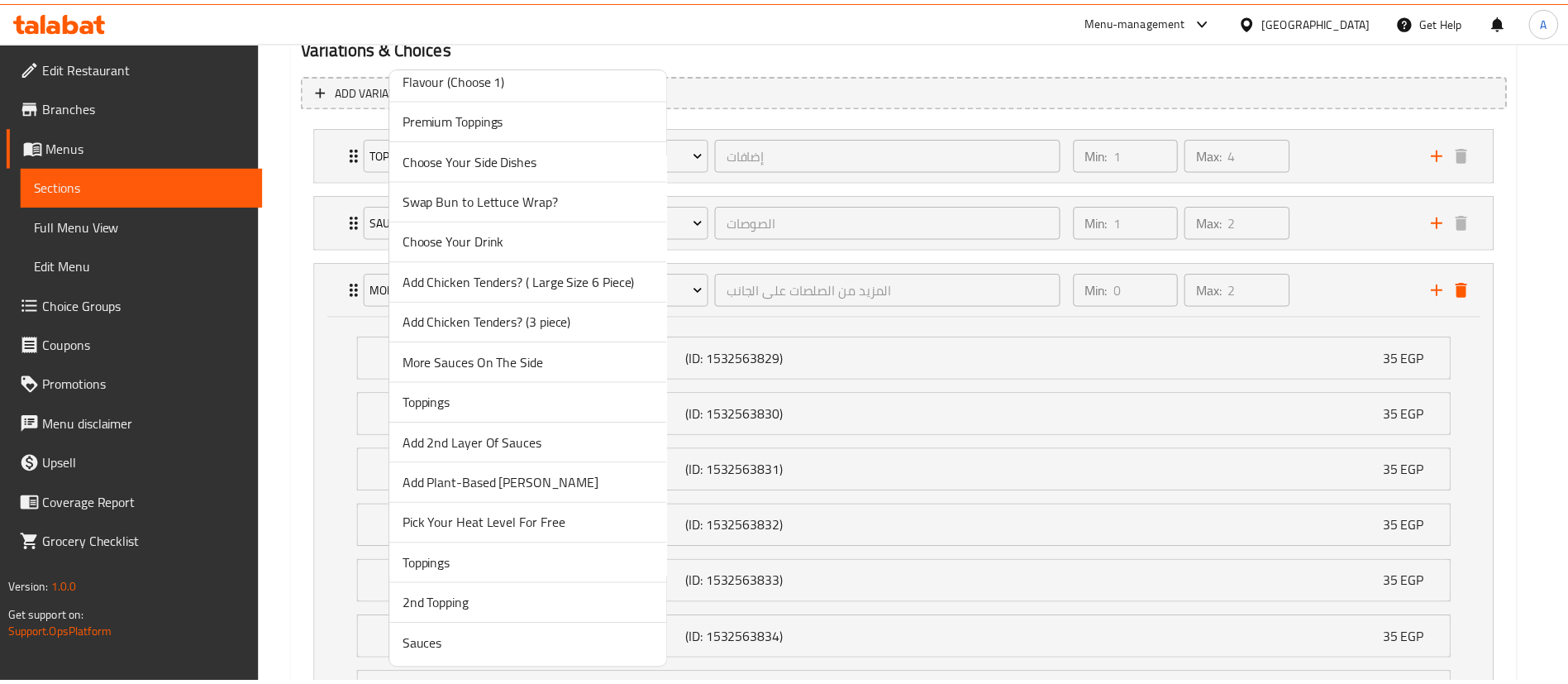
scroll to position [0, 0]
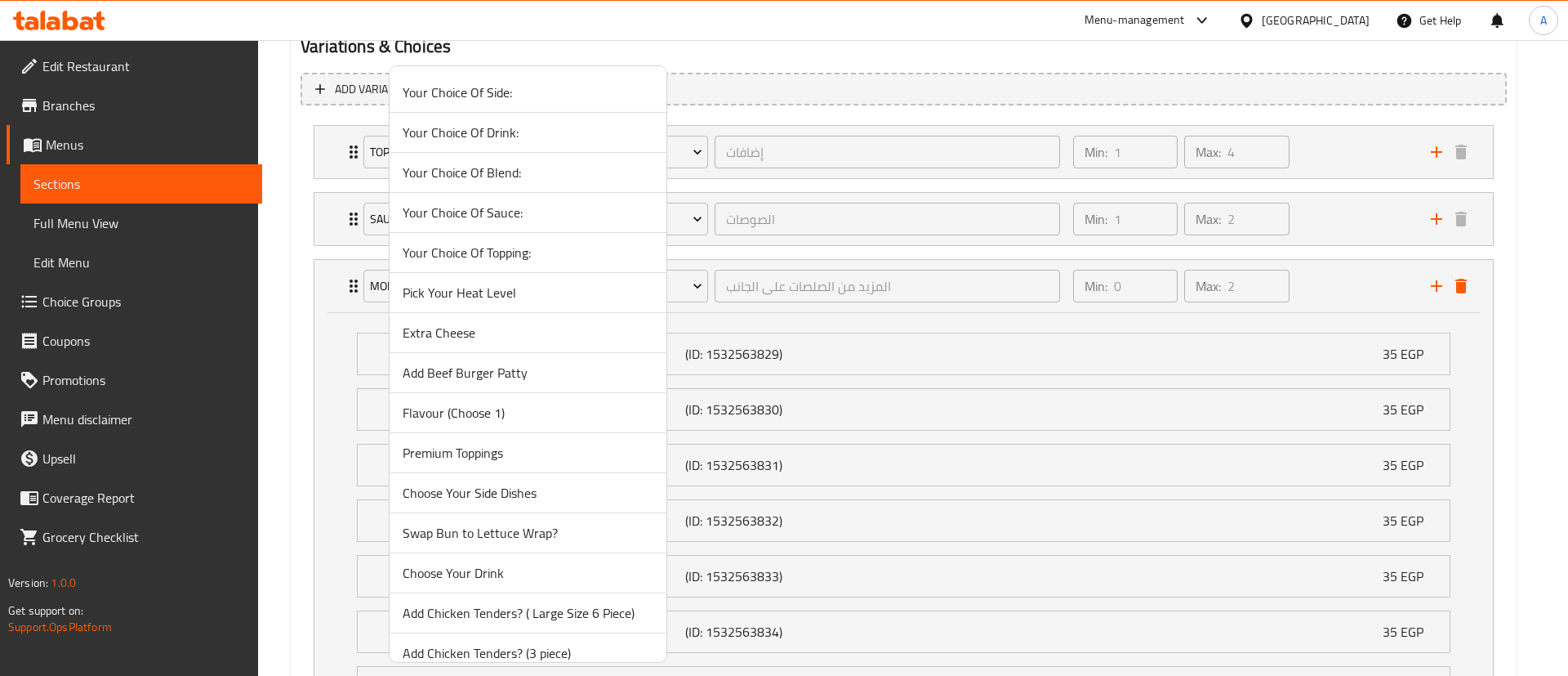
click at [1391, 251] on div at bounding box center [784, 338] width 1568 height 676
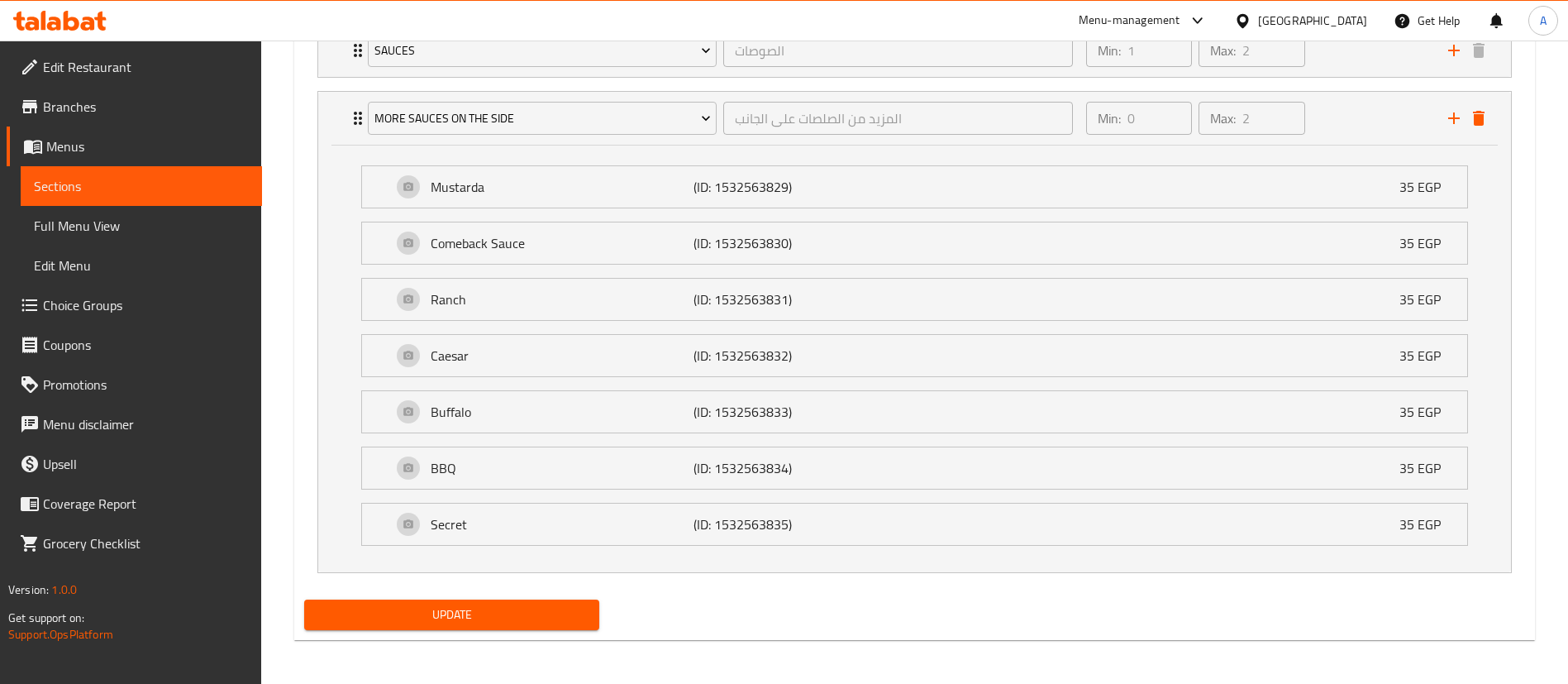
scroll to position [895, 0]
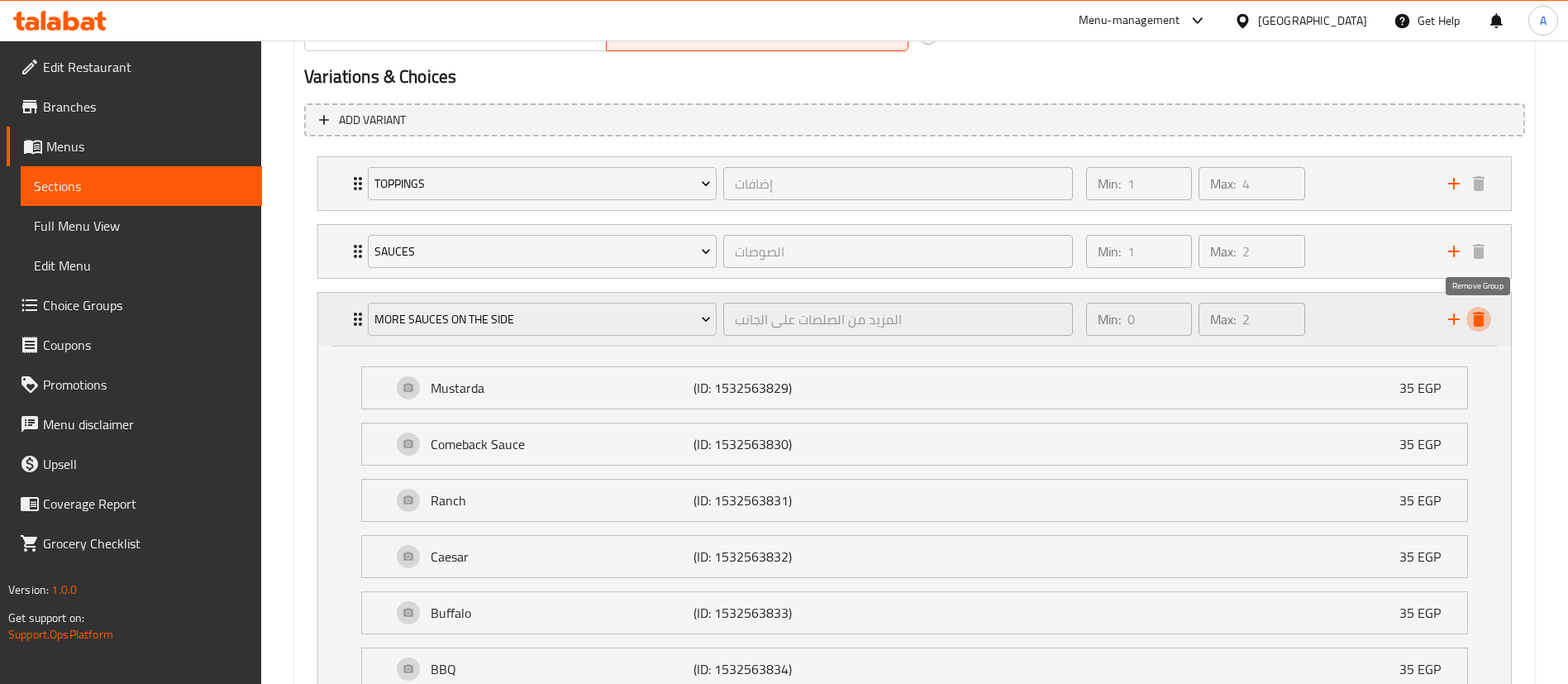
click at [1477, 325] on icon "delete" at bounding box center [1479, 319] width 12 height 15
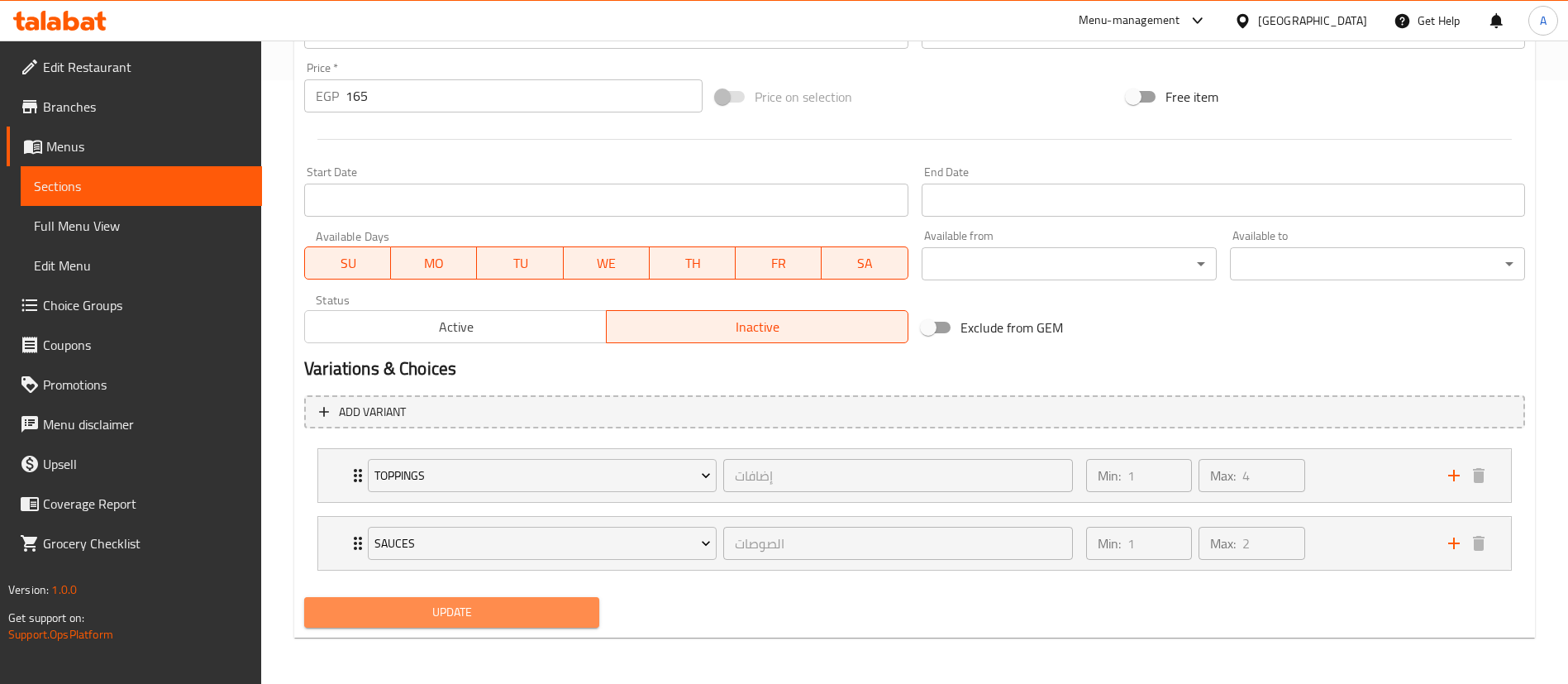
click at [470, 608] on span "Update" at bounding box center [451, 611] width 269 height 21
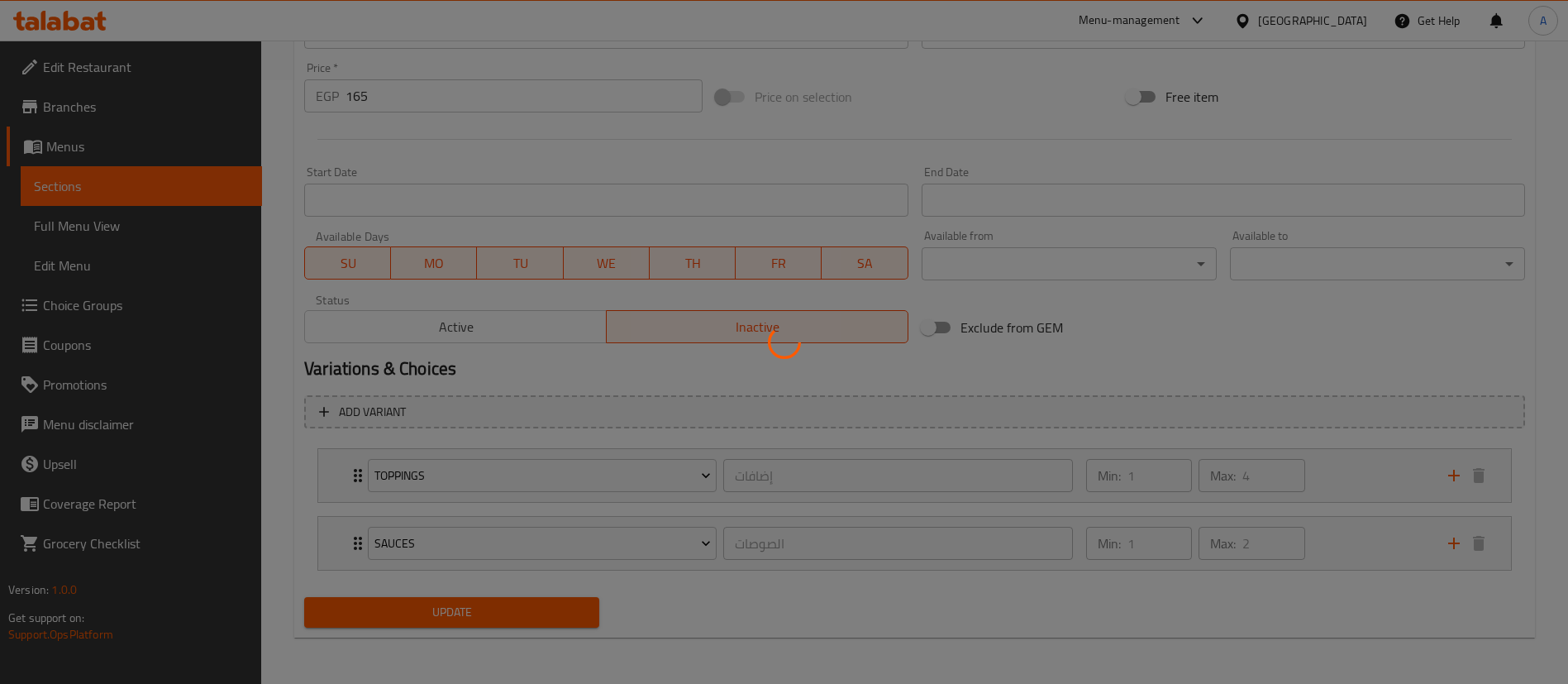
scroll to position [0, 0]
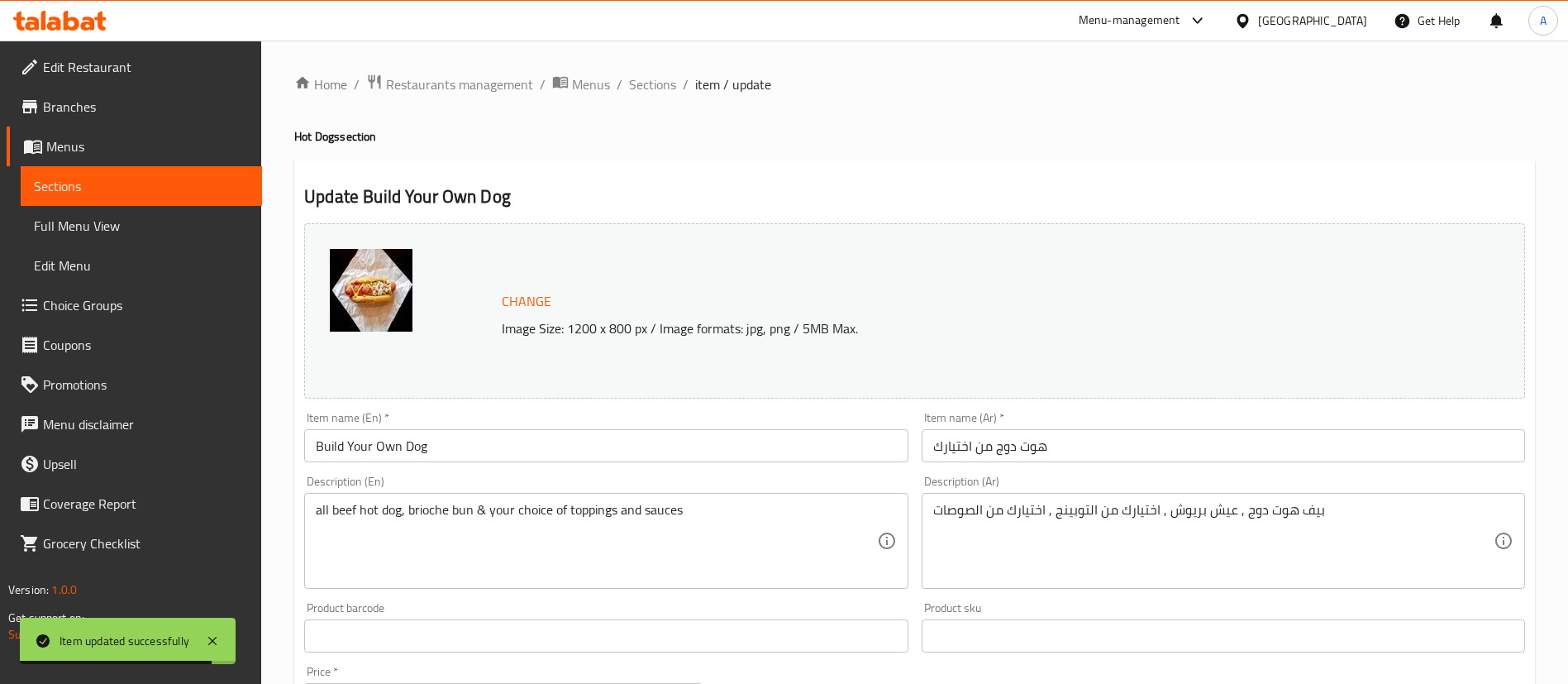
click at [1216, 3] on div "Menu-management" at bounding box center [1143, 21] width 155 height 39
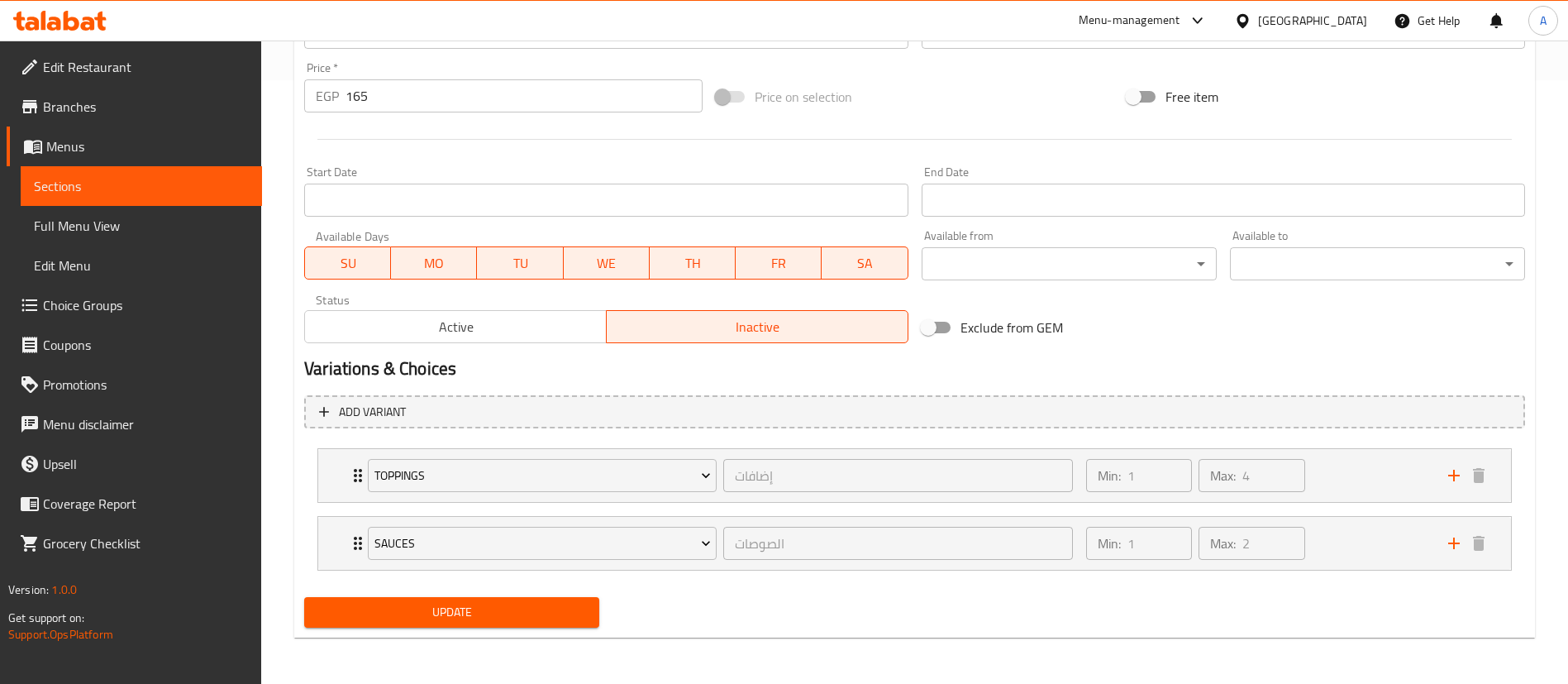
click at [394, 593] on div "Update" at bounding box center [451, 611] width 308 height 44
click at [395, 605] on span "Update" at bounding box center [451, 611] width 269 height 21
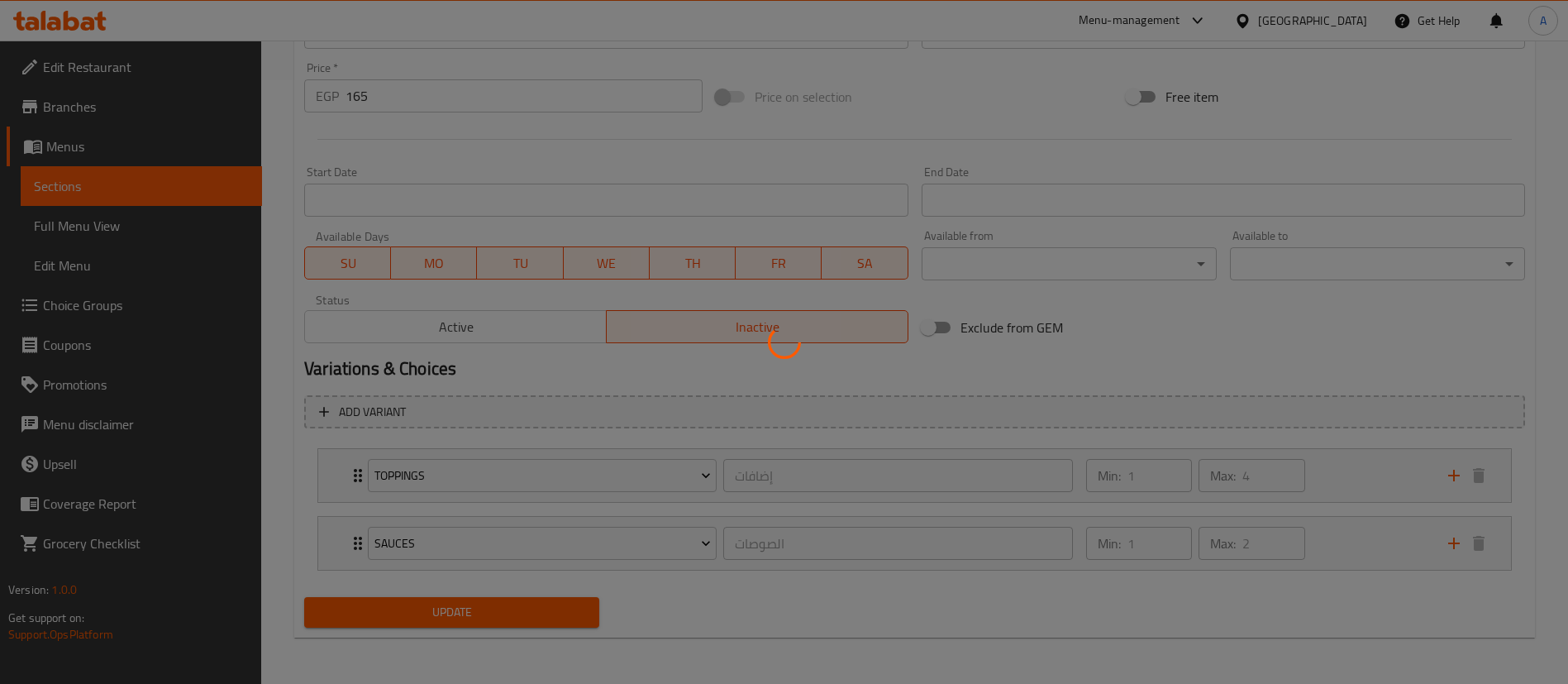
scroll to position [0, 0]
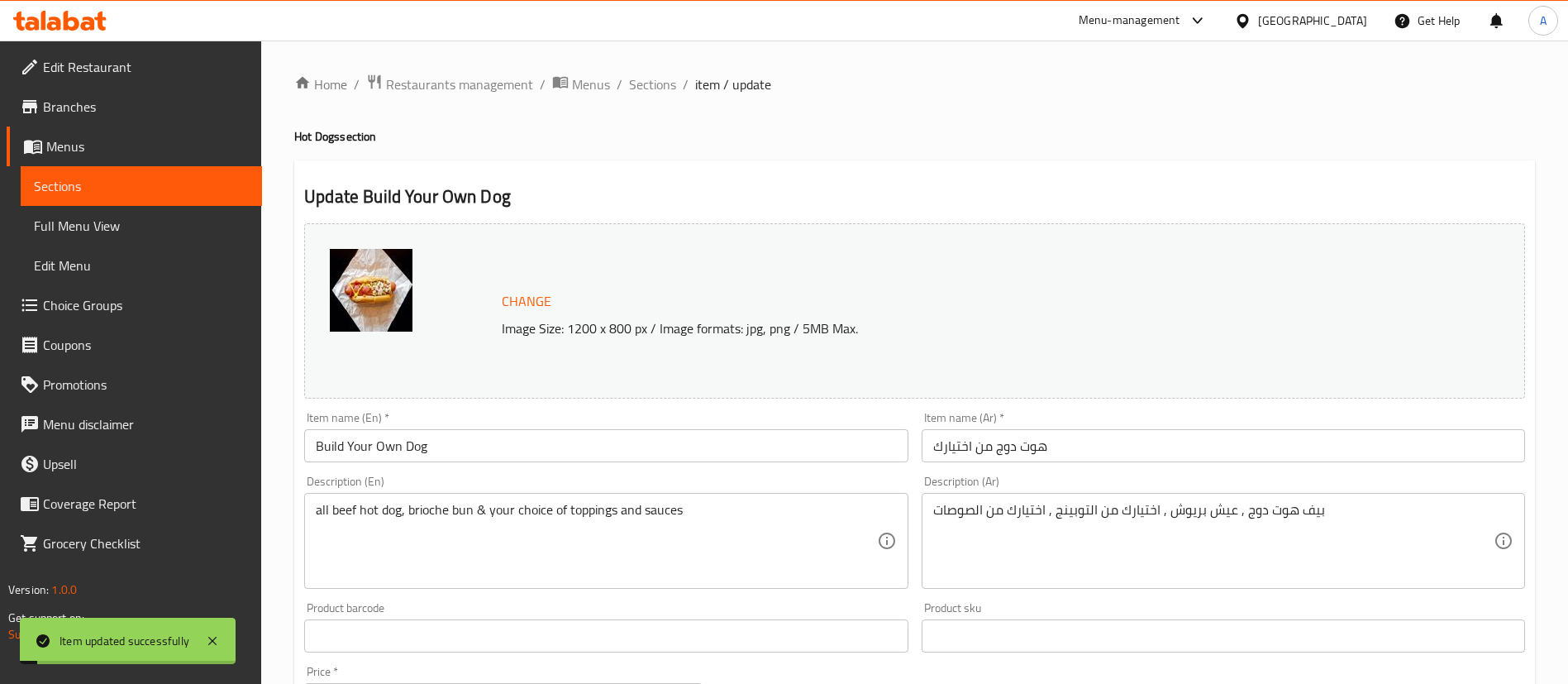
click at [1180, 17] on div "Menu-management" at bounding box center [1129, 21] width 102 height 20
click at [95, 79] on link "Edit Restaurant" at bounding box center [134, 67] width 255 height 39
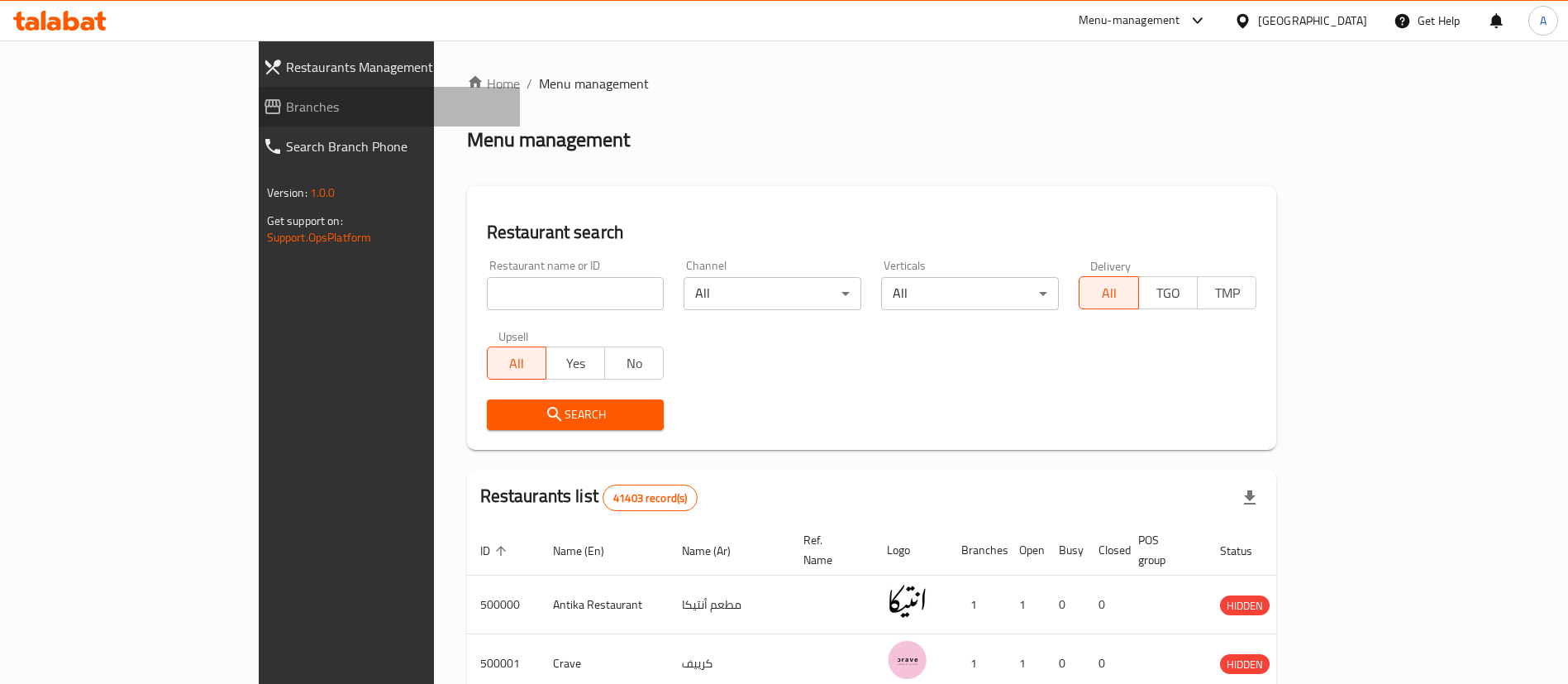
click at [286, 110] on span "Branches" at bounding box center [396, 107] width 222 height 20
drag, startPoint x: 0, startPoint y: 0, endPoint x: 78, endPoint y: 101, distance: 127.6
click at [286, 101] on span "Branches" at bounding box center [396, 107] width 222 height 20
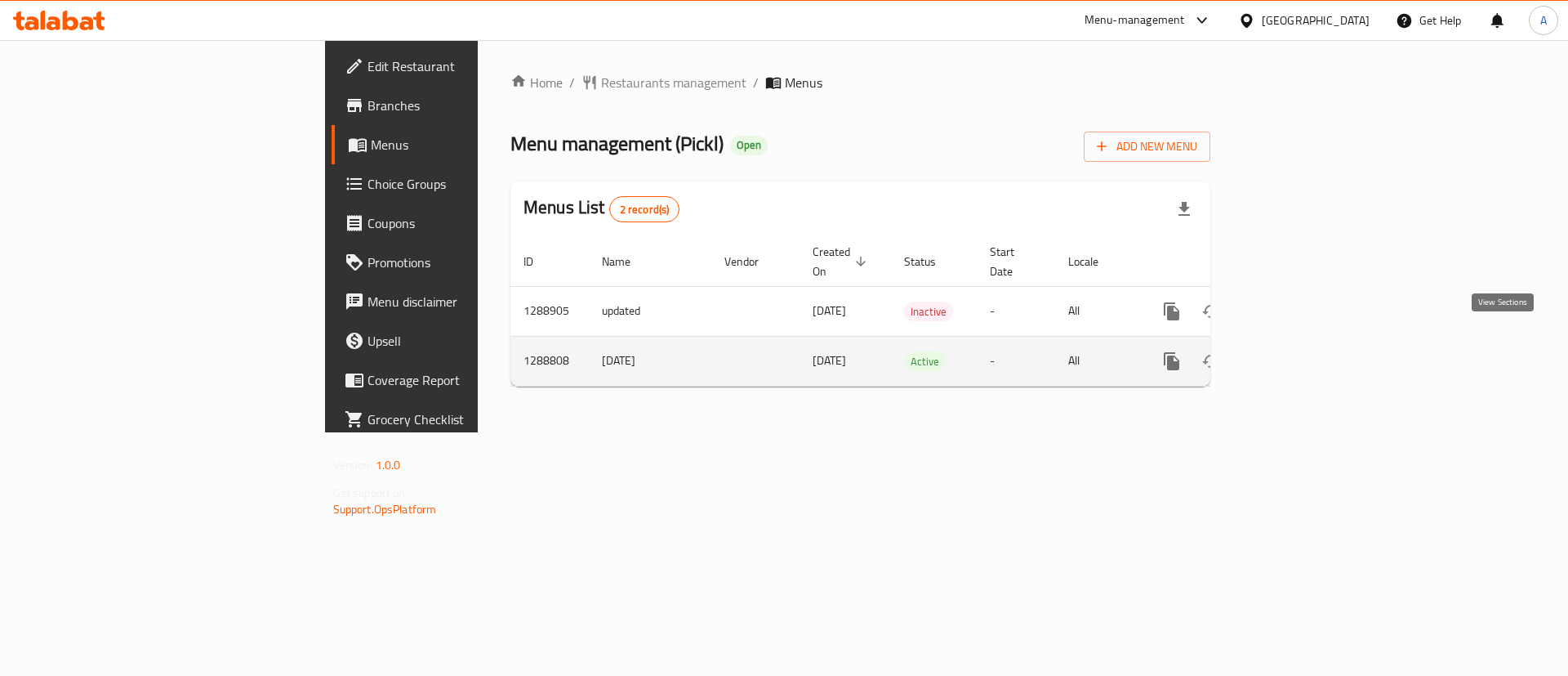
click at [1297, 354] on icon "enhanced table" at bounding box center [1290, 361] width 15 height 15
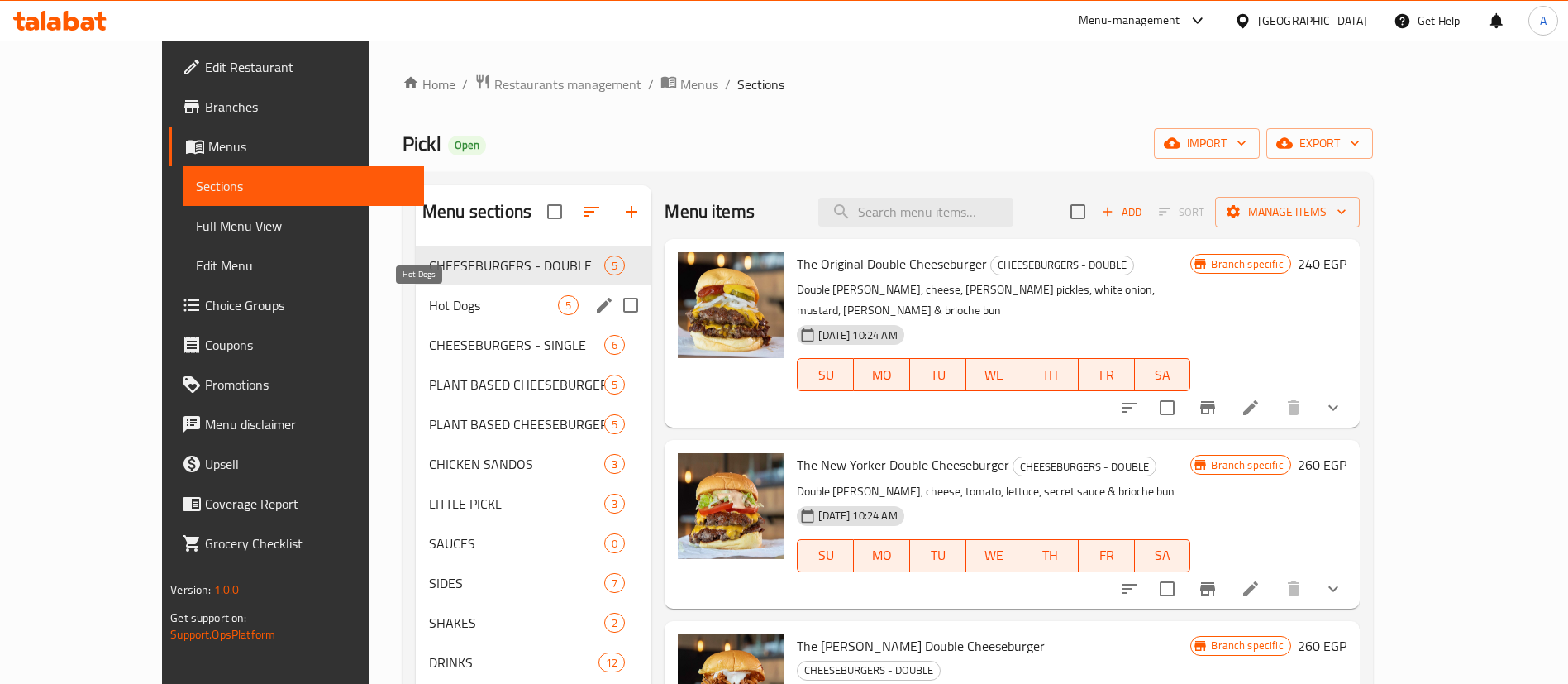
click at [429, 301] on span "Hot Dogs" at bounding box center [493, 305] width 129 height 20
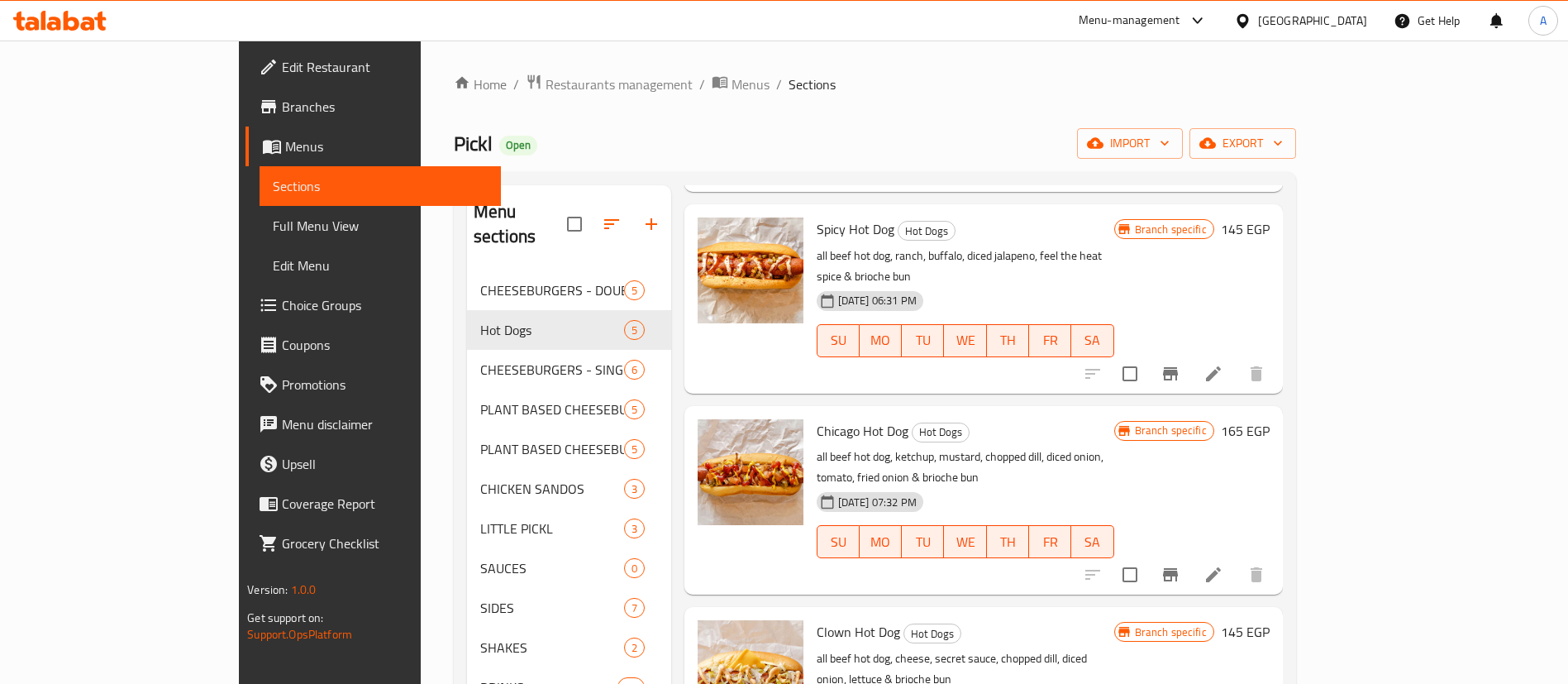
scroll to position [232, 0]
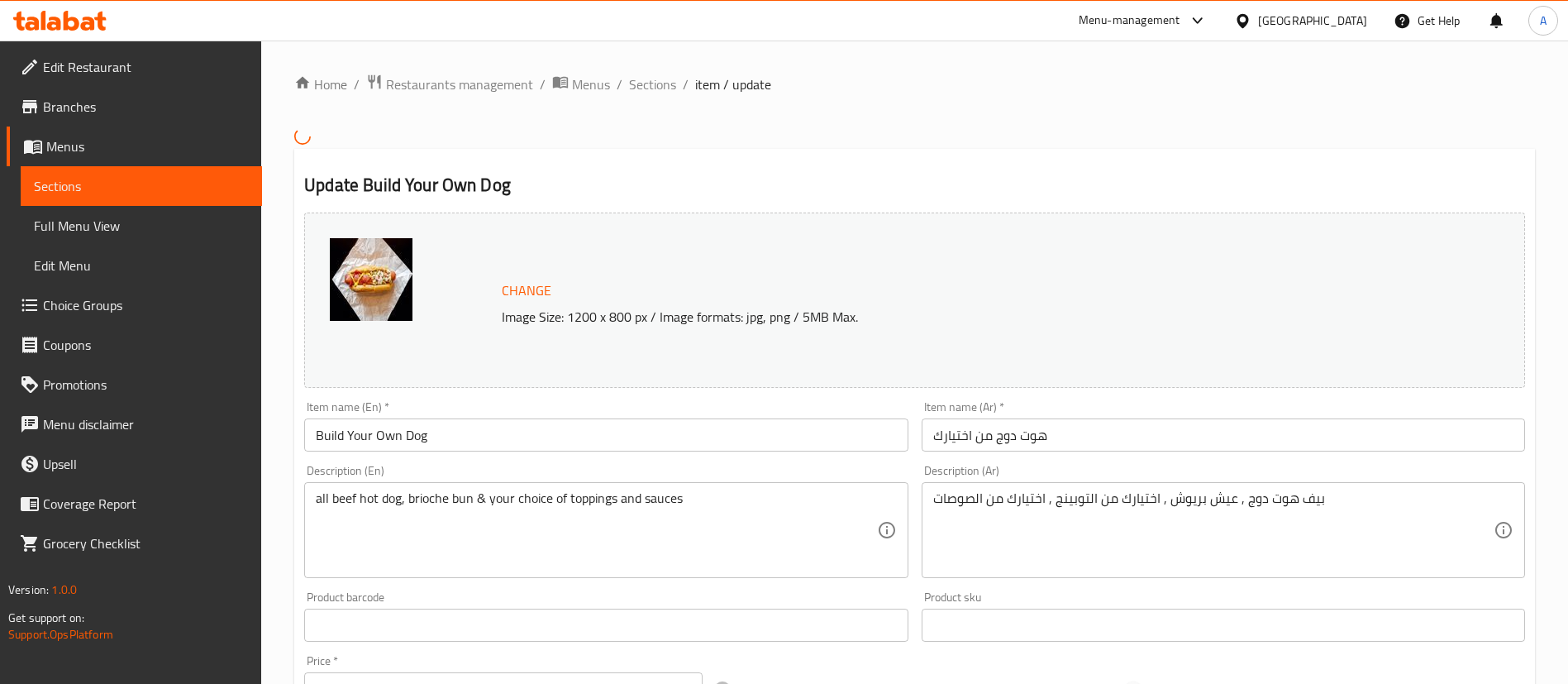
scroll to position [593, 0]
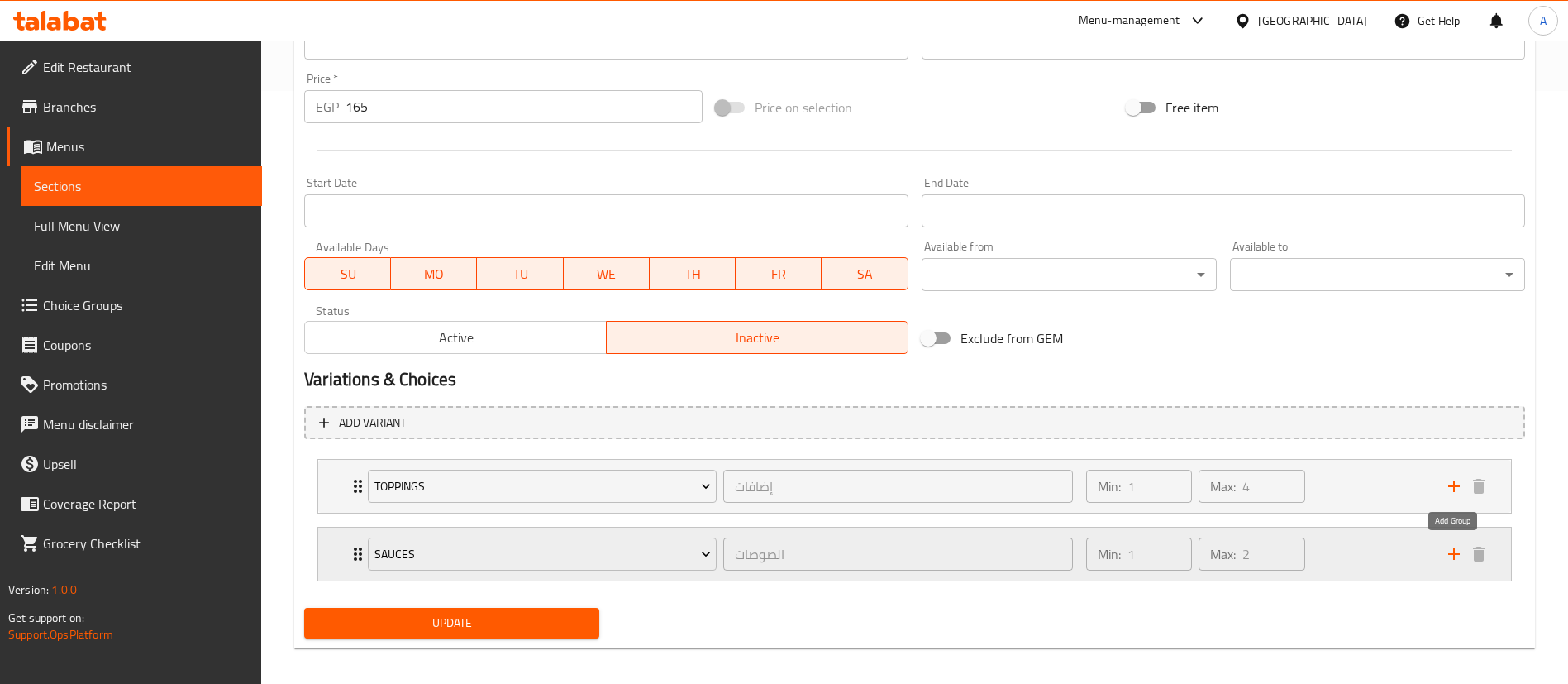
click at [1457, 547] on icon "add" at bounding box center [1454, 553] width 20 height 20
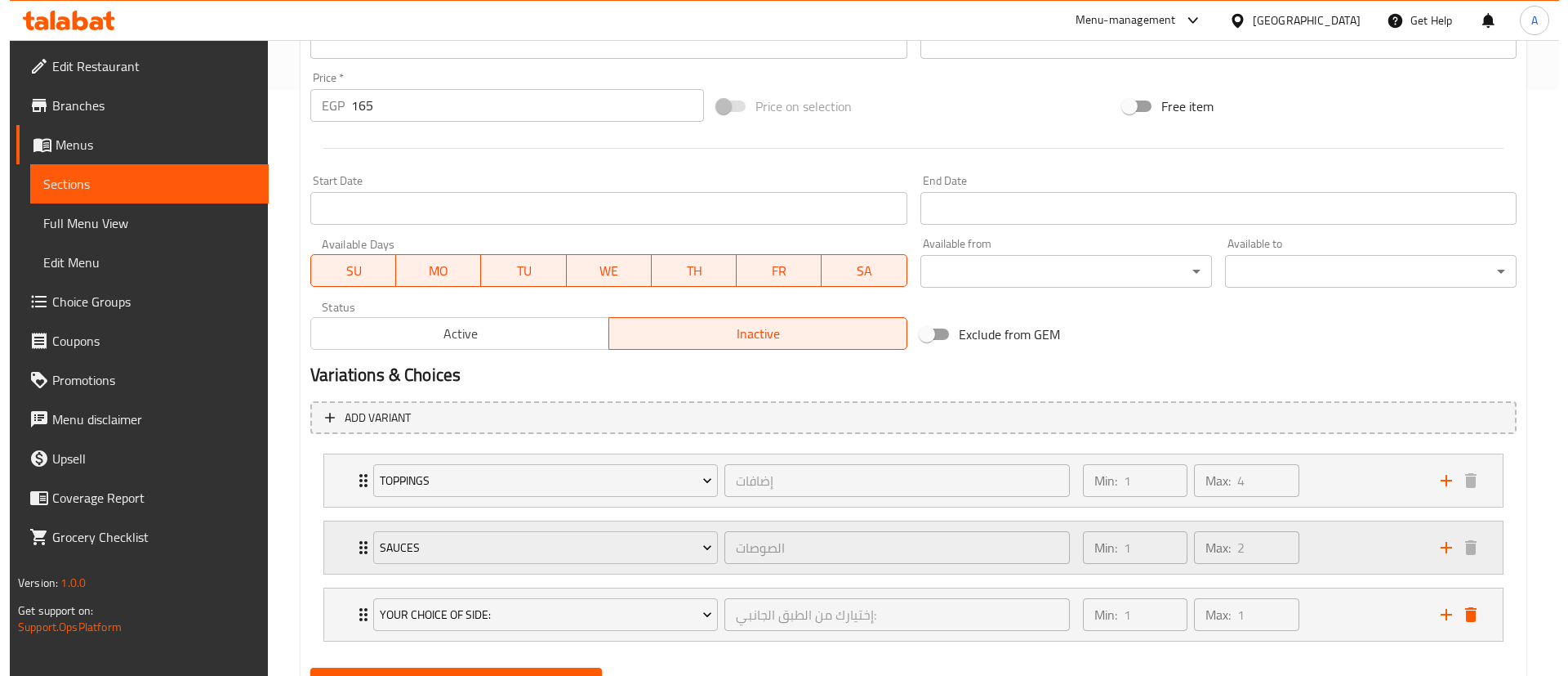
scroll to position [663, 0]
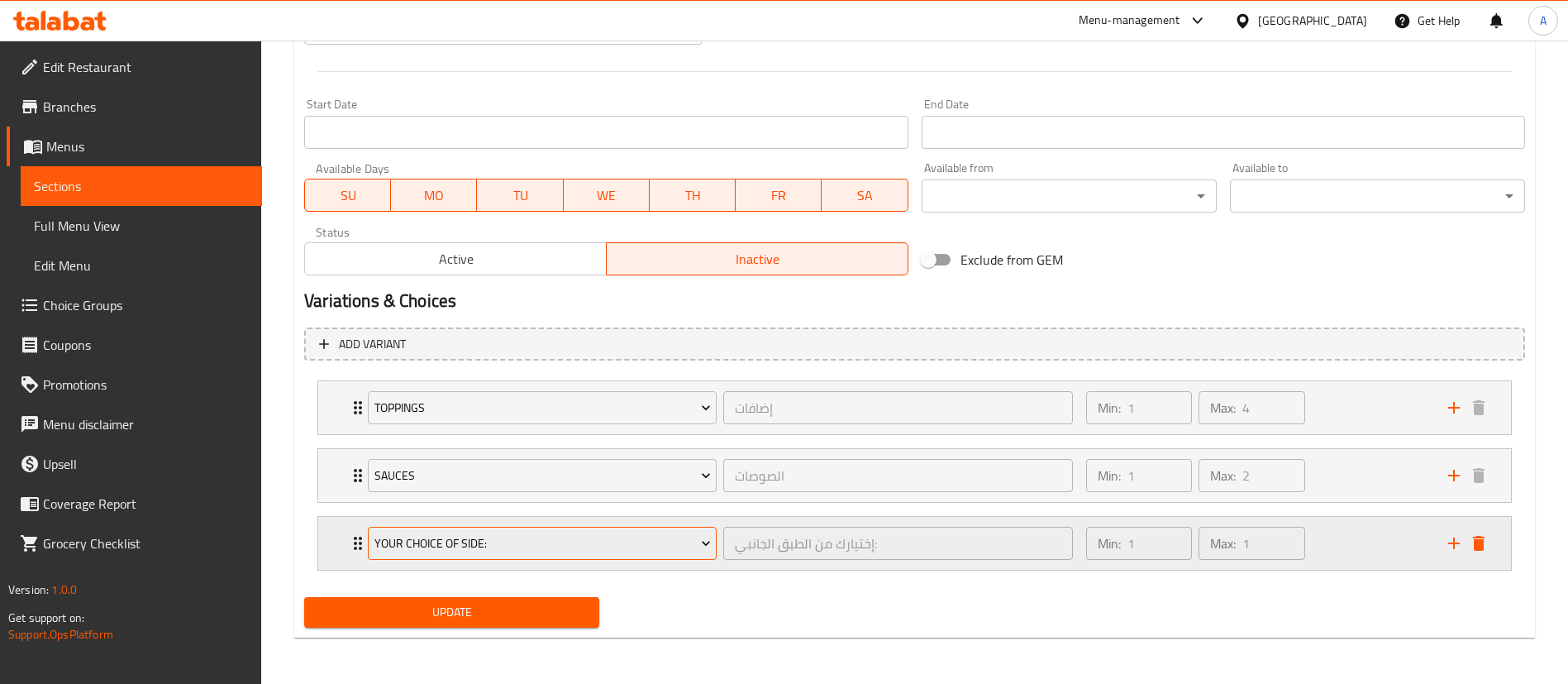
click at [641, 544] on span "Your Choice Of Side:" at bounding box center [543, 543] width 337 height 21
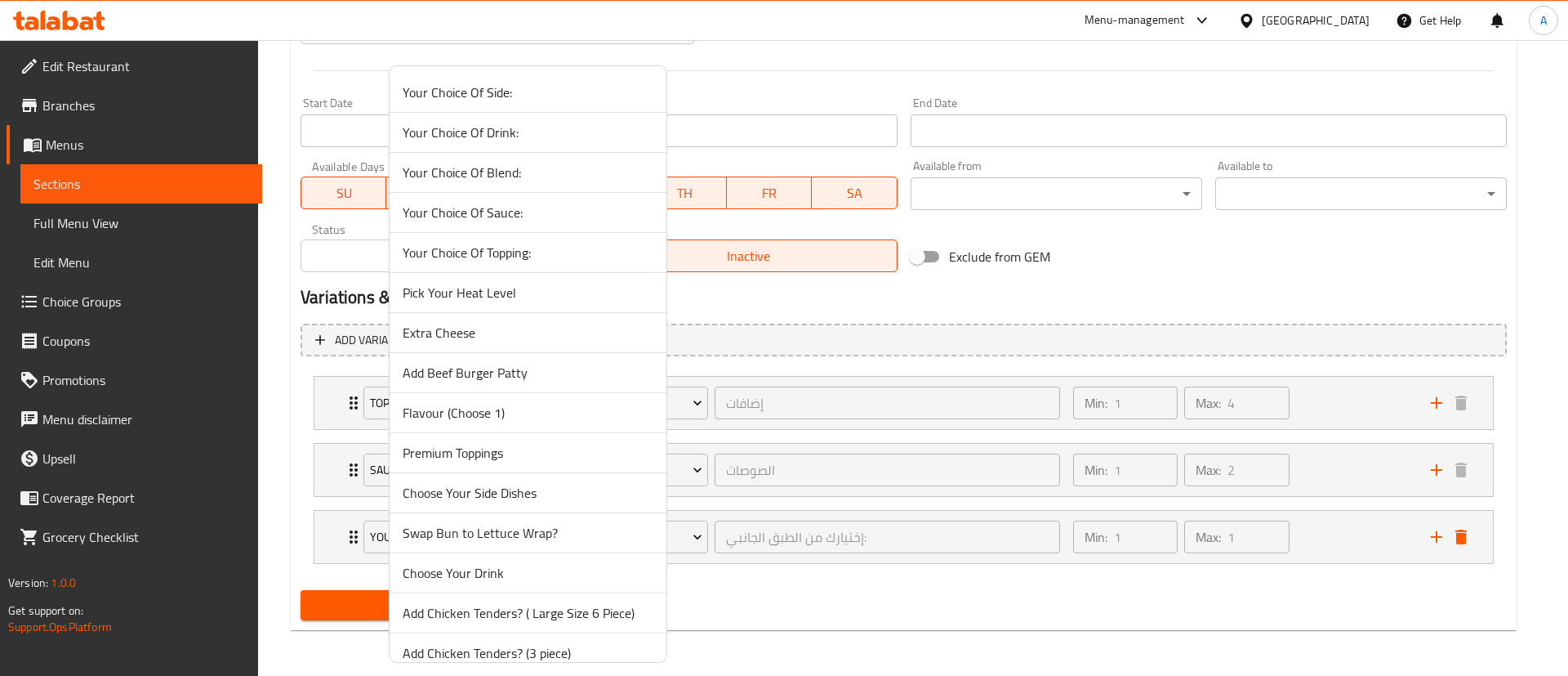
click at [521, 457] on span "Premium Toppings" at bounding box center [528, 453] width 251 height 19
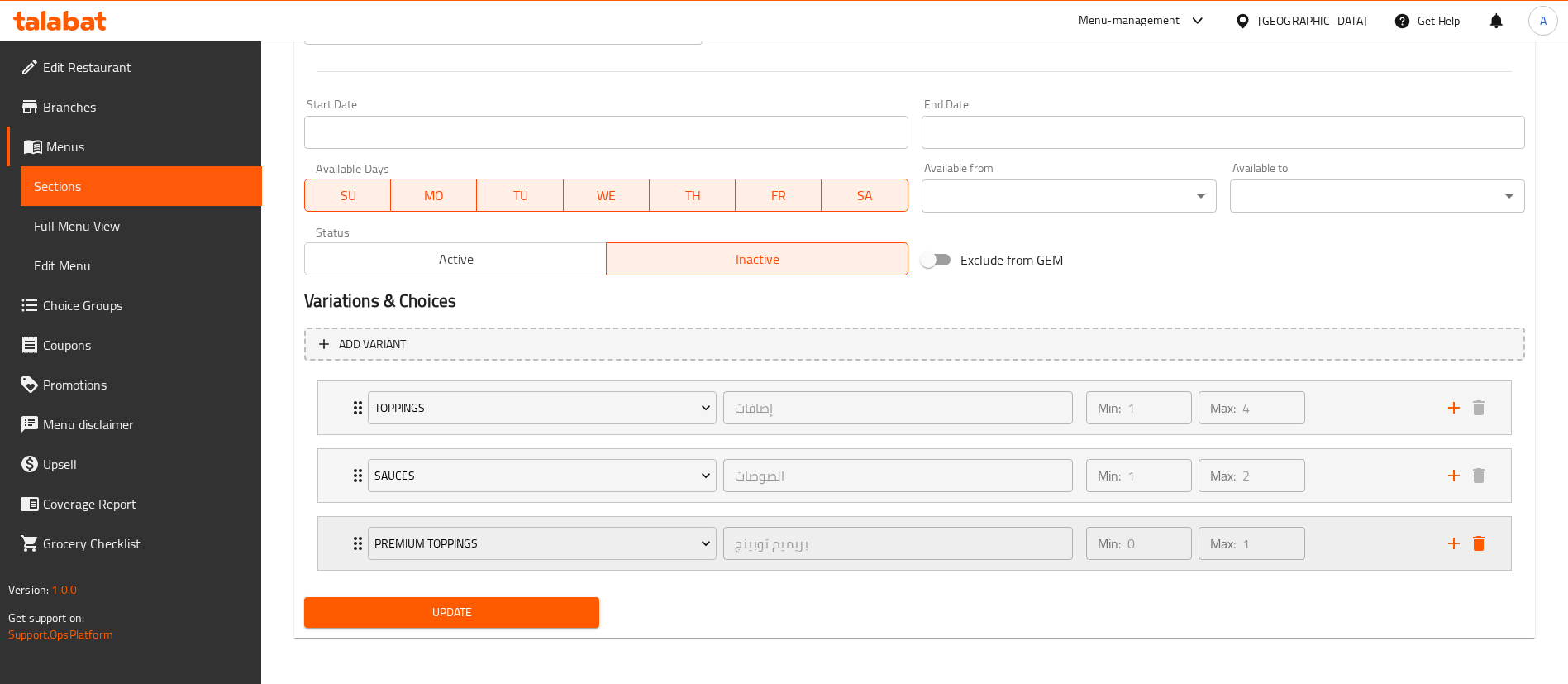
click at [1395, 547] on div "Min: 0 ​ Max: 1 ​" at bounding box center [1257, 543] width 362 height 53
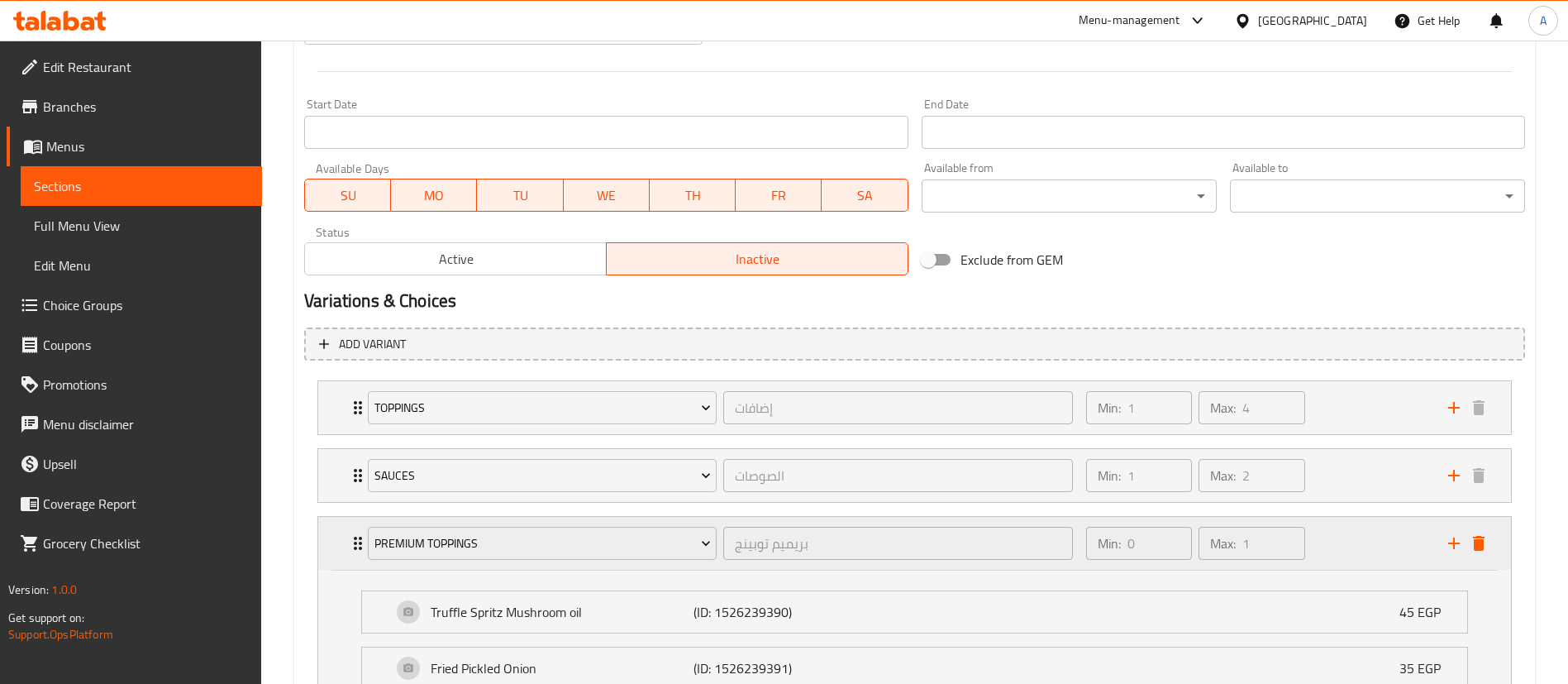
click at [1395, 547] on div "Min: 0 ​ Max: 1 ​" at bounding box center [1257, 543] width 362 height 53
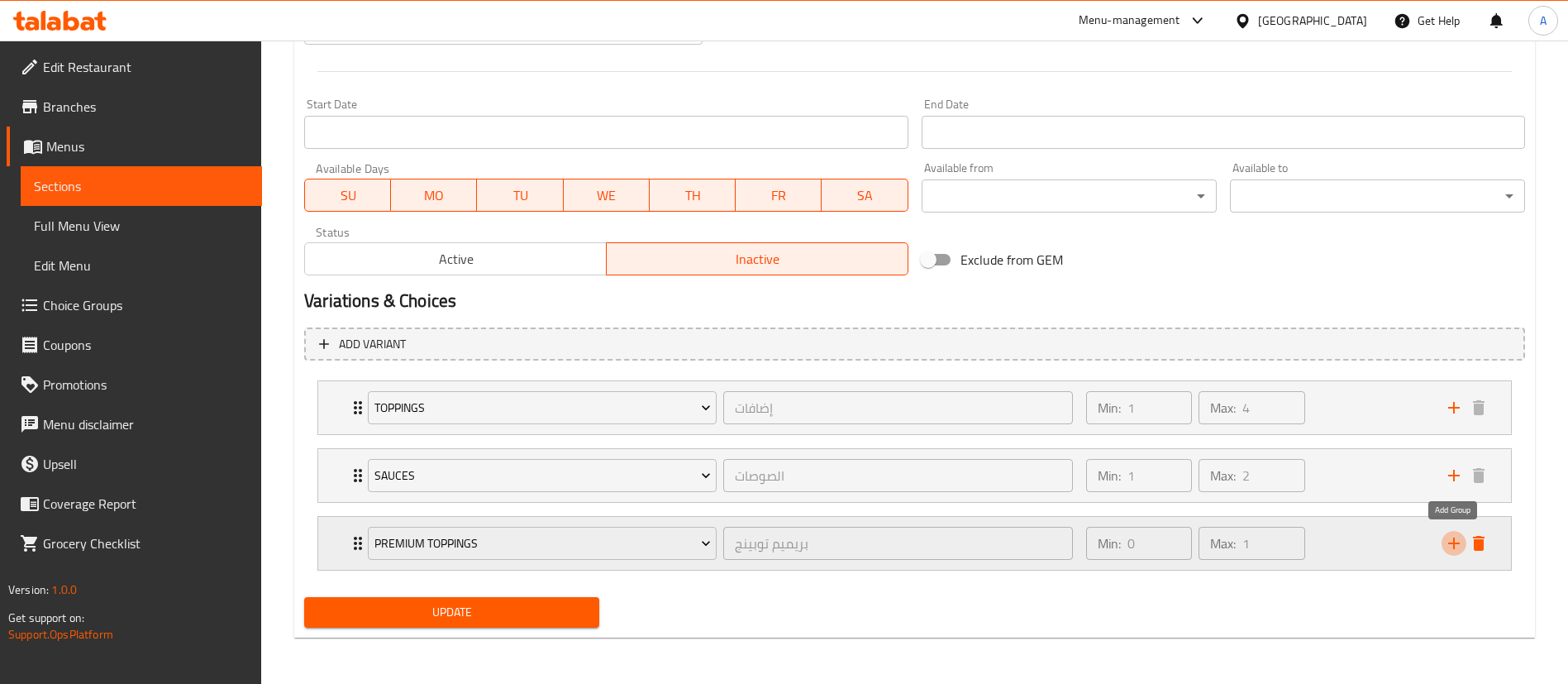
click at [1459, 545] on icon "add" at bounding box center [1454, 543] width 20 height 20
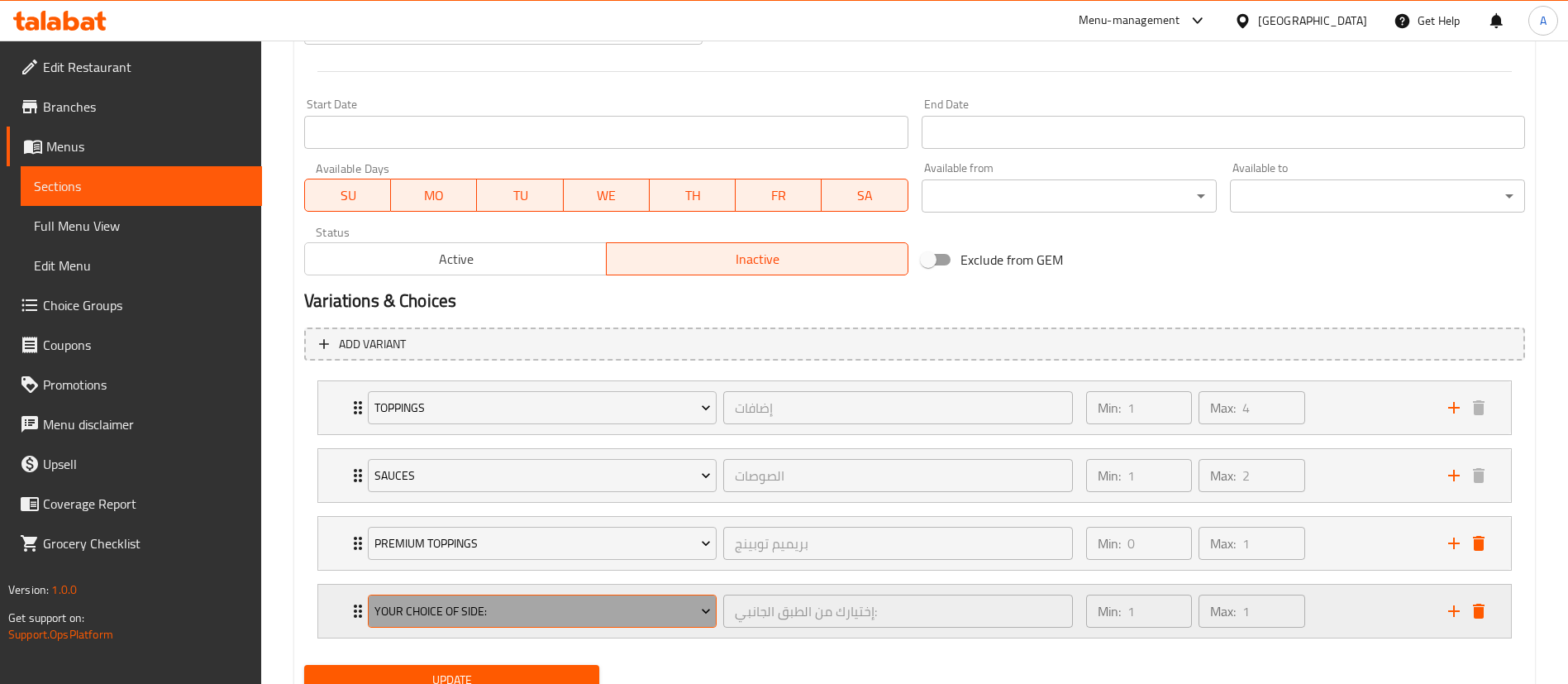
click at [539, 616] on span "Your Choice Of Side:" at bounding box center [543, 610] width 337 height 21
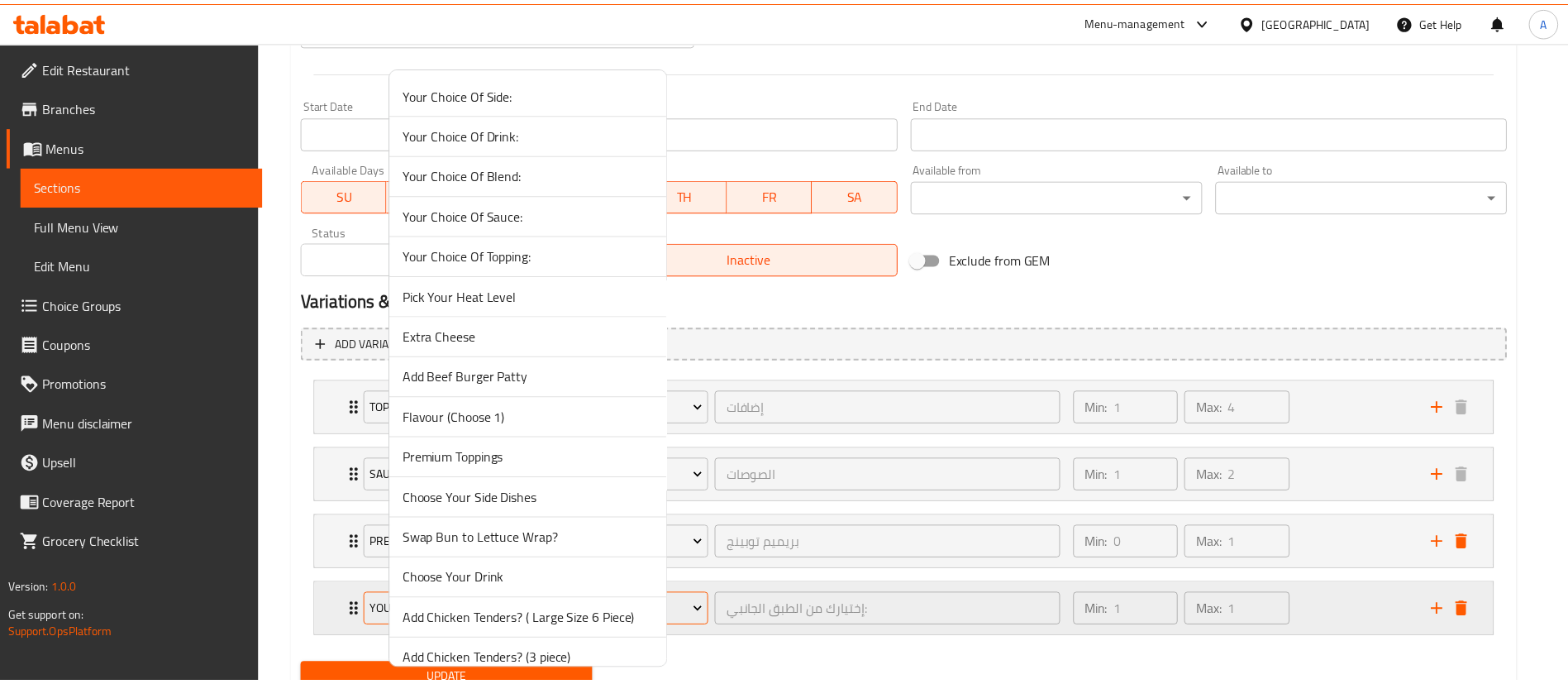
scroll to position [342, 0]
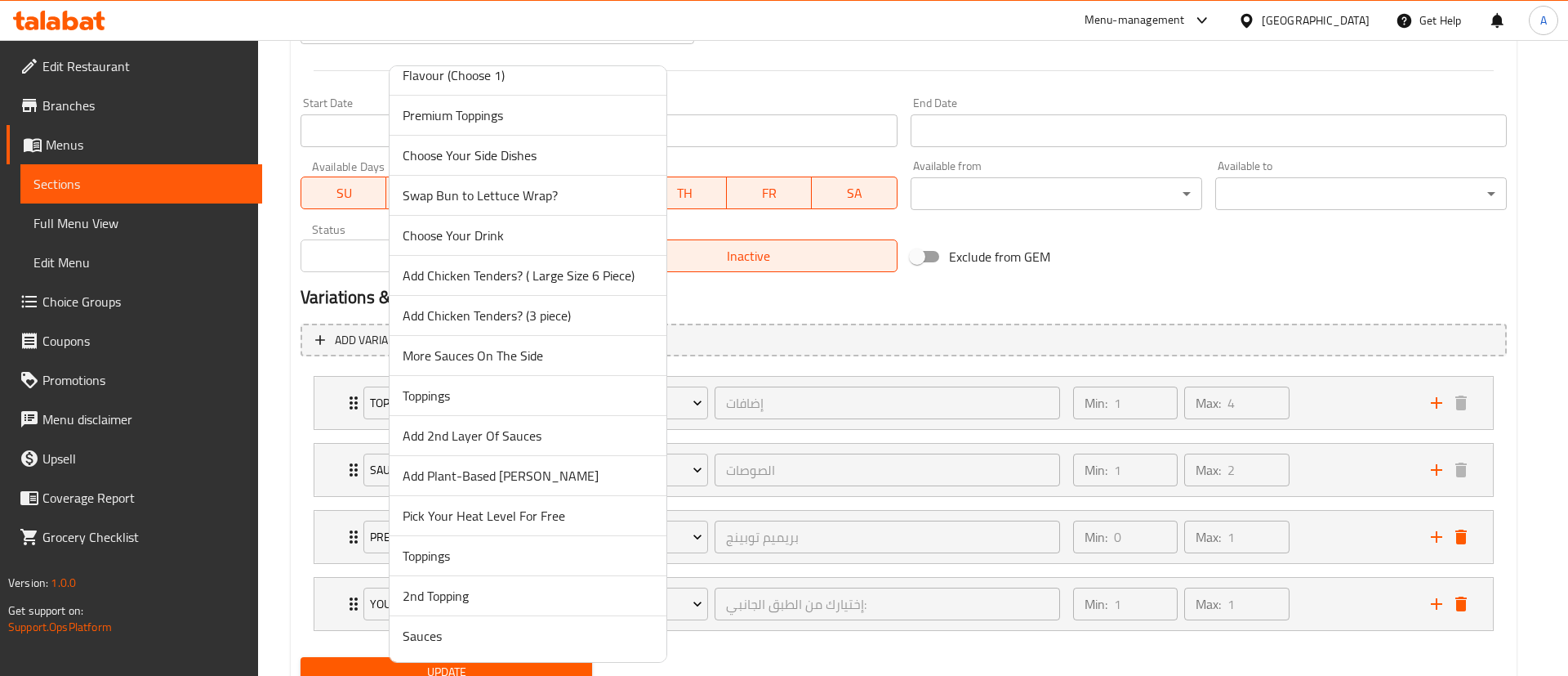
click at [510, 355] on span "More Sauces On The Side" at bounding box center [528, 355] width 251 height 19
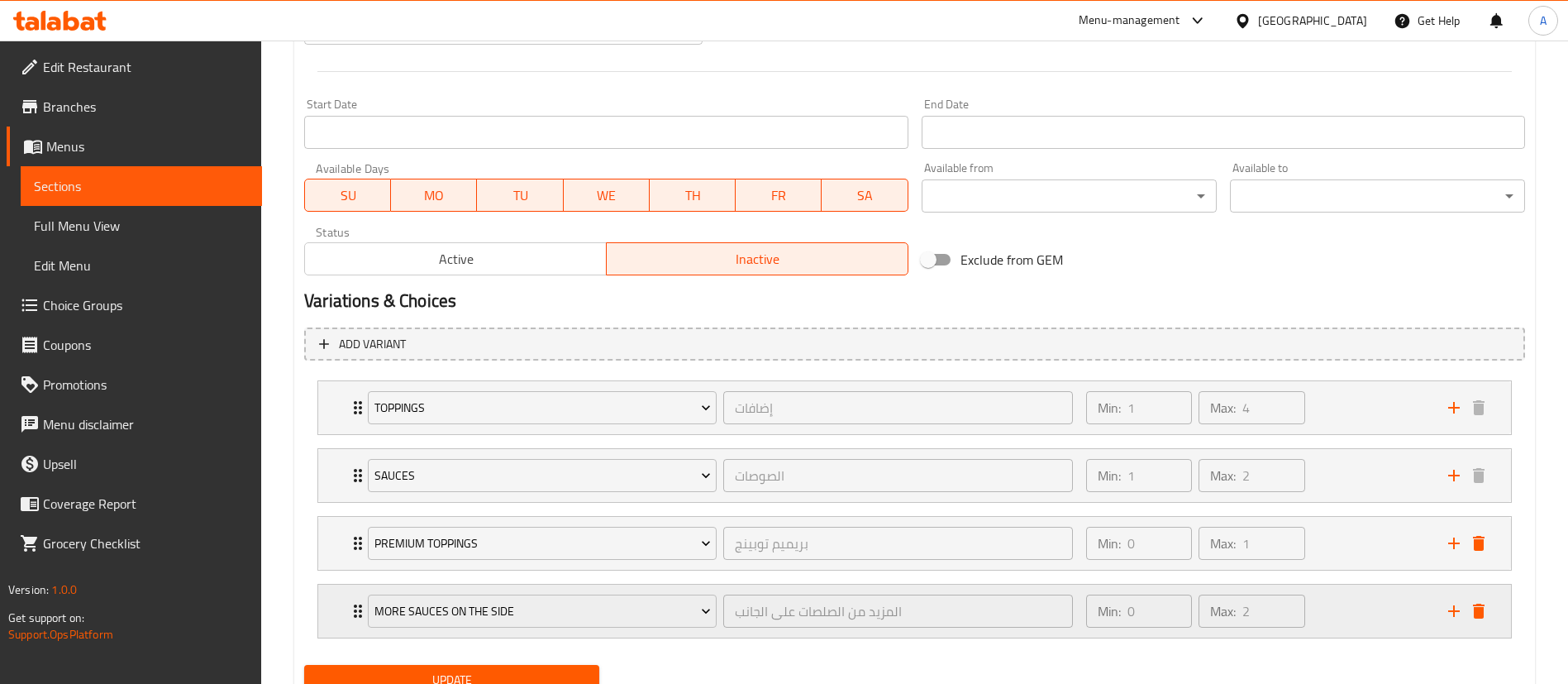
click at [1312, 612] on div "Min: 0 ​ Max: 2 ​" at bounding box center [1196, 610] width 234 height 46
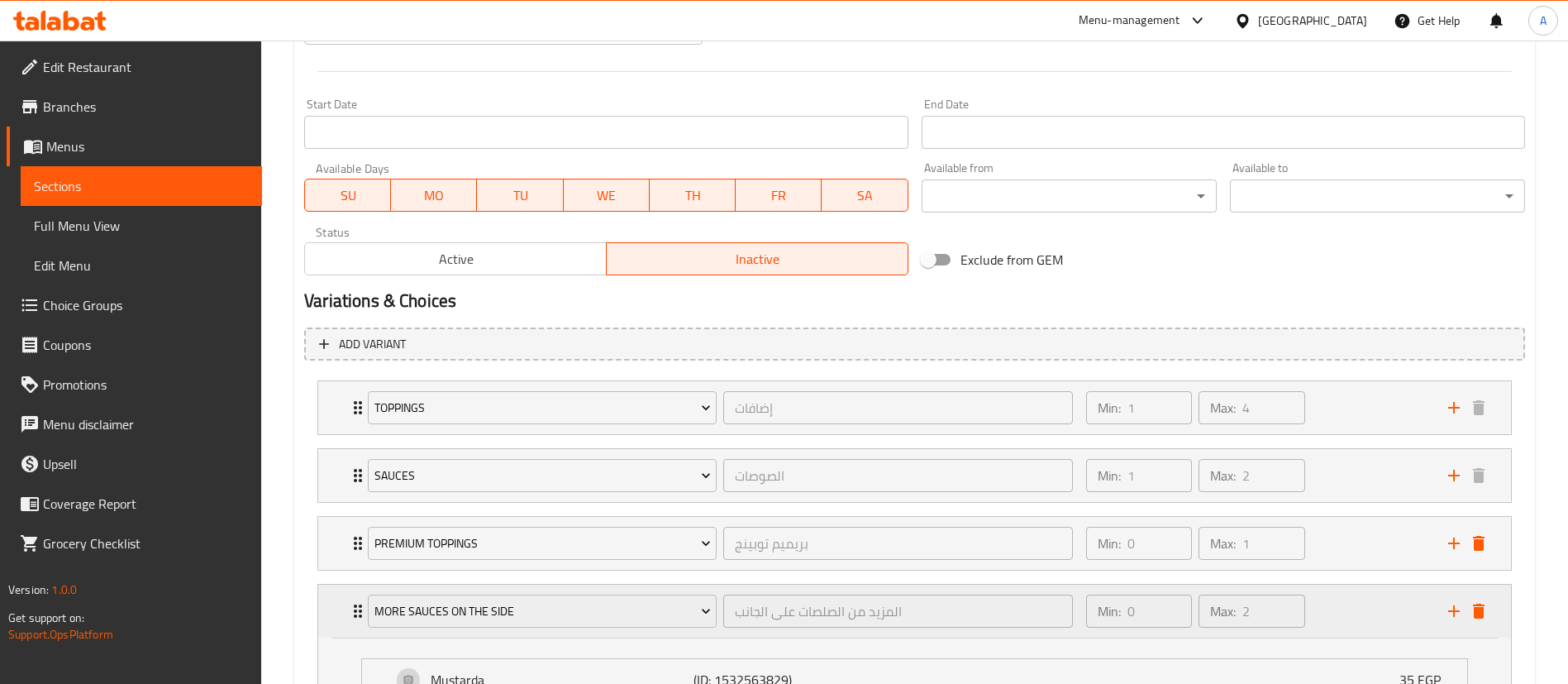
scroll to position [1167, 0]
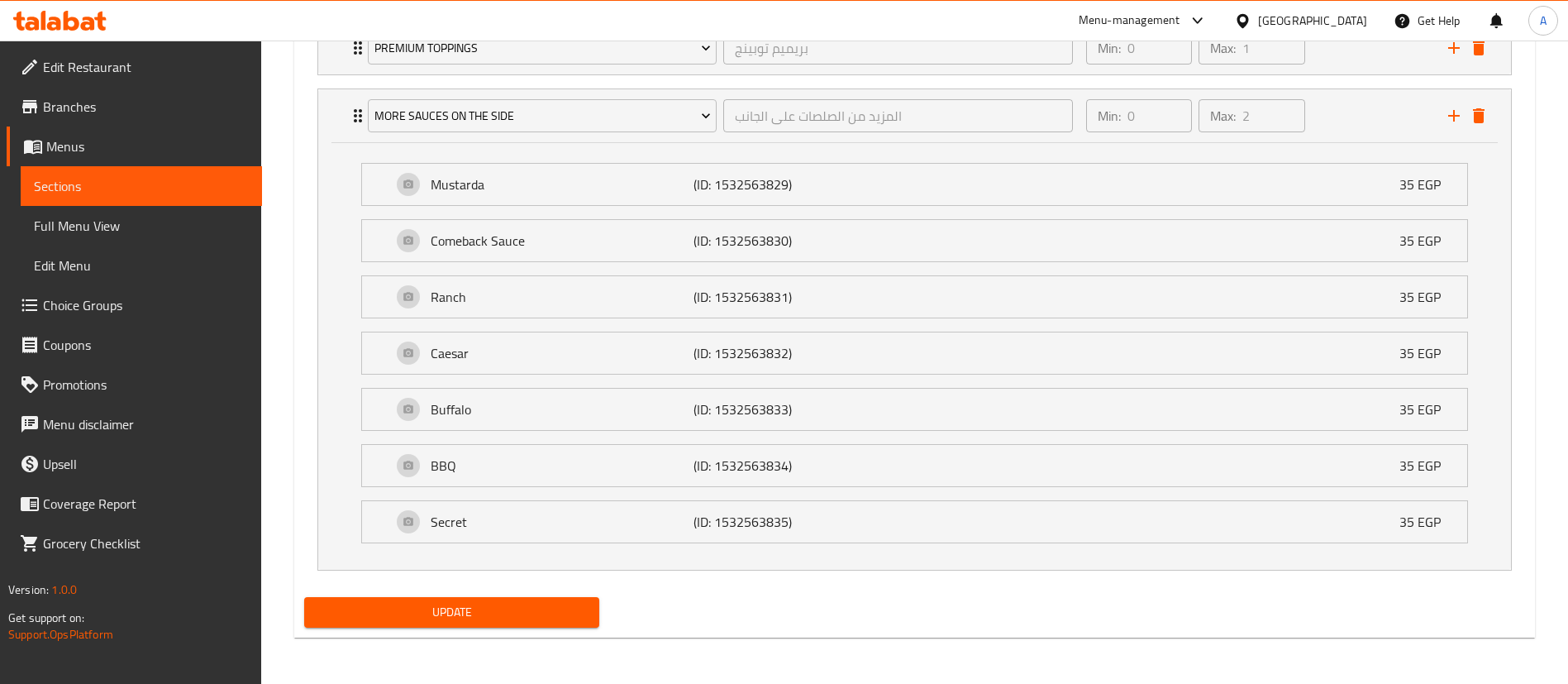
click at [512, 621] on span "Update" at bounding box center [451, 611] width 269 height 21
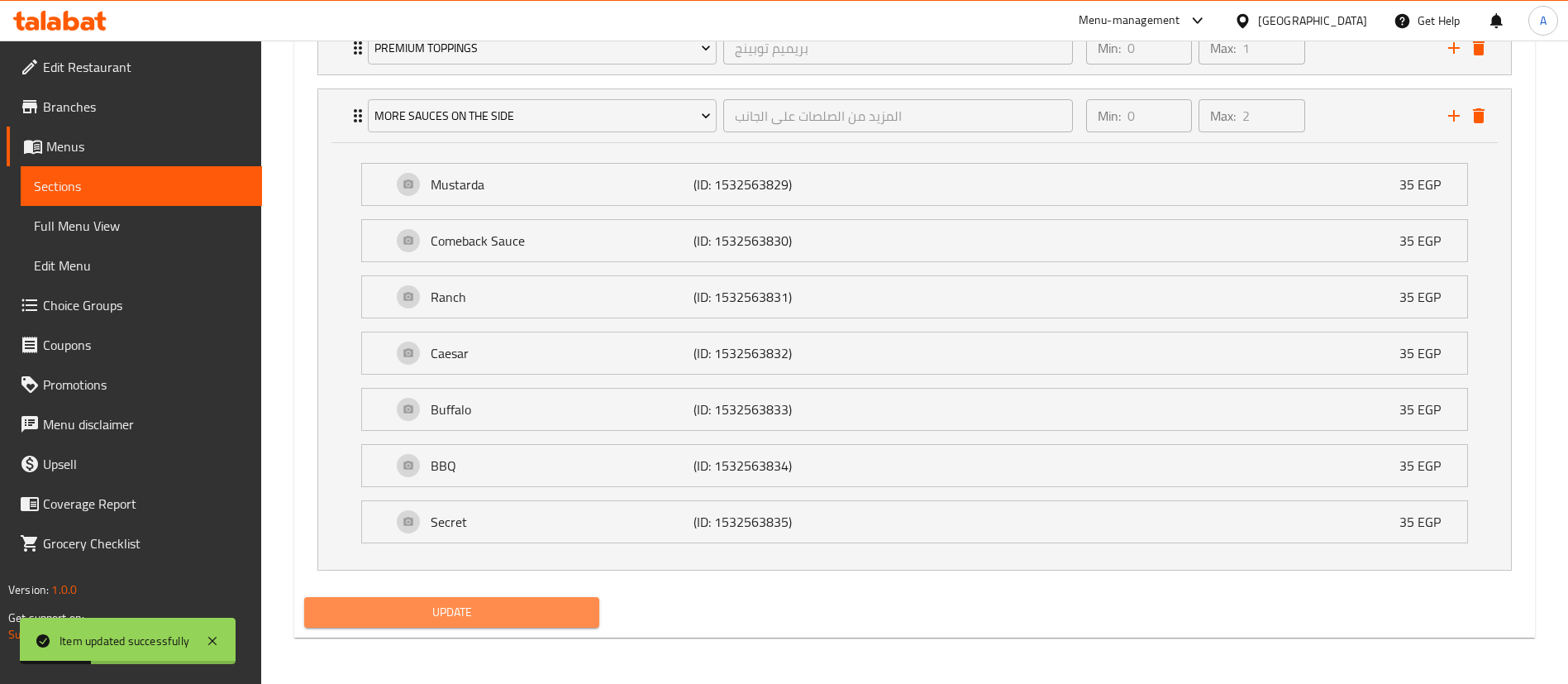
click at [562, 615] on span "Update" at bounding box center [451, 611] width 269 height 21
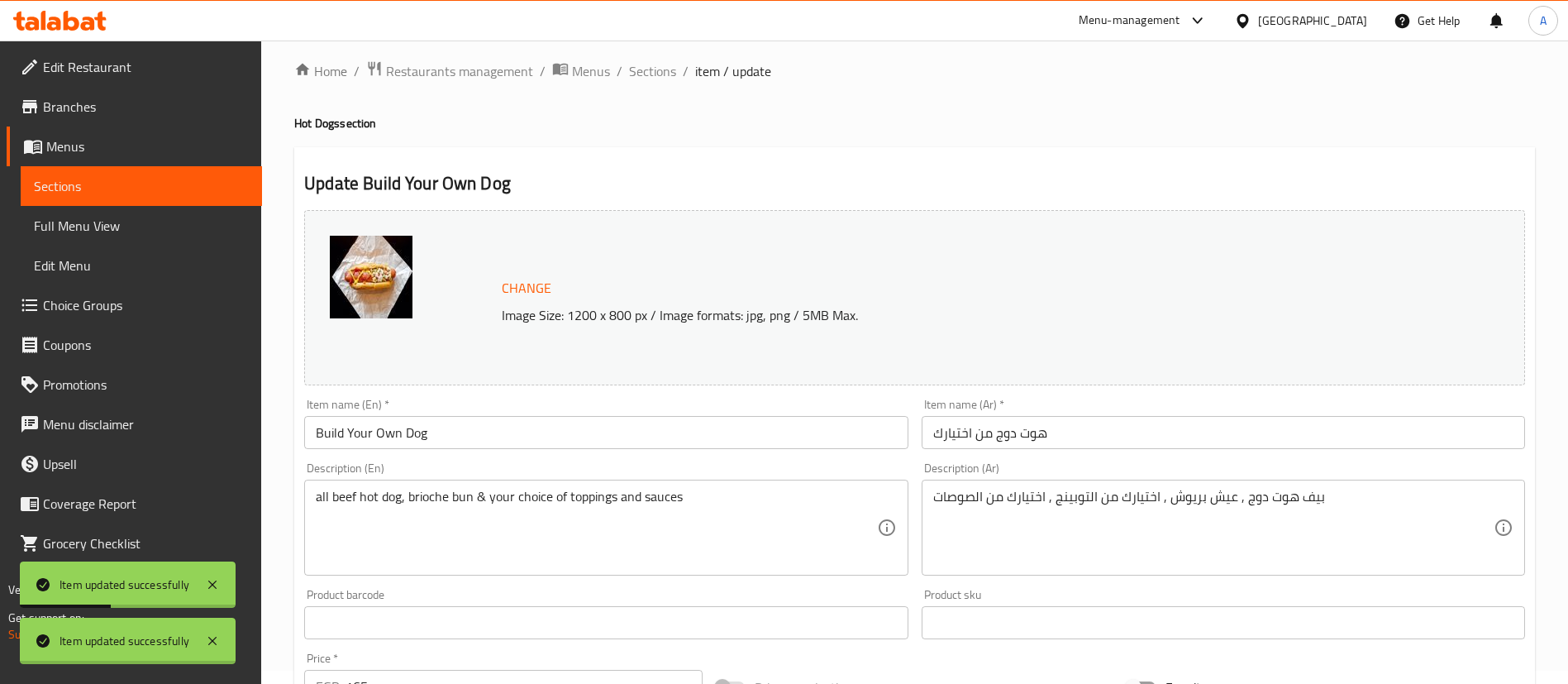
scroll to position [0, 0]
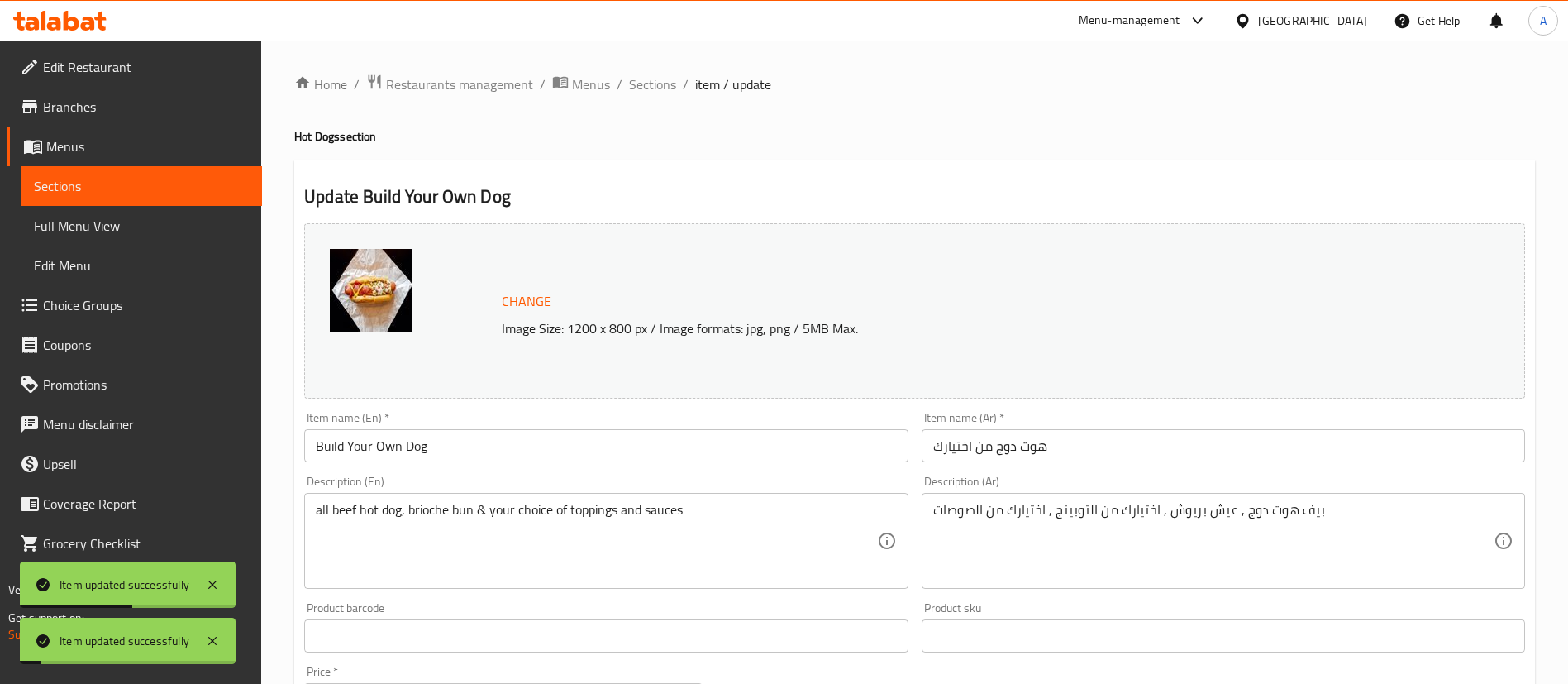
click at [148, 173] on link "Sections" at bounding box center [141, 185] width 241 height 39
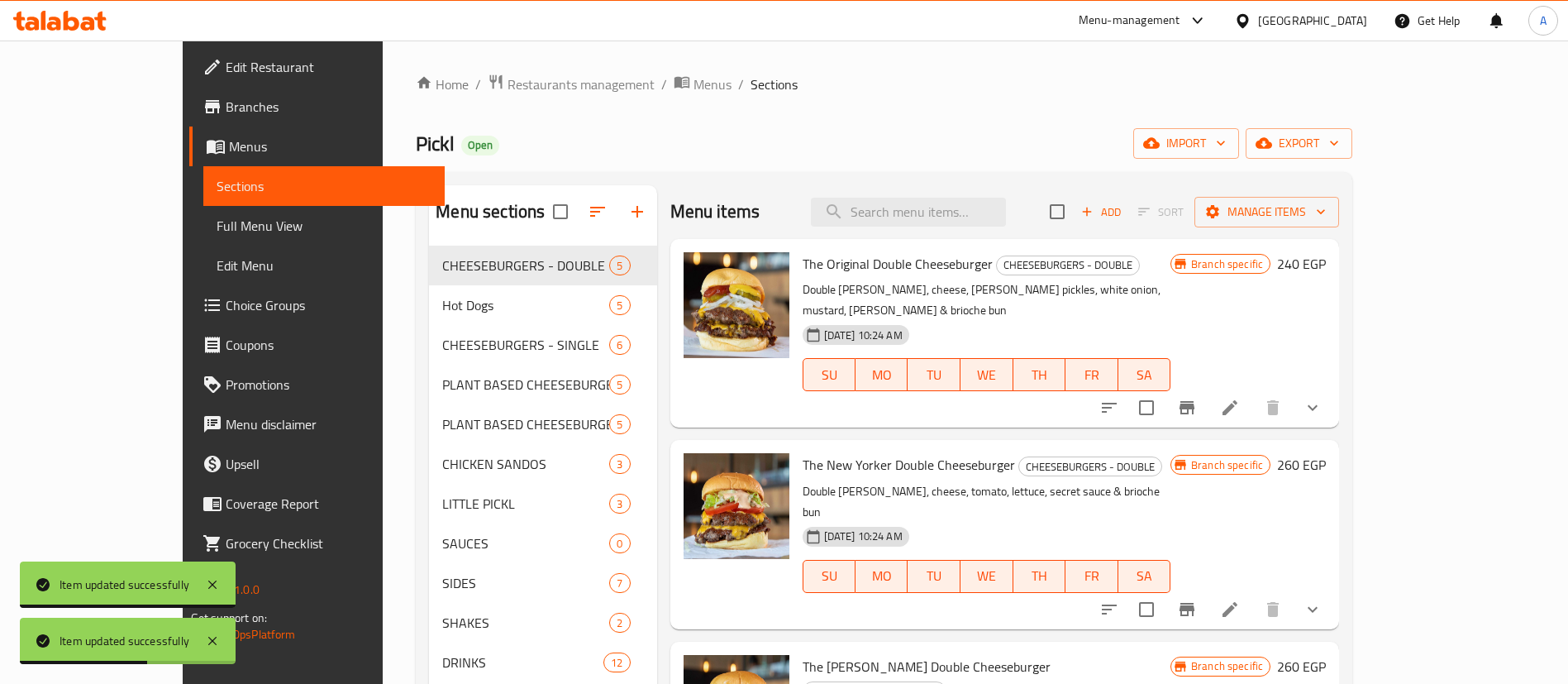
click at [1180, 24] on div "Menu-management" at bounding box center [1129, 21] width 102 height 20
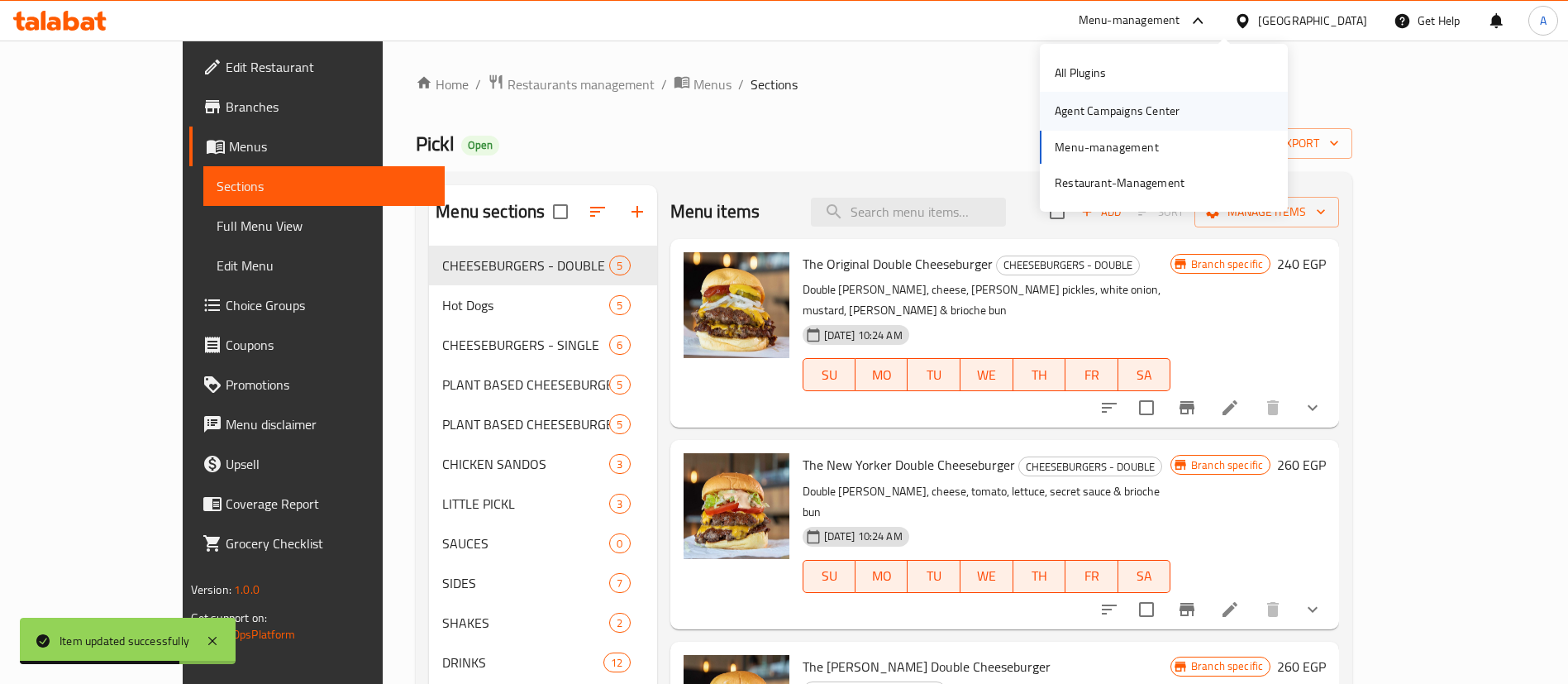
click at [1074, 111] on div "Agent Campaigns Center" at bounding box center [1117, 111] width 125 height 19
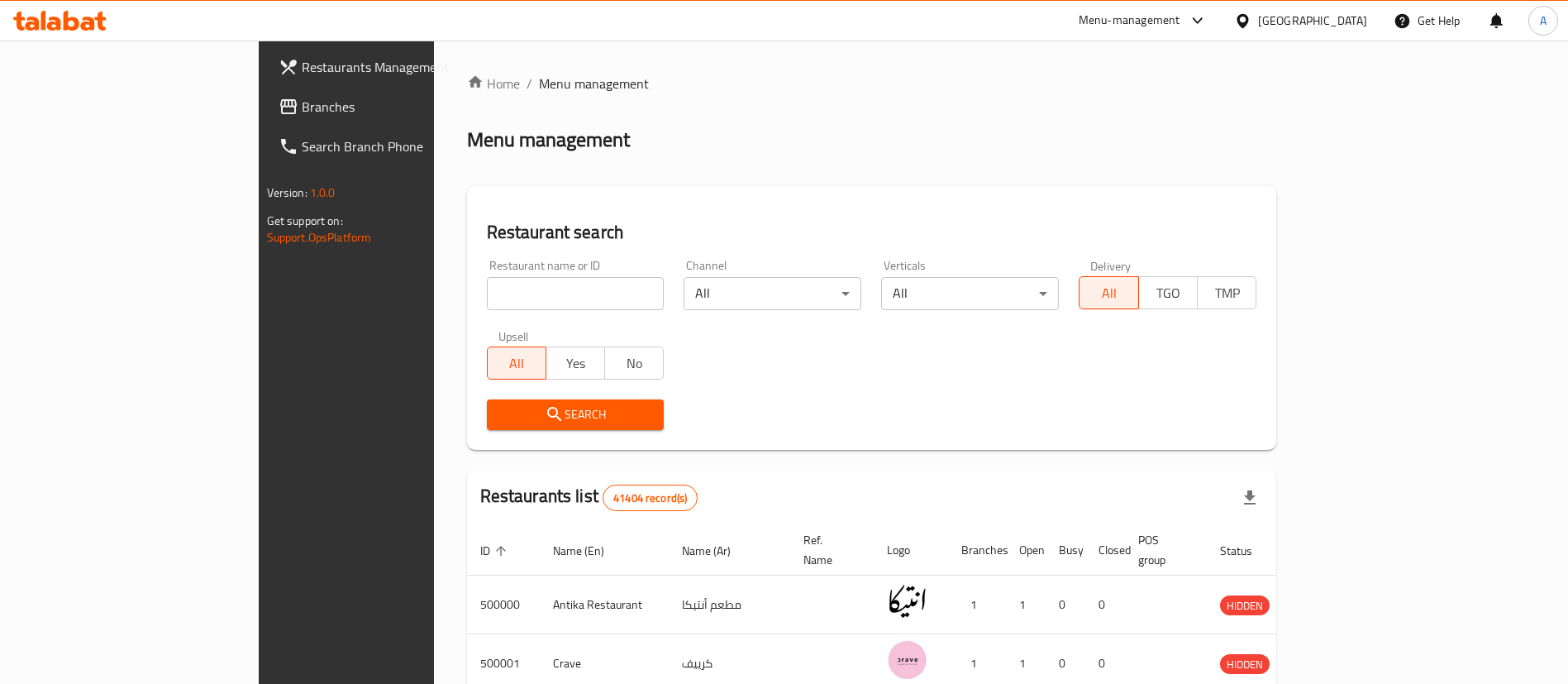
click at [301, 107] on span "Branches" at bounding box center [404, 107] width 206 height 20
click at [286, 115] on span "Branches" at bounding box center [396, 107] width 222 height 20
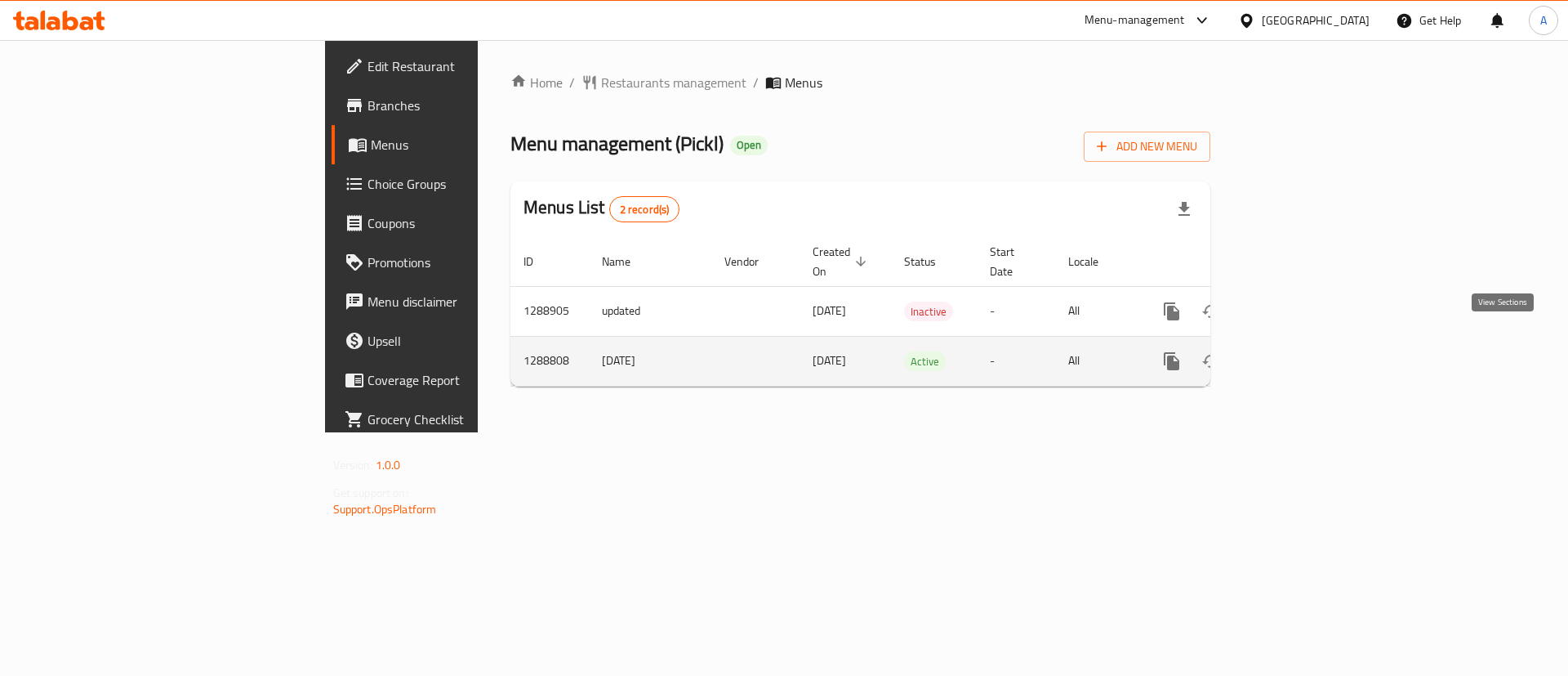
click at [1299, 351] on icon "enhanced table" at bounding box center [1290, 361] width 19 height 19
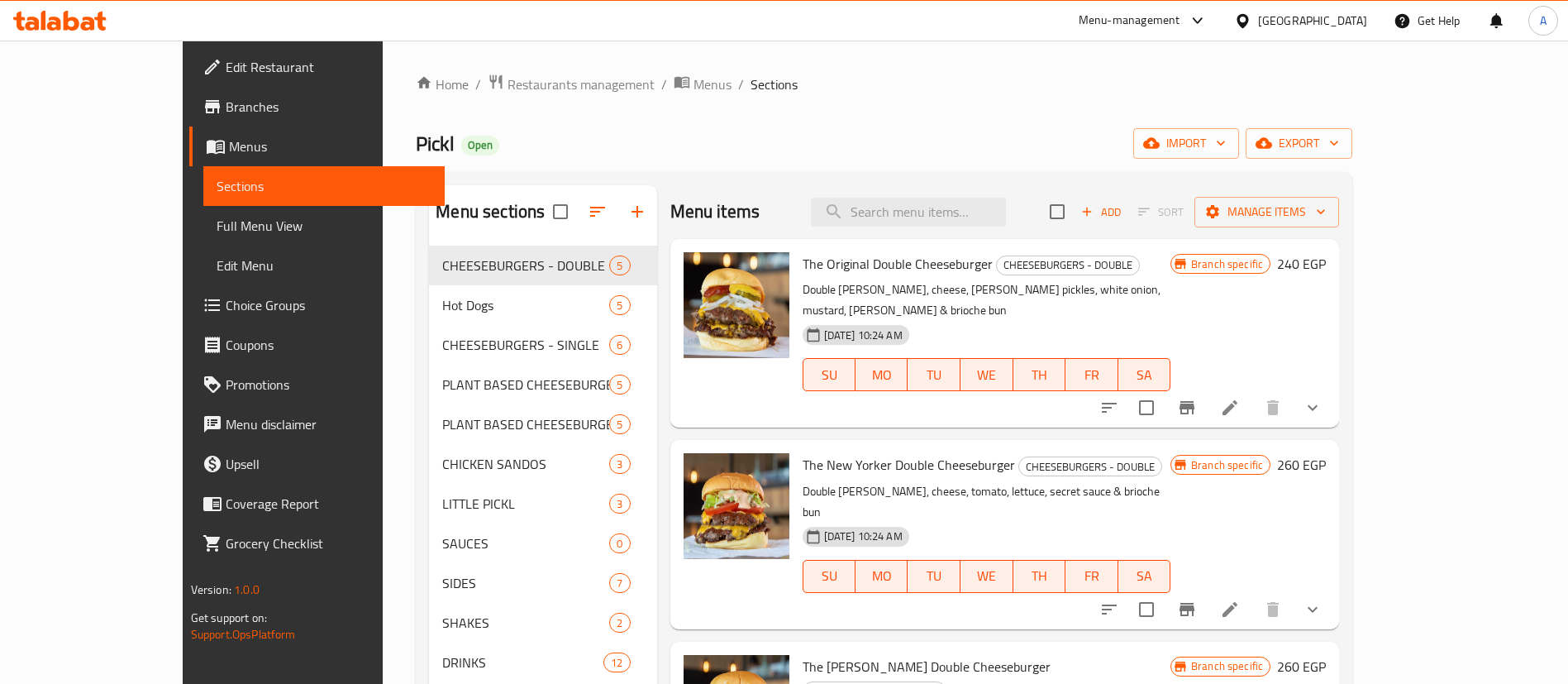
scroll to position [260, 0]
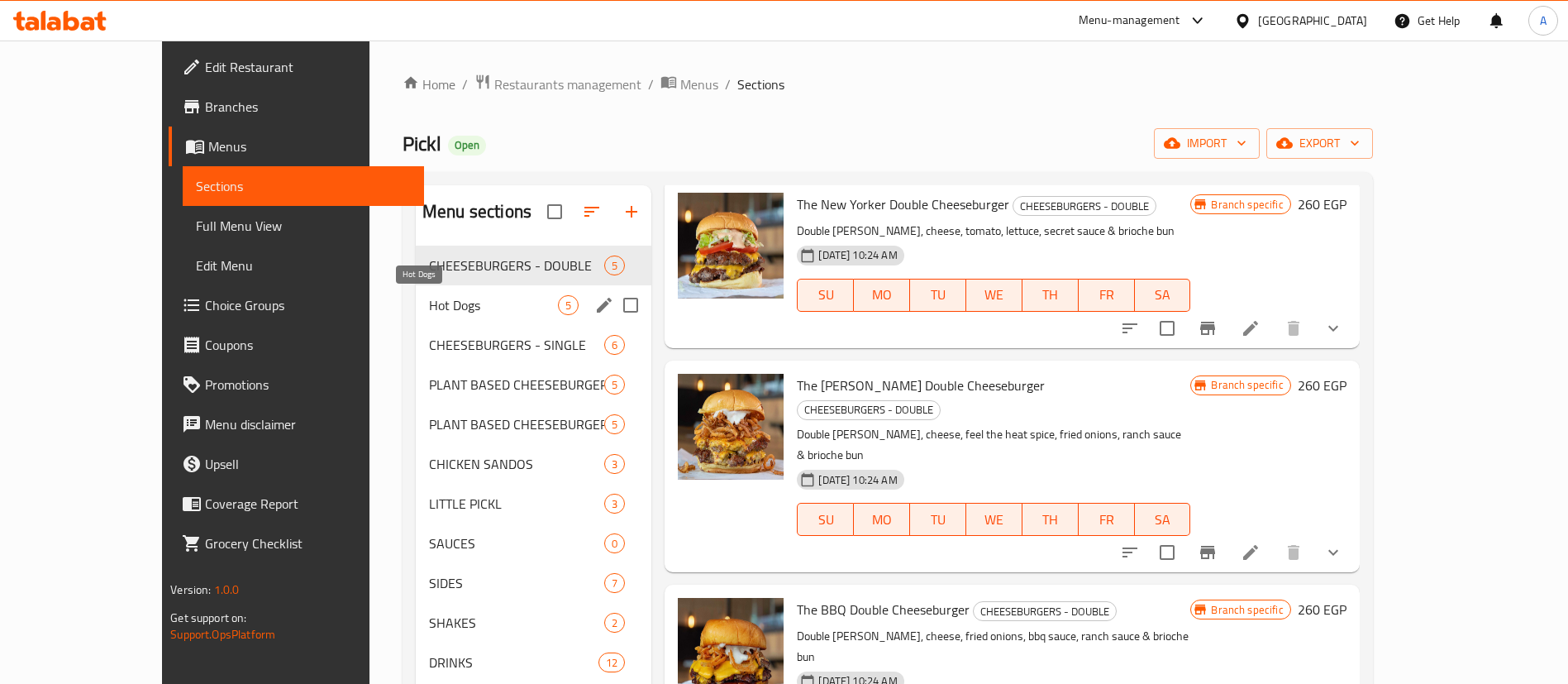
click at [429, 313] on span "Hot Dogs" at bounding box center [493, 305] width 129 height 20
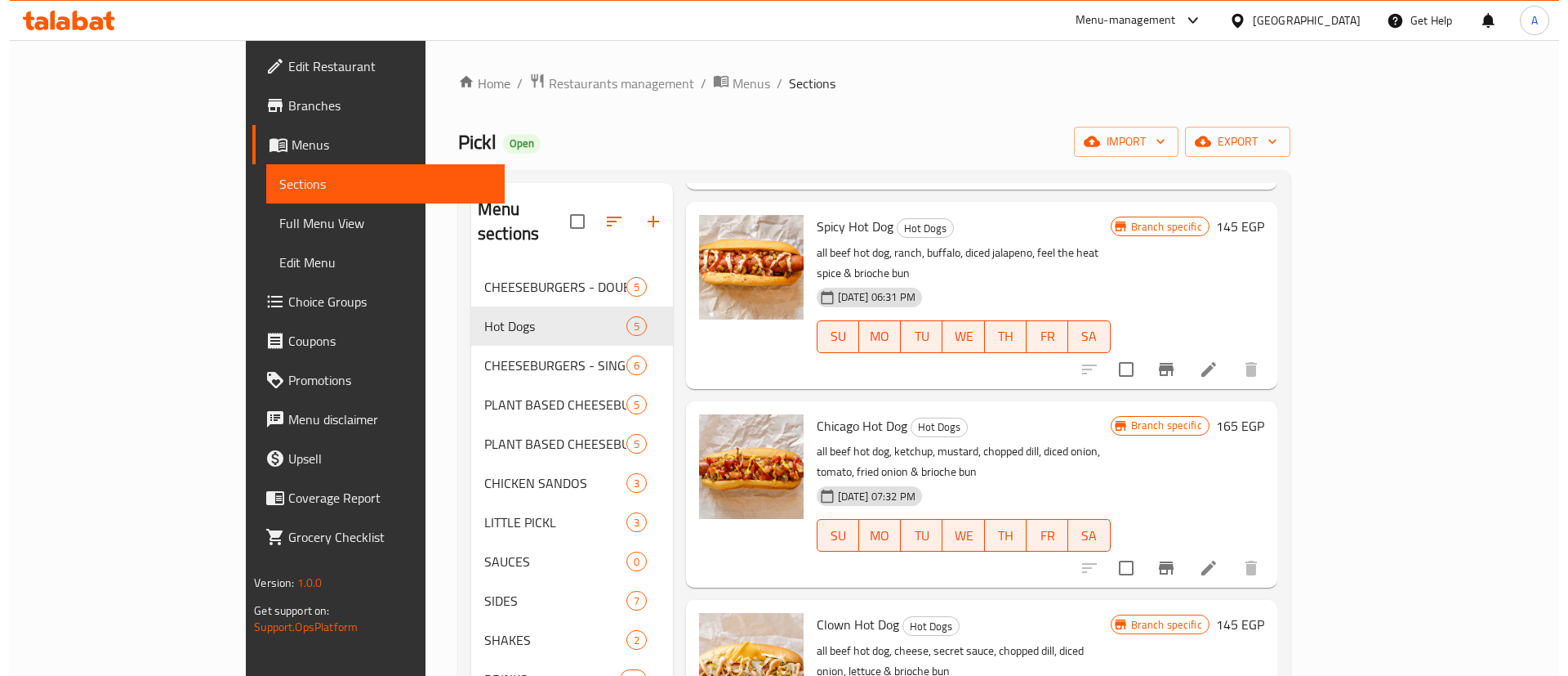
scroll to position [229, 0]
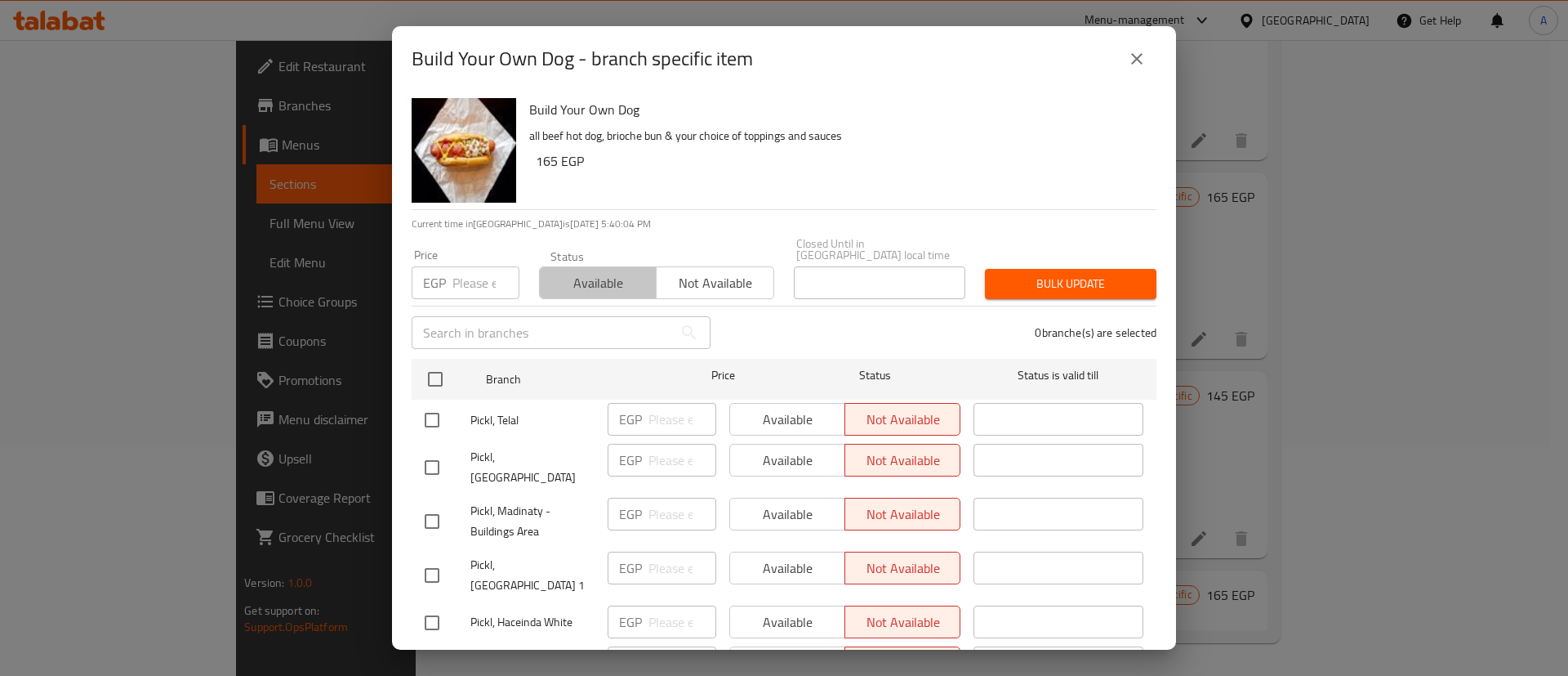
click at [615, 272] on span "Available" at bounding box center [598, 283] width 104 height 23
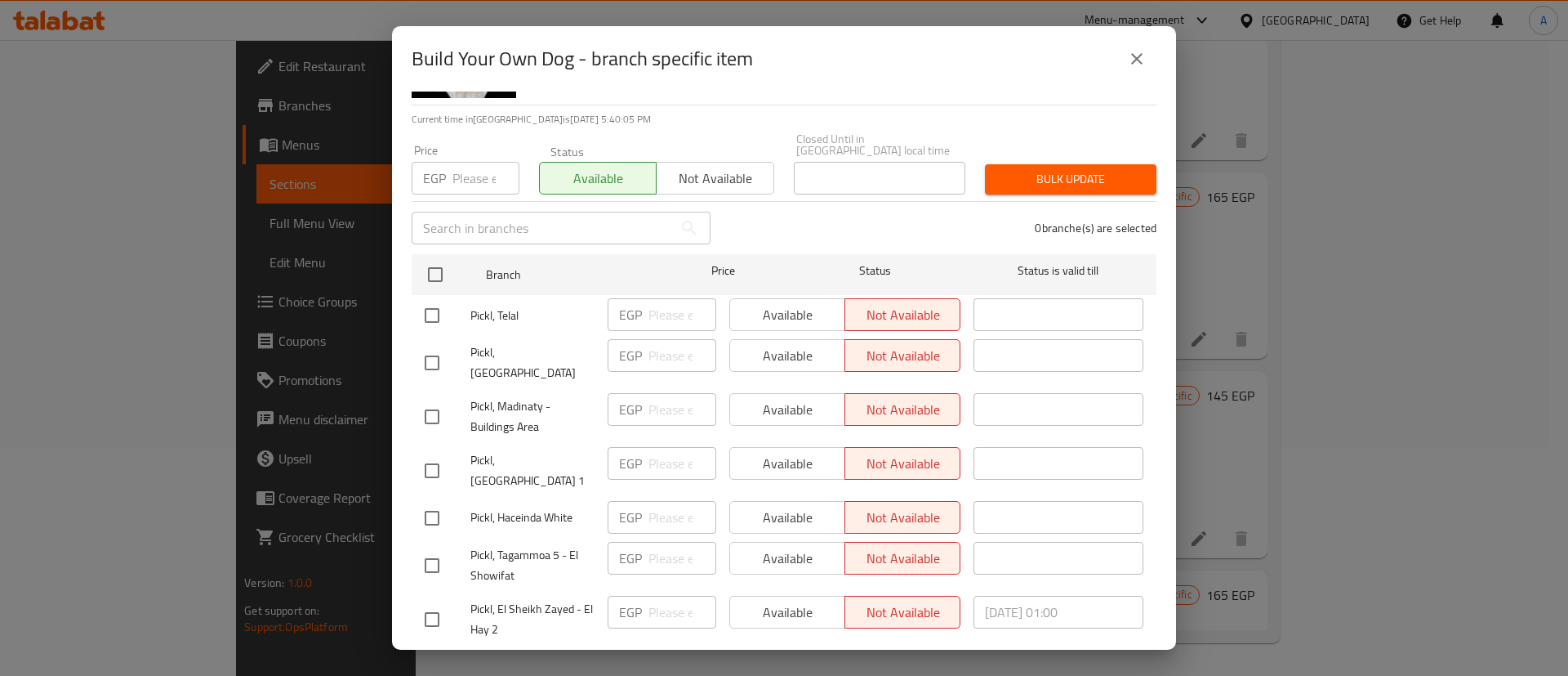
scroll to position [107, 0]
click at [758, 391] on div "Available Not available" at bounding box center [845, 407] width 231 height 33
click at [768, 391] on div "Available Not available" at bounding box center [845, 407] width 231 height 33
click at [429, 397] on input "checkbox" at bounding box center [432, 413] width 34 height 34
checkbox input "true"
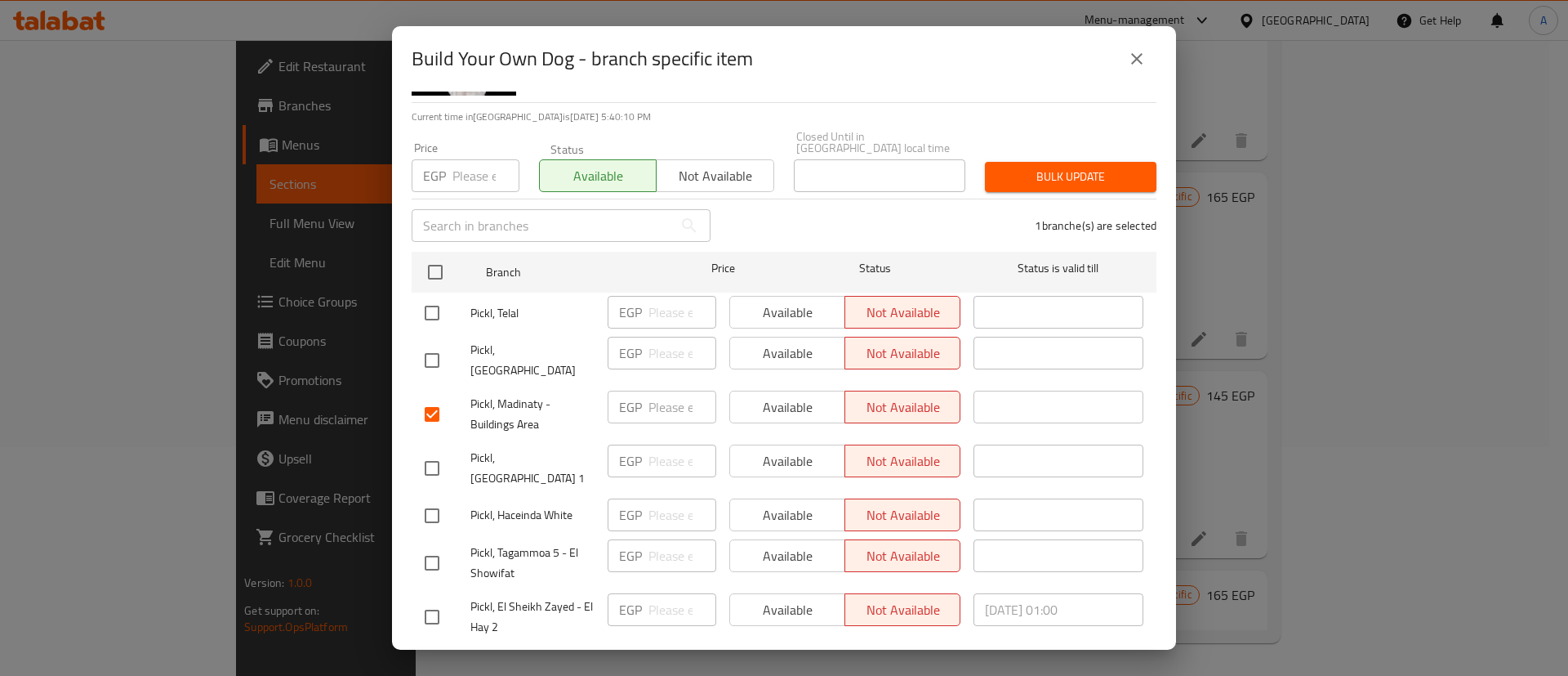
click at [436, 546] on input "checkbox" at bounding box center [432, 563] width 34 height 34
checkbox input "true"
click at [434, 599] on input "checkbox" at bounding box center [432, 616] width 34 height 34
checkbox input "true"
click at [501, 651] on button "Save" at bounding box center [784, 665] width 745 height 30
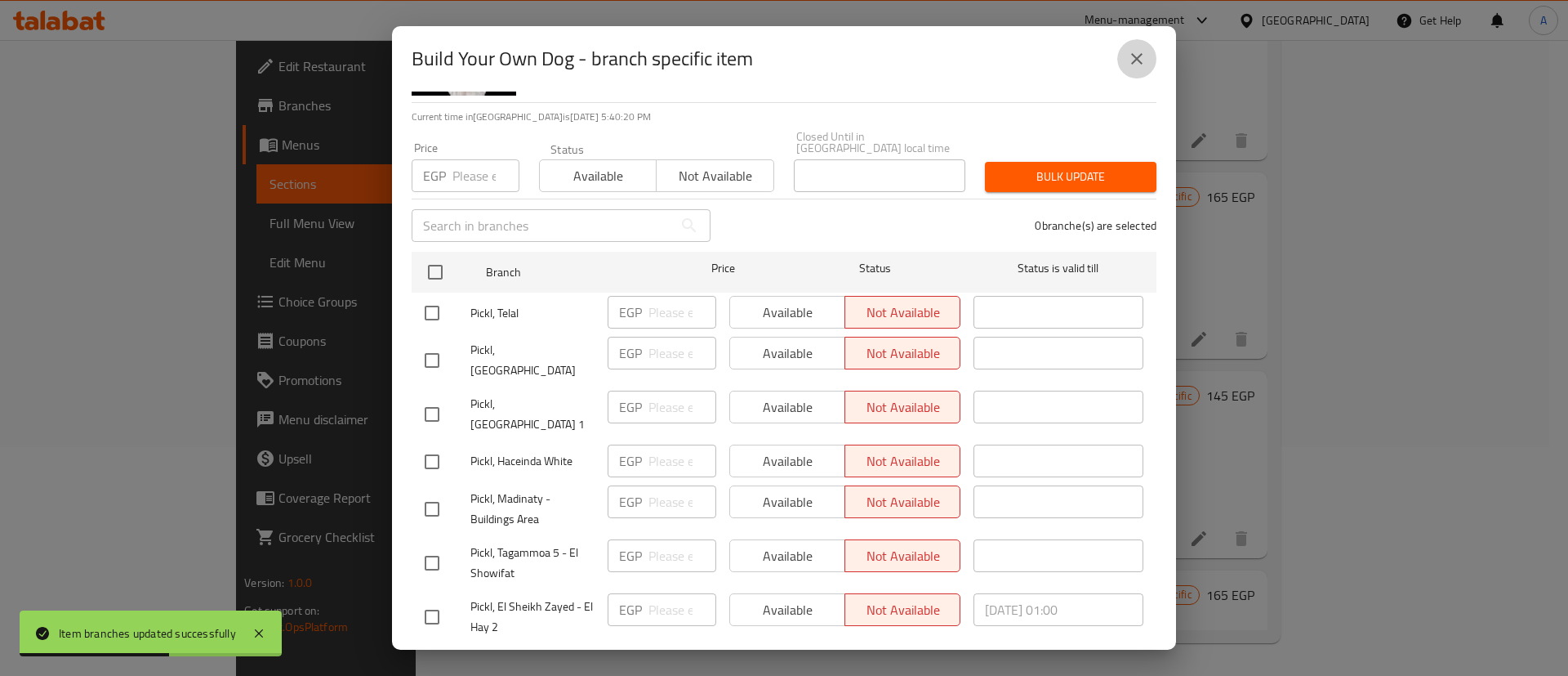
click at [1134, 60] on icon "close" at bounding box center [1136, 59] width 19 height 19
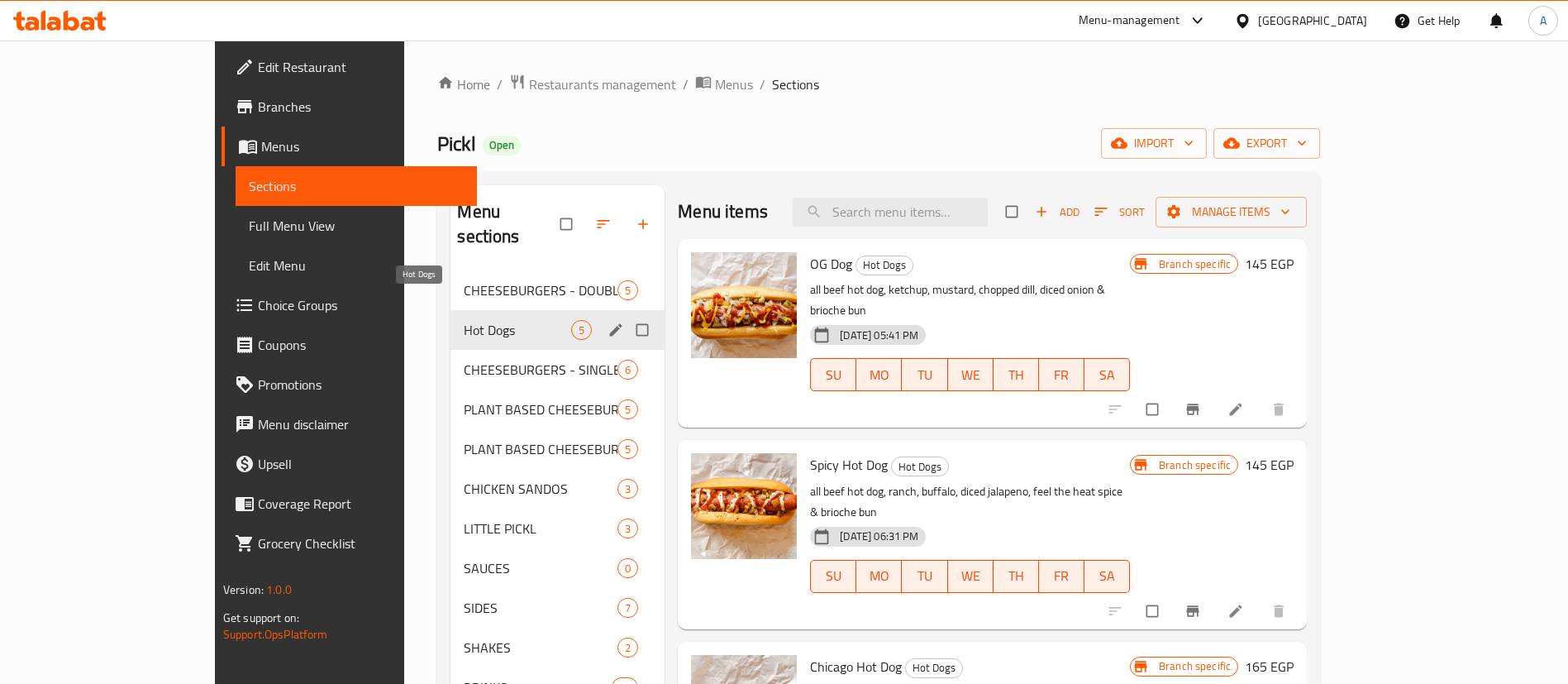
click at [464, 320] on span "Hot Dogs" at bounding box center [518, 330] width 108 height 20
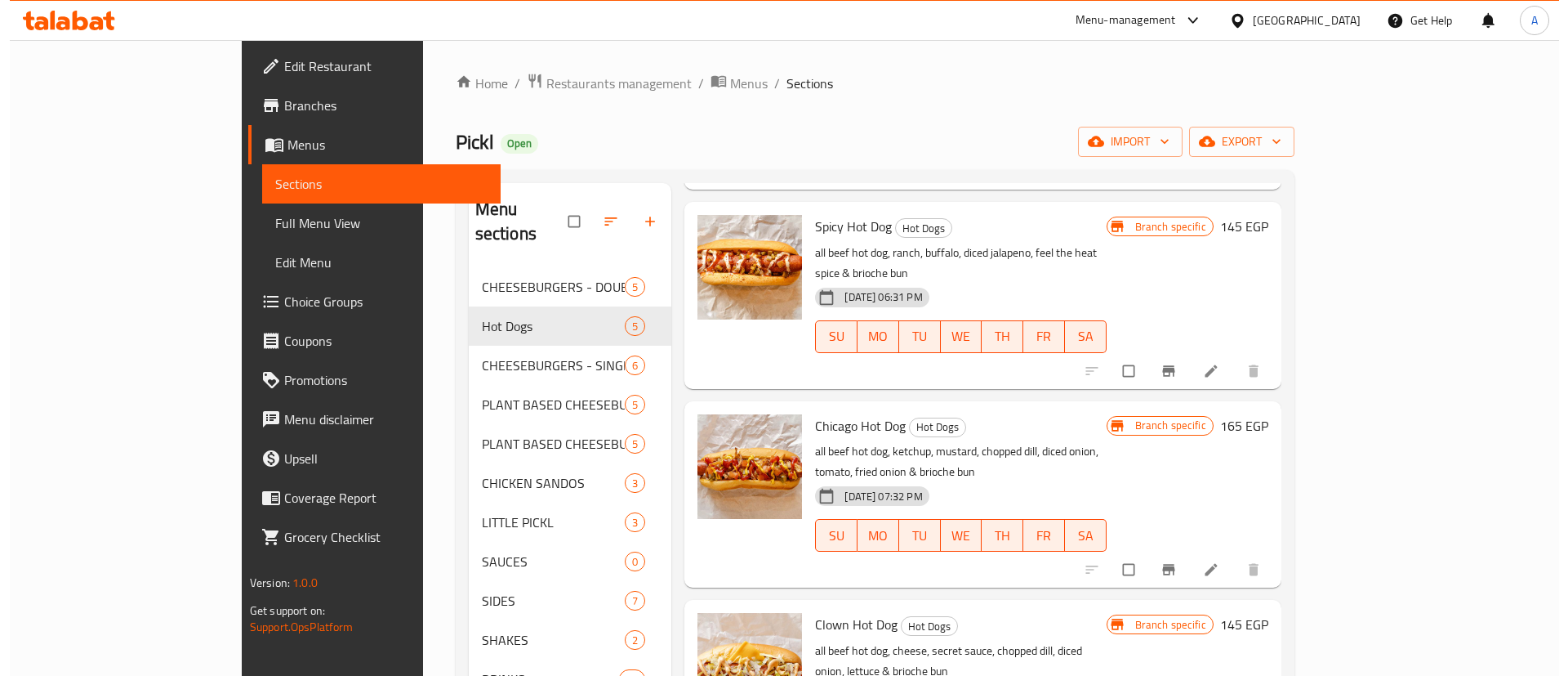
scroll to position [229, 0]
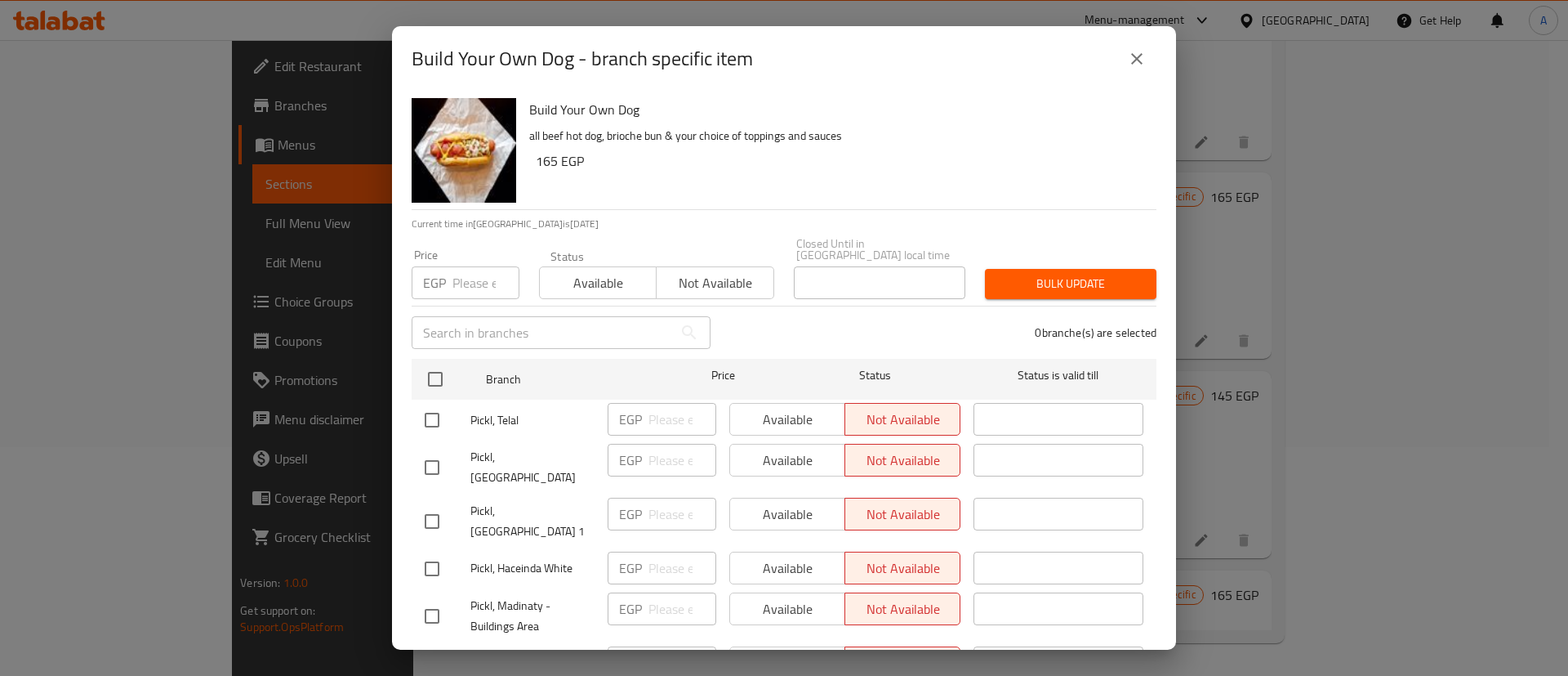
scroll to position [107, 0]
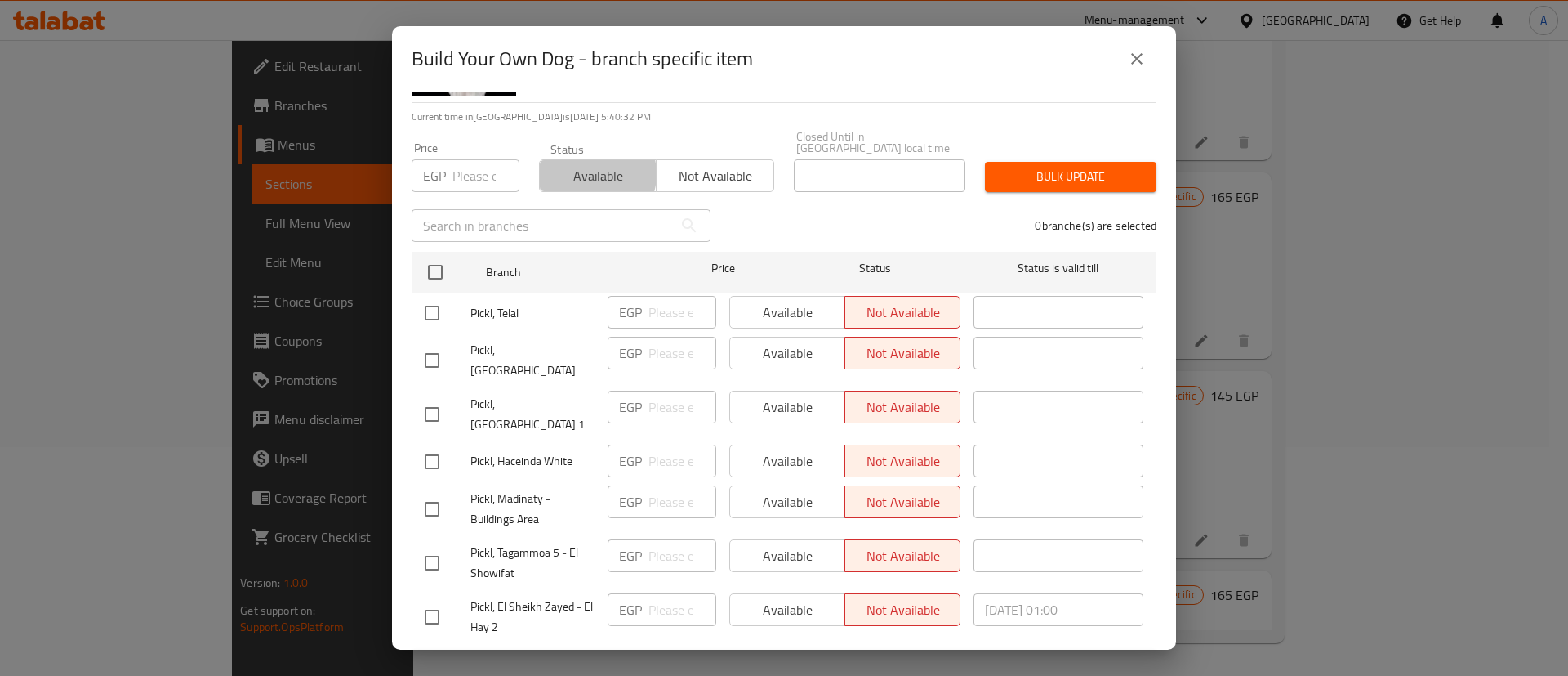
click at [586, 164] on span "Available" at bounding box center [598, 176] width 104 height 23
click at [431, 546] on input "checkbox" at bounding box center [432, 563] width 34 height 34
checkbox input "true"
click at [431, 599] on input "checkbox" at bounding box center [432, 616] width 34 height 34
checkbox input "true"
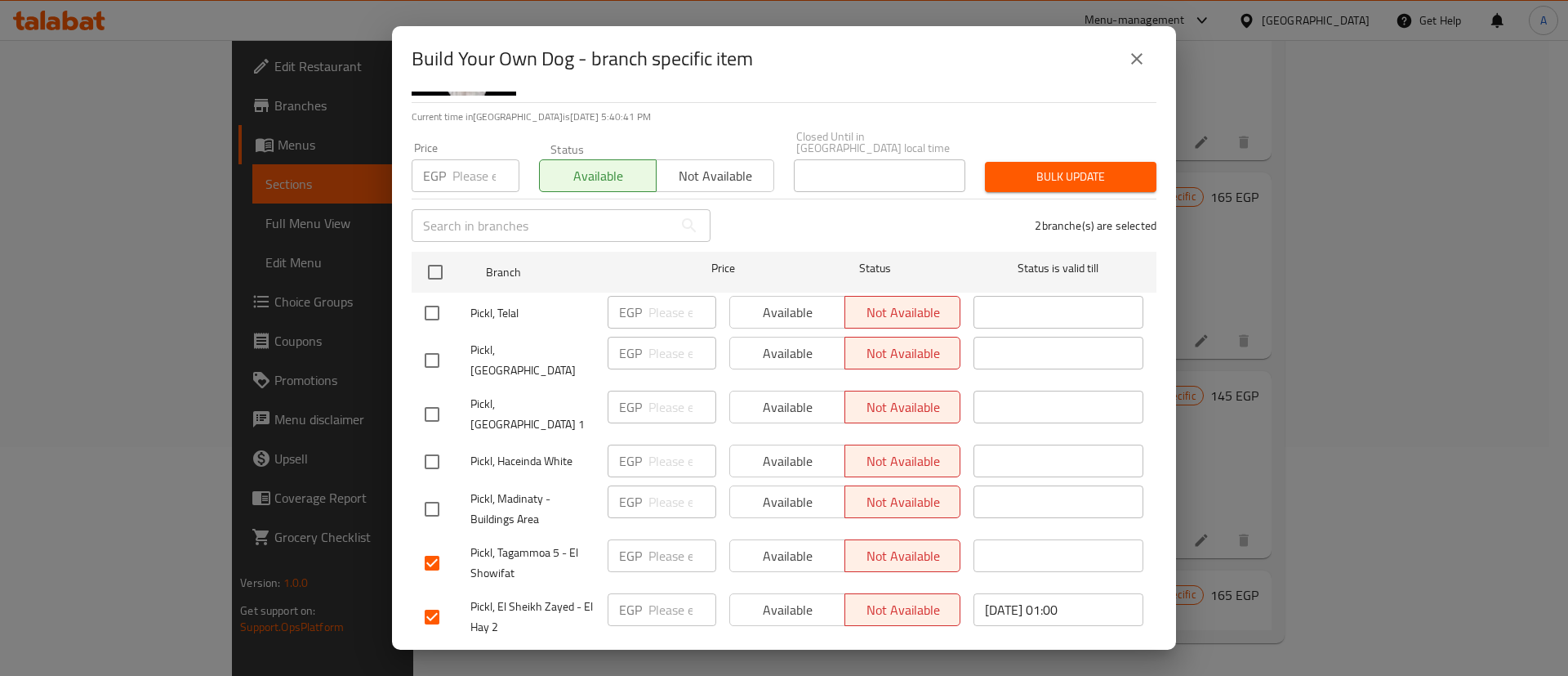
click at [436, 492] on input "checkbox" at bounding box center [432, 508] width 34 height 34
checkbox input "true"
click at [762, 490] on span "Available" at bounding box center [787, 501] width 102 height 23
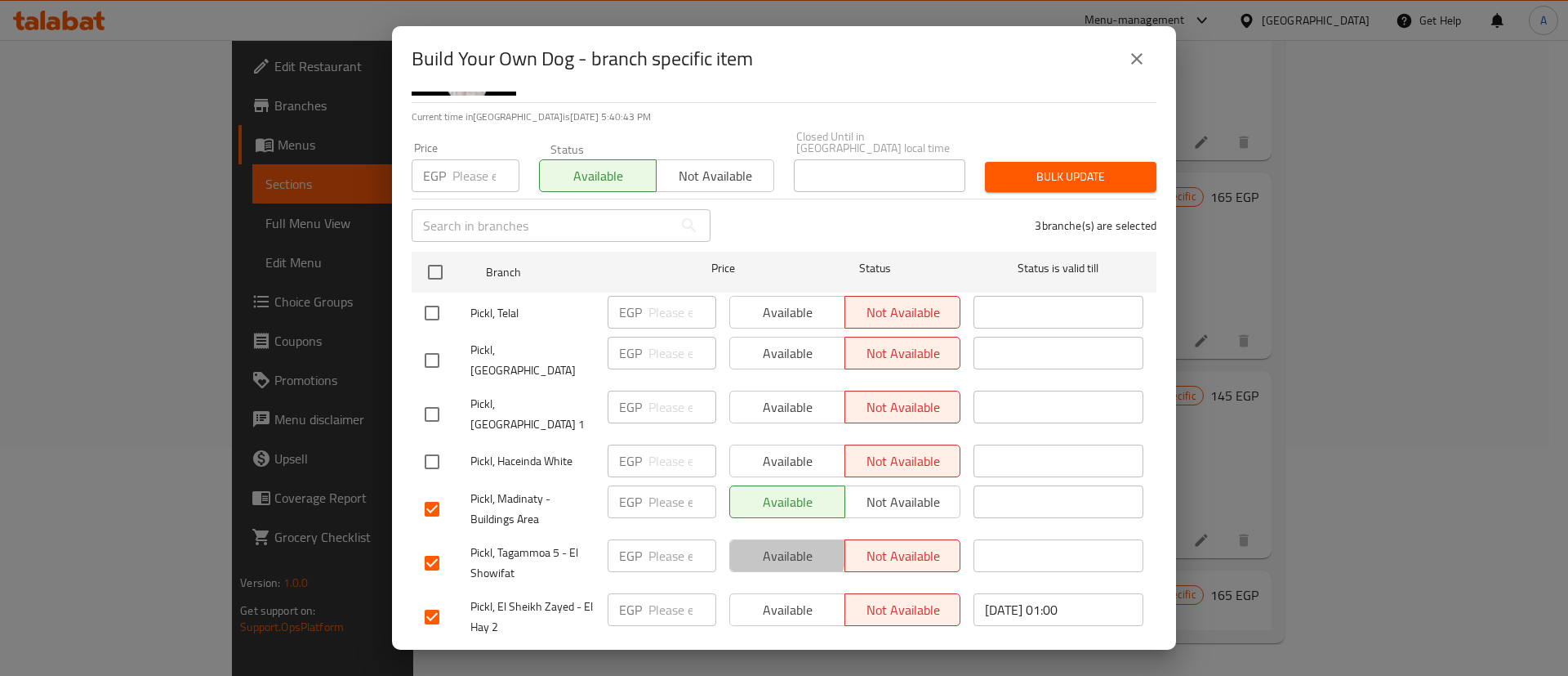
click at [762, 544] on span "Available" at bounding box center [787, 556] width 102 height 23
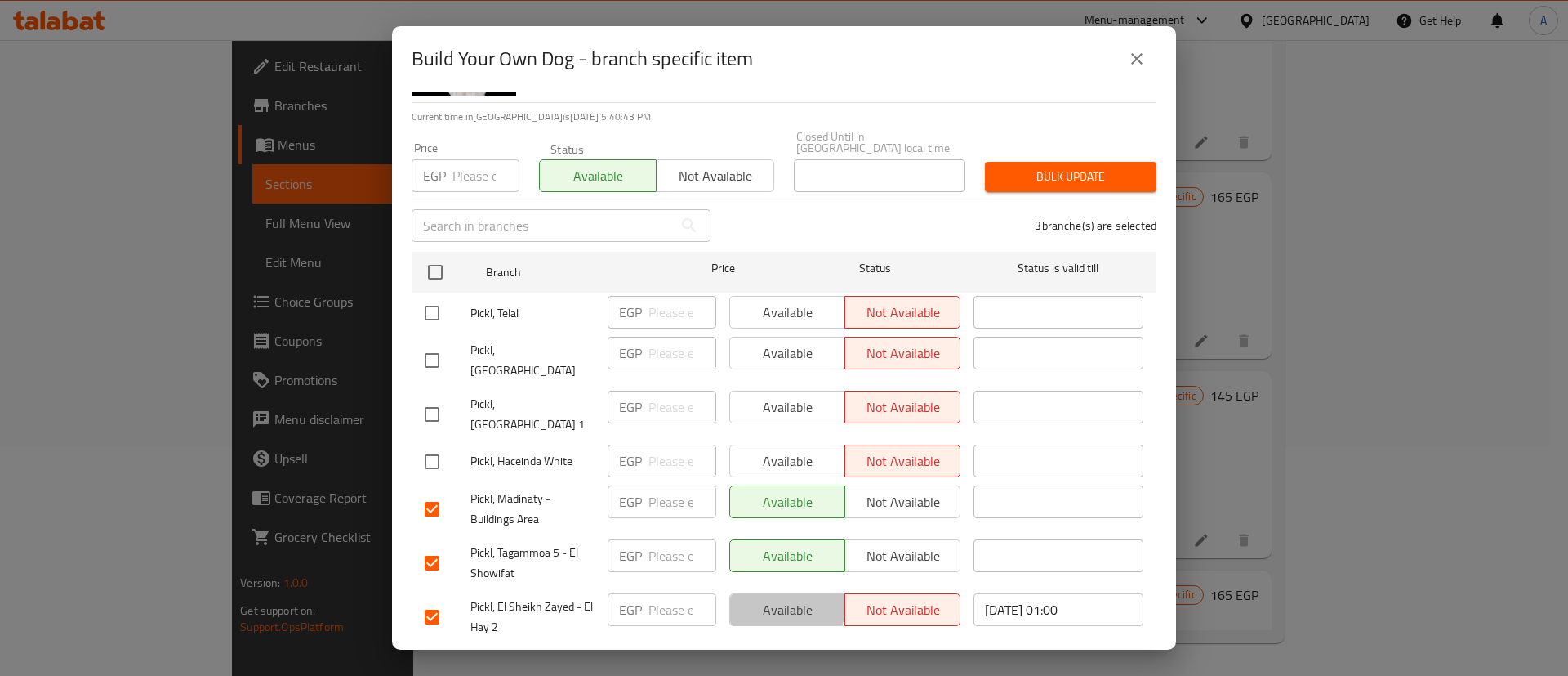
click at [762, 598] on span "Available" at bounding box center [787, 610] width 102 height 23
click at [764, 656] on span "Save" at bounding box center [784, 665] width 719 height 20
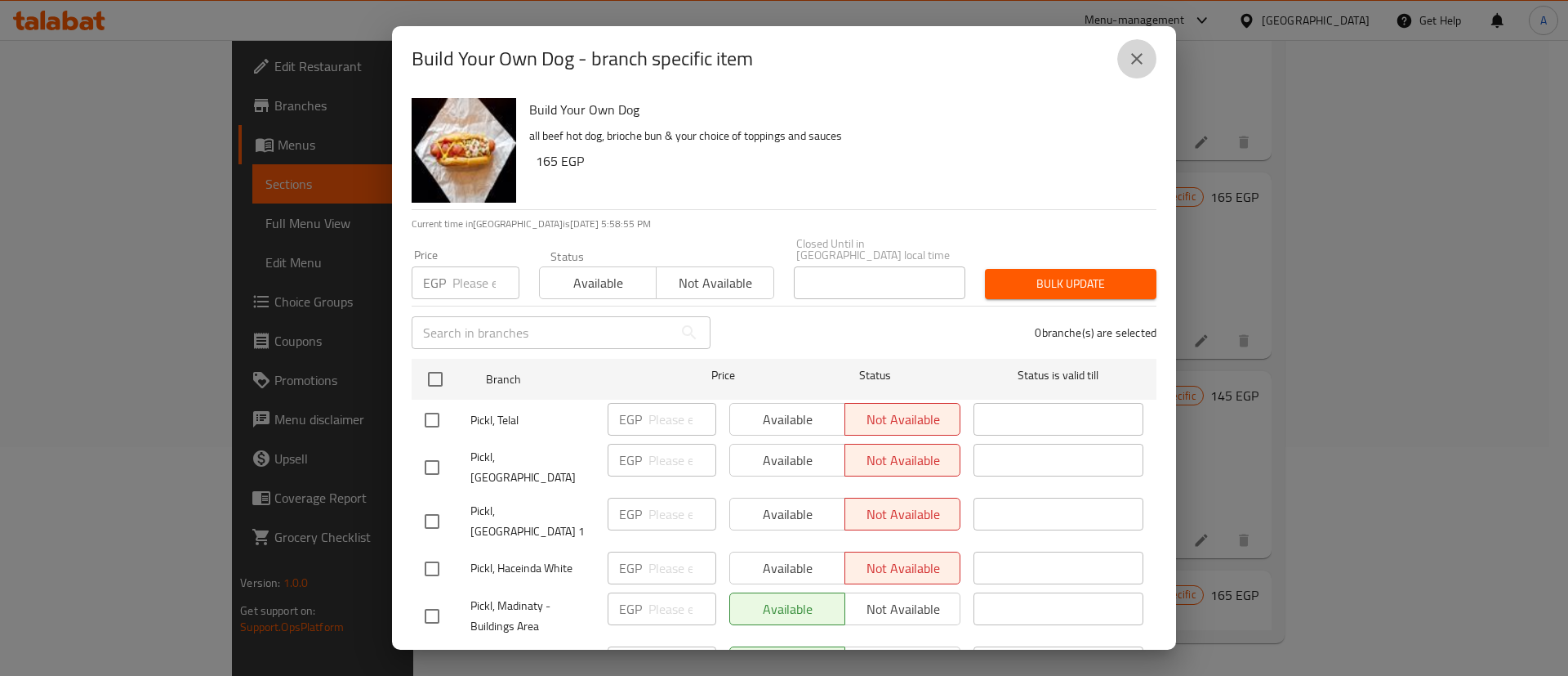
click at [1141, 58] on icon "close" at bounding box center [1136, 59] width 19 height 19
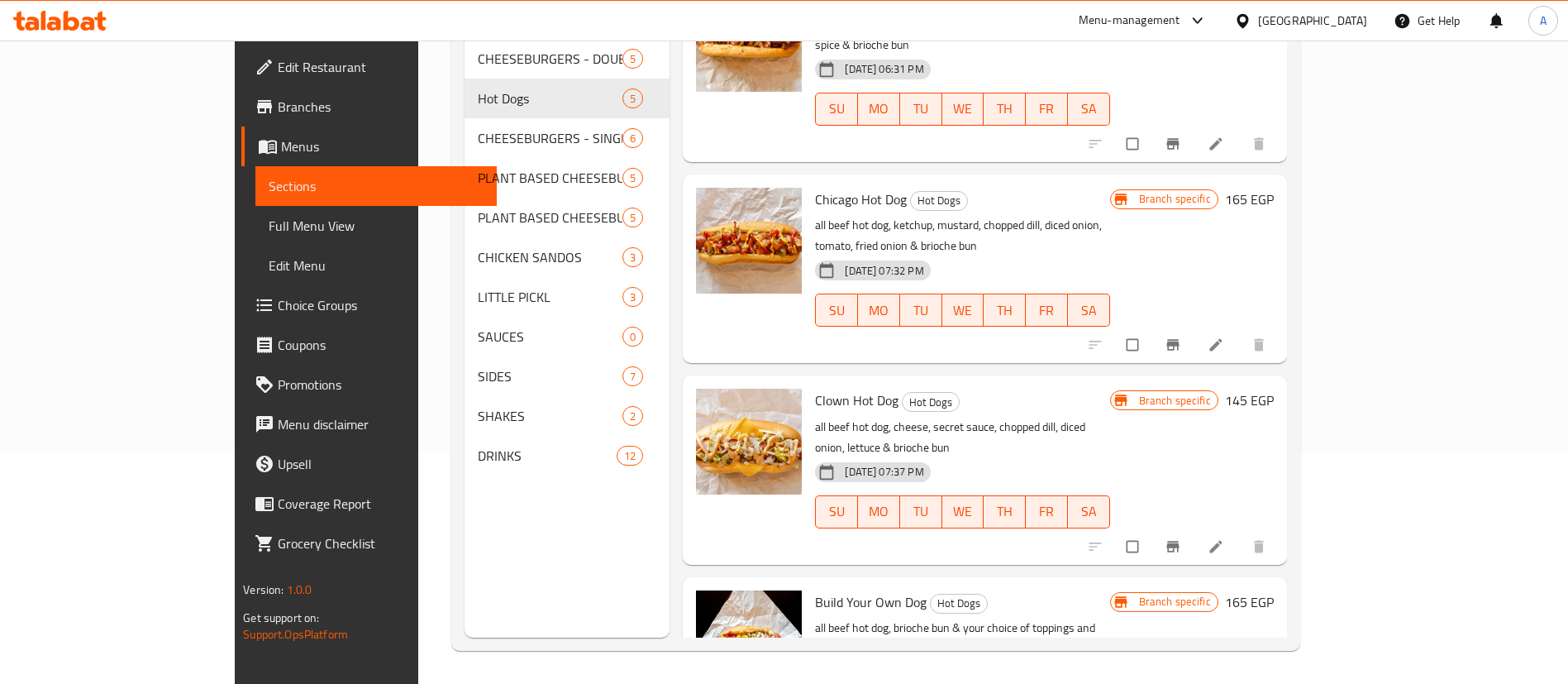
scroll to position [0, 0]
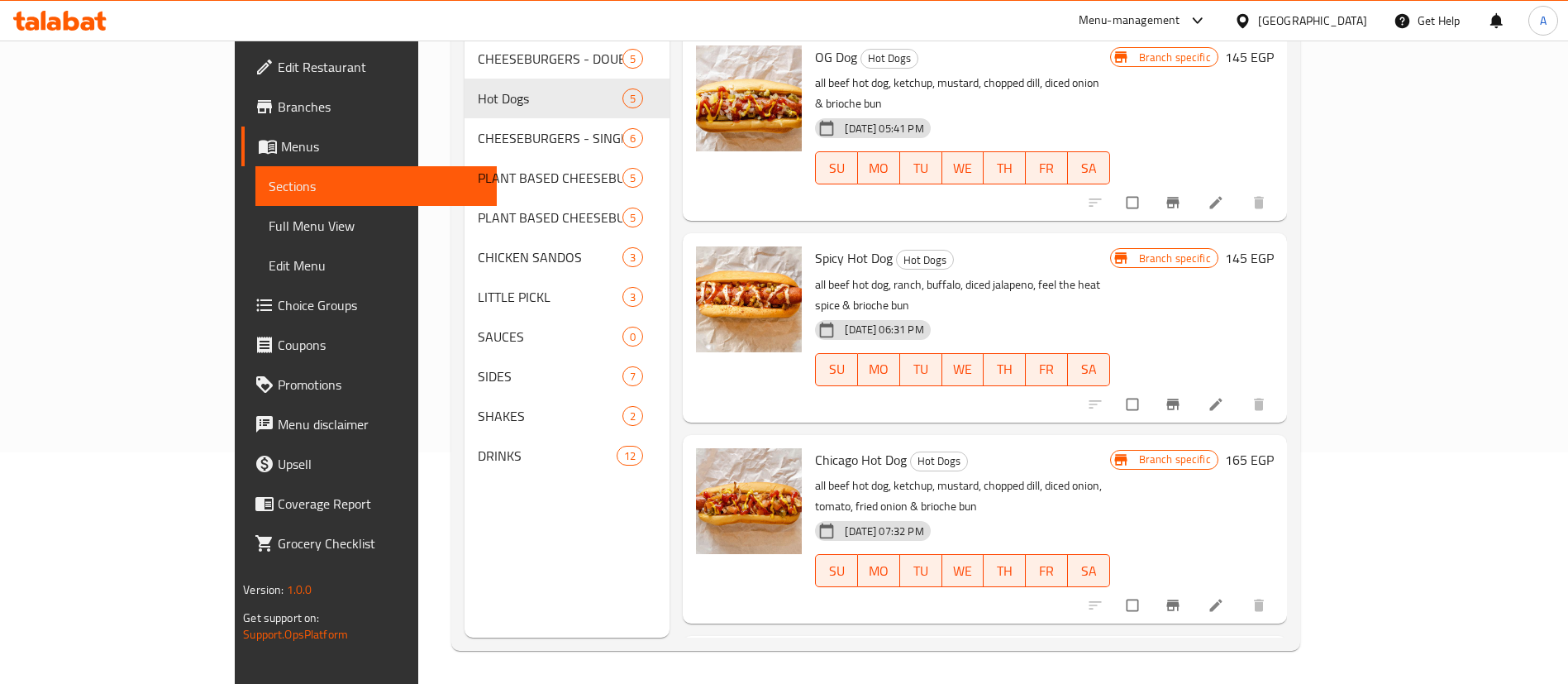
click at [1180, 22] on div "Menu-management" at bounding box center [1129, 21] width 102 height 20
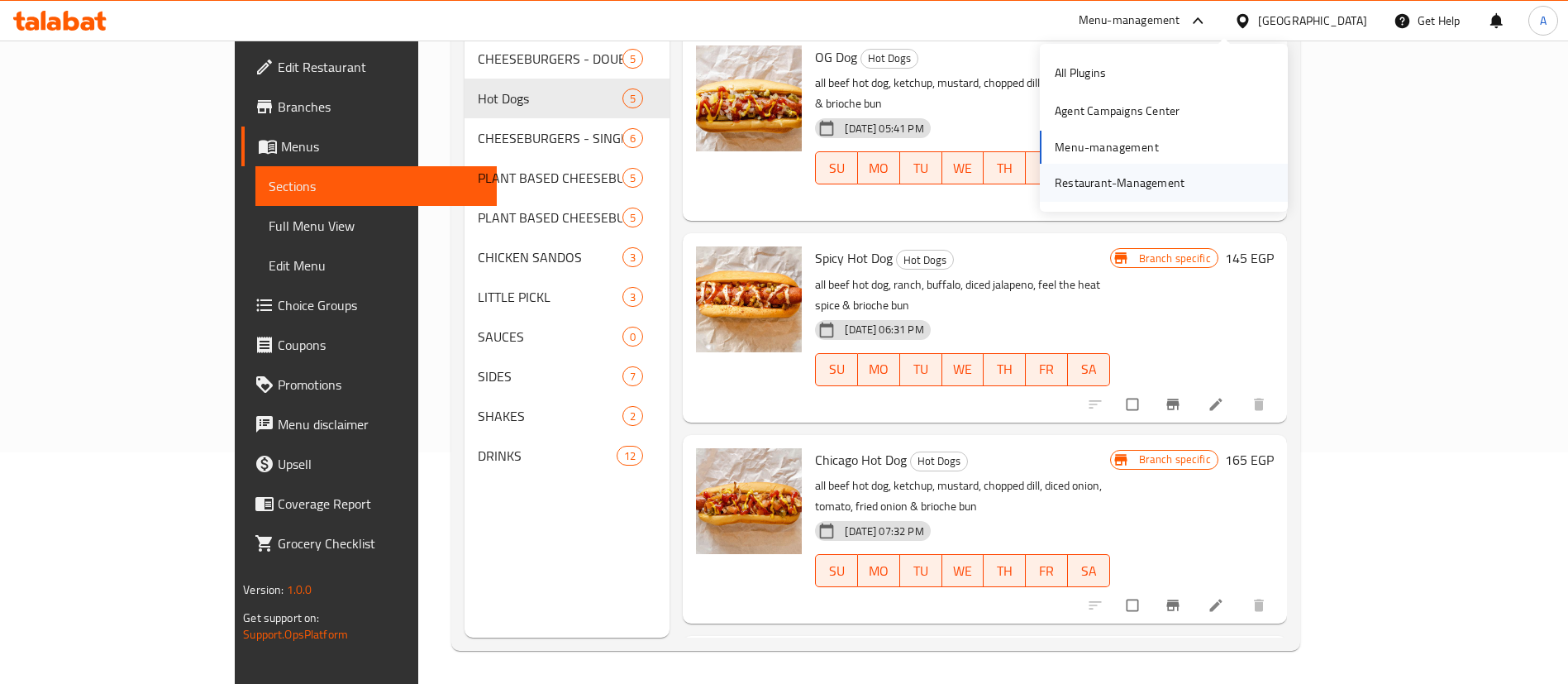
click at [1058, 186] on div "Restaurant-Management" at bounding box center [1120, 183] width 130 height 19
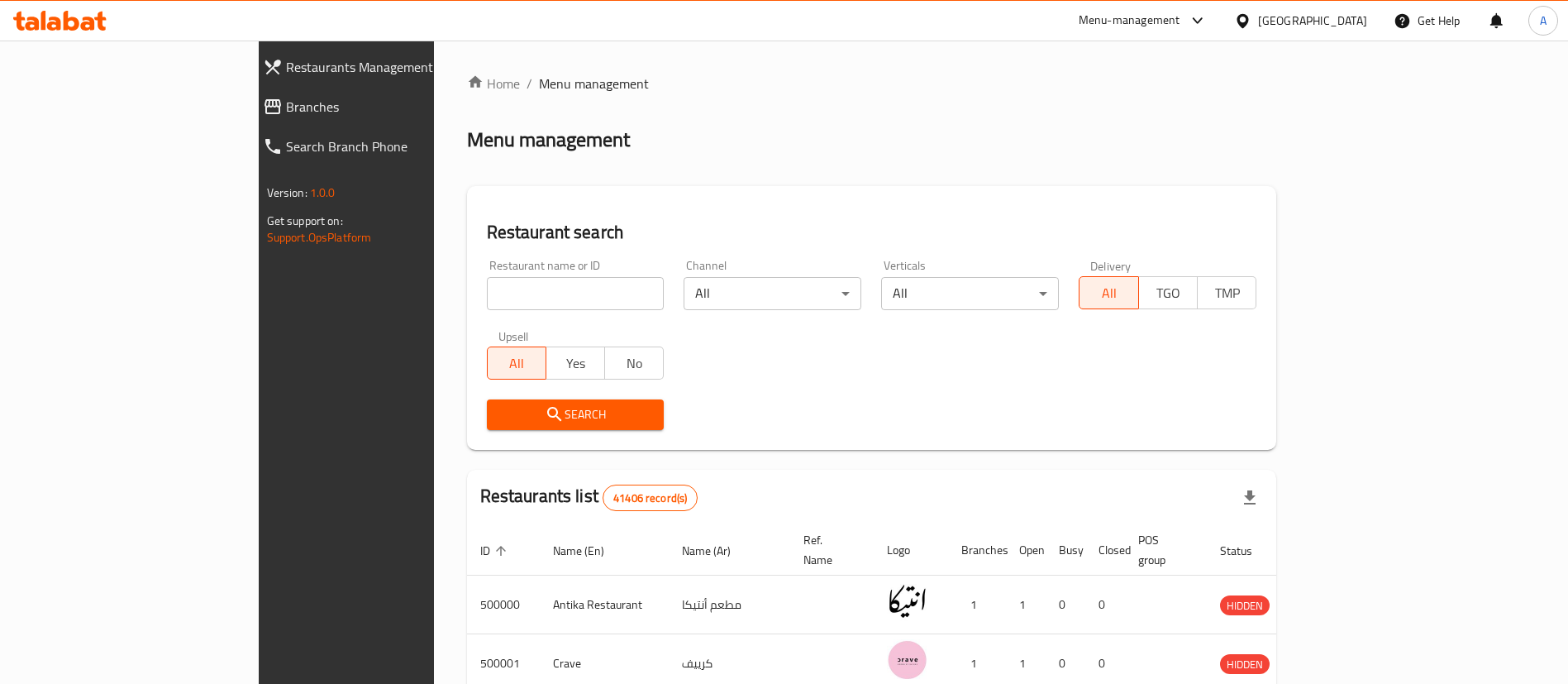
click at [263, 102] on icon at bounding box center [273, 107] width 20 height 20
click at [1180, 18] on div "Menu-management" at bounding box center [1129, 21] width 102 height 20
click at [1113, 122] on div "Agent Campaigns Center" at bounding box center [1117, 111] width 151 height 38
click at [301, 104] on span "Branches" at bounding box center [404, 107] width 206 height 20
click at [286, 111] on span "Branches" at bounding box center [396, 107] width 222 height 20
